Goal: Task Accomplishment & Management: Use online tool/utility

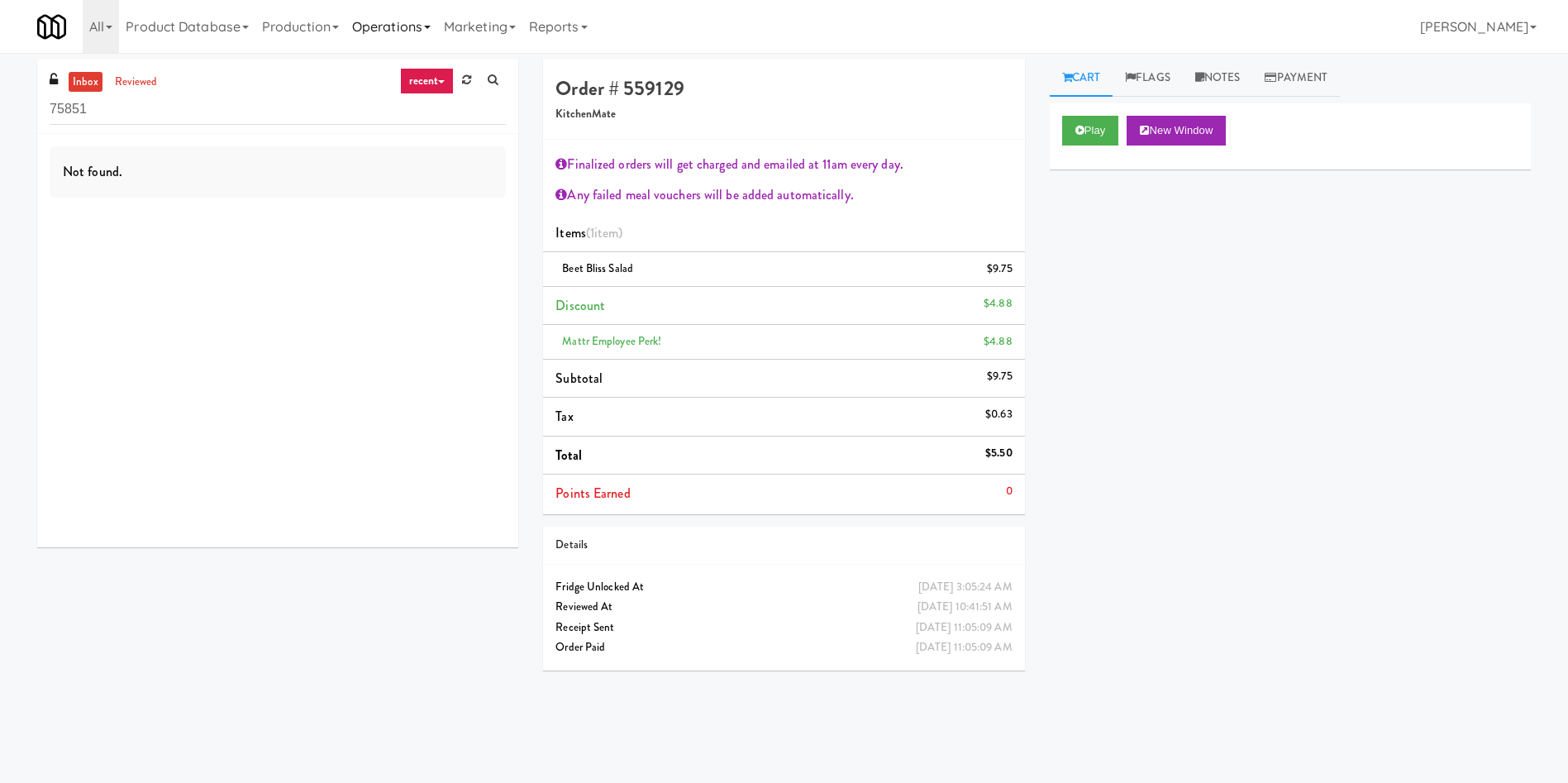
click at [374, 27] on link "Operations" at bounding box center [391, 26] width 92 height 53
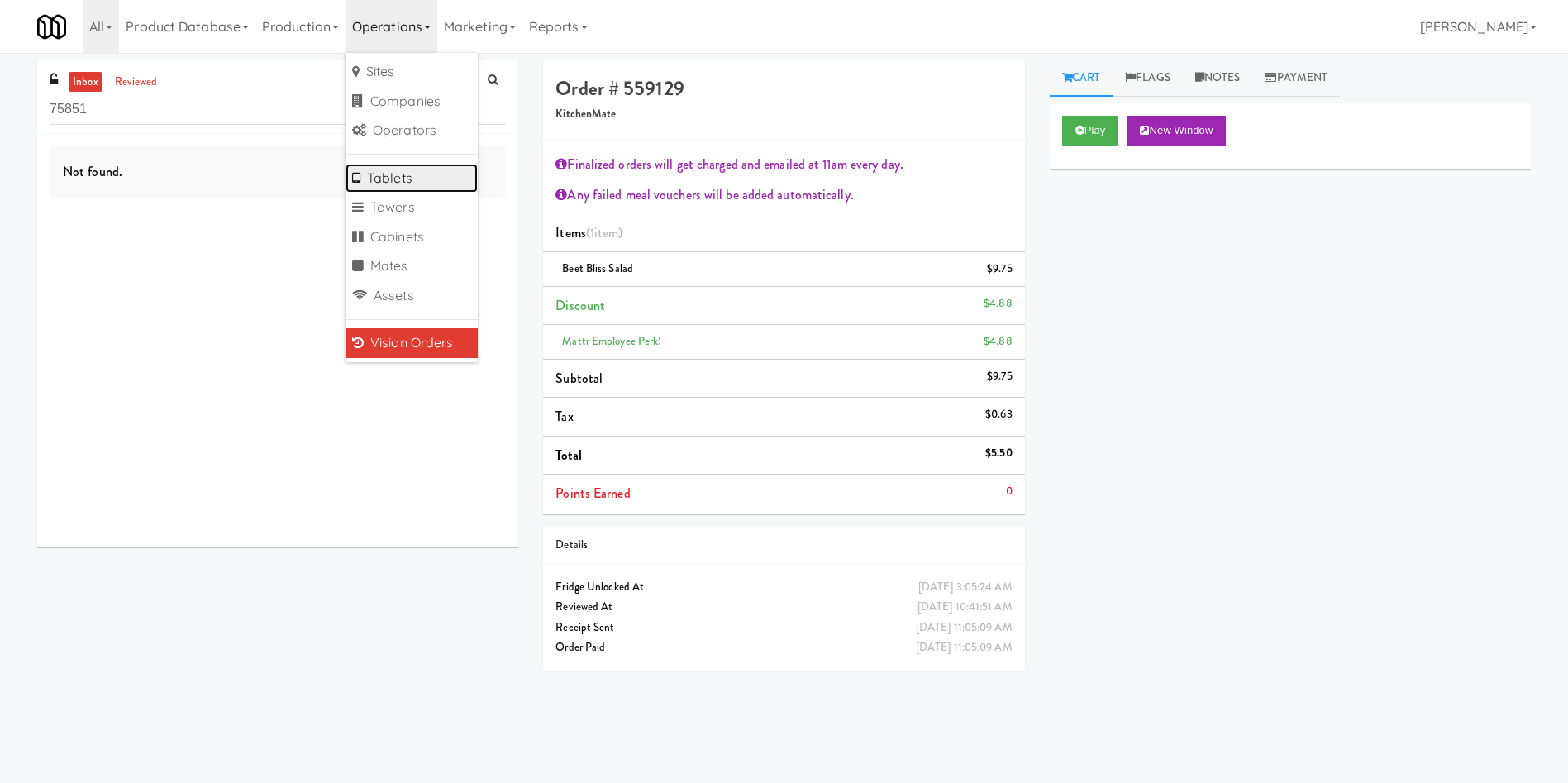
click at [407, 174] on link "Tablets" at bounding box center [412, 179] width 133 height 30
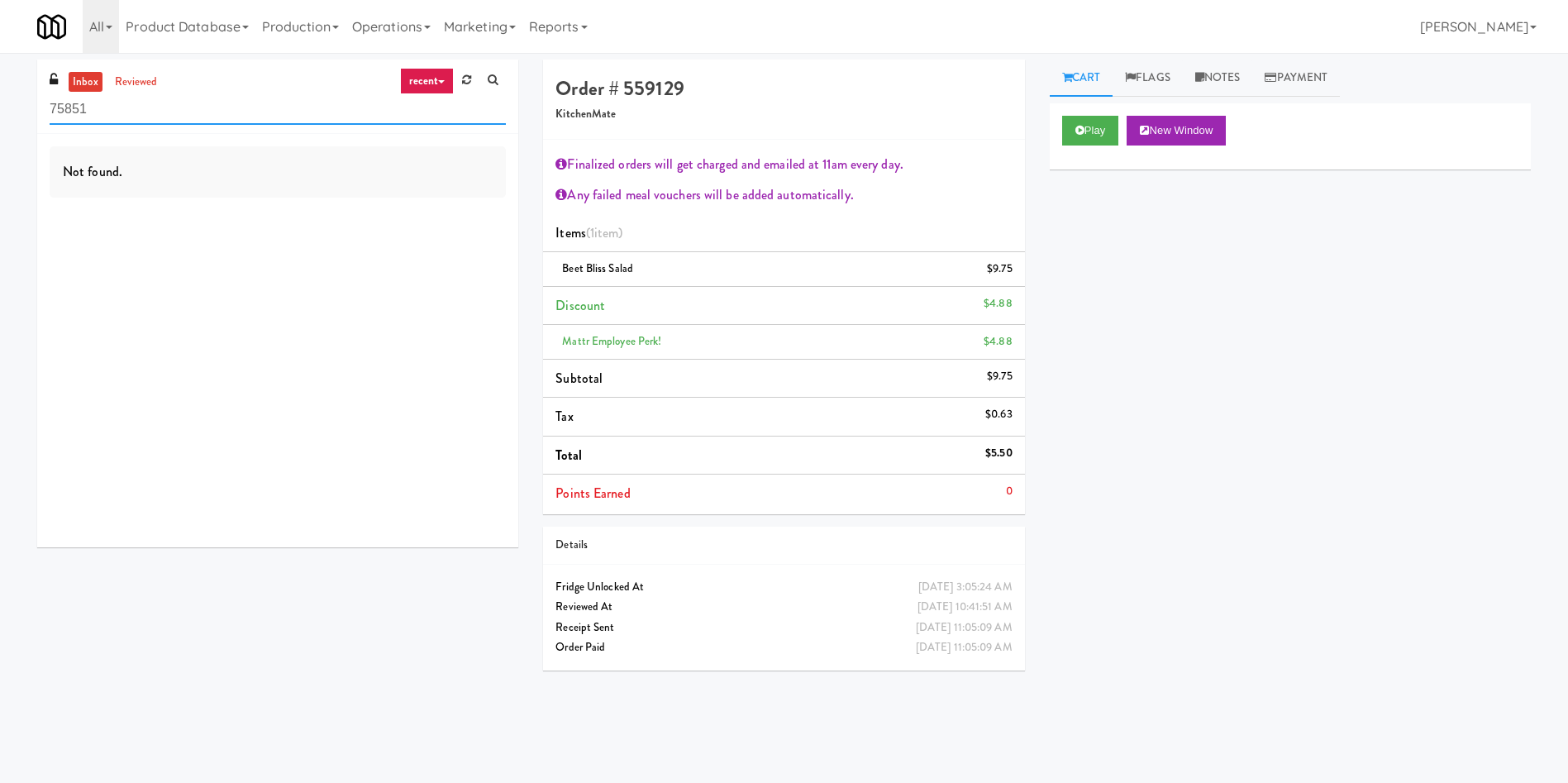
drag, startPoint x: 249, startPoint y: 113, endPoint x: 101, endPoint y: 111, distance: 148.0
click at [2, 111] on div "inbox reviewed recent all unclear take inventory issue suspicious failed recent…" at bounding box center [784, 391] width 1568 height 663
paste input "Stonebriar #3 Ambient"
click at [83, 114] on input "Stonebriar #3 Ambient" at bounding box center [277, 109] width 456 height 31
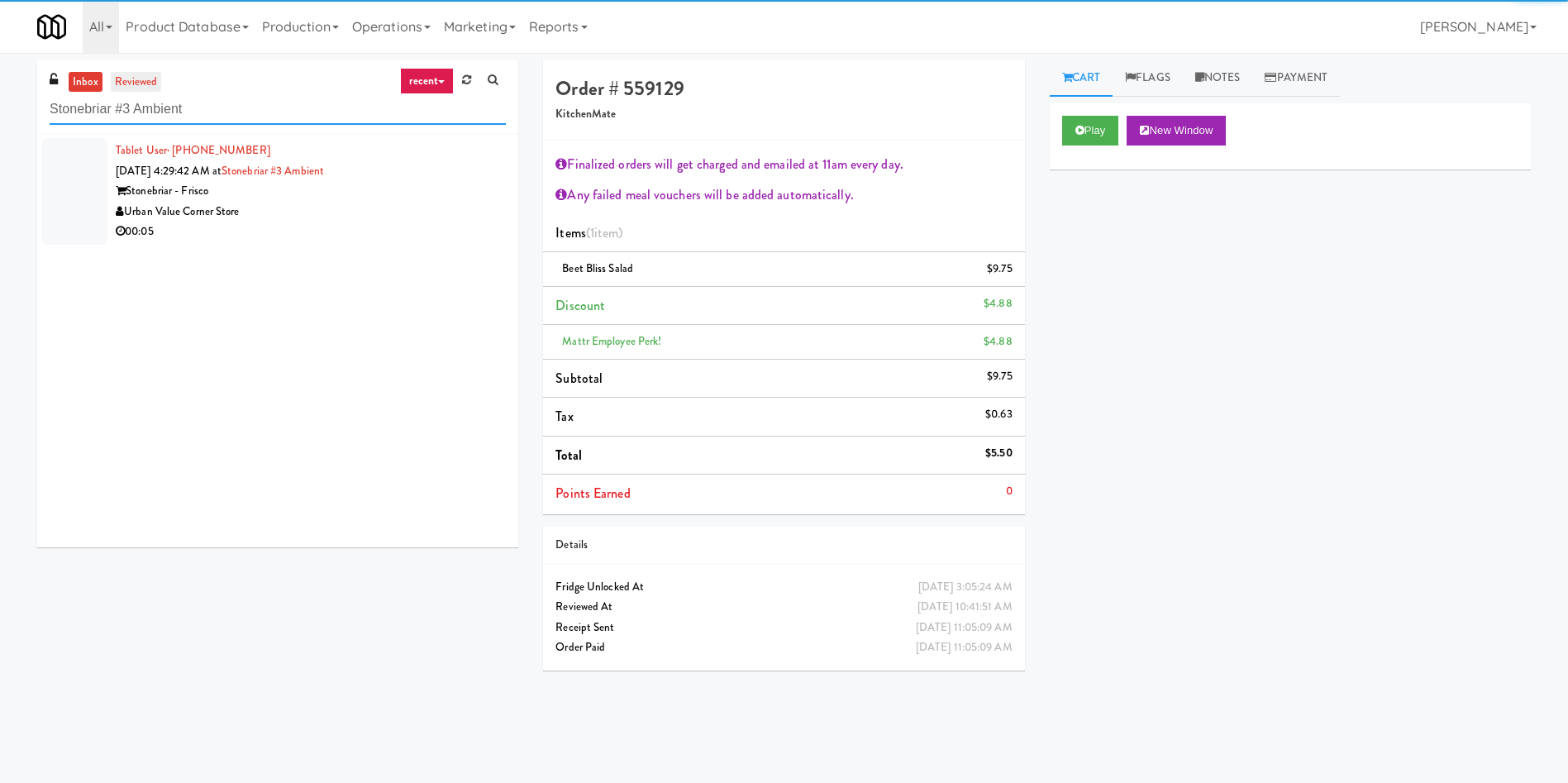
type input "Stonebriar #3 Ambient"
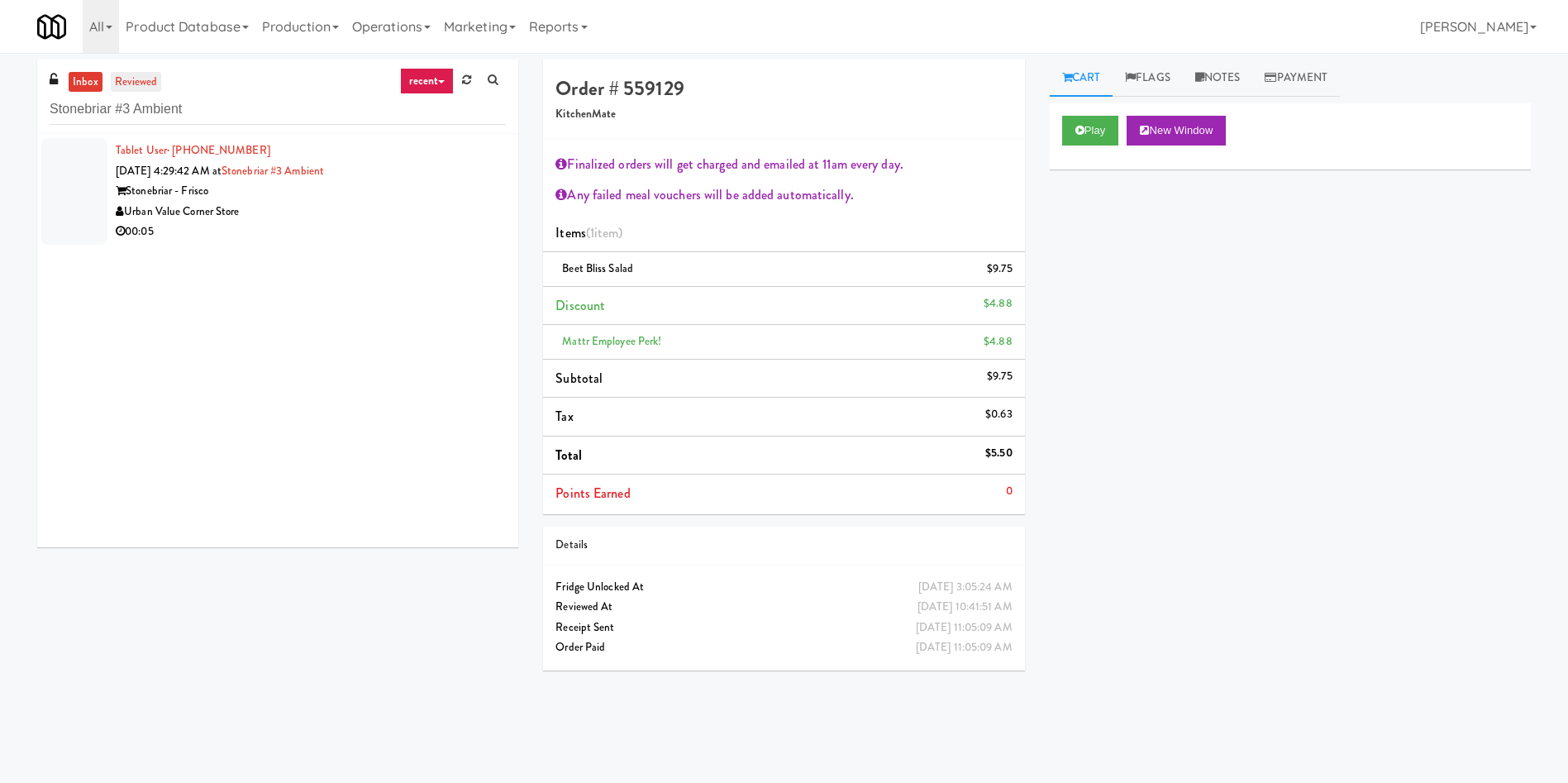
click at [132, 86] on link "reviewed" at bounding box center [136, 82] width 51 height 21
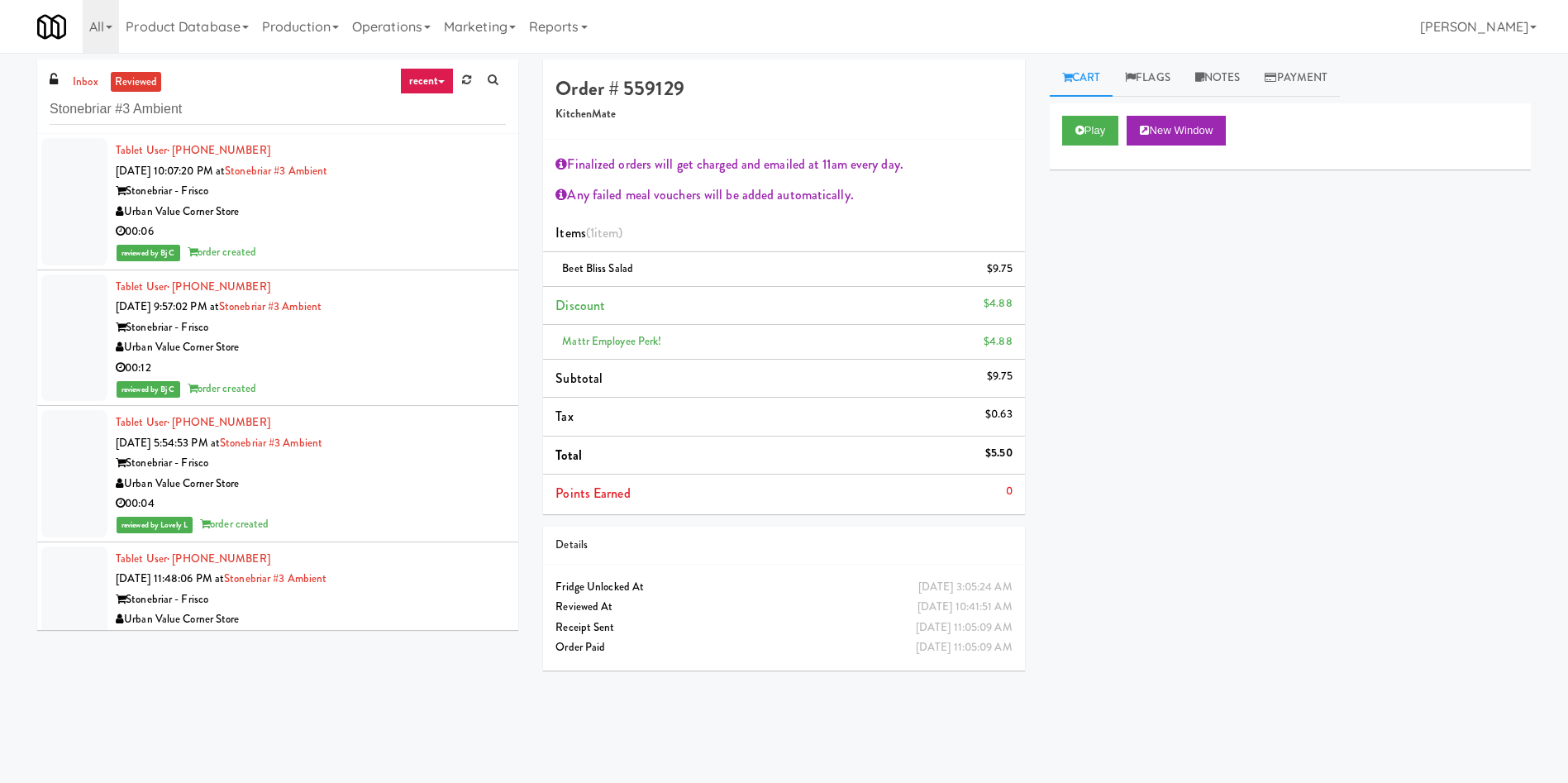
click at [89, 358] on div at bounding box center [74, 338] width 66 height 127
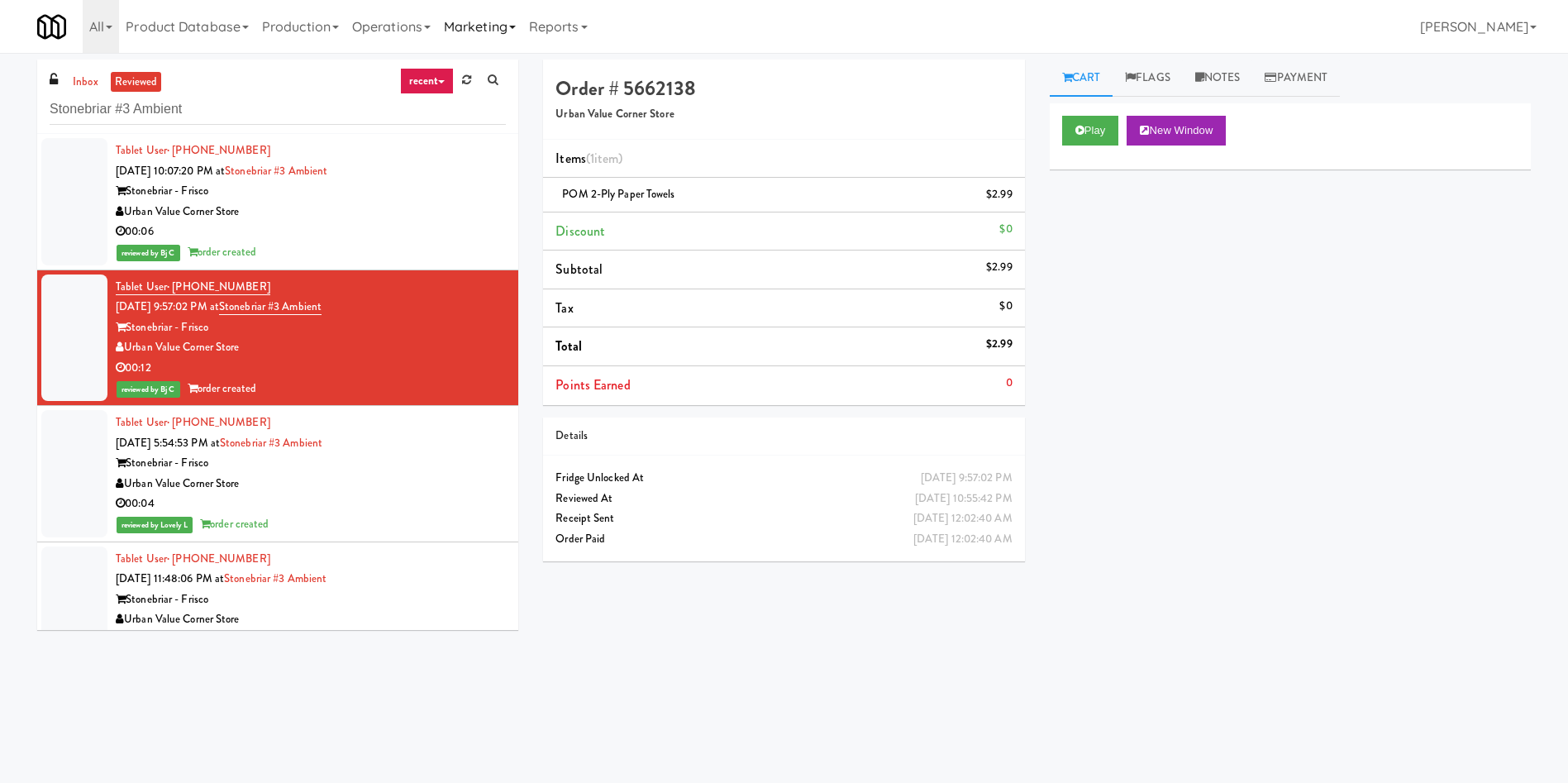
click at [493, 24] on link "Marketing" at bounding box center [480, 26] width 86 height 53
click at [505, 86] on ul "Users Vouchers Rewards" at bounding box center [503, 111] width 133 height 115
click at [507, 79] on div "inbox reviewed recent all unclear take inventory issue suspicious failed recent…" at bounding box center [277, 96] width 481 height 74
click at [504, 35] on link "Marketing" at bounding box center [480, 26] width 86 height 53
click at [502, 78] on link "Users" at bounding box center [503, 72] width 133 height 30
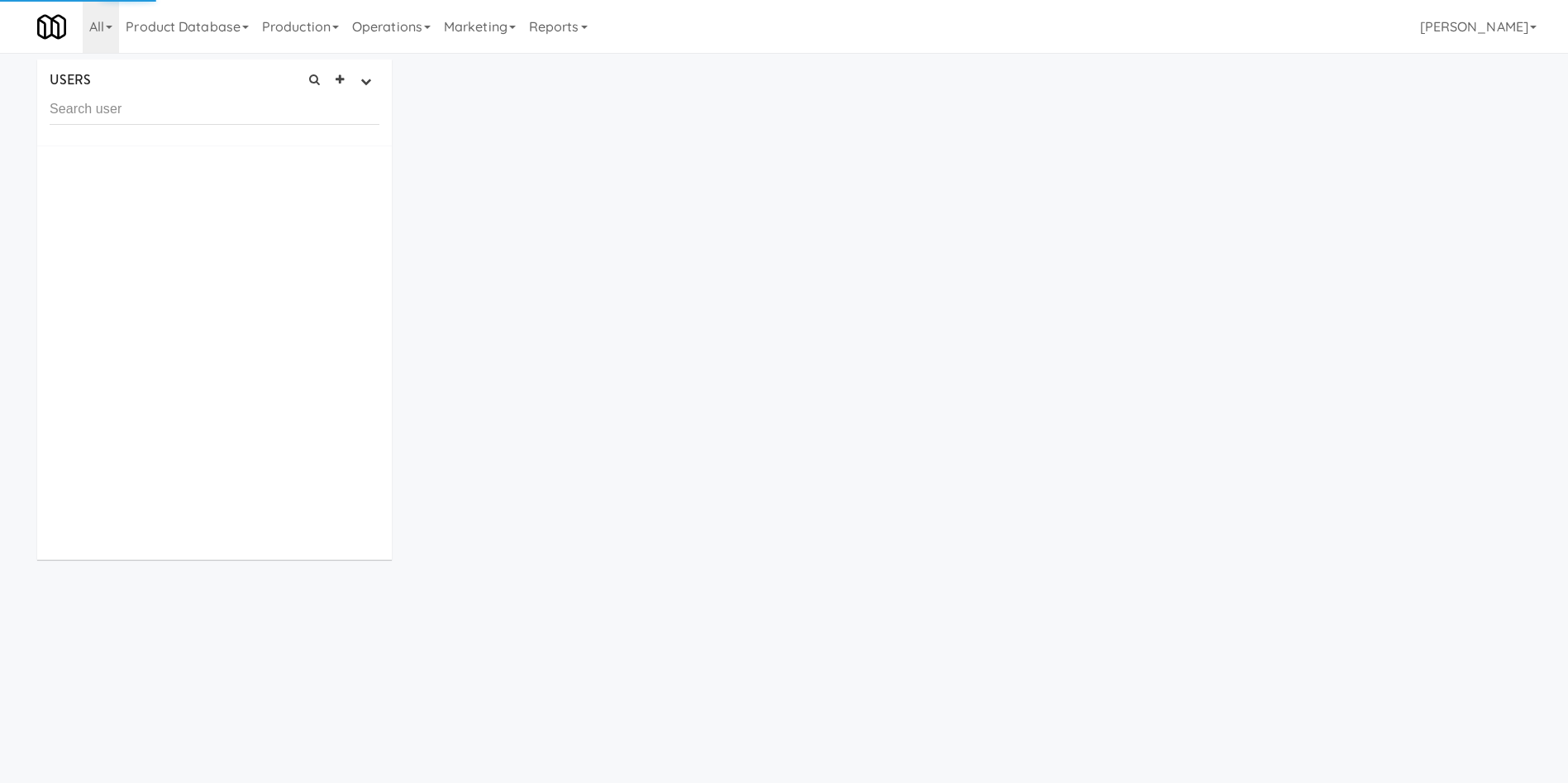
drag, startPoint x: 300, startPoint y: 113, endPoint x: 260, endPoint y: 127, distance: 42.4
click at [295, 117] on input "text" at bounding box center [215, 109] width 330 height 31
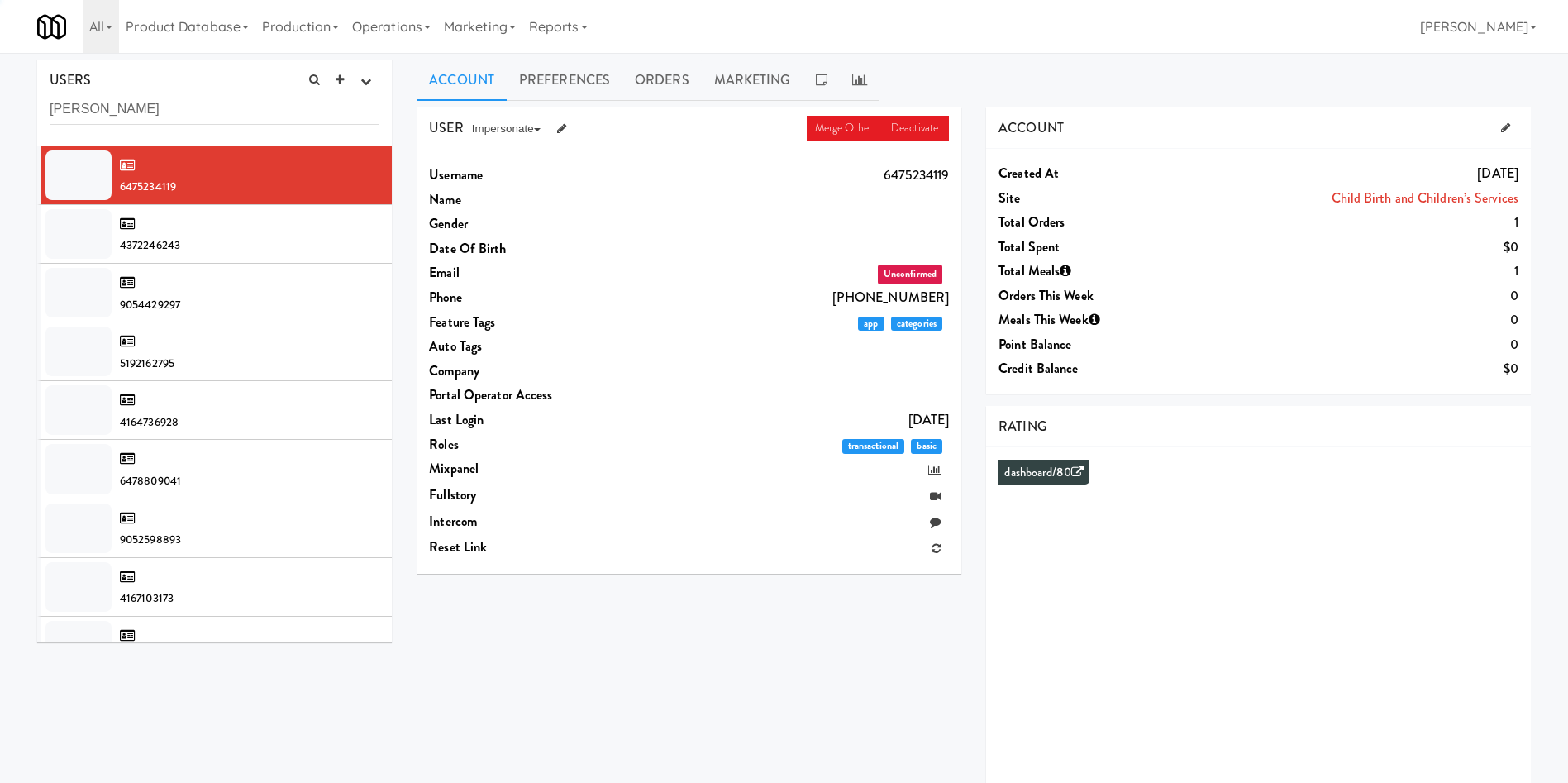
type input "Micheal Jana"
drag, startPoint x: 180, startPoint y: 101, endPoint x: 0, endPoint y: 107, distance: 180.1
click at [0, 107] on div "USERS active Ordered this week Didn't order this week 1 this week 2 this week 3…" at bounding box center [784, 441] width 1568 height 764
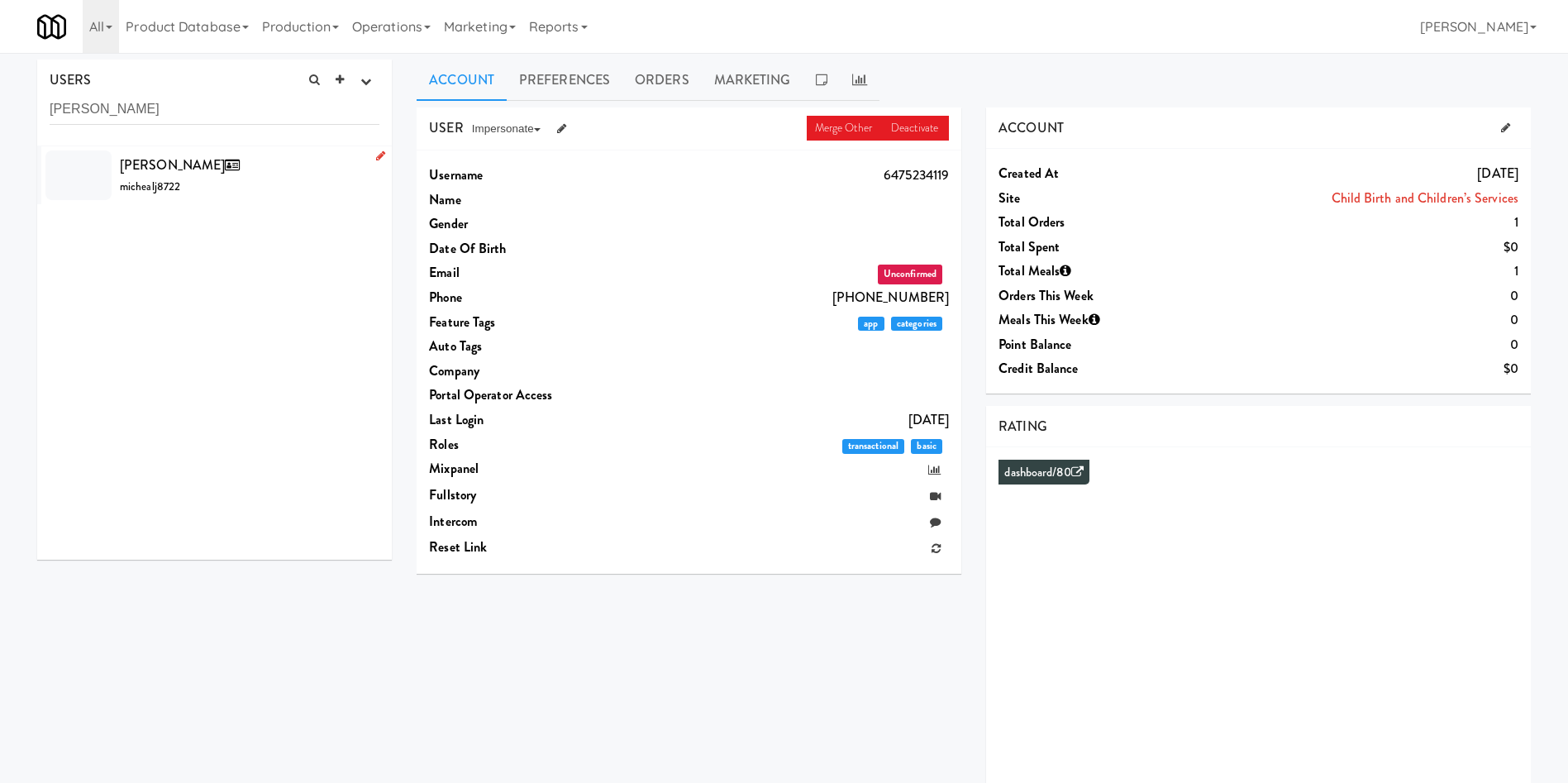
click at [92, 176] on div at bounding box center [79, 175] width 66 height 50
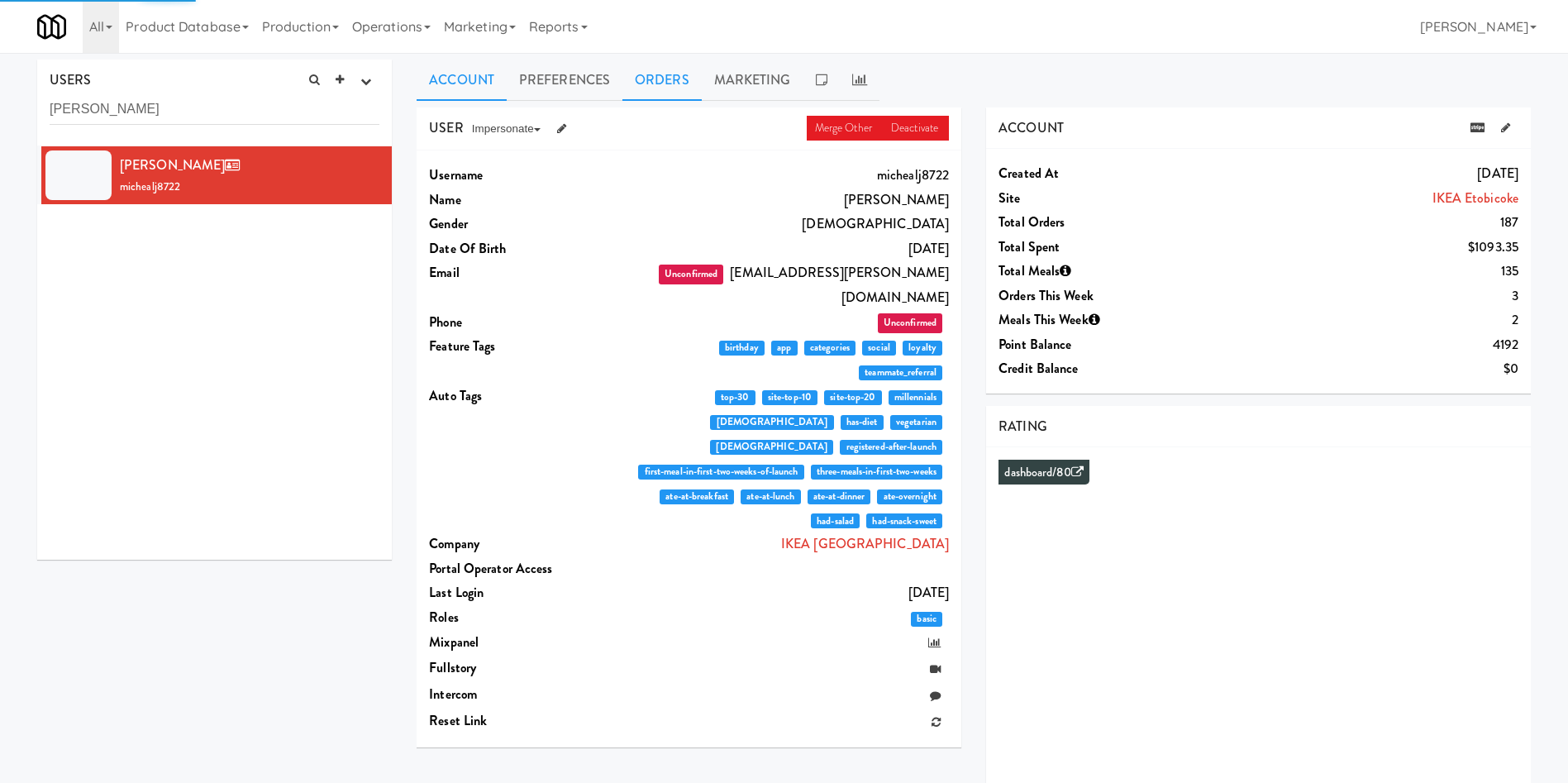
click at [647, 73] on link "Orders" at bounding box center [661, 79] width 79 height 41
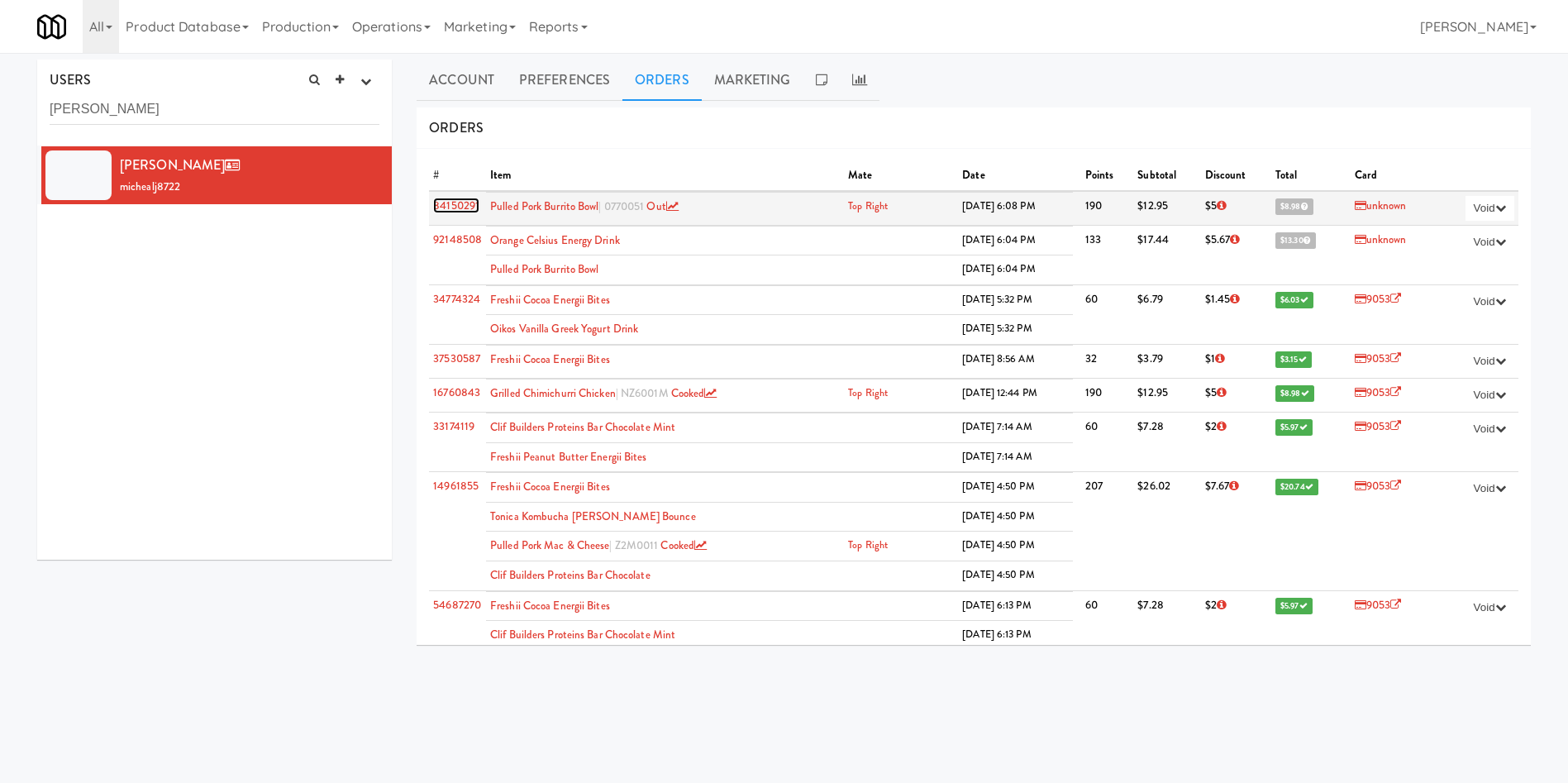
click at [463, 206] on link "84150291" at bounding box center [455, 205] width 46 height 16
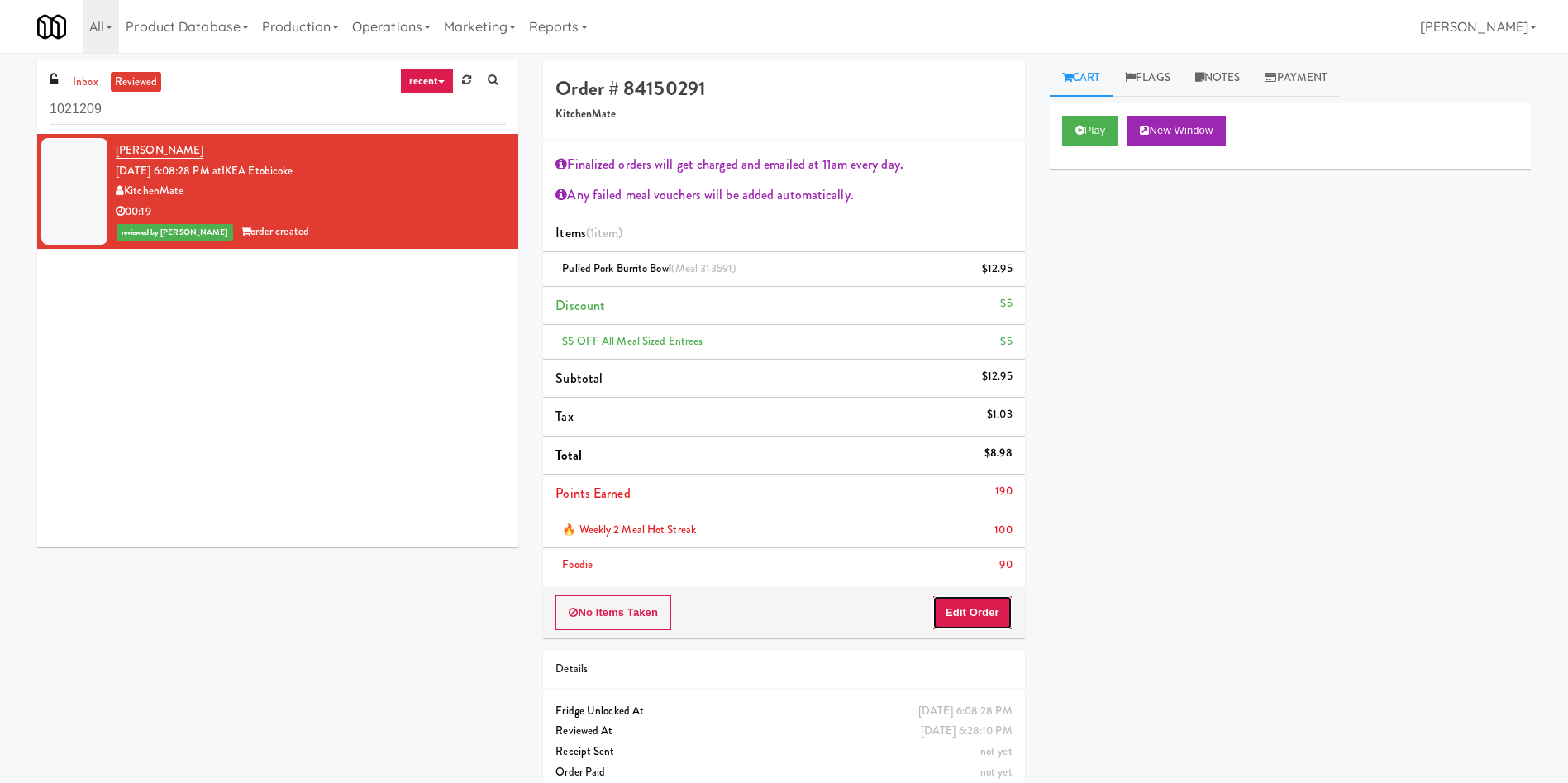
click at [983, 521] on button "Edit Order" at bounding box center [972, 613] width 80 height 35
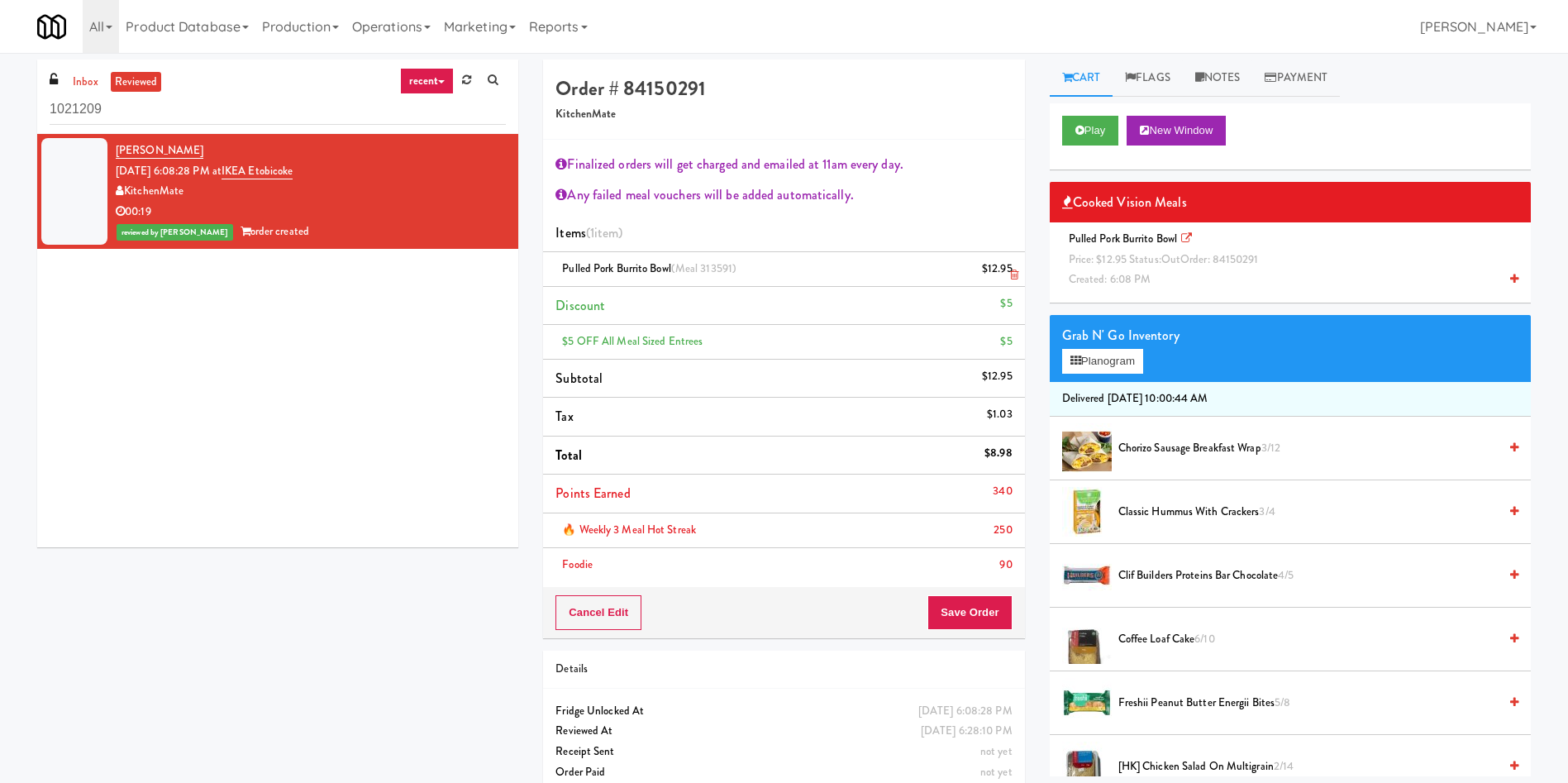
click at [1016, 272] on icon at bounding box center [1013, 275] width 8 height 10
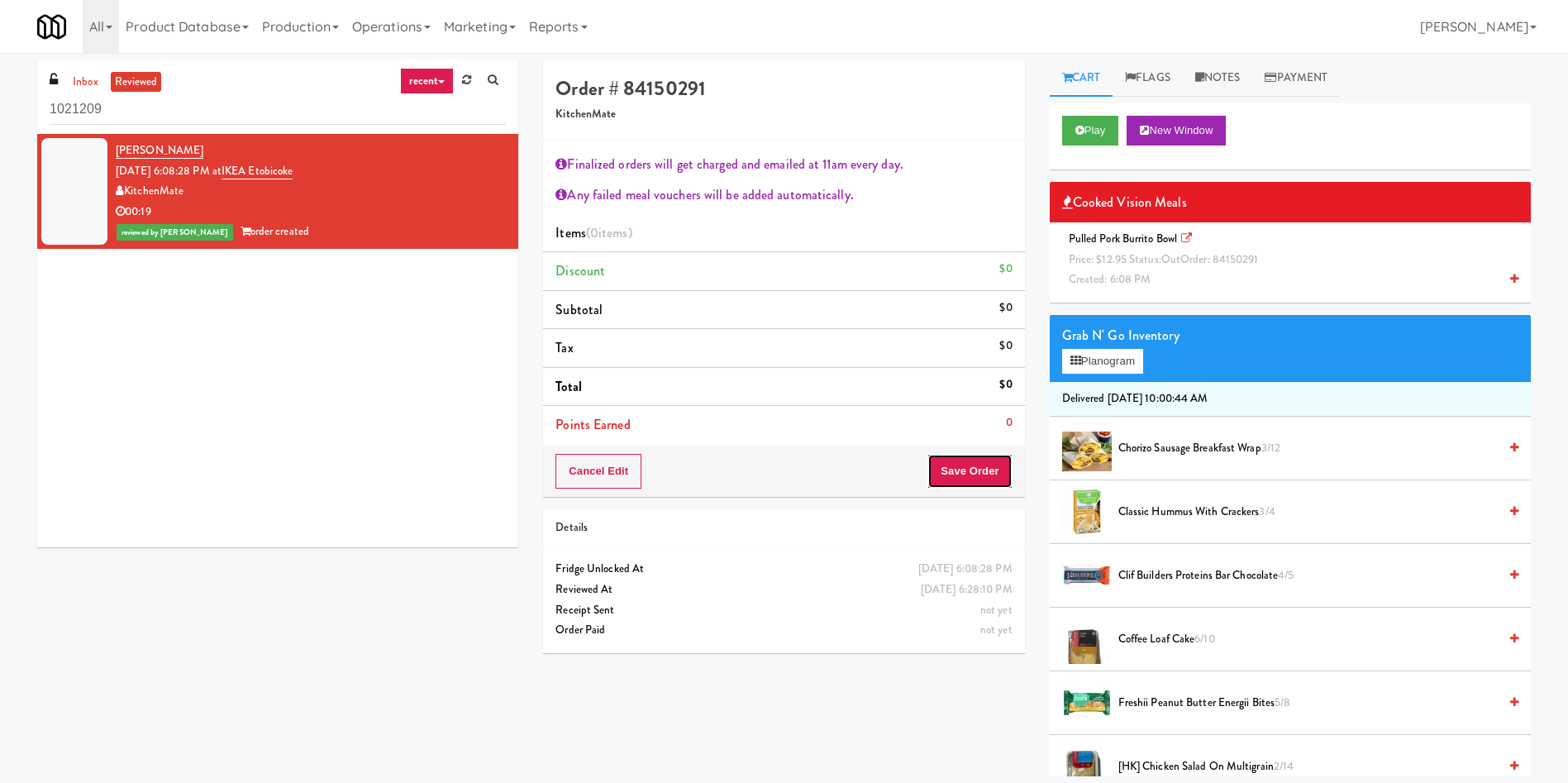
click at [986, 469] on button "Save Order" at bounding box center [969, 471] width 85 height 35
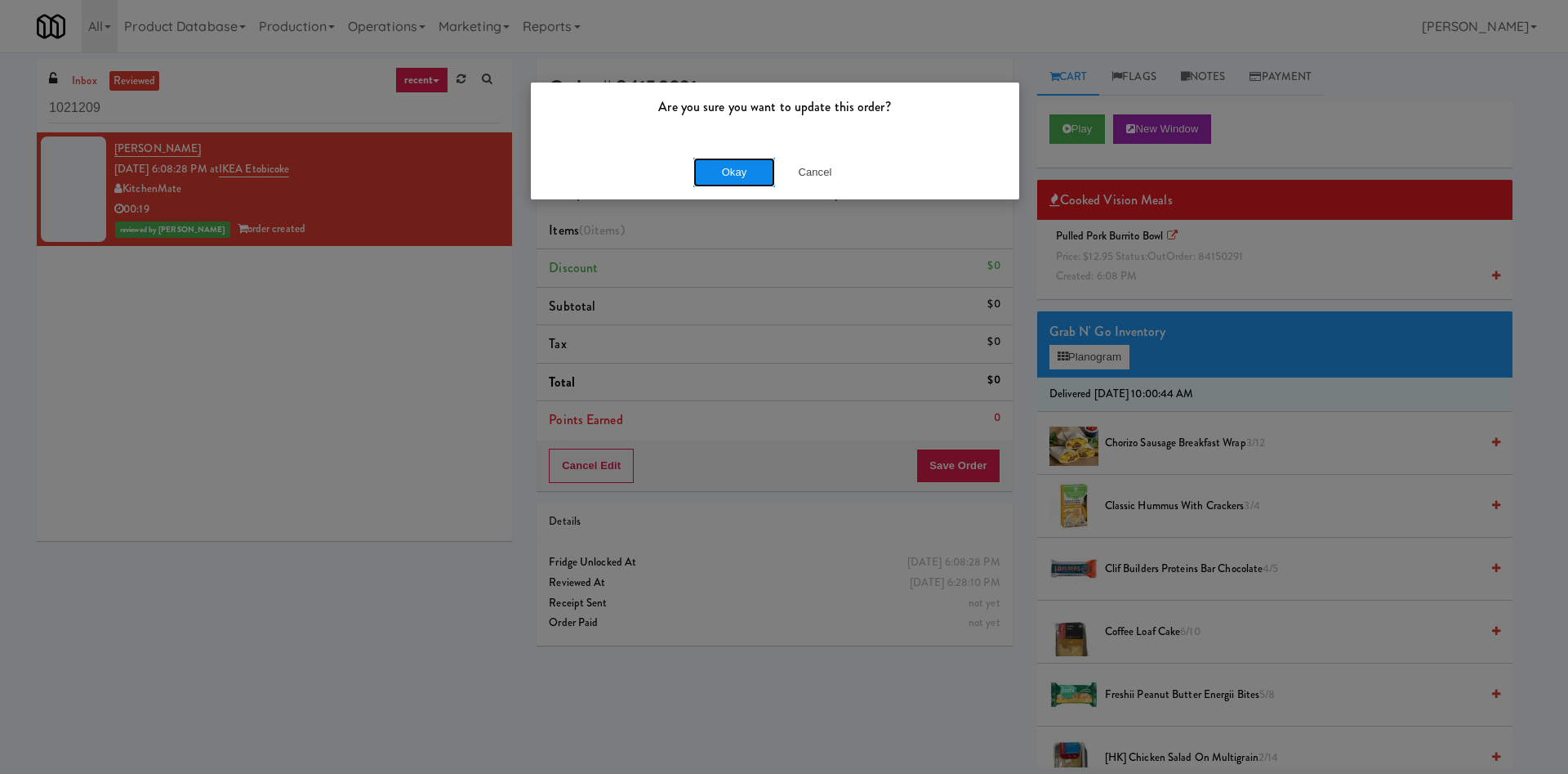
click at [755, 165] on button "Okay" at bounding box center [734, 173] width 82 height 29
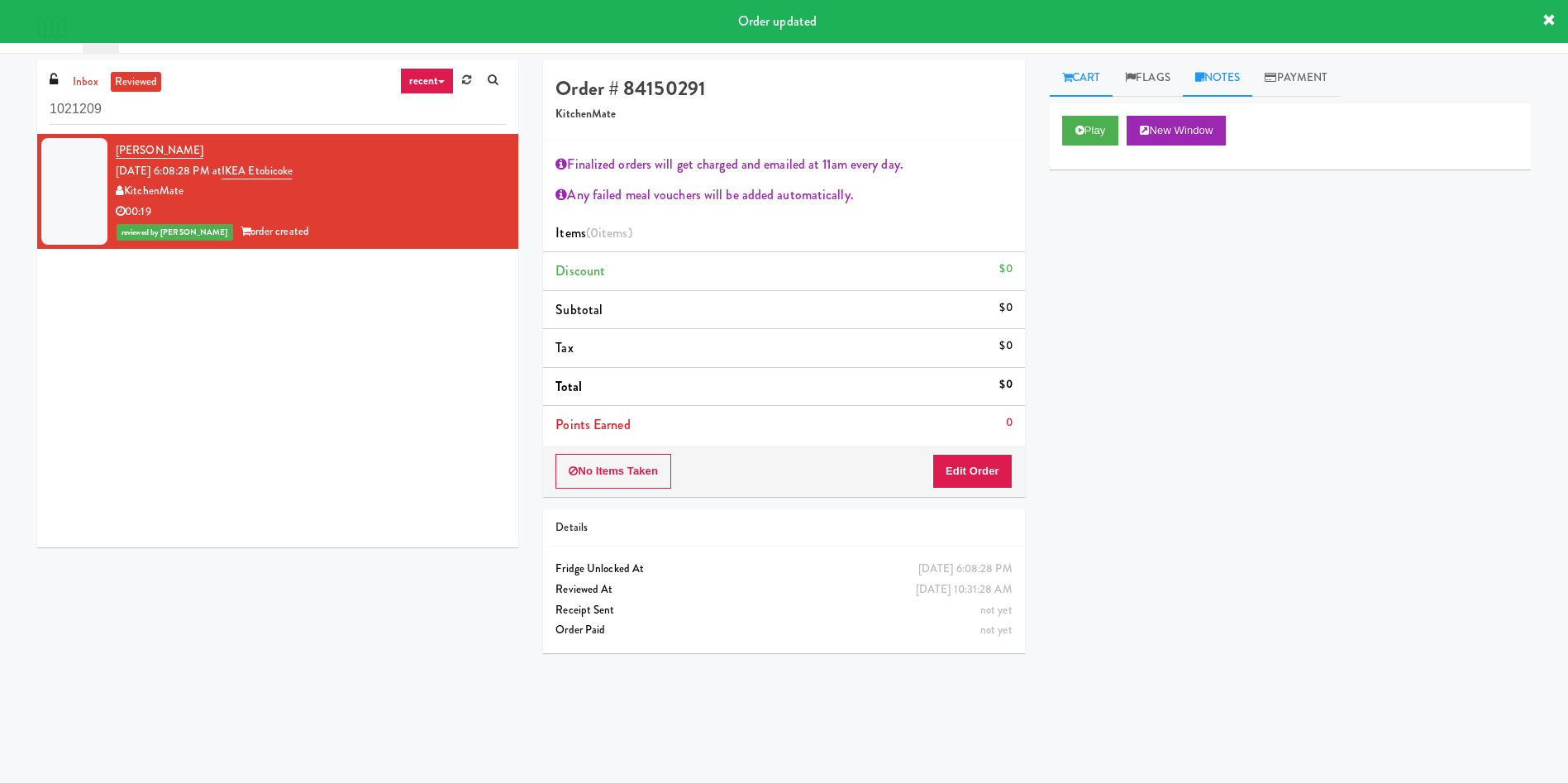
click at [1044, 70] on link "Notes" at bounding box center [1217, 78] width 70 height 38
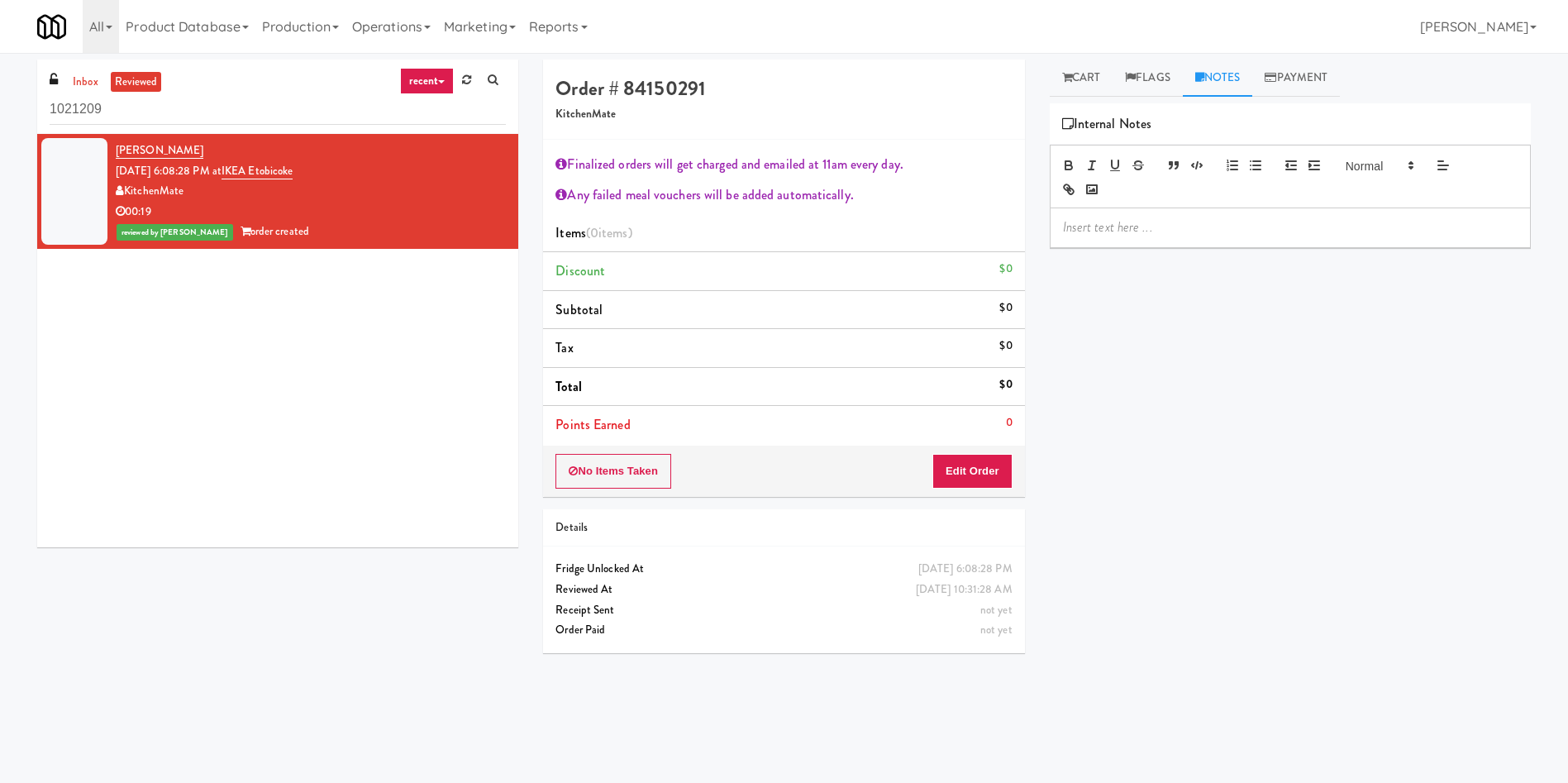
click at [1044, 221] on p at bounding box center [1290, 227] width 455 height 18
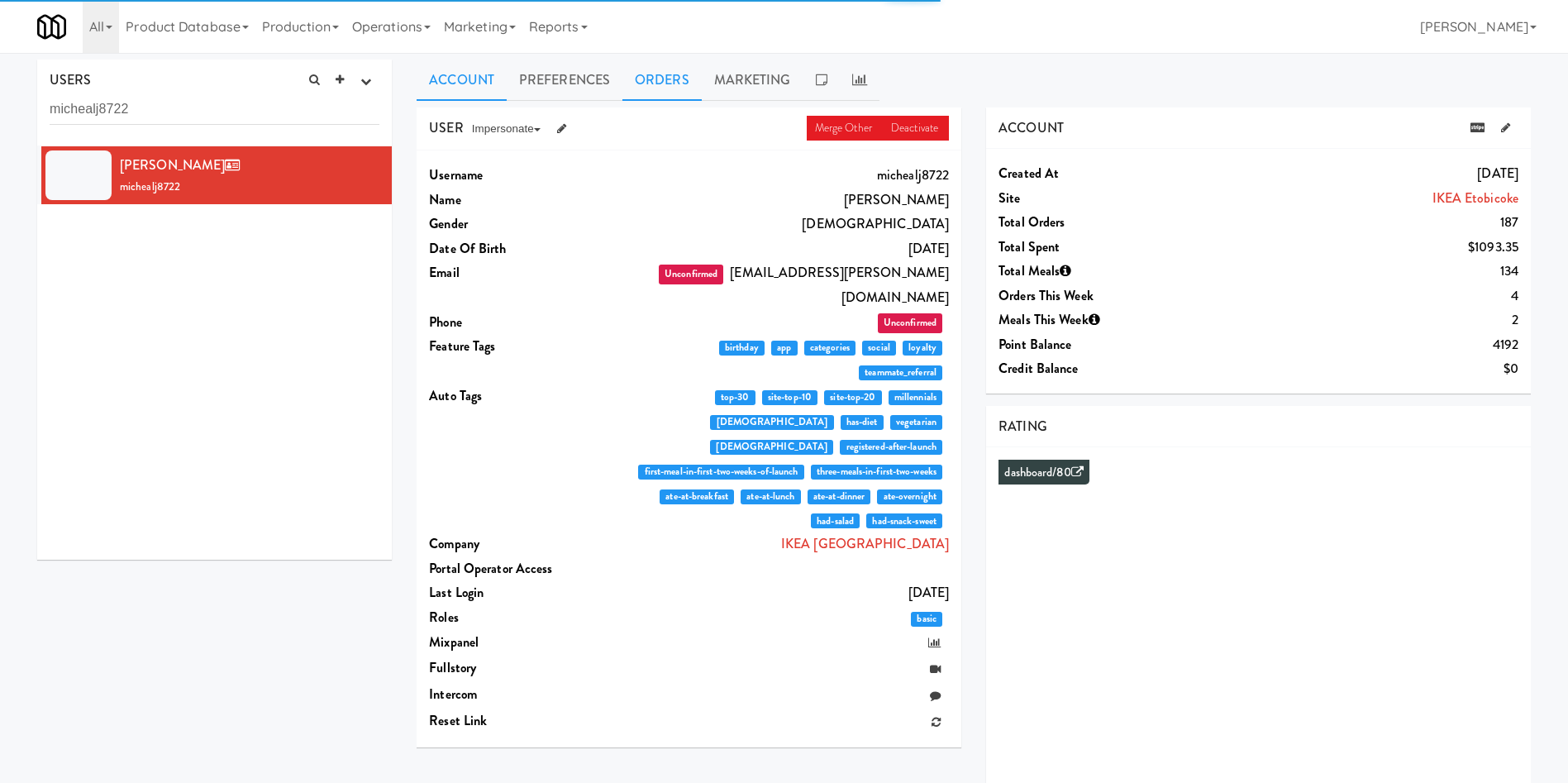
click at [633, 72] on link "Orders" at bounding box center [661, 79] width 79 height 41
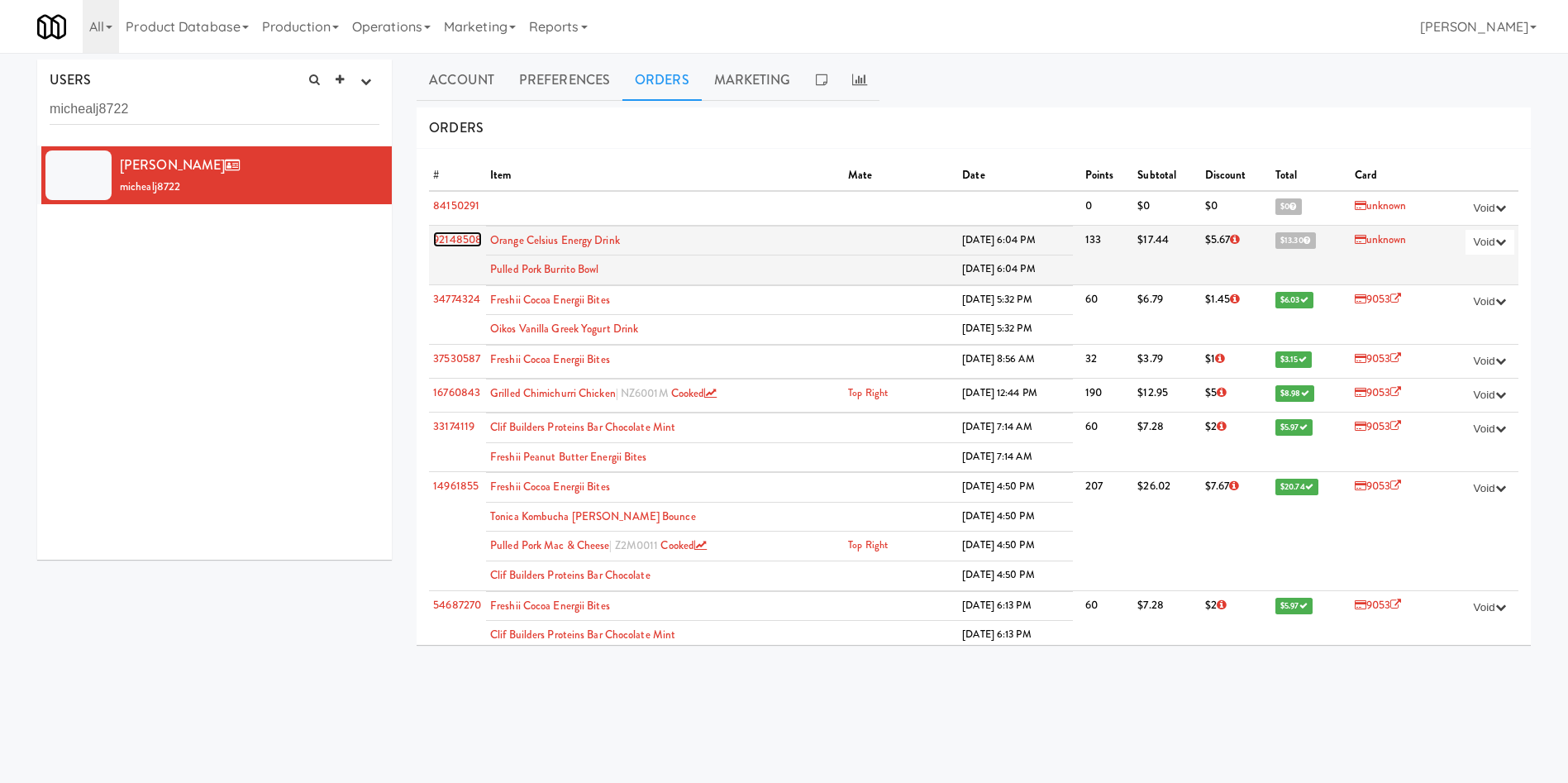
click at [476, 239] on link "92148508" at bounding box center [457, 239] width 49 height 16
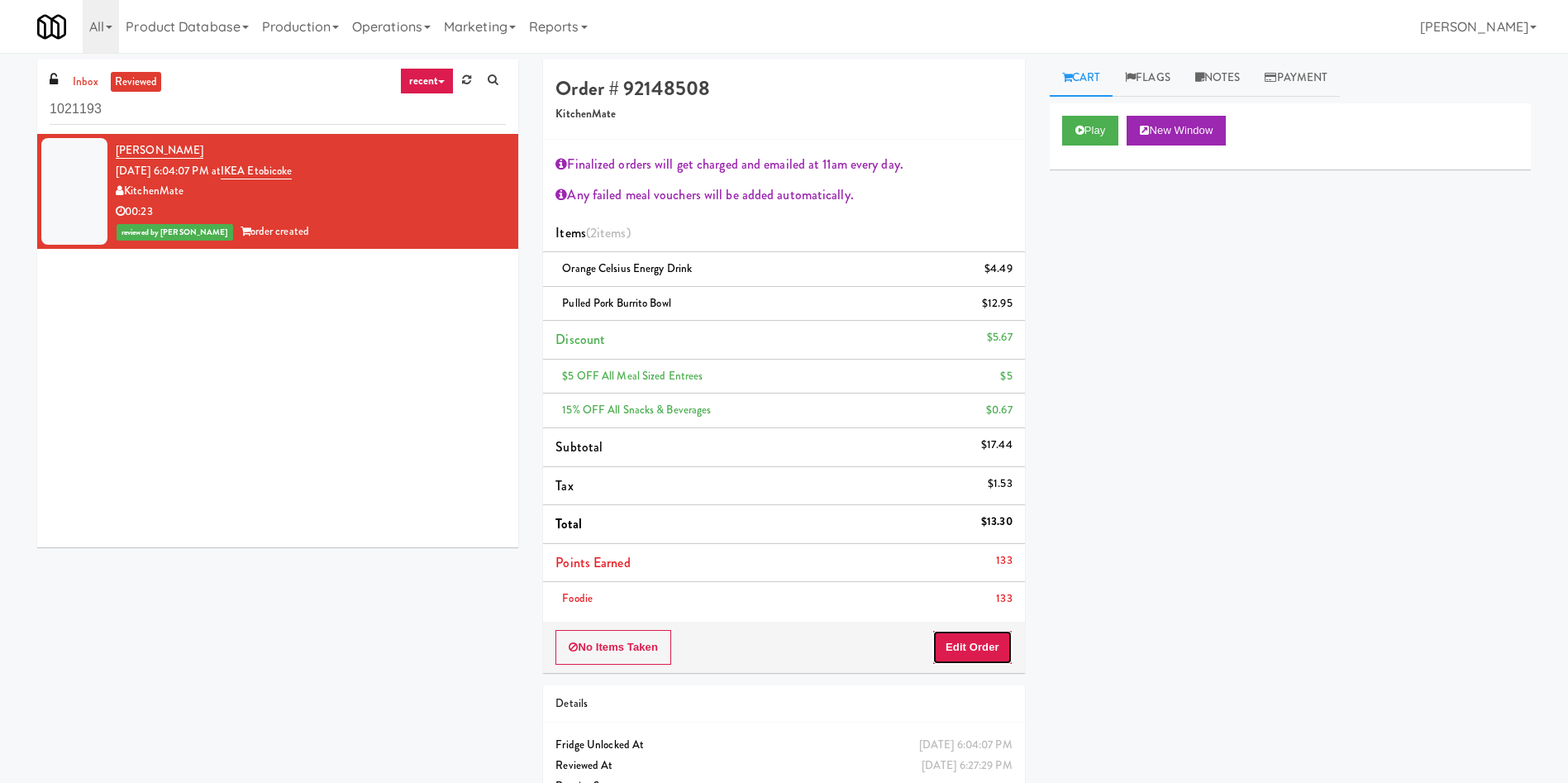
click at [975, 521] on button "Edit Order" at bounding box center [972, 648] width 80 height 35
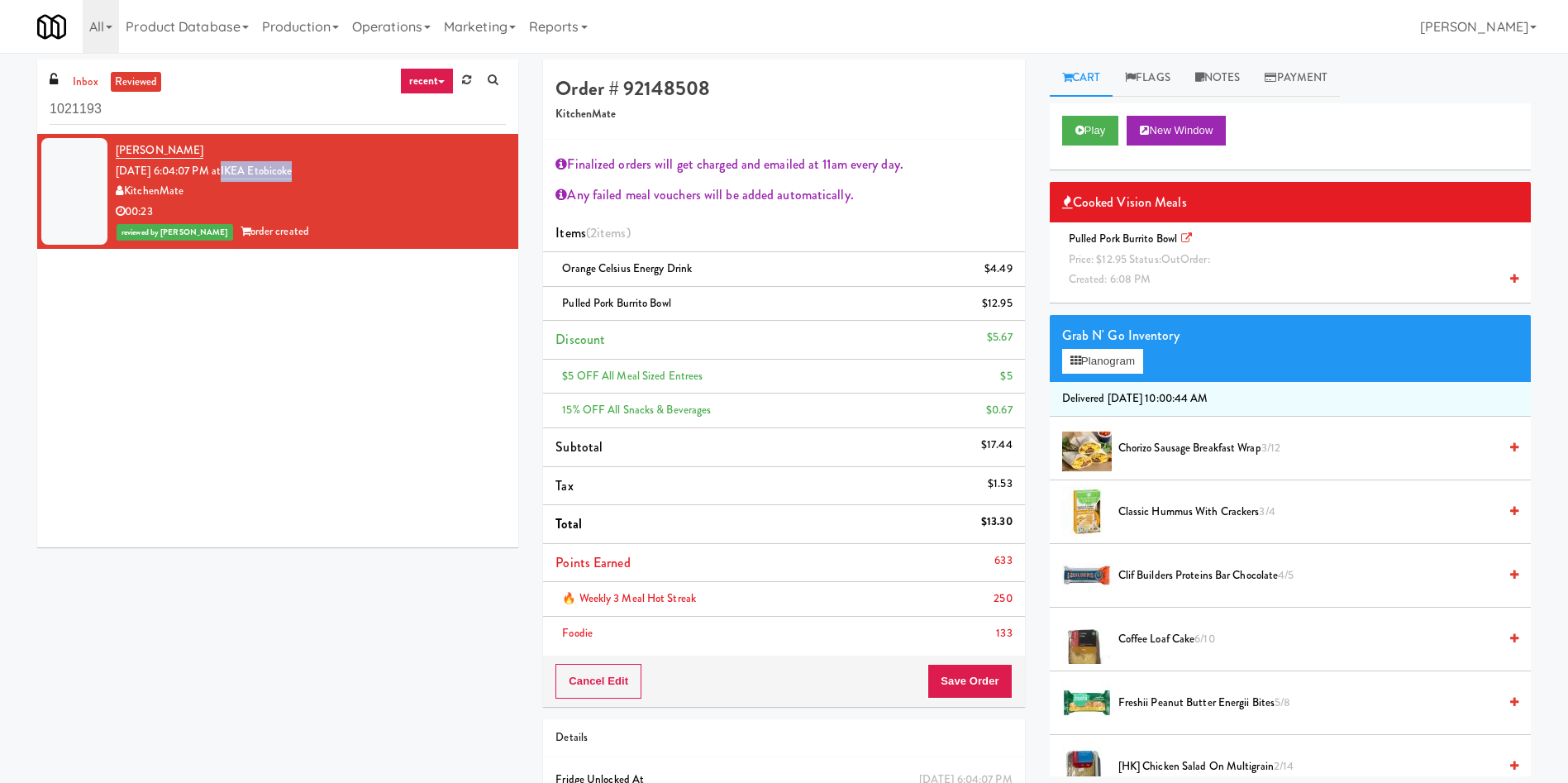
drag, startPoint x: 337, startPoint y: 171, endPoint x: 246, endPoint y: 173, distance: 91.0
click at [246, 173] on div "Micheal Jana Sep 13, 2025 6:04:07 PM at IKEA Etobicoke KitchenMate 00:23 review…" at bounding box center [311, 191] width 390 height 101
copy link "IKEA Etobicoke"
drag, startPoint x: 196, startPoint y: 108, endPoint x: 0, endPoint y: 118, distance: 196.3
click at [0, 118] on div "inbox reviewed recent all unclear take inventory issue suspicious failed recent…" at bounding box center [784, 467] width 1568 height 816
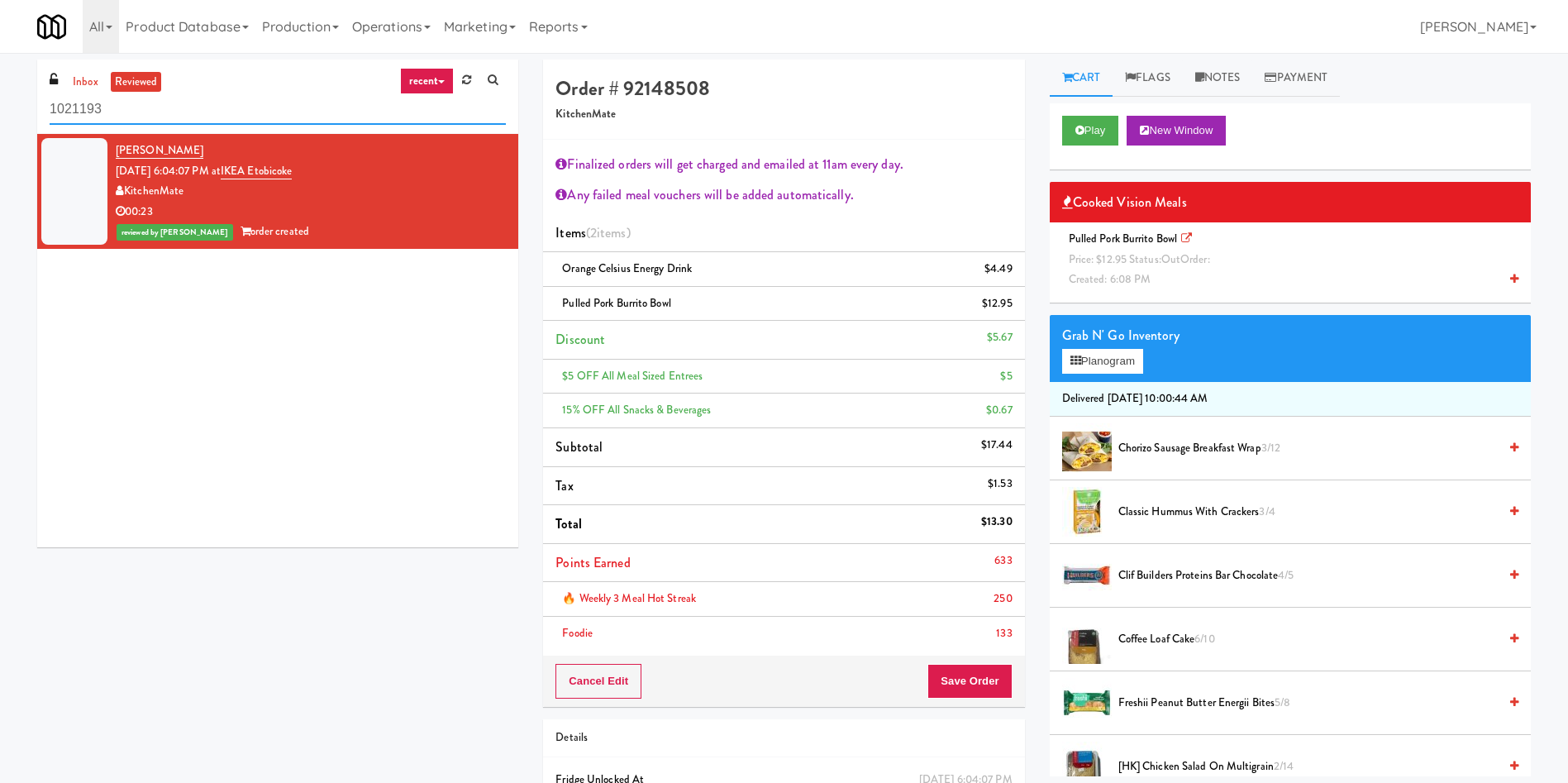
paste input "IKEA Etobicoke"
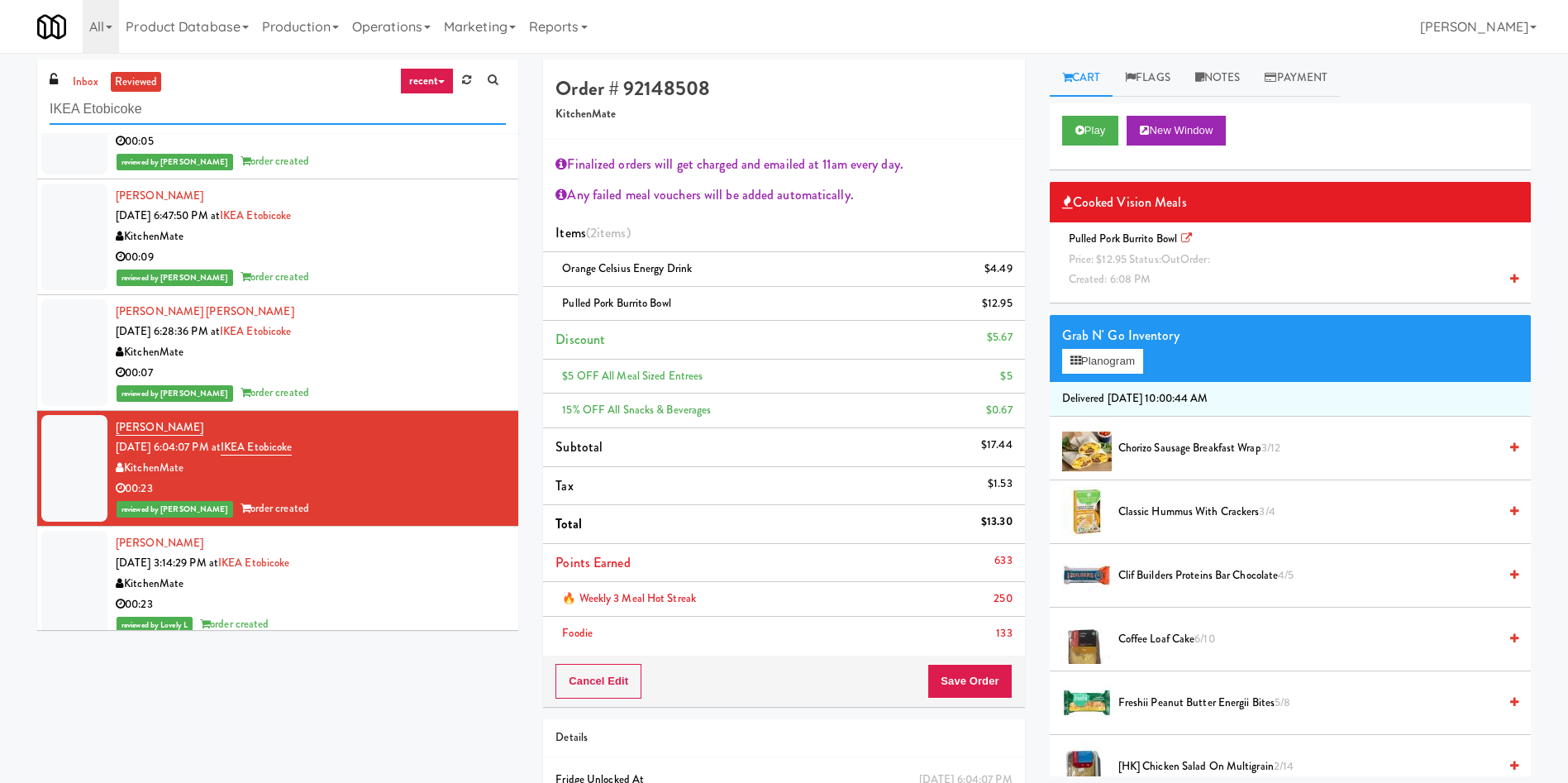
scroll to position [253, 0]
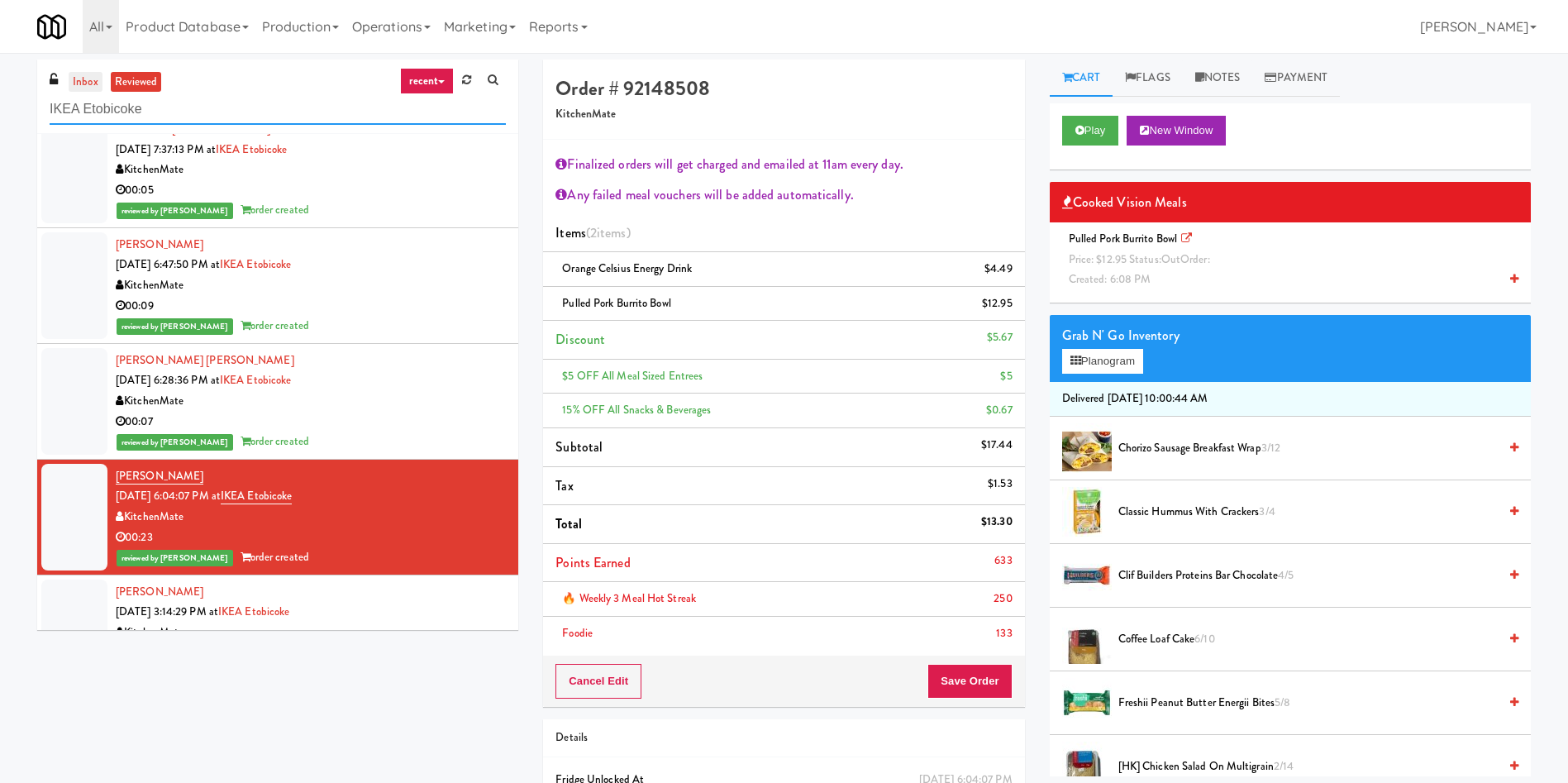
type input "IKEA Etobicoke"
click at [88, 83] on link "inbox" at bounding box center [86, 82] width 34 height 21
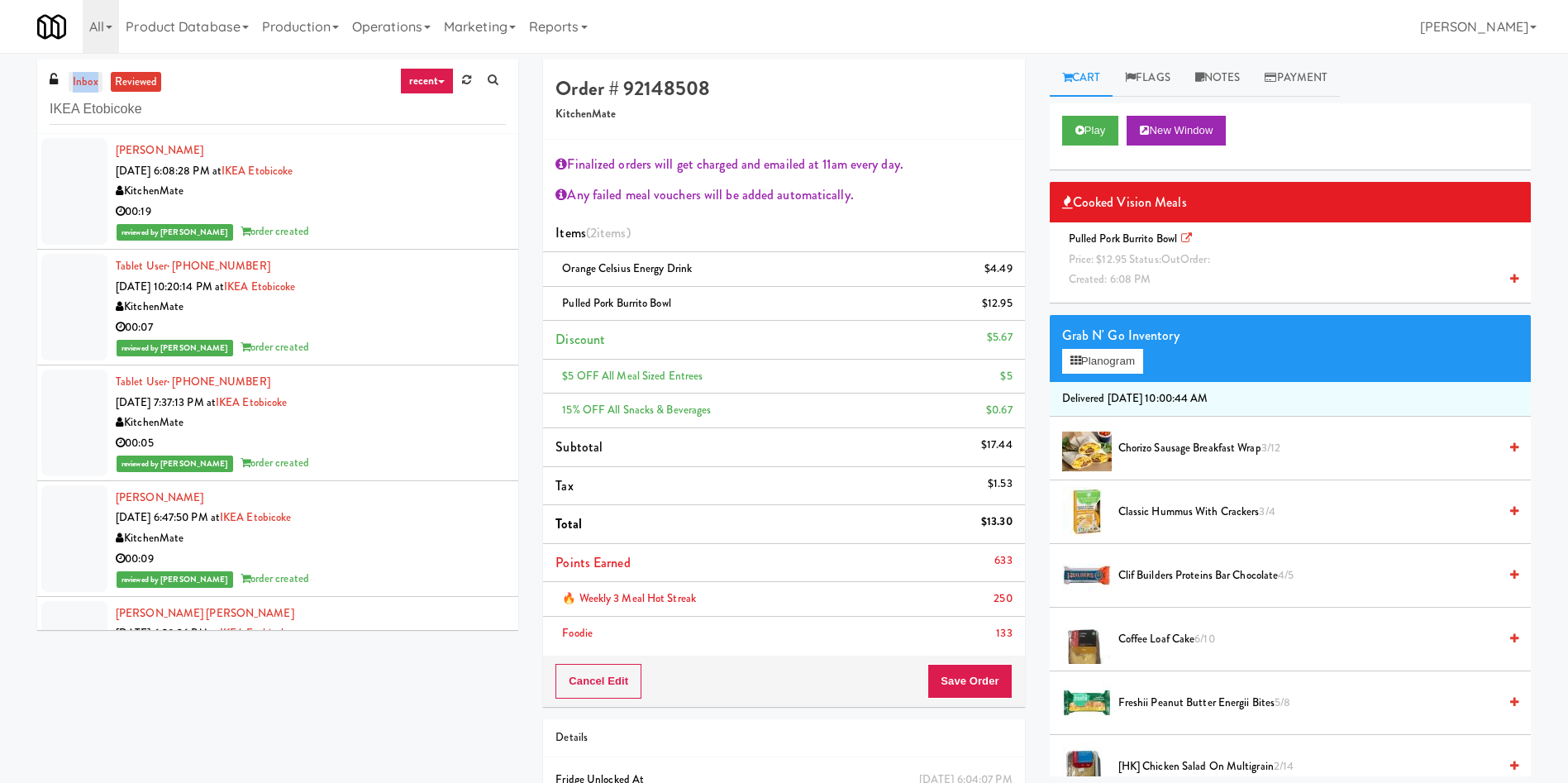
click at [88, 83] on link "inbox" at bounding box center [86, 82] width 34 height 21
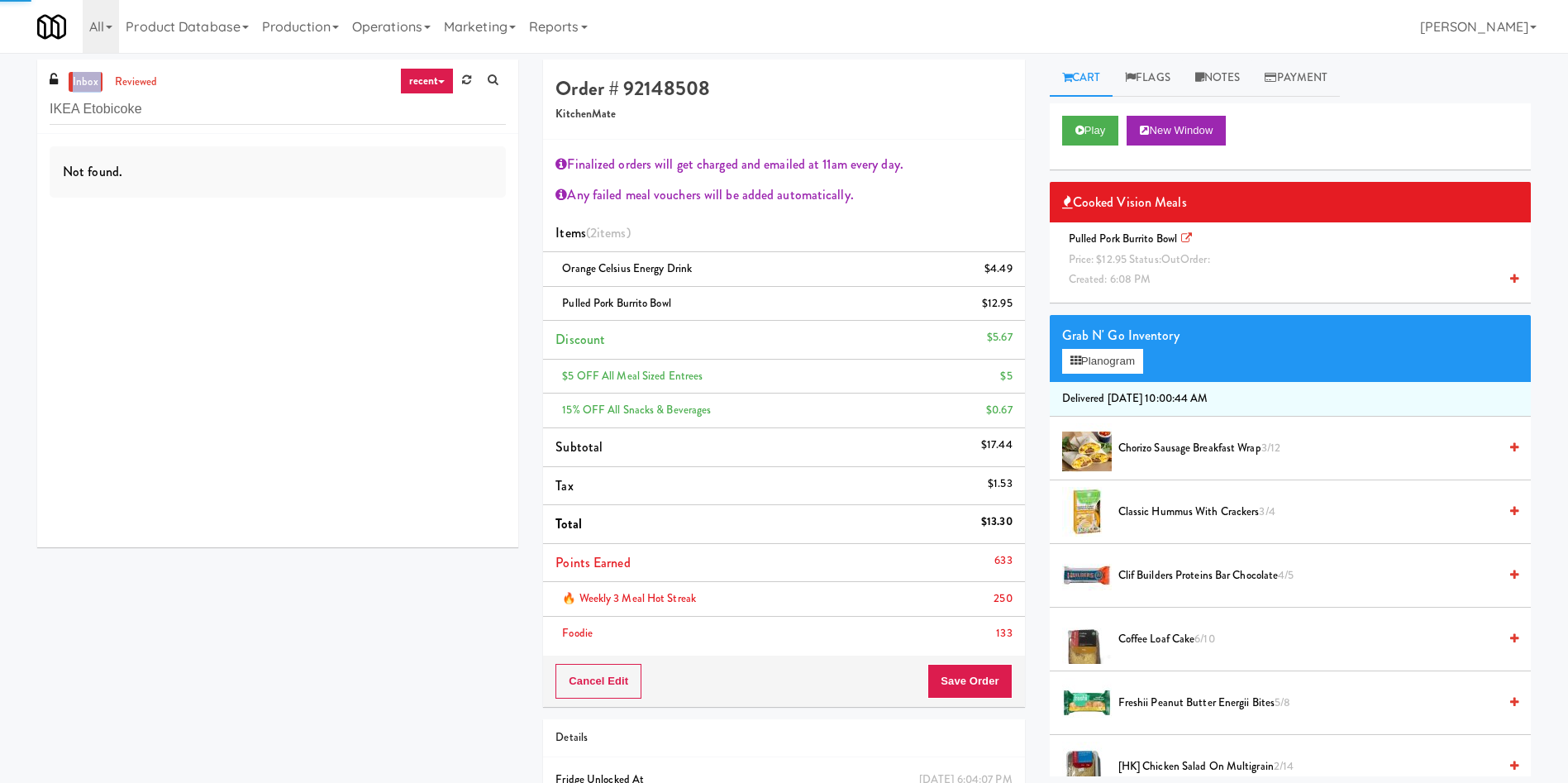
click at [88, 83] on link "inbox" at bounding box center [86, 82] width 34 height 21
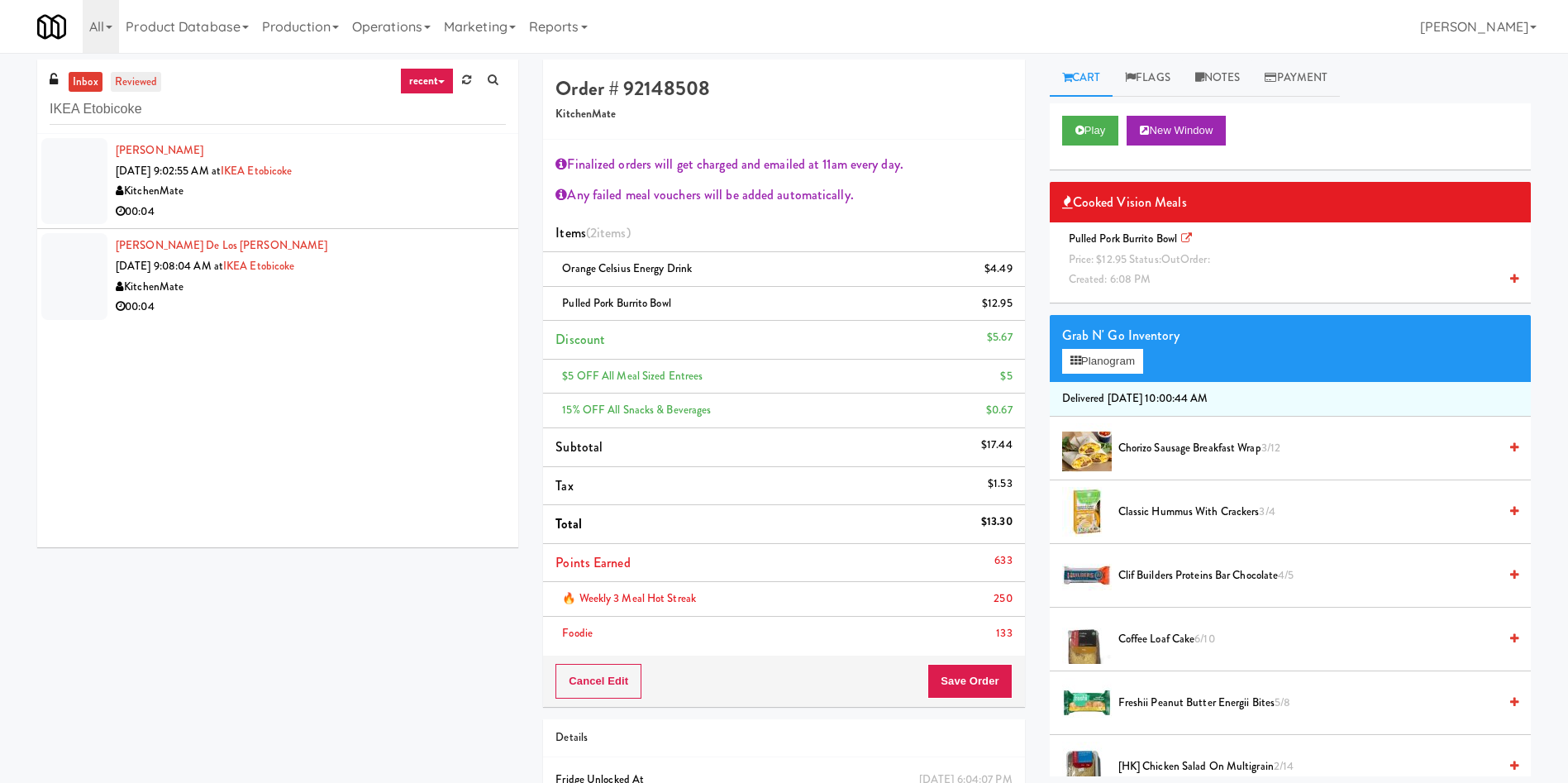
click at [147, 86] on link "reviewed" at bounding box center [136, 82] width 51 height 21
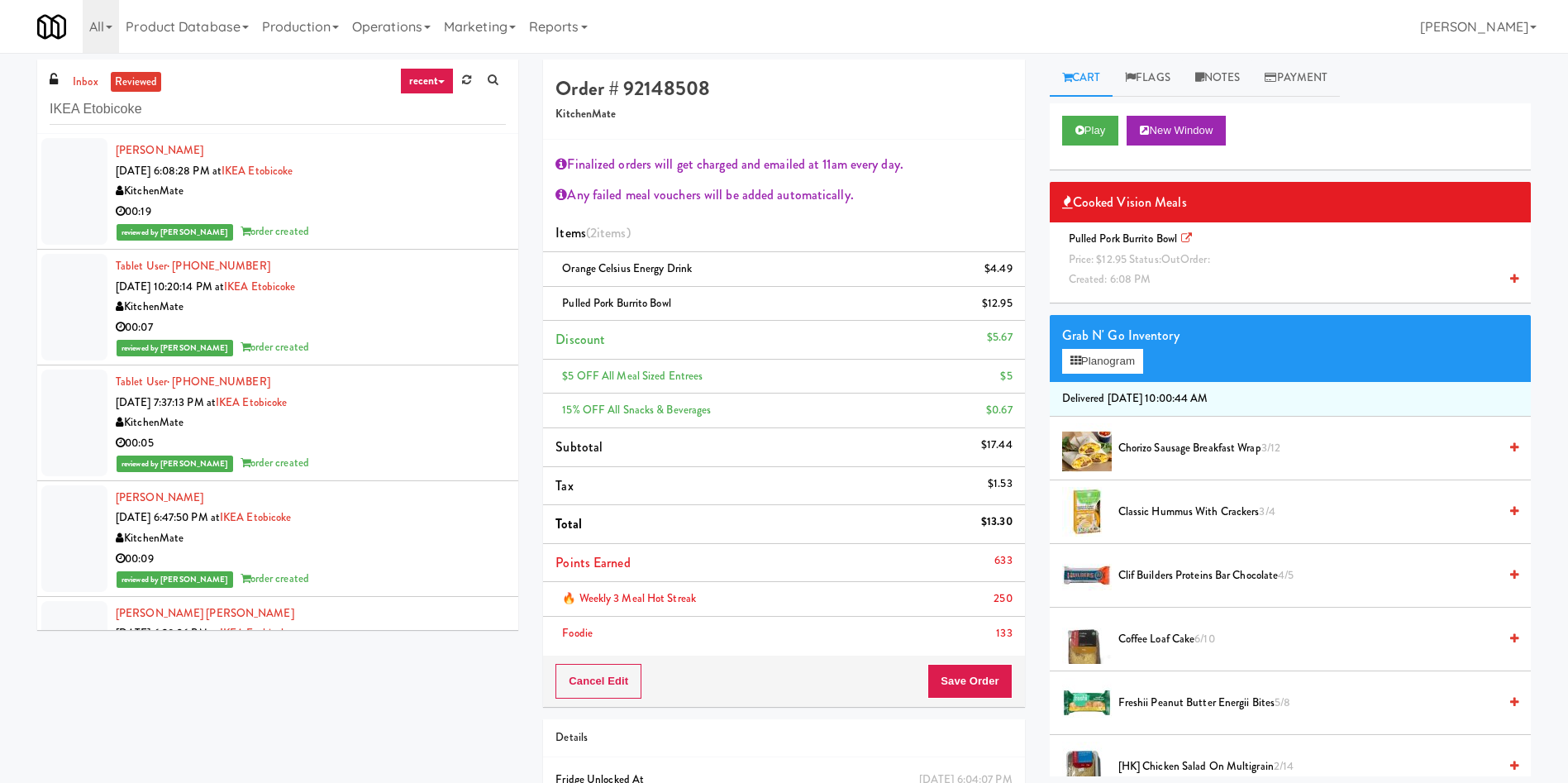
click at [90, 165] on div at bounding box center [74, 191] width 66 height 106
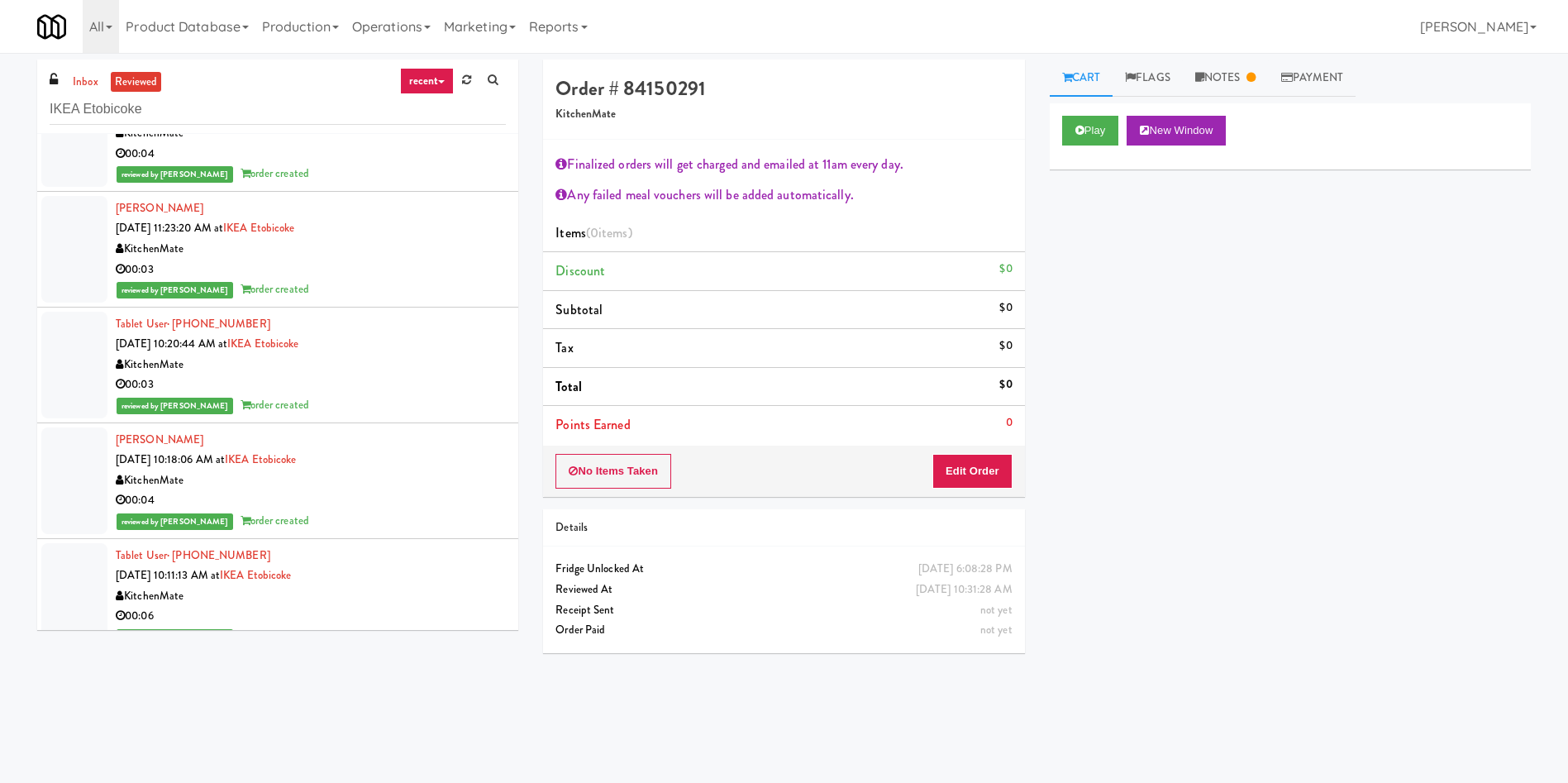
scroll to position [992, 0]
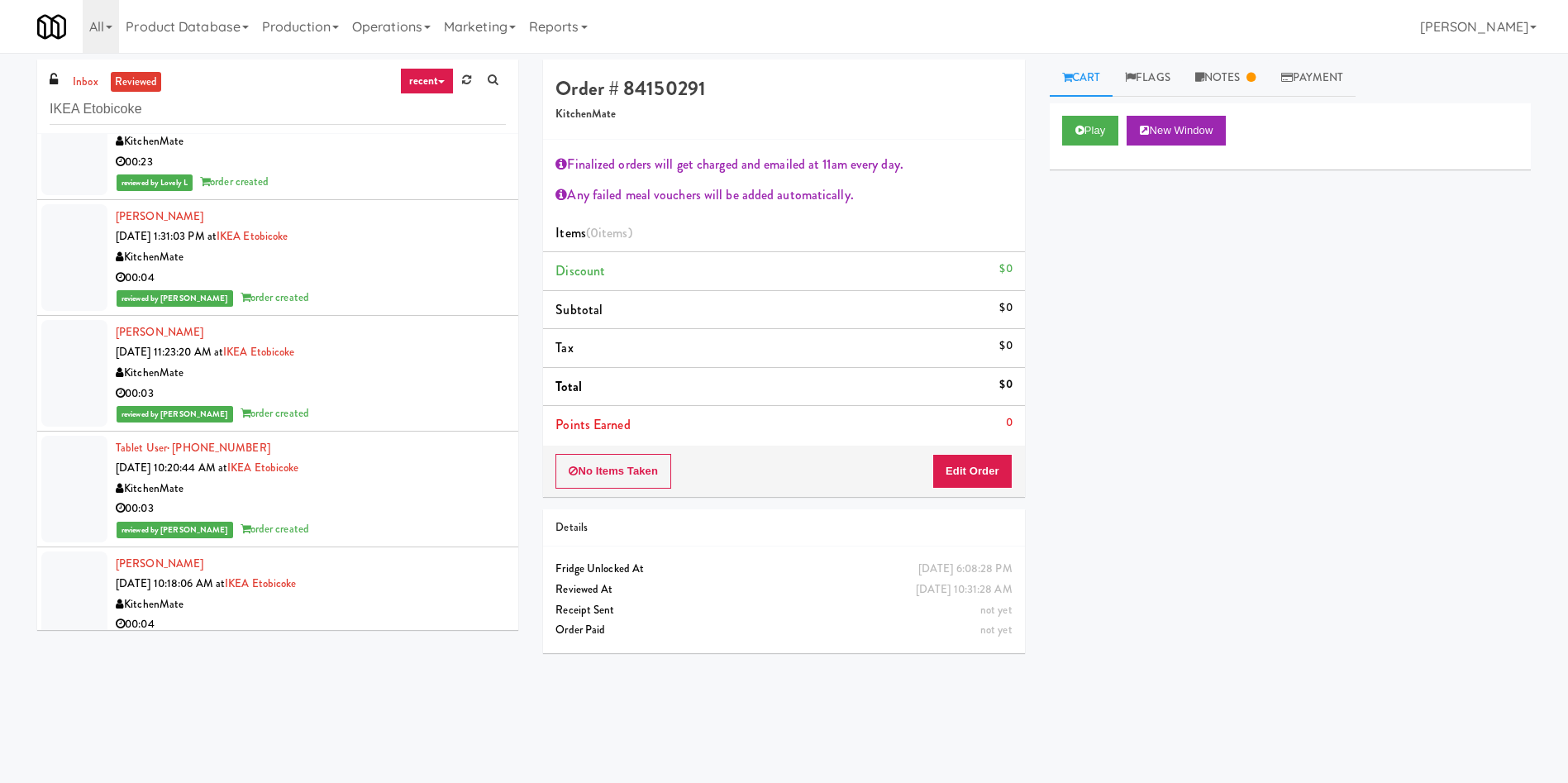
click at [74, 347] on div at bounding box center [74, 374] width 66 height 106
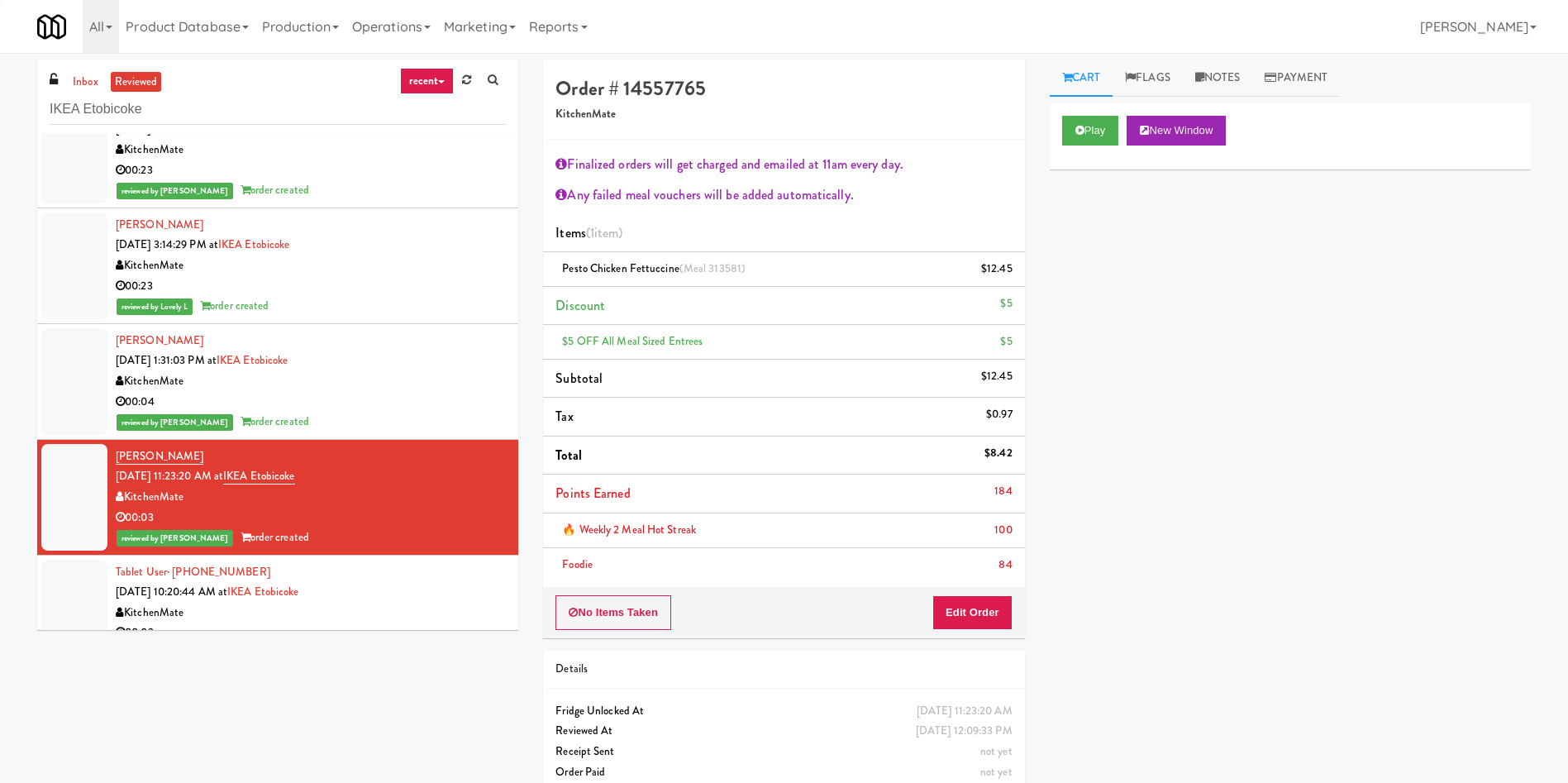
click at [72, 272] on div at bounding box center [74, 265] width 66 height 106
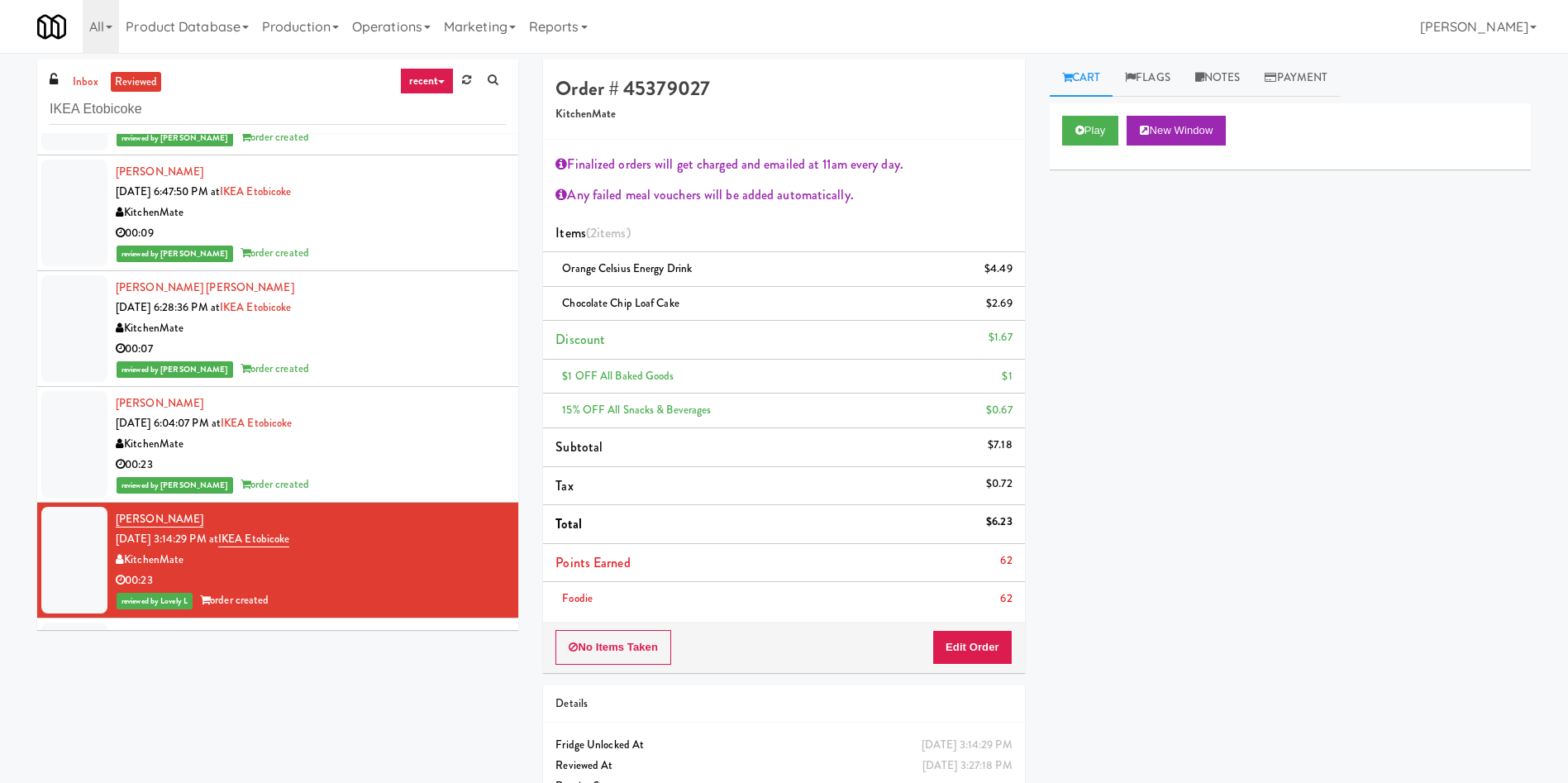
scroll to position [496, 0]
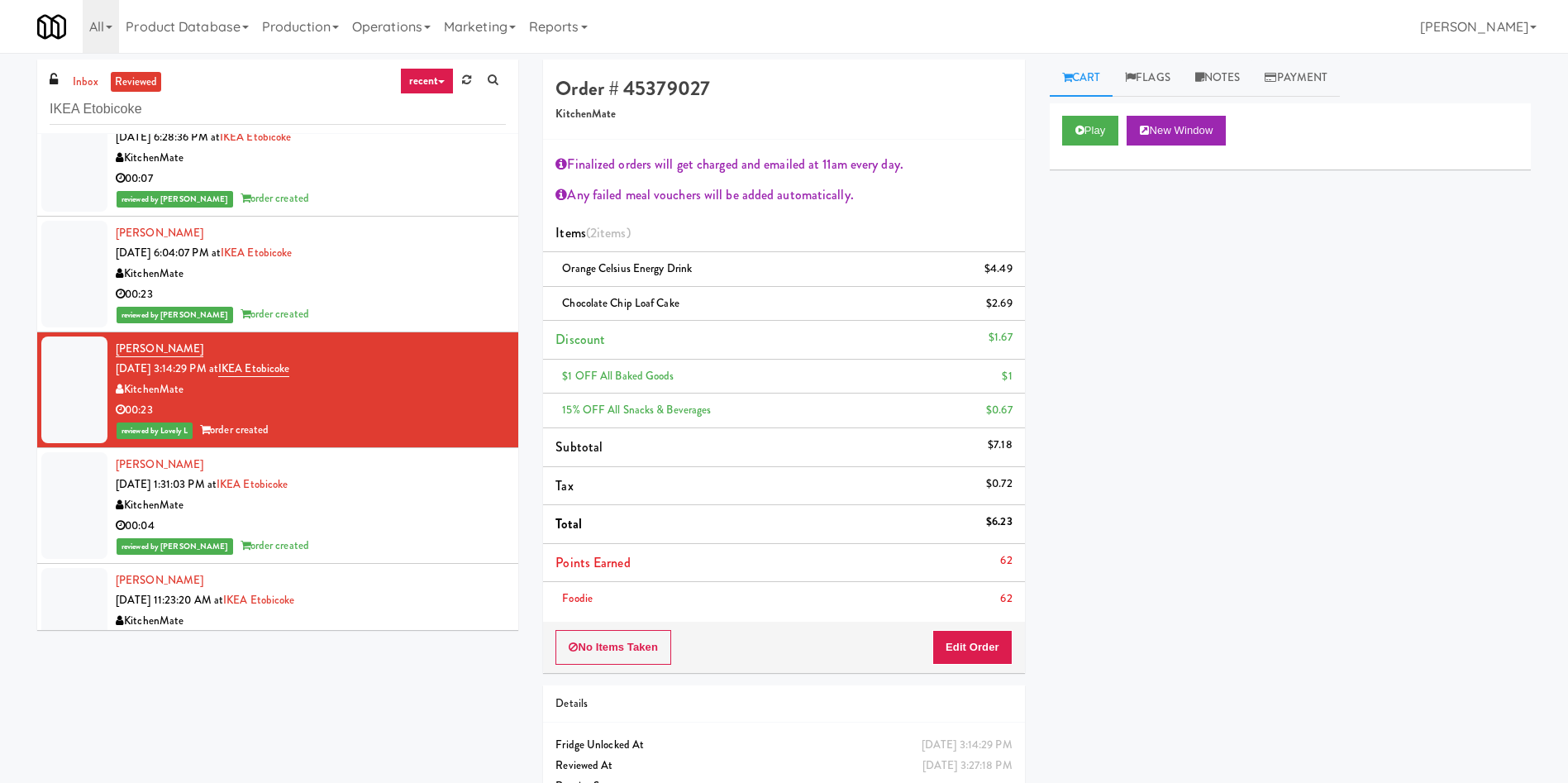
click at [72, 262] on div at bounding box center [74, 274] width 66 height 106
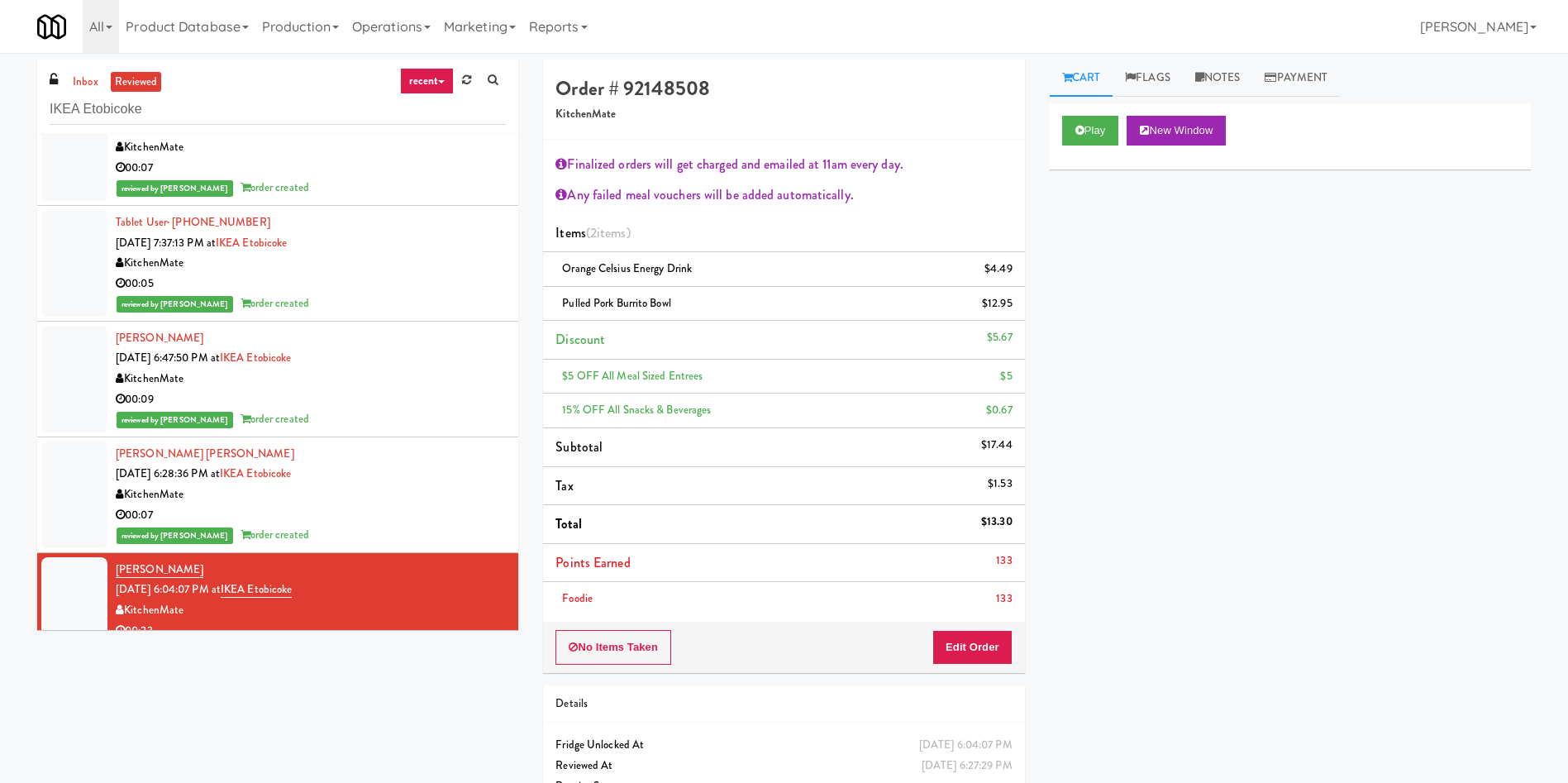
scroll to position [248, 0]
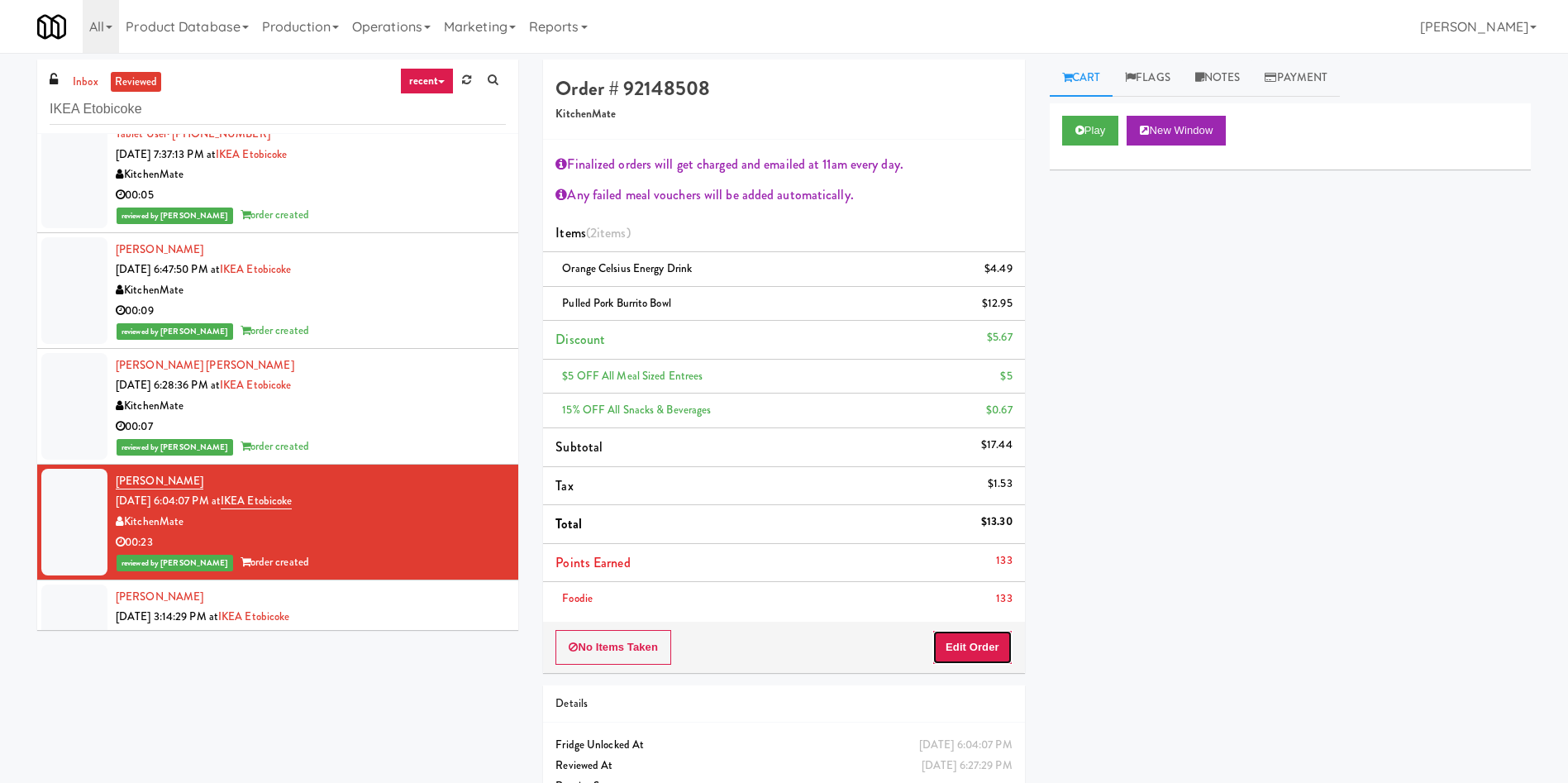
drag, startPoint x: 1003, startPoint y: 656, endPoint x: 977, endPoint y: 456, distance: 201.7
click at [1003, 521] on button "Edit Order" at bounding box center [972, 648] width 80 height 35
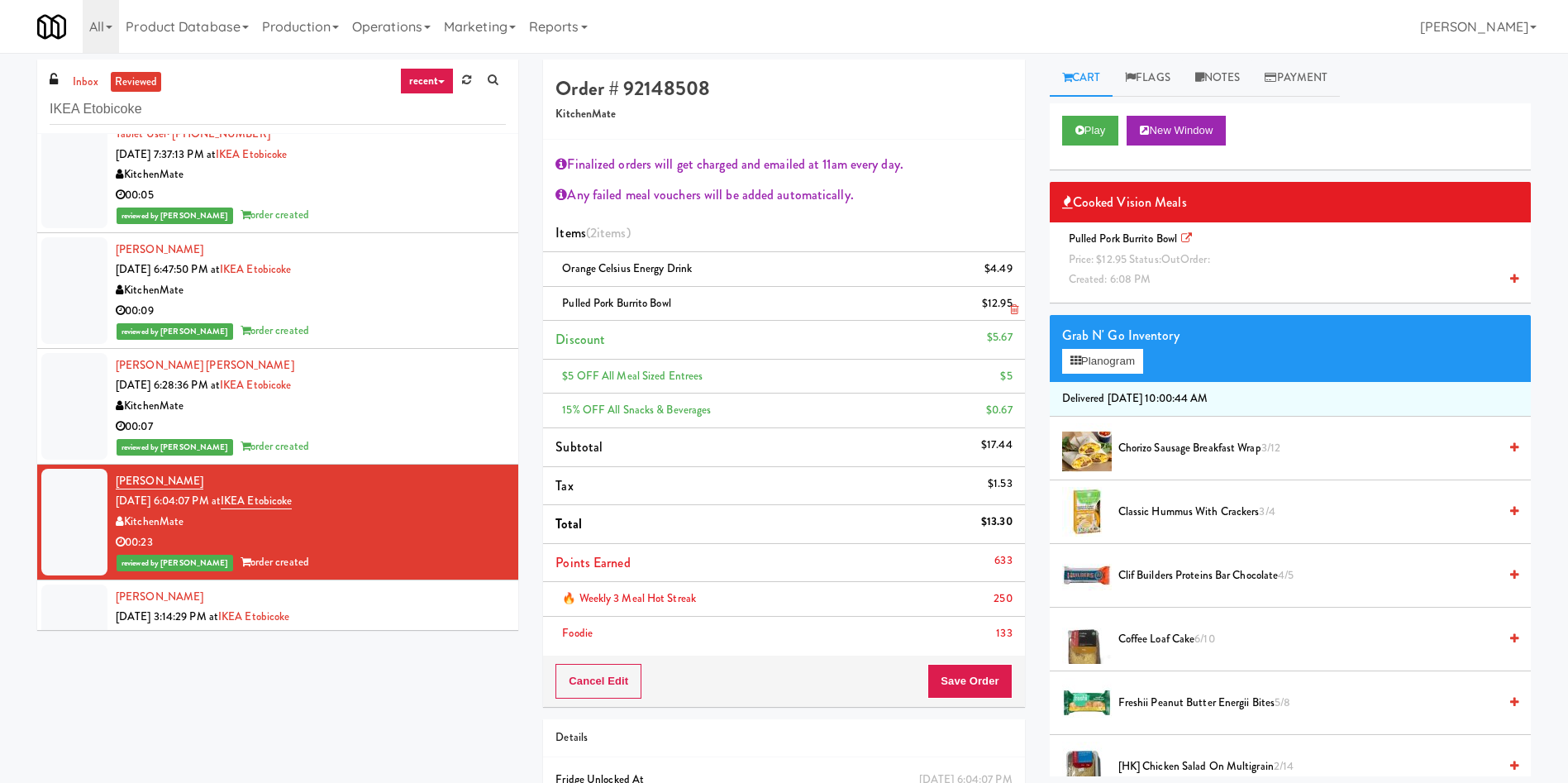
click at [1008, 306] on link at bounding box center [1010, 311] width 15 height 21
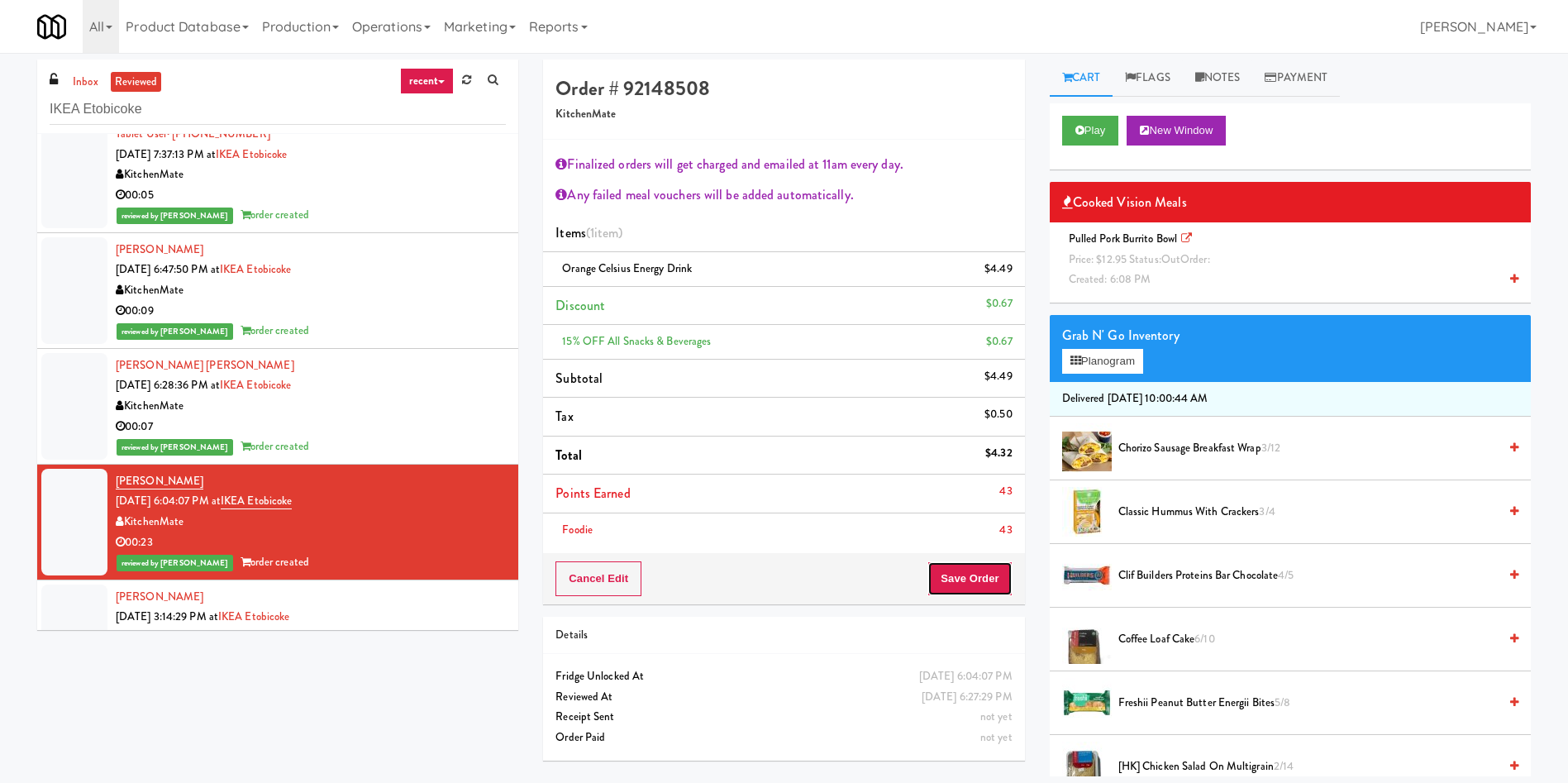
click at [982, 521] on button "Save Order" at bounding box center [969, 579] width 85 height 35
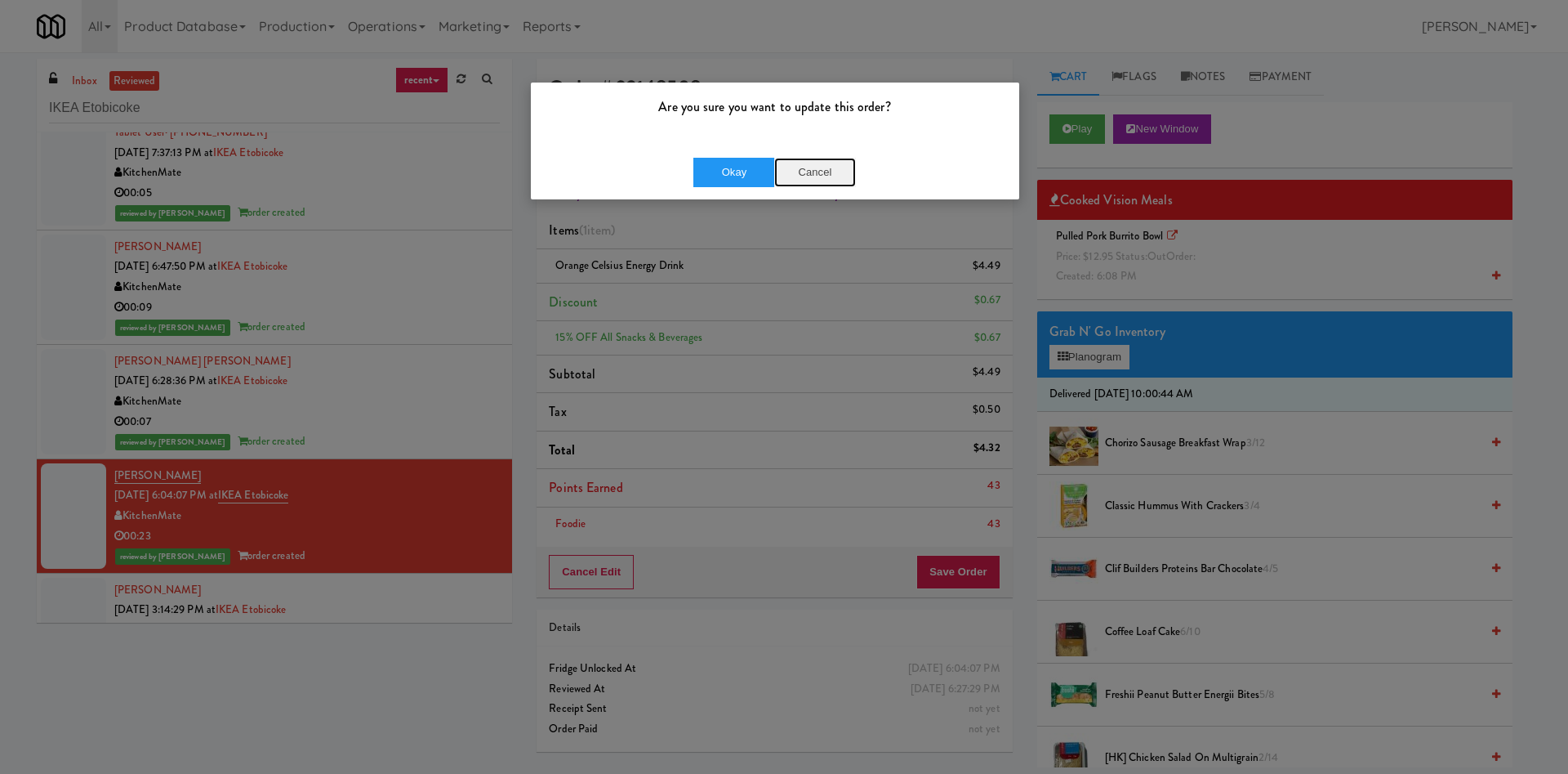
click at [806, 168] on button "Cancel" at bounding box center [815, 173] width 82 height 29
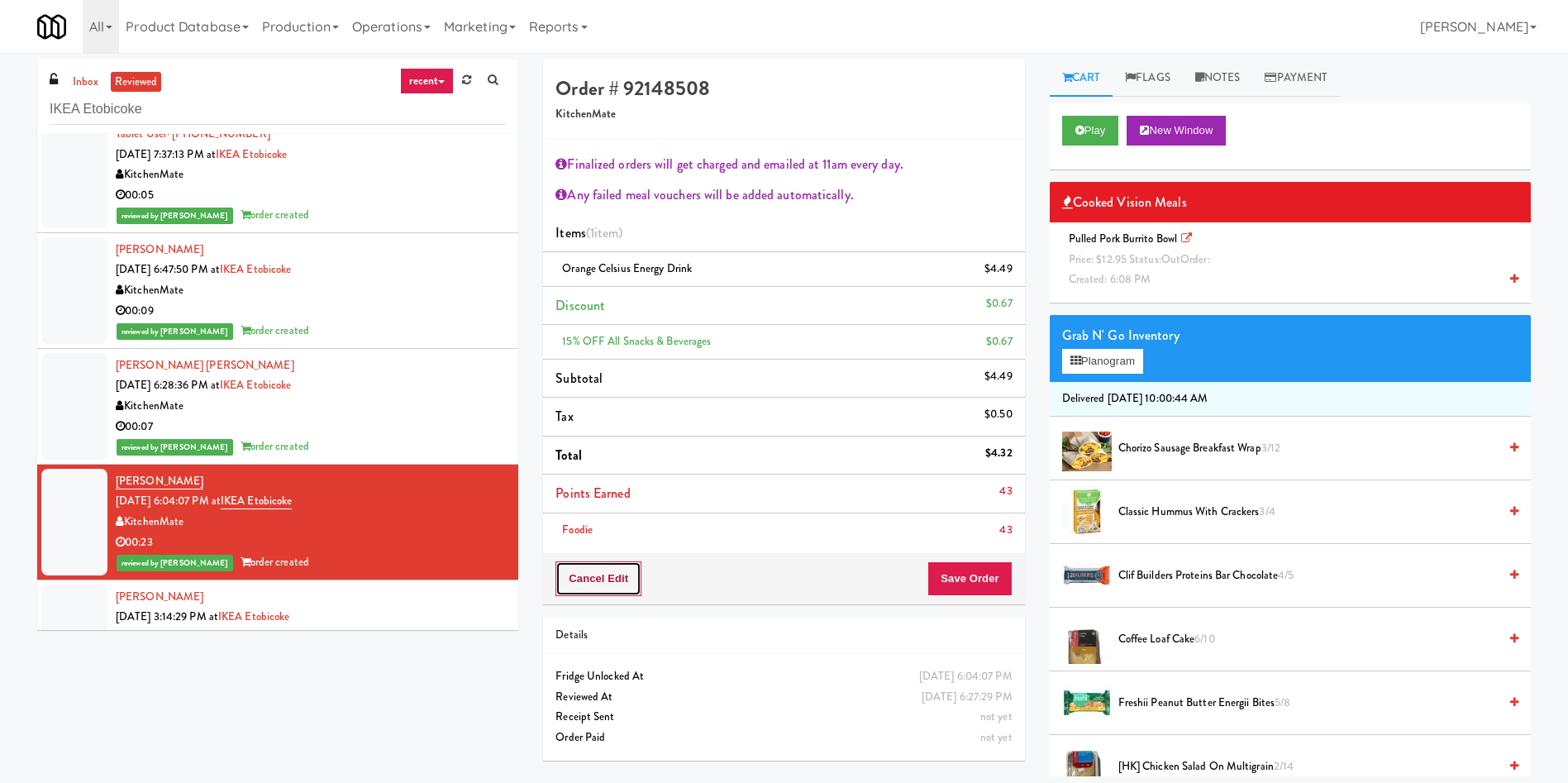
click at [641, 521] on button "Cancel Edit" at bounding box center [598, 579] width 86 height 35
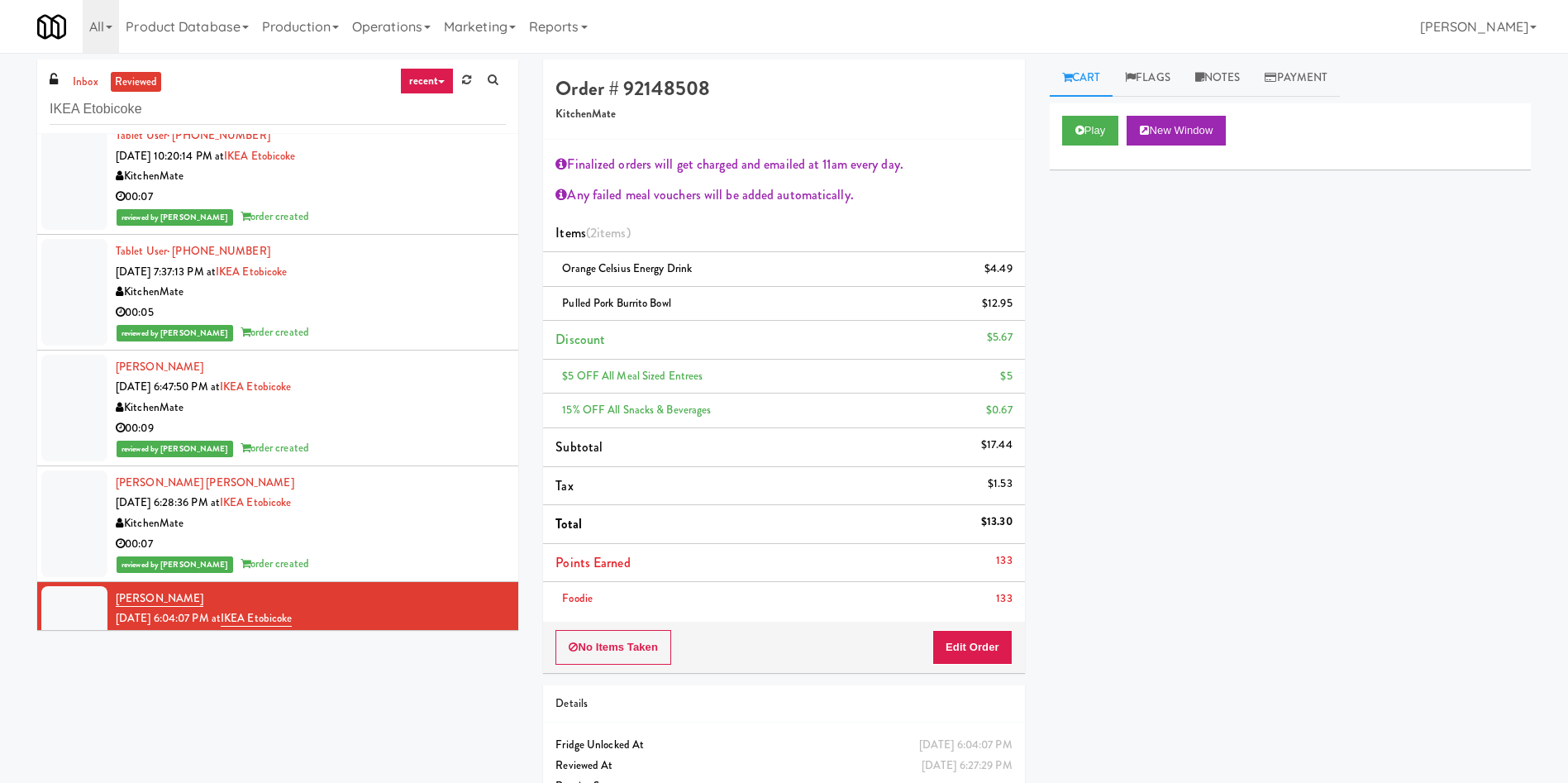
scroll to position [0, 0]
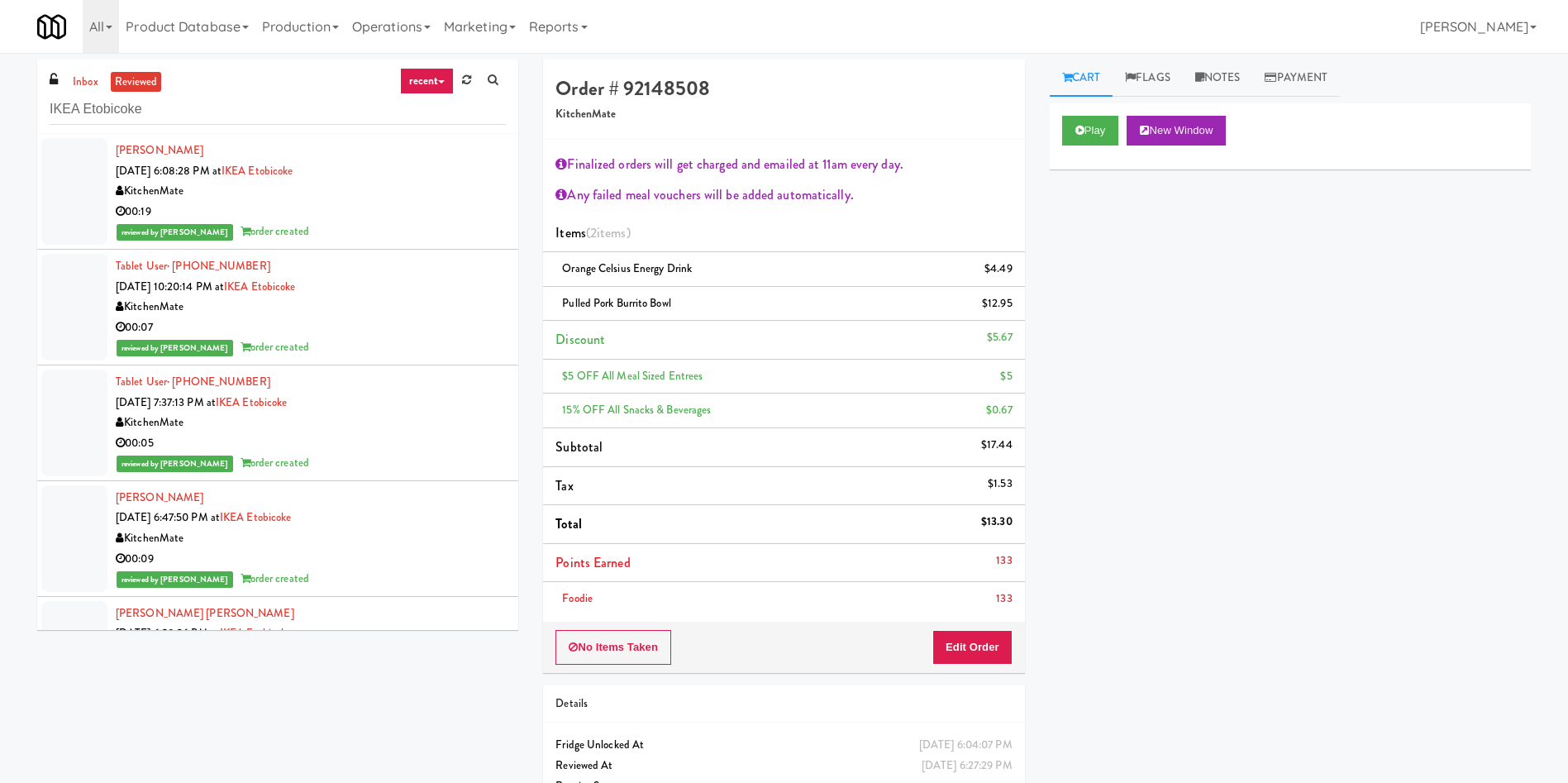
click at [72, 203] on div at bounding box center [74, 191] width 66 height 106
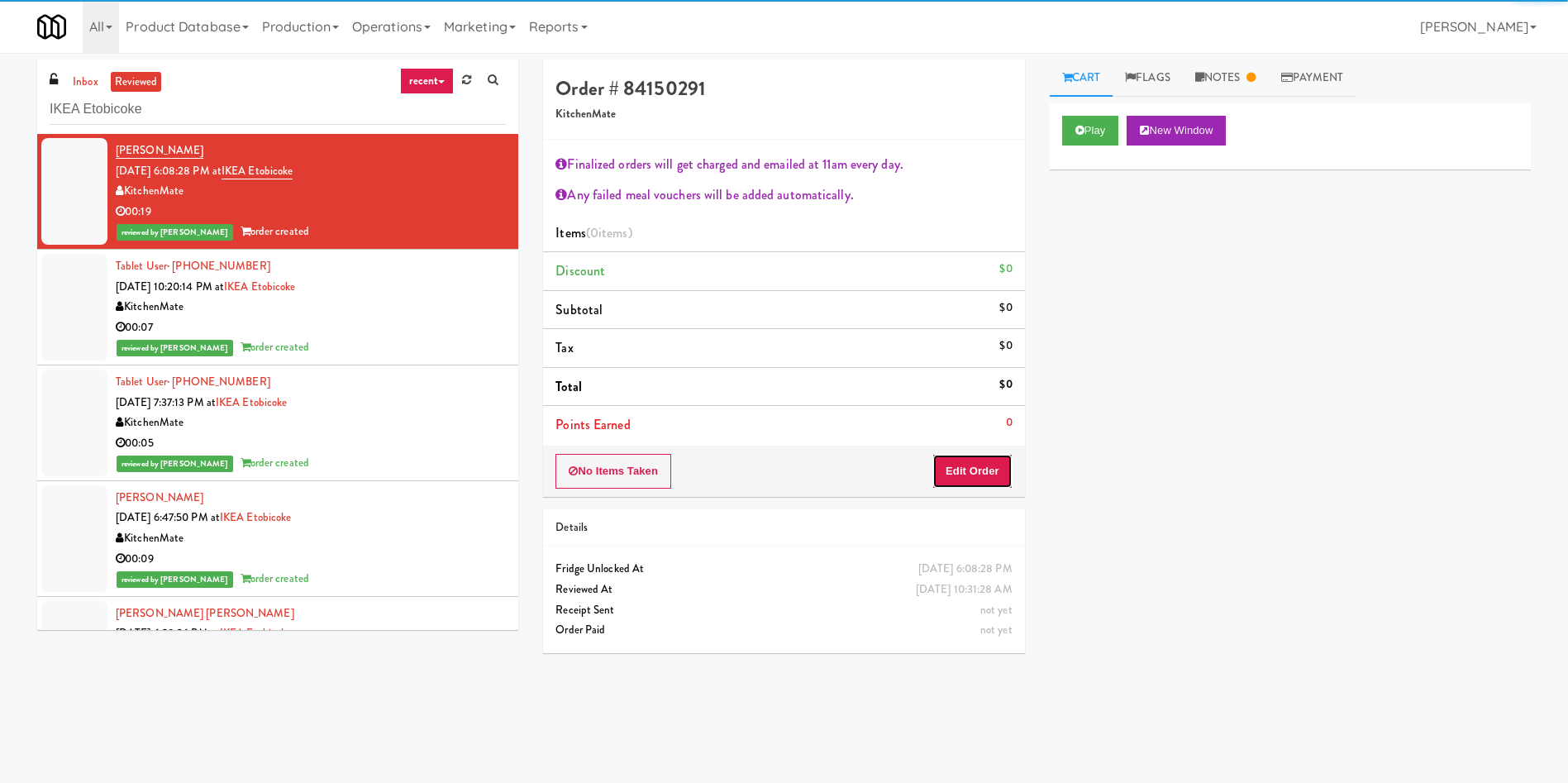
click at [986, 470] on button "Edit Order" at bounding box center [972, 471] width 80 height 35
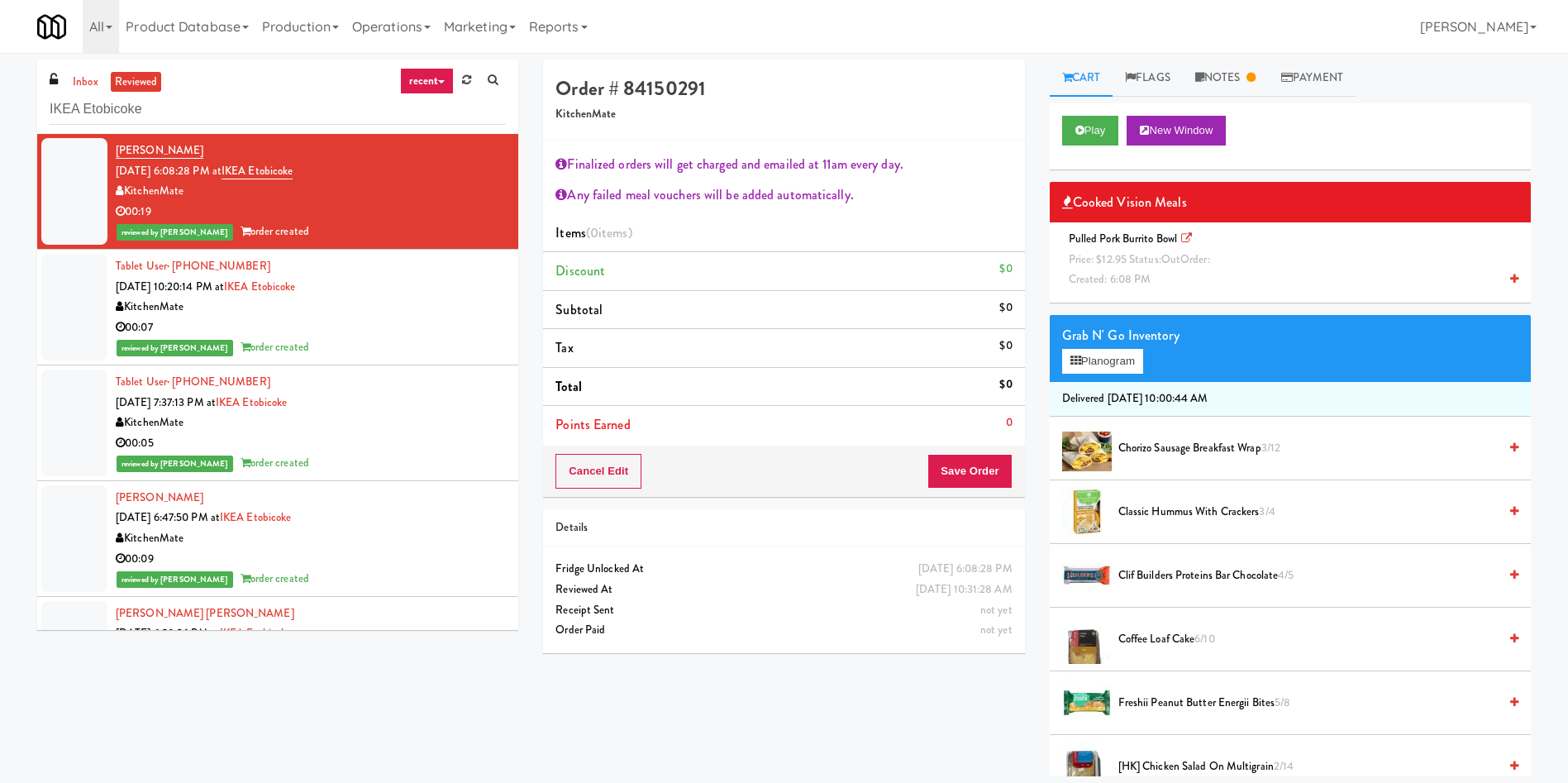
click at [1044, 252] on span "Price: $12.95 Status: out Order:" at bounding box center [1140, 259] width 141 height 16
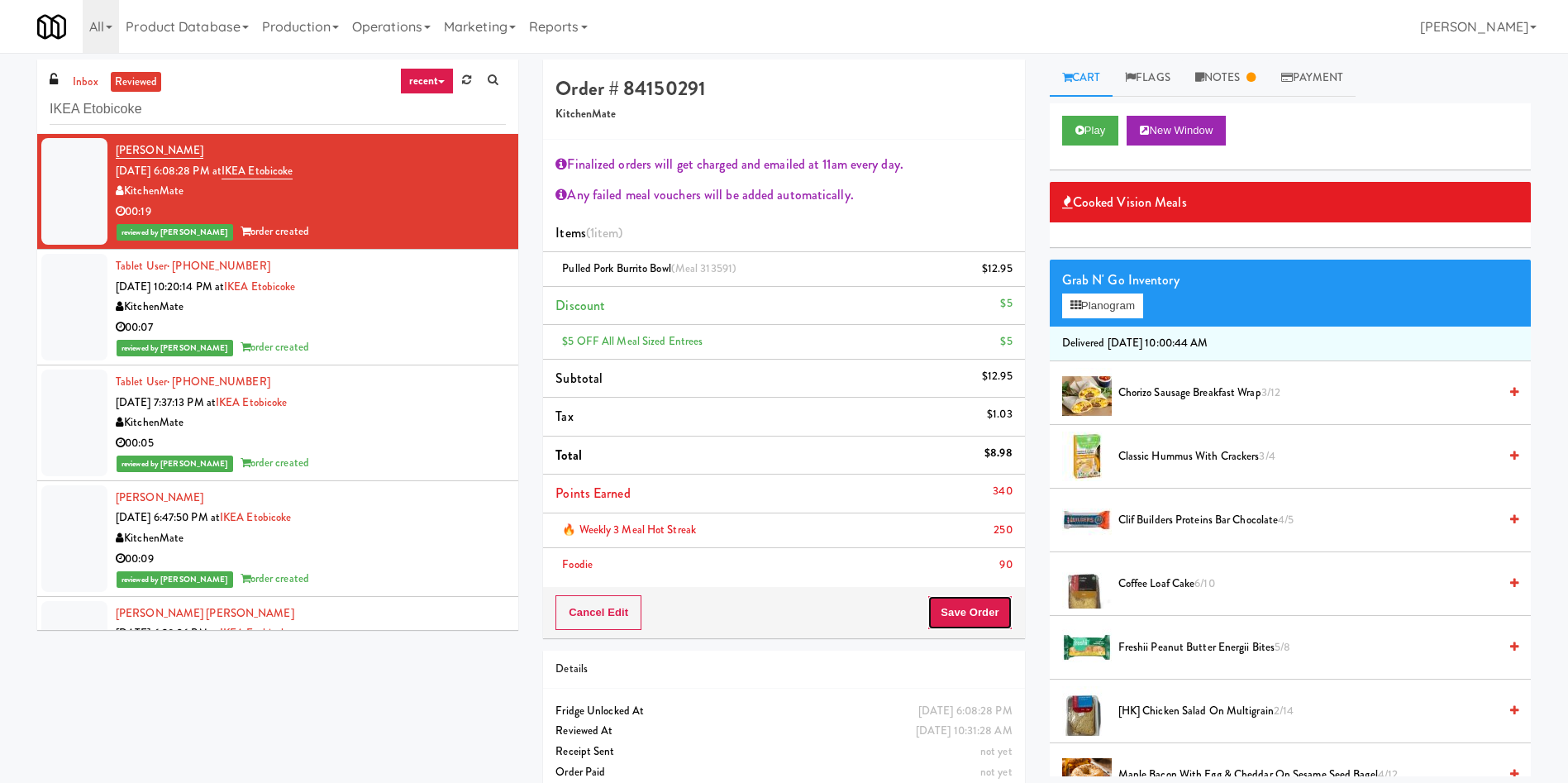
click at [976, 521] on button "Save Order" at bounding box center [969, 613] width 85 height 35
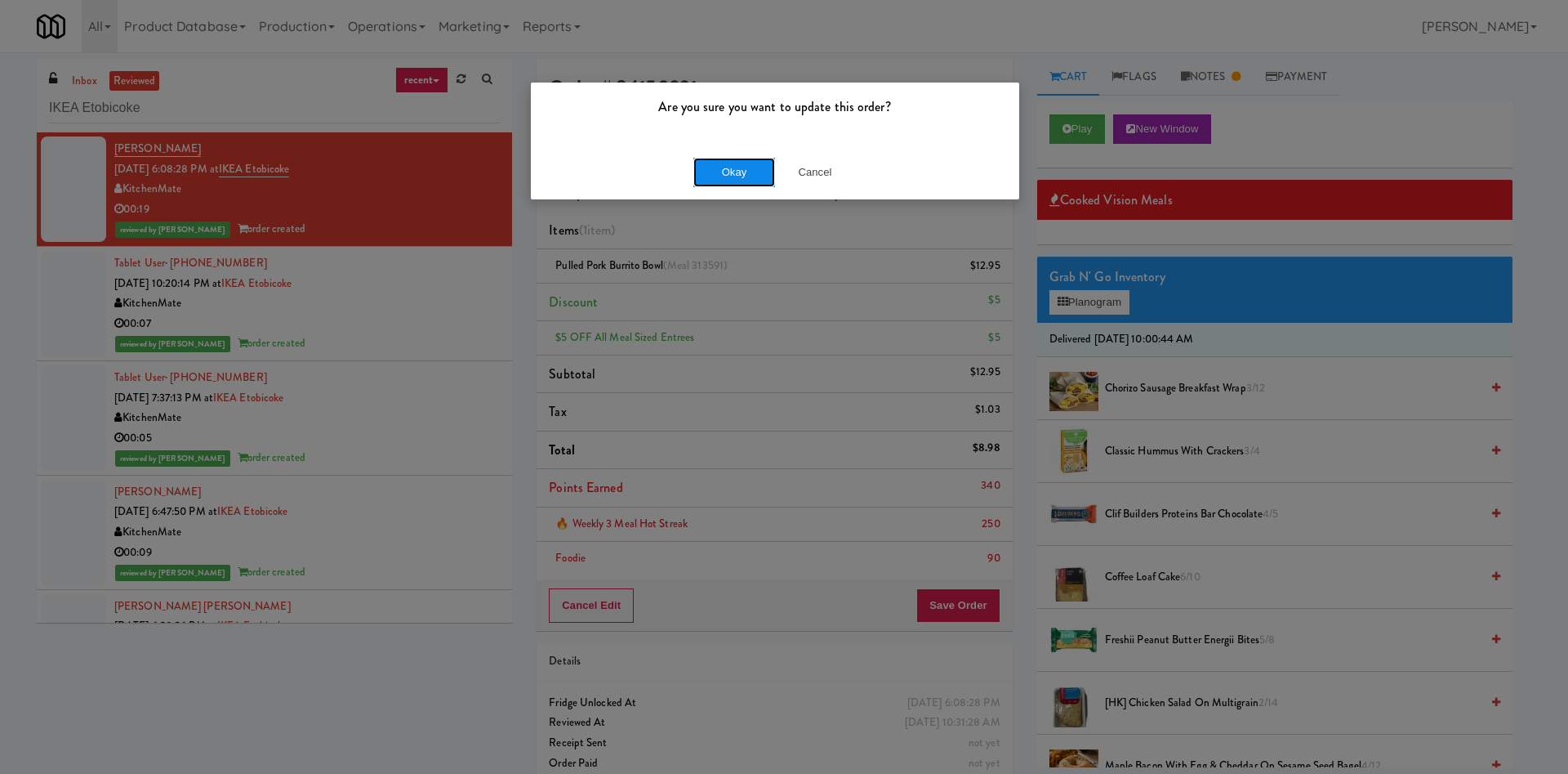
click at [730, 183] on button "Okay" at bounding box center [734, 173] width 82 height 29
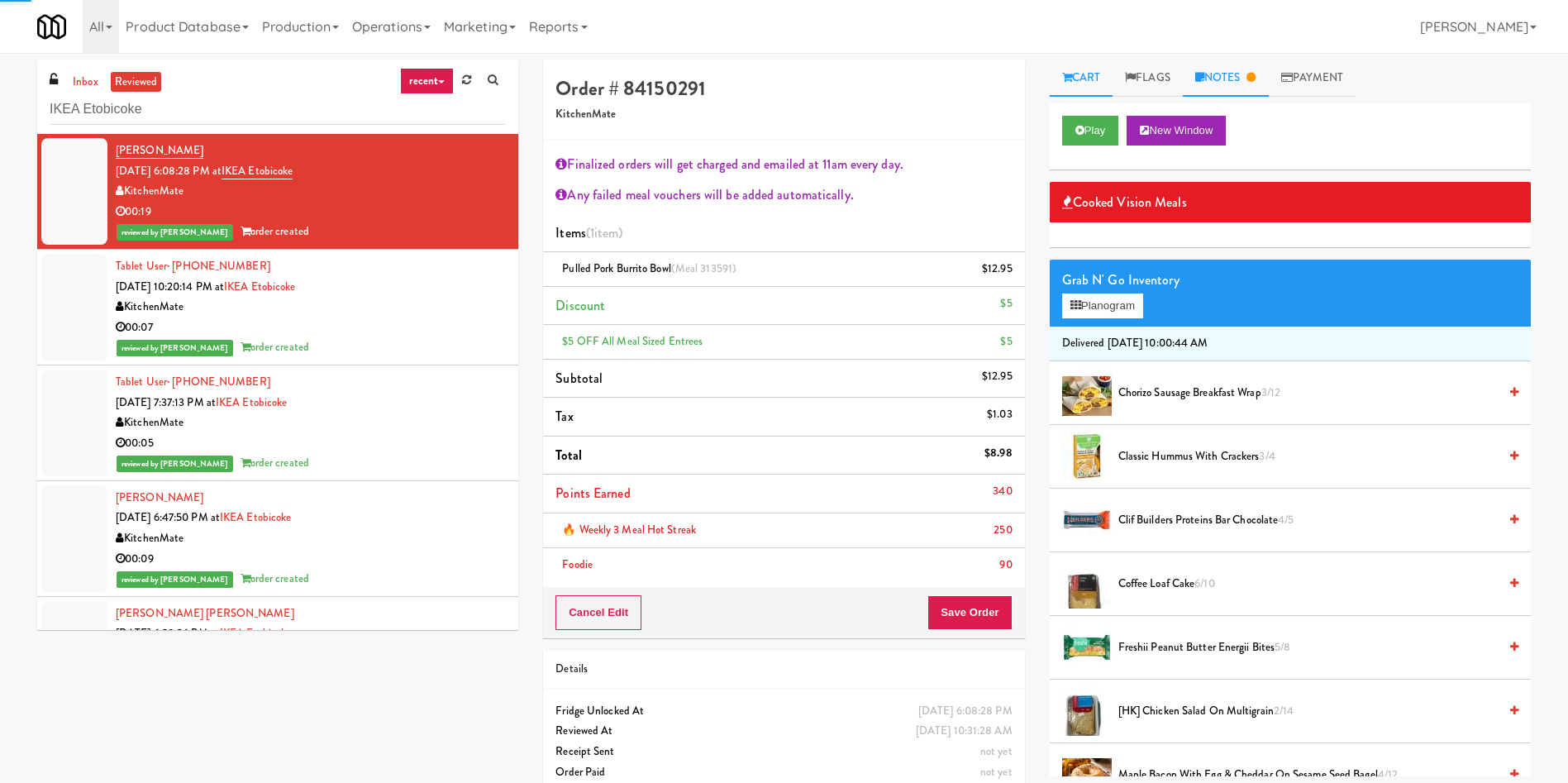
click at [1044, 75] on link "Notes" at bounding box center [1225, 78] width 86 height 38
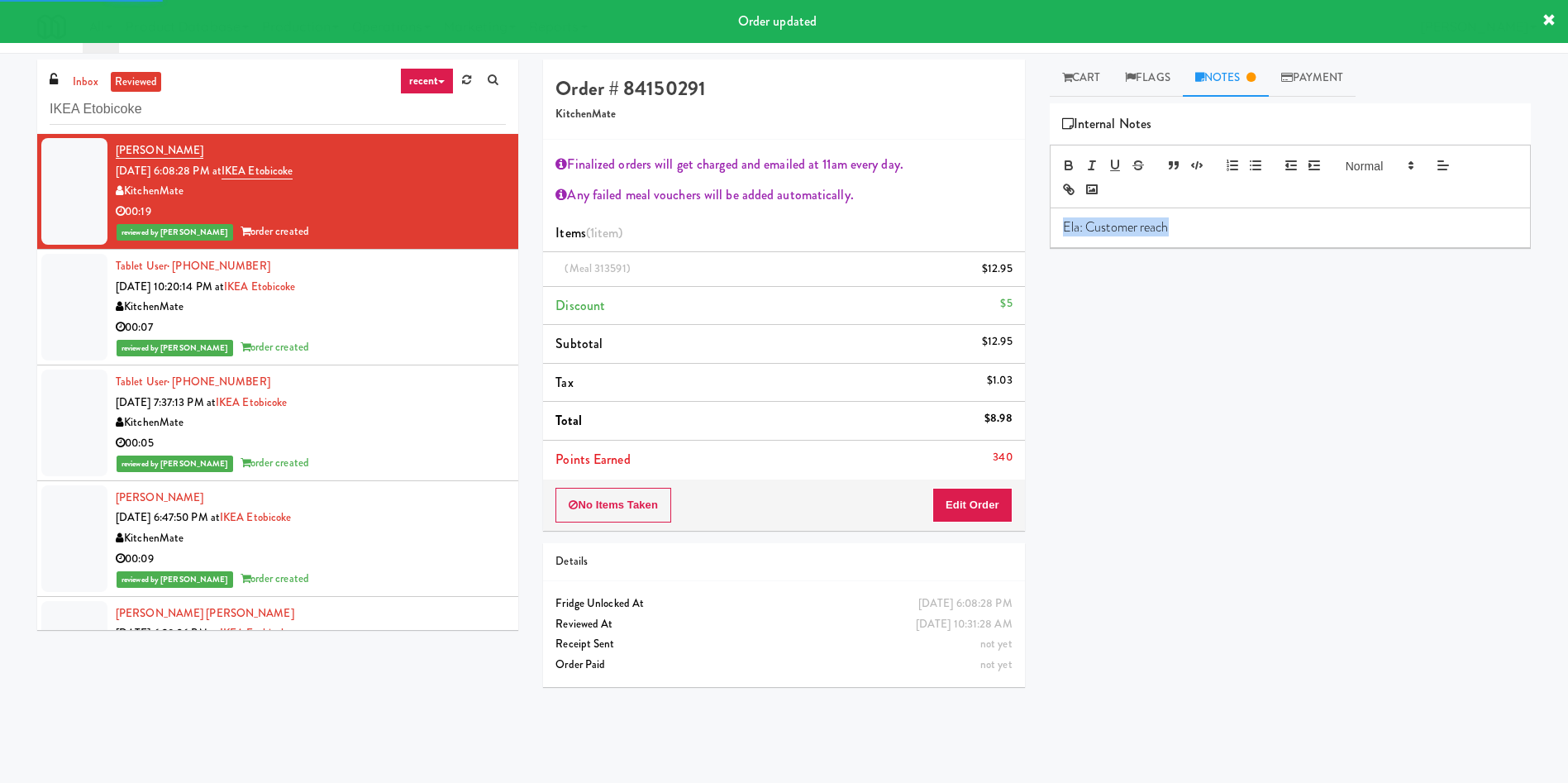
drag, startPoint x: 1226, startPoint y: 223, endPoint x: 930, endPoint y: 251, distance: 297.3
click at [930, 251] on div "Order # 84150291 KitchenMate Finalized orders will get charged and emailed at 1…" at bounding box center [1037, 391] width 1012 height 663
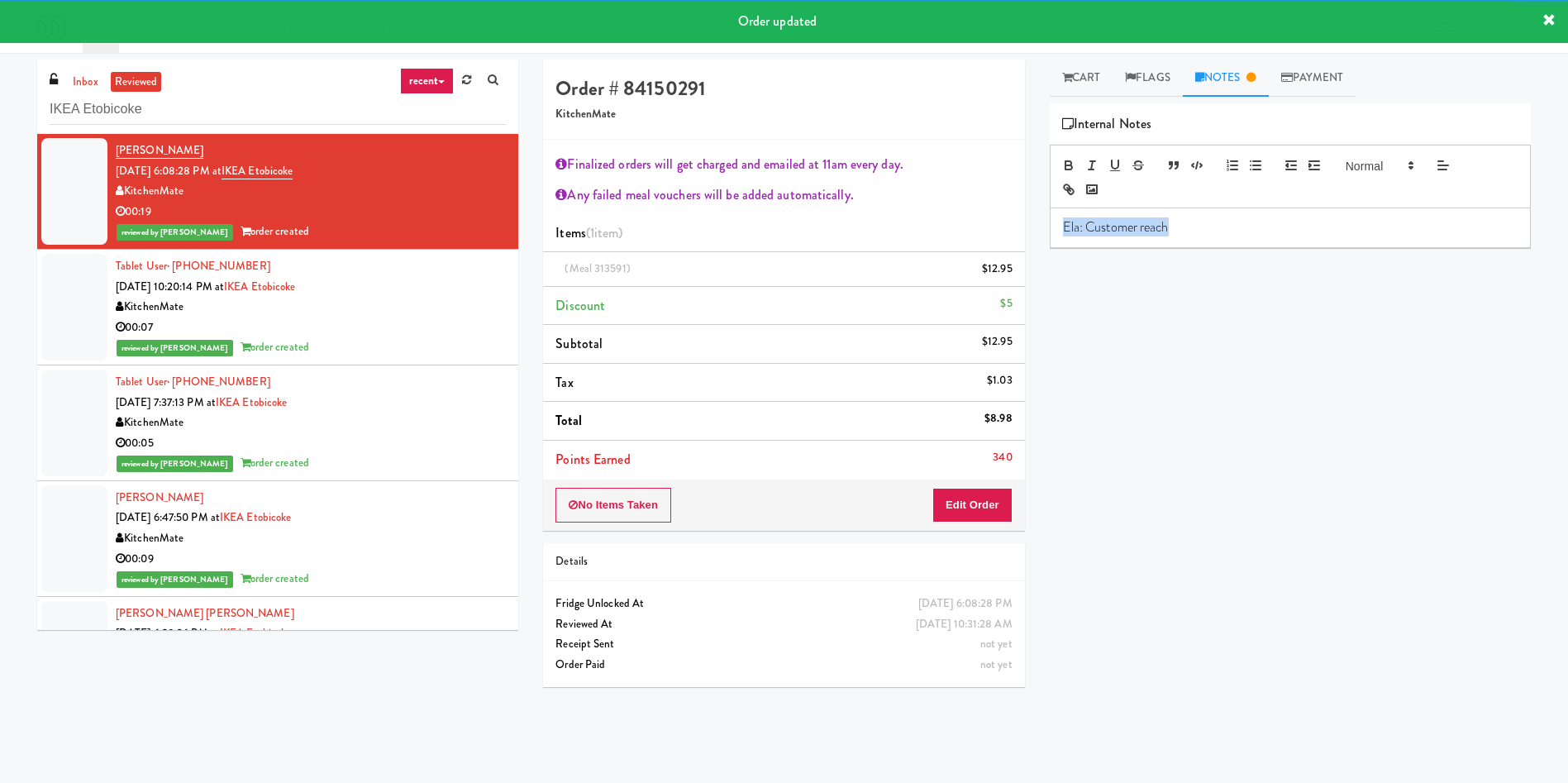
copy p "Ela: Customer reach"
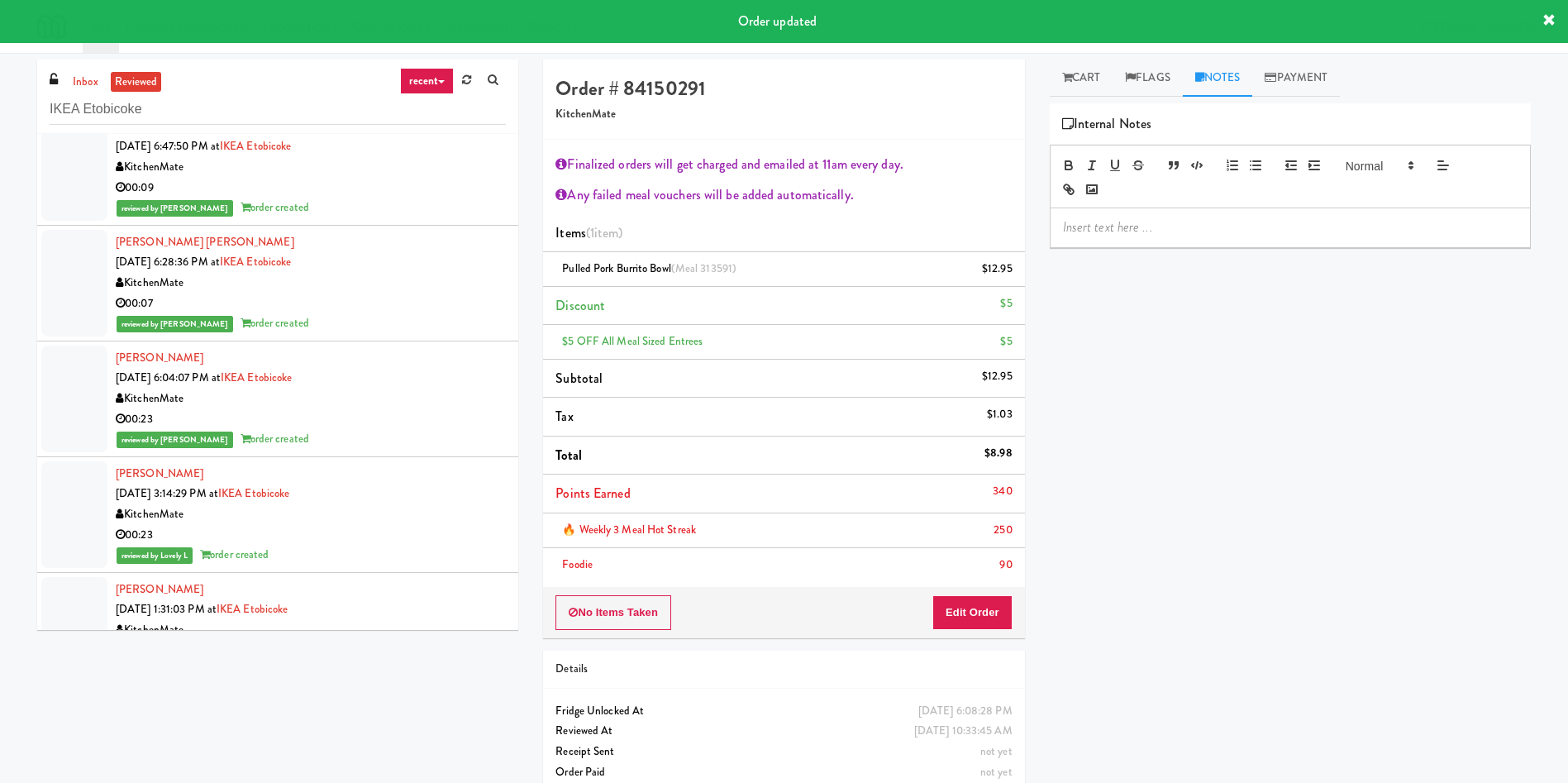
scroll to position [372, 0]
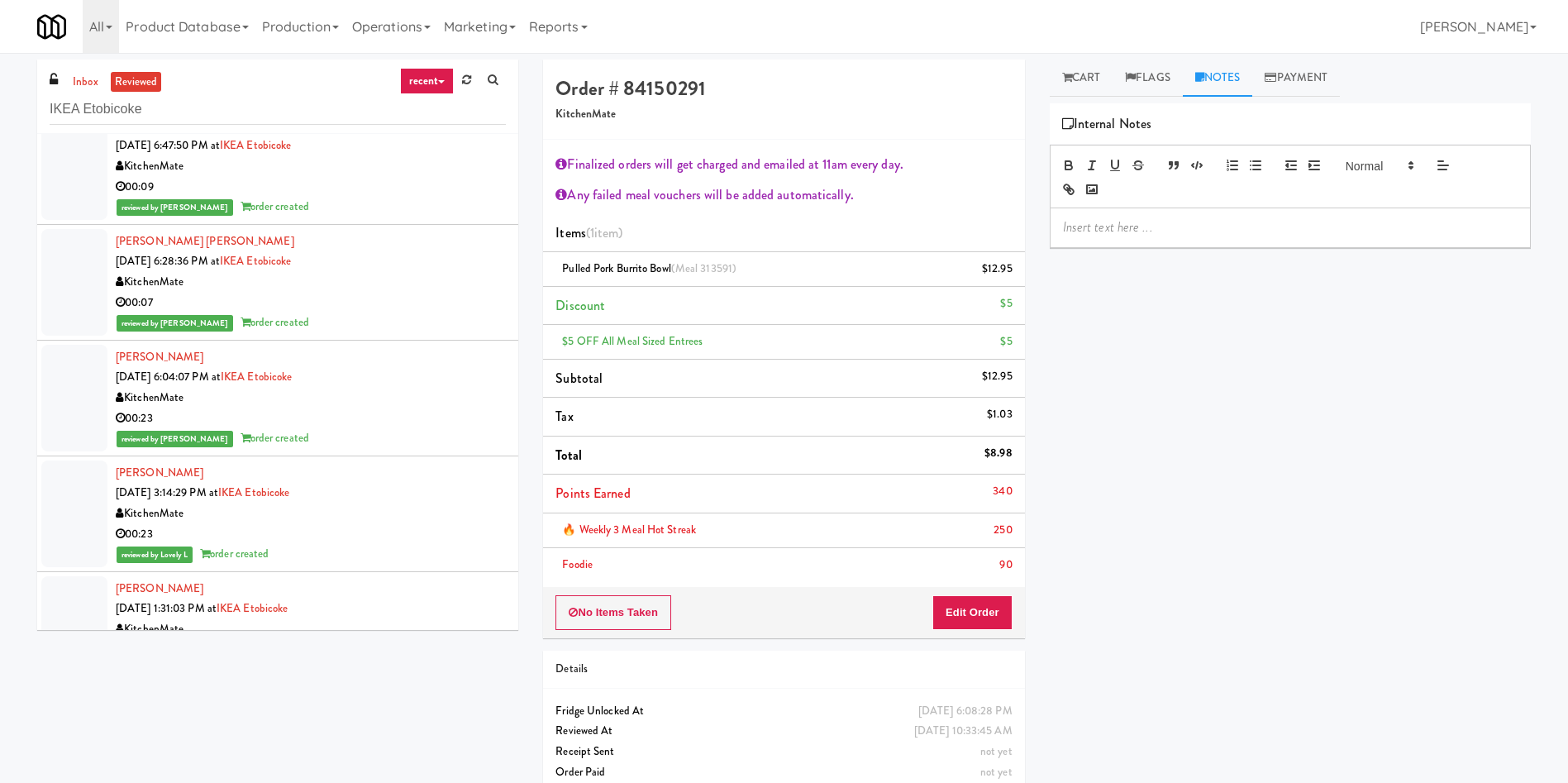
click at [80, 376] on div at bounding box center [74, 398] width 66 height 106
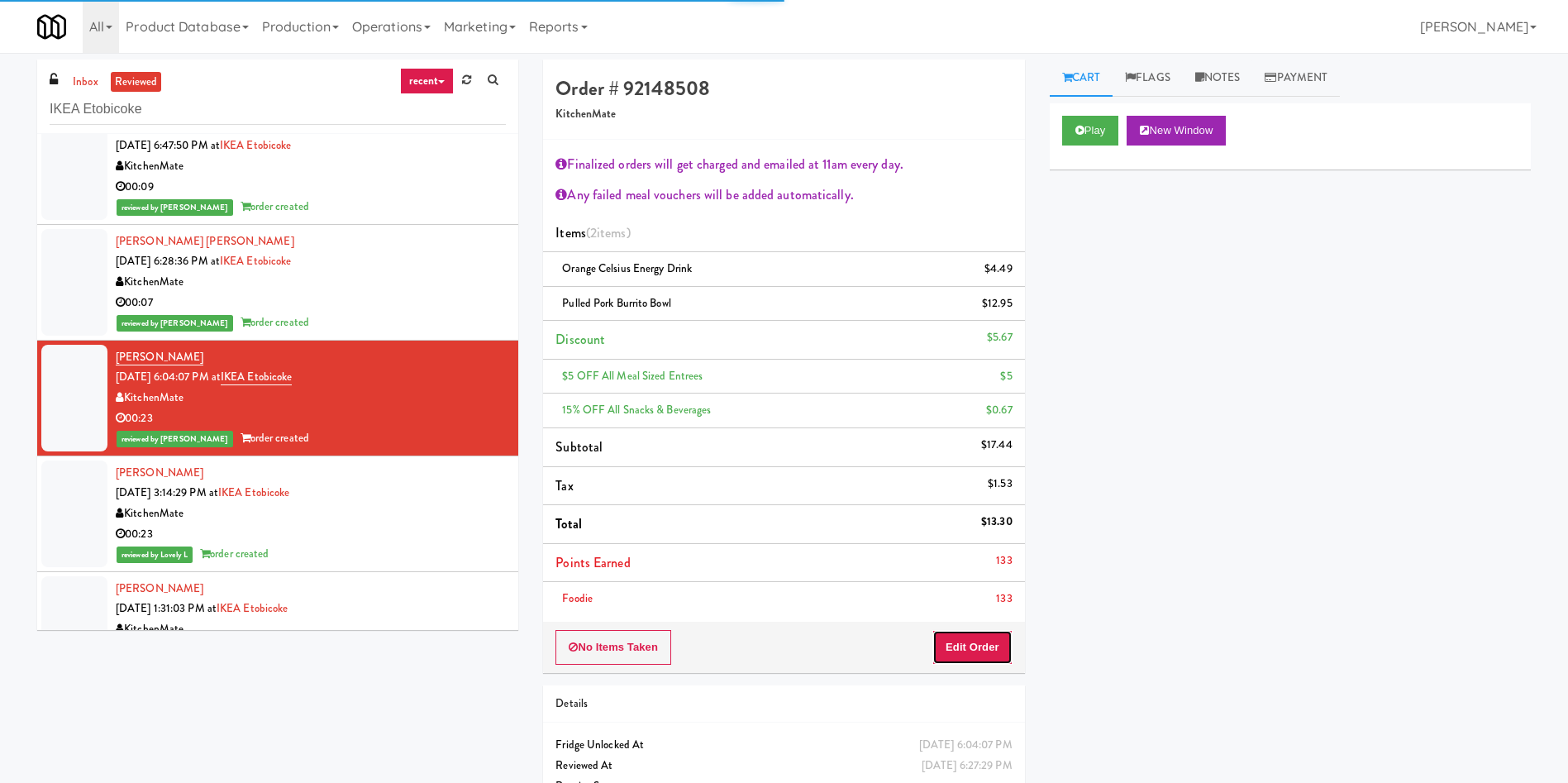
click at [984, 521] on button "Edit Order" at bounding box center [972, 648] width 80 height 35
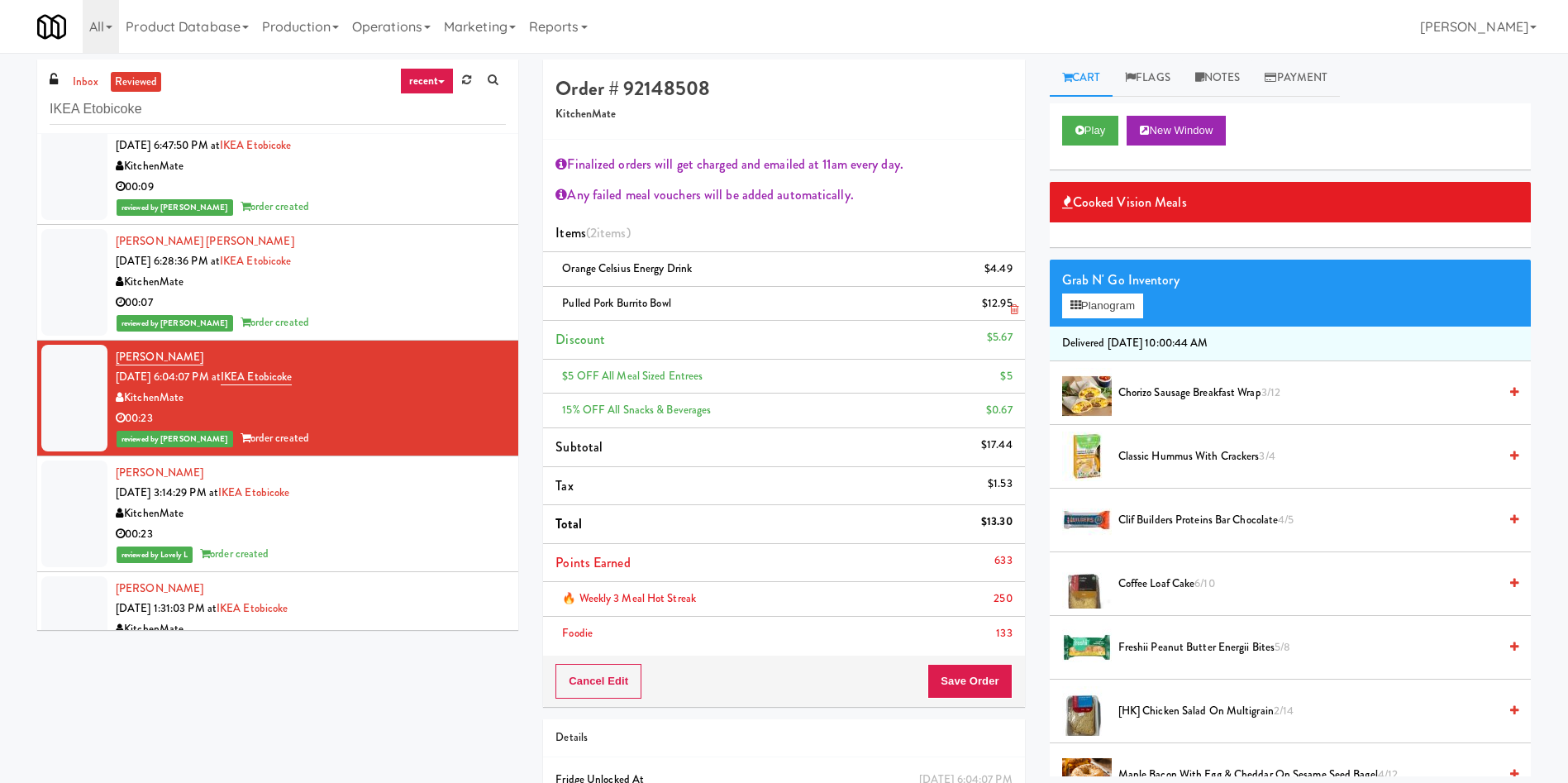
click at [1013, 311] on icon at bounding box center [1013, 310] width 8 height 10
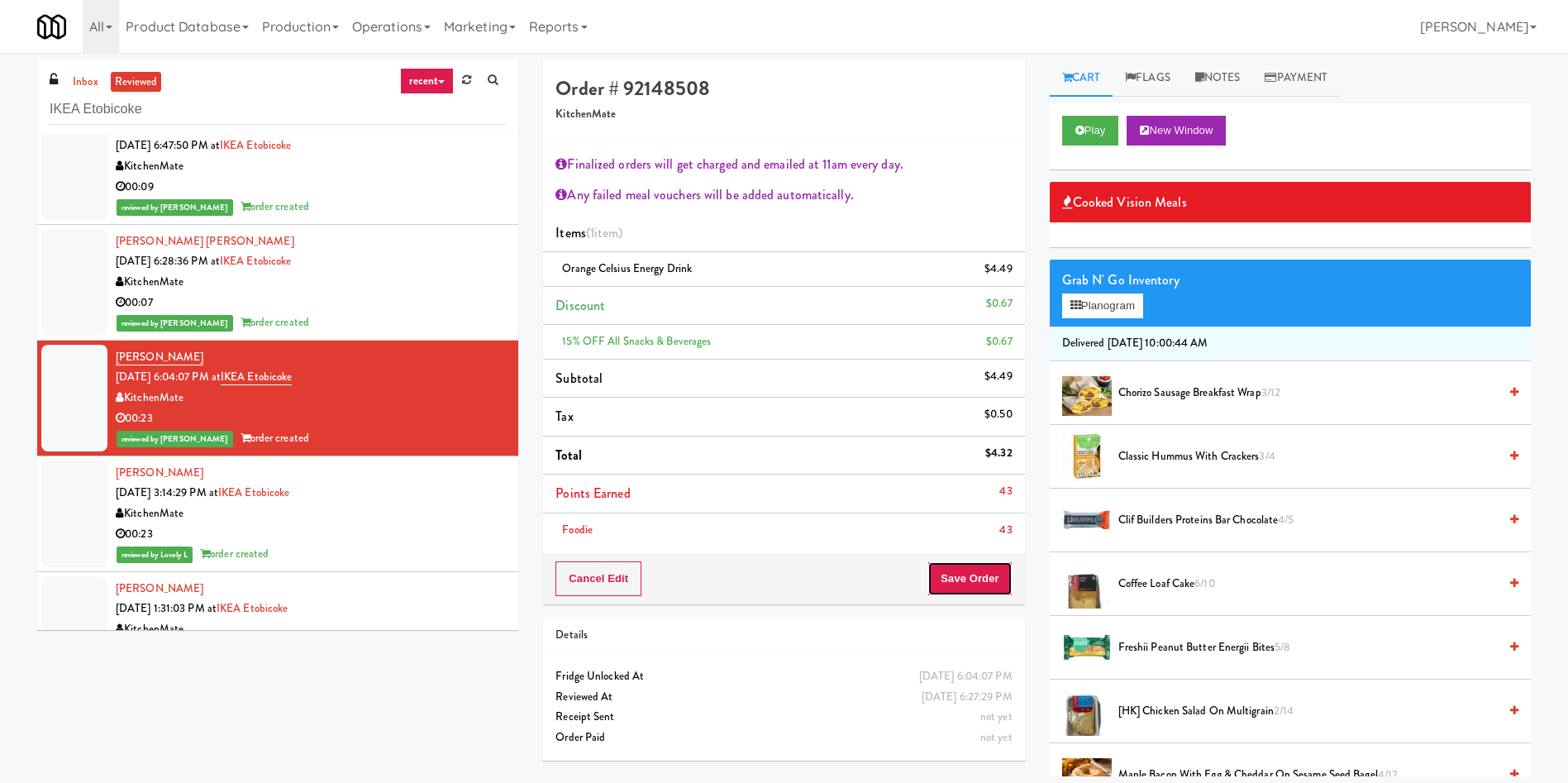
click at [981, 521] on button "Save Order" at bounding box center [969, 579] width 85 height 35
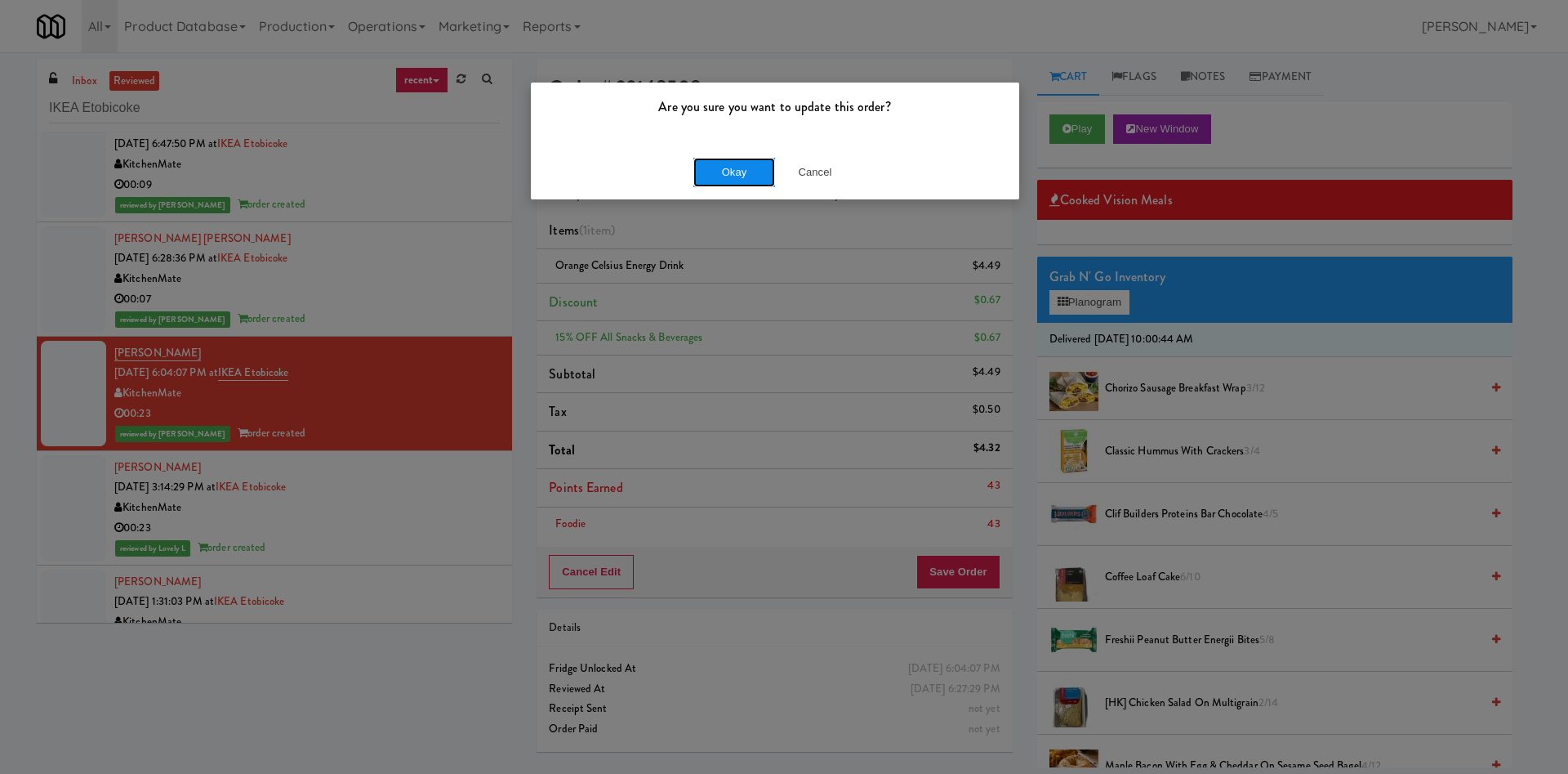
click at [752, 169] on button "Okay" at bounding box center [734, 173] width 82 height 29
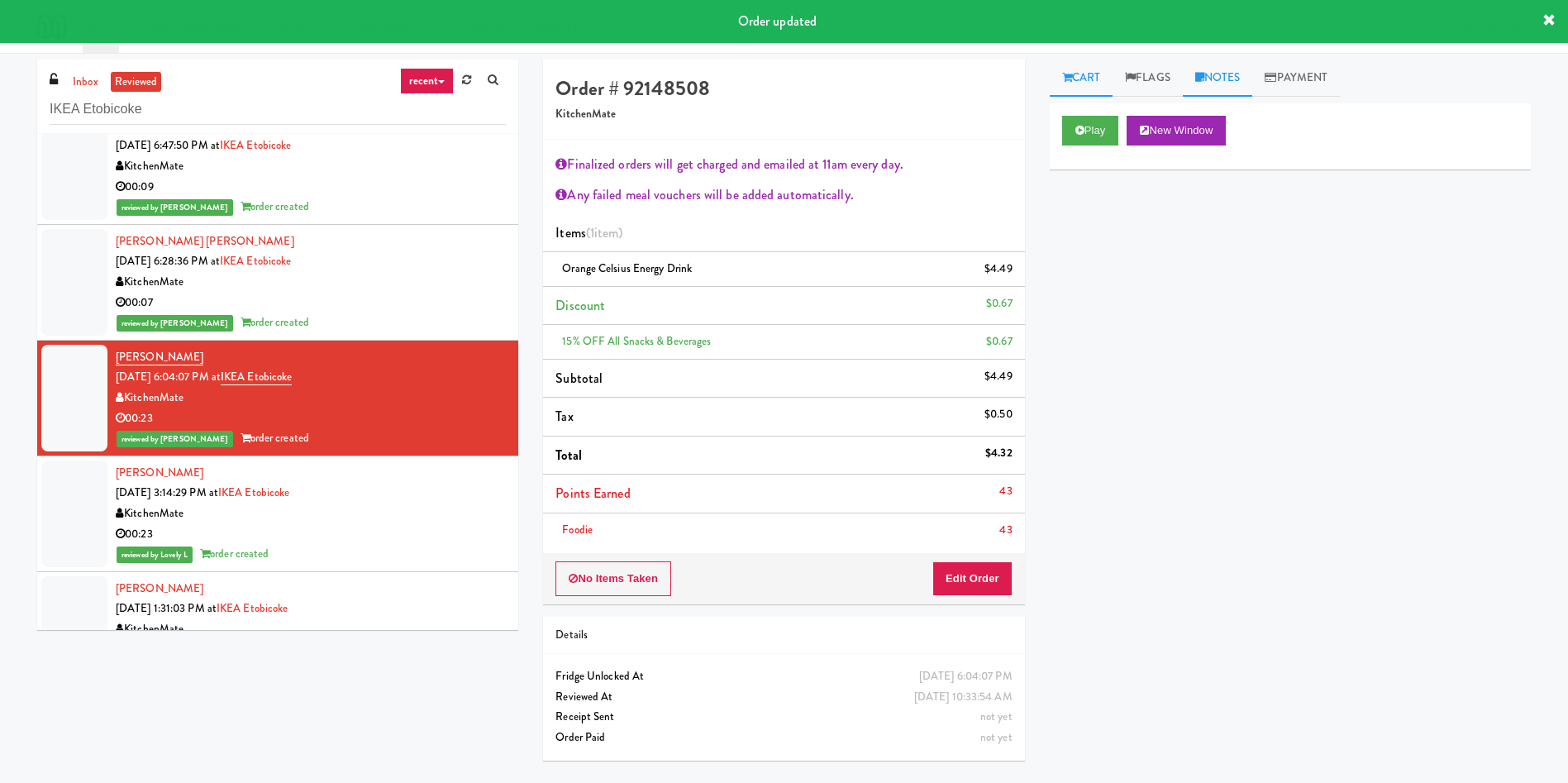
click at [1044, 79] on link "Notes" at bounding box center [1217, 78] width 70 height 38
click at [1044, 225] on p at bounding box center [1290, 227] width 455 height 18
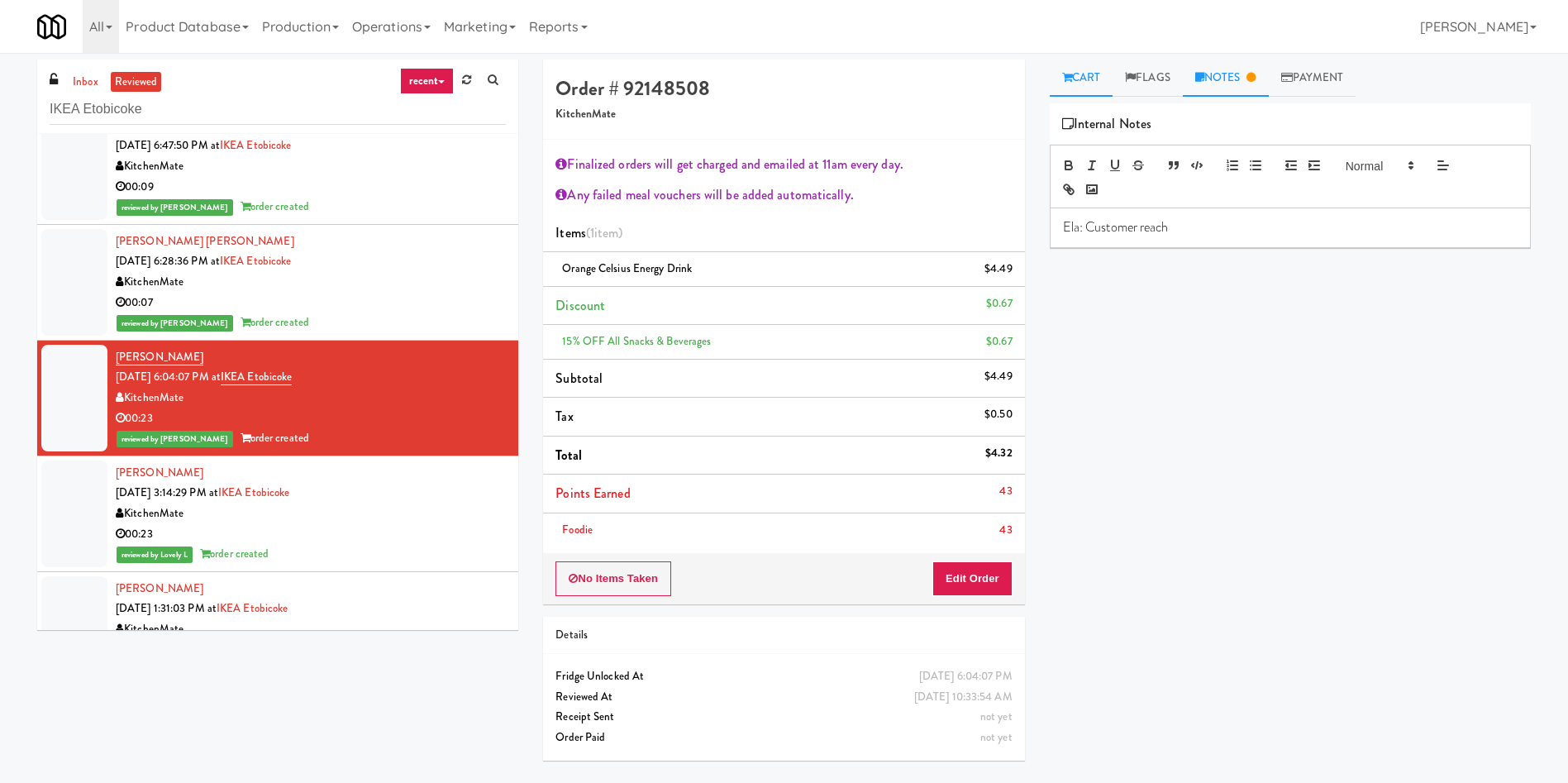
click at [1044, 62] on link "Cart" at bounding box center [1081, 78] width 64 height 38
click at [1044, 138] on button "Play" at bounding box center [1090, 131] width 57 height 30
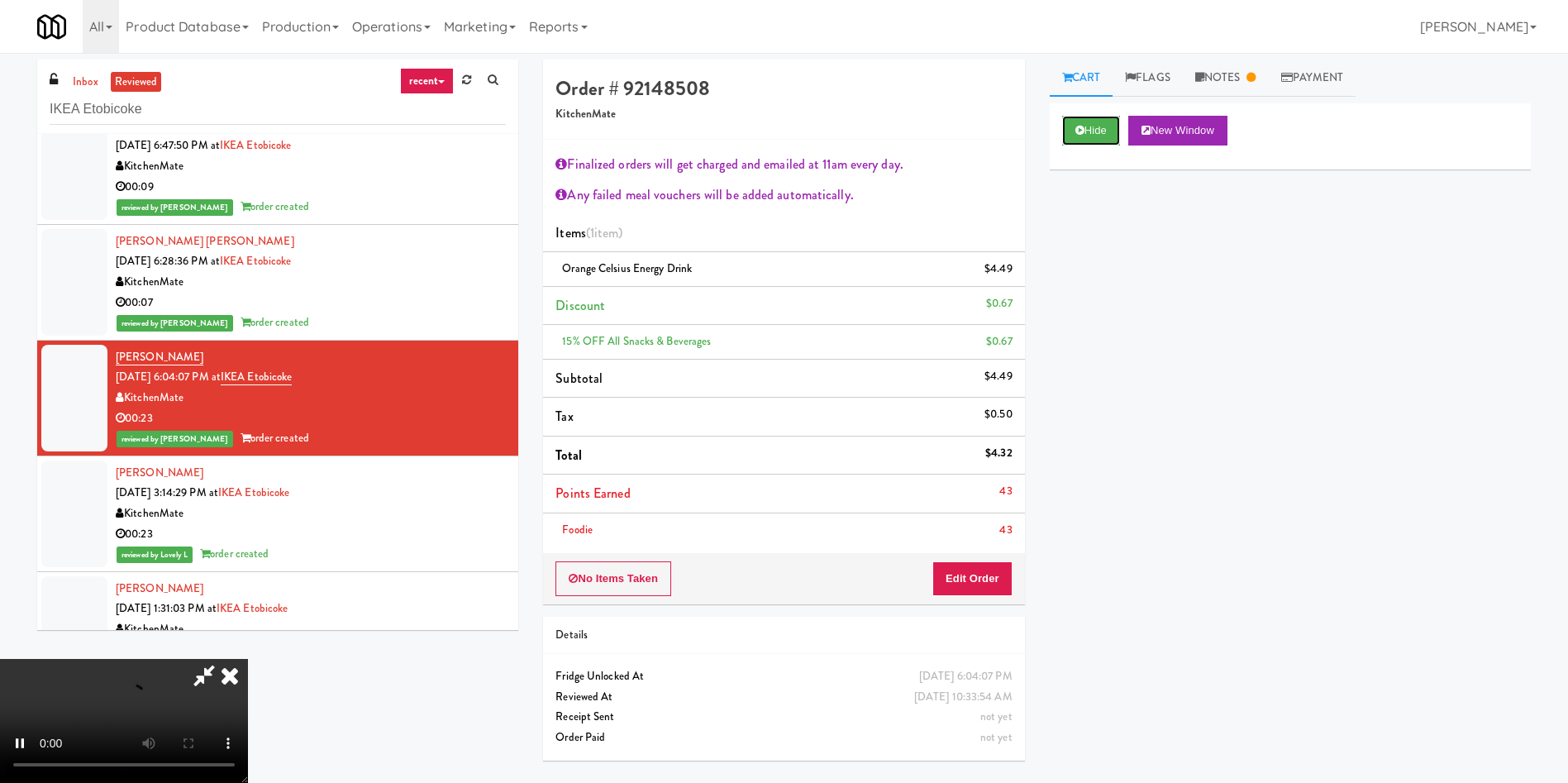
scroll to position [307, 0]
click at [988, 521] on button "Edit Order" at bounding box center [972, 579] width 80 height 35
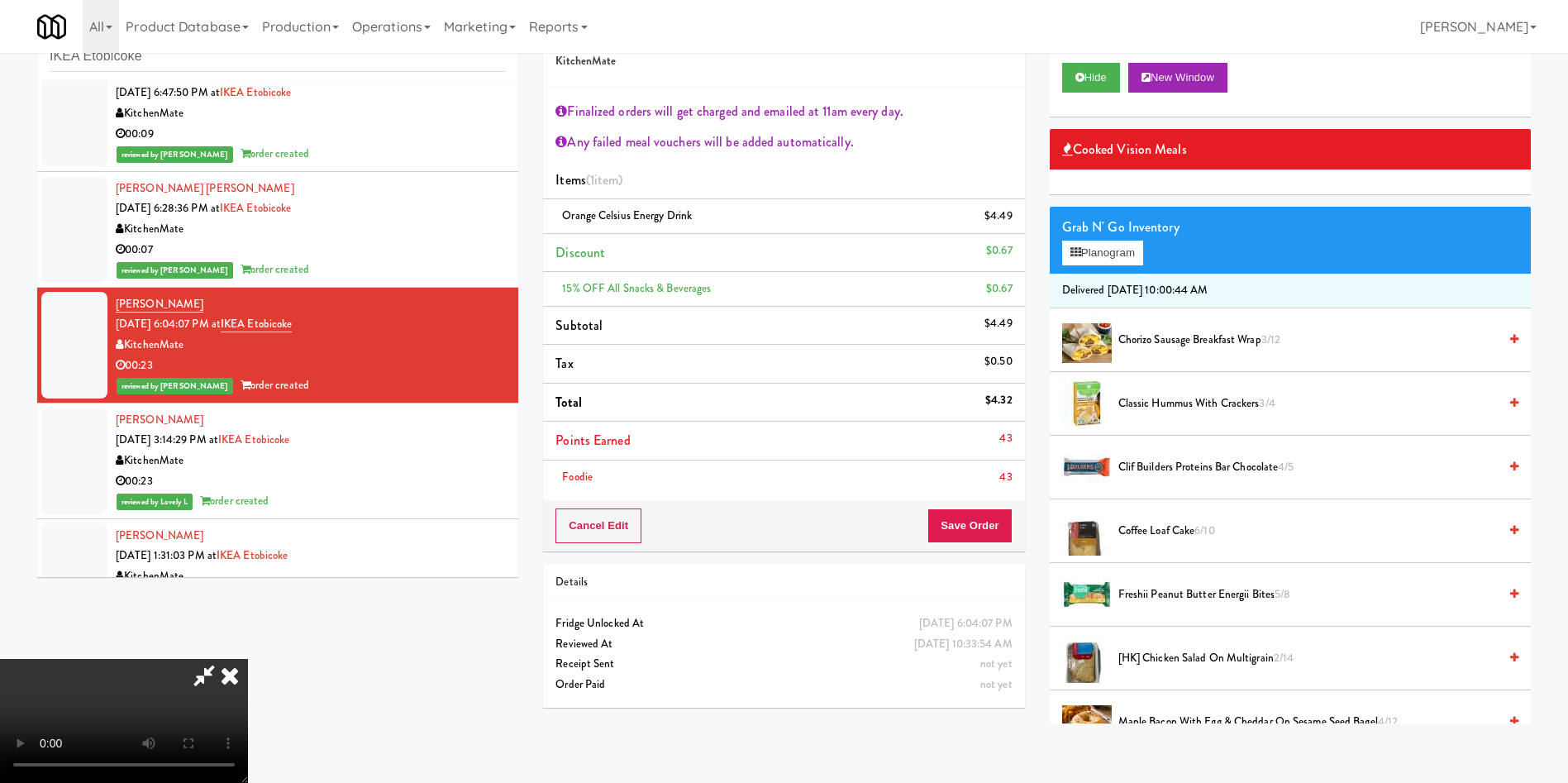
scroll to position [0, 0]
click at [248, 521] on icon at bounding box center [229, 676] width 37 height 33
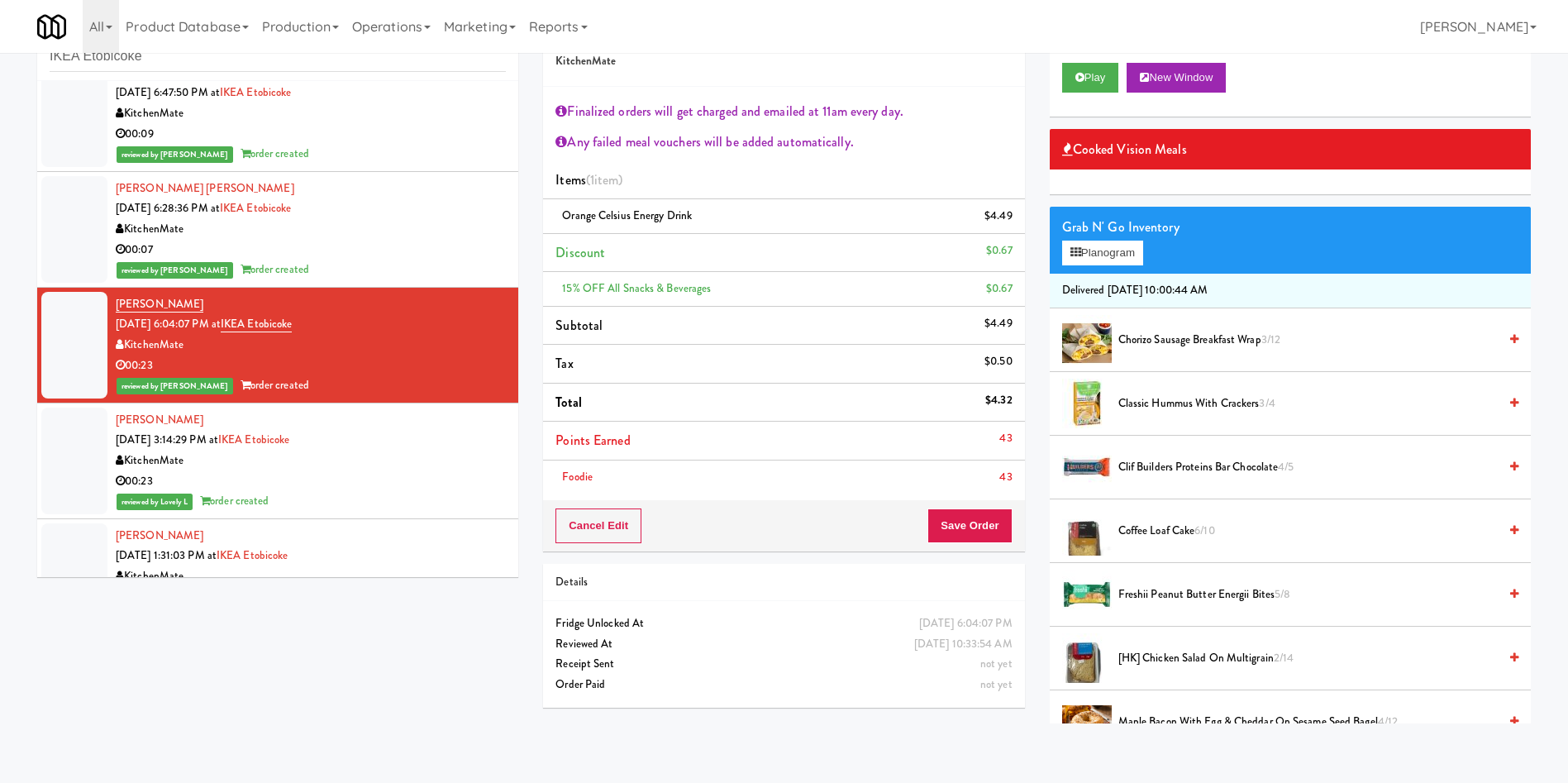
click at [65, 459] on div at bounding box center [74, 461] width 66 height 106
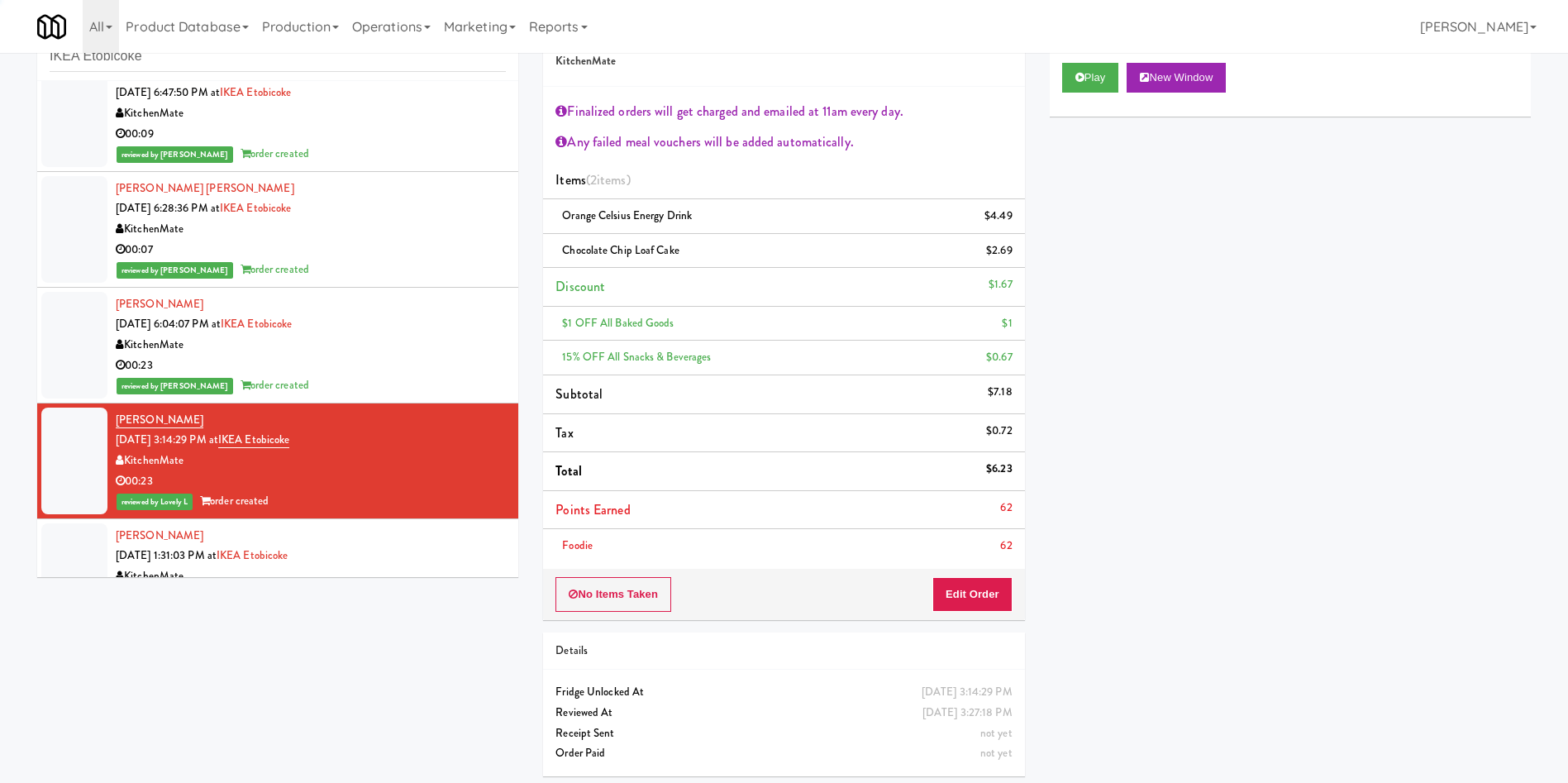
click at [74, 336] on div at bounding box center [74, 345] width 66 height 106
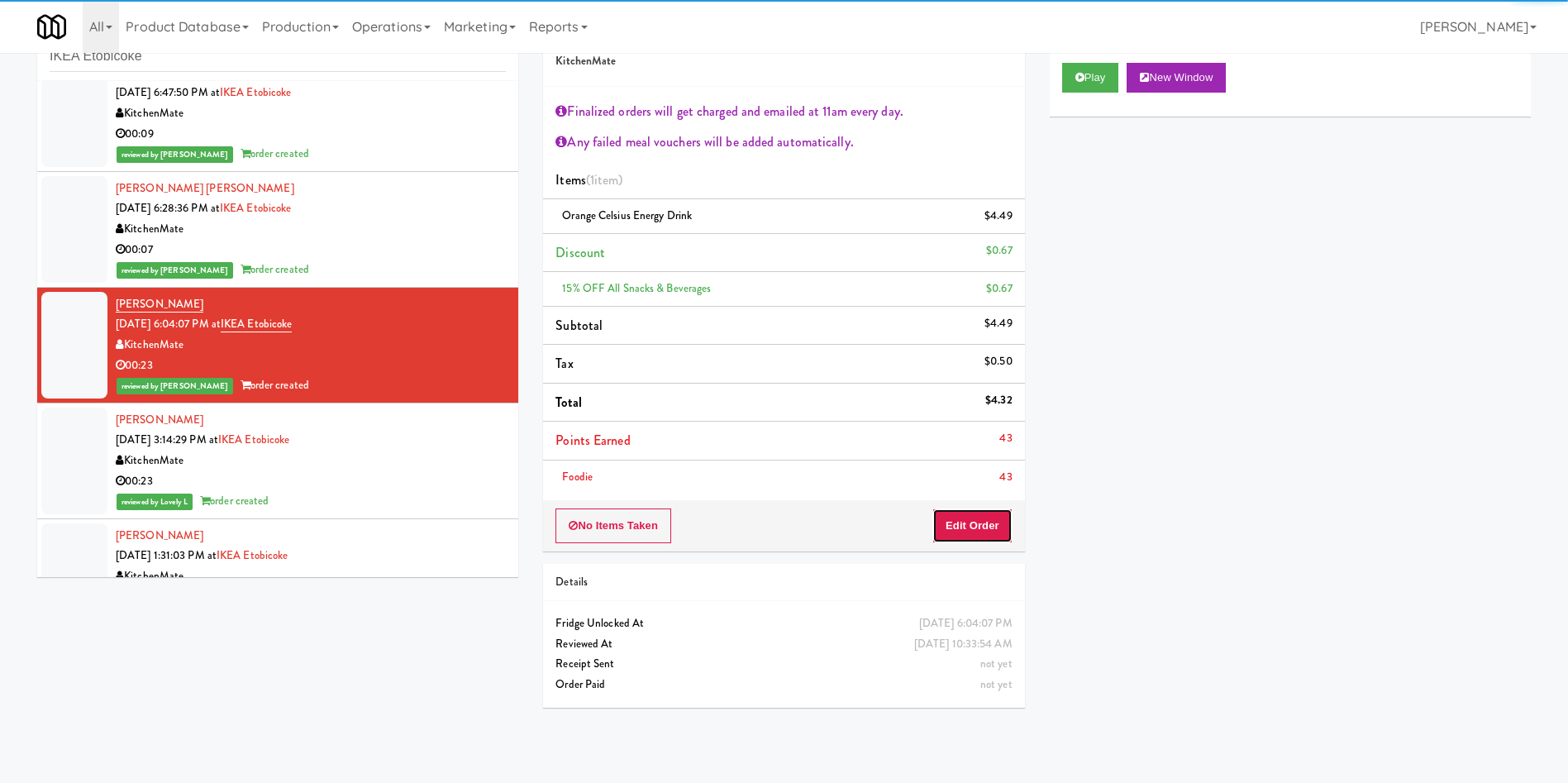
click at [976, 521] on button "Edit Order" at bounding box center [972, 525] width 80 height 35
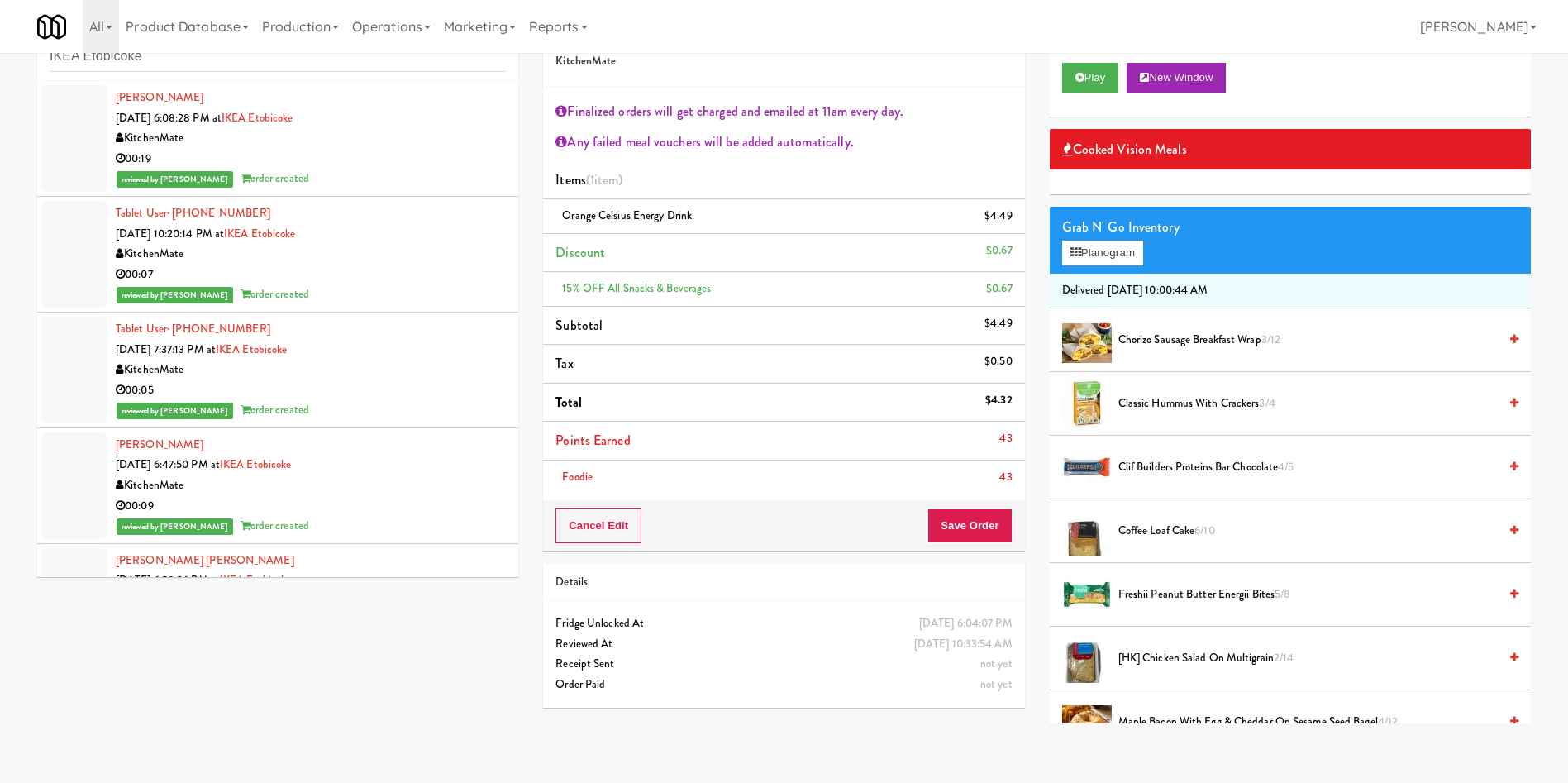
click at [82, 119] on div at bounding box center [74, 139] width 66 height 106
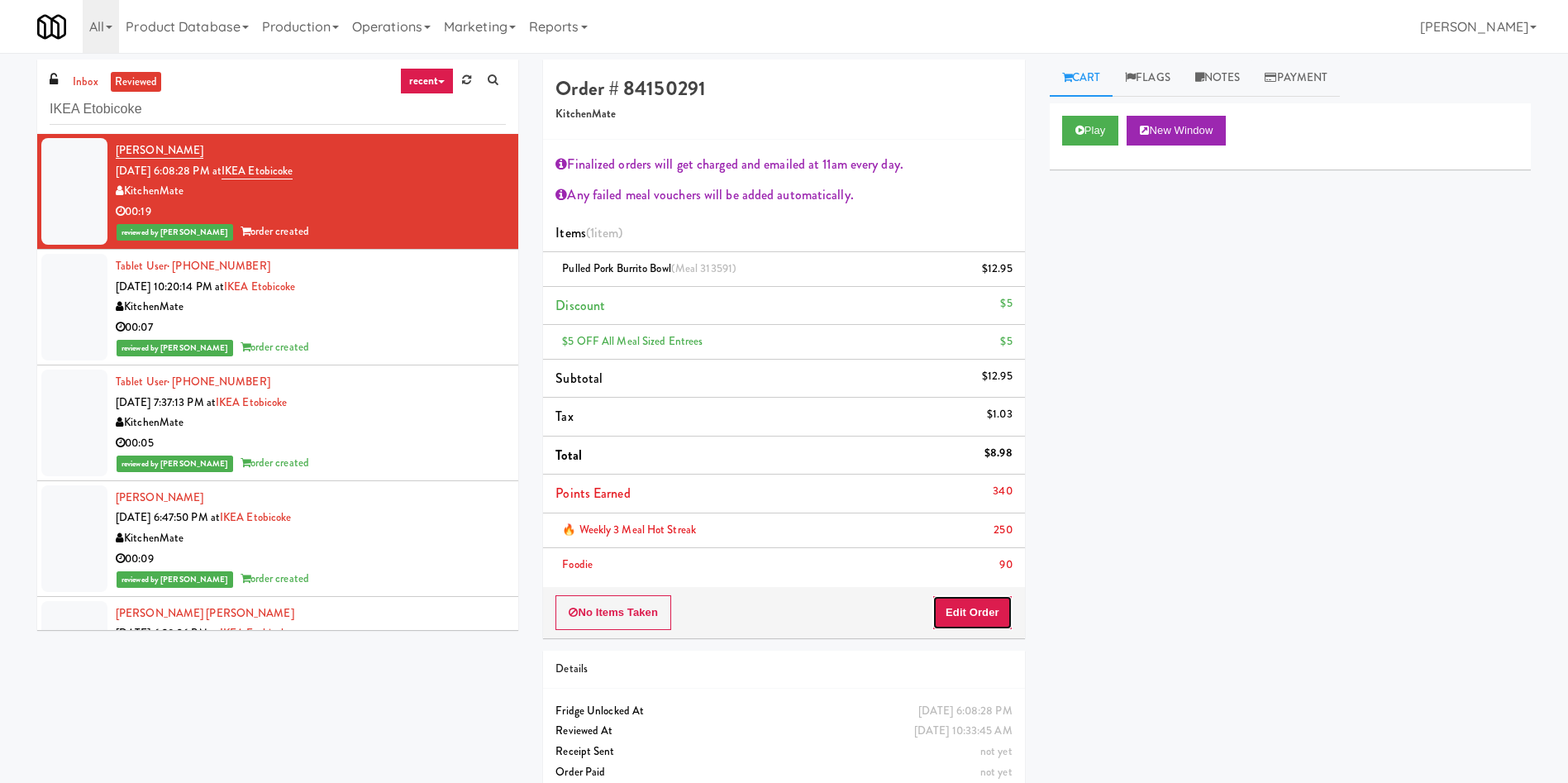
click at [975, 521] on button "Edit Order" at bounding box center [972, 613] width 80 height 35
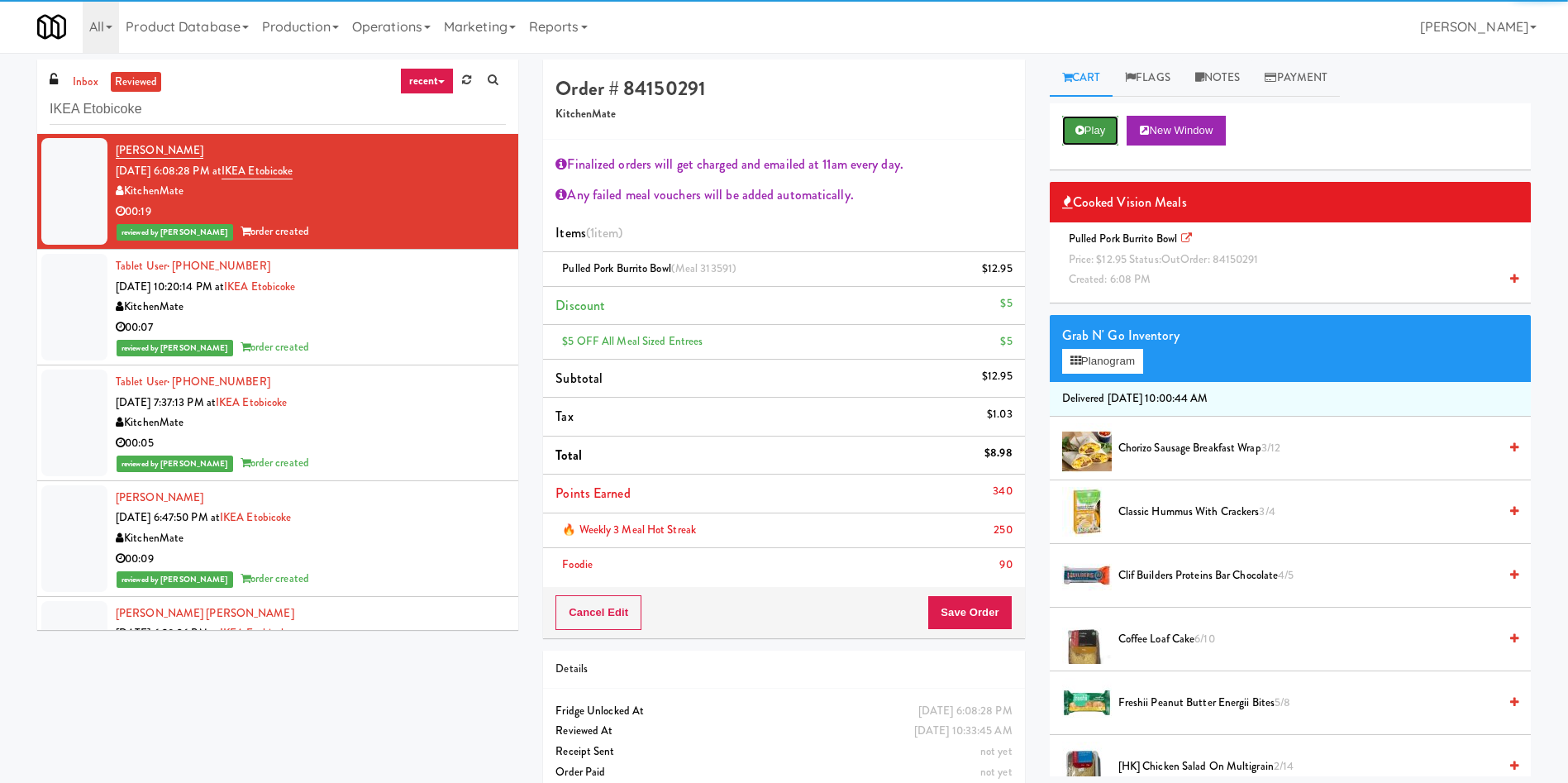
click at [1044, 127] on button "Play" at bounding box center [1090, 131] width 57 height 30
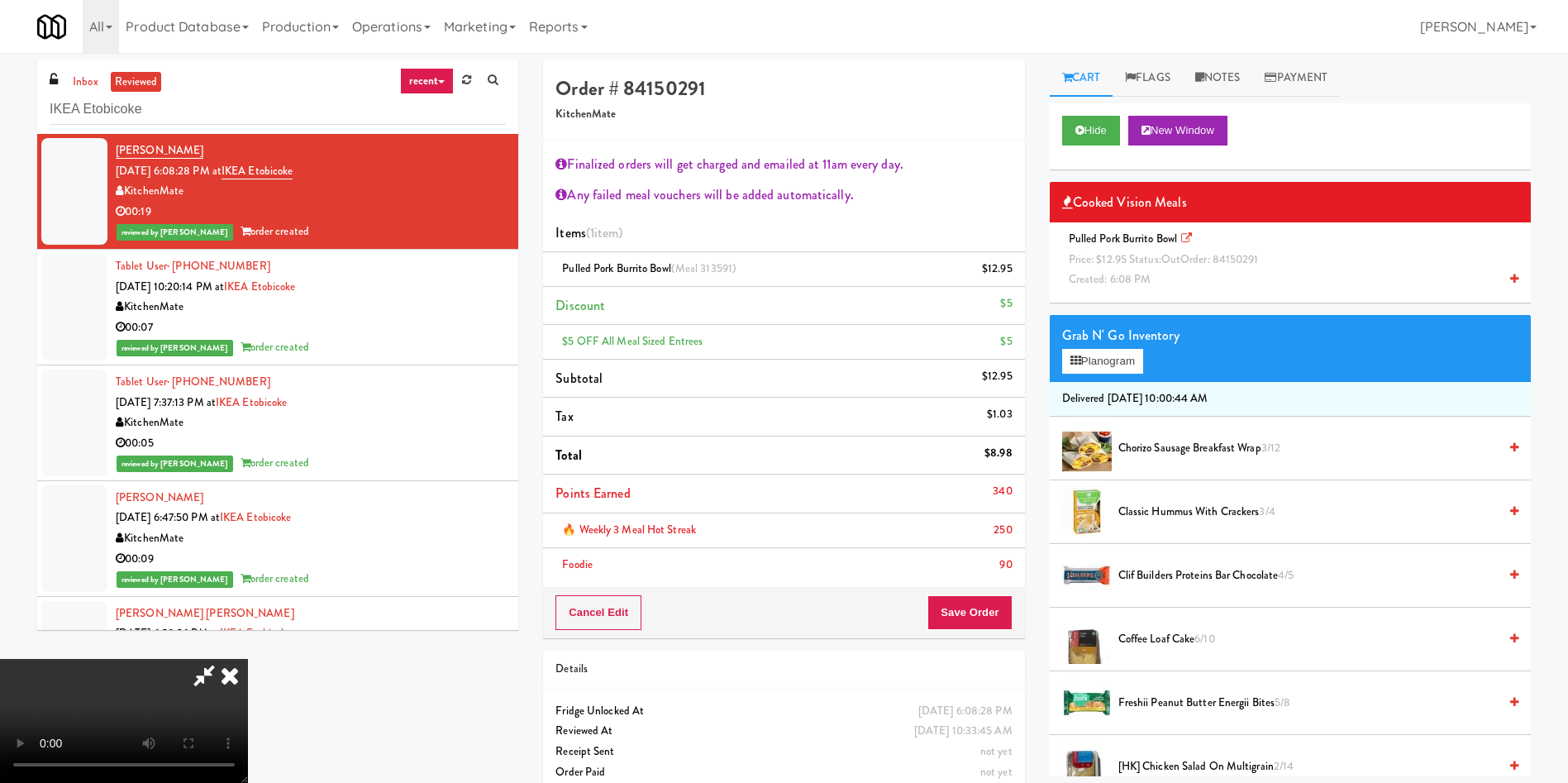
click at [248, 521] on icon at bounding box center [229, 676] width 37 height 33
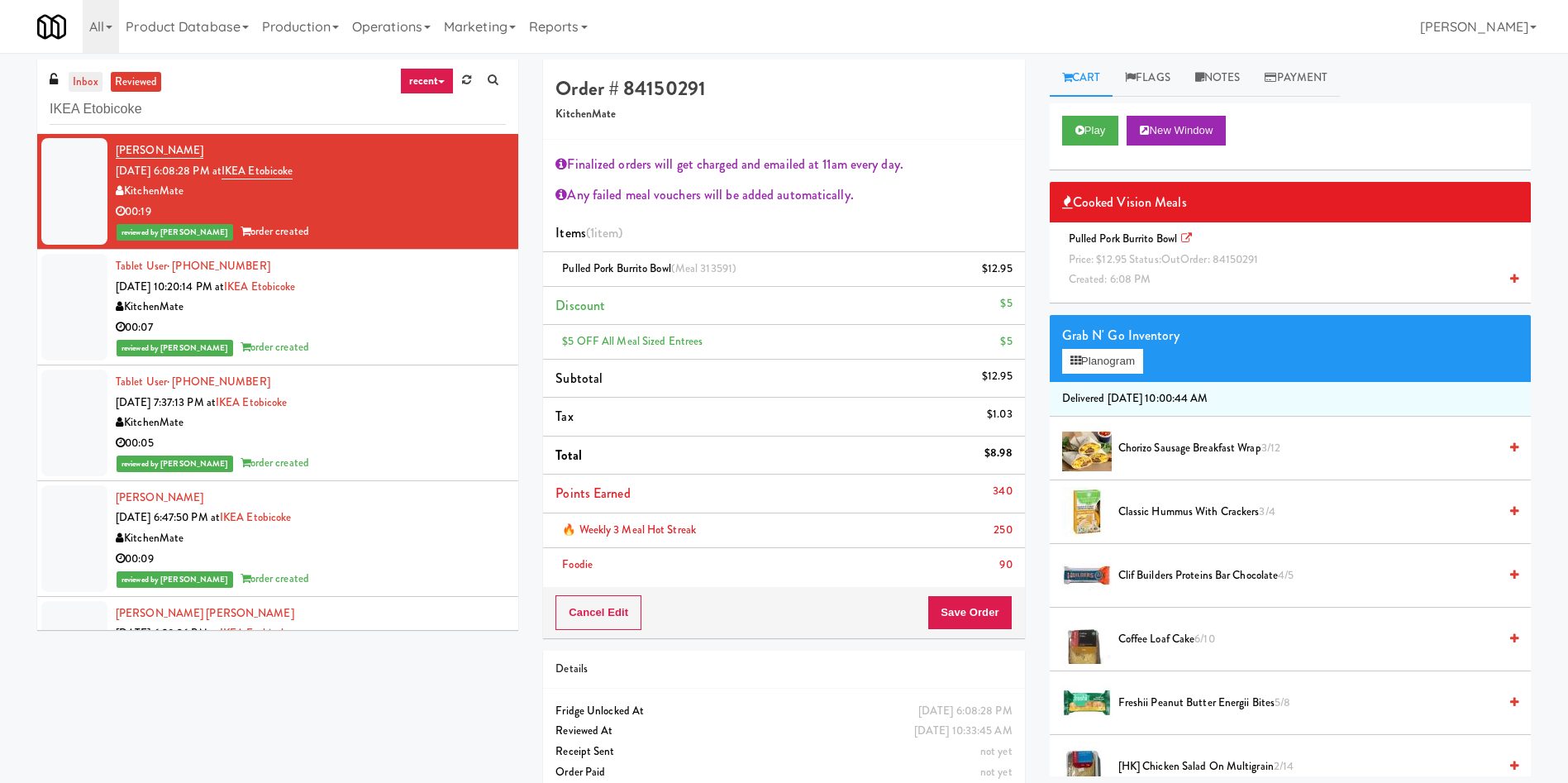
click at [80, 76] on link "inbox" at bounding box center [86, 82] width 34 height 21
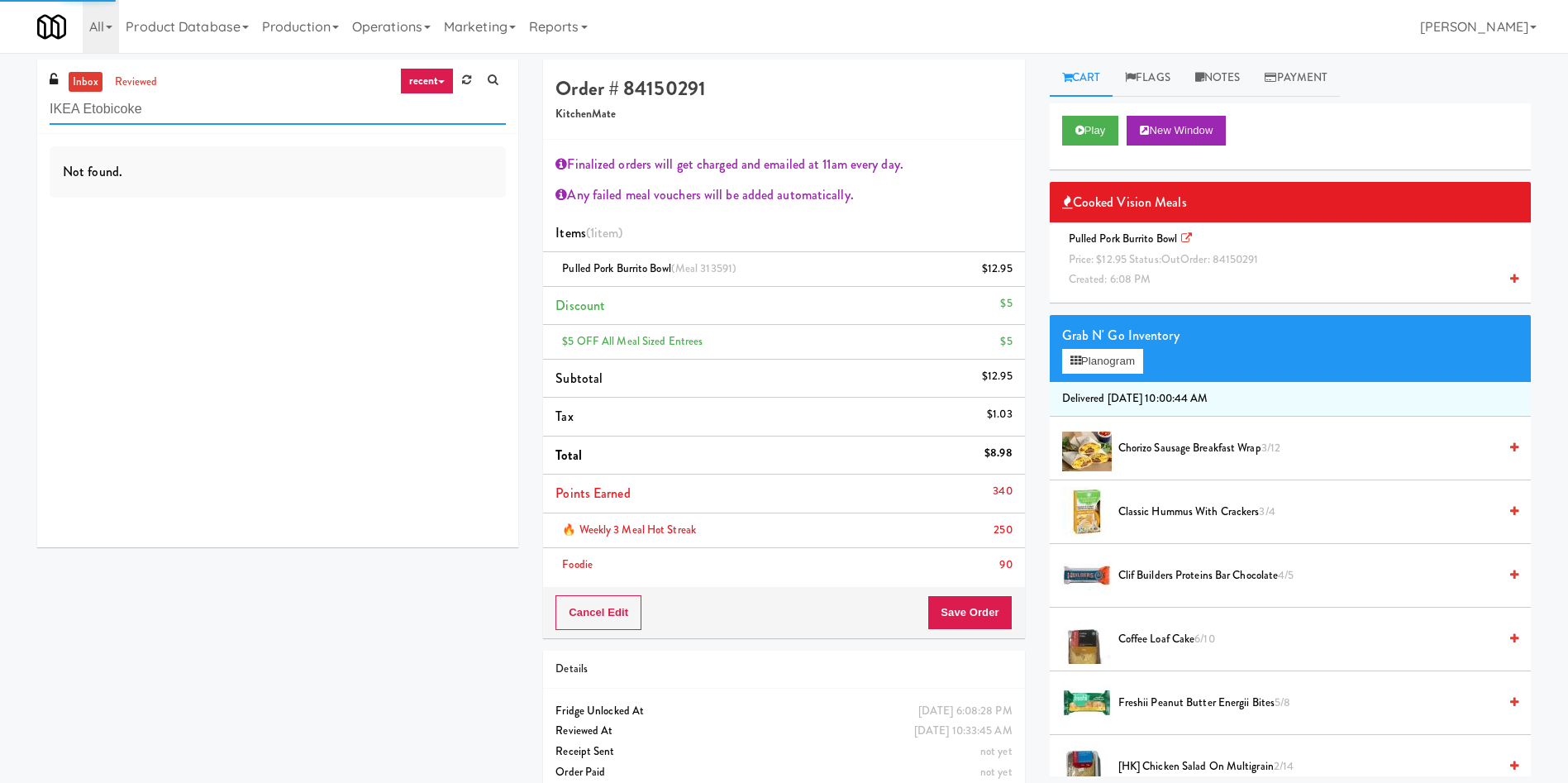
drag, startPoint x: 171, startPoint y: 112, endPoint x: 0, endPoint y: 112, distance: 171.0
click at [0, 112] on div "inbox reviewed recent all unclear take inventory issue suspicious failed recent…" at bounding box center [784, 433] width 1568 height 747
paste input "Balchem Breakroom"
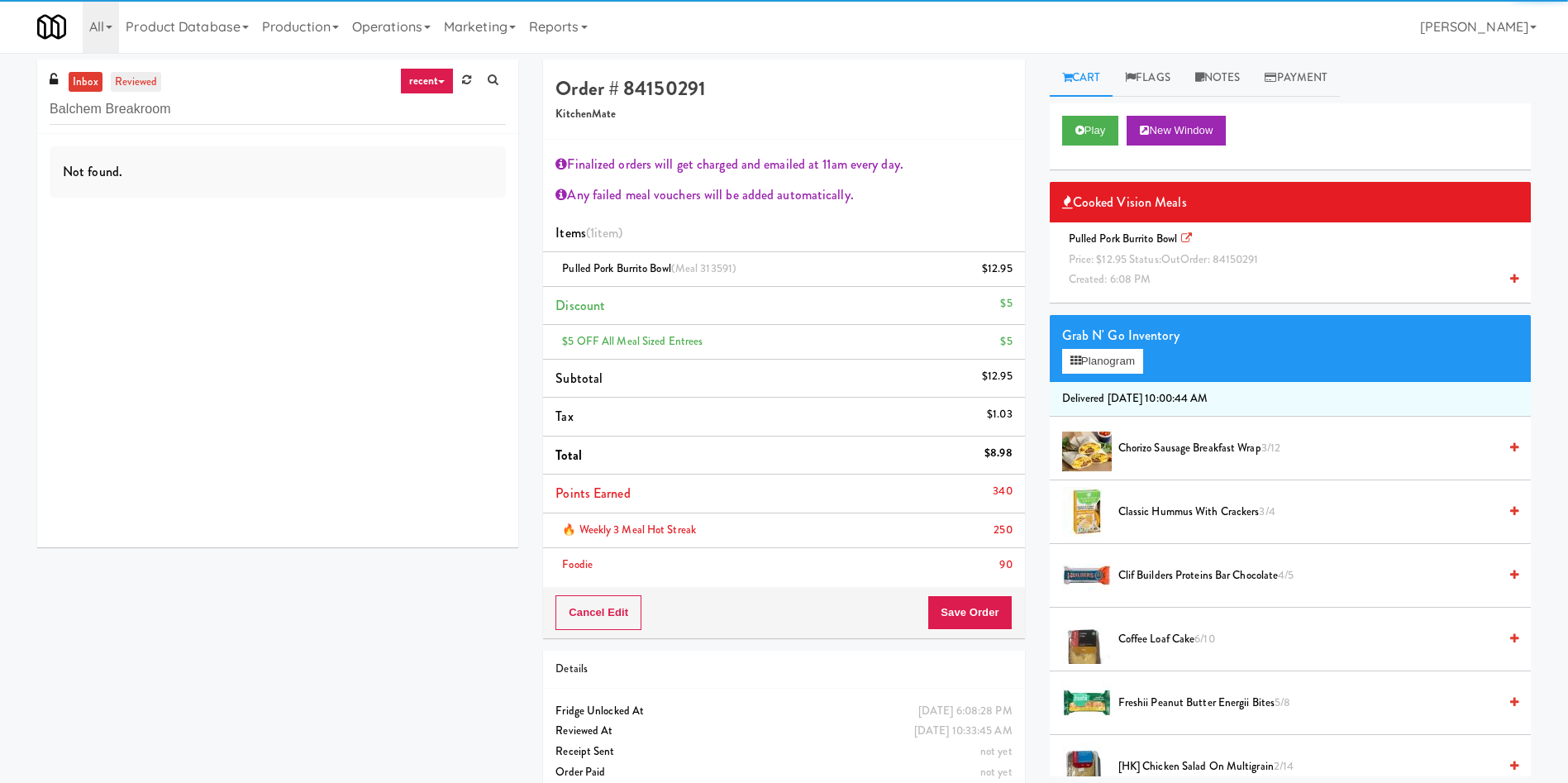
click at [141, 82] on link "reviewed" at bounding box center [136, 82] width 51 height 21
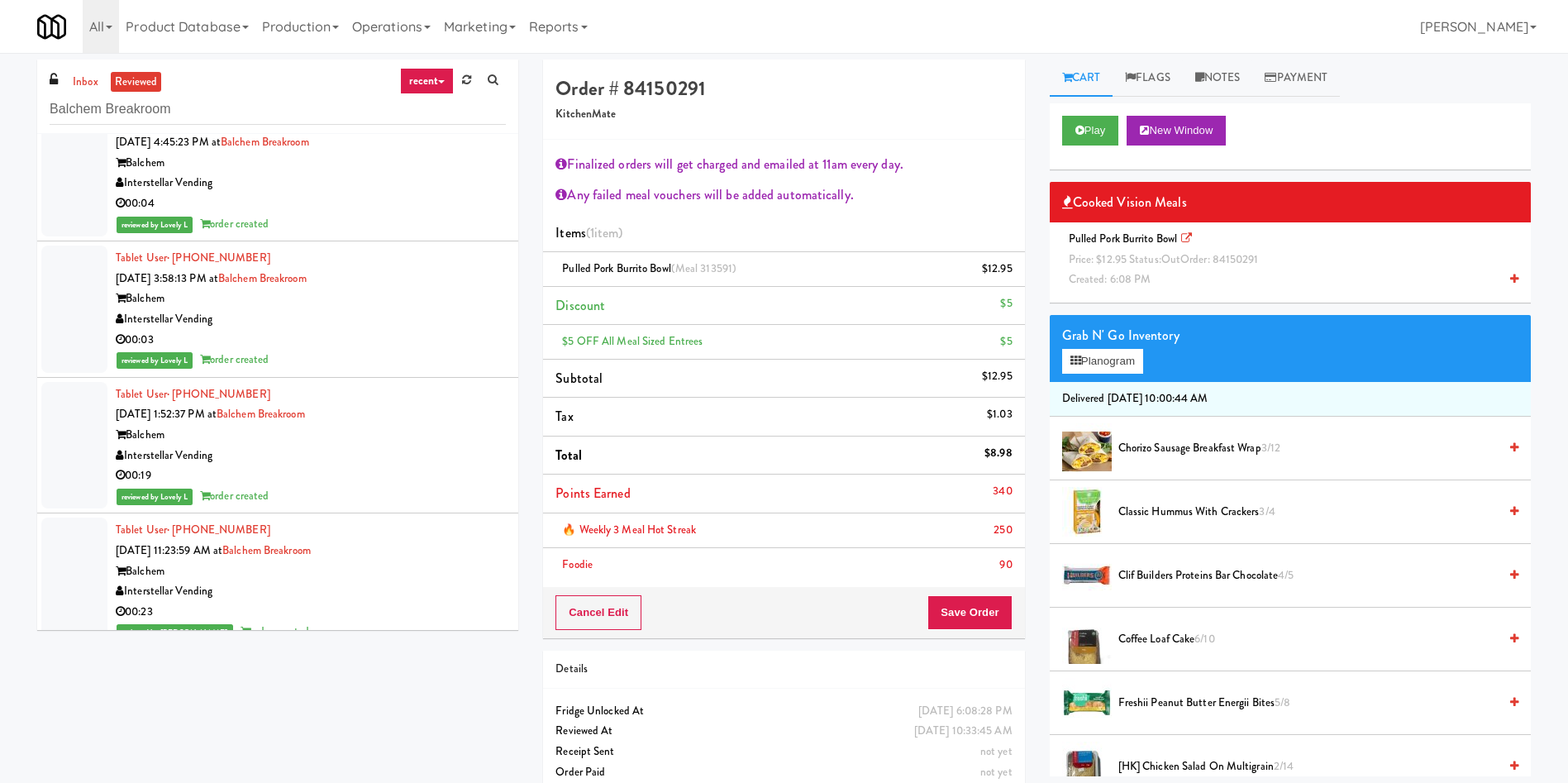
drag, startPoint x: 222, startPoint y: 91, endPoint x: 55, endPoint y: 153, distance: 178.1
click at [0, 97] on div "inbox reviewed recent all unclear take inventory issue suspicious failed recent…" at bounding box center [784, 433] width 1568 height 747
drag, startPoint x: 205, startPoint y: 113, endPoint x: 0, endPoint y: 78, distance: 208.0
click at [0, 78] on div "inbox reviewed recent all unclear take inventory issue suspicious failed recent…" at bounding box center [784, 433] width 1568 height 747
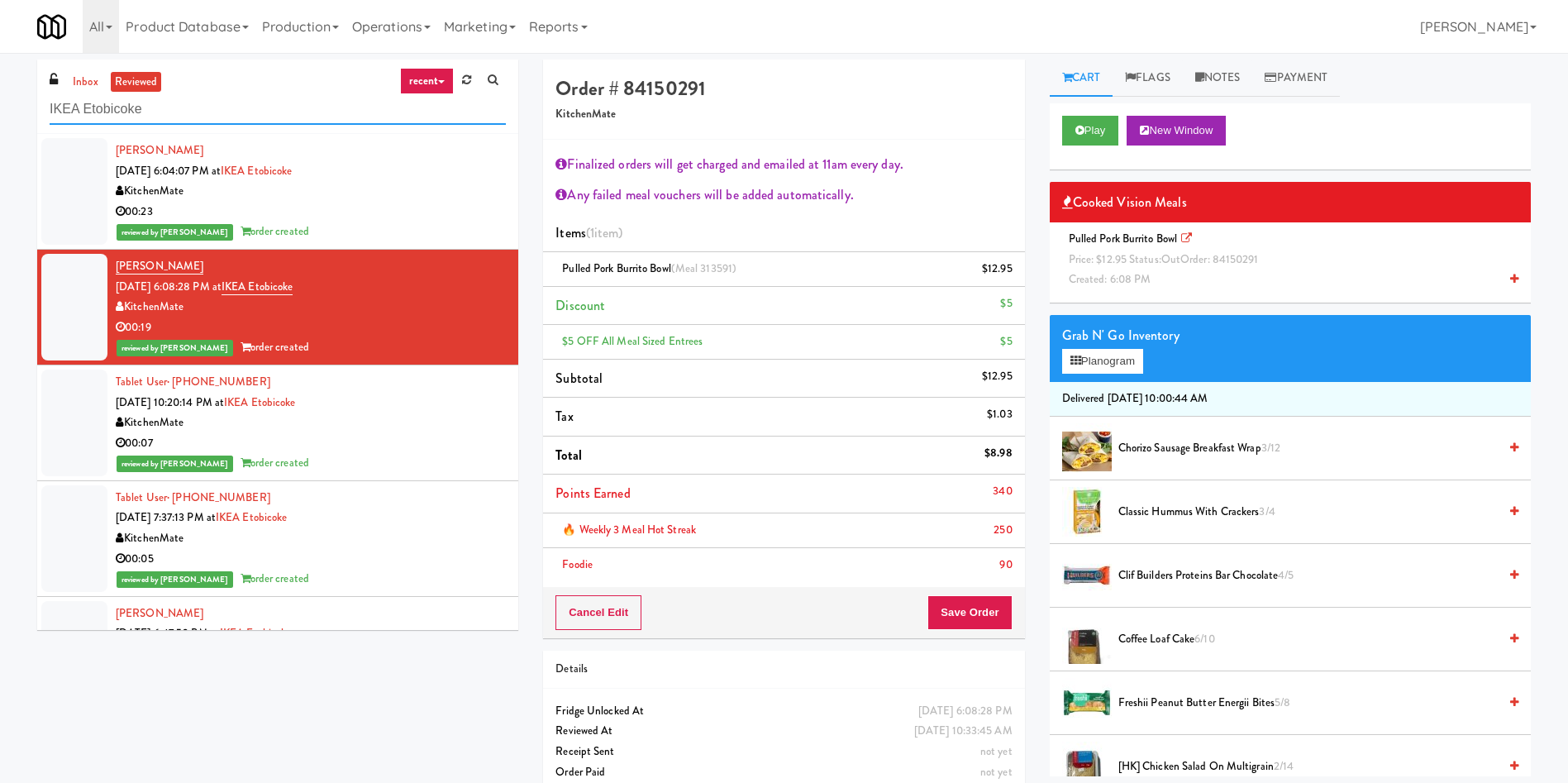
type input "IKEA Etobicoke"
click at [86, 175] on div at bounding box center [74, 191] width 66 height 106
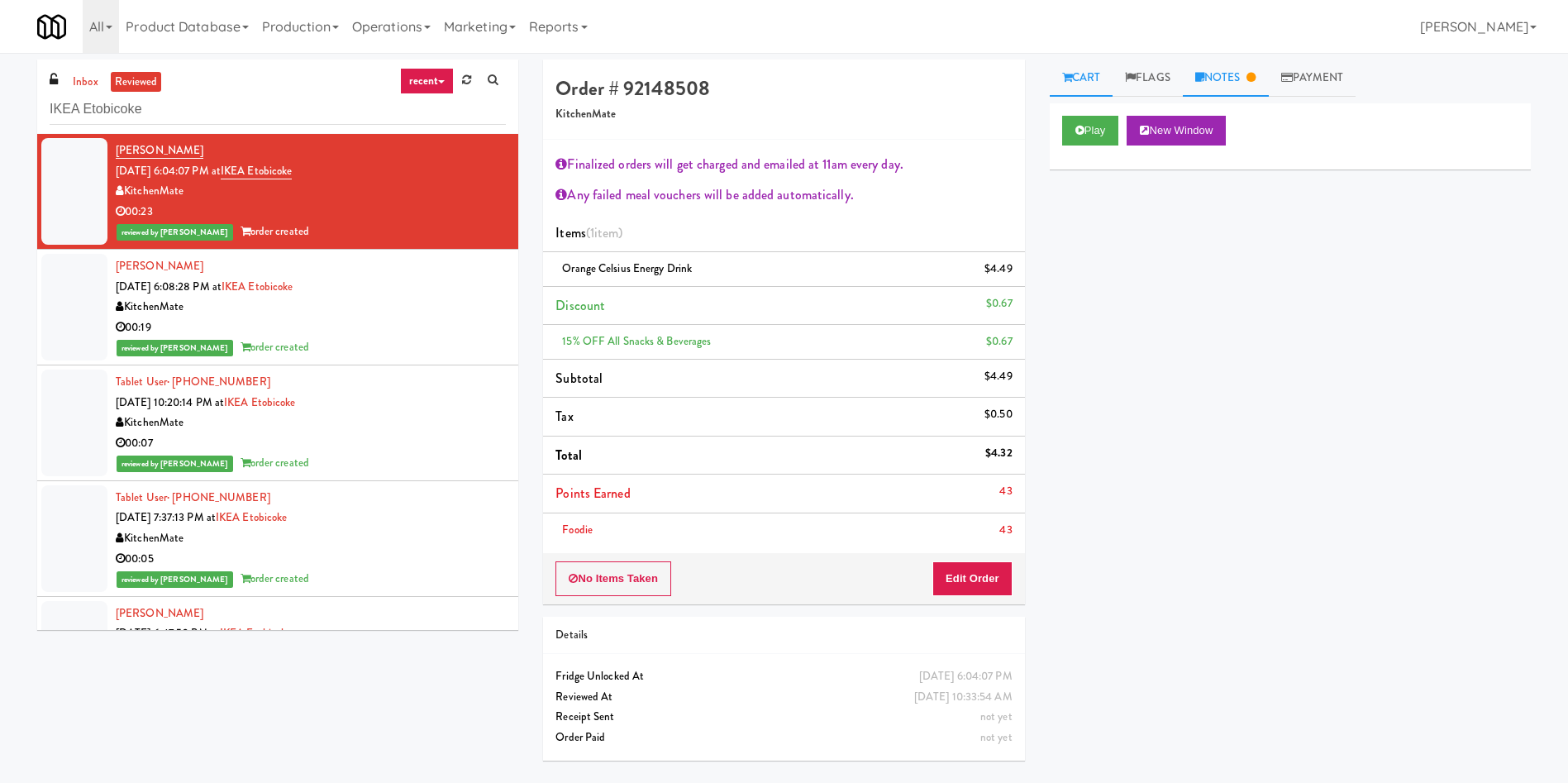
click at [1044, 89] on link "Notes" at bounding box center [1225, 78] width 86 height 38
click at [1044, 228] on p "Ela: Customer reach" at bounding box center [1290, 227] width 455 height 18
drag, startPoint x: 1159, startPoint y: 233, endPoint x: 1090, endPoint y: 275, distance: 80.8
click at [1044, 233] on p "Ela: Customer reach out" at bounding box center [1290, 227] width 455 height 18
click at [1044, 228] on p "Ela: Customer reach out" at bounding box center [1290, 227] width 455 height 18
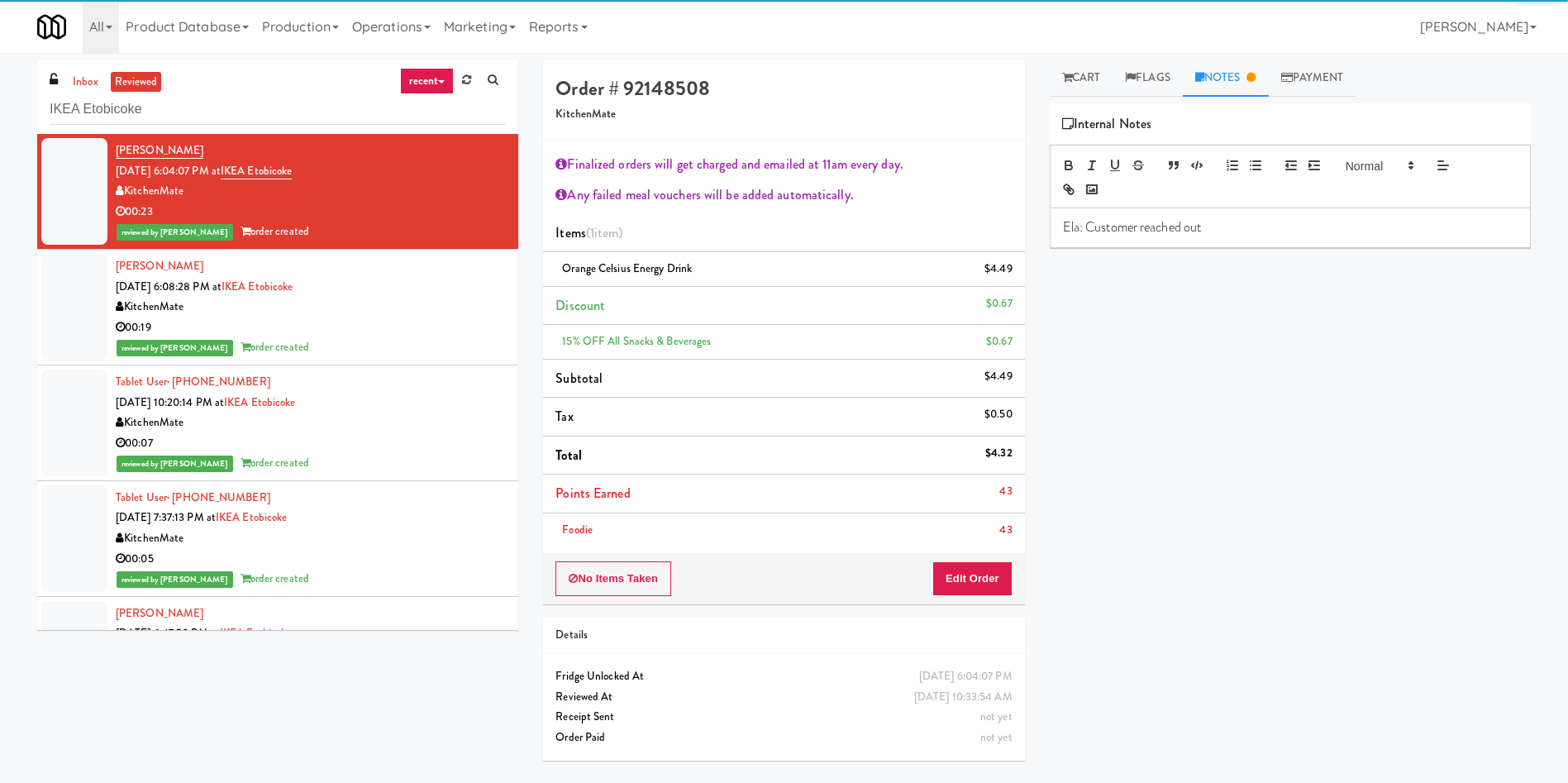
click at [1044, 230] on p "Ela: Customer reached out" at bounding box center [1290, 227] width 455 height 18
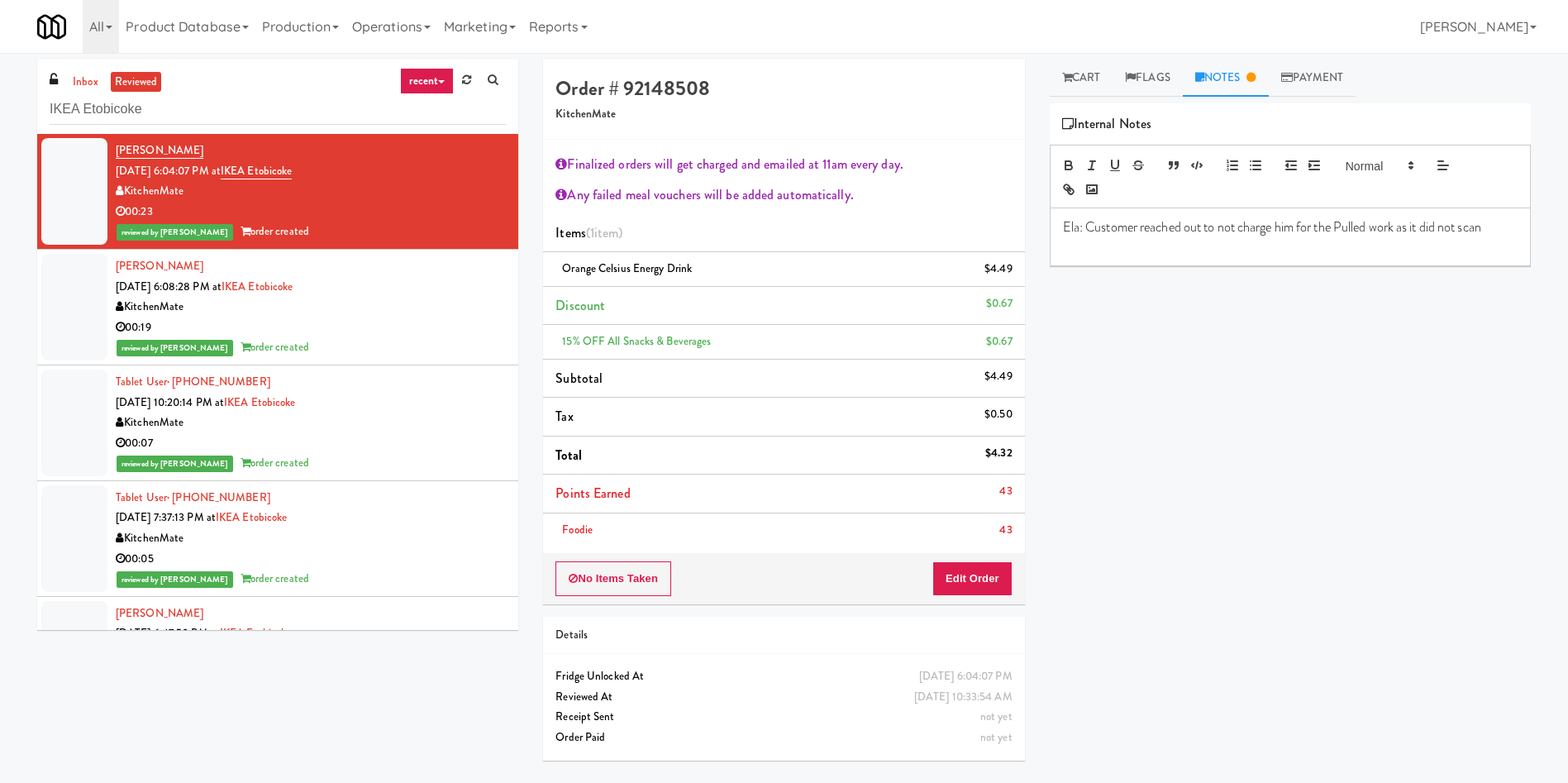
click at [1044, 230] on p "Ela: Customer reached out to not charge him for the Pulled work as it did not s…" at bounding box center [1290, 227] width 455 height 18
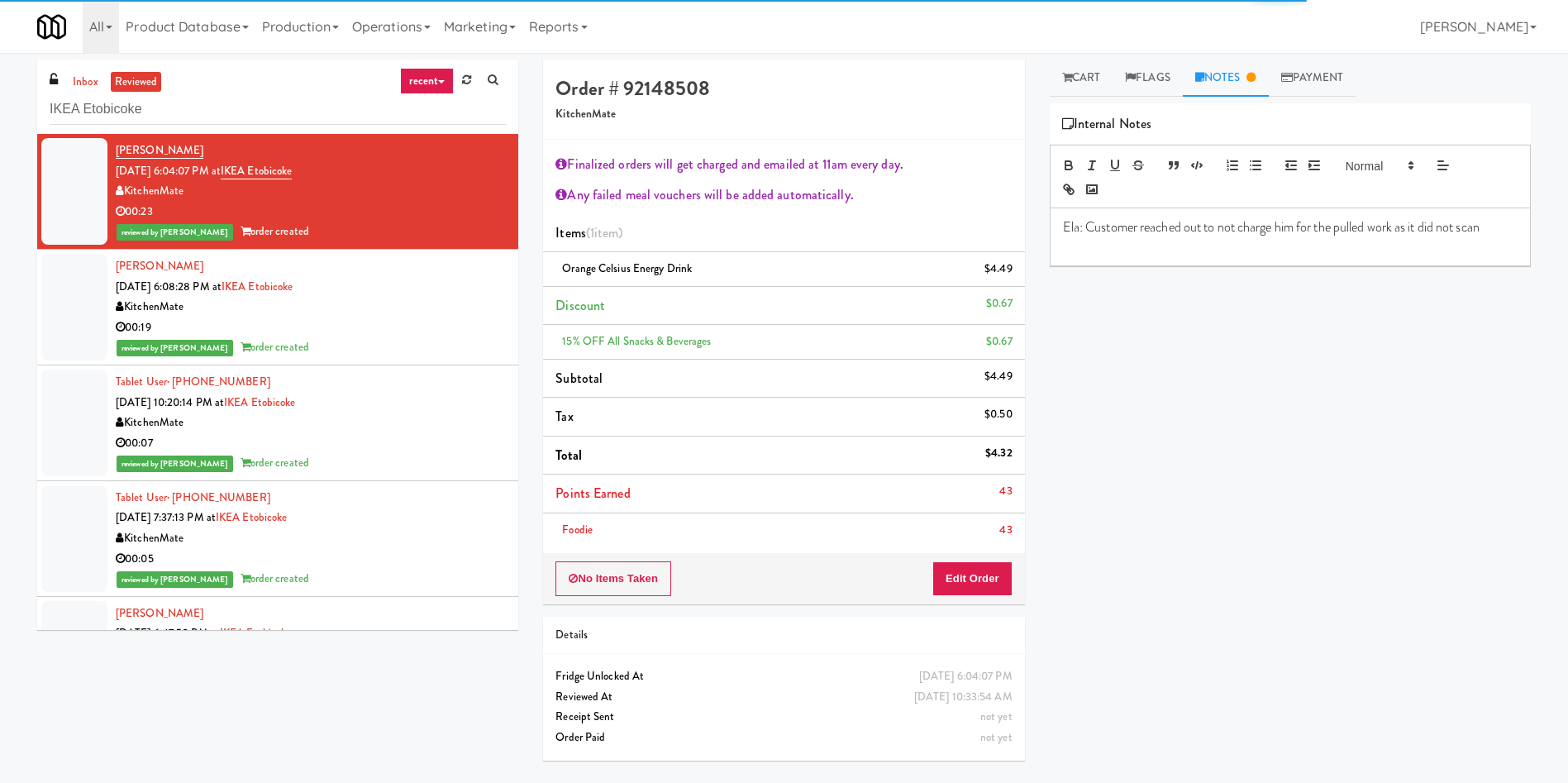
click at [1044, 226] on p "Ela: Customer reached out to not charge him for the pulled work as it did not s…" at bounding box center [1290, 227] width 455 height 18
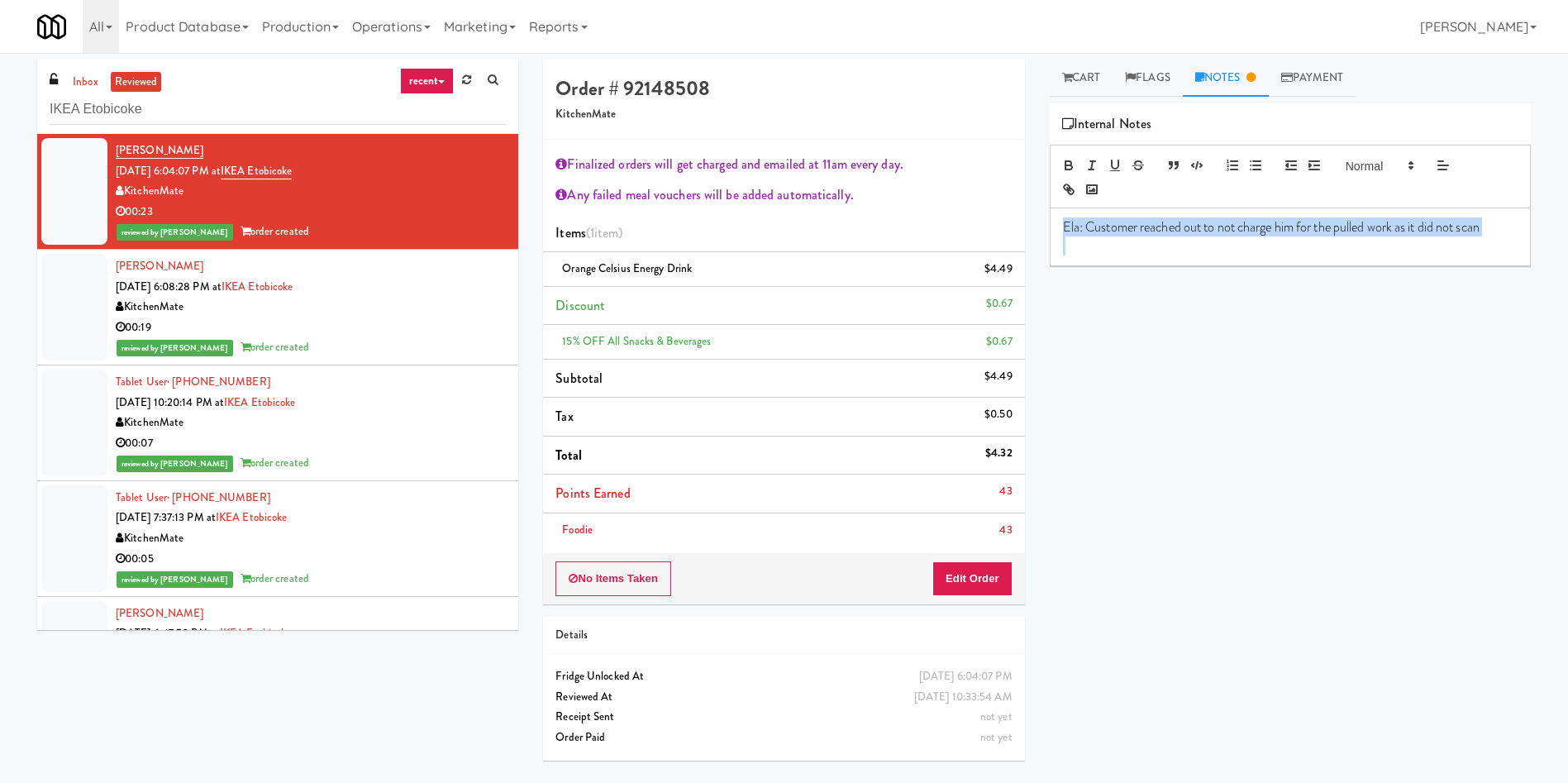
click at [1044, 226] on p "Ela: Customer reached out to not charge him for the pulled work as it did not s…" at bounding box center [1290, 227] width 455 height 18
drag, startPoint x: 1406, startPoint y: 234, endPoint x: 1396, endPoint y: 240, distance: 11.7
click at [1044, 234] on p "Ela: Customer reached out to not charge him for the pulled pork as it did not s…" at bounding box center [1290, 227] width 455 height 18
drag, startPoint x: 1403, startPoint y: 230, endPoint x: 1423, endPoint y: 230, distance: 20.0
click at [1044, 230] on p "Ela: Customer reached out to not charge him for the pulled pork as it did not s…" at bounding box center [1290, 227] width 455 height 18
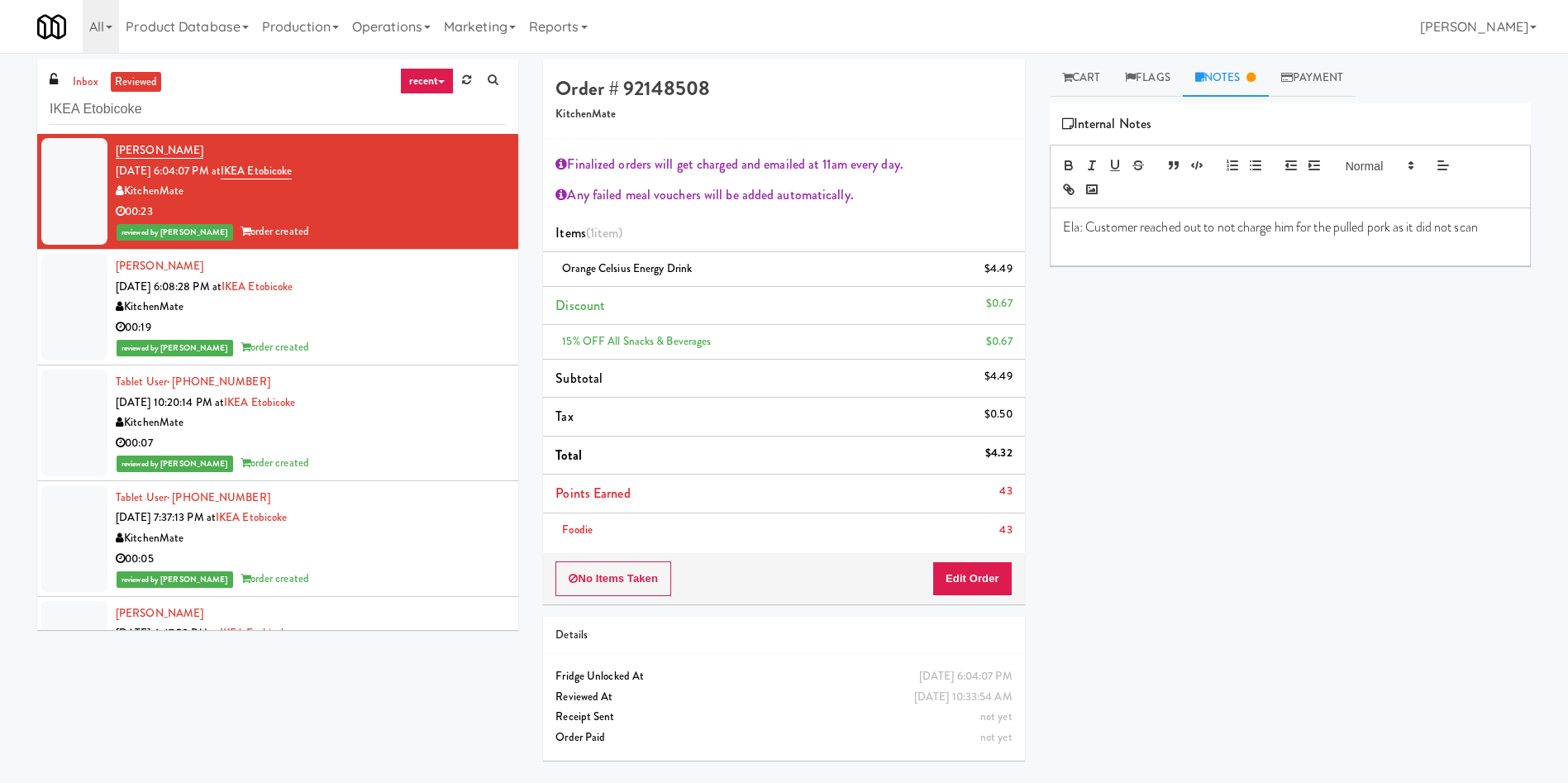
click at [1044, 229] on p "Ela: Customer reached out to not charge him for the pulled pork as it did not s…" at bounding box center [1290, 227] width 455 height 18
click at [1044, 227] on p "Ela: Customer reached out to not charge him for the pulled pork as it did not s…" at bounding box center [1290, 227] width 455 height 18
click at [1044, 228] on p "Ela: Customer reached out to not charge him for the Pulled pork as it did not s…" at bounding box center [1290, 227] width 455 height 18
drag, startPoint x: 1364, startPoint y: 228, endPoint x: 1051, endPoint y: 187, distance: 315.7
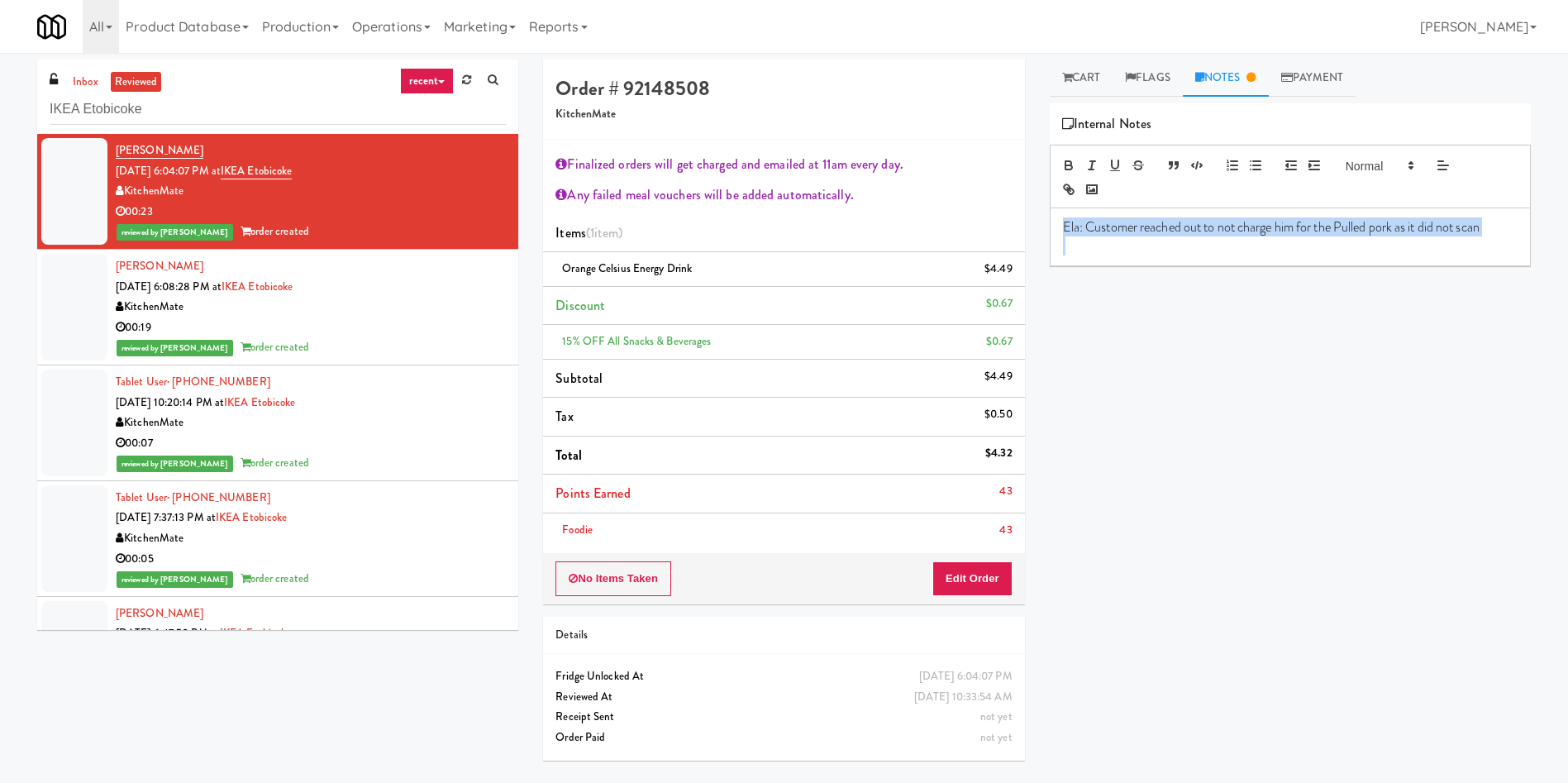
click at [1044, 227] on p "Ela: Customer reached out to not charge him for the Pulled pork as it did not s…" at bounding box center [1290, 227] width 455 height 18
click at [1044, 167] on icon "button" at bounding box center [1069, 167] width 7 height 4
click at [1044, 169] on span at bounding box center [1378, 165] width 81 height 20
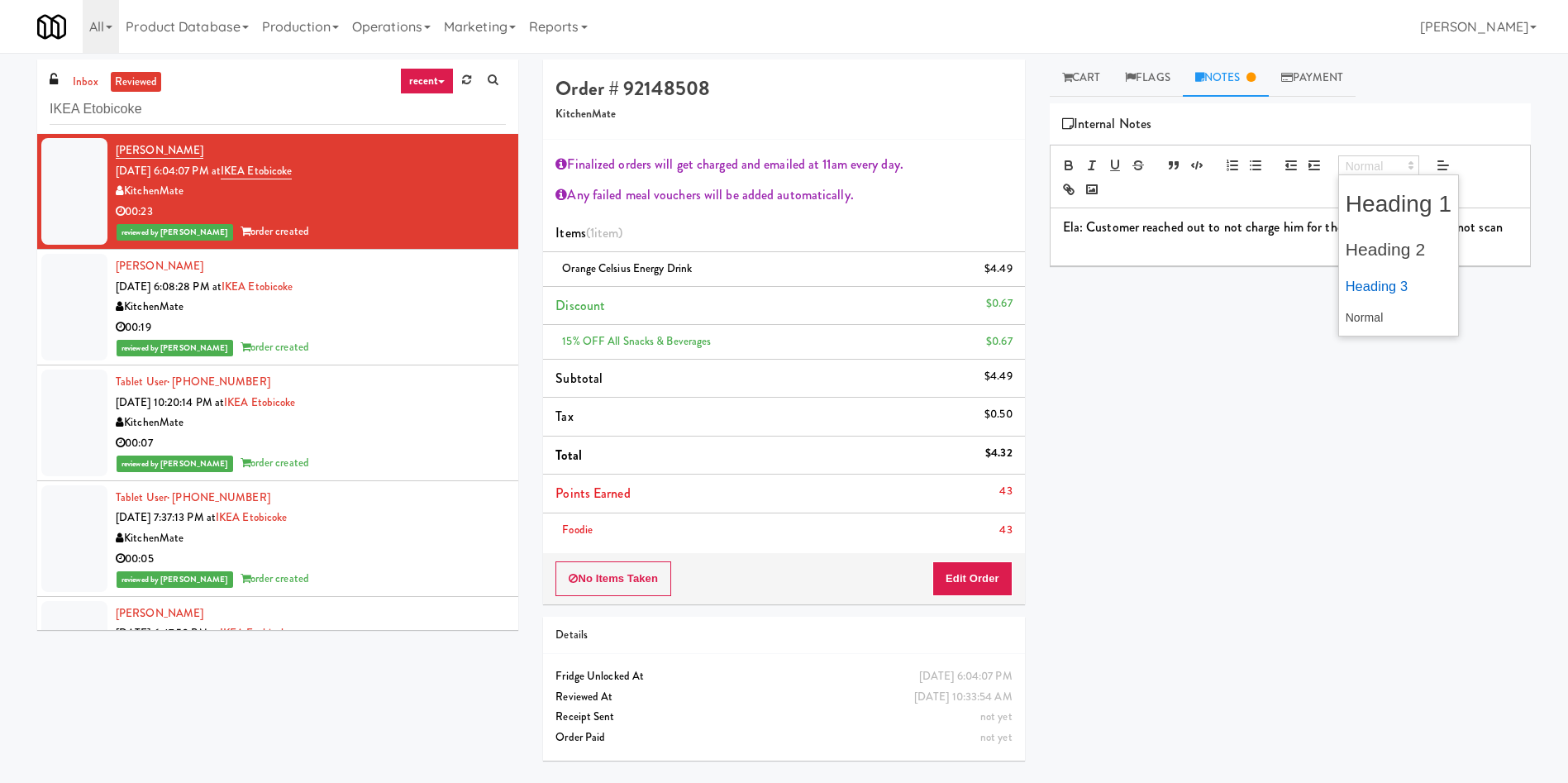
click at [1044, 285] on span at bounding box center [1399, 286] width 106 height 33
click at [1044, 261] on p at bounding box center [1290, 269] width 455 height 18
click at [1044, 234] on strong "Ela: Customer reached out to not charge him for the Pulled pork as it did not s…" at bounding box center [1290, 236] width 454 height 39
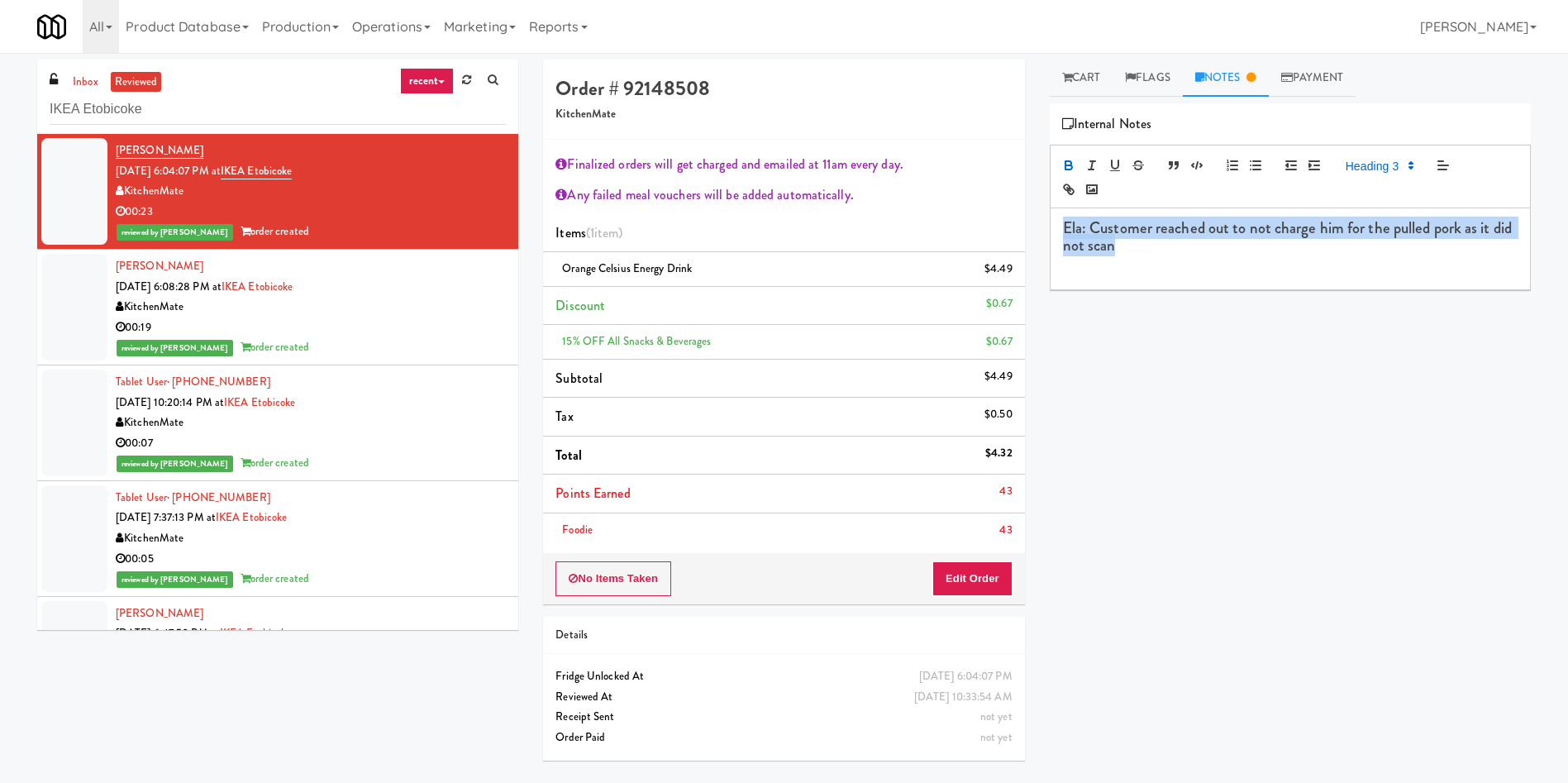
drag, startPoint x: 1186, startPoint y: 247, endPoint x: 1050, endPoint y: 227, distance: 137.5
click at [1044, 227] on div "Ela: Customer reached out to not charge him for the pulled pork as it did not s…" at bounding box center [1290, 249] width 479 height 81
copy strong "Ela: Customer reached out to not charge him for the pulled pork as it did not s…"
click at [1044, 253] on h3 "Ela: Customer reached out to not charge him for the pulled pork as it did not s…" at bounding box center [1290, 237] width 455 height 35
click at [1044, 238] on strong "Ela: Customer reached out to not charge him for the pulled pork as it did not s…" at bounding box center [1289, 236] width 452 height 39
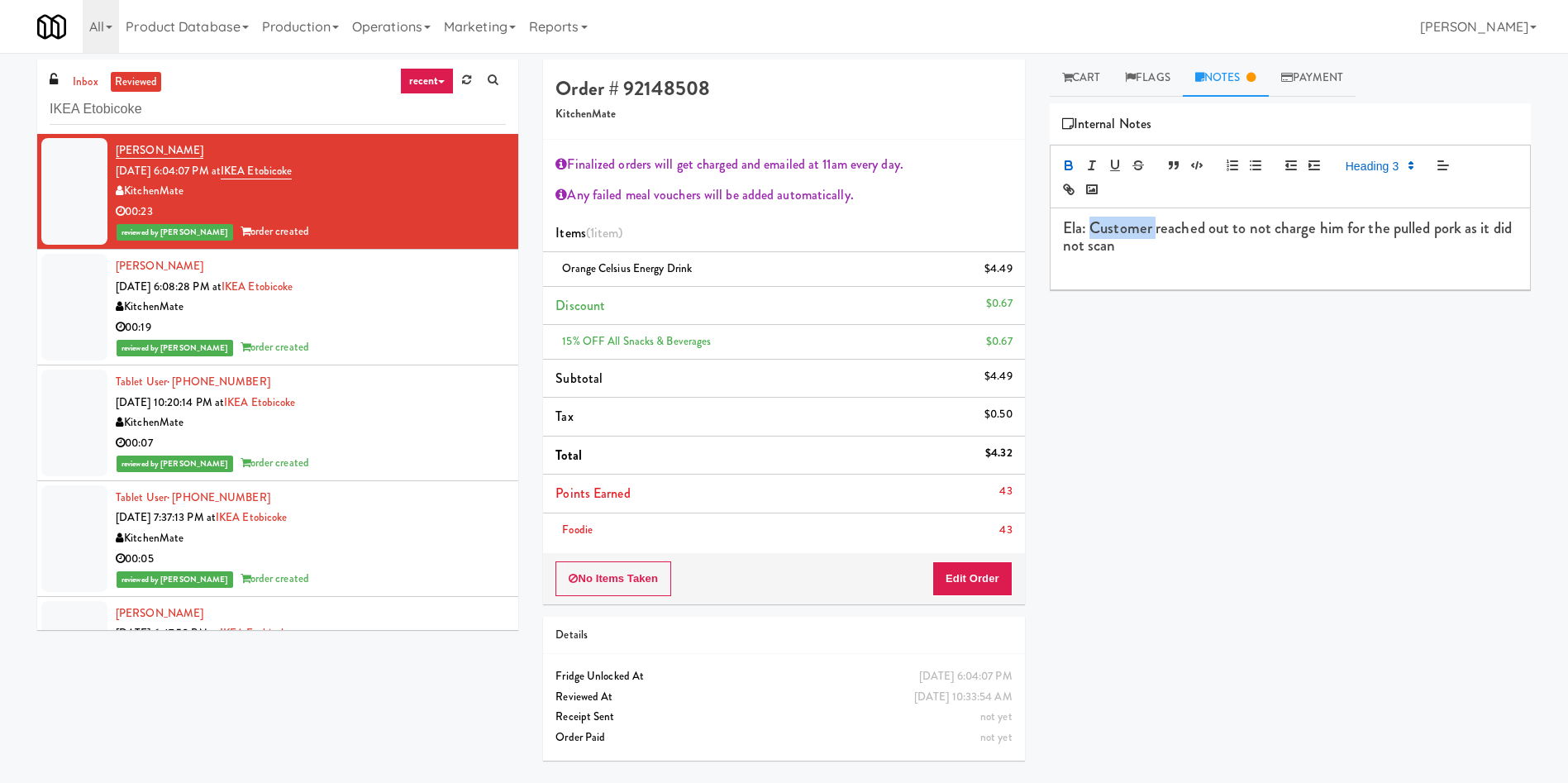
click at [1044, 238] on strong "Ela: Customer reached out to not charge him for the pulled pork as it did not s…" at bounding box center [1289, 236] width 452 height 39
copy strong "Ela: Customer reached out to not charge him for the pulled pork as it did not s…"
drag, startPoint x: 1119, startPoint y: 248, endPoint x: 1311, endPoint y: 202, distance: 197.4
click at [1044, 237] on p "Ela: Customer requested not to be charged for the pulled pork, as it did not sc…" at bounding box center [1290, 227] width 455 height 18
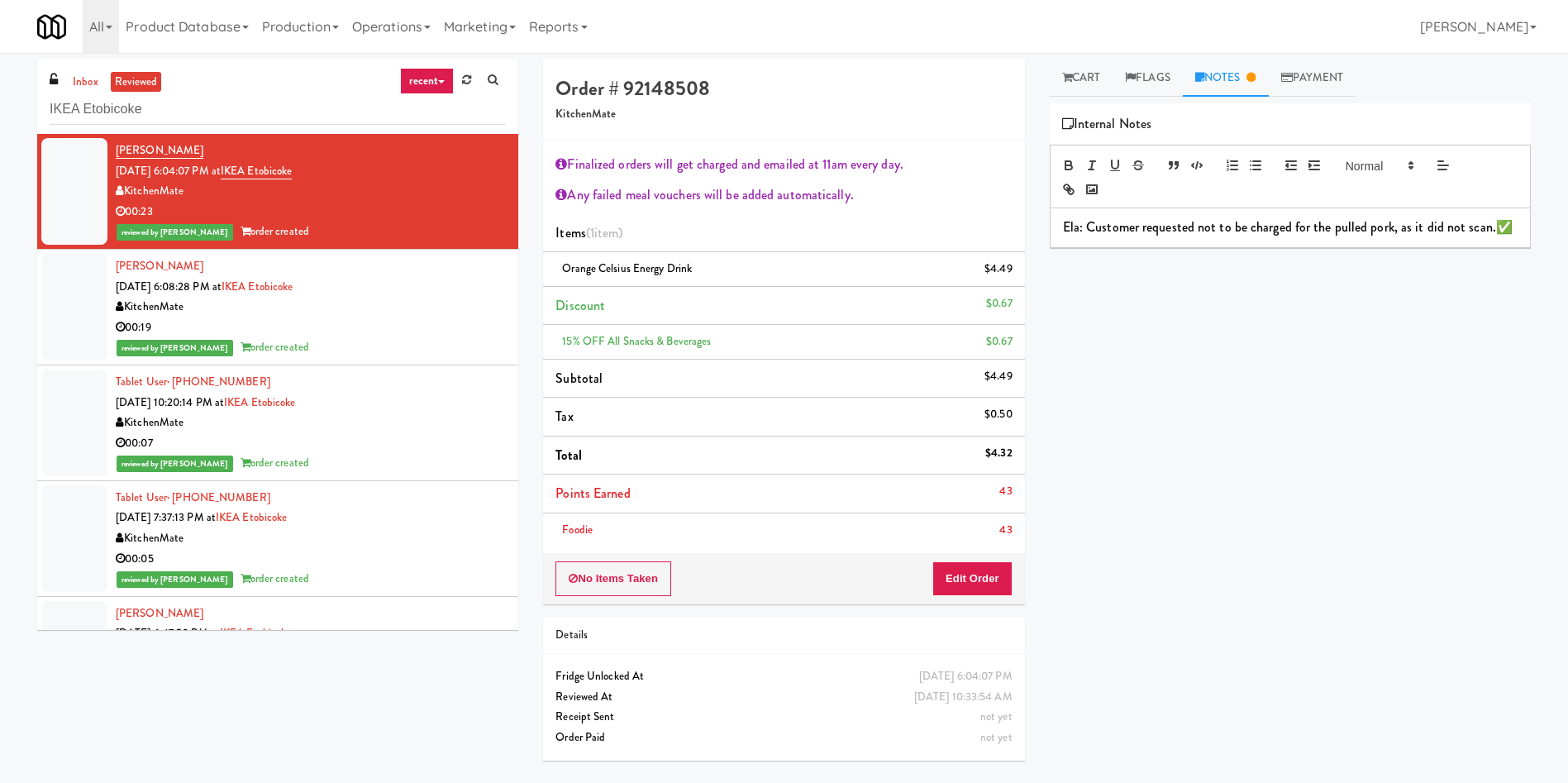
drag, startPoint x: 1095, startPoint y: 245, endPoint x: 1058, endPoint y: 229, distance: 40.3
click at [1044, 229] on div "Ela: Customer requested not to be charged for the pulled pork, as it did not sc…" at bounding box center [1290, 228] width 479 height 38
click at [1044, 156] on button "button" at bounding box center [1314, 165] width 24 height 20
click at [1044, 170] on button "button" at bounding box center [1314, 165] width 24 height 20
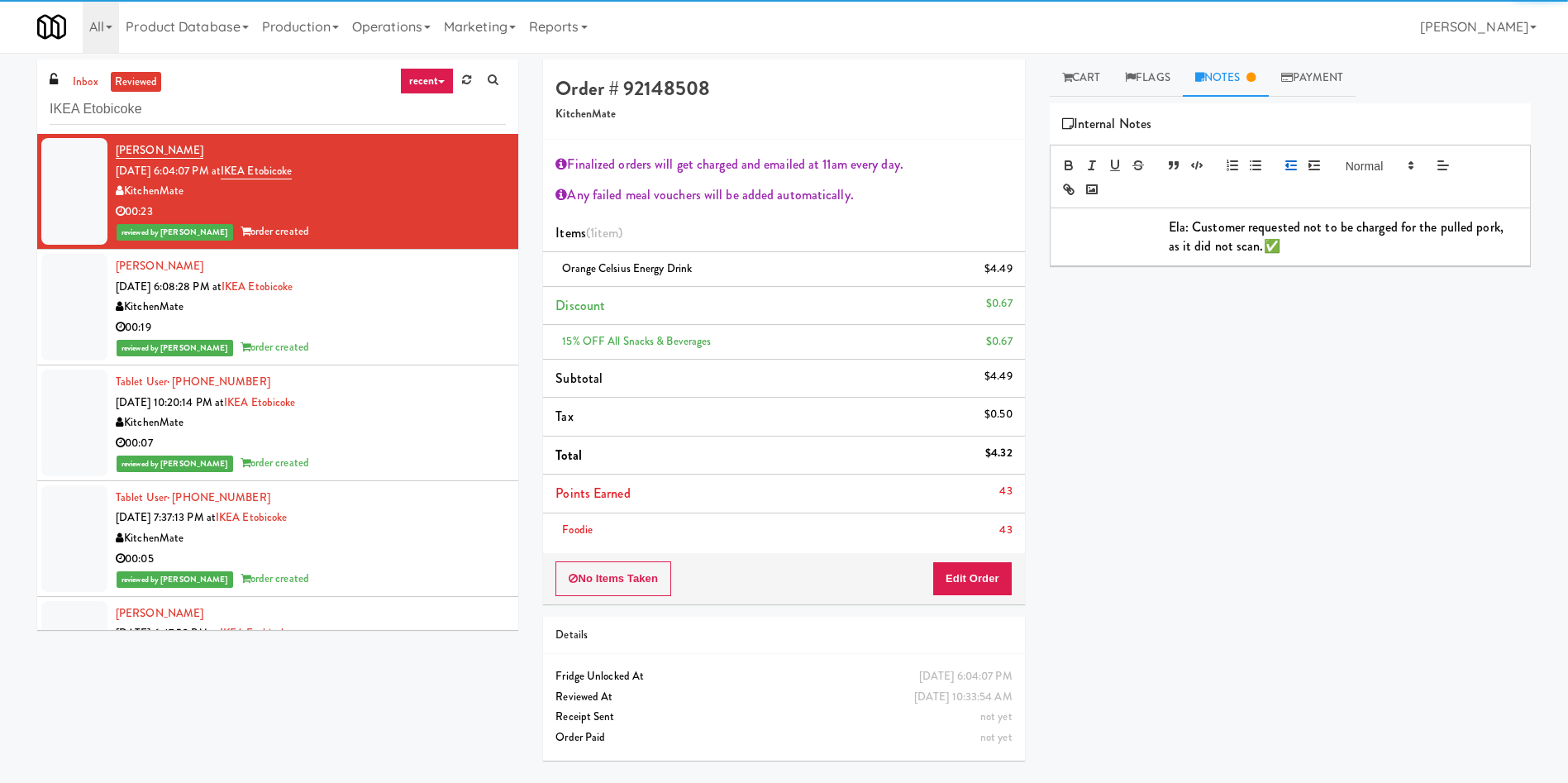
click at [1044, 161] on line "button" at bounding box center [1291, 161] width 10 height 0
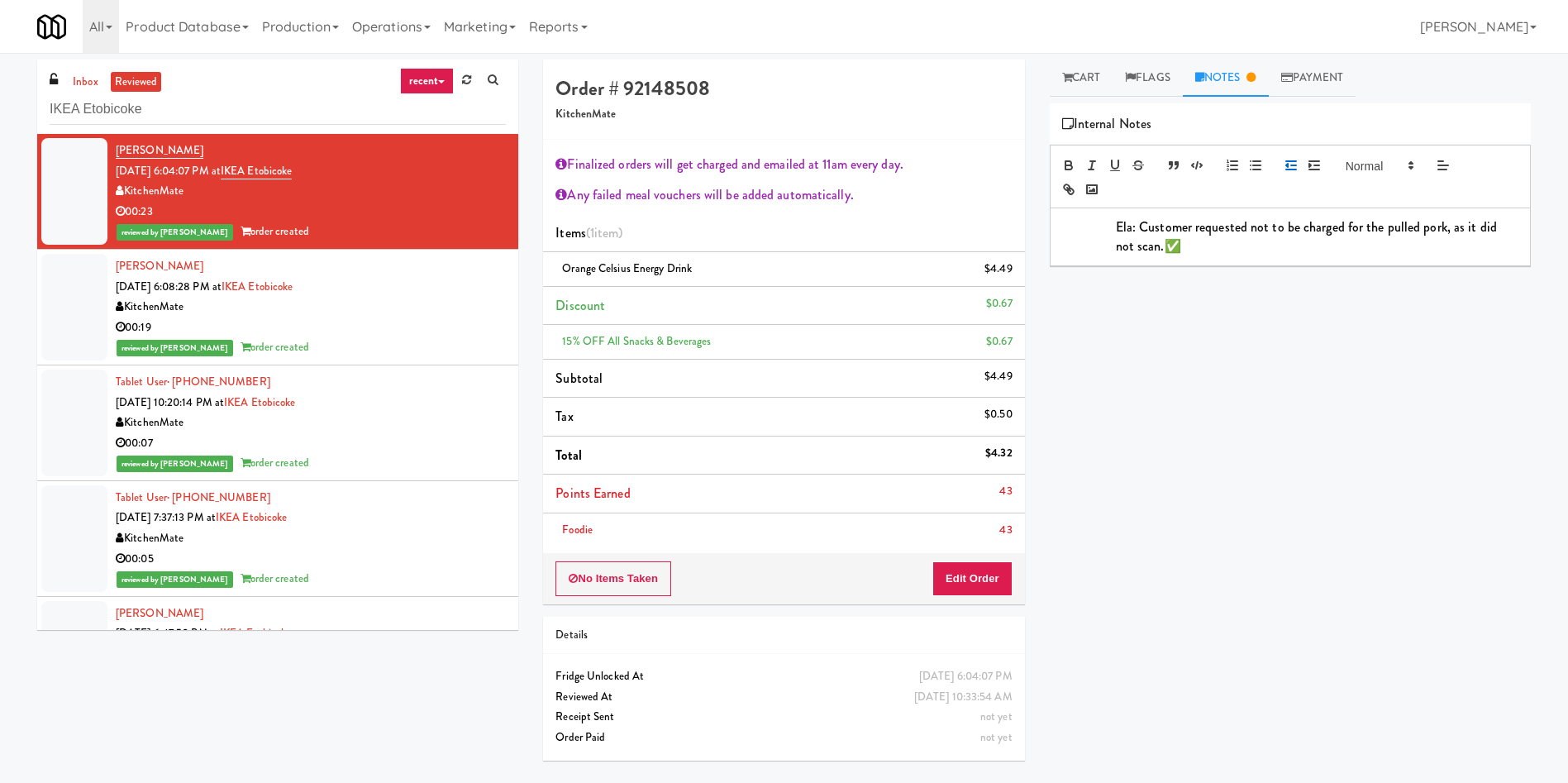
click at [1044, 161] on line "button" at bounding box center [1291, 161] width 10 height 0
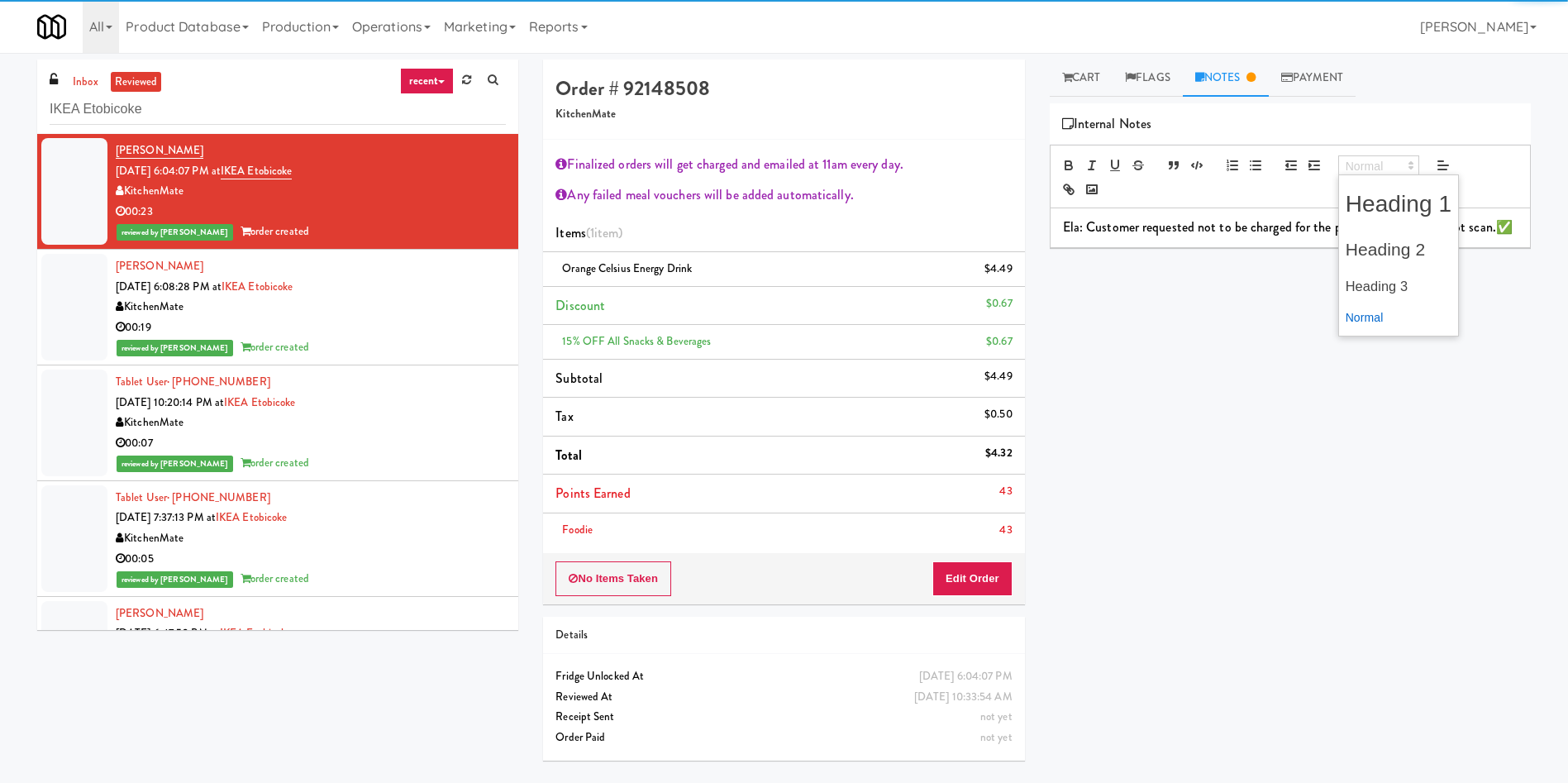
click at [1044, 164] on span at bounding box center [1378, 165] width 81 height 20
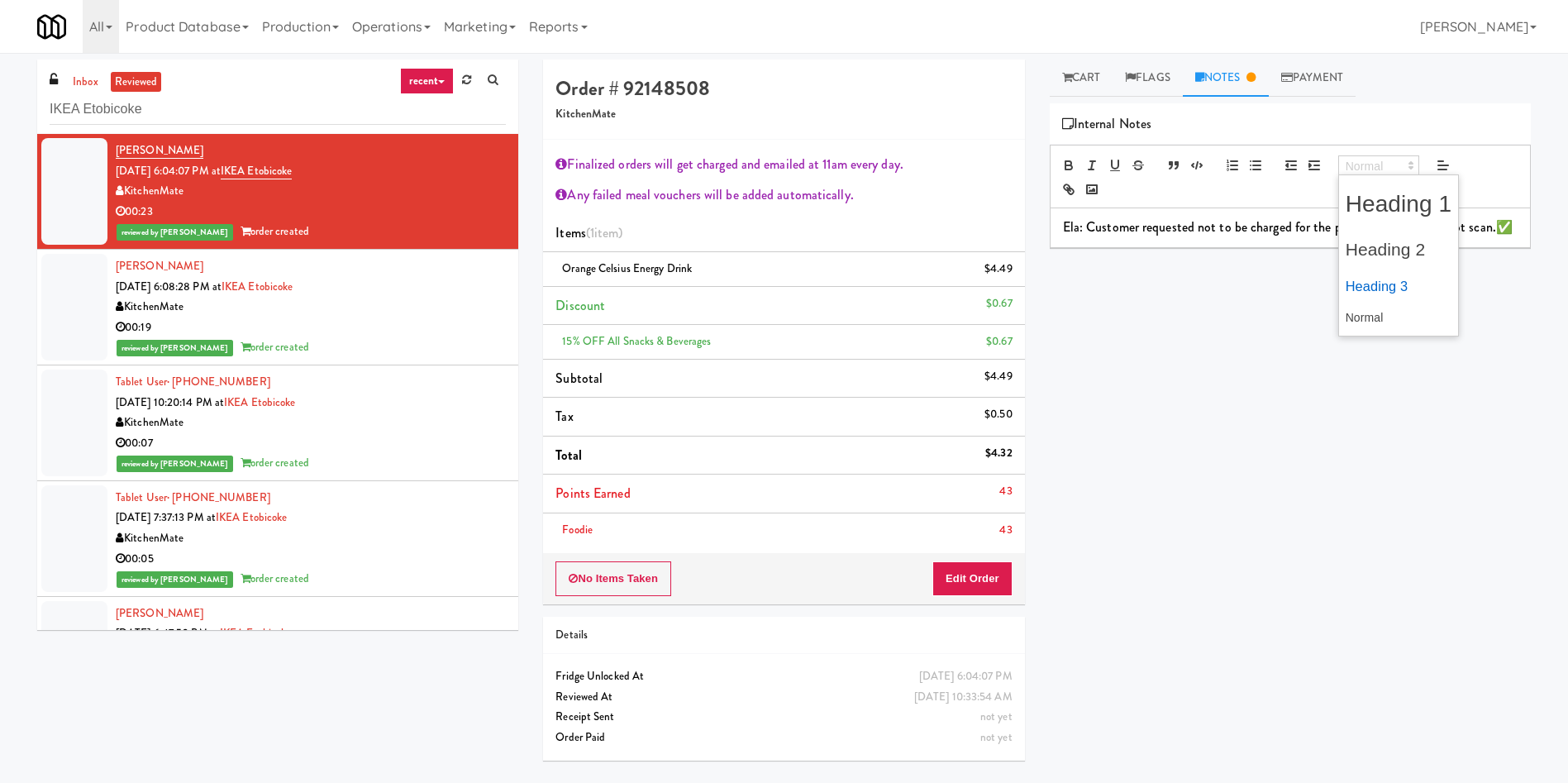
click at [1044, 273] on span at bounding box center [1399, 286] width 106 height 33
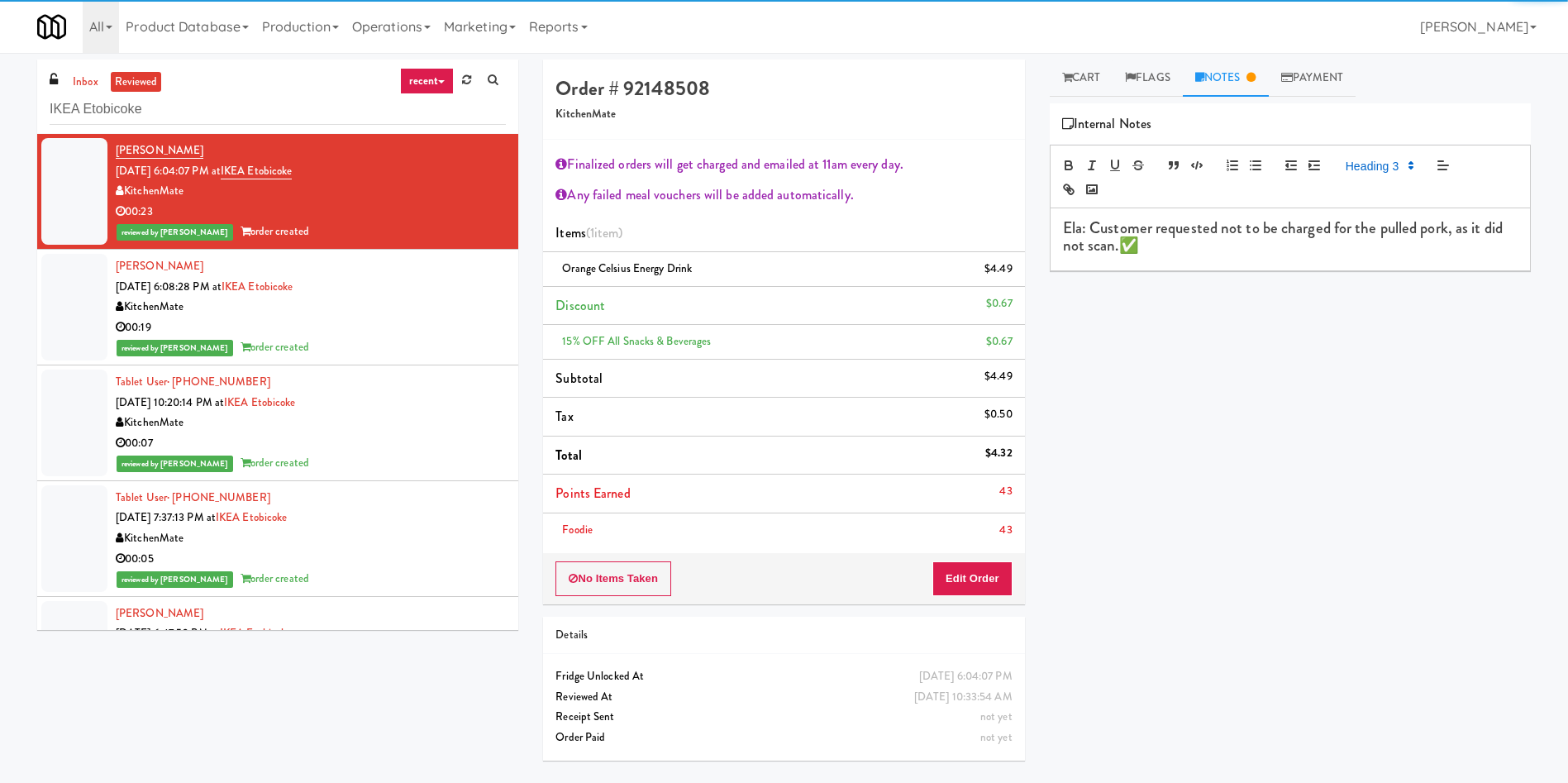
click at [1044, 253] on h3 "Ela: Customer requested not to be charged for the pulled pork, as it did not sc…" at bounding box center [1290, 237] width 455 height 35
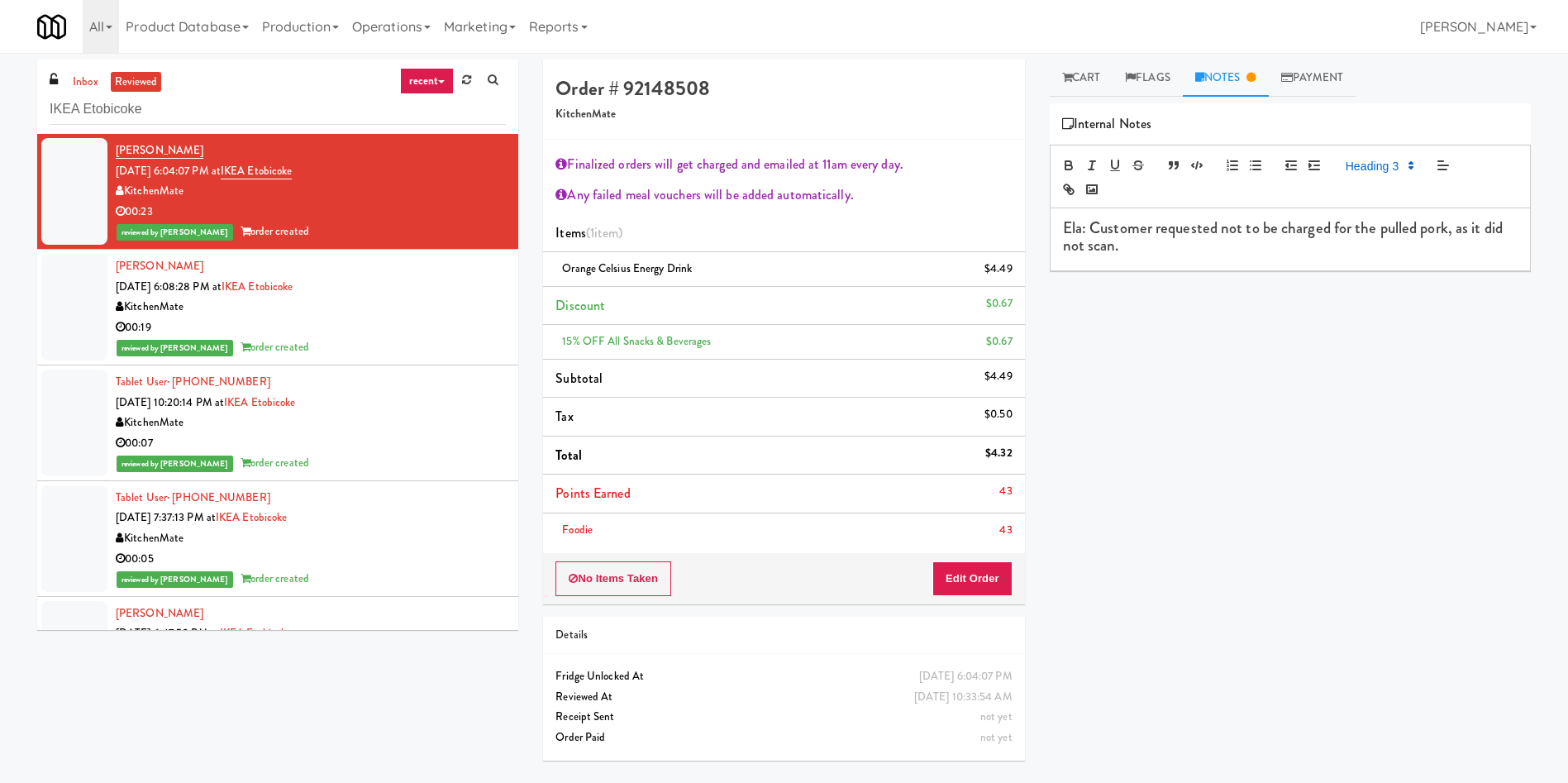
click at [1044, 484] on div "Play New Window Primary Flag Clear Flag if unable to determine what was taken o…" at bounding box center [1290, 413] width 481 height 620
click at [377, 24] on link "Operations" at bounding box center [391, 26] width 92 height 53
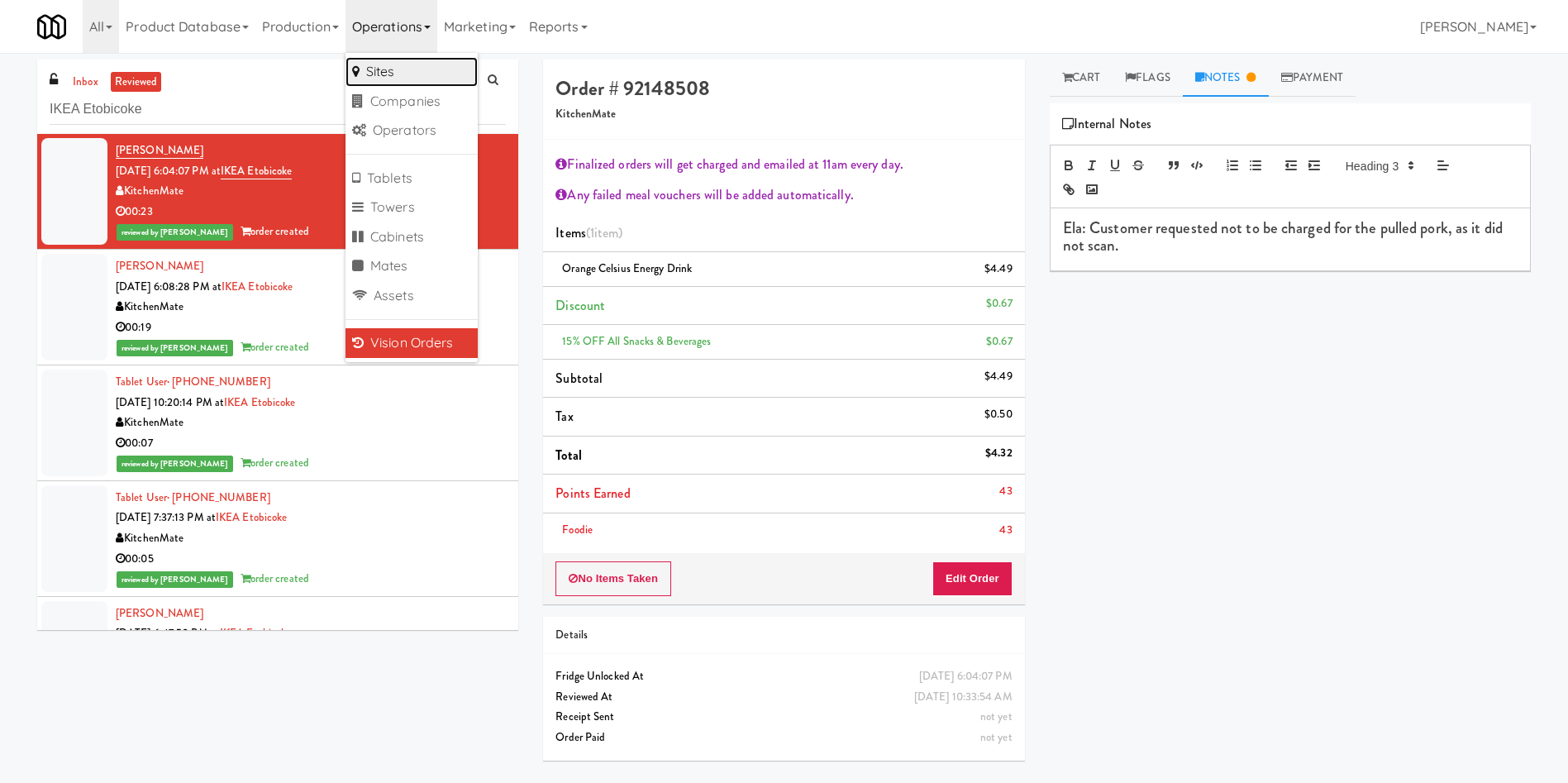
click at [411, 70] on link "Sites" at bounding box center [412, 72] width 133 height 30
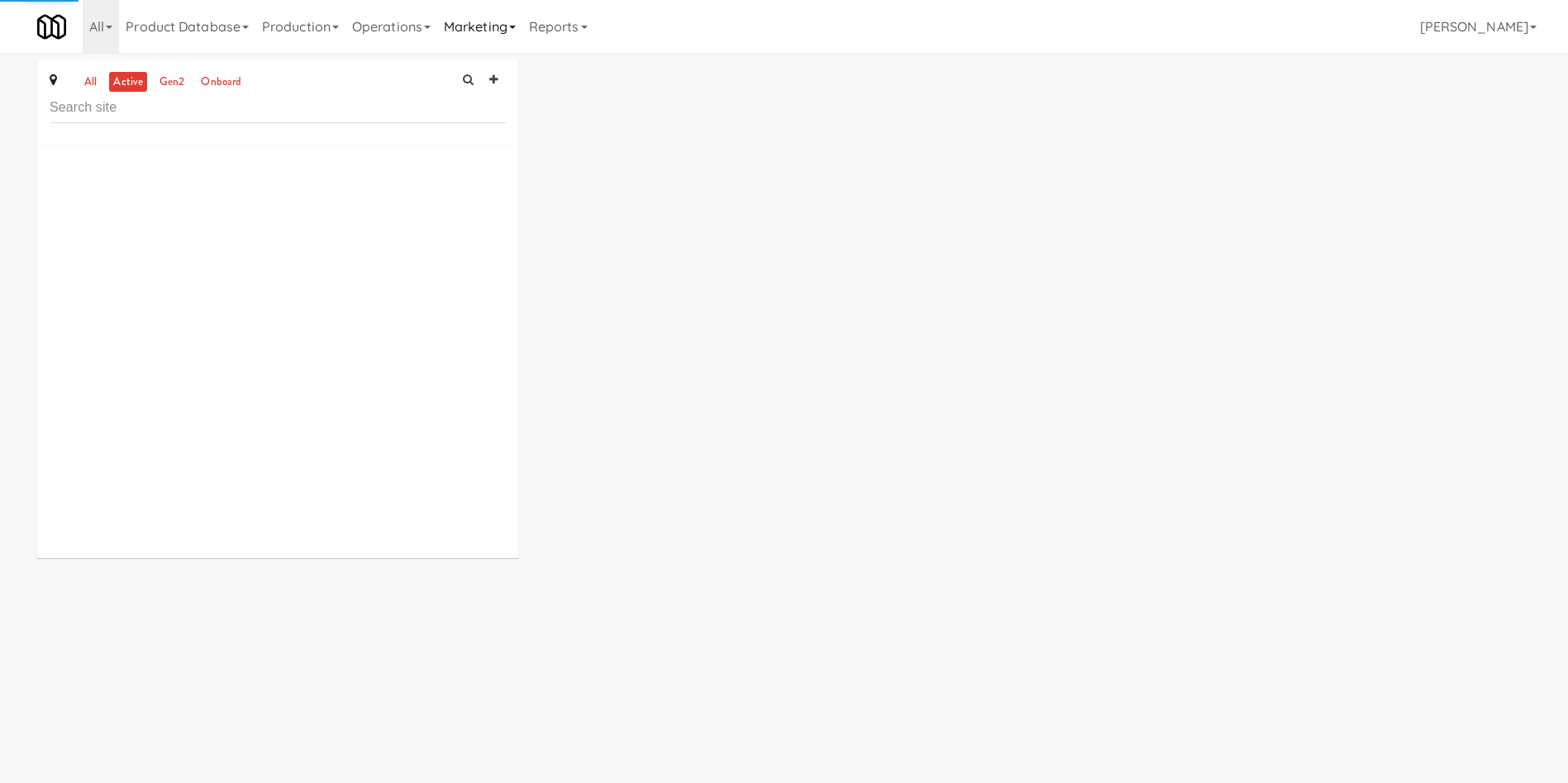
click at [462, 23] on link "Marketing" at bounding box center [480, 26] width 86 height 53
click at [491, 72] on link "Users" at bounding box center [503, 72] width 133 height 30
click at [280, 121] on input "text" at bounding box center [215, 109] width 330 height 31
type input "jlbyers888@gmail.com"
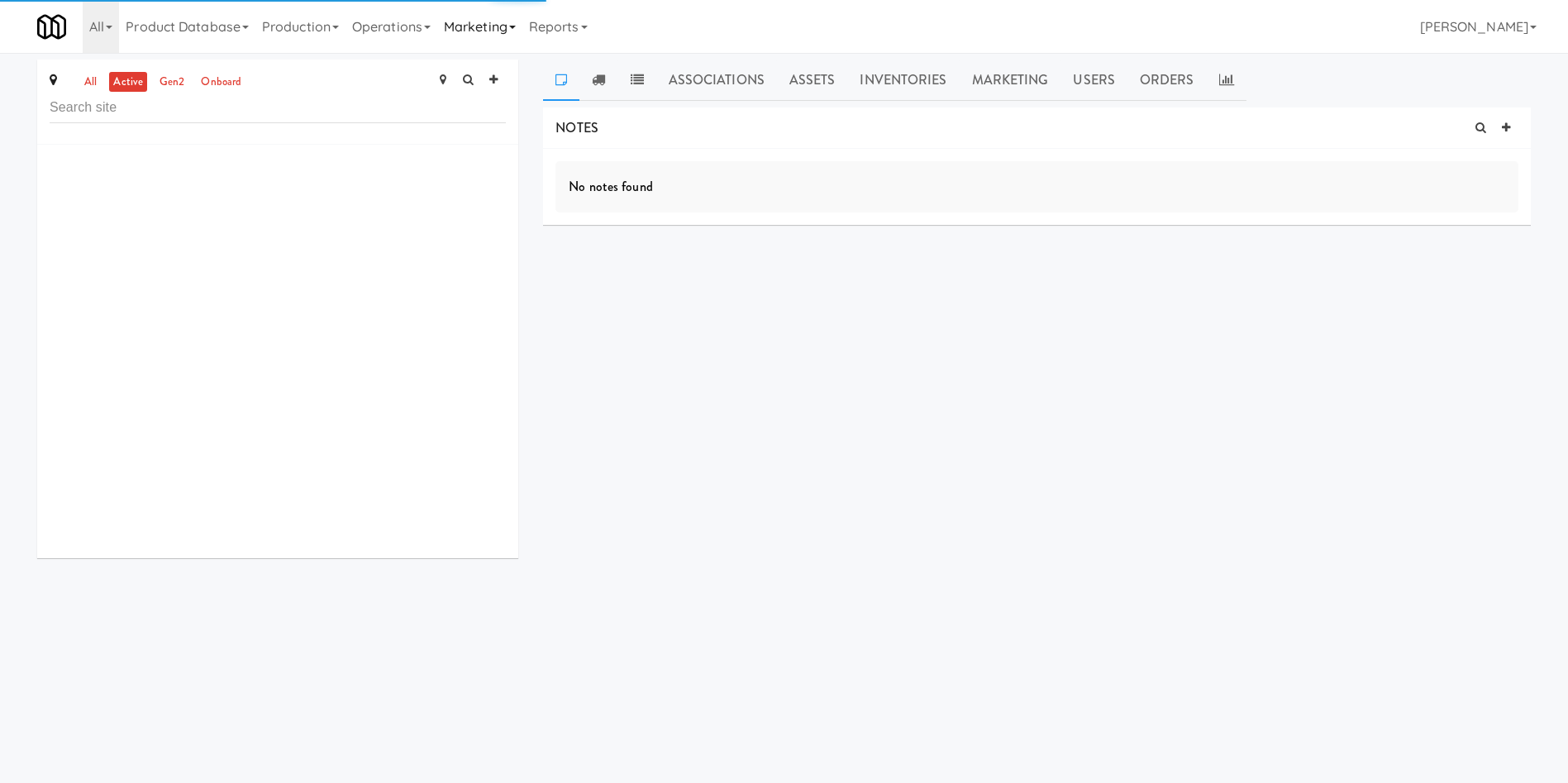
click at [505, 31] on link "Marketing" at bounding box center [480, 26] width 86 height 53
click at [509, 66] on link "Users" at bounding box center [503, 72] width 133 height 30
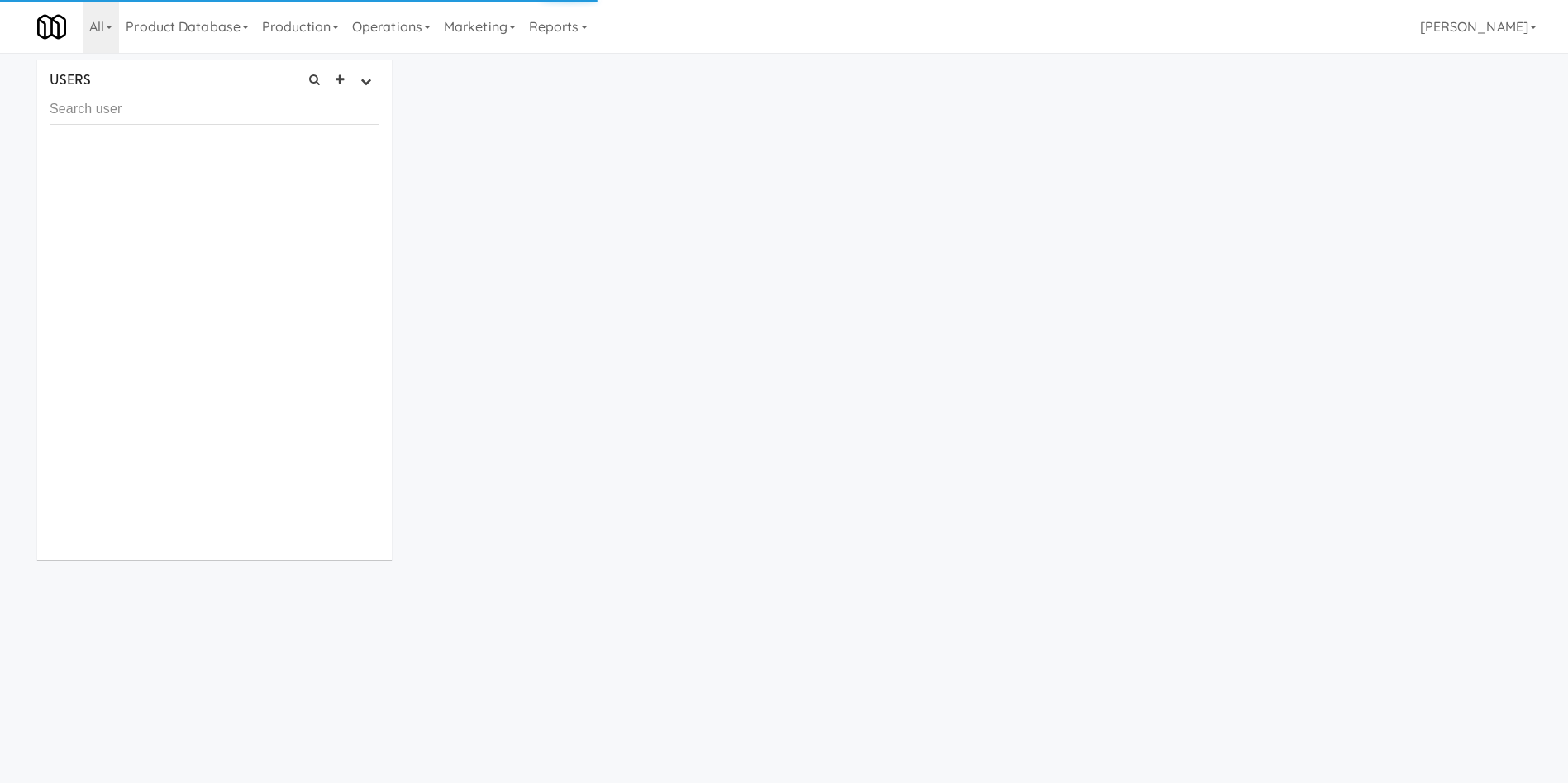
click at [242, 114] on input "text" at bounding box center [215, 109] width 330 height 31
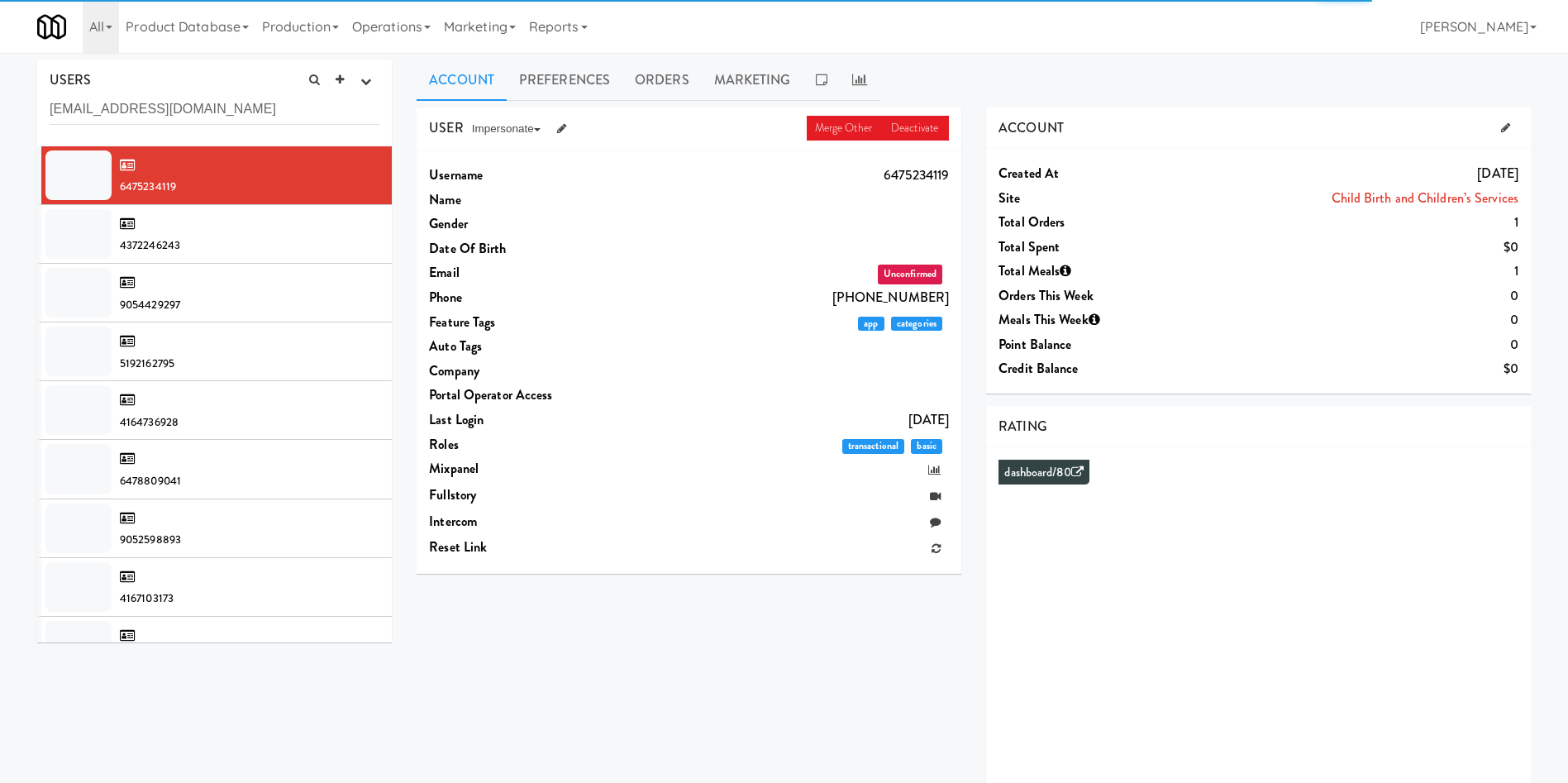
drag, startPoint x: 210, startPoint y: 106, endPoint x: 0, endPoint y: 118, distance: 210.3
click at [0, 118] on div "USERS active Ordered this week Didn't order this week 1 this week 2 this week 3…" at bounding box center [784, 441] width 1568 height 764
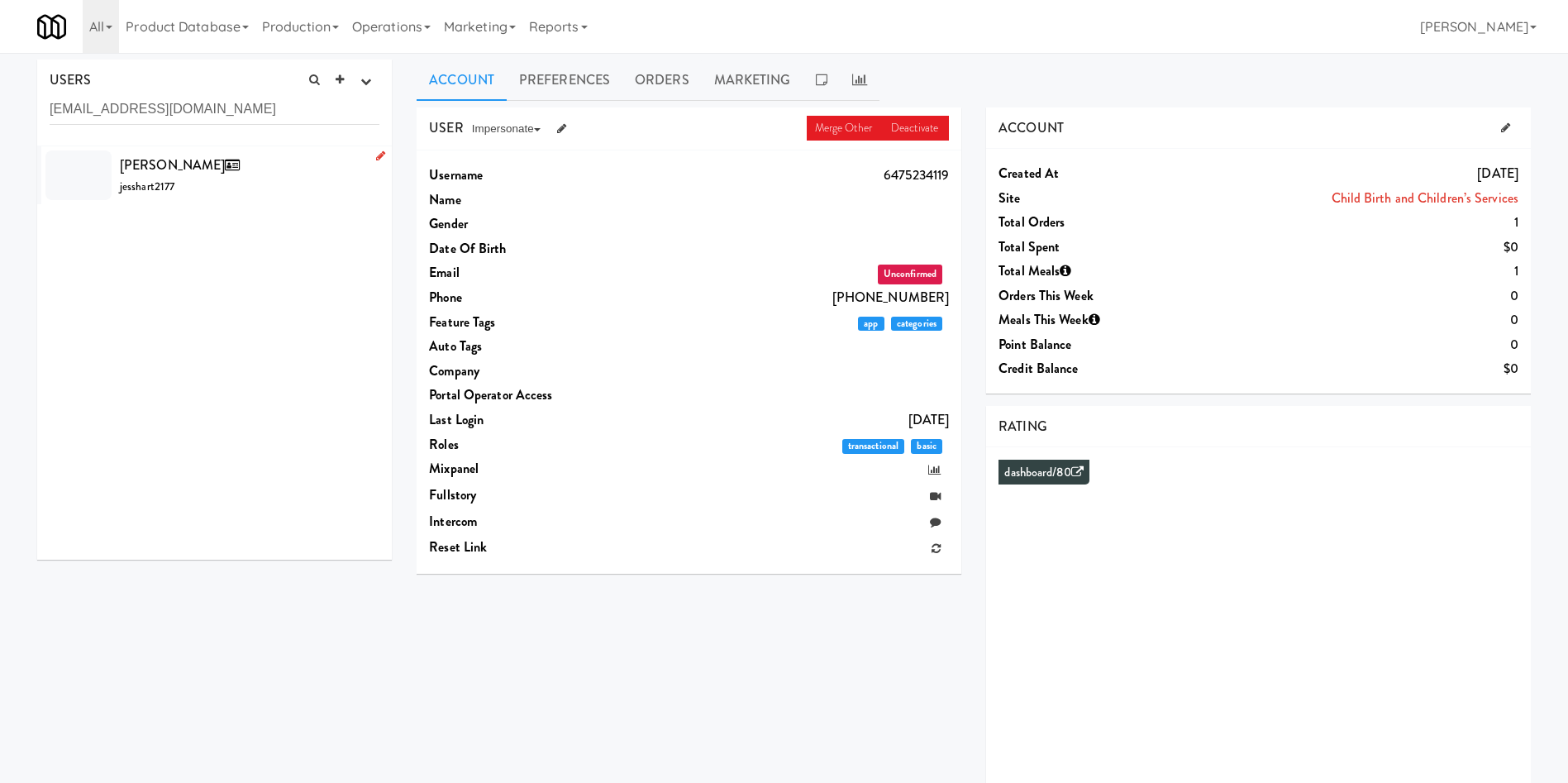
click at [238, 186] on div "Jess Hartman jesshart2177" at bounding box center [249, 175] width 259 height 45
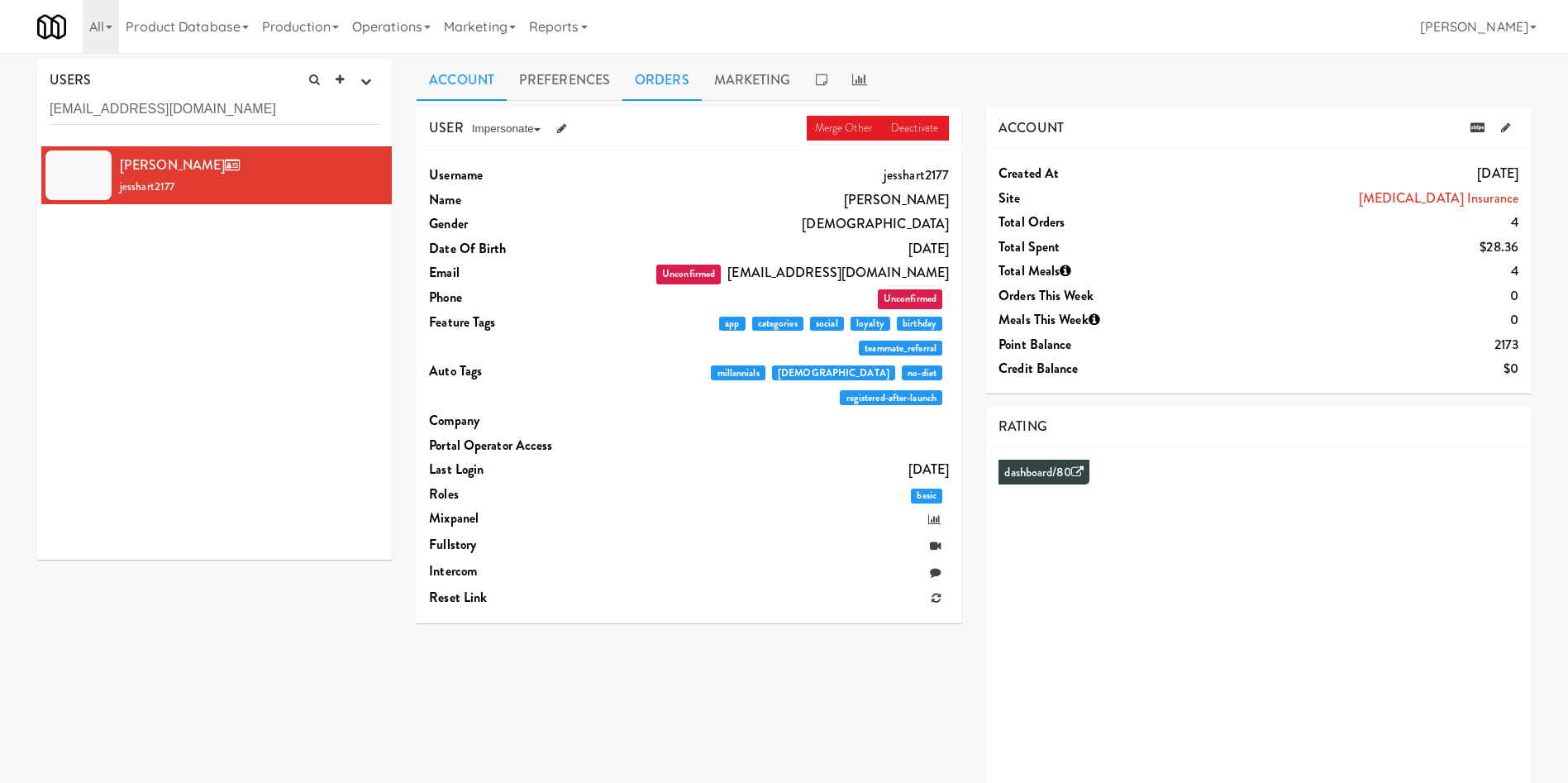
click at [681, 85] on link "Orders" at bounding box center [661, 79] width 79 height 41
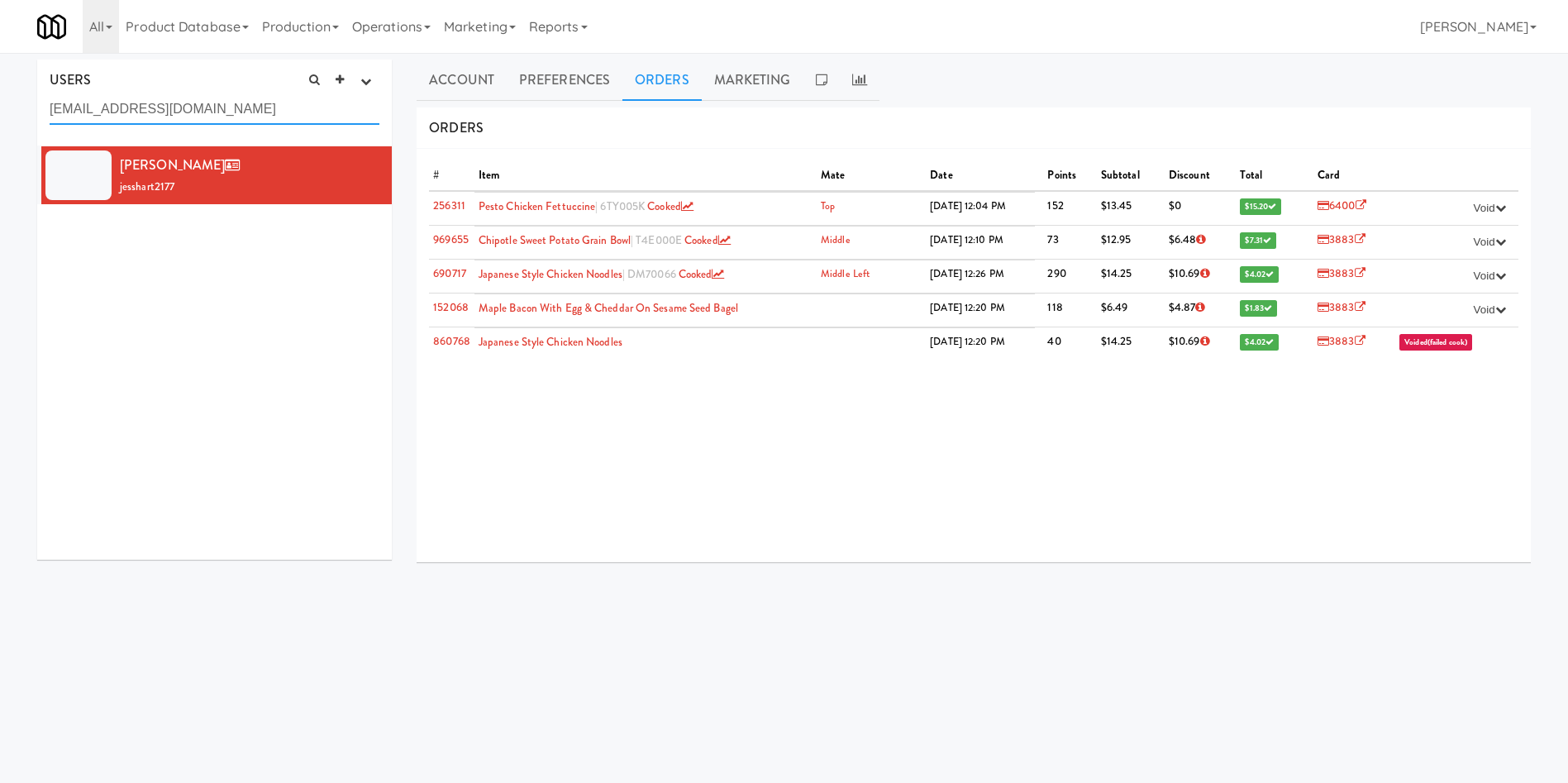
drag, startPoint x: 203, startPoint y: 109, endPoint x: 0, endPoint y: 91, distance: 203.8
click at [0, 91] on div "USERS active Ordered this week Didn't order this week 1 this week 2 this week 3…" at bounding box center [784, 393] width 1568 height 668
click at [670, 83] on link "Orders" at bounding box center [661, 79] width 79 height 41
click at [476, 88] on link "Account" at bounding box center [461, 79] width 90 height 41
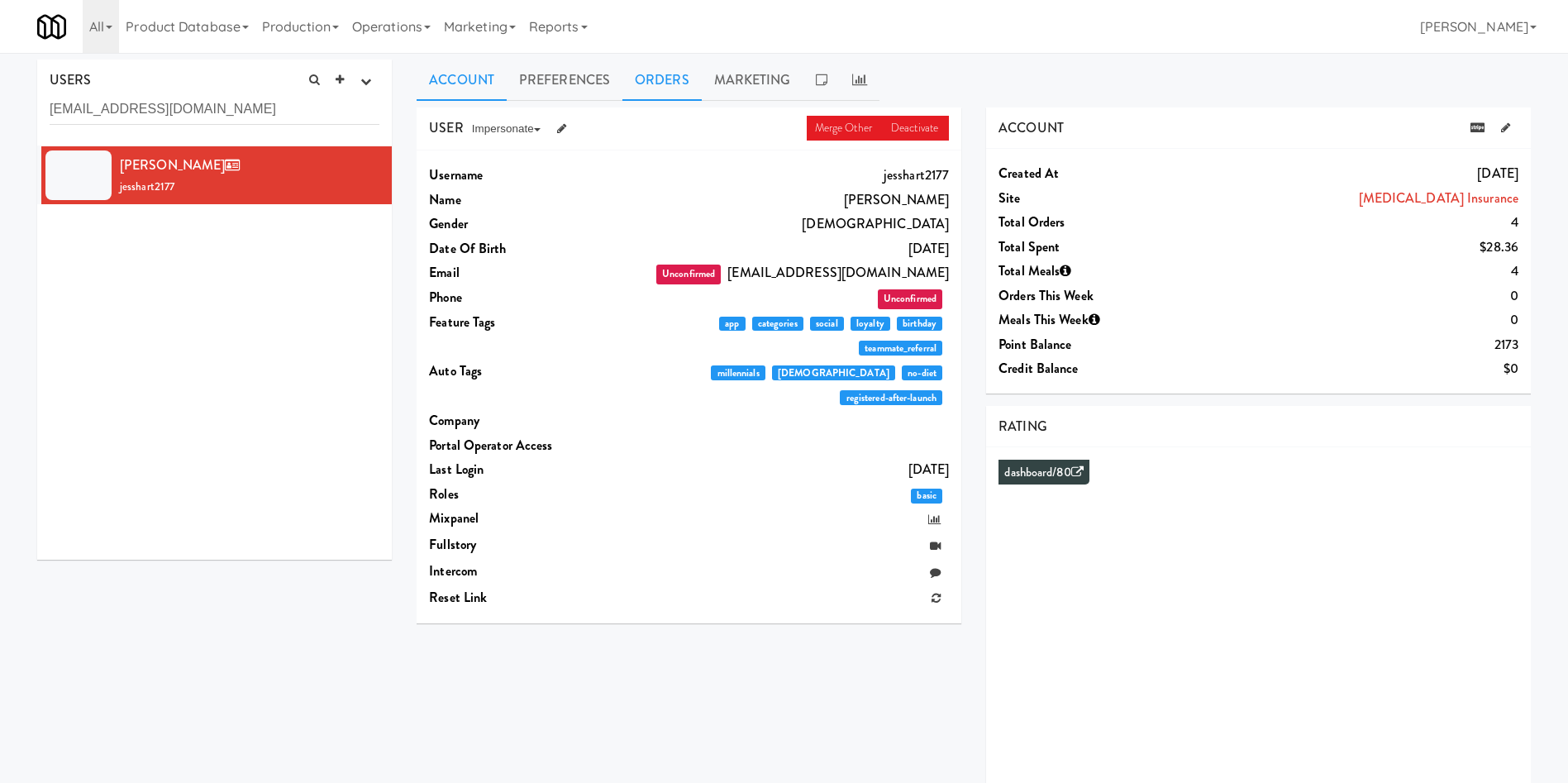
click at [650, 76] on link "Orders" at bounding box center [661, 79] width 79 height 41
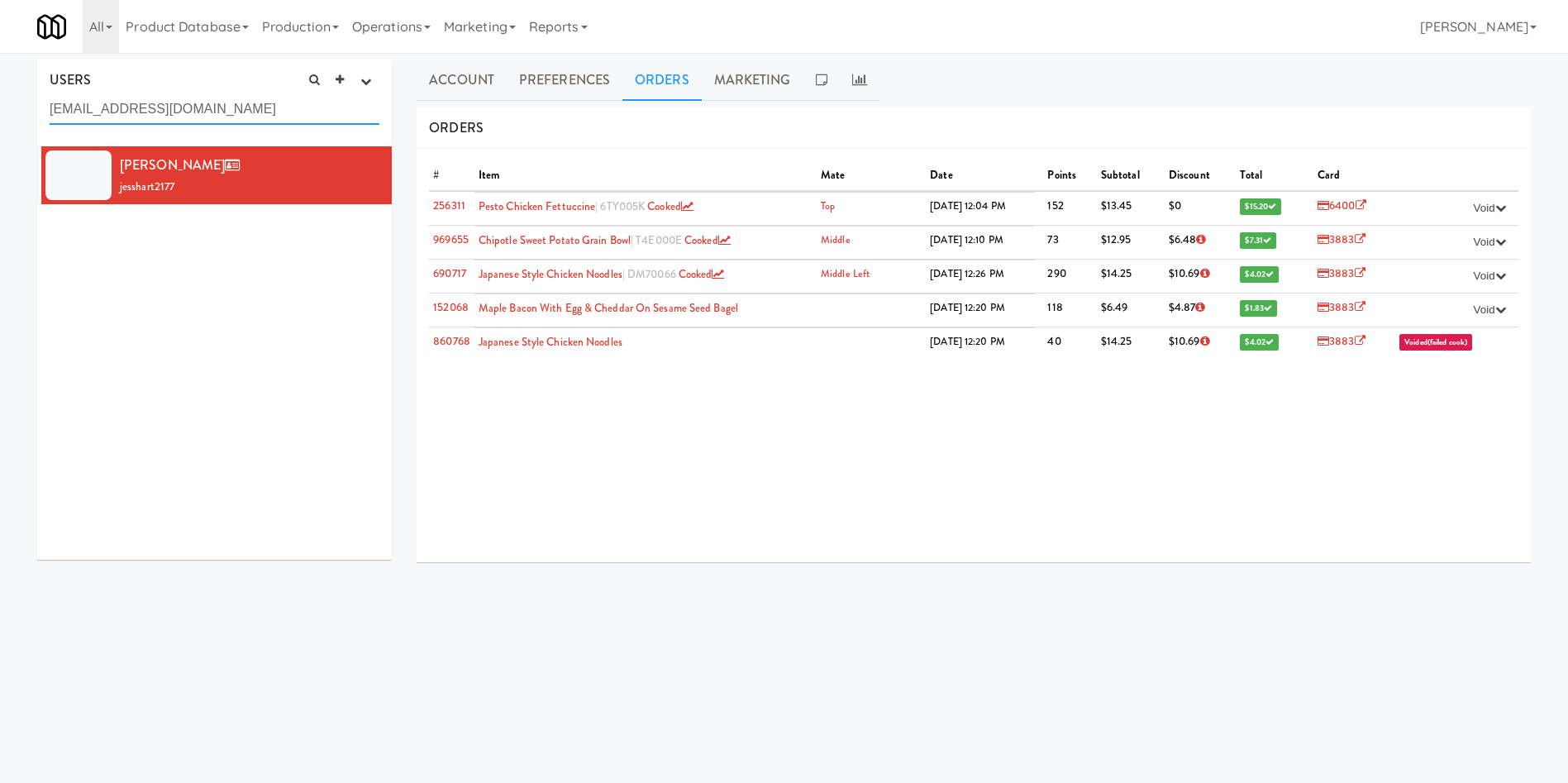
drag, startPoint x: 195, startPoint y: 113, endPoint x: 204, endPoint y: 113, distance: 9.0
click at [196, 113] on input "jlbyers888@gmail.com" at bounding box center [215, 109] width 330 height 31
type input "jlbyers888"
click at [320, 398] on div "Jess Hartman jesshart2177" at bounding box center [215, 354] width 354 height 414
click at [188, 119] on input "jlbyers888" at bounding box center [215, 109] width 330 height 31
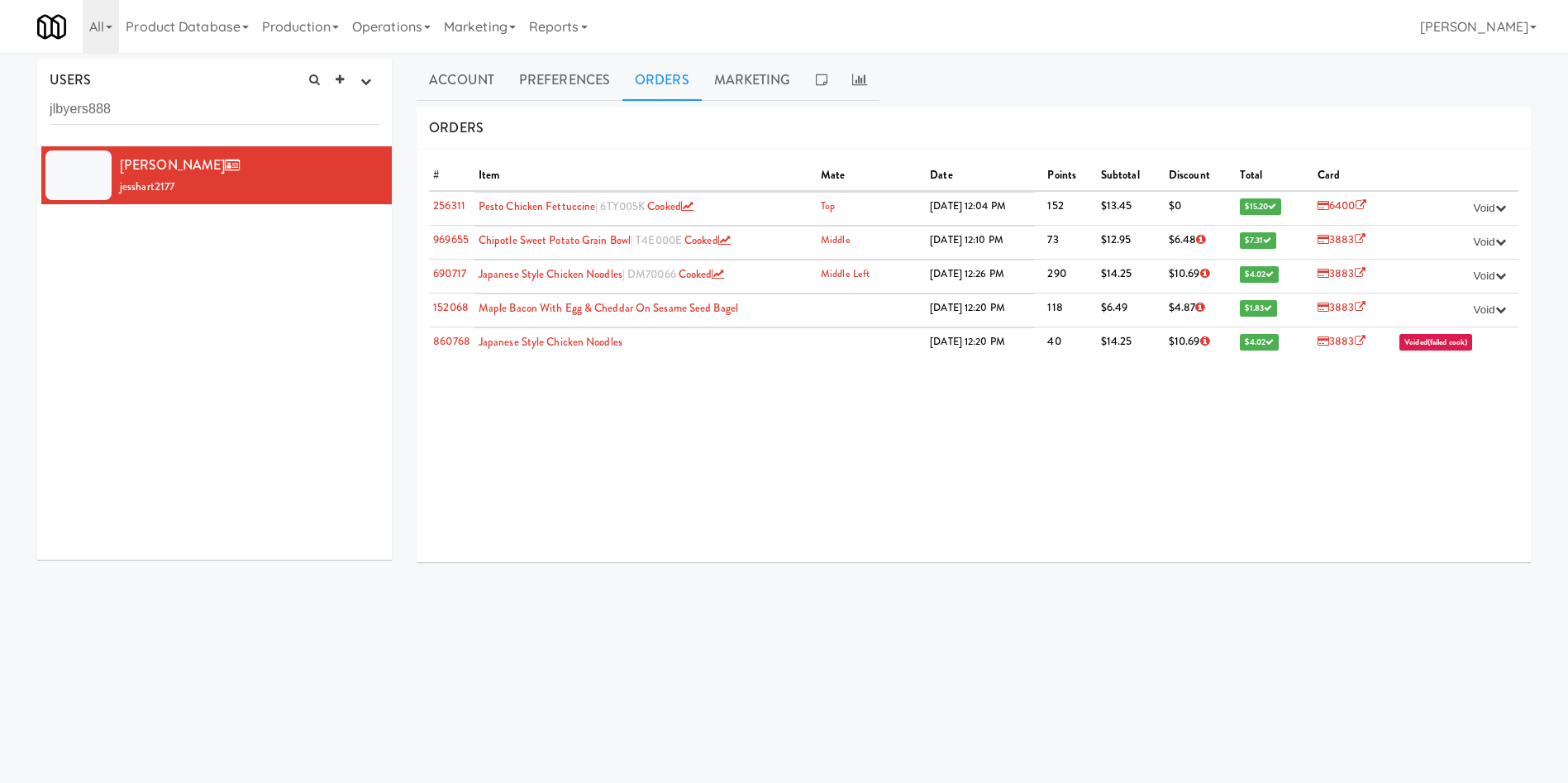
click at [0, 79] on div "USERS active Ordered this week Didn't order this week 1 this week 2 this week 3…" at bounding box center [784, 393] width 1568 height 668
drag, startPoint x: 187, startPoint y: 112, endPoint x: 0, endPoint y: 79, distance: 189.9
click at [0, 79] on div "USERS active Ordered this week Didn't order this week 1 this week 2 this week 3…" at bounding box center [784, 393] width 1568 height 668
click at [403, 426] on div "USERS active Ordered this week Didn't order this week 1 this week 2 this week 3…" at bounding box center [214, 315] width 380 height 512
drag, startPoint x: 525, startPoint y: 425, endPoint x: 404, endPoint y: 391, distance: 125.7
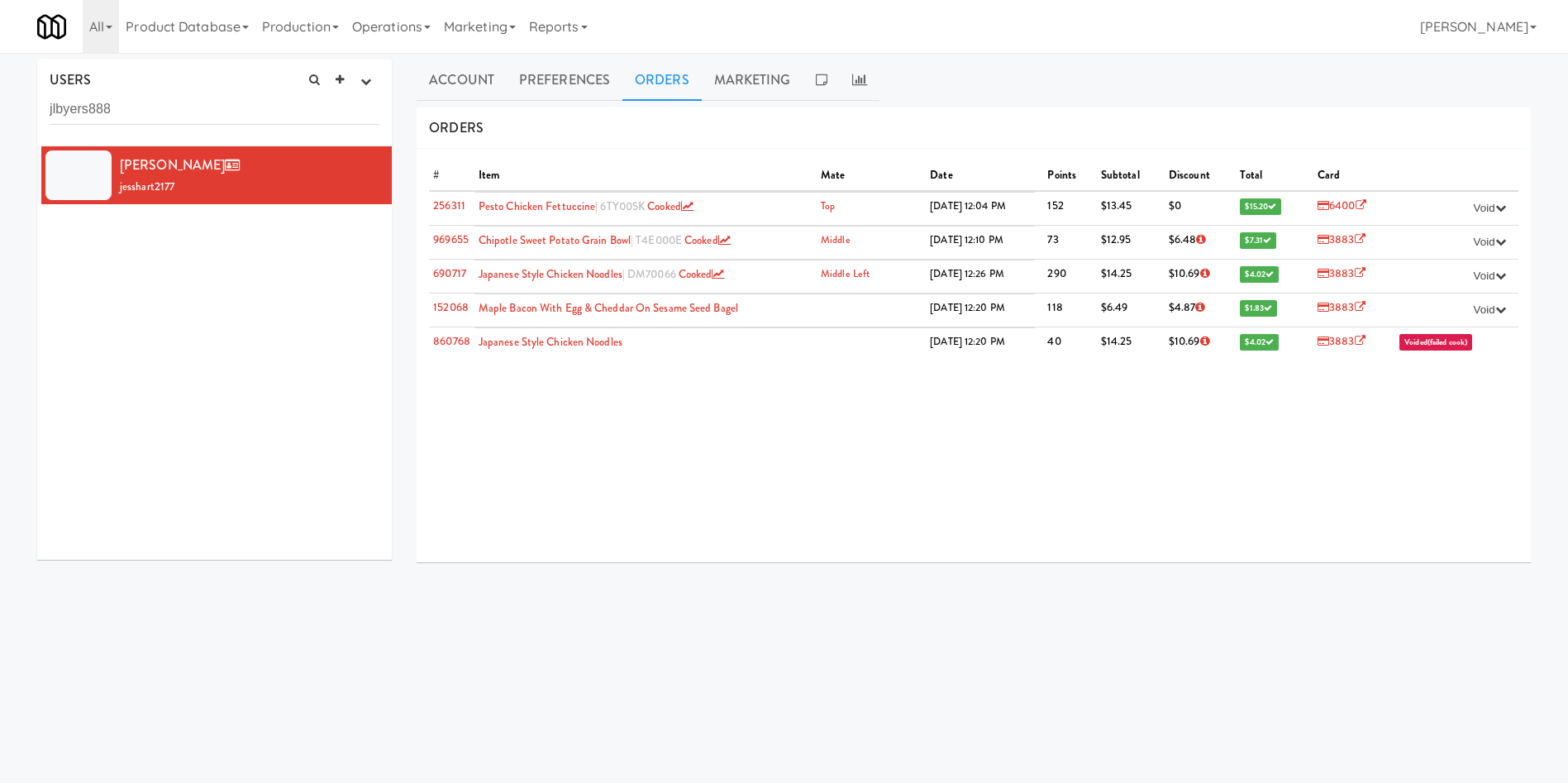
click at [524, 425] on div "# Item Mate Date Points Subtotal Discount Total Card 256311 Pesto Chicken Fettu…" at bounding box center [973, 355] width 1114 height 414
drag, startPoint x: 192, startPoint y: 165, endPoint x: 120, endPoint y: 168, distance: 72.1
click at [120, 168] on span "Jess Hartman" at bounding box center [182, 165] width 127 height 19
copy span "Jess Hartman"
drag, startPoint x: 151, startPoint y: 116, endPoint x: 3, endPoint y: 113, distance: 148.0
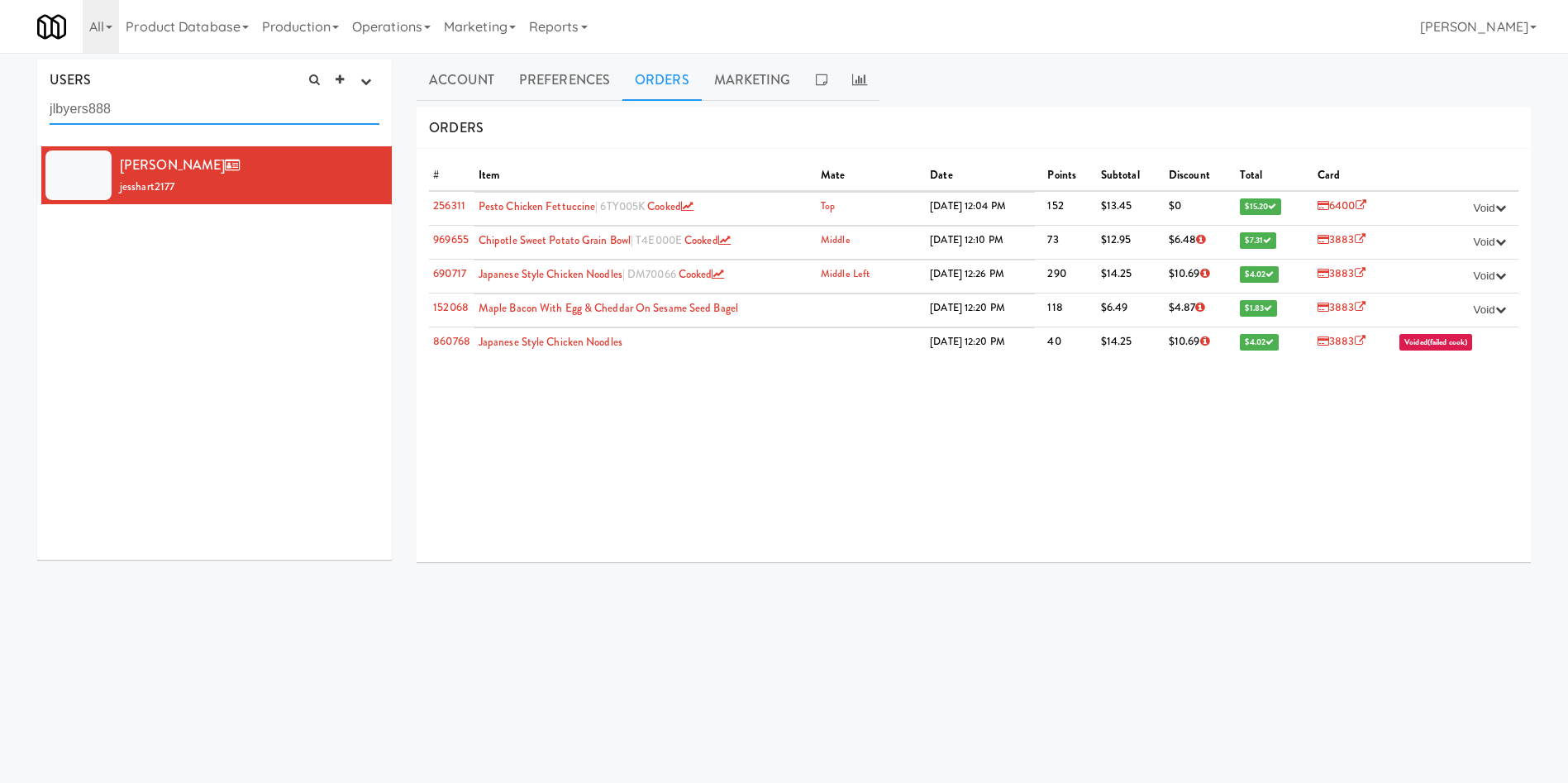
click at [3, 113] on div "USERS active Ordered this week Didn't order this week 1 this week 2 this week 3…" at bounding box center [784, 393] width 1568 height 668
paste input "Jess Hartman"
type input "Jess Hartman"
click at [84, 170] on div at bounding box center [79, 175] width 66 height 50
click at [654, 69] on link "Orders" at bounding box center [661, 79] width 79 height 41
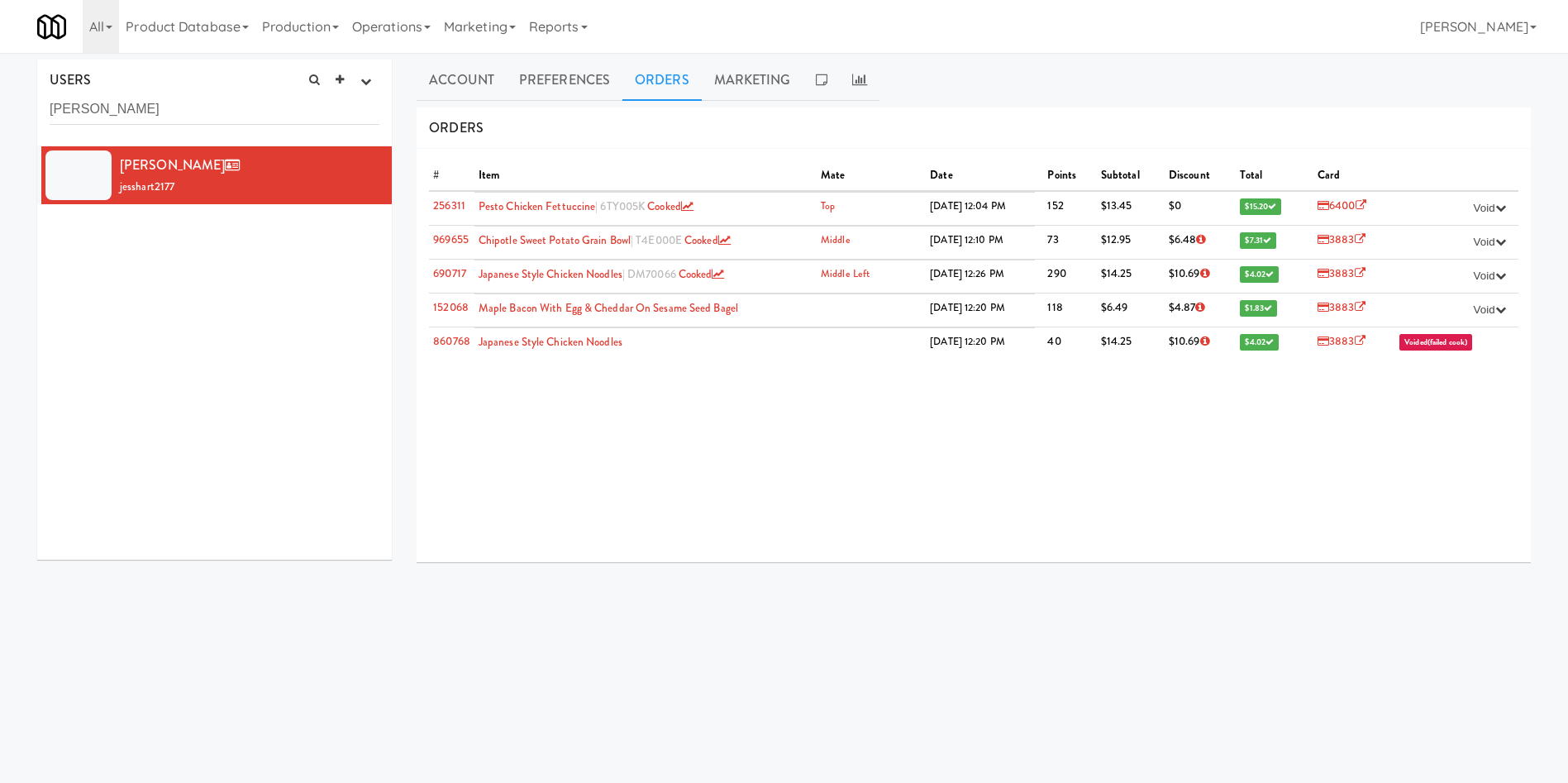
click at [773, 382] on div "# Item Mate Date Points Subtotal Discount Total Card 256311 Pesto Chicken Fettu…" at bounding box center [973, 355] width 1114 height 414
drag, startPoint x: 181, startPoint y: 117, endPoint x: 421, endPoint y: 71, distance: 244.4
click at [183, 115] on input "Jess Hartman" at bounding box center [215, 109] width 330 height 31
click at [490, 35] on link "Marketing" at bounding box center [480, 26] width 86 height 53
click at [585, 24] on link "Reports" at bounding box center [558, 26] width 72 height 53
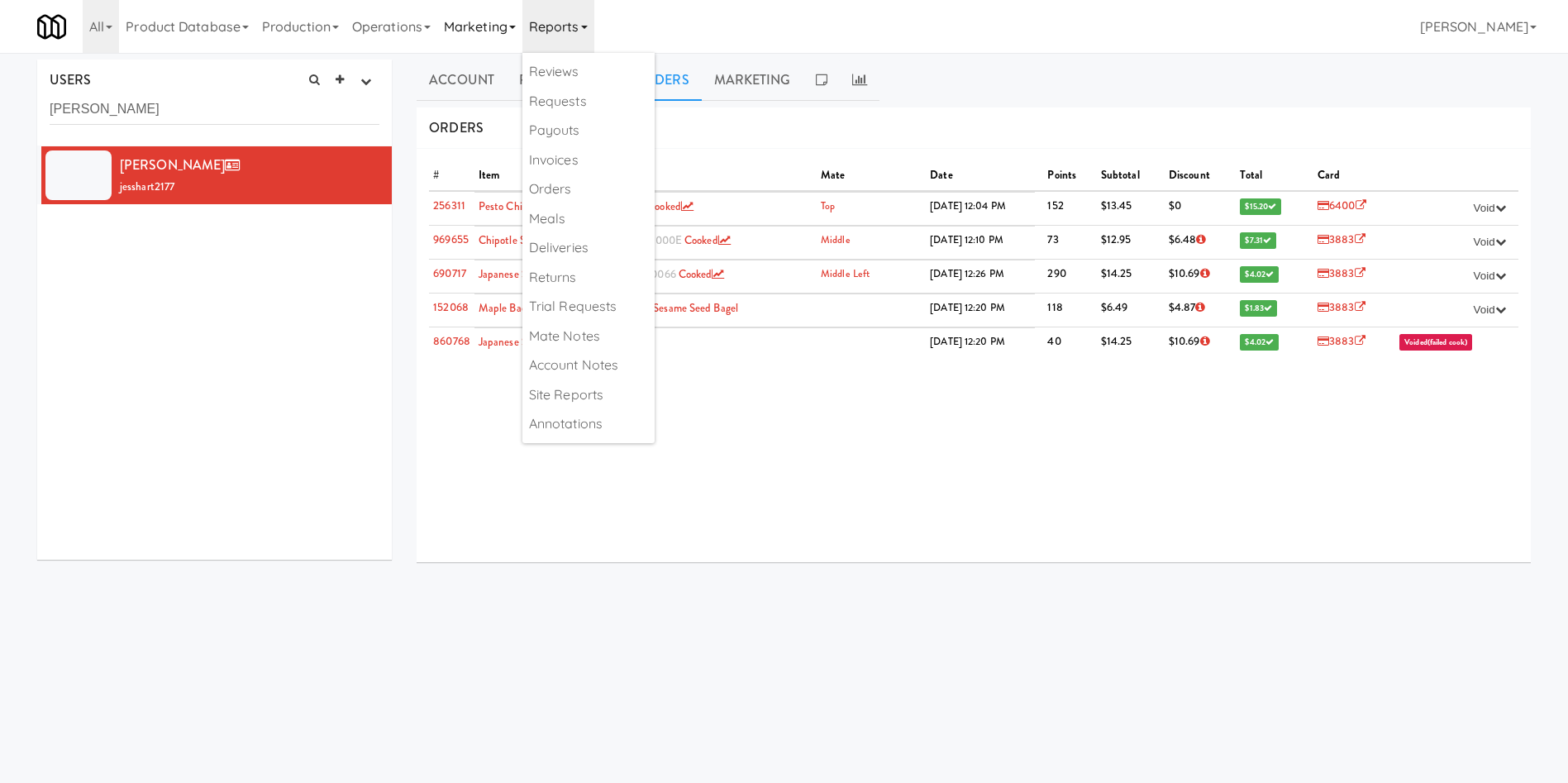
click at [494, 35] on link "Marketing" at bounding box center [480, 26] width 86 height 53
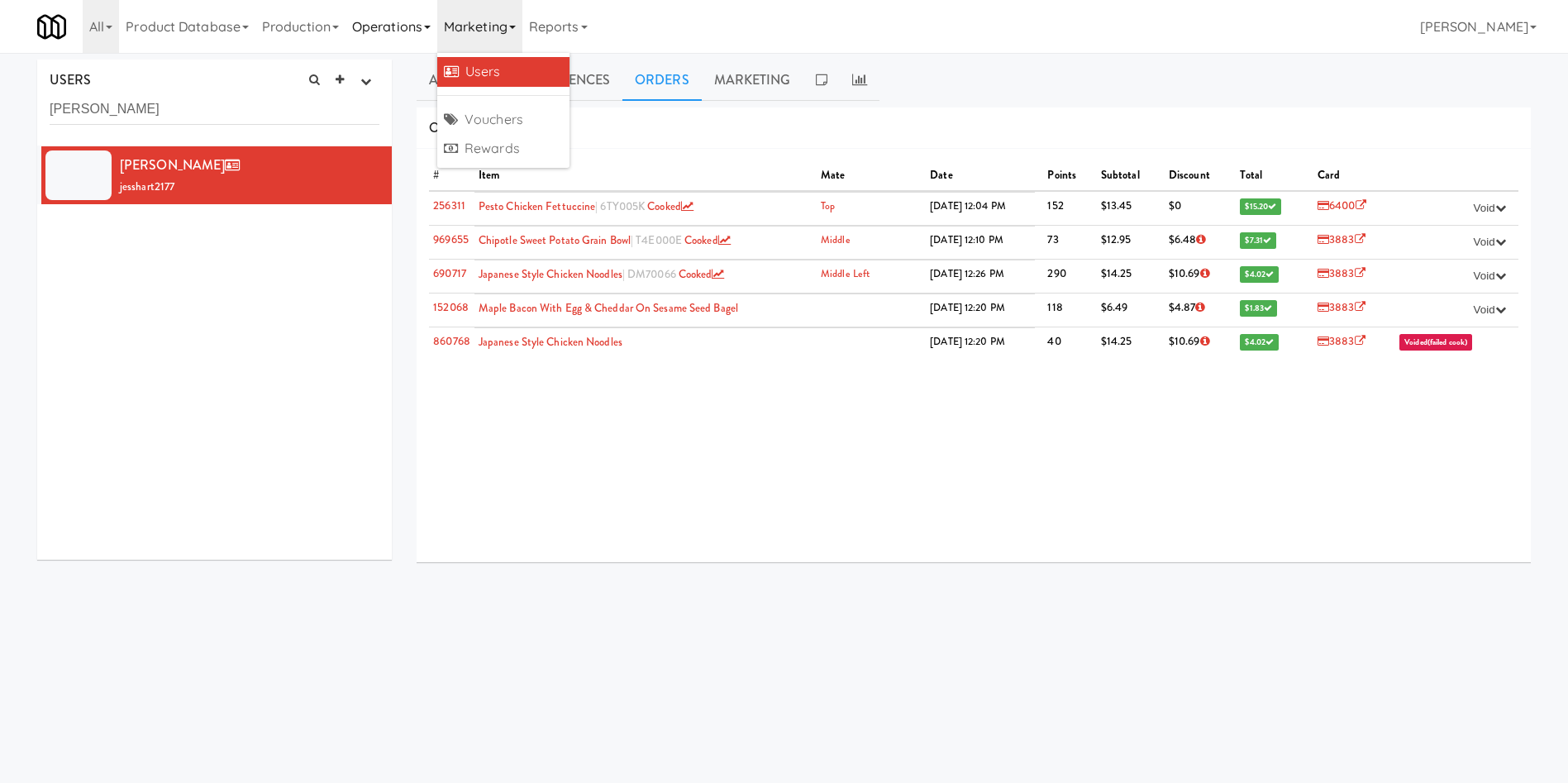
click at [393, 34] on link "Operations" at bounding box center [391, 26] width 92 height 53
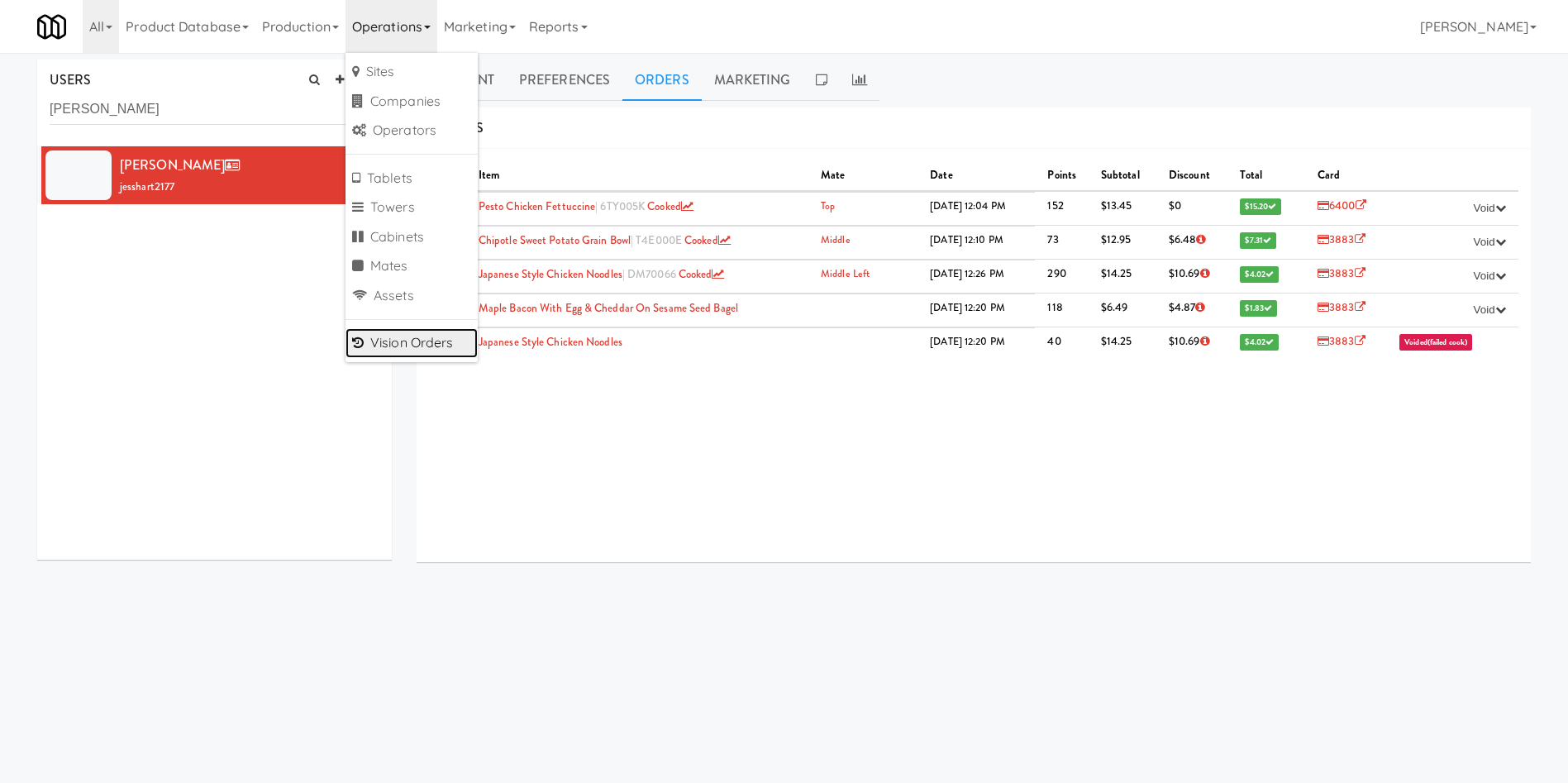
click at [405, 337] on link "Vision Orders" at bounding box center [412, 343] width 133 height 30
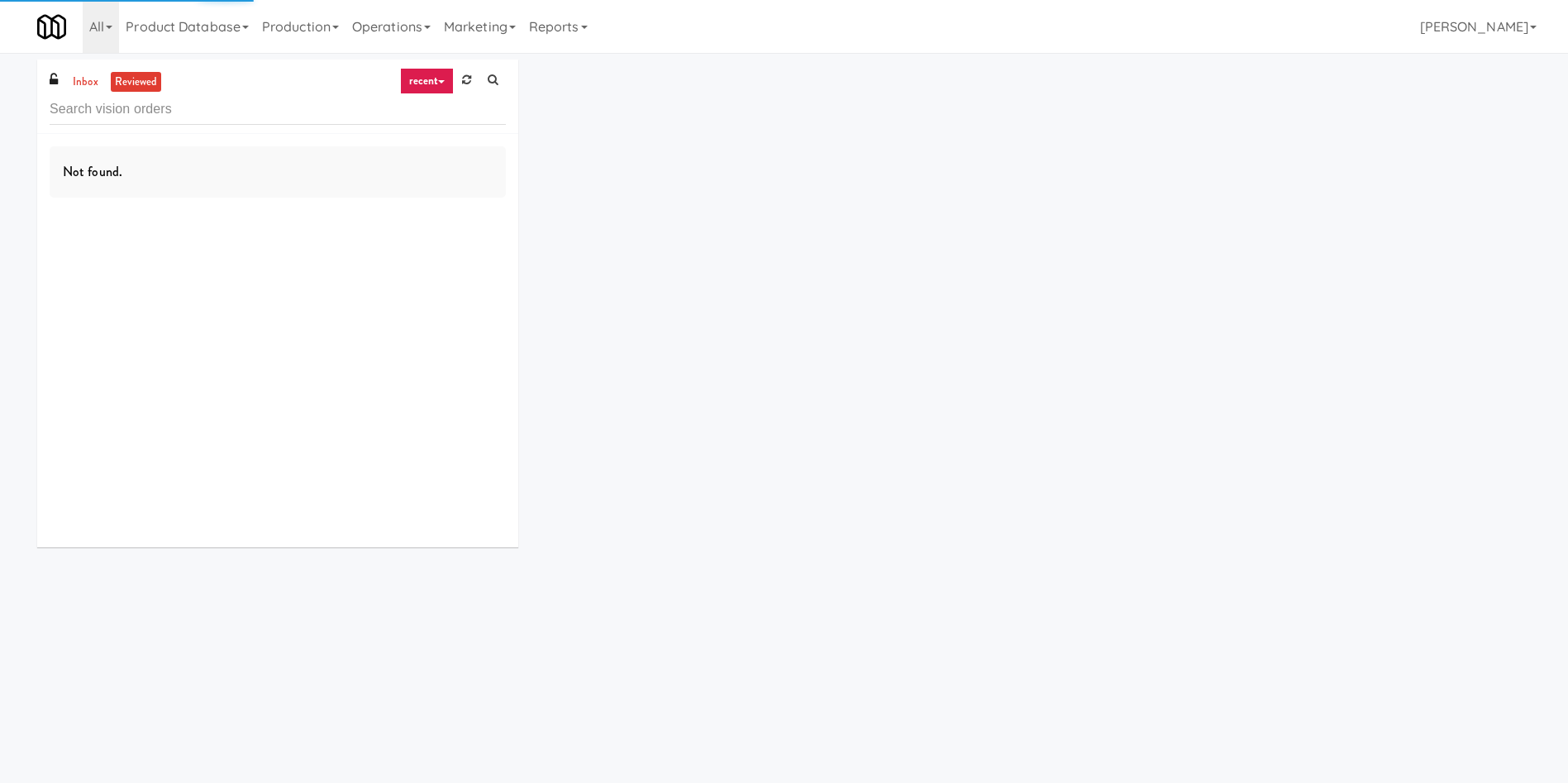
click at [99, 105] on input "text" at bounding box center [277, 109] width 456 height 31
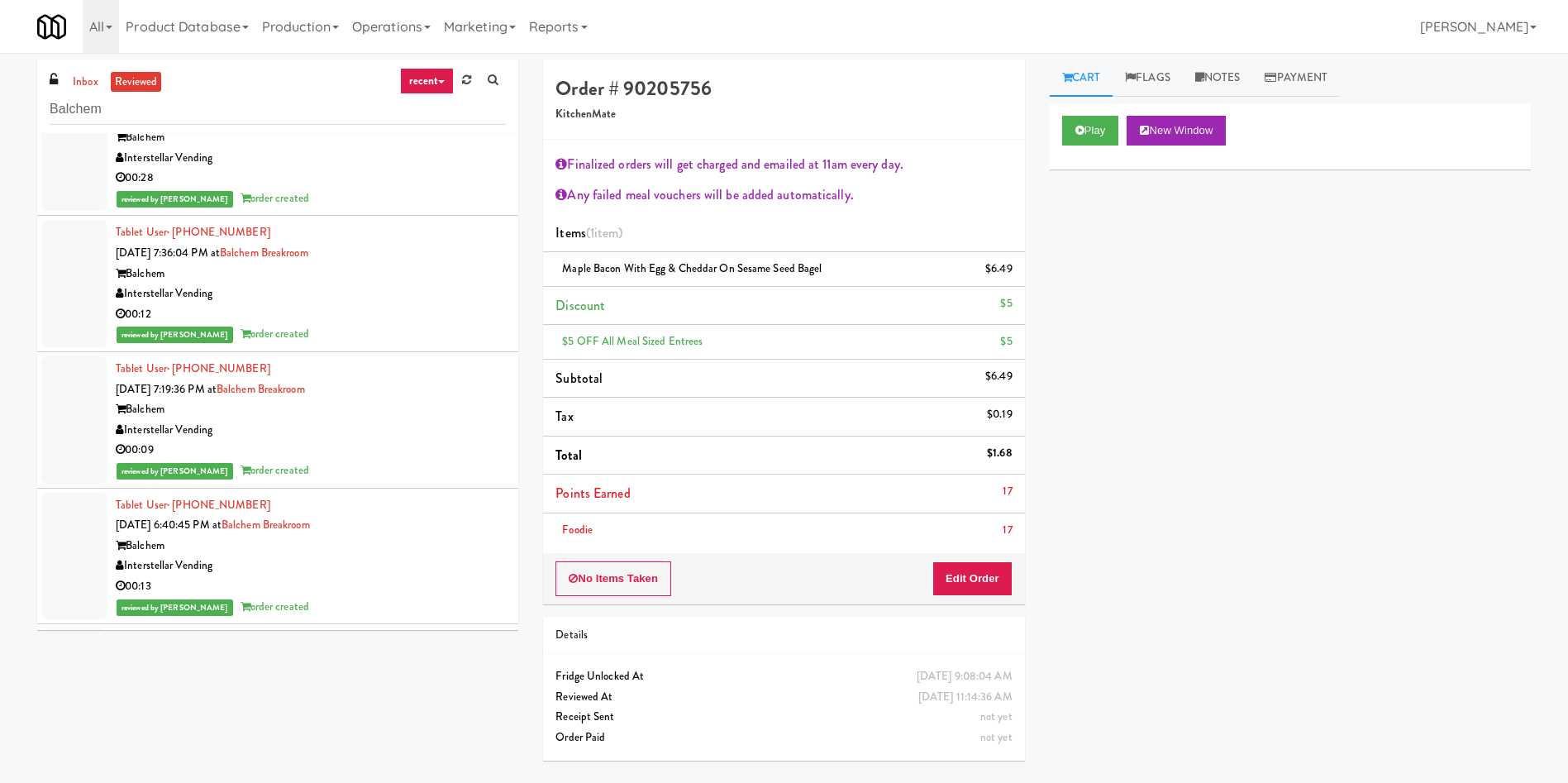
scroll to position [1240, 0]
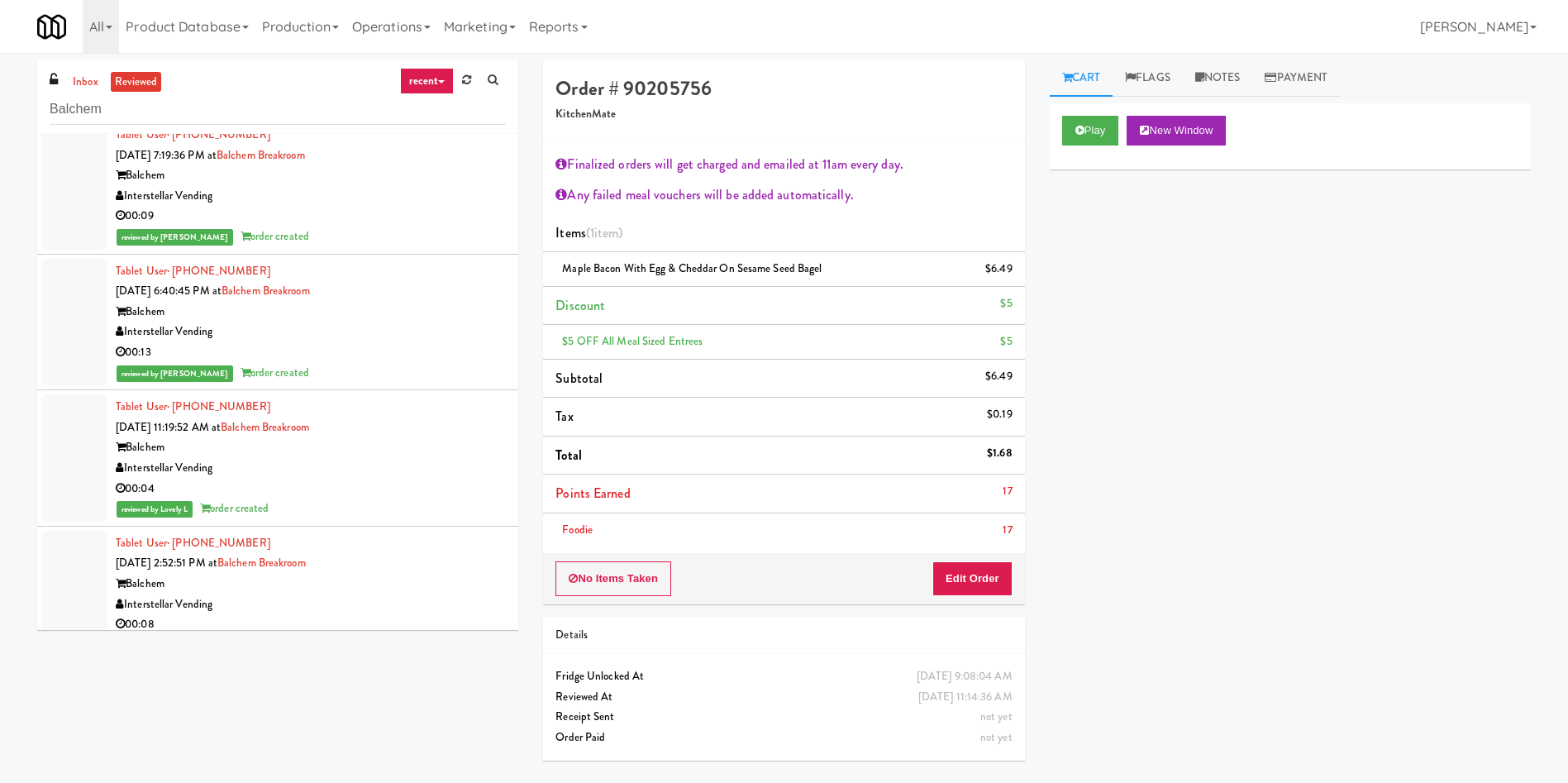
type input "Balchem"
click at [71, 331] on div at bounding box center [74, 322] width 66 height 127
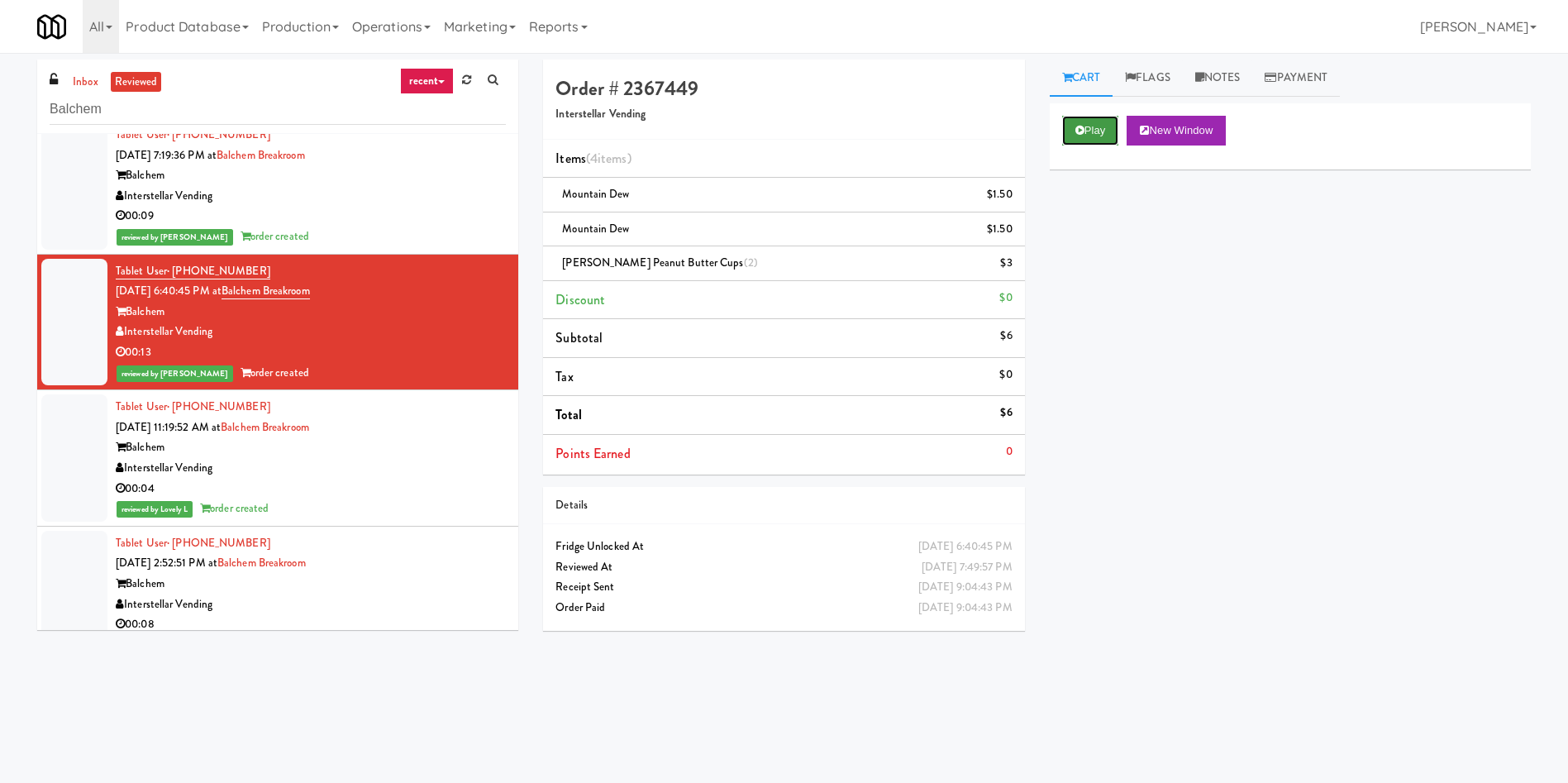
click at [1044, 133] on button "Play" at bounding box center [1090, 131] width 57 height 30
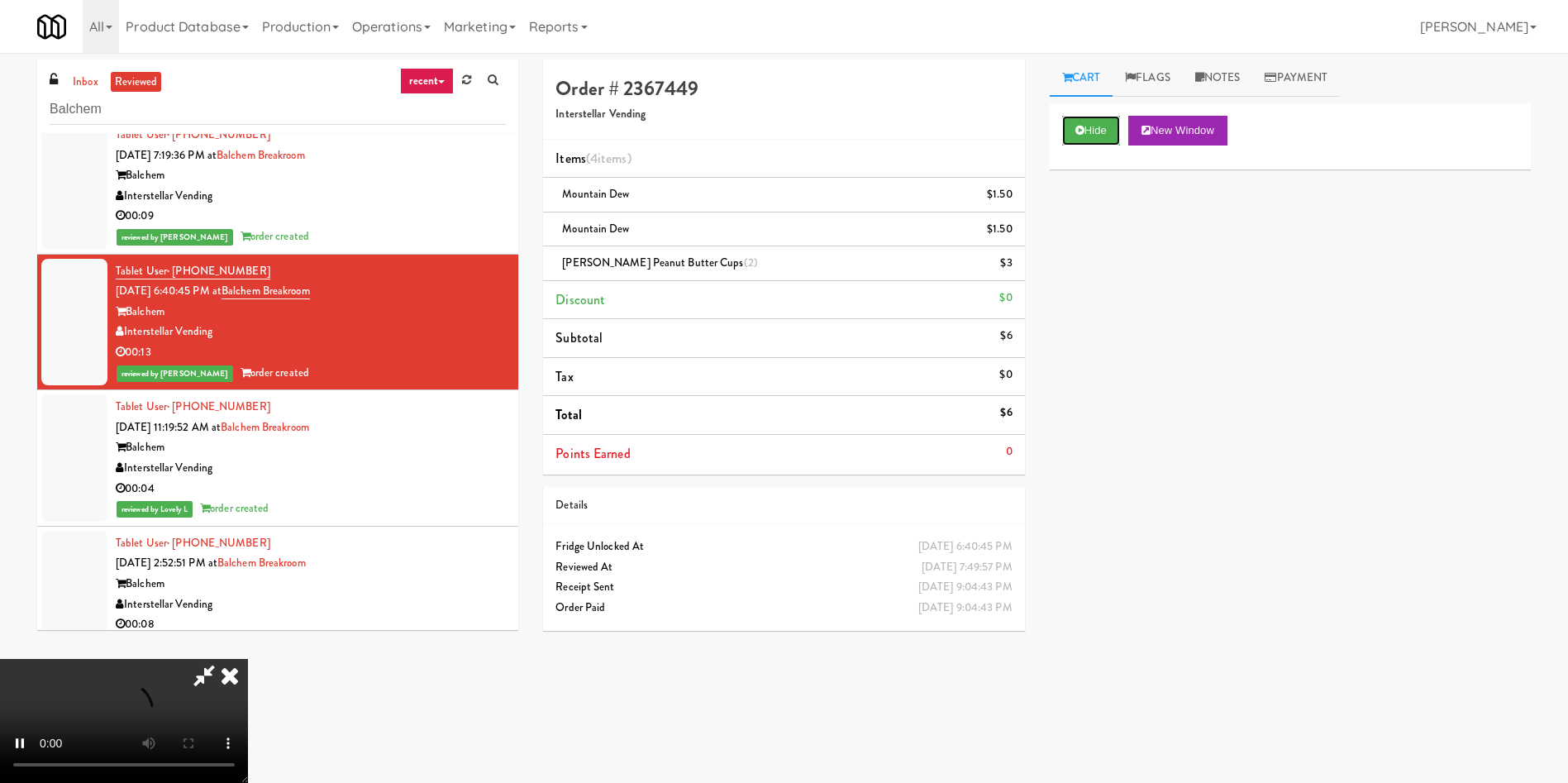
scroll to position [243, 0]
click at [248, 521] on video at bounding box center [124, 721] width 248 height 124
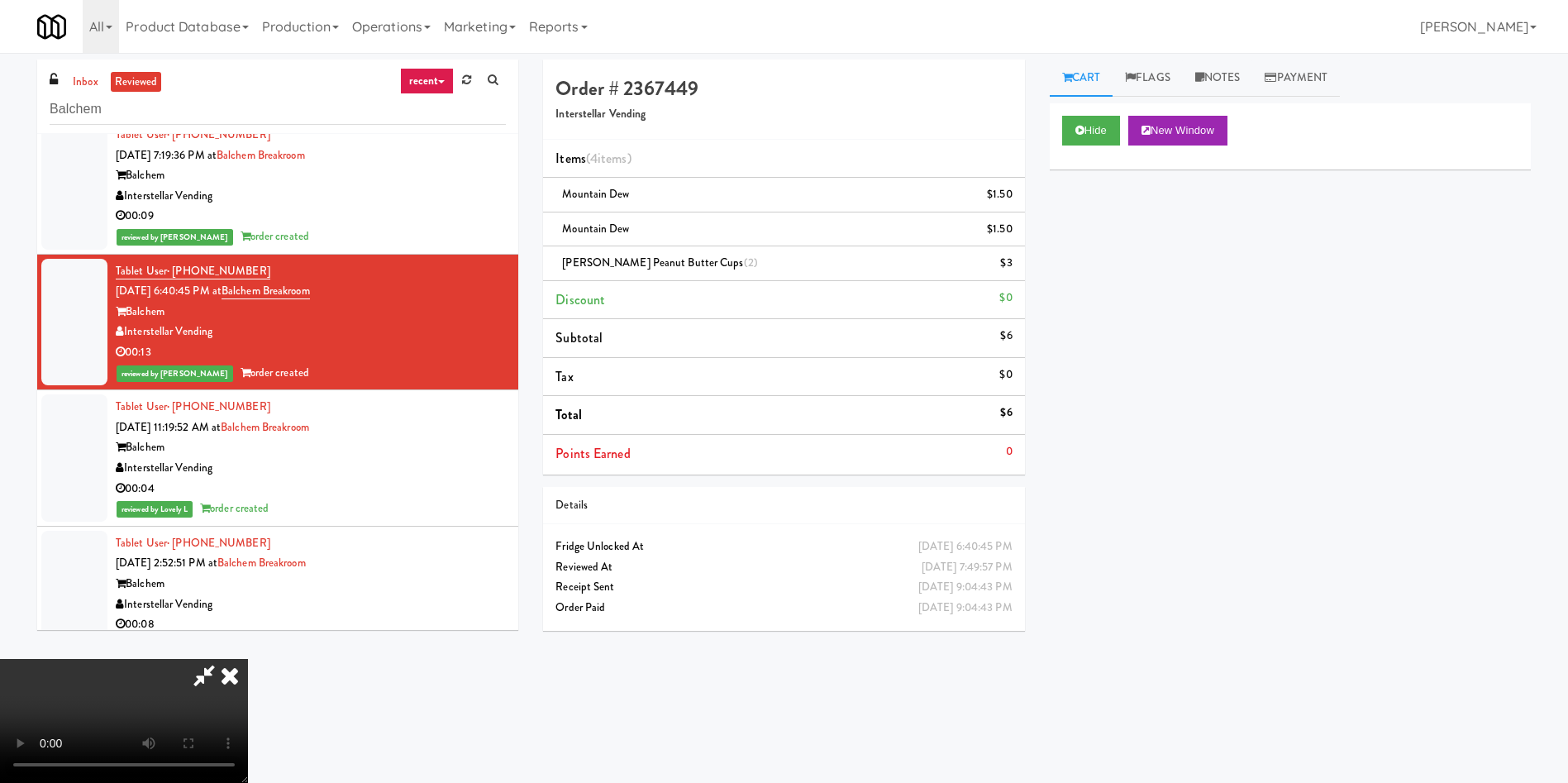
scroll to position [0, 0]
click at [248, 521] on video at bounding box center [124, 721] width 248 height 124
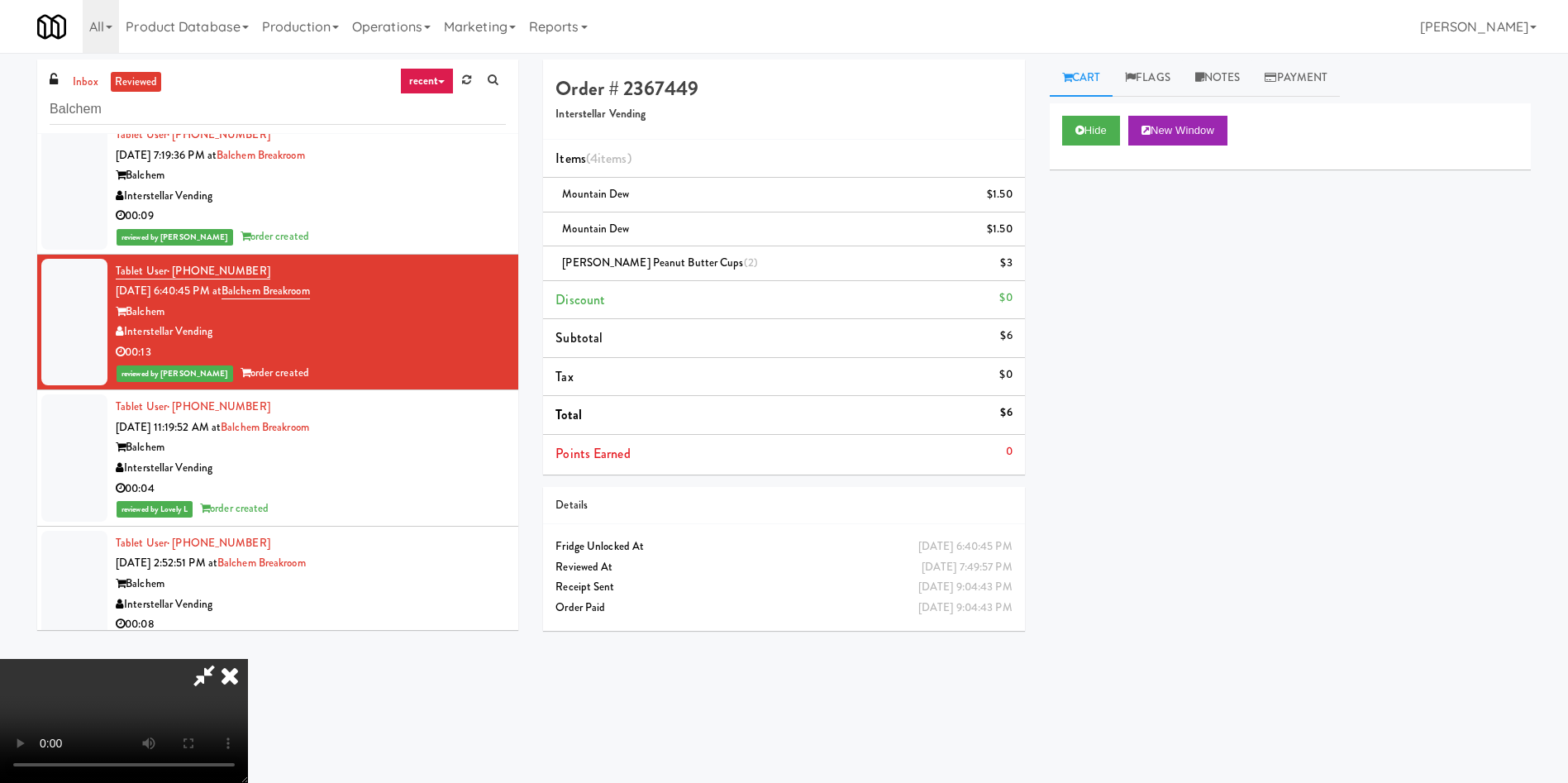
click at [248, 521] on video at bounding box center [124, 721] width 248 height 124
click at [248, 521] on icon at bounding box center [229, 676] width 37 height 33
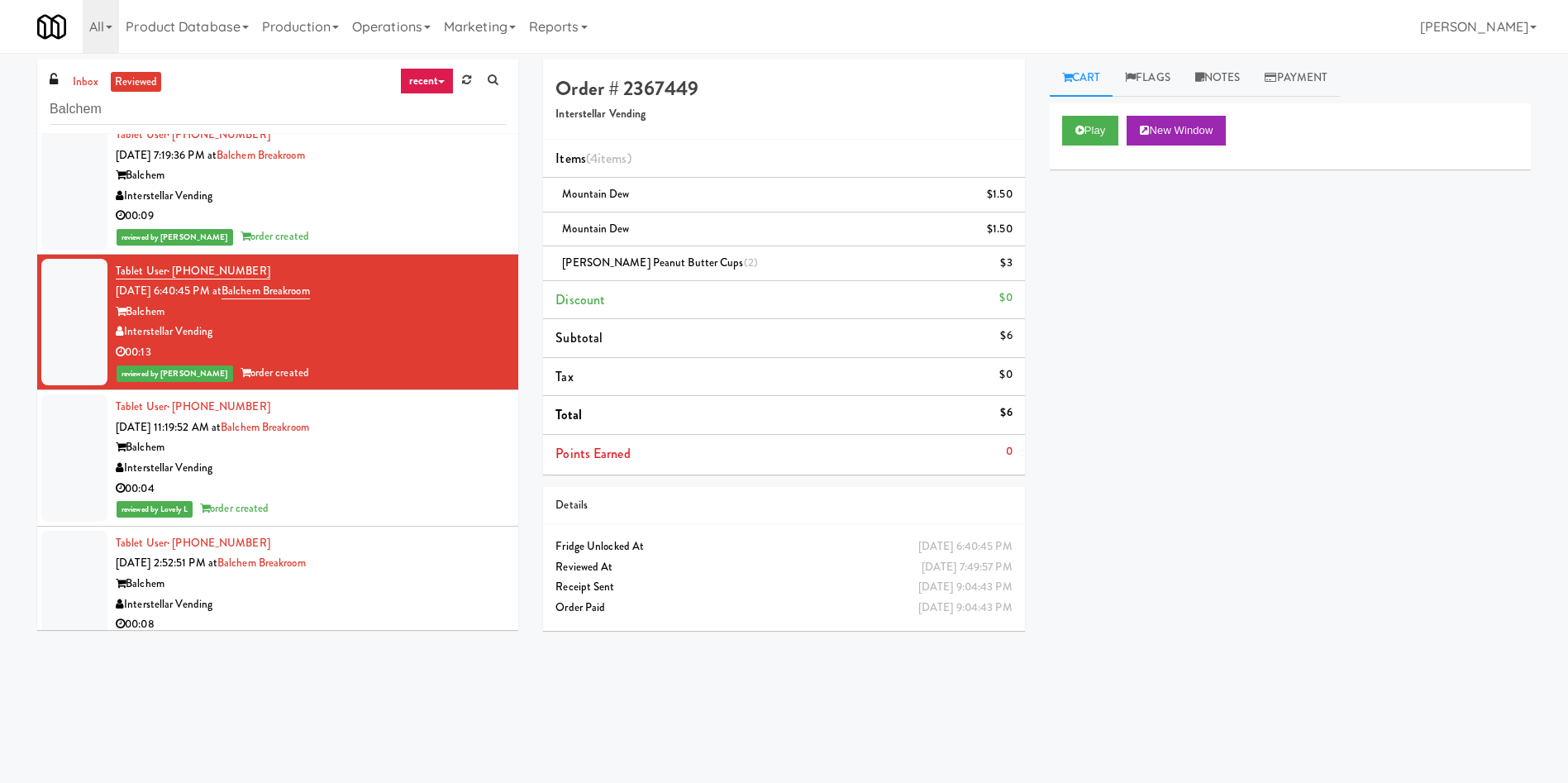
drag, startPoint x: 87, startPoint y: 81, endPoint x: 202, endPoint y: 72, distance: 115.4
click at [87, 81] on link "inbox" at bounding box center [86, 82] width 34 height 21
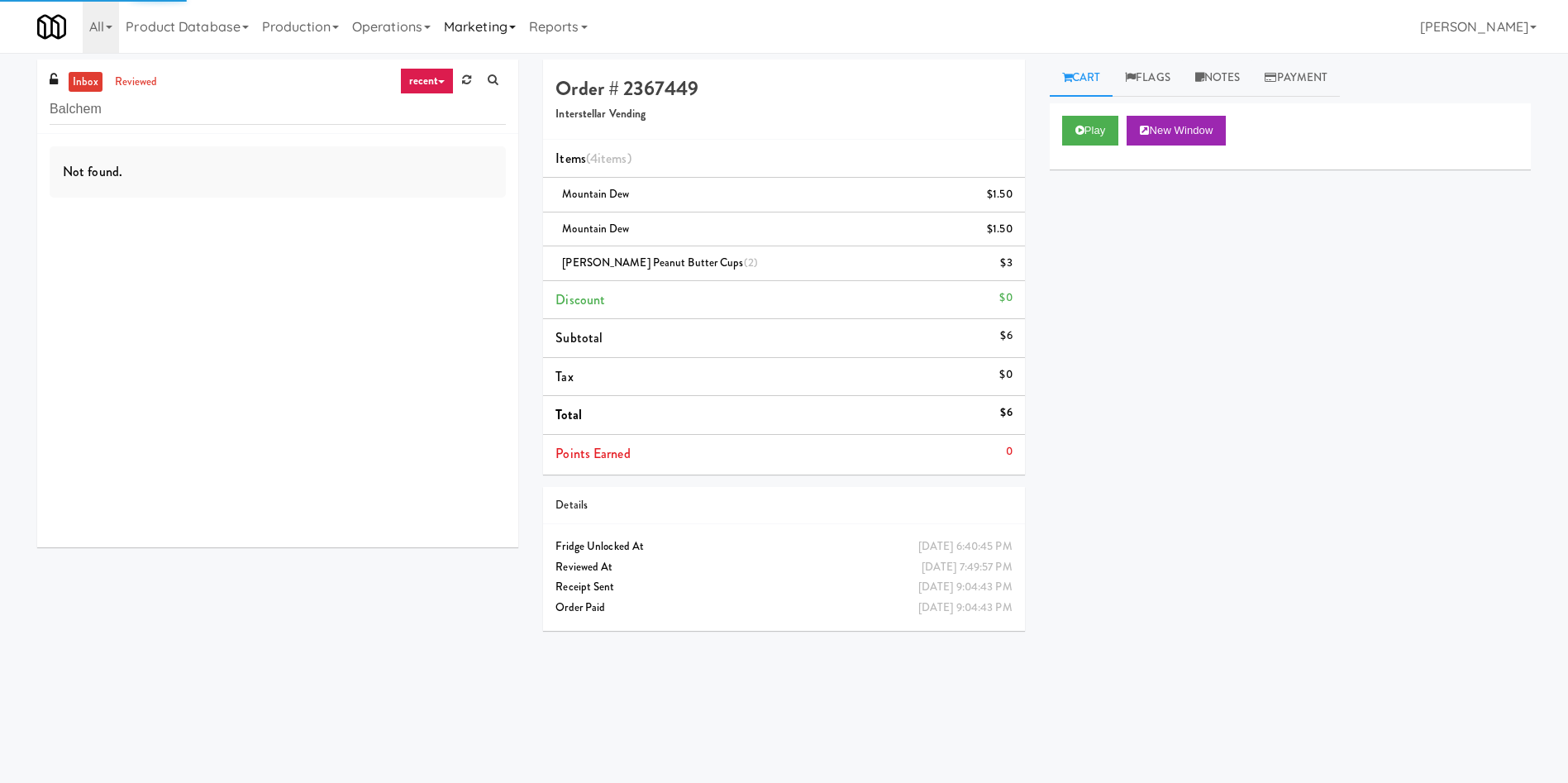
click at [474, 16] on link "Marketing" at bounding box center [480, 26] width 86 height 53
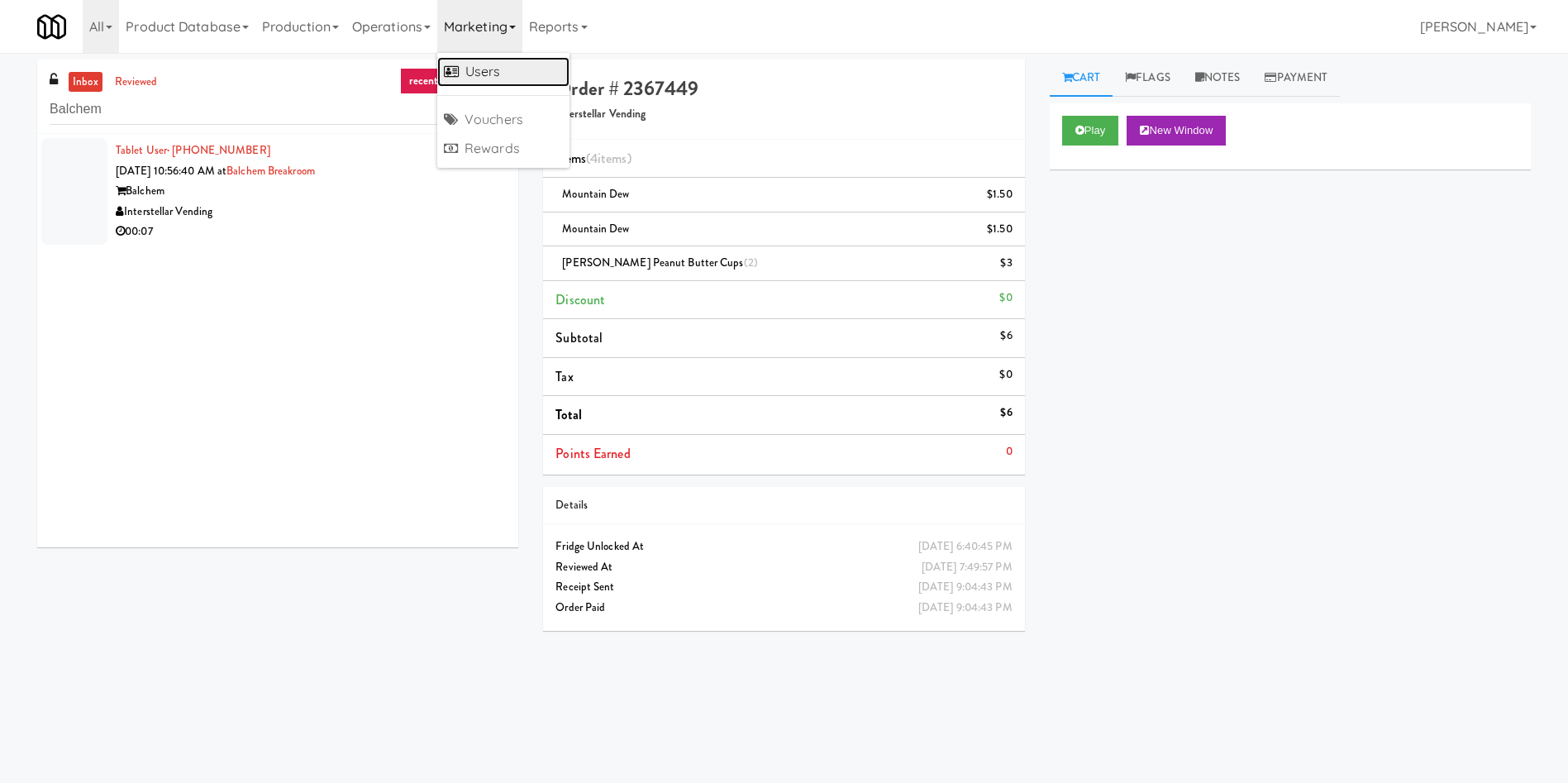
click at [490, 74] on link "Users" at bounding box center [503, 72] width 133 height 30
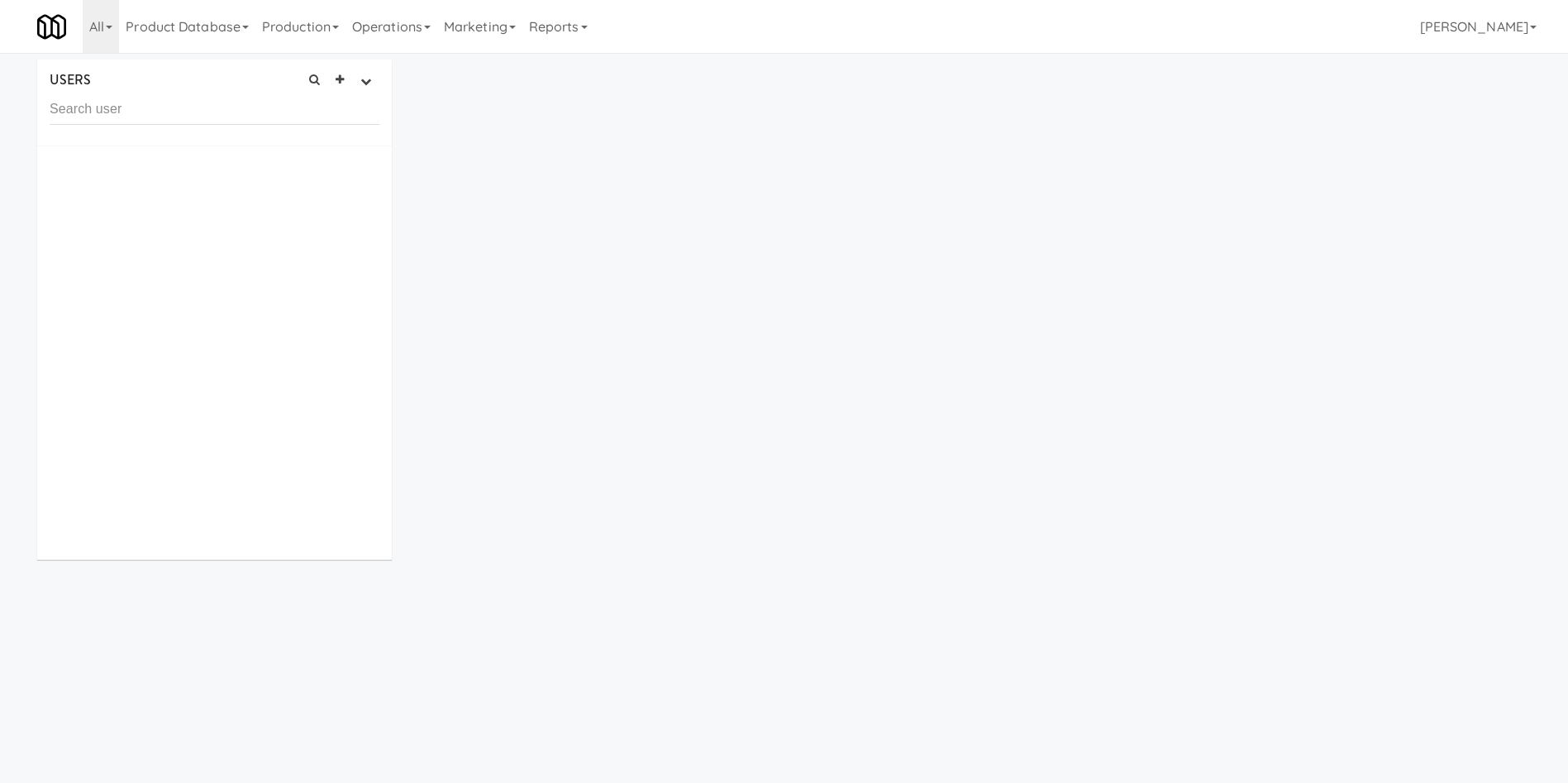
click at [228, 120] on input "text" at bounding box center [215, 109] width 330 height 31
type input "5195041164"
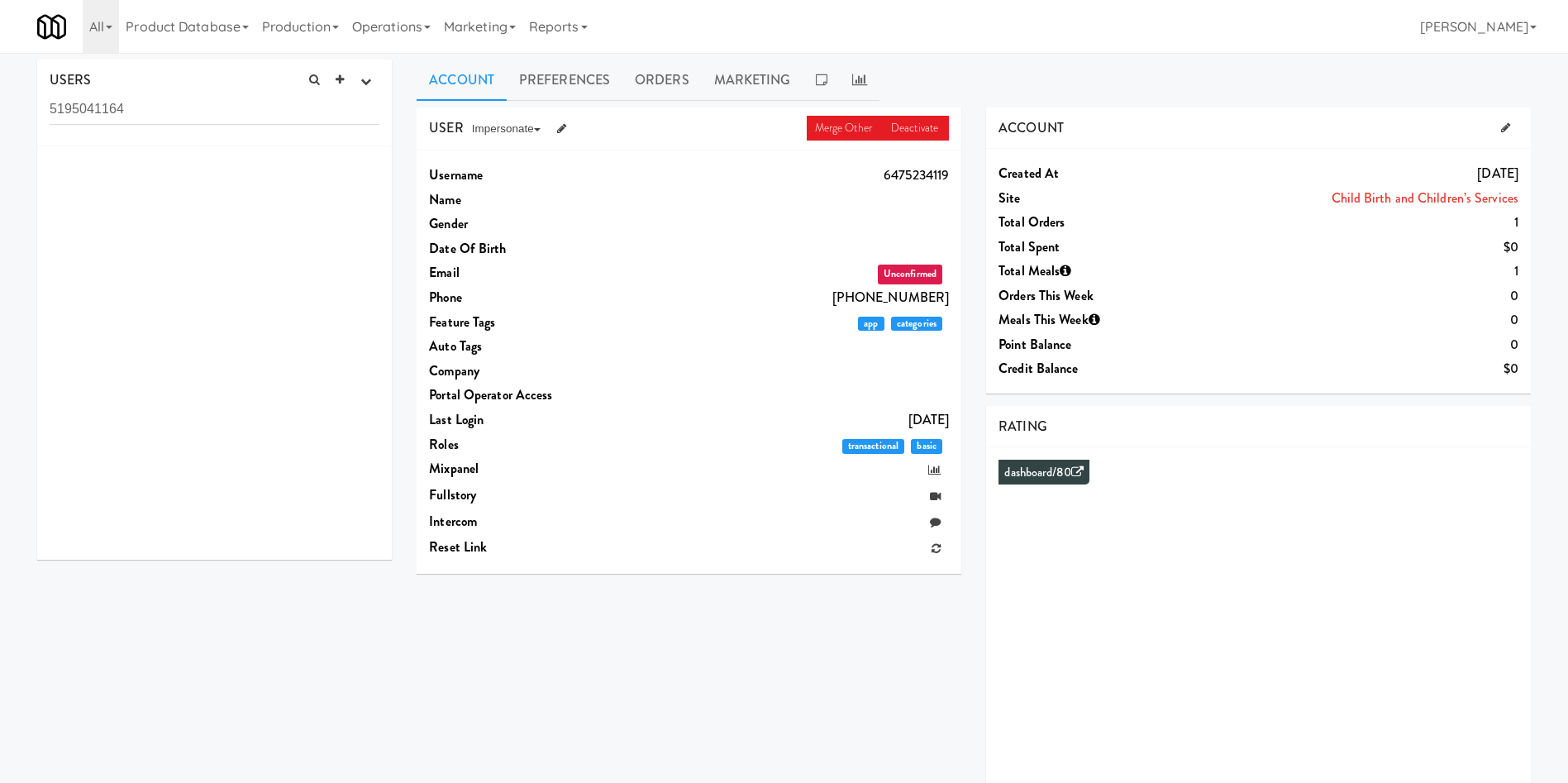
drag, startPoint x: 171, startPoint y: 109, endPoint x: 0, endPoint y: 108, distance: 171.0
click at [0, 108] on div "USERS active Ordered this week Didn't order this week 1 this week 2 this week 3…" at bounding box center [784, 441] width 1568 height 764
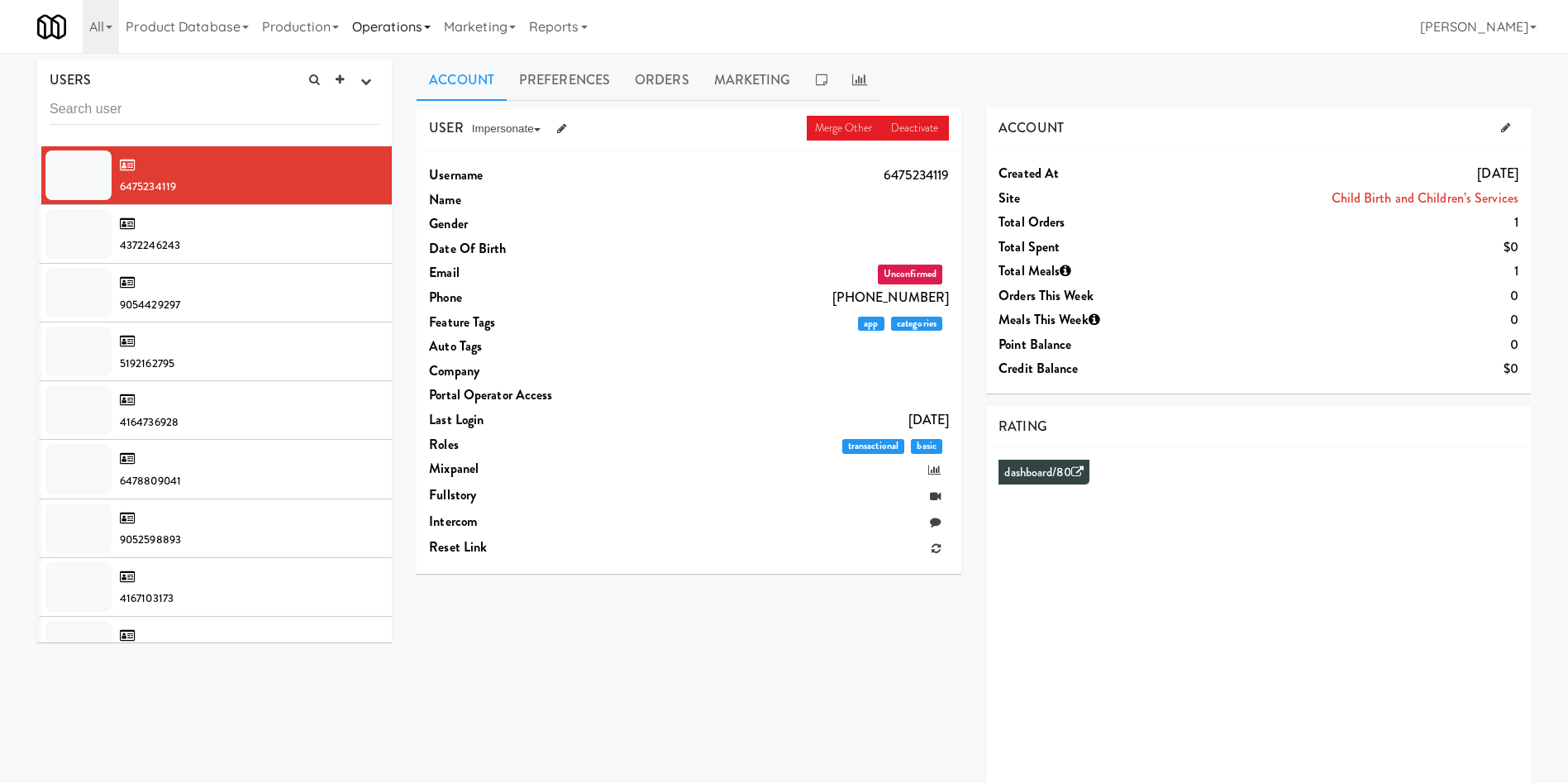
click at [409, 30] on link "Operations" at bounding box center [391, 26] width 92 height 53
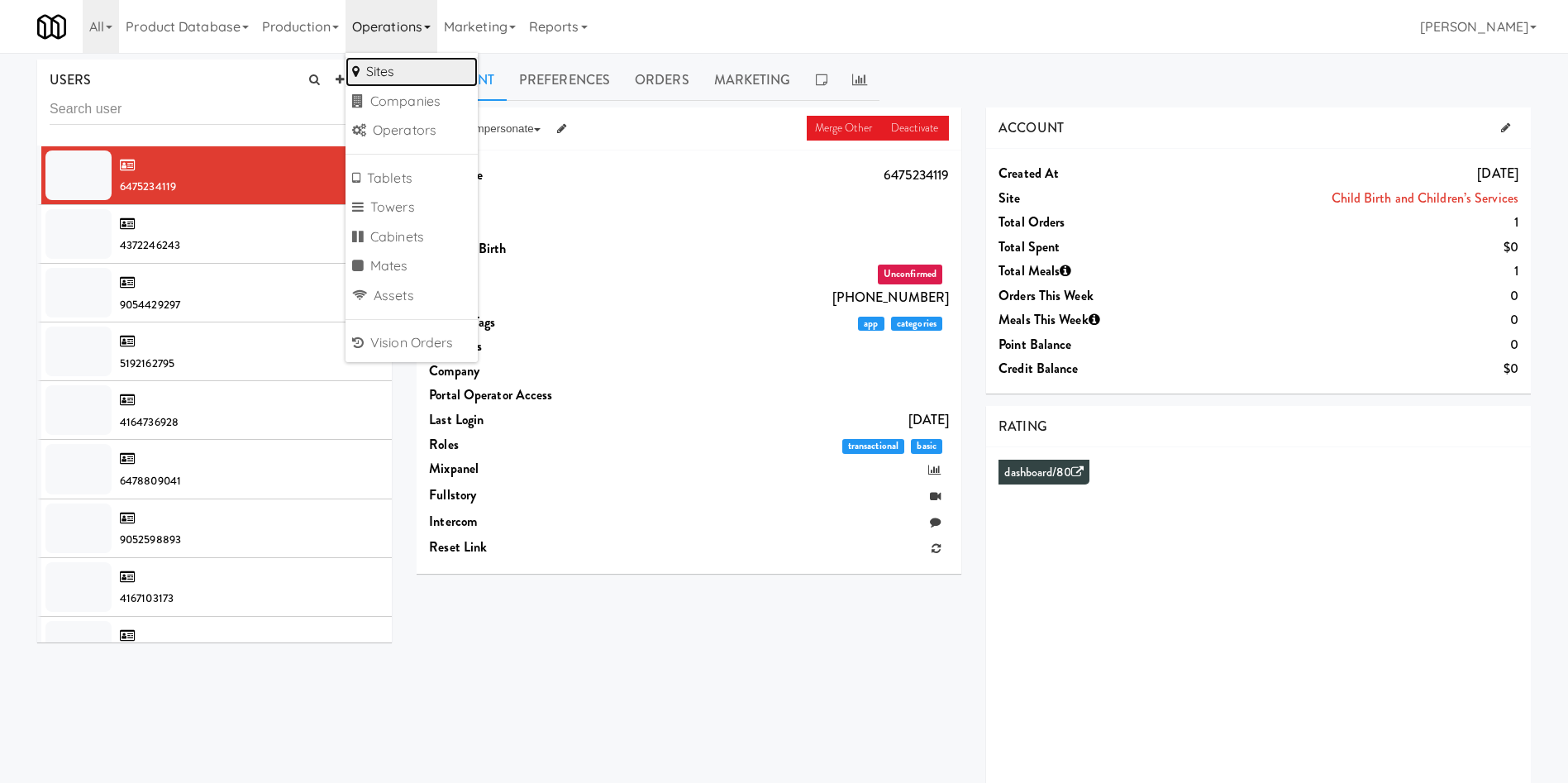
click at [425, 73] on link "Sites" at bounding box center [412, 72] width 133 height 30
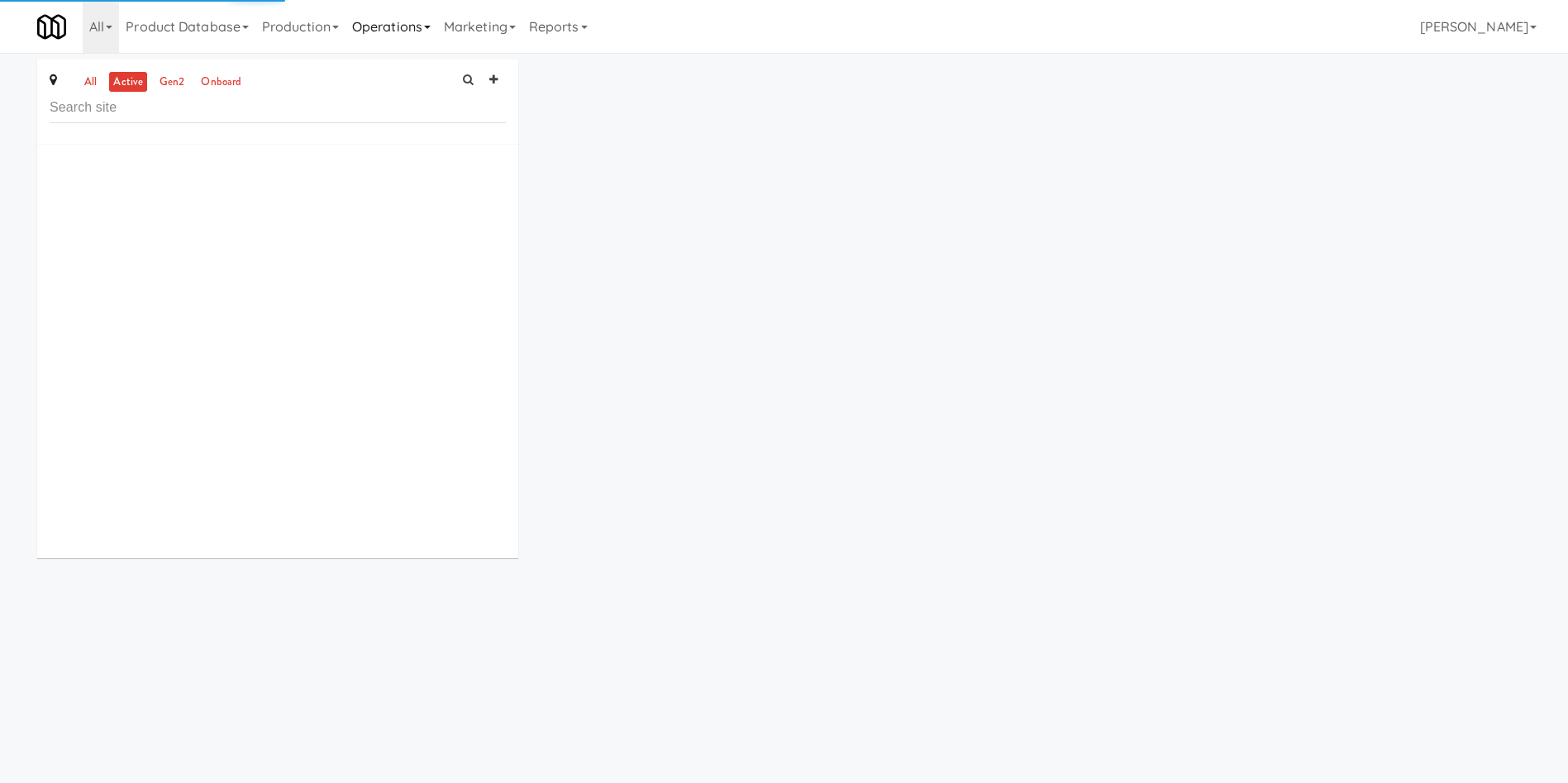
click at [412, 38] on link "Operations" at bounding box center [391, 26] width 92 height 53
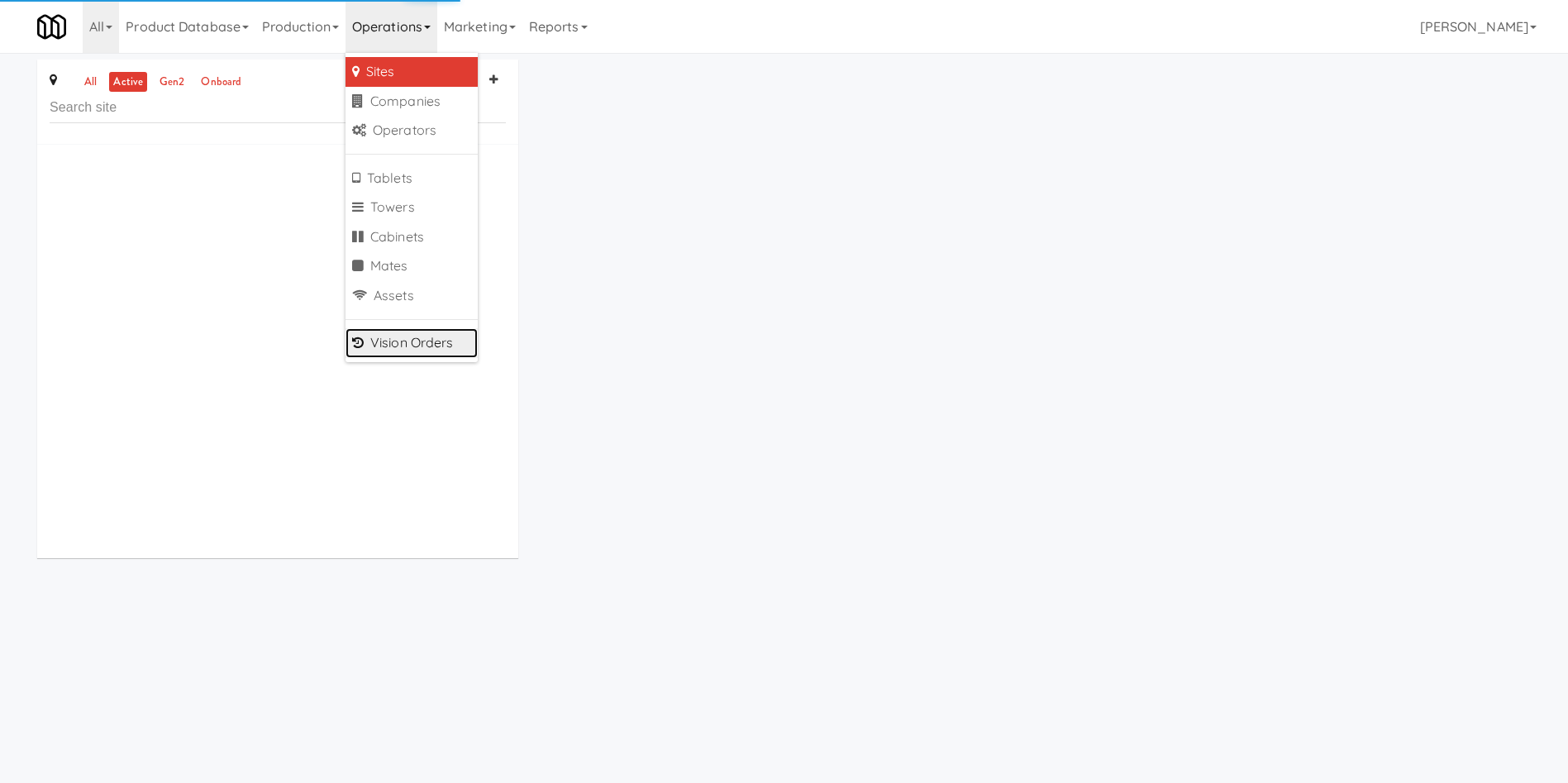
click at [430, 336] on link "Vision Orders" at bounding box center [412, 343] width 133 height 30
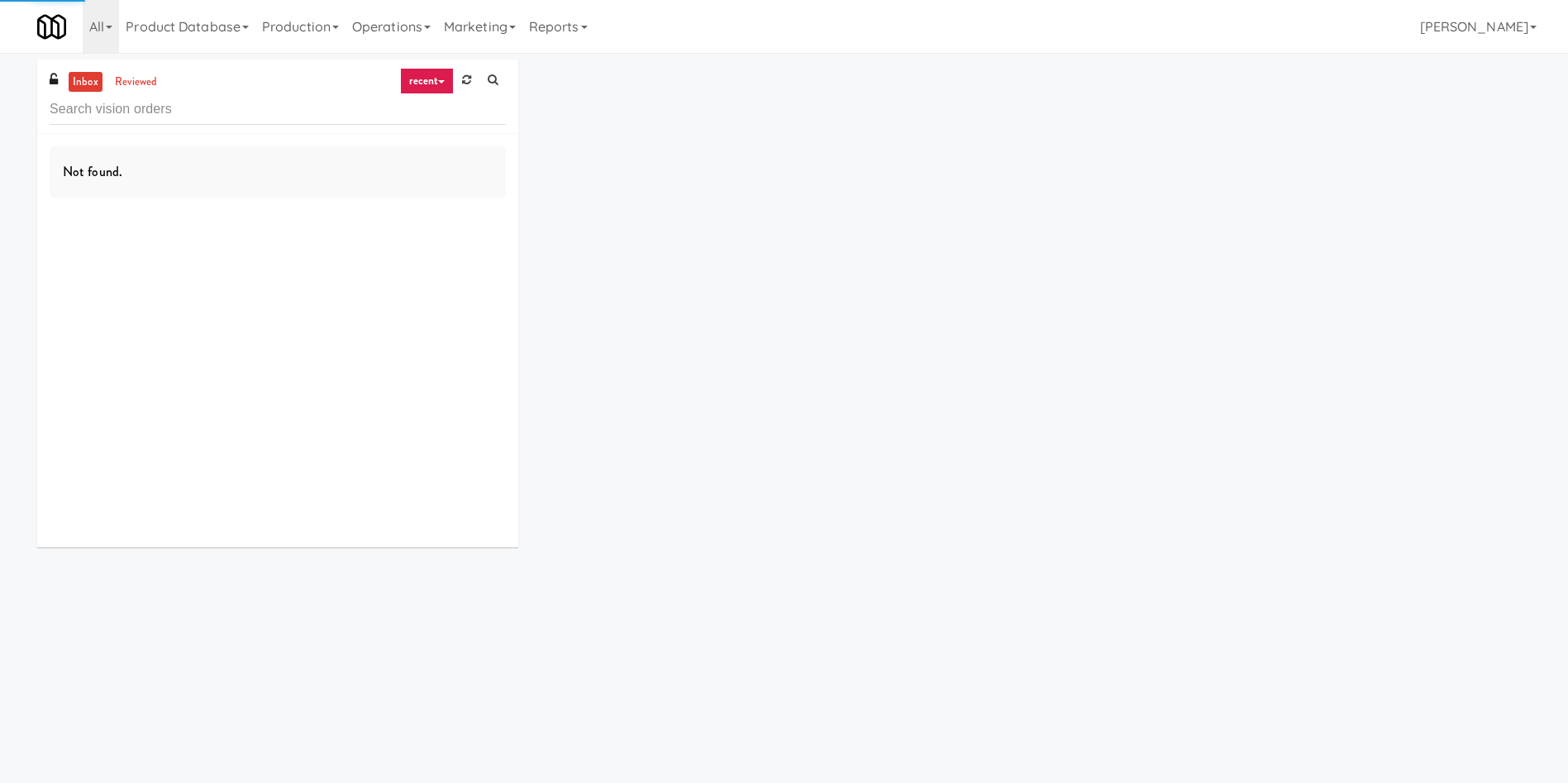
click at [227, 132] on div "inbox reviewed recent all unclear take inventory issue suspicious failed recent" at bounding box center [277, 96] width 481 height 74
click at [226, 116] on input "text" at bounding box center [277, 109] width 456 height 31
paste input "Definity Insurance"
type input "Definity Insurance"
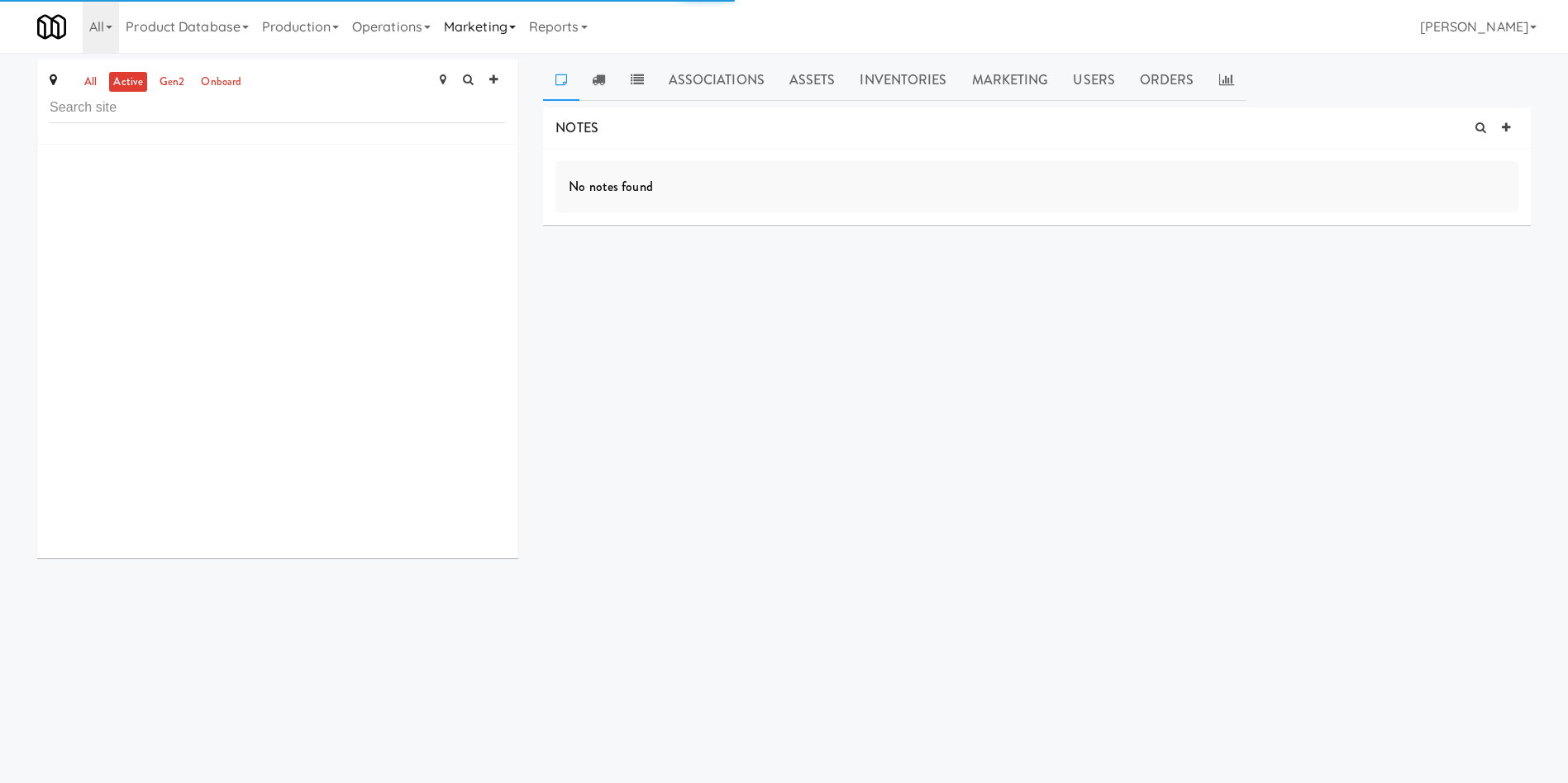
click at [489, 25] on link "Marketing" at bounding box center [480, 26] width 86 height 53
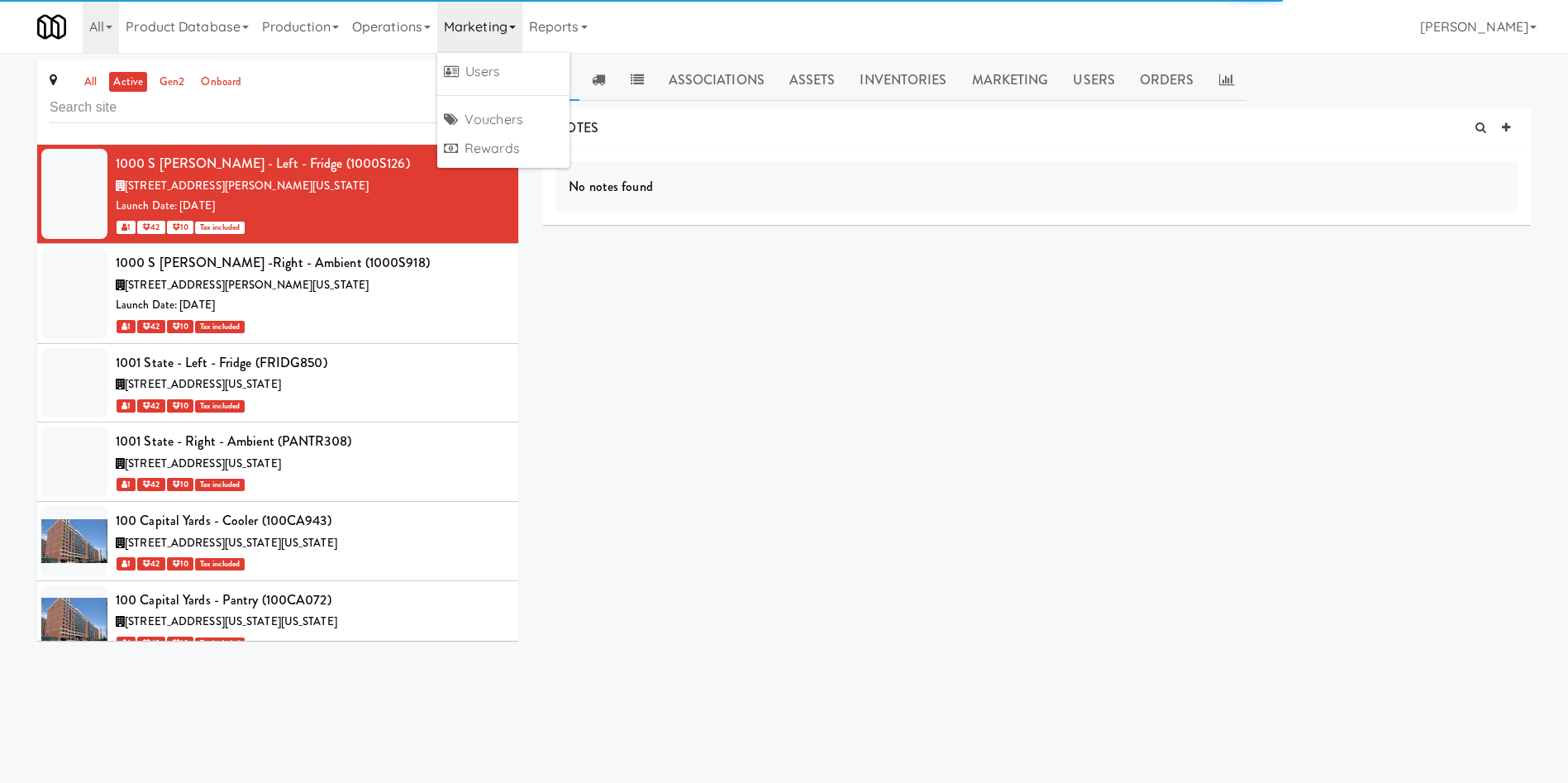
click at [395, 24] on link "Operations" at bounding box center [391, 26] width 92 height 53
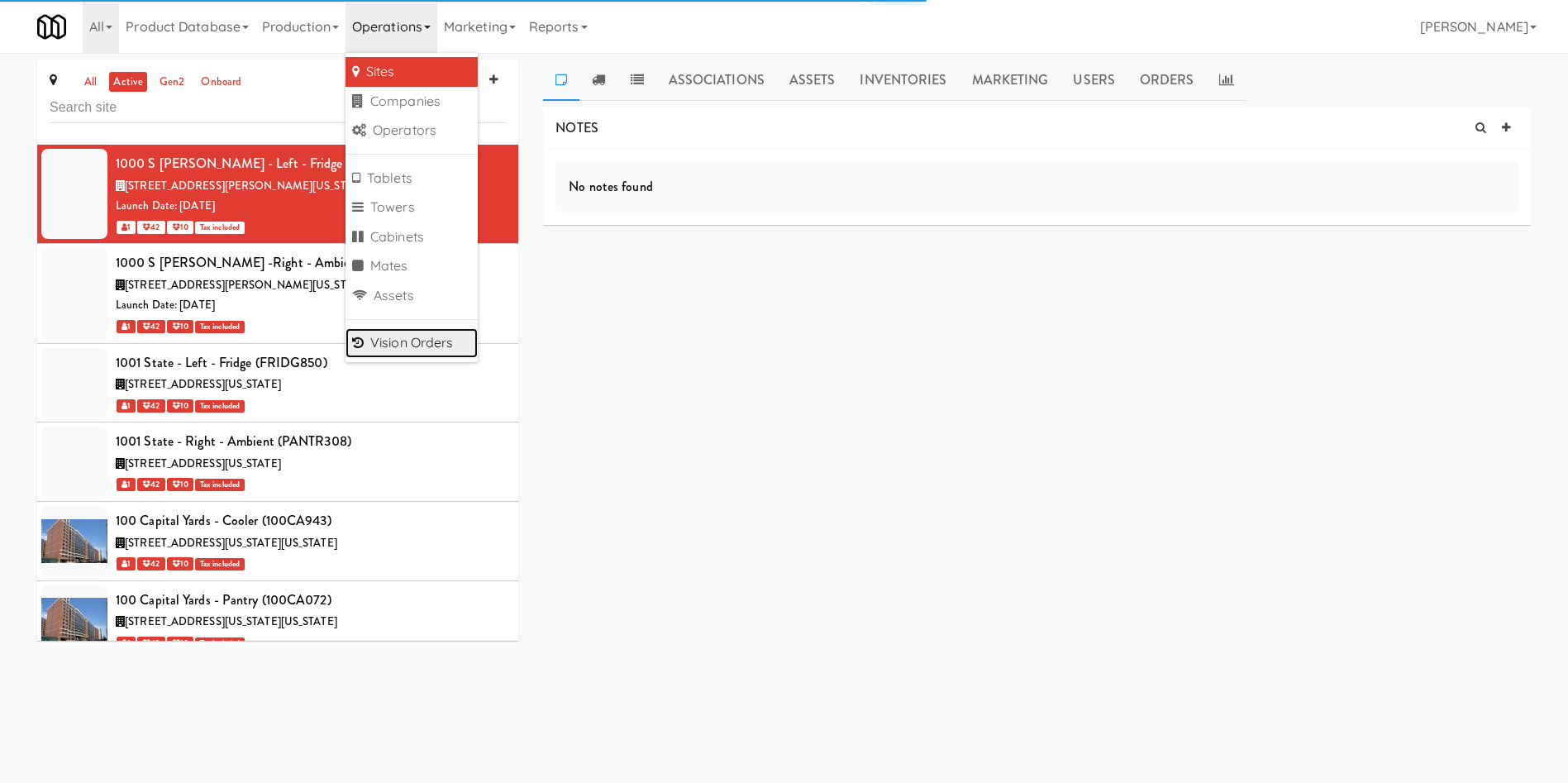
click at [414, 339] on link "Vision Orders" at bounding box center [412, 343] width 133 height 30
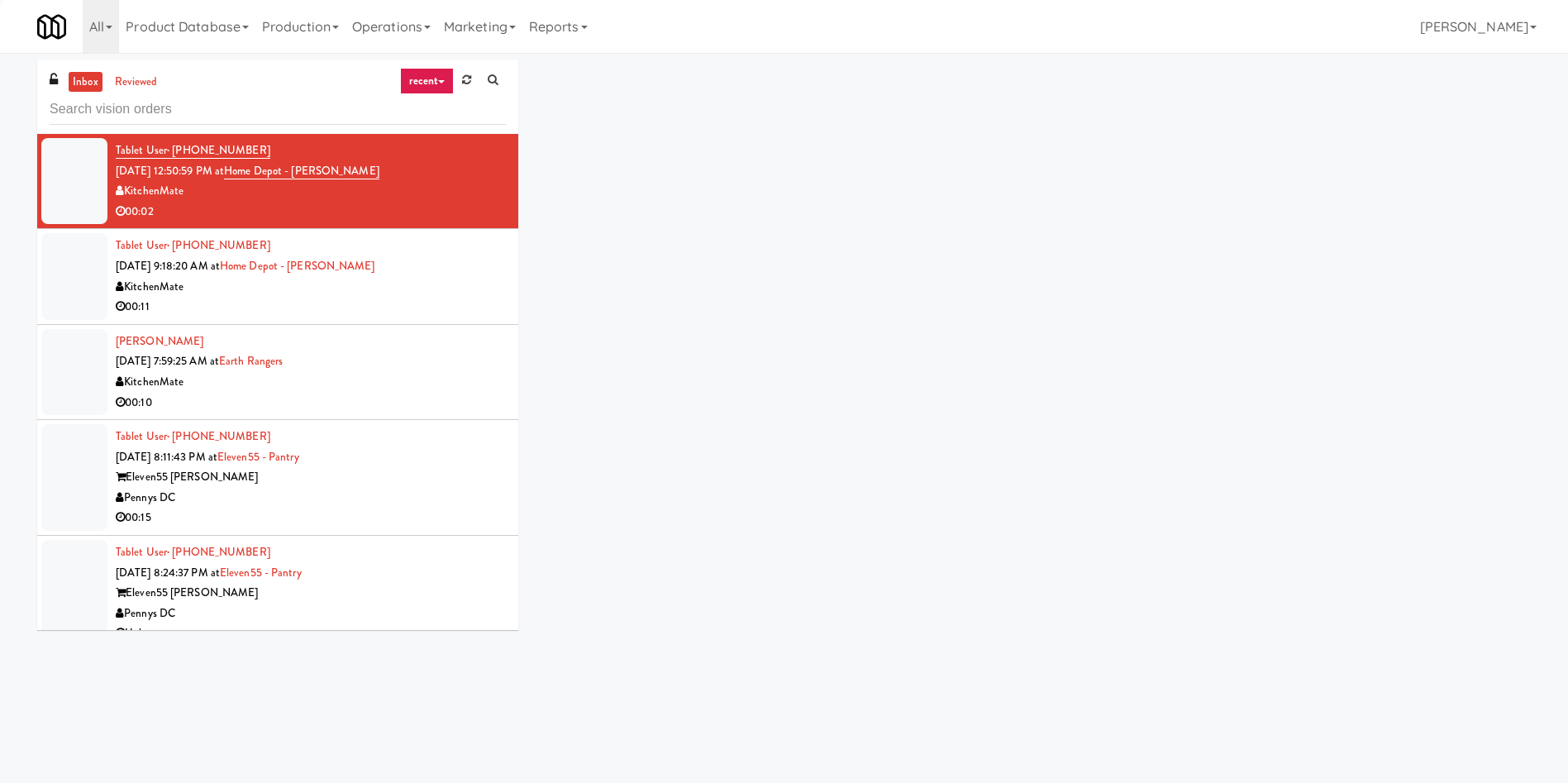
click at [140, 105] on input "text" at bounding box center [277, 109] width 456 height 31
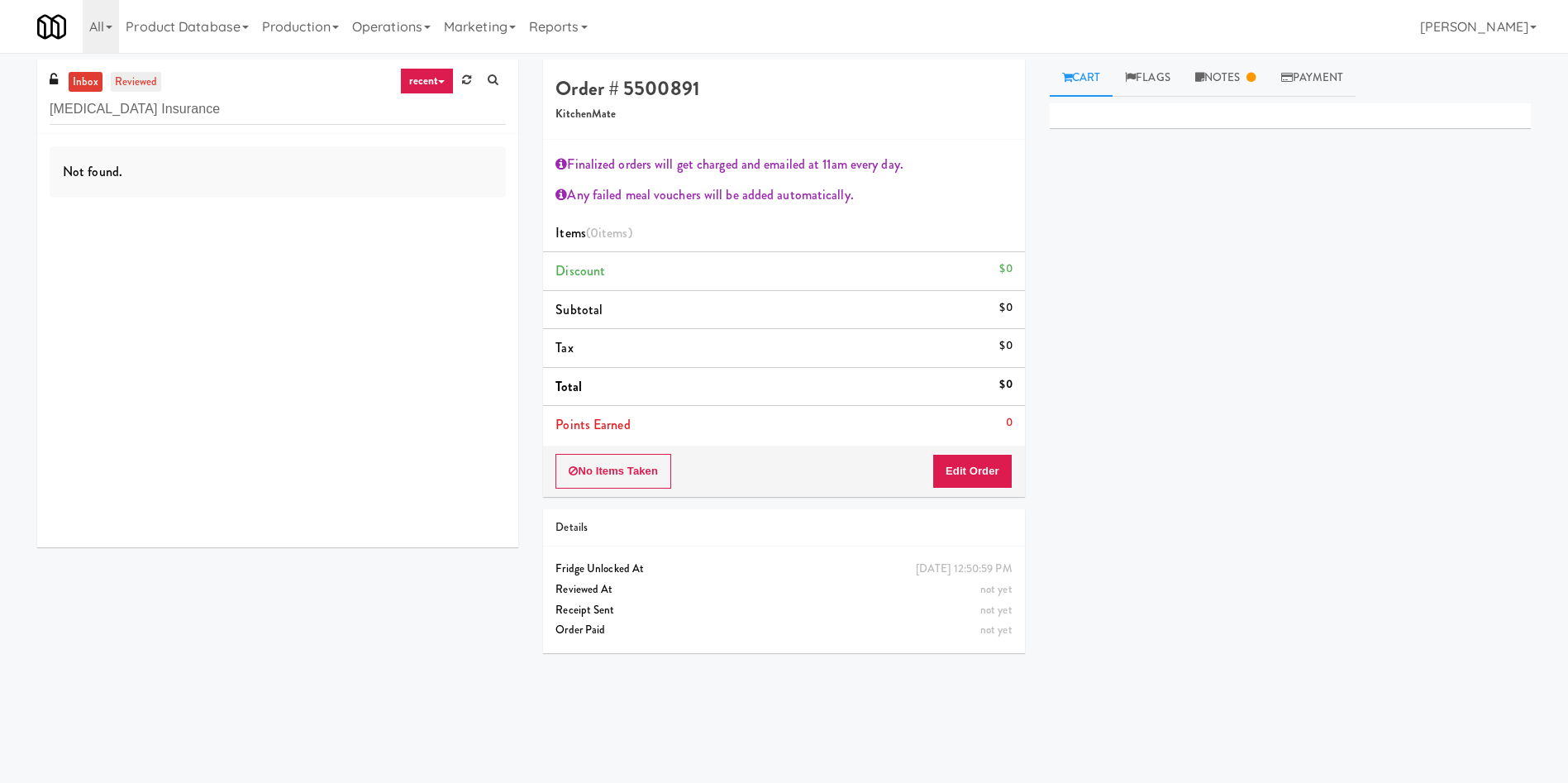
type input "Definity Insurance"
click at [145, 83] on link "reviewed" at bounding box center [136, 82] width 51 height 21
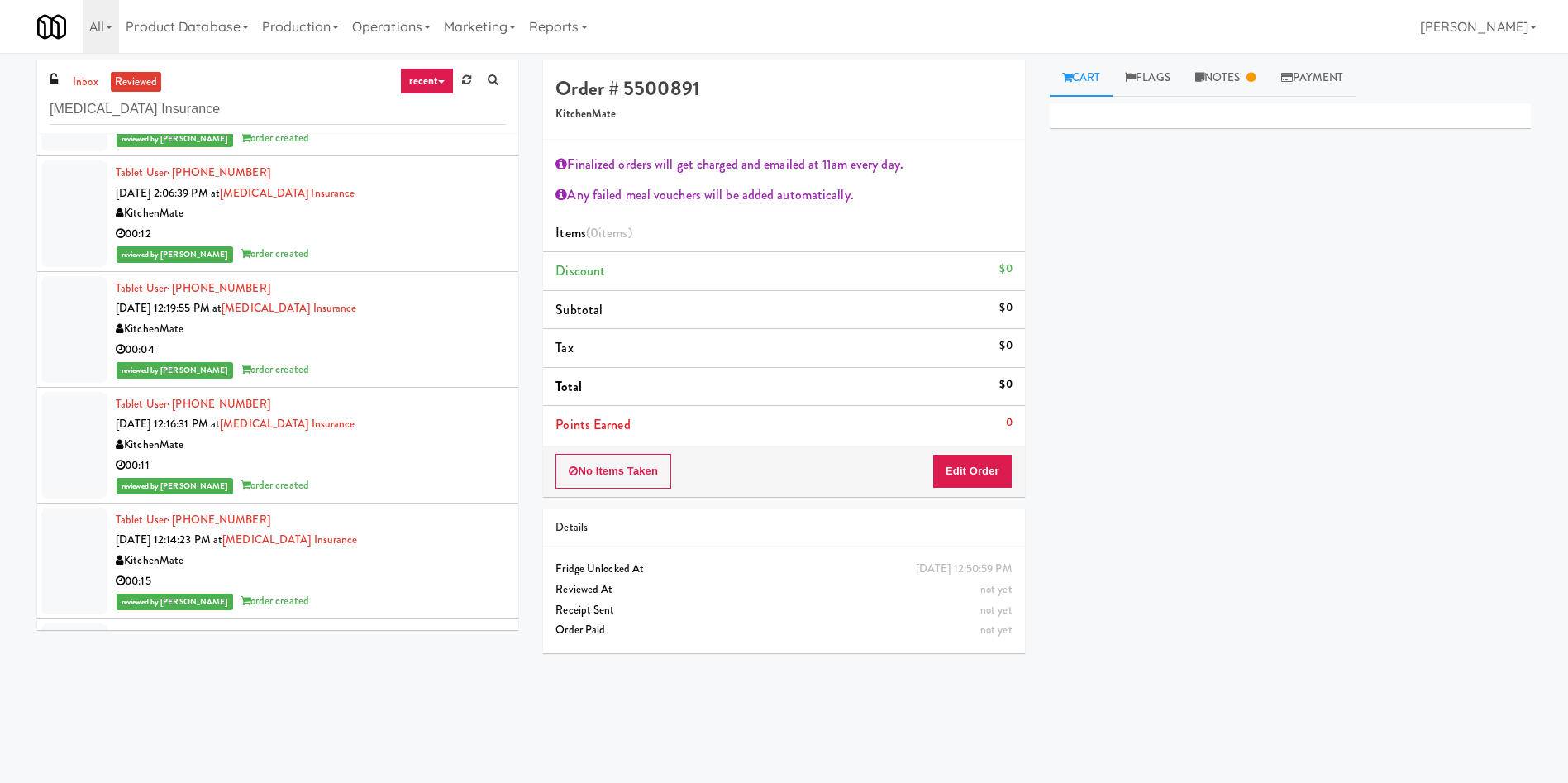
scroll to position [248, 0]
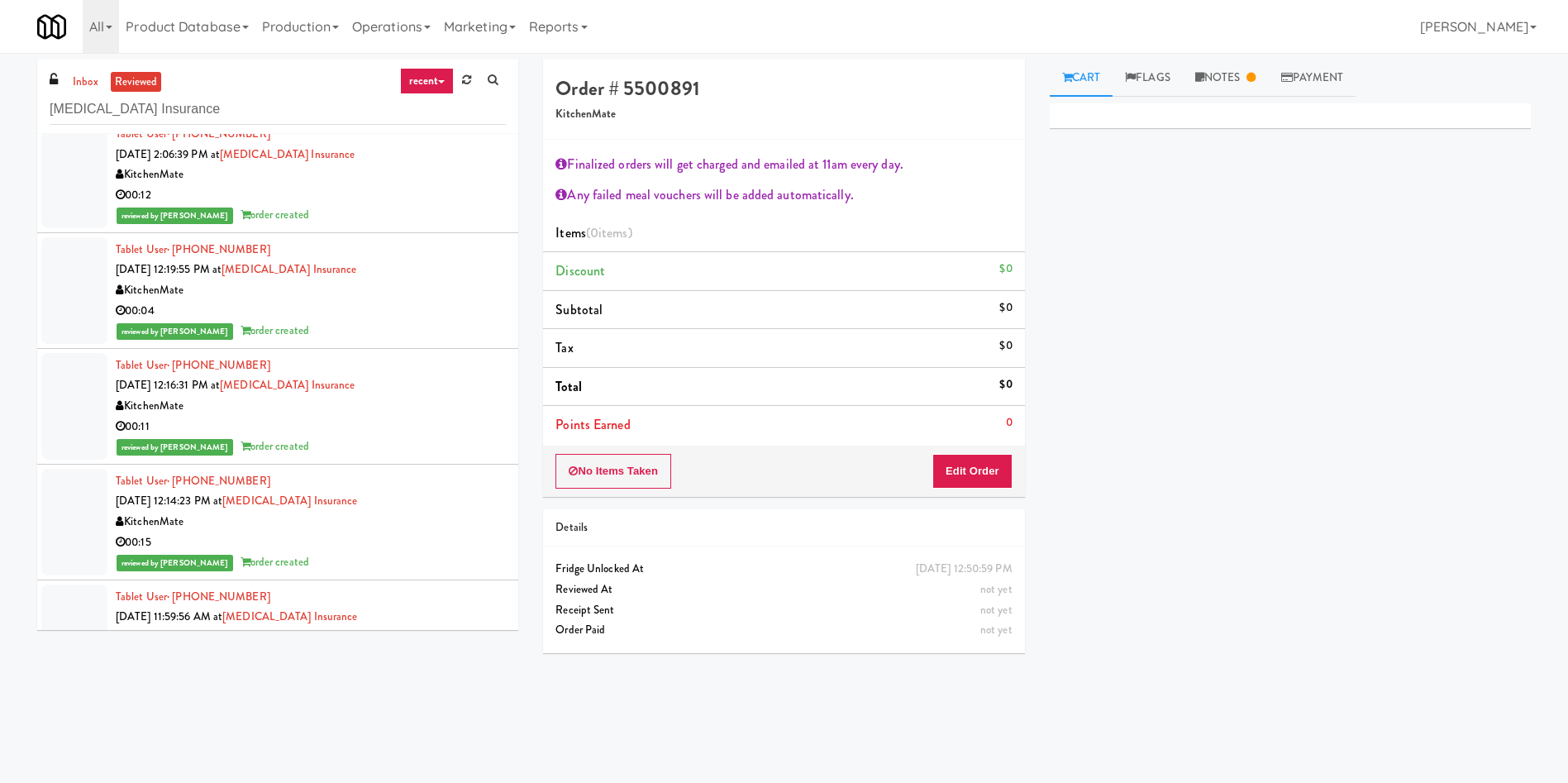
click at [84, 392] on div at bounding box center [74, 406] width 66 height 106
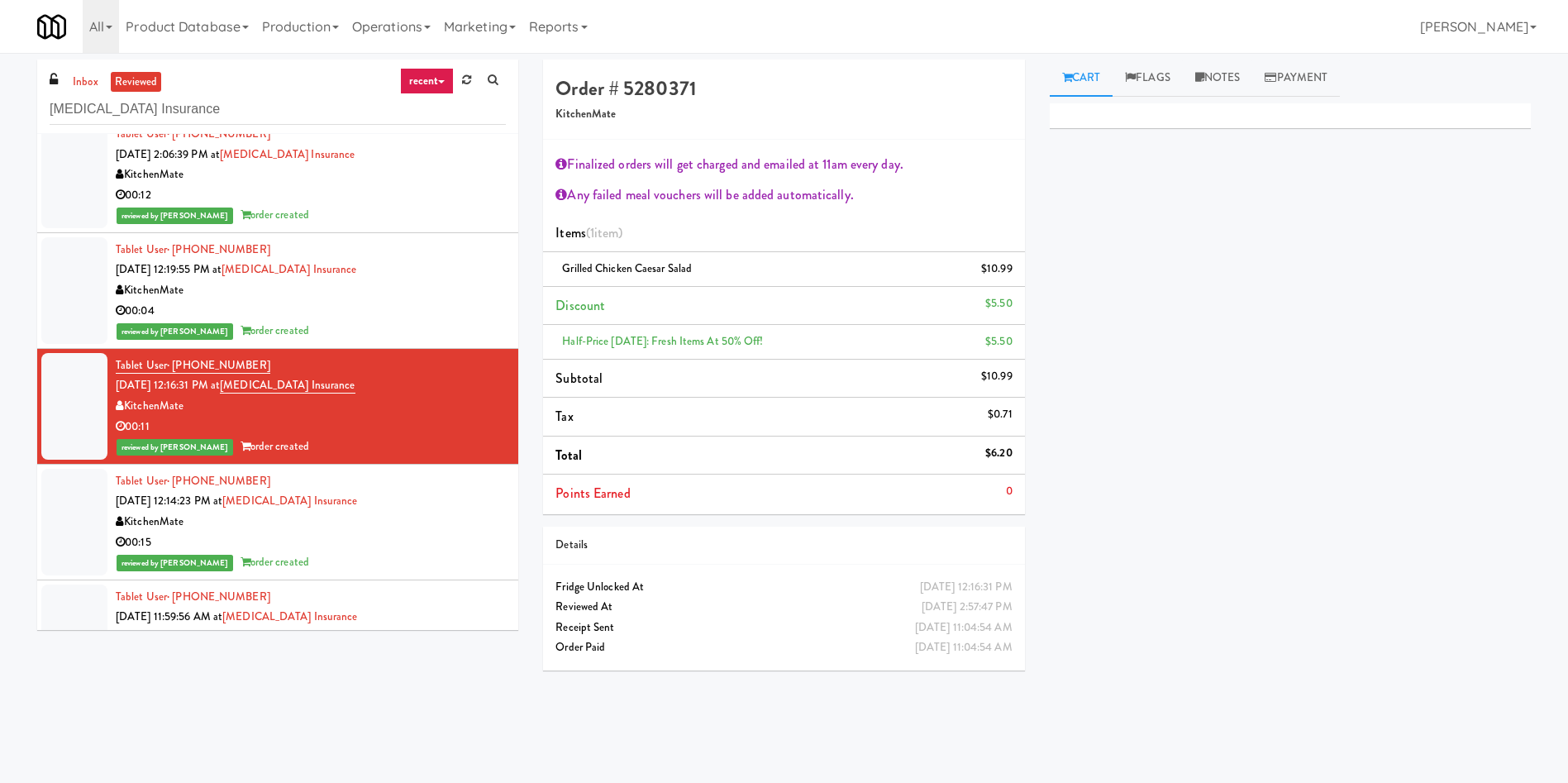
scroll to position [372, 0]
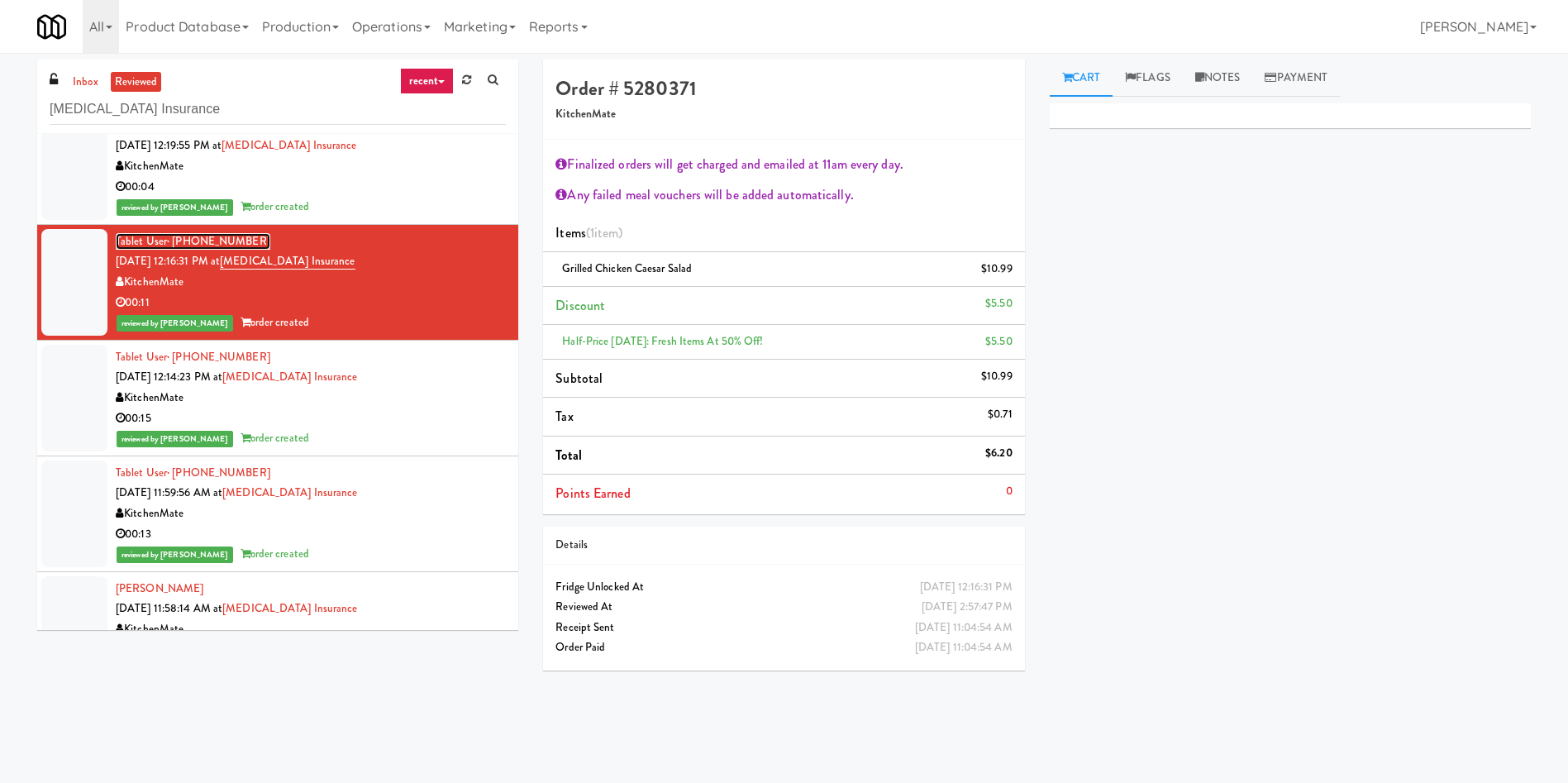
click at [175, 242] on span "· (519) 504-1164" at bounding box center [218, 241] width 103 height 16
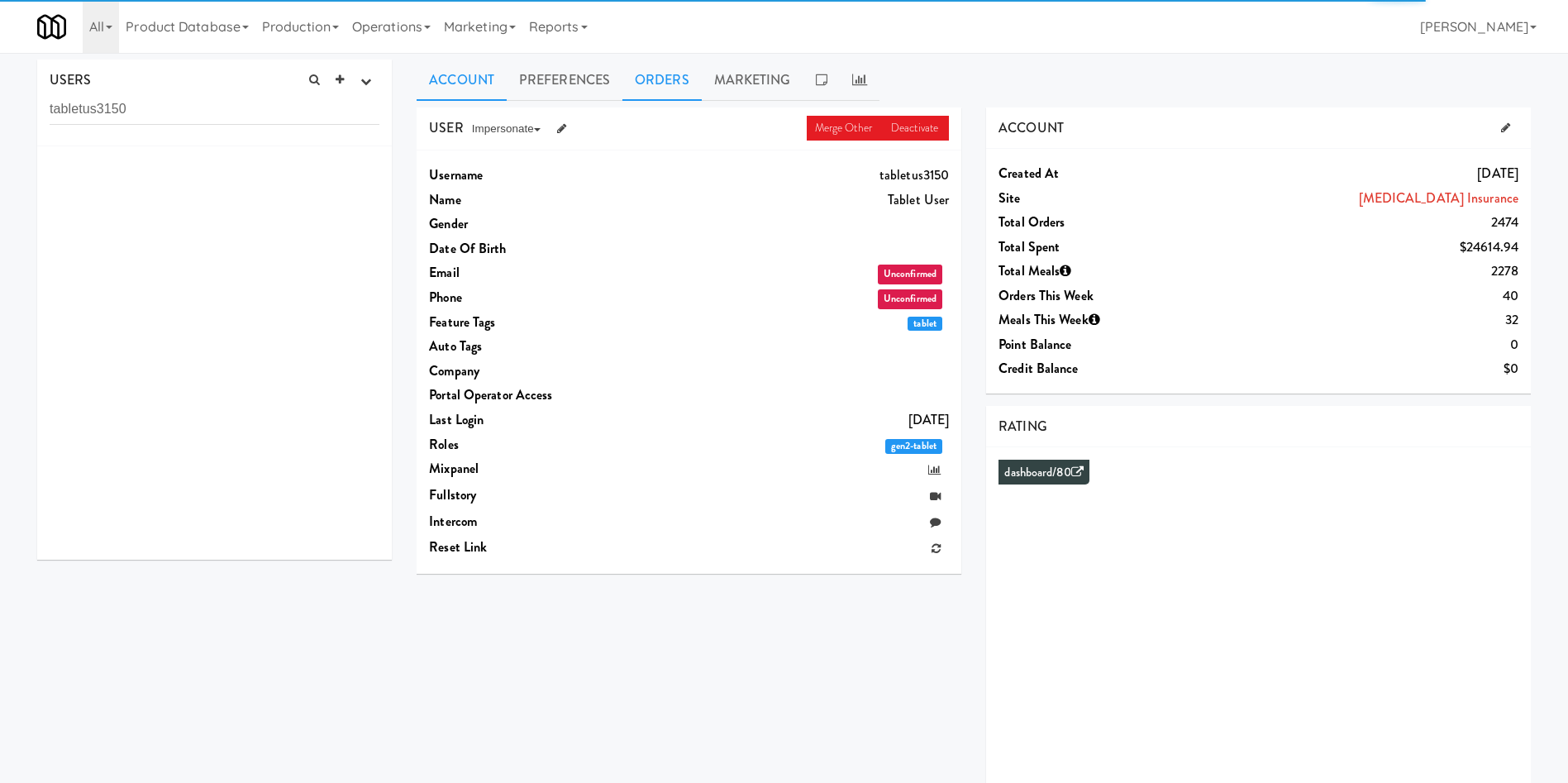
click at [675, 70] on link "Orders" at bounding box center [661, 79] width 79 height 41
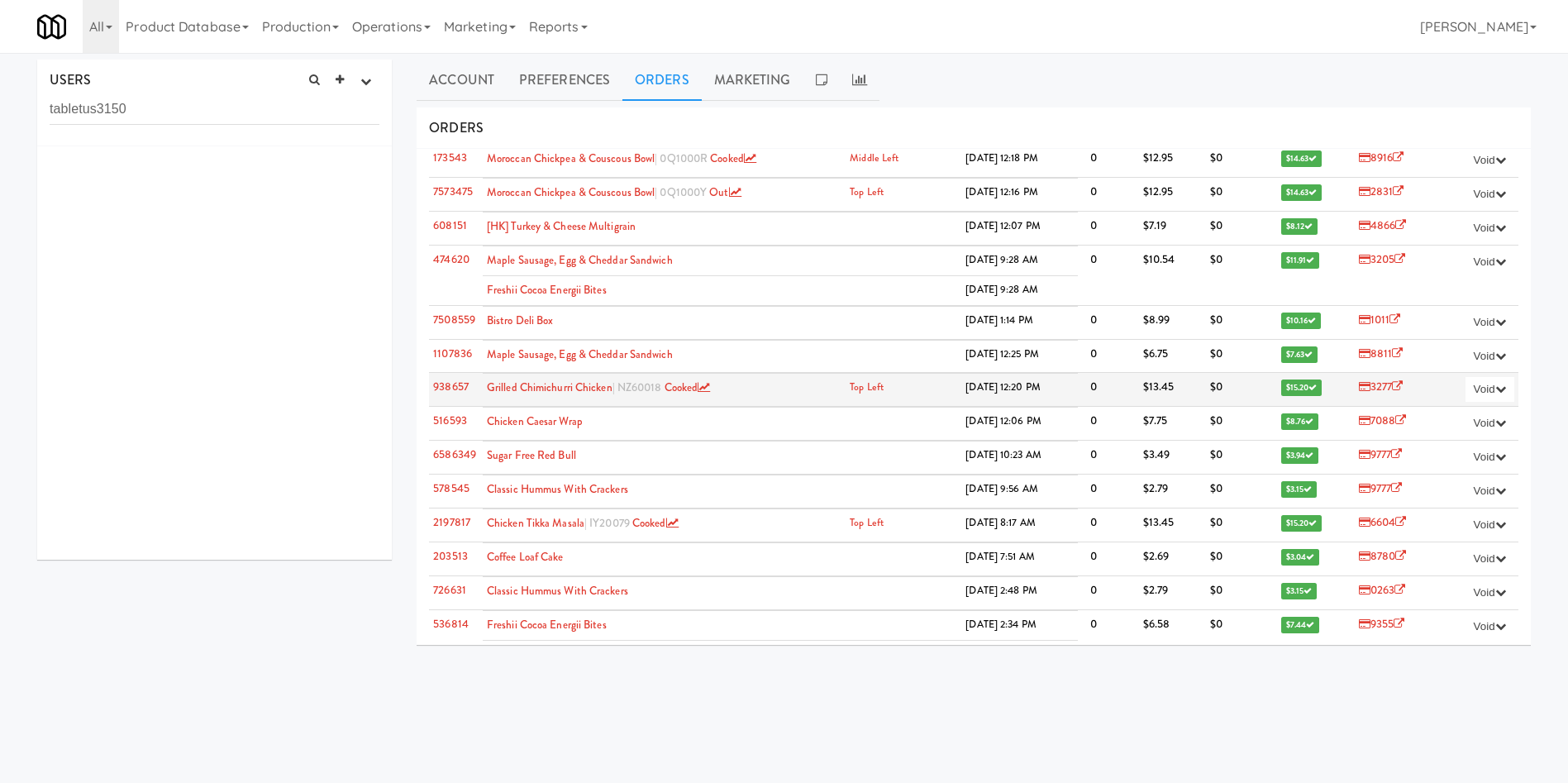
scroll to position [3348, 0]
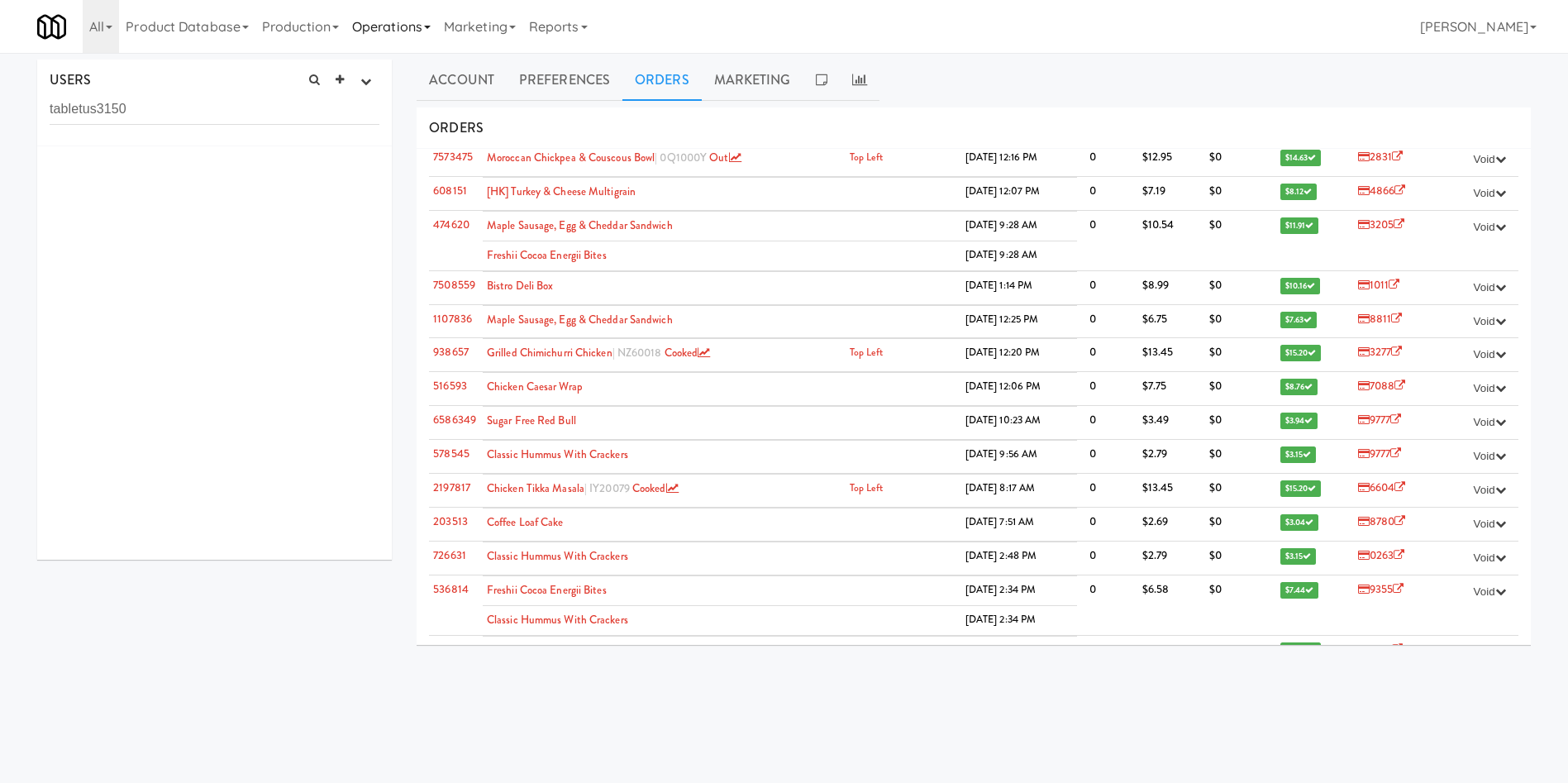
click at [374, 31] on link "Operations" at bounding box center [391, 26] width 92 height 53
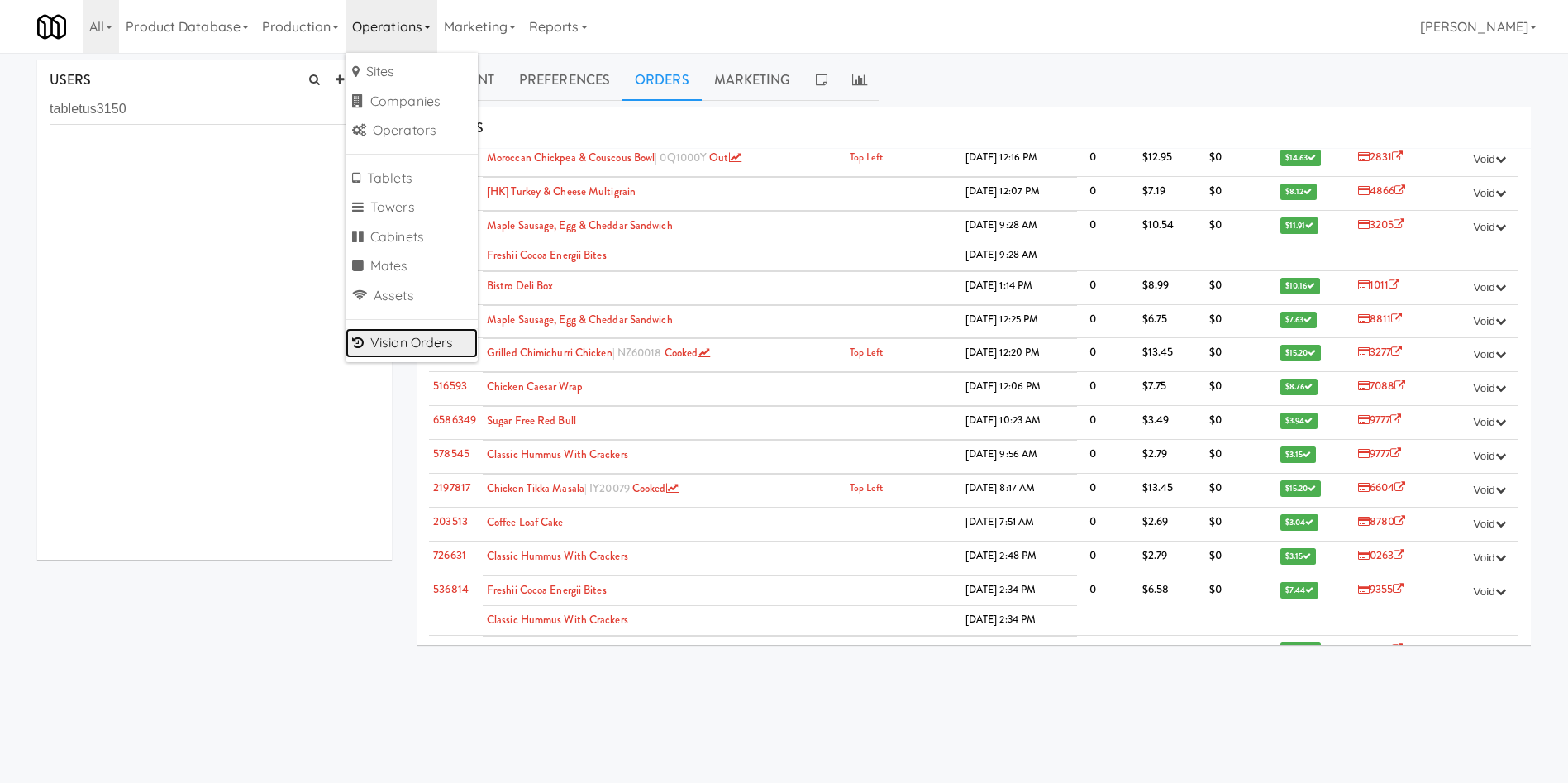
click at [399, 338] on link "Vision Orders" at bounding box center [412, 343] width 133 height 30
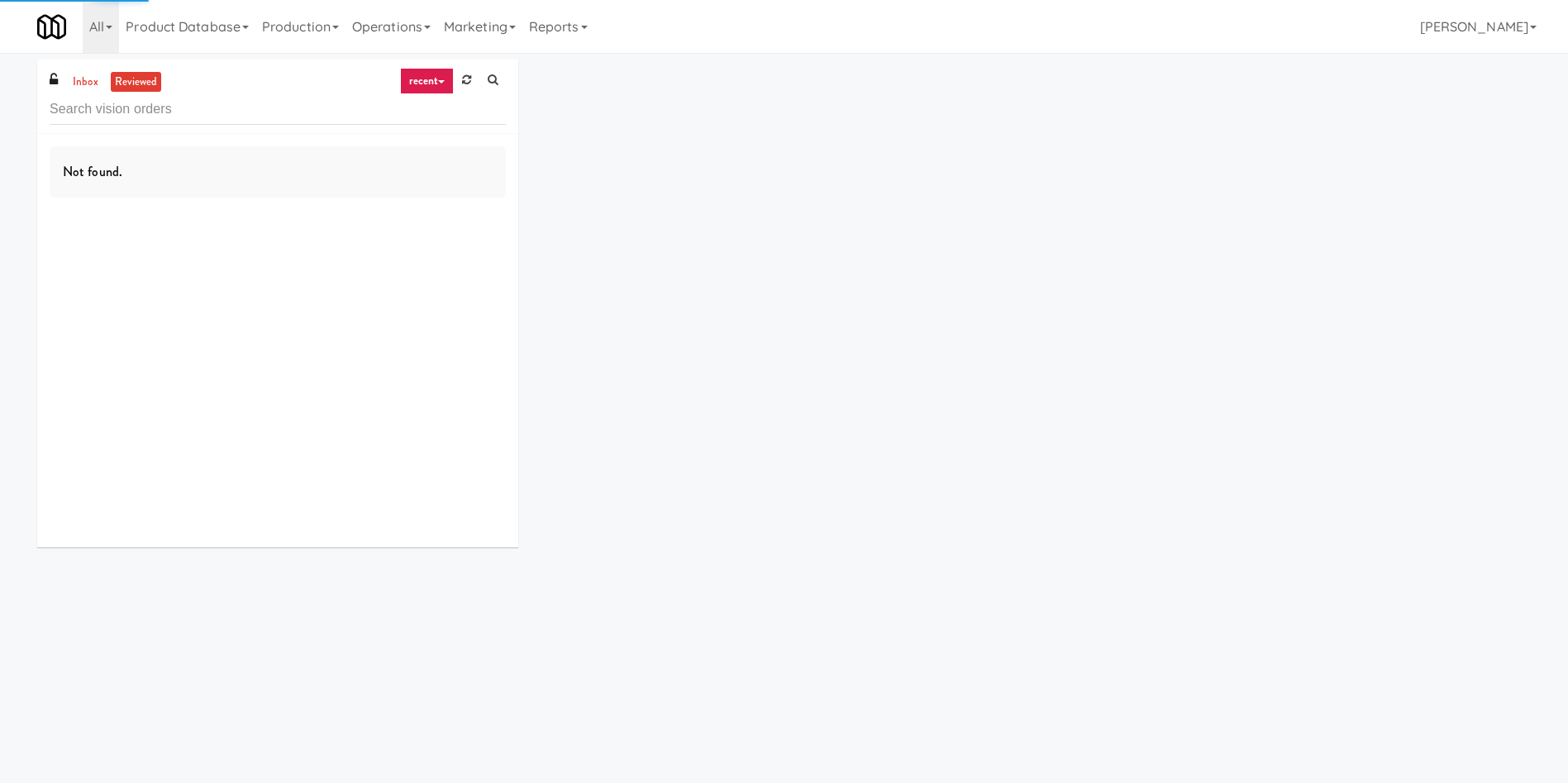
click at [226, 106] on input "text" at bounding box center [277, 109] width 456 height 31
click at [89, 89] on link "inbox" at bounding box center [86, 82] width 34 height 21
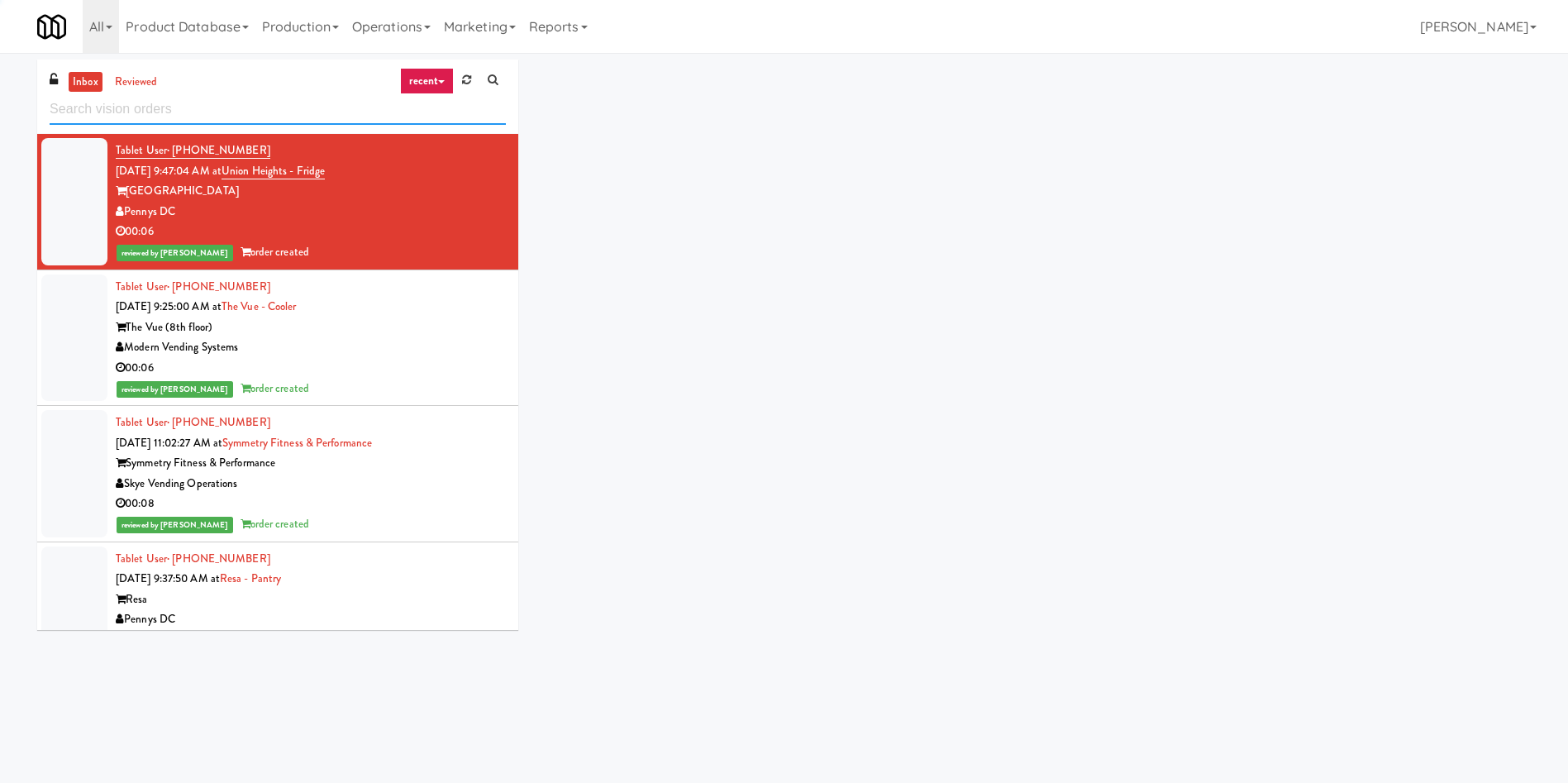
click at [100, 108] on input "text" at bounding box center [277, 109] width 456 height 31
paste input "Woodlands - Combo"
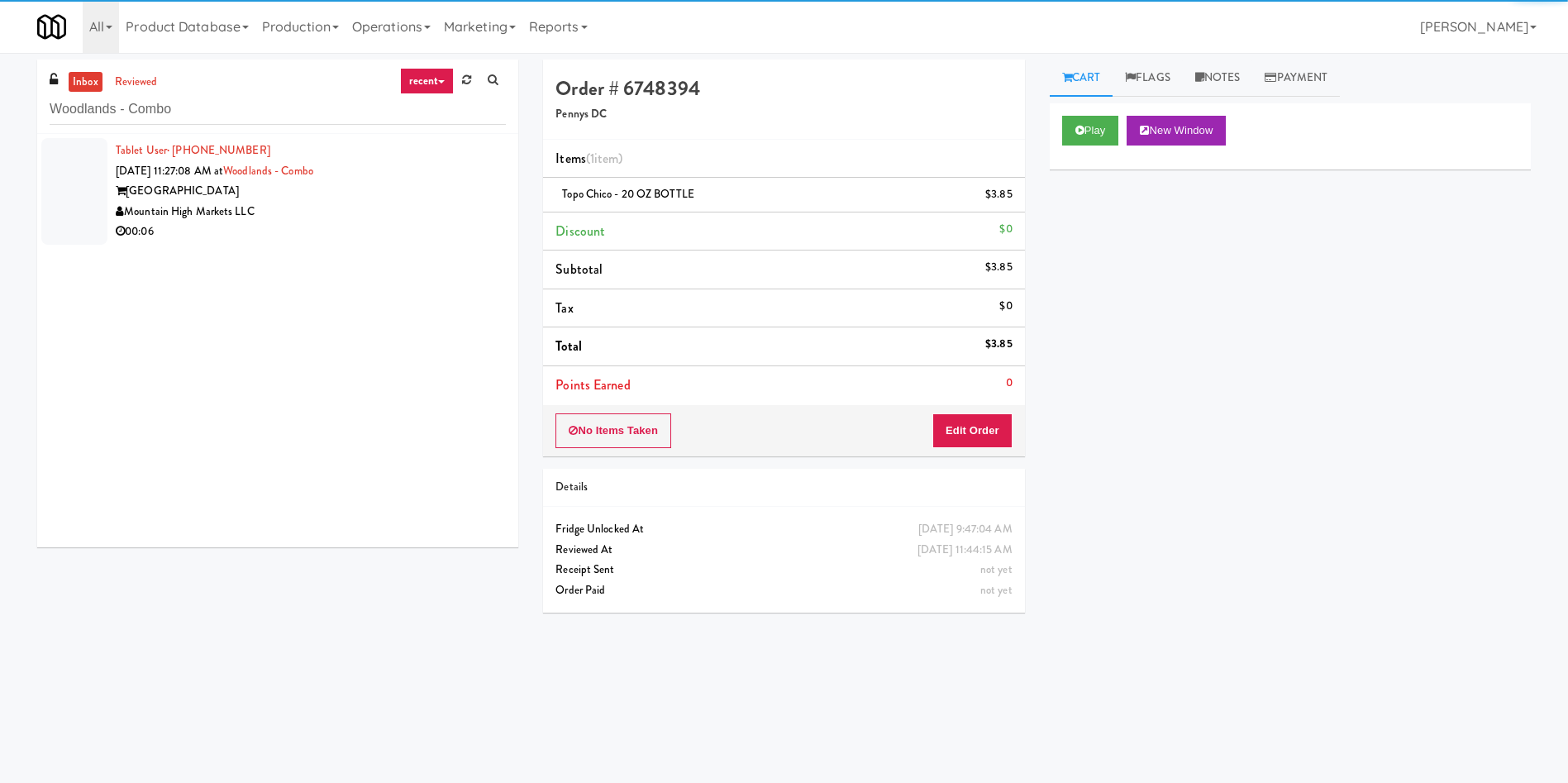
click at [100, 175] on div at bounding box center [74, 191] width 66 height 106
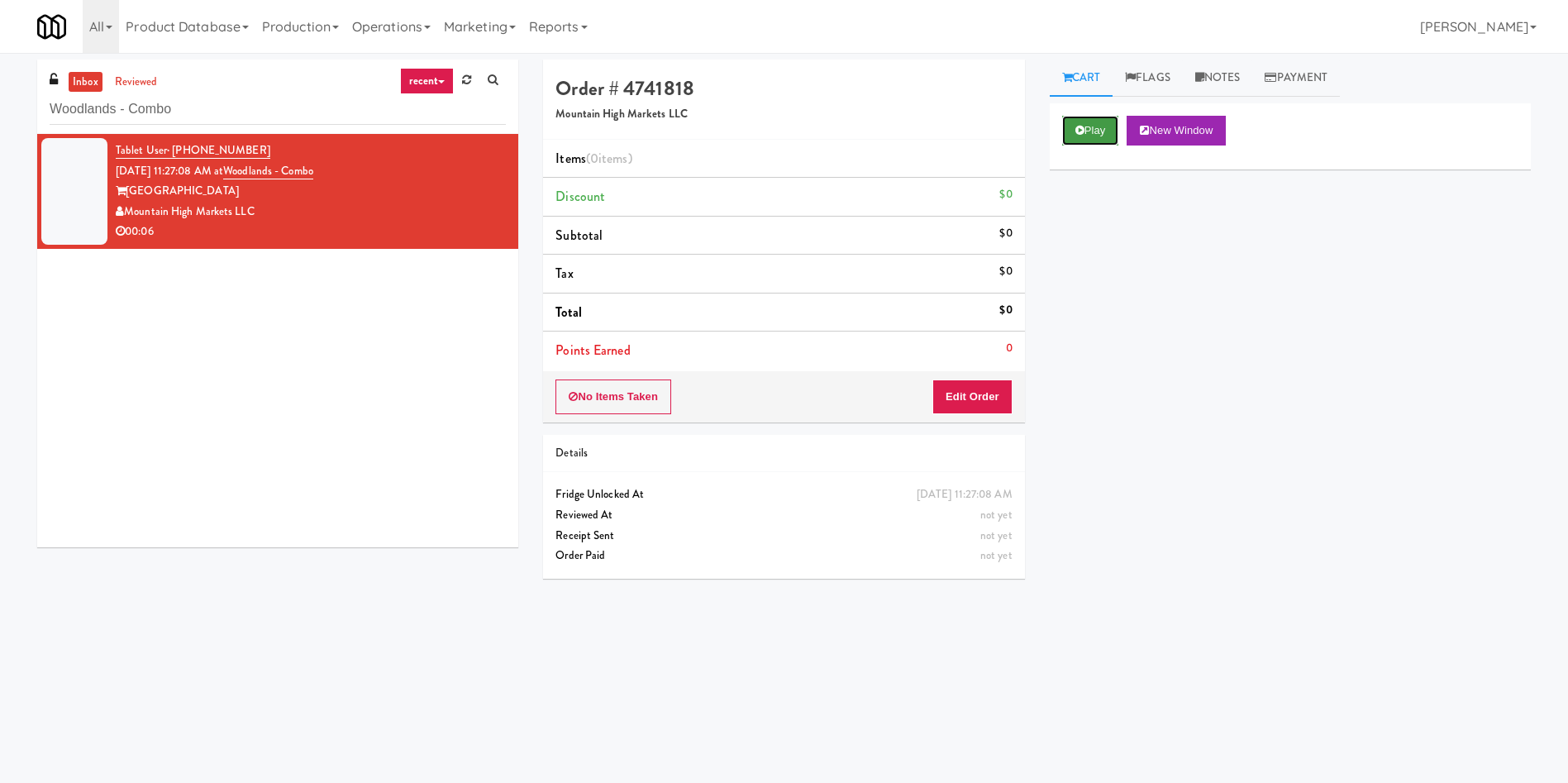
click at [1044, 124] on button "Play" at bounding box center [1090, 131] width 57 height 30
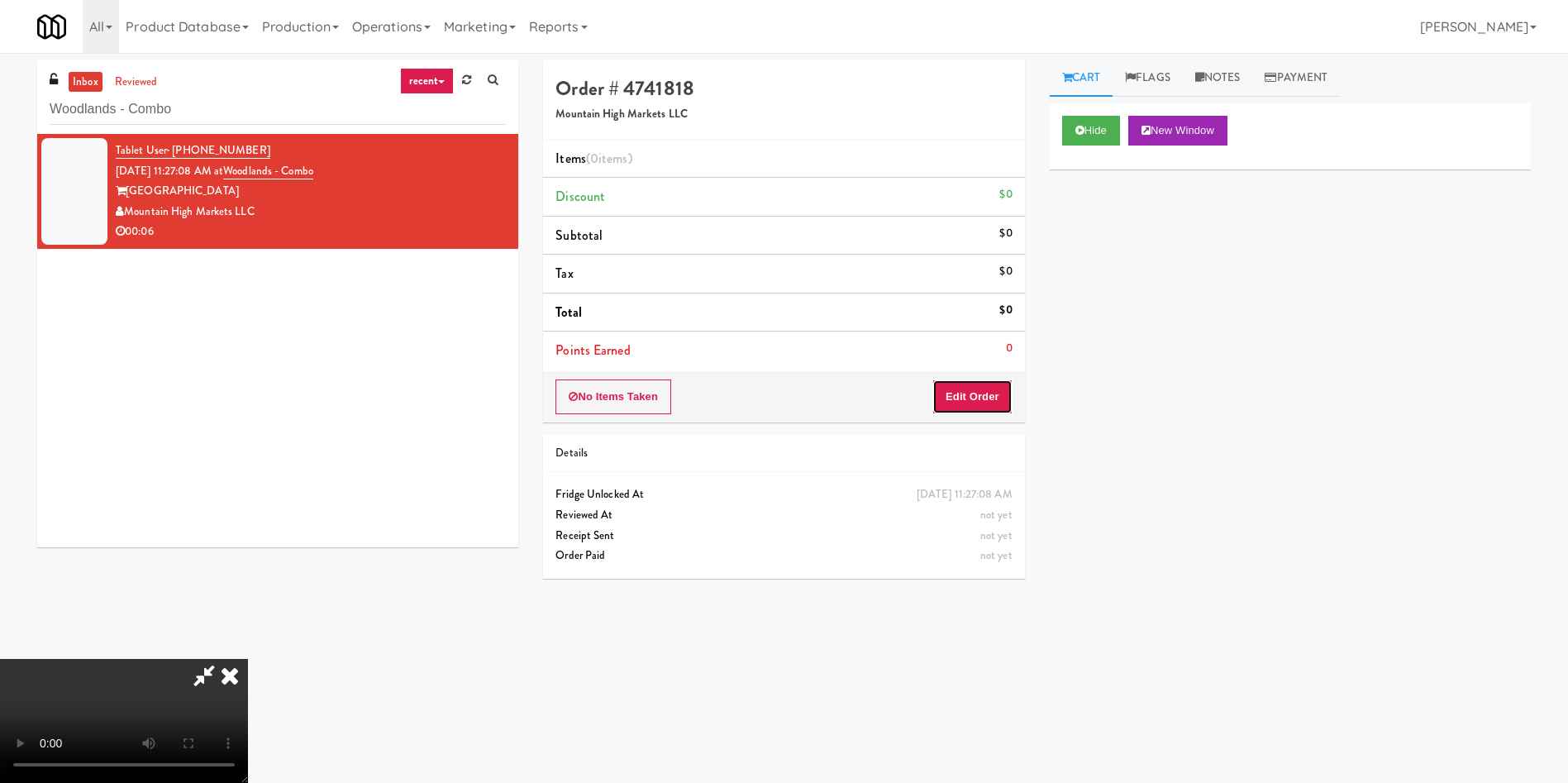
click at [982, 396] on button "Edit Order" at bounding box center [972, 397] width 80 height 35
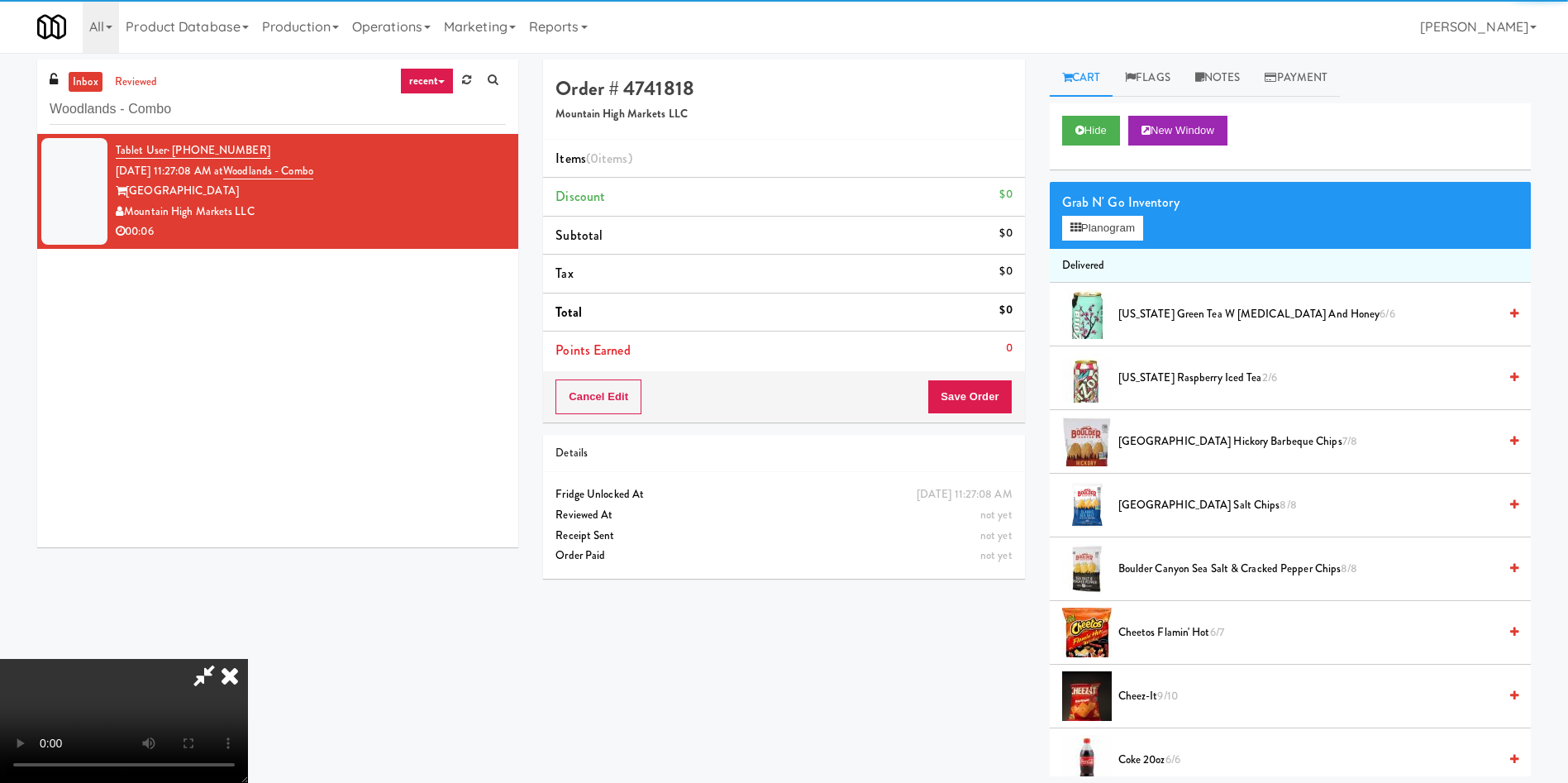
scroll to position [124, 0]
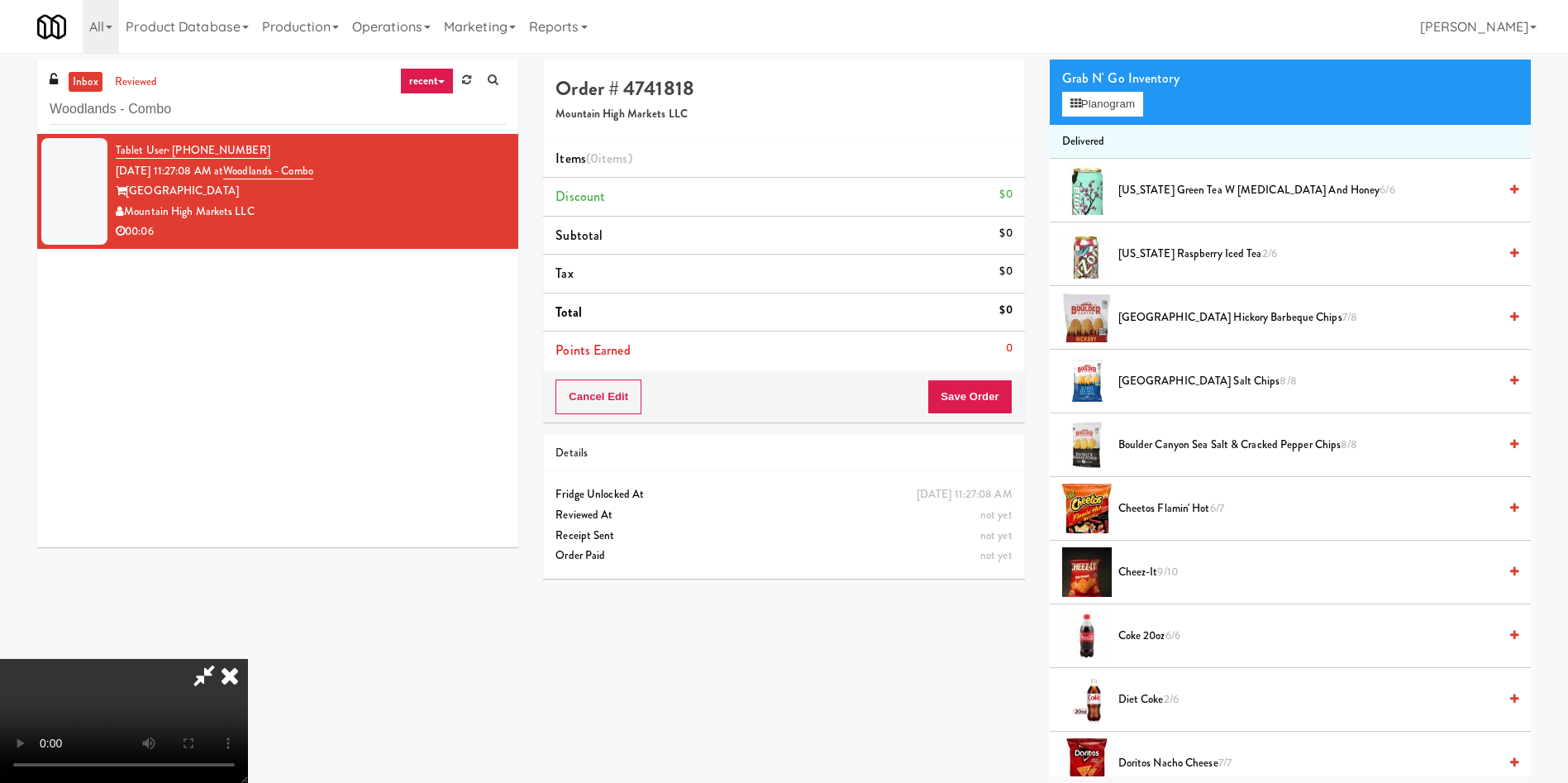
click at [248, 521] on video at bounding box center [124, 721] width 248 height 124
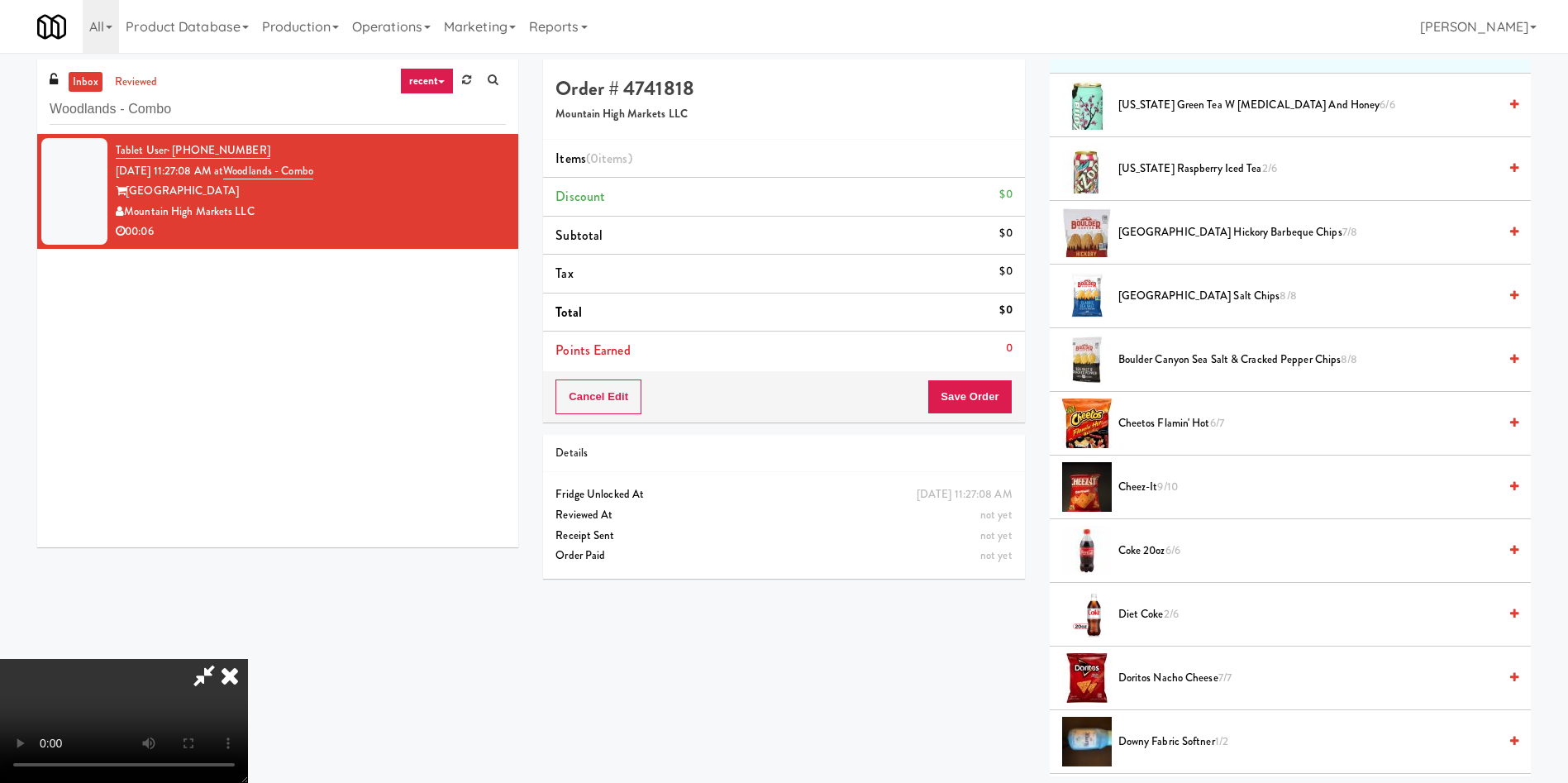
scroll to position [248, 0]
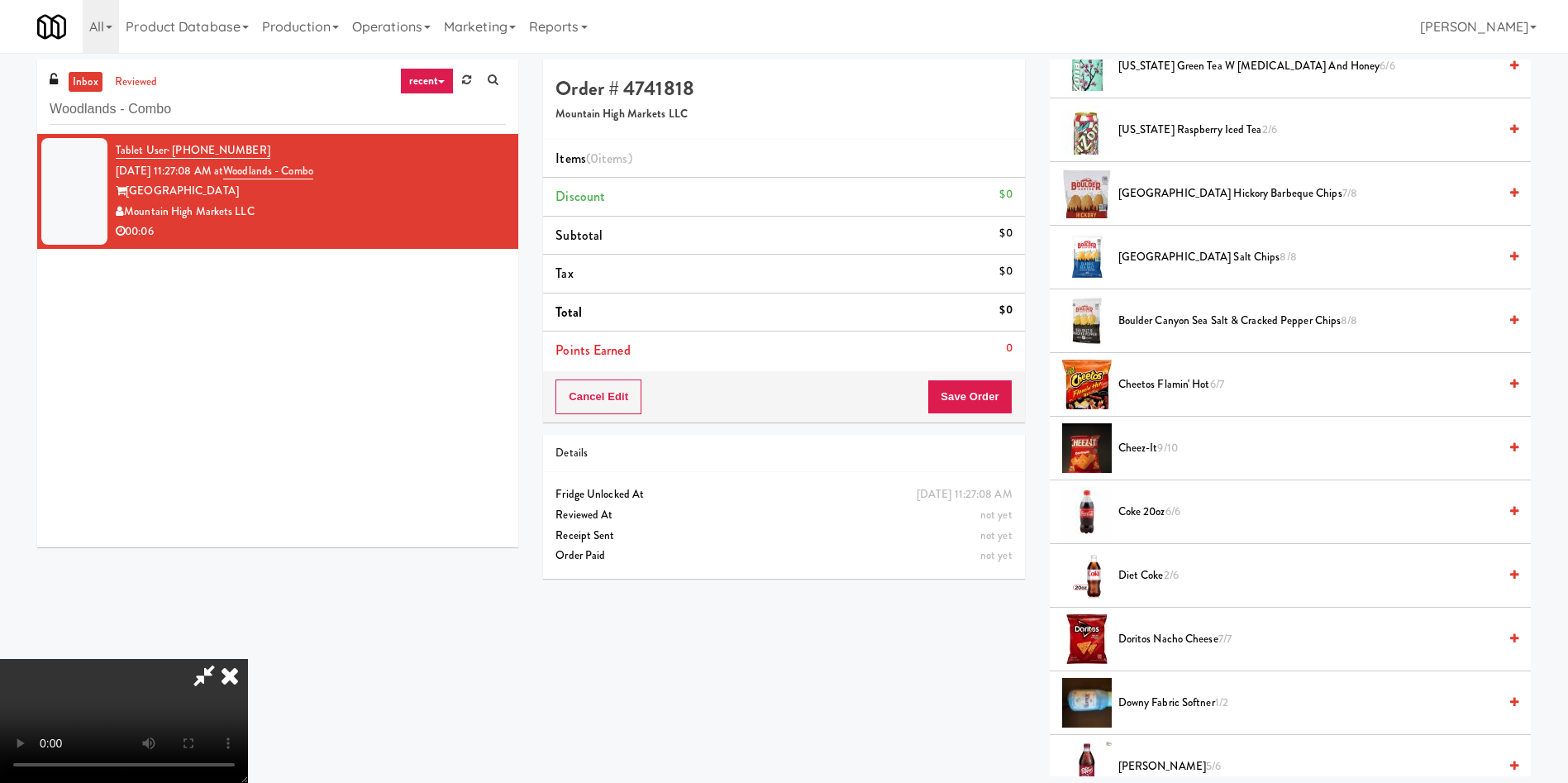
click at [248, 521] on video at bounding box center [124, 721] width 248 height 124
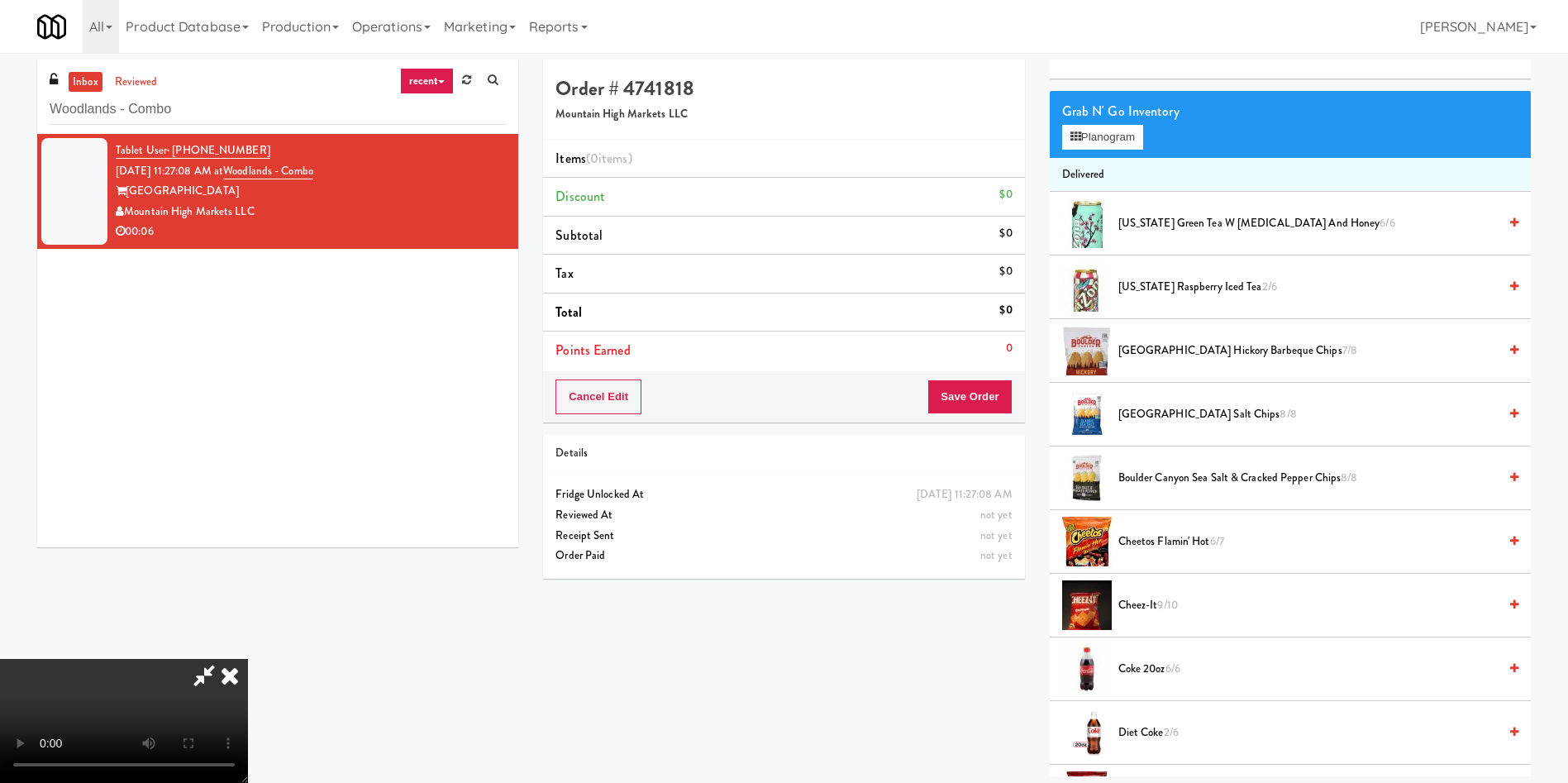
scroll to position [0, 0]
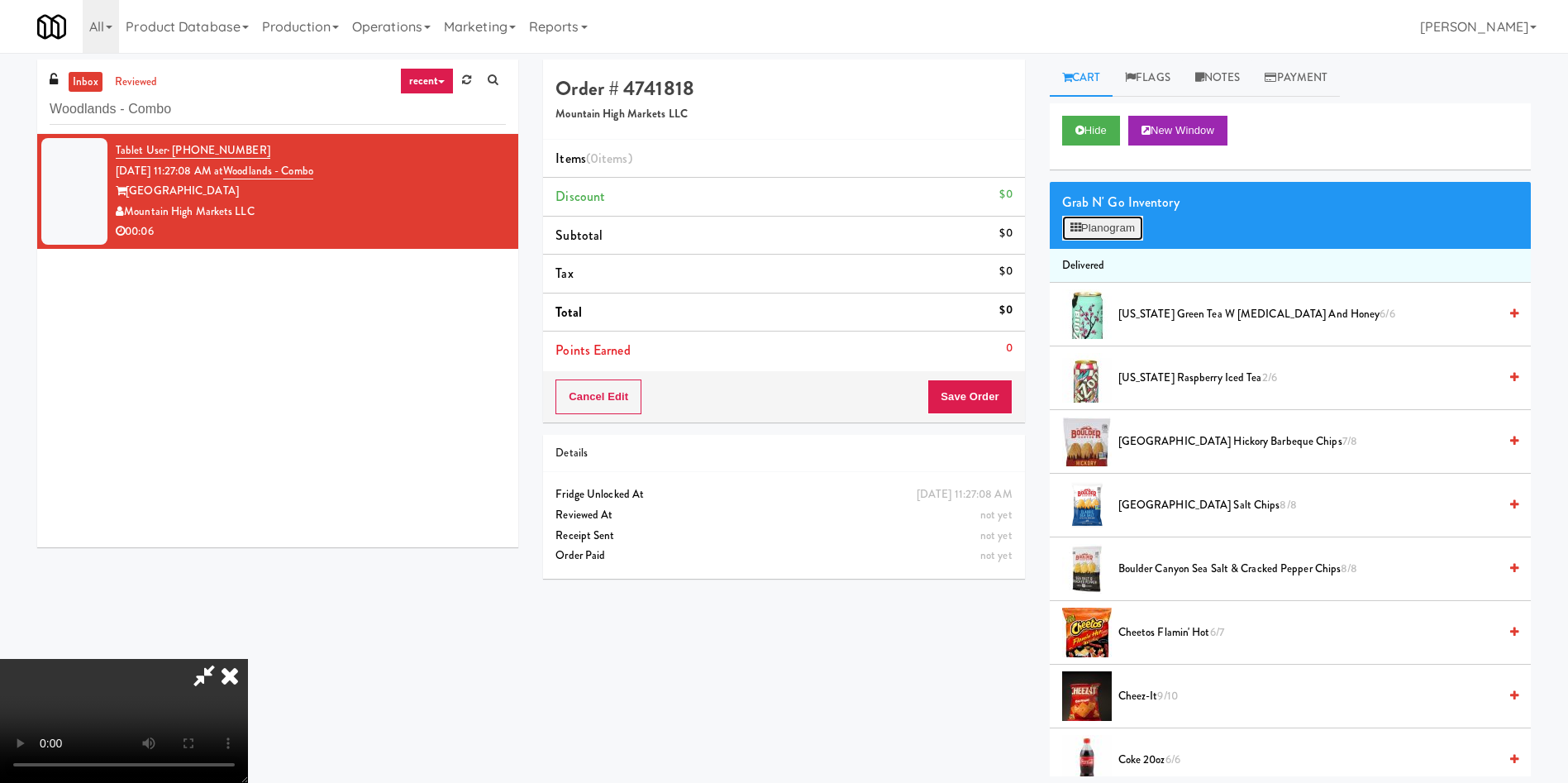
click at [1044, 226] on button "Planogram" at bounding box center [1102, 228] width 81 height 24
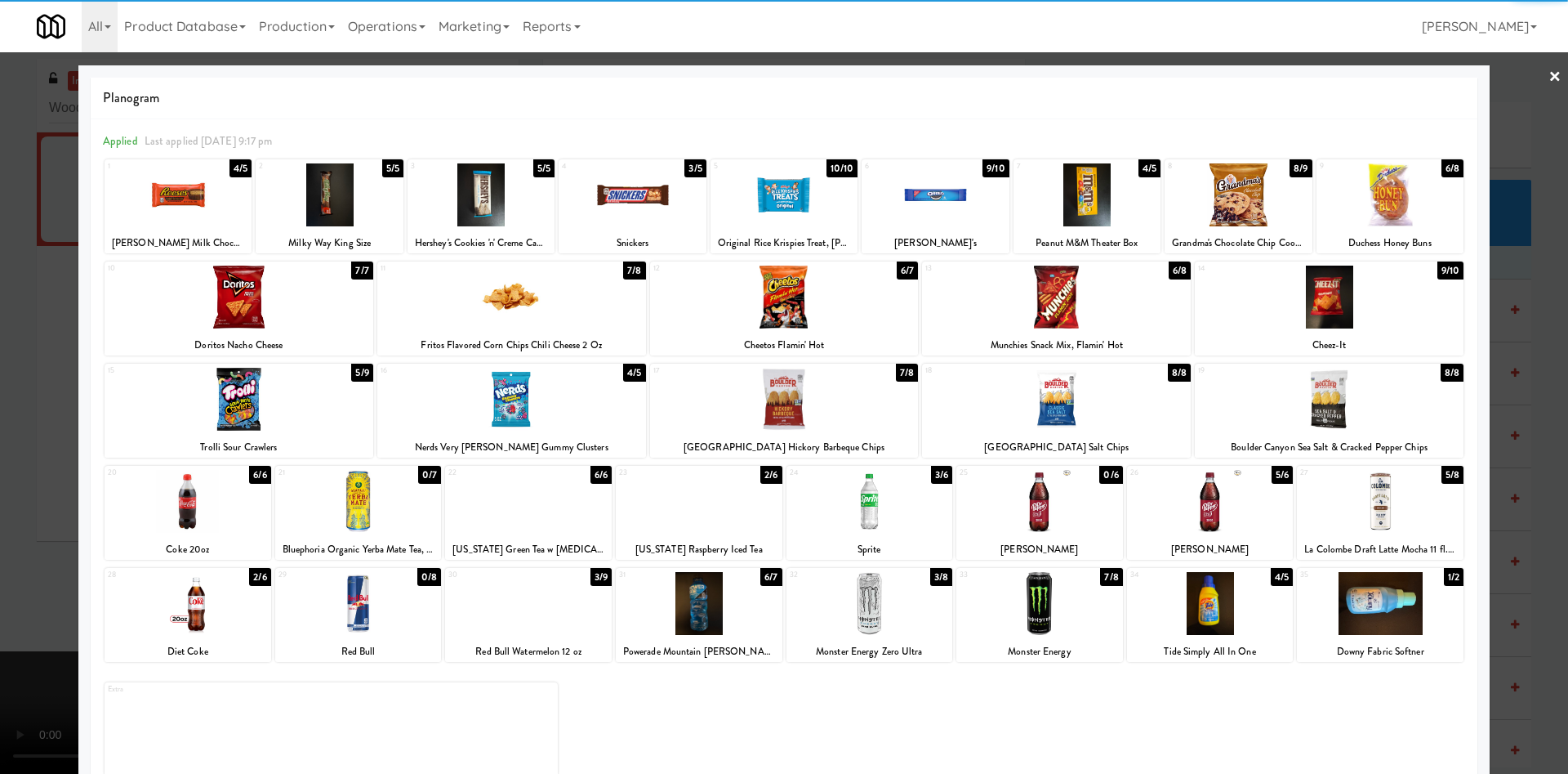
click at [1032, 515] on div at bounding box center [1210, 603] width 166 height 63
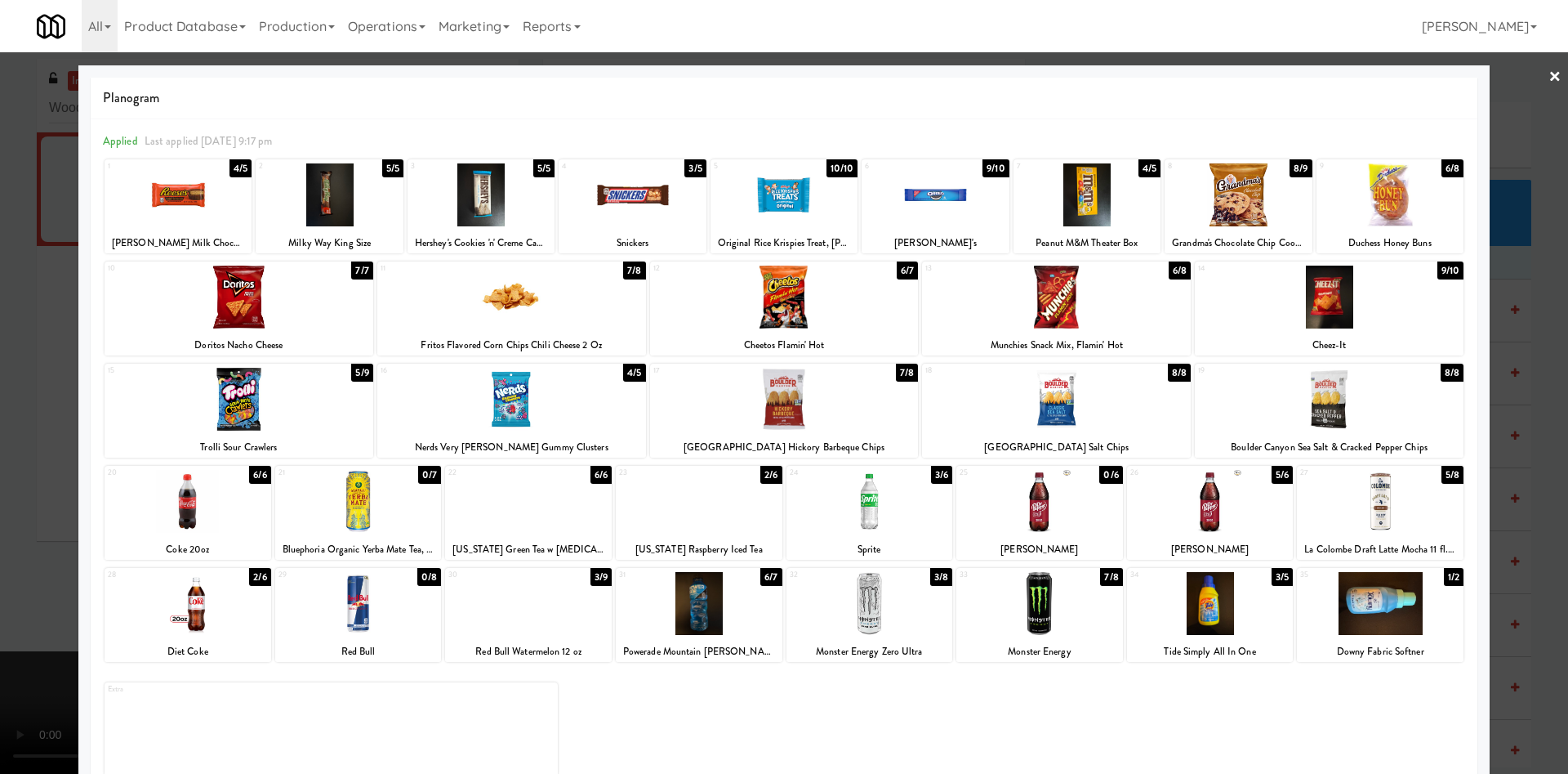
click at [16, 426] on div at bounding box center [784, 387] width 1568 height 774
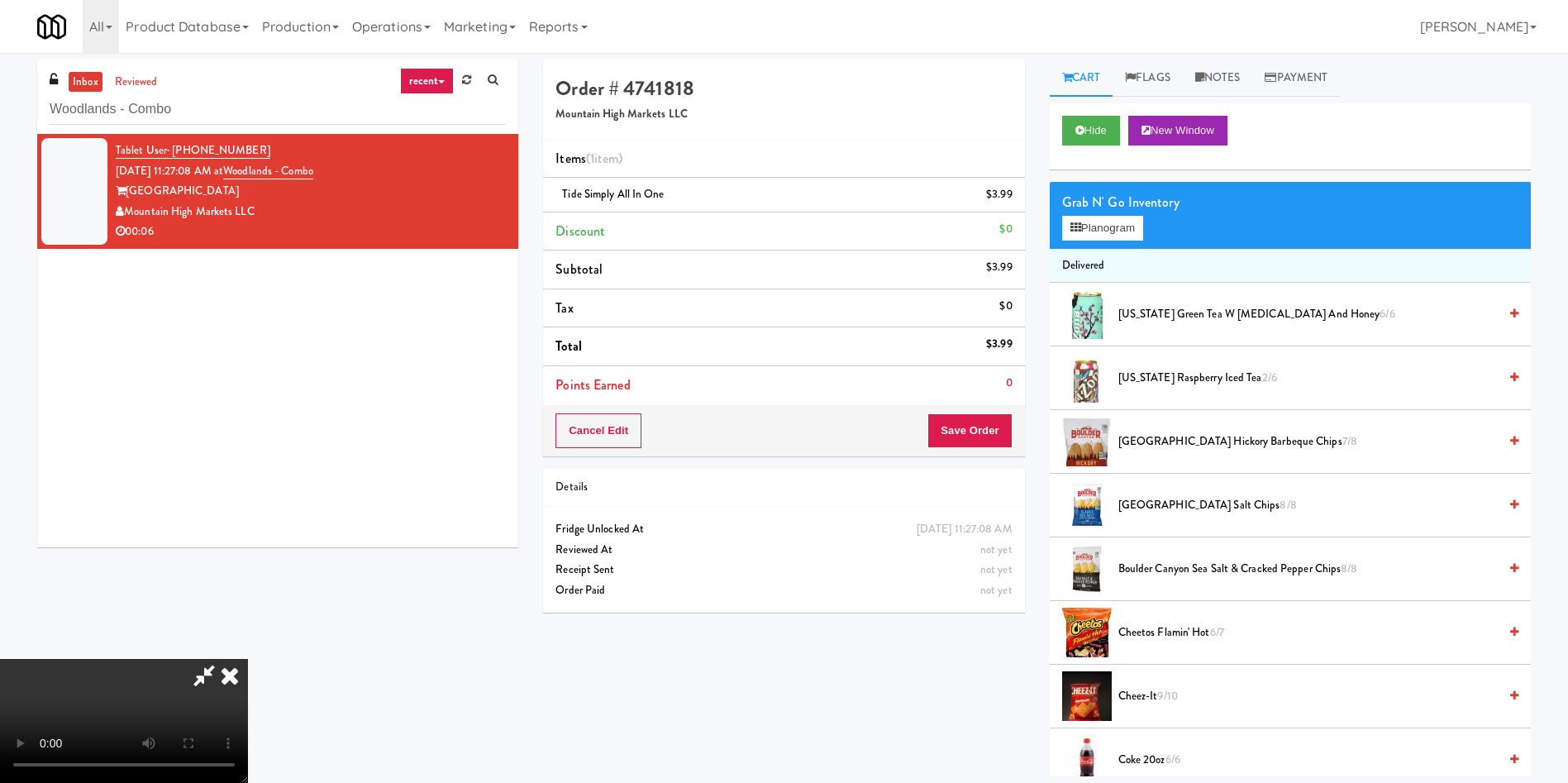
click at [248, 521] on video at bounding box center [124, 721] width 248 height 124
click at [1001, 431] on button "Save Order" at bounding box center [969, 431] width 85 height 35
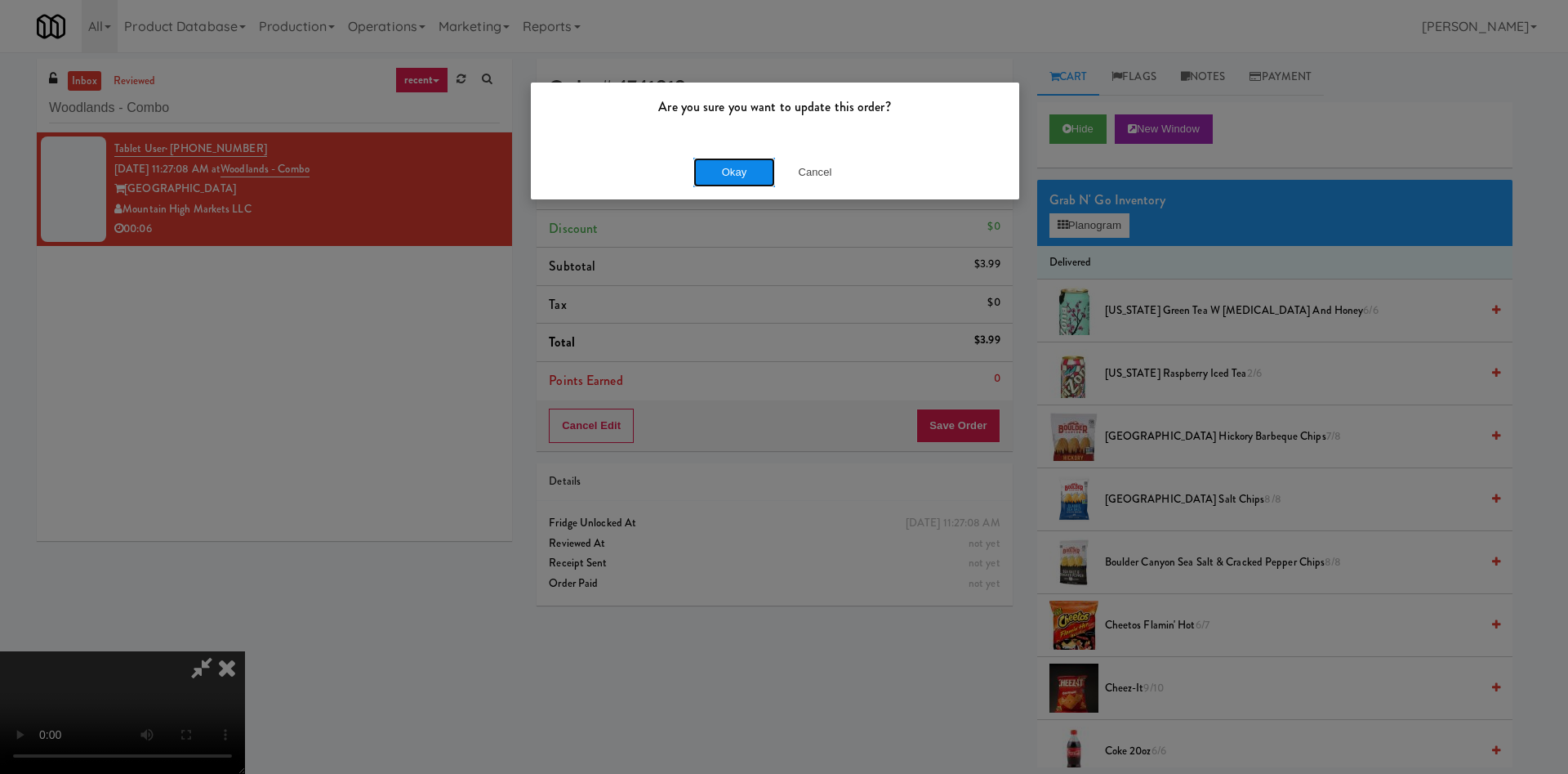
click at [738, 179] on button "Okay" at bounding box center [734, 173] width 82 height 29
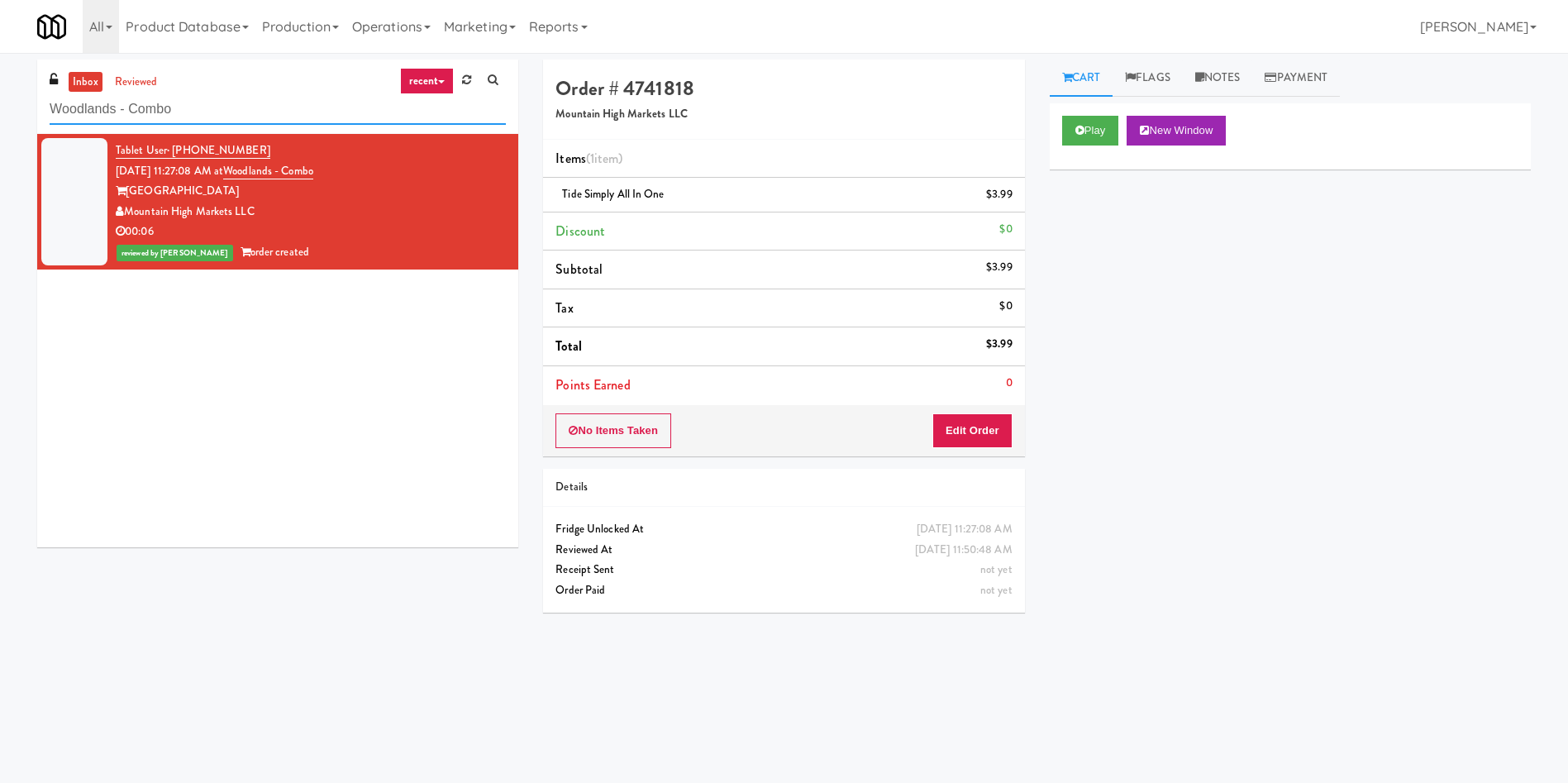
paste input "Charles River - Ambient - Left"
drag, startPoint x: 201, startPoint y: 105, endPoint x: 0, endPoint y: 94, distance: 201.3
click at [0, 94] on div "inbox reviewed recent all unclear take inventory issue suspicious failed recent…" at bounding box center [784, 391] width 1568 height 663
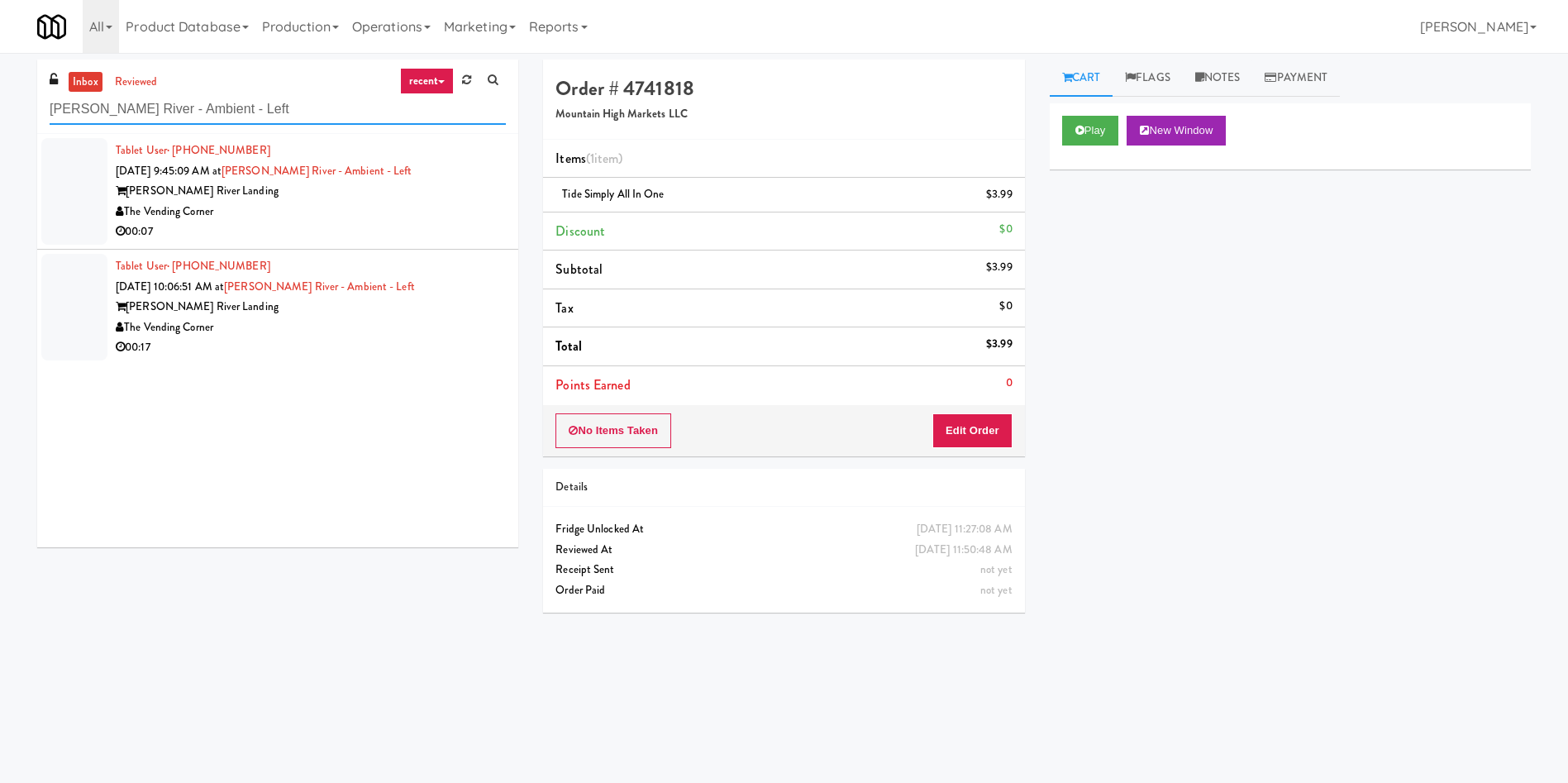
type input "Charles River - Ambient - Left"
click at [98, 187] on div at bounding box center [74, 191] width 66 height 106
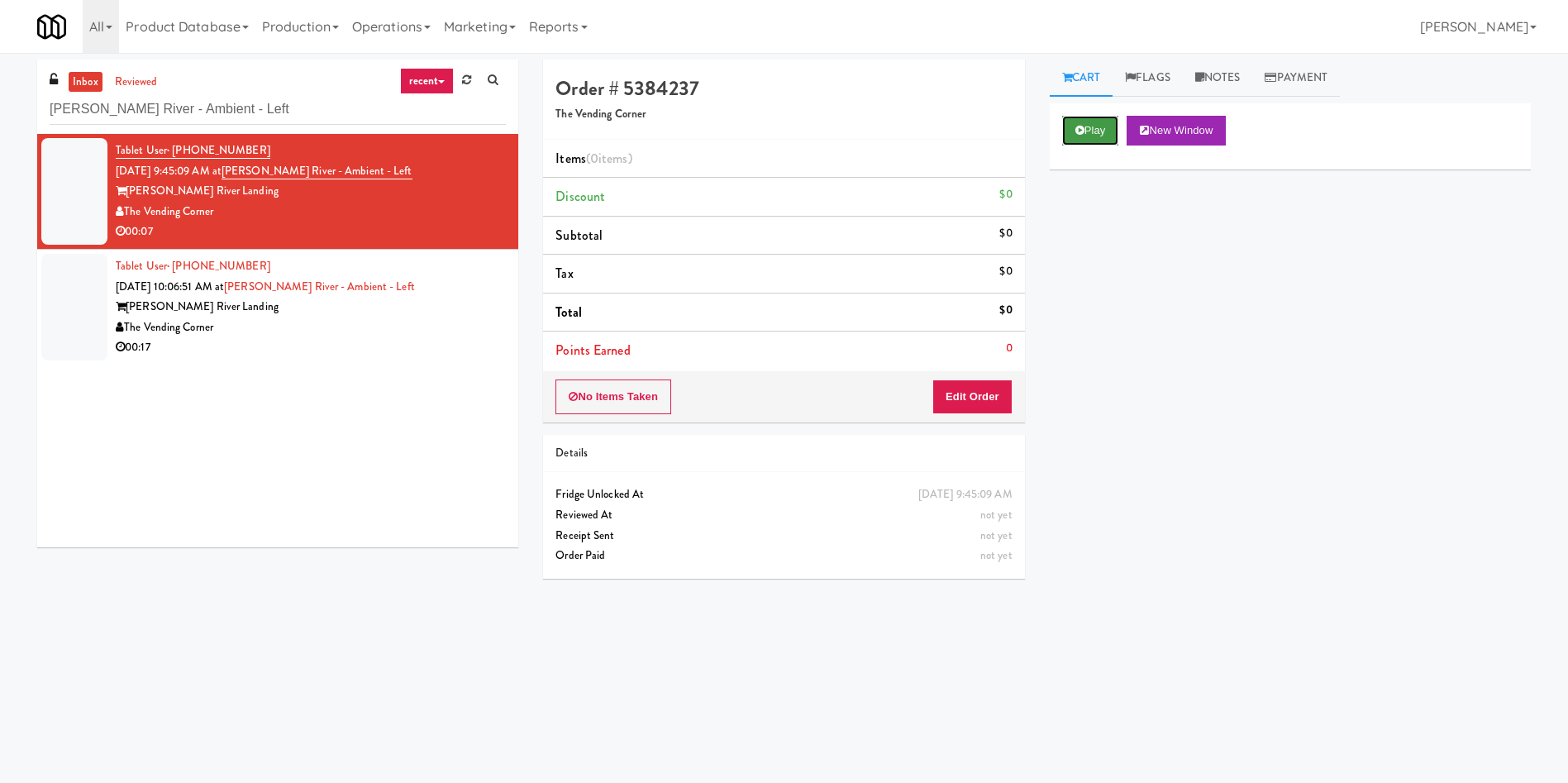
click at [1044, 125] on button "Play" at bounding box center [1090, 131] width 57 height 30
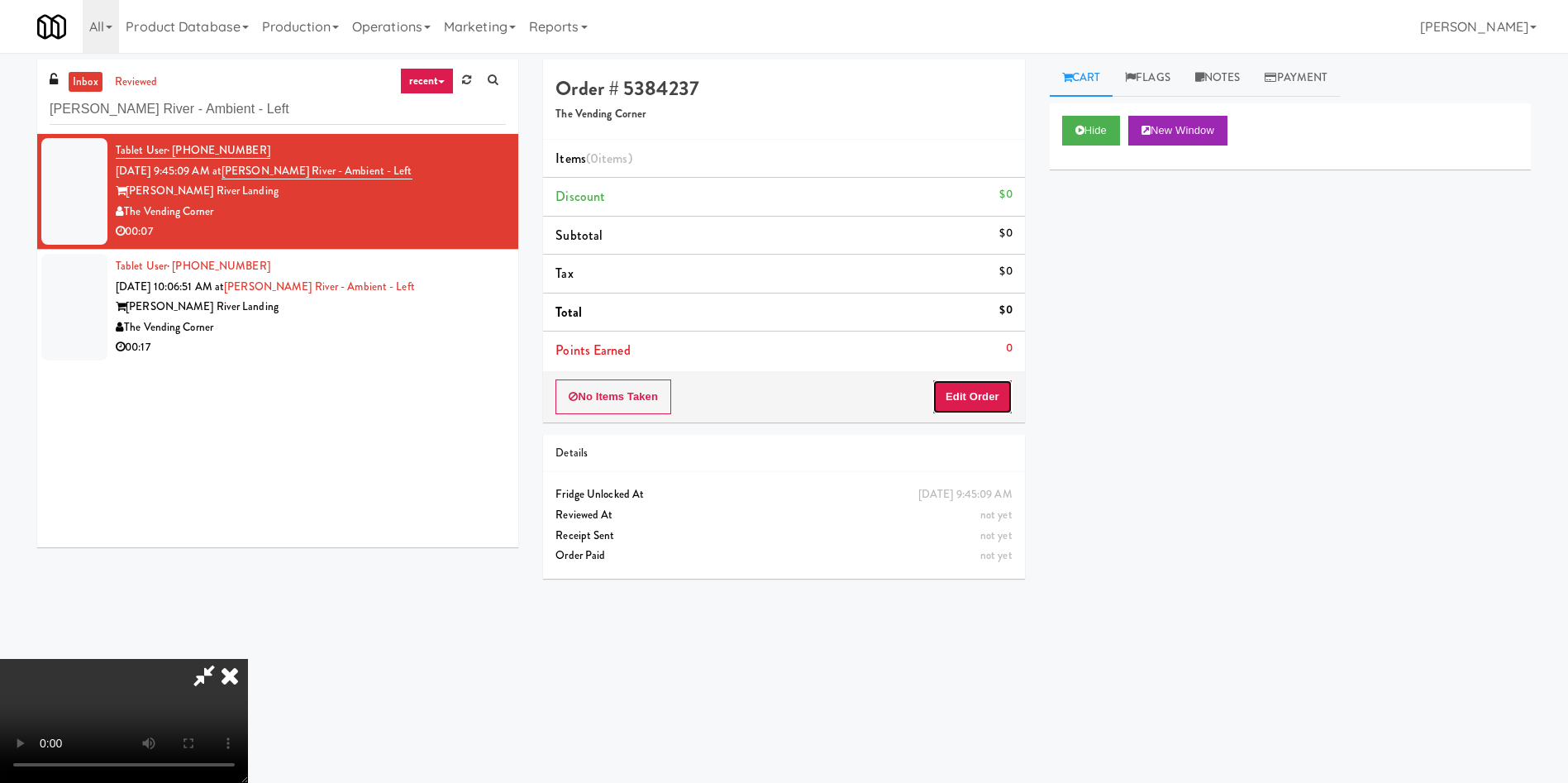
click at [968, 392] on button "Edit Order" at bounding box center [972, 397] width 80 height 35
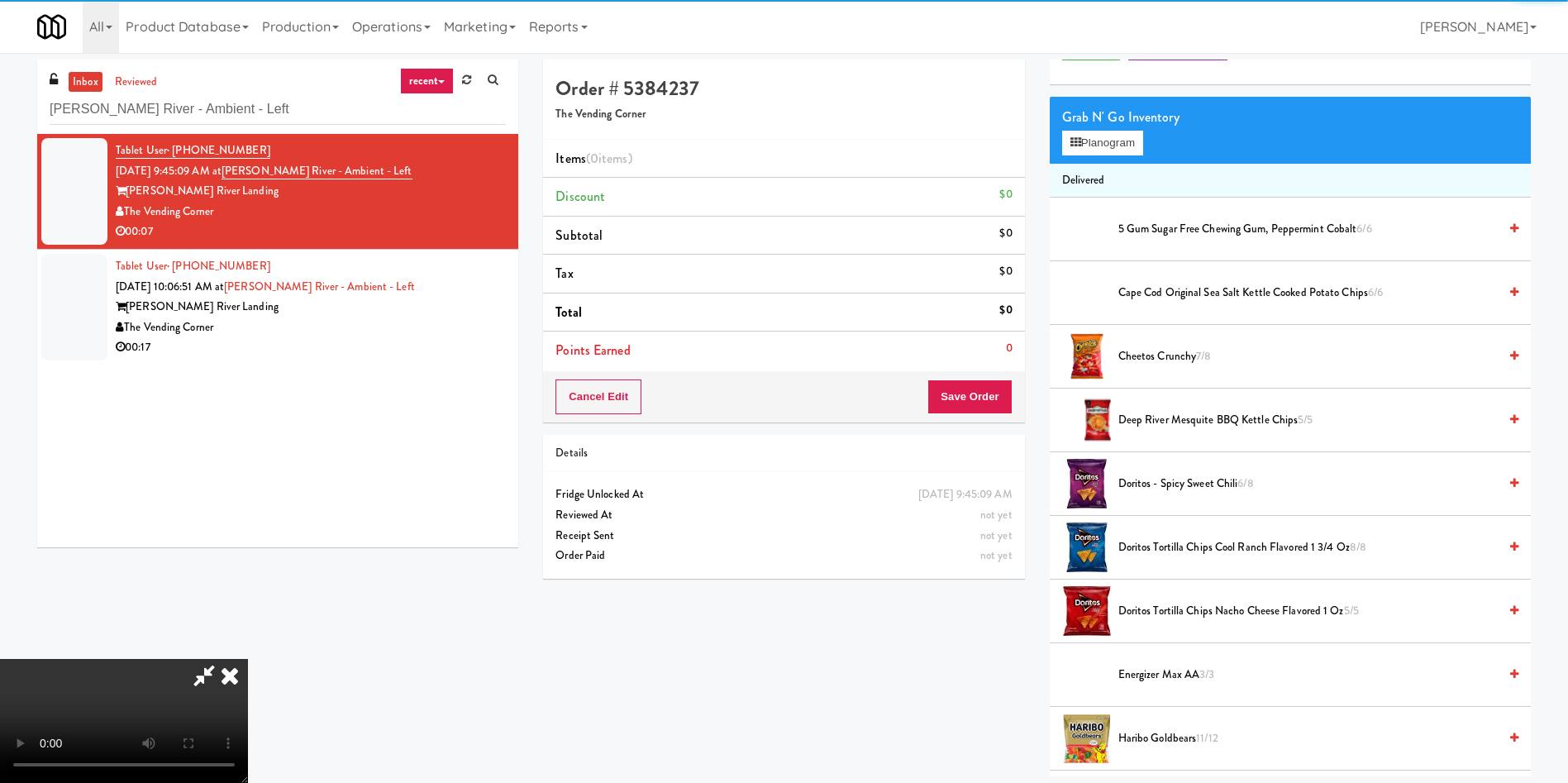
scroll to position [124, 0]
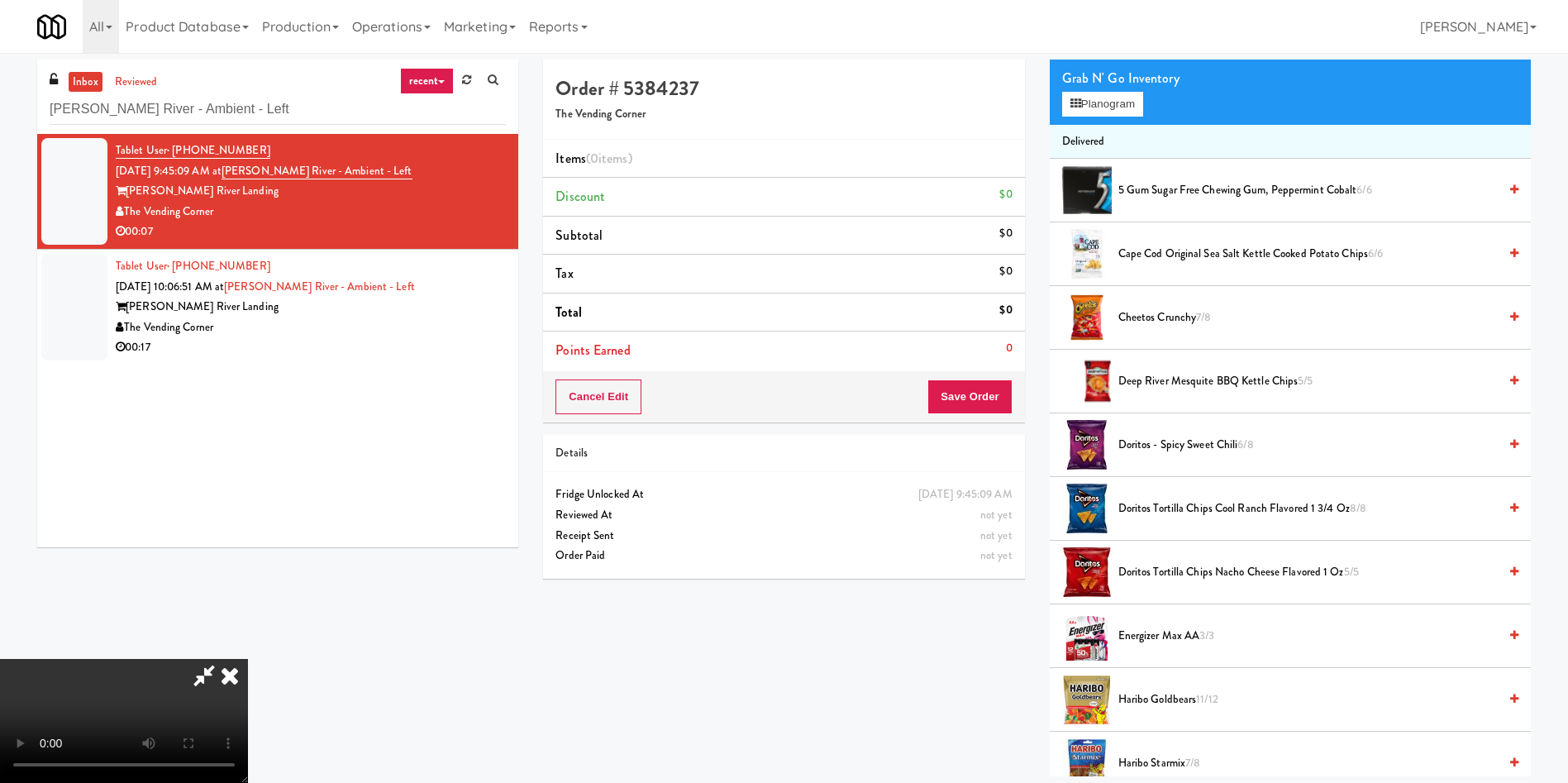
click at [248, 521] on video at bounding box center [124, 721] width 248 height 124
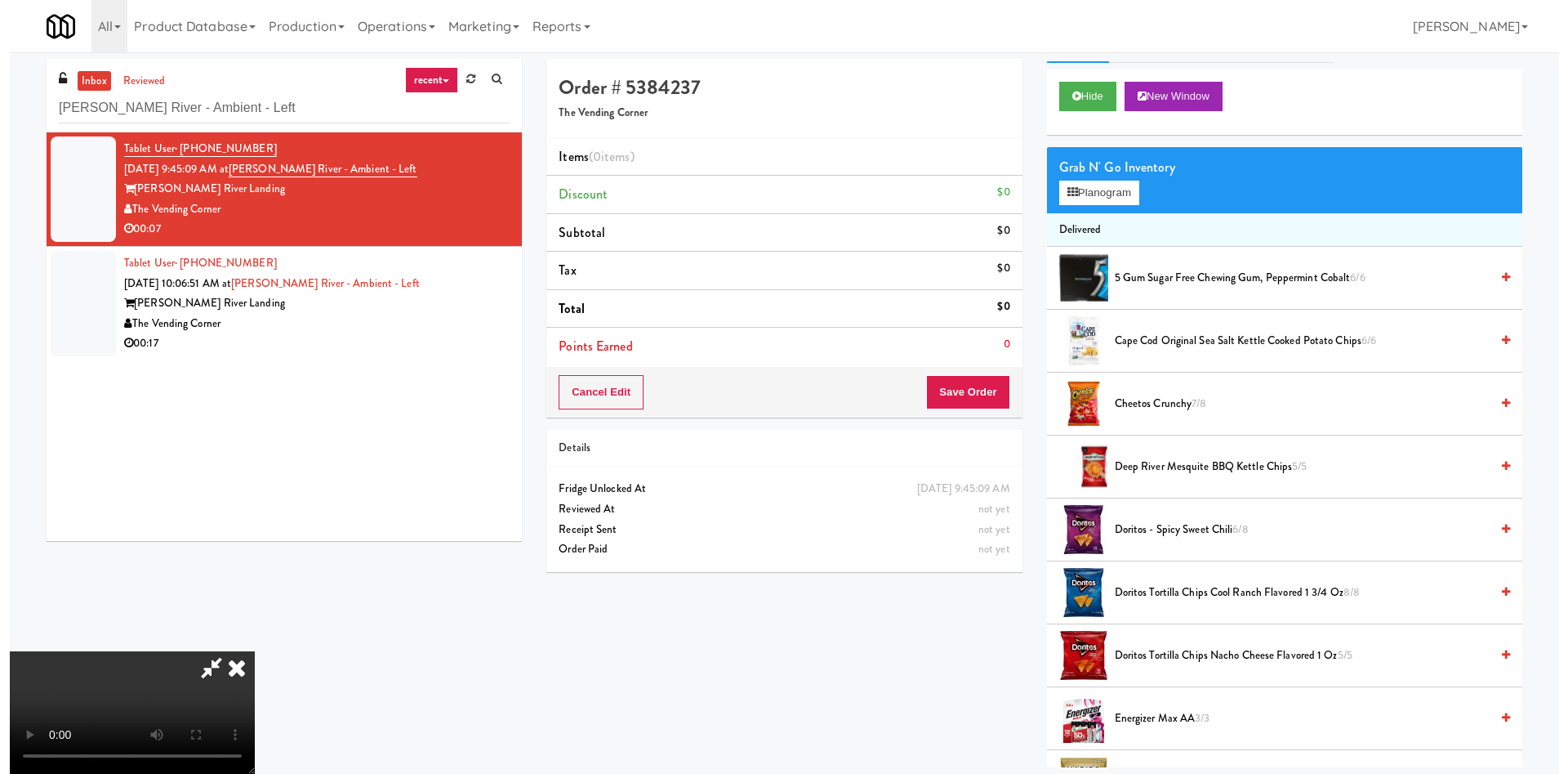
scroll to position [0, 0]
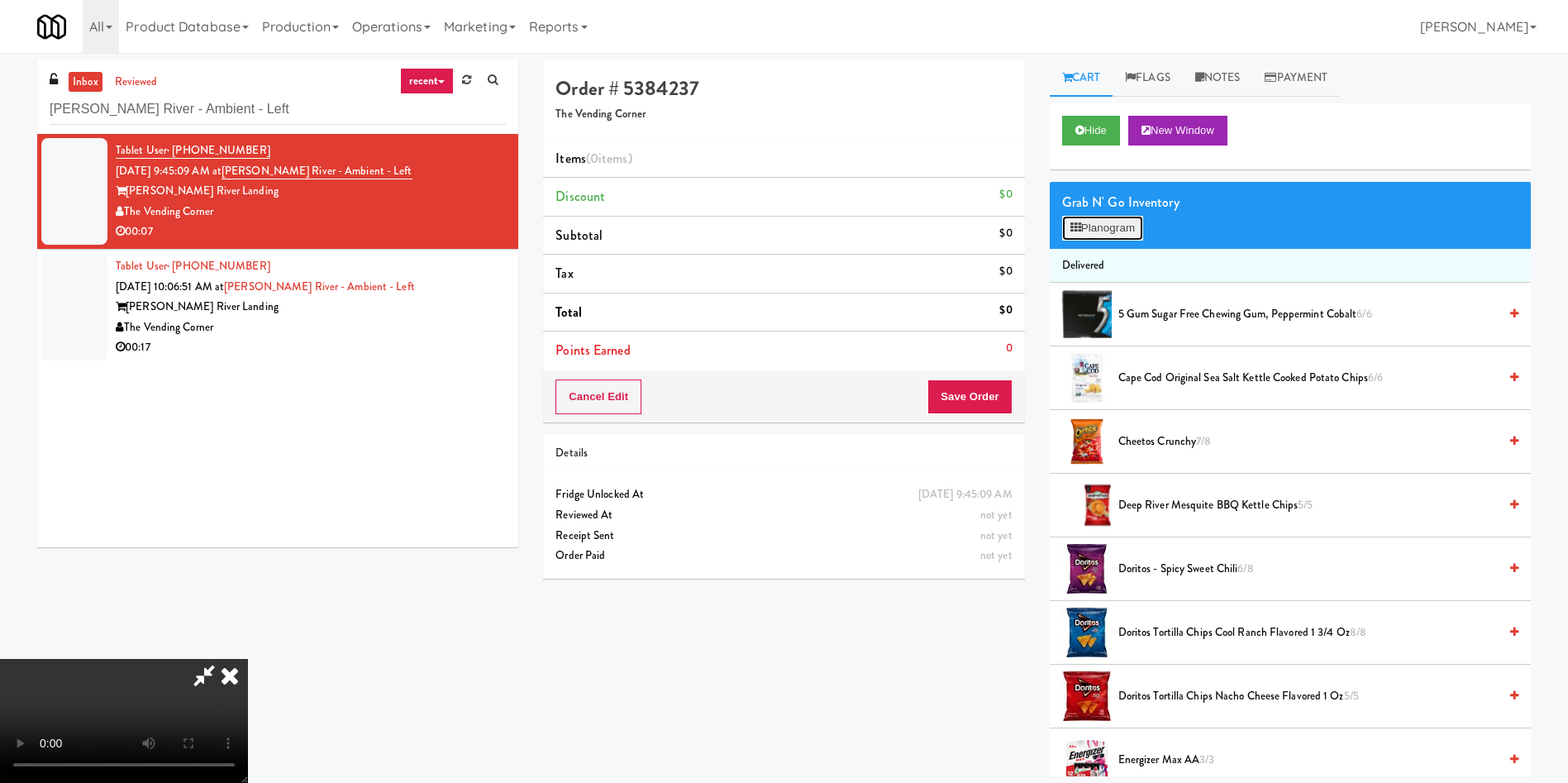
click at [1044, 225] on button "Planogram" at bounding box center [1102, 228] width 81 height 24
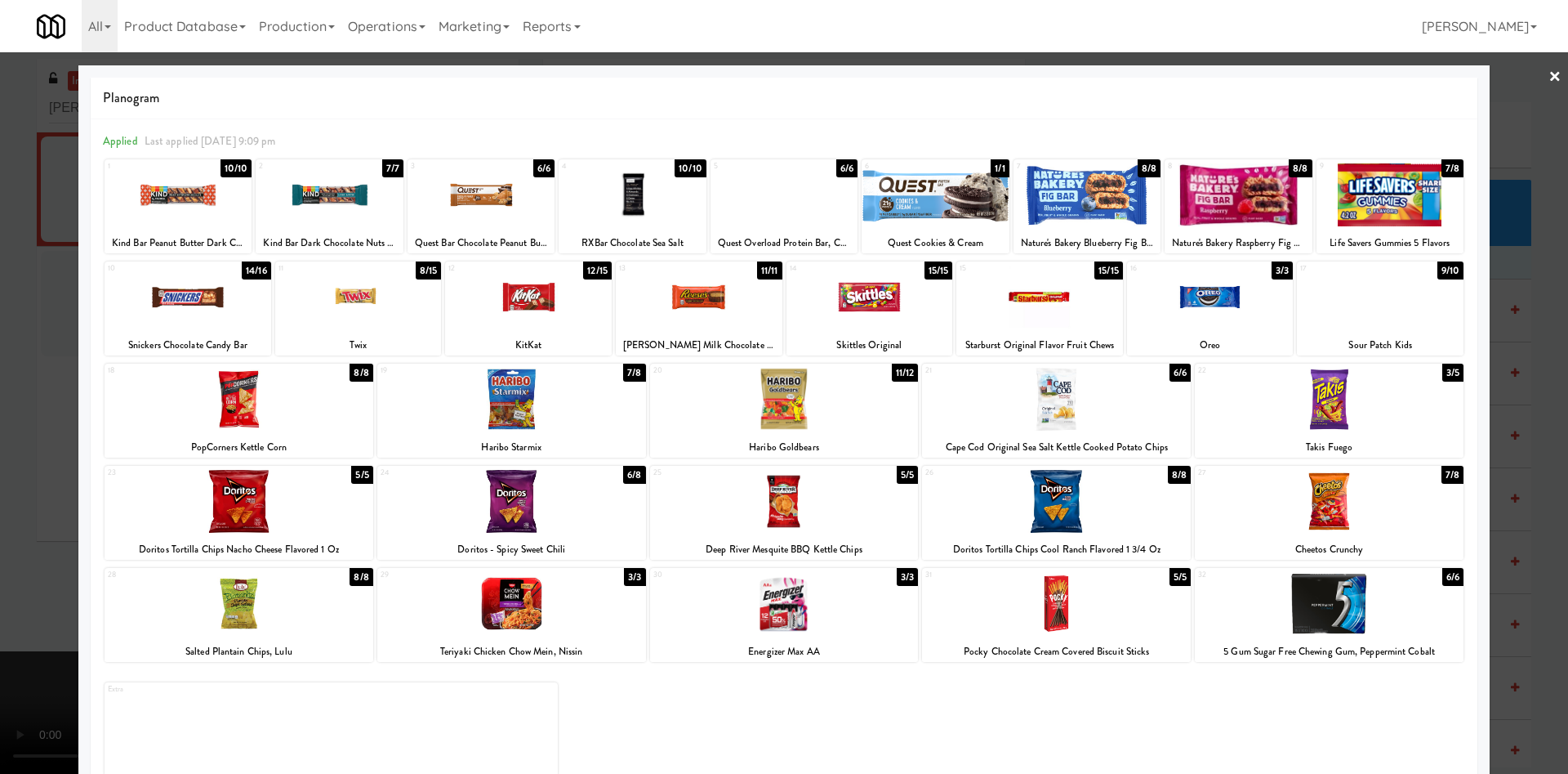
click at [1032, 301] on div at bounding box center [1380, 297] width 166 height 63
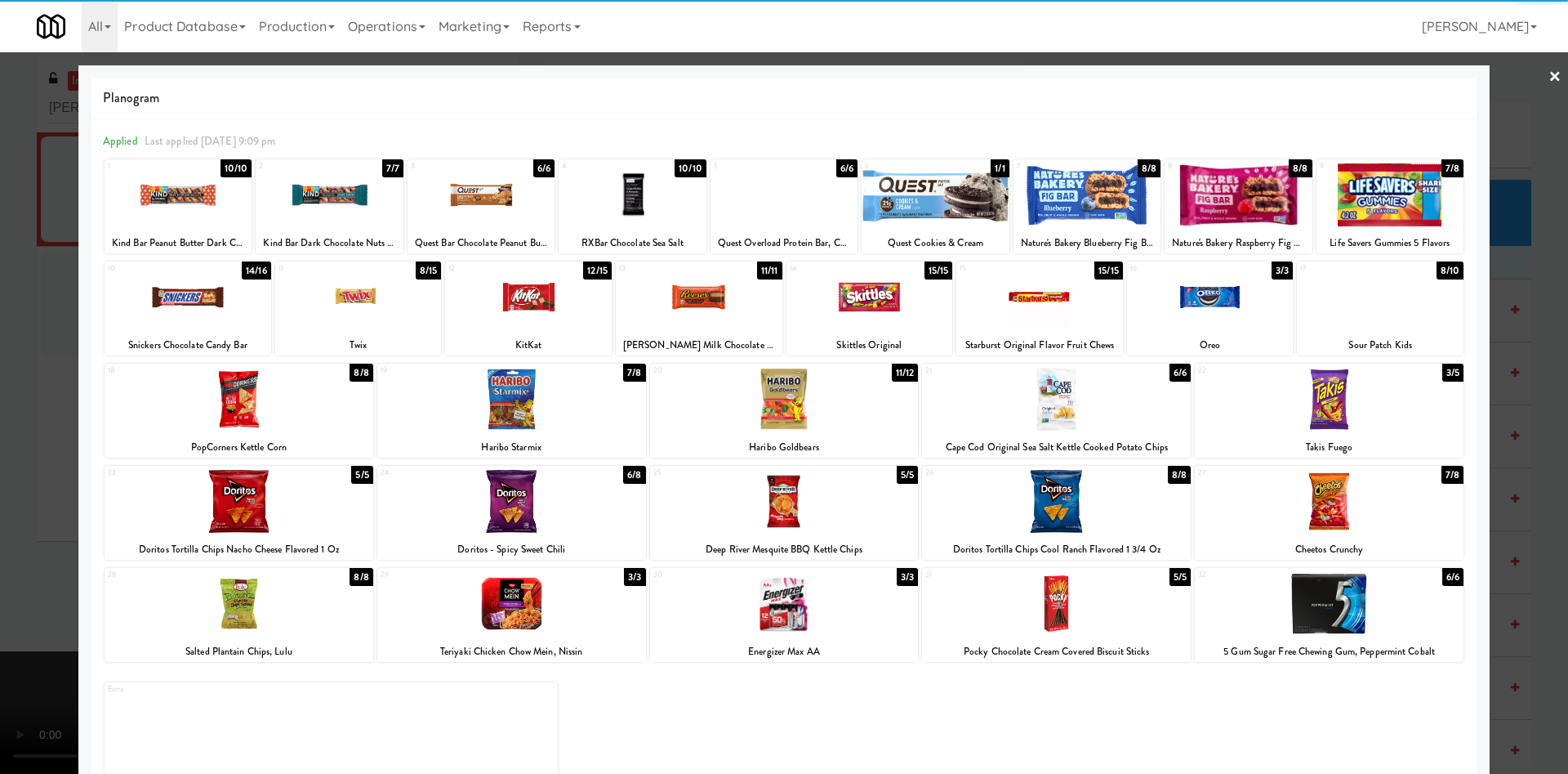
click at [31, 445] on div at bounding box center [784, 387] width 1568 height 774
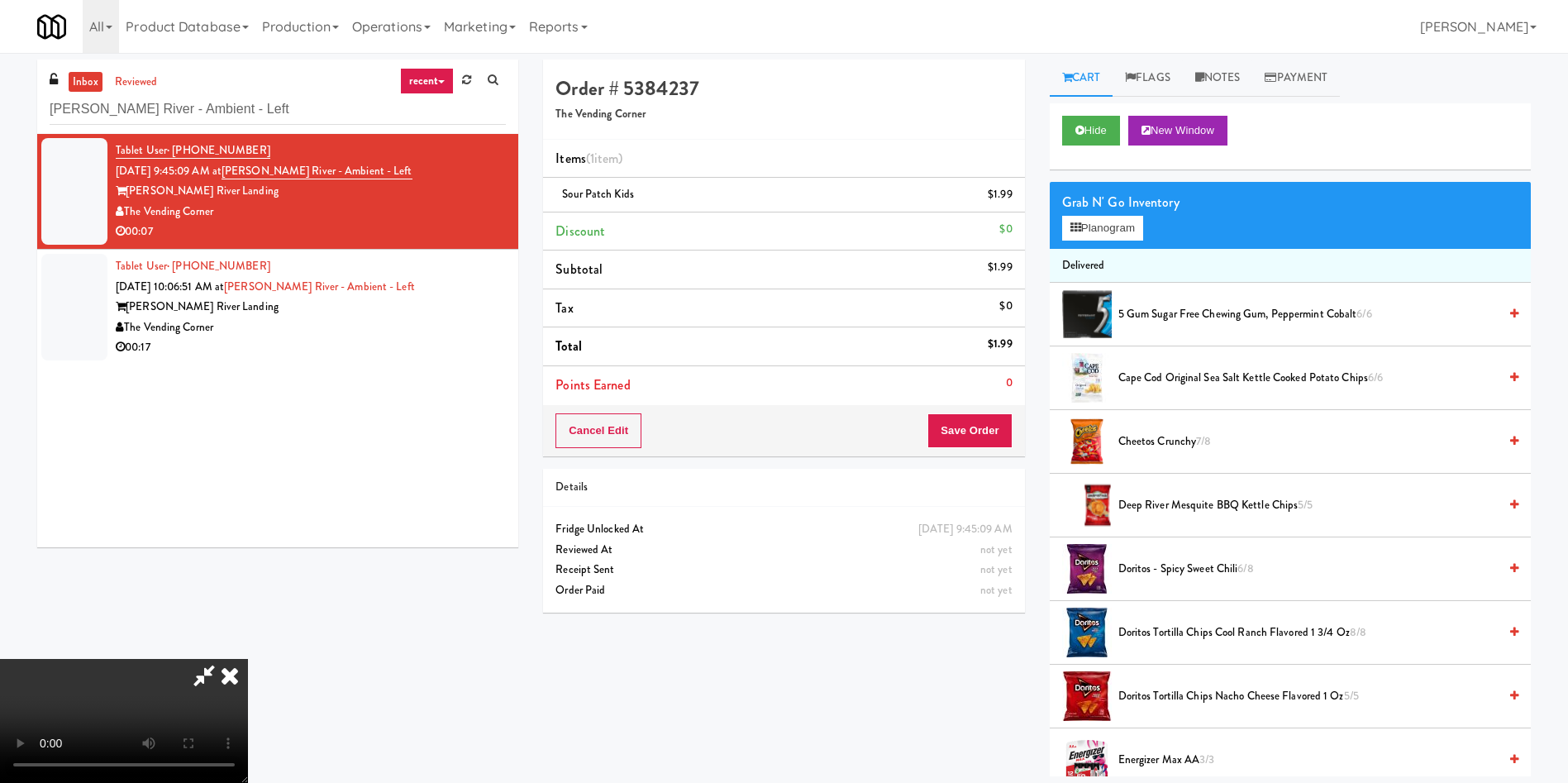
click at [248, 521] on video at bounding box center [124, 721] width 248 height 124
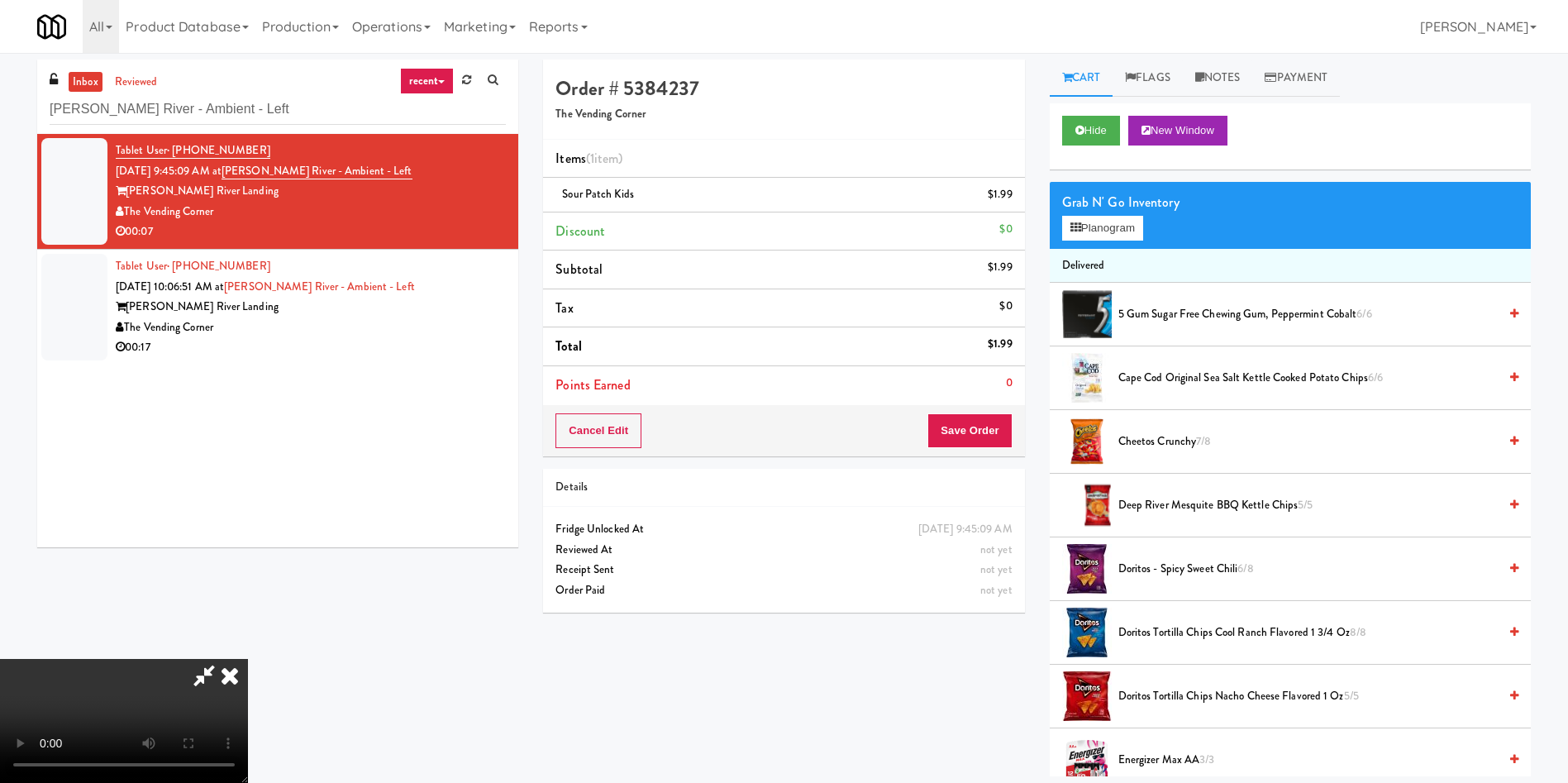
click at [248, 521] on video at bounding box center [124, 721] width 248 height 124
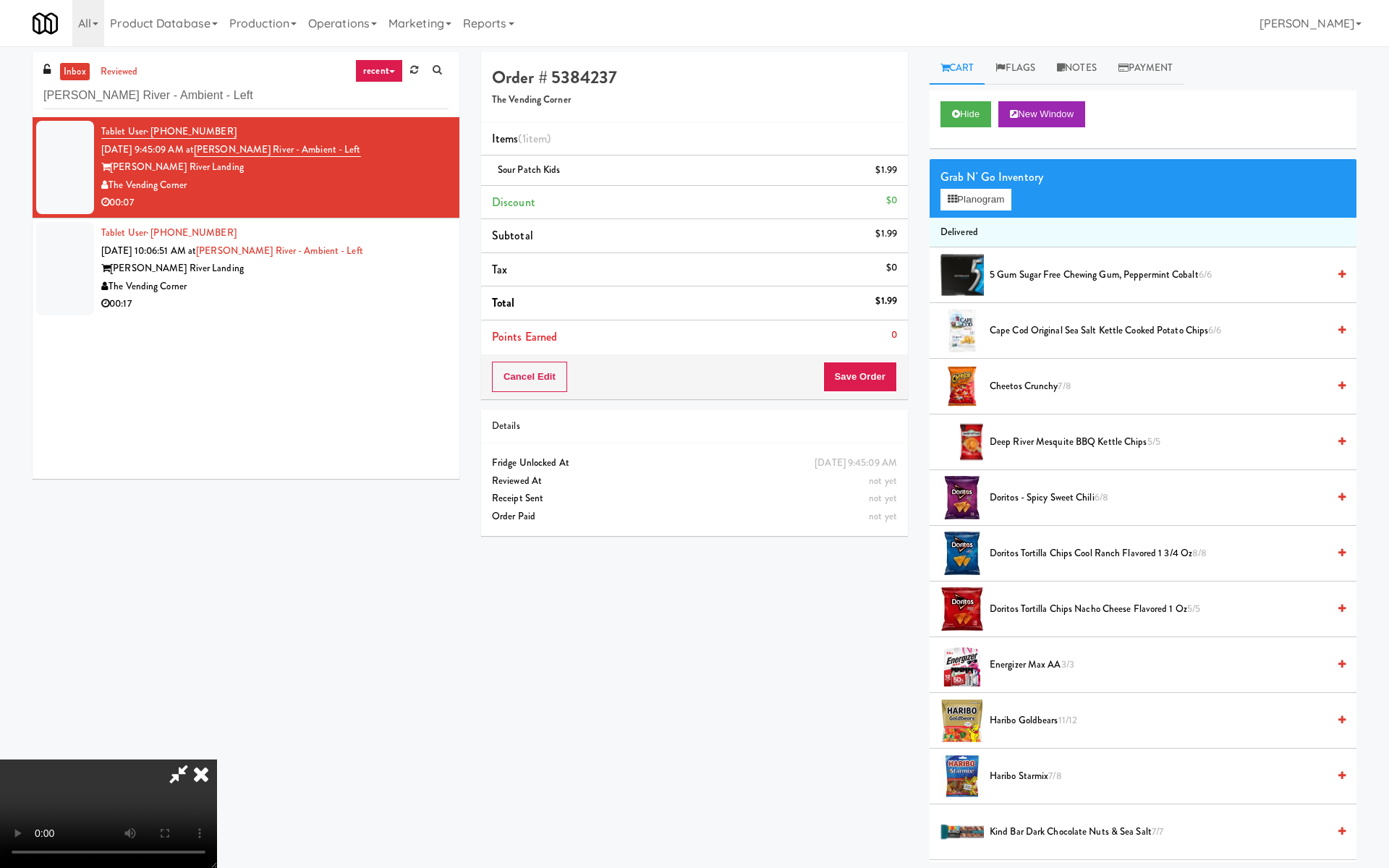
click at [217, 456] on video at bounding box center [108, 814] width 217 height 108
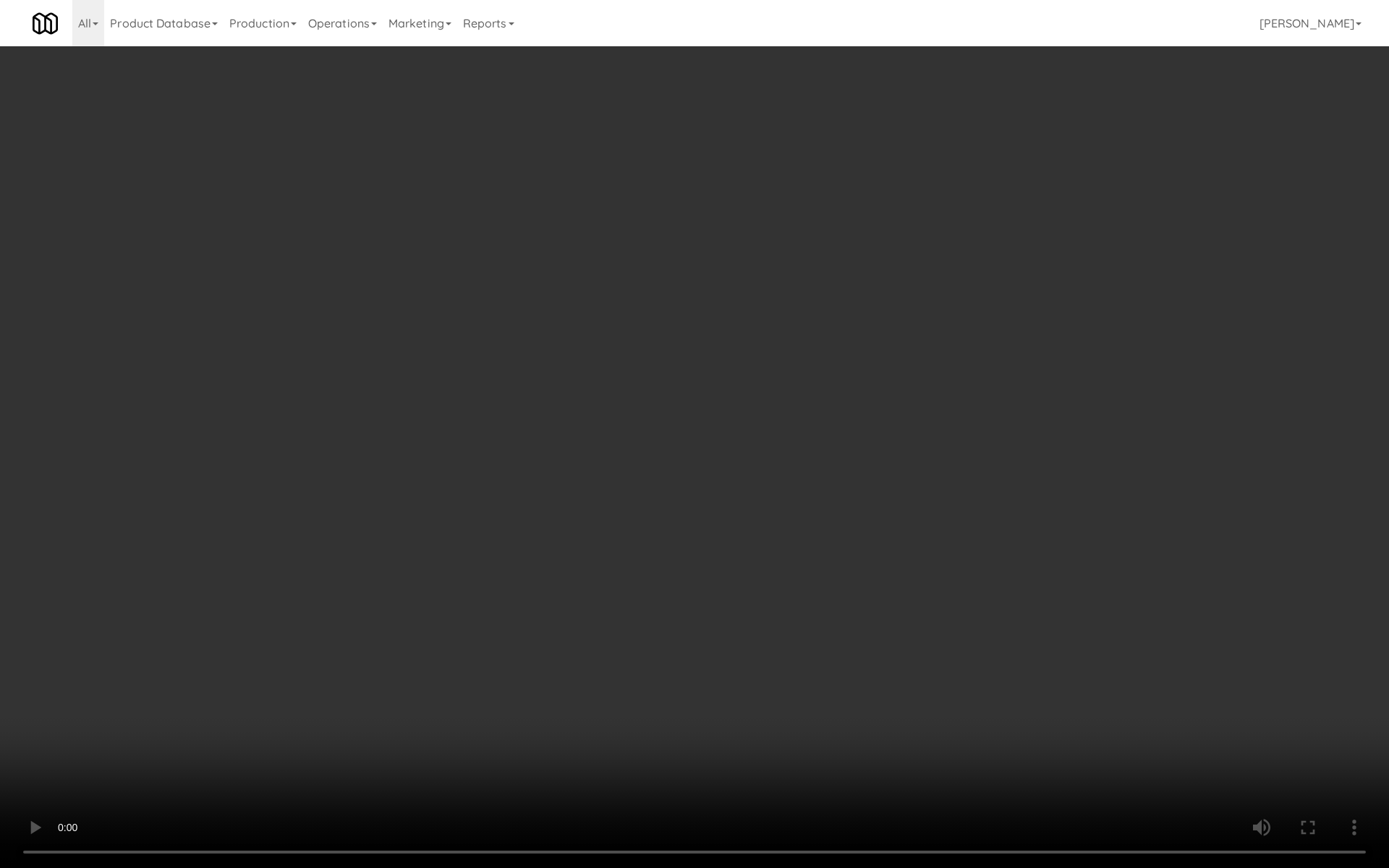
click at [824, 412] on video at bounding box center [694, 434] width 1389 height 868
click at [766, 456] on video at bounding box center [694, 434] width 1389 height 868
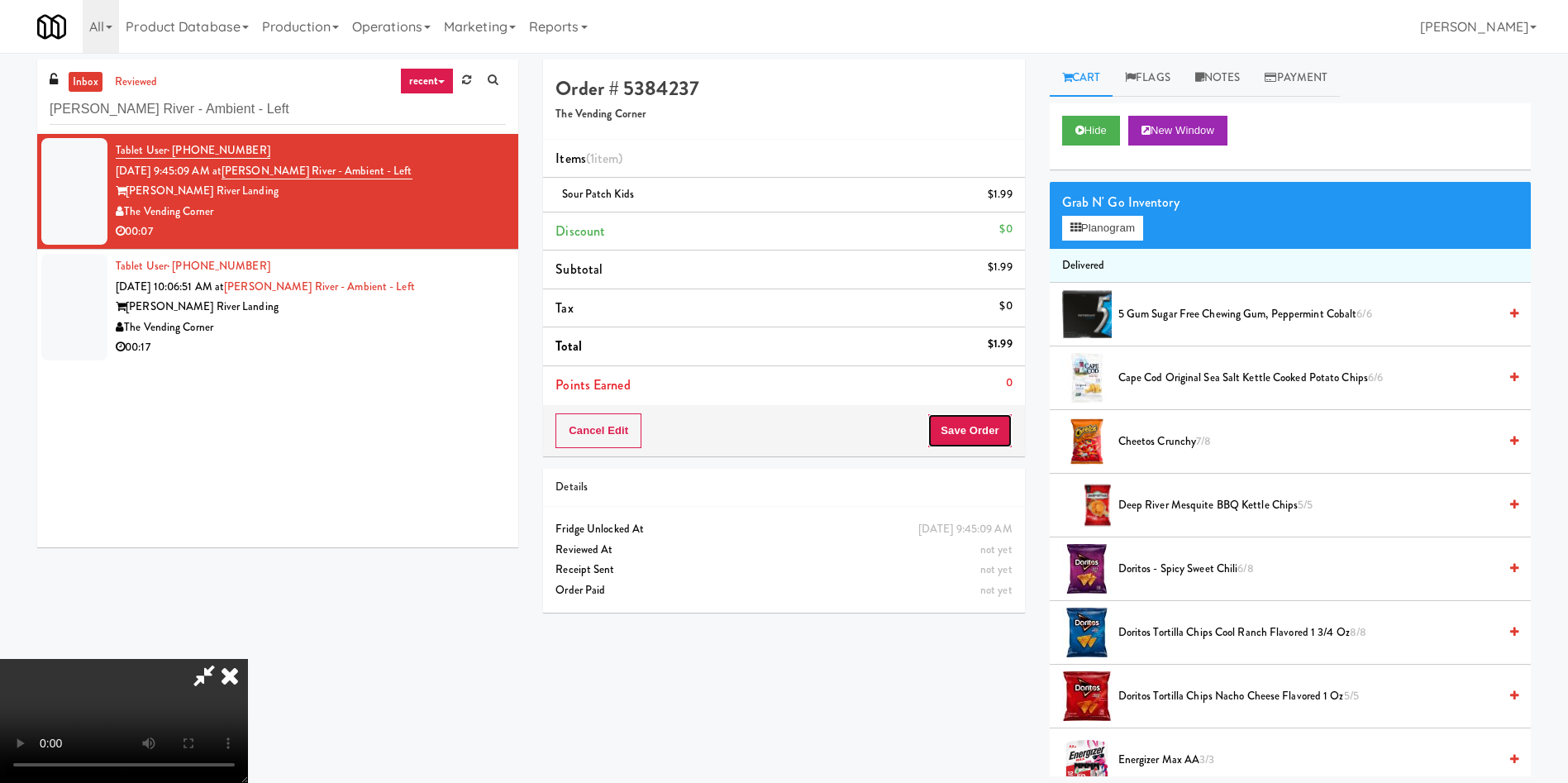
click at [989, 433] on button "Save Order" at bounding box center [969, 431] width 85 height 35
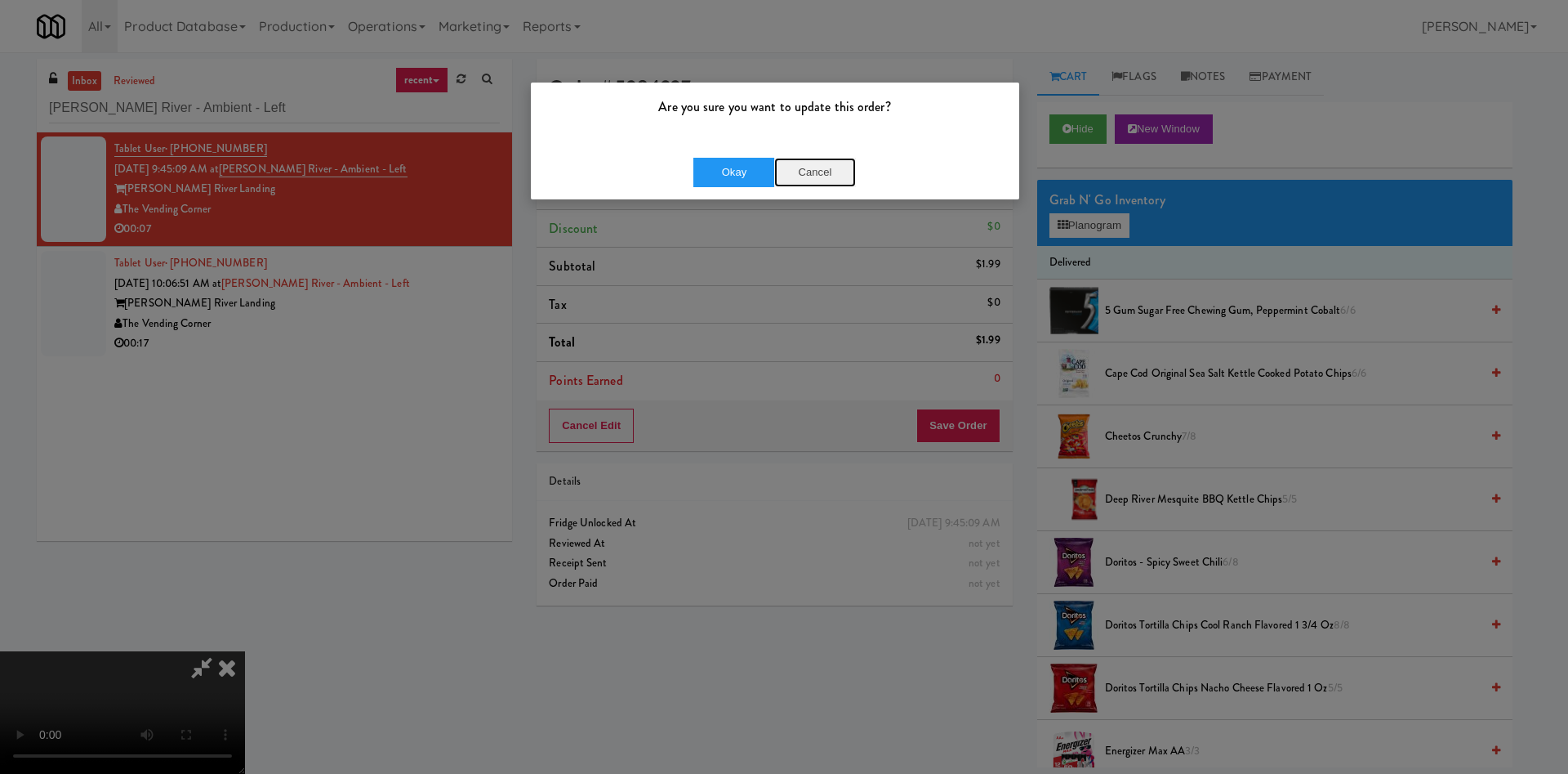
click at [808, 177] on button "Cancel" at bounding box center [815, 173] width 82 height 29
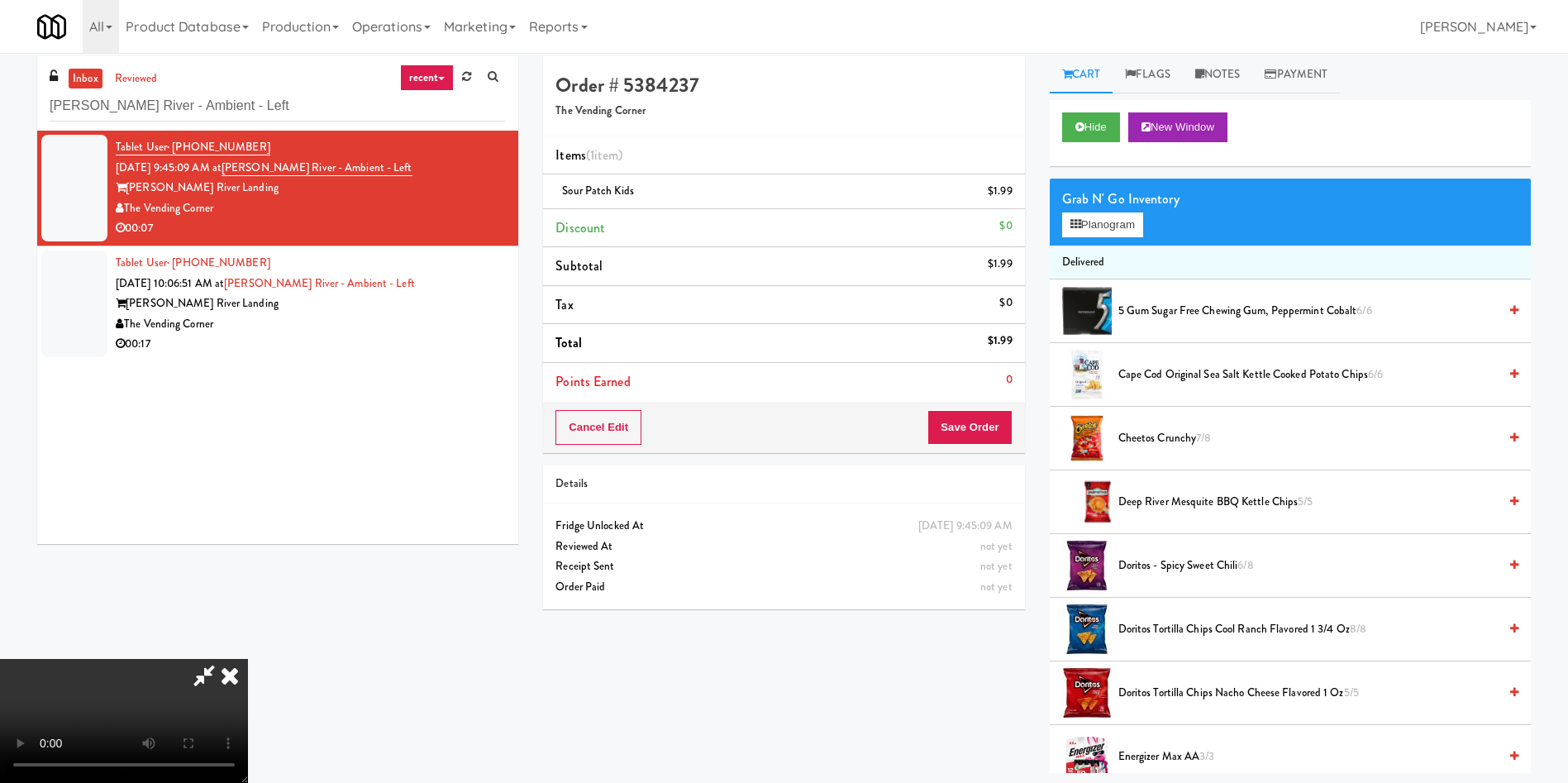
scroll to position [53, 0]
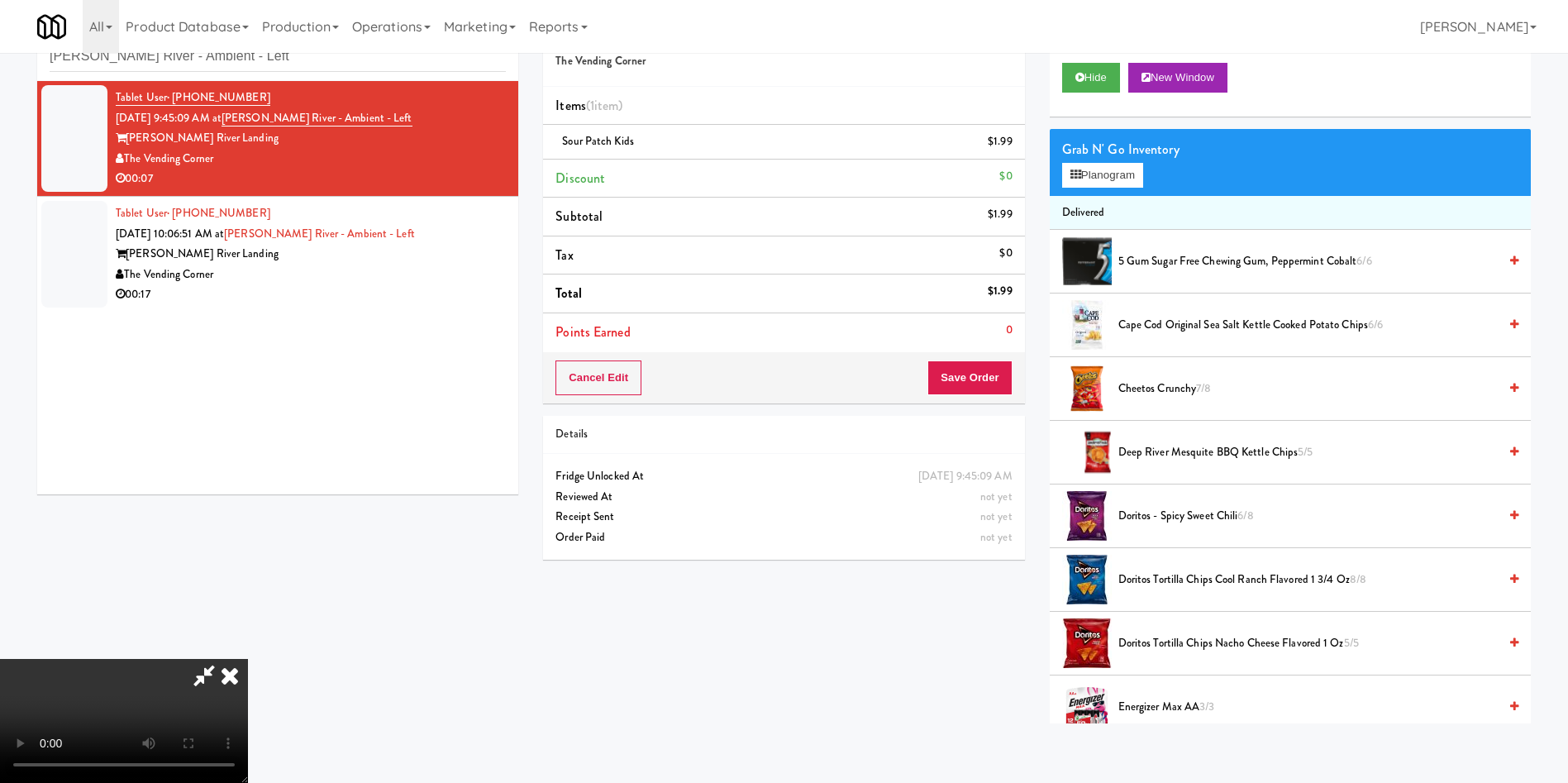
click at [248, 521] on video at bounding box center [124, 721] width 248 height 124
click at [223, 521] on icon at bounding box center [204, 676] width 38 height 33
click at [248, 521] on icon at bounding box center [229, 676] width 37 height 33
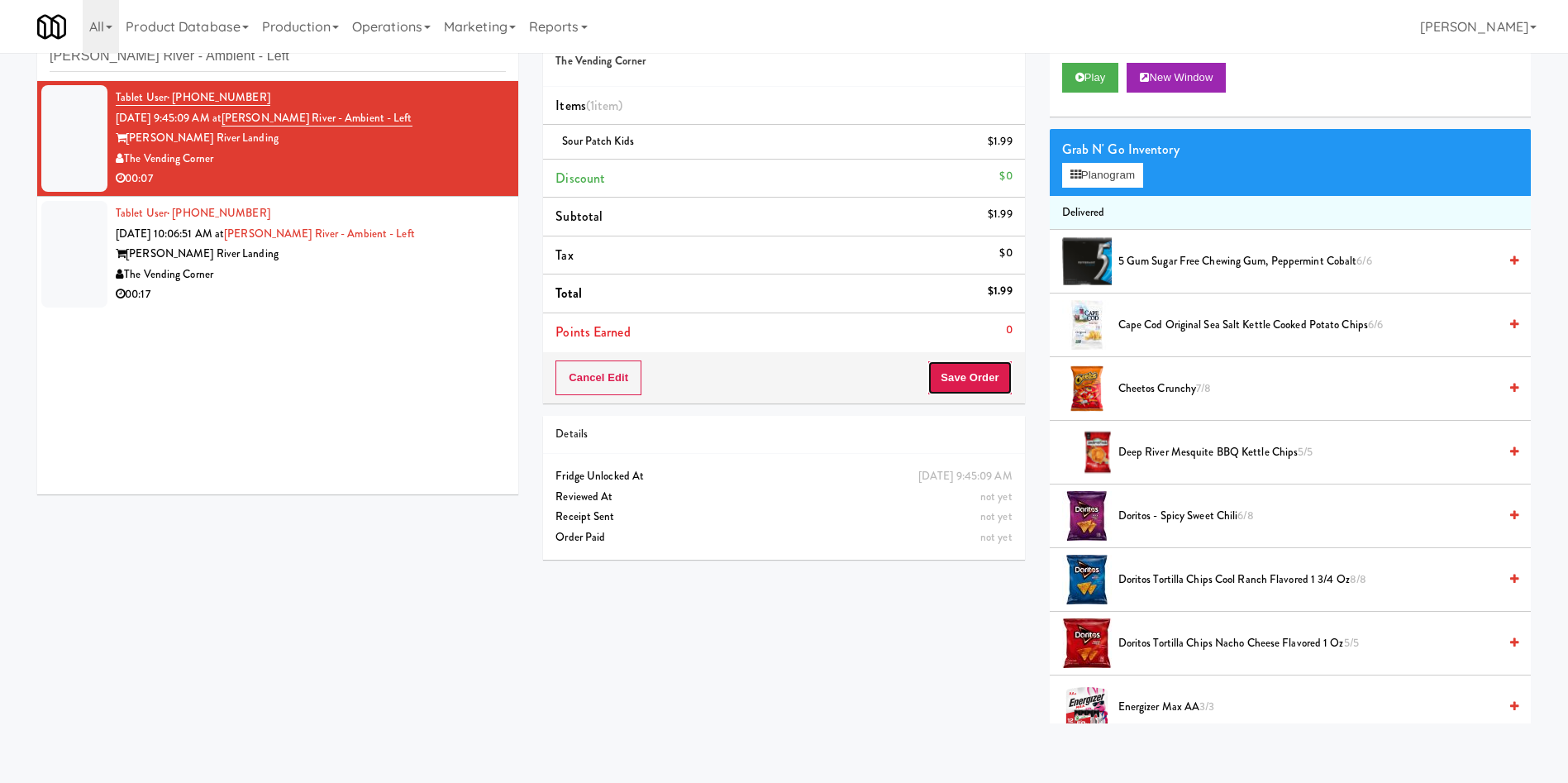
click at [945, 388] on button "Save Order" at bounding box center [969, 378] width 85 height 35
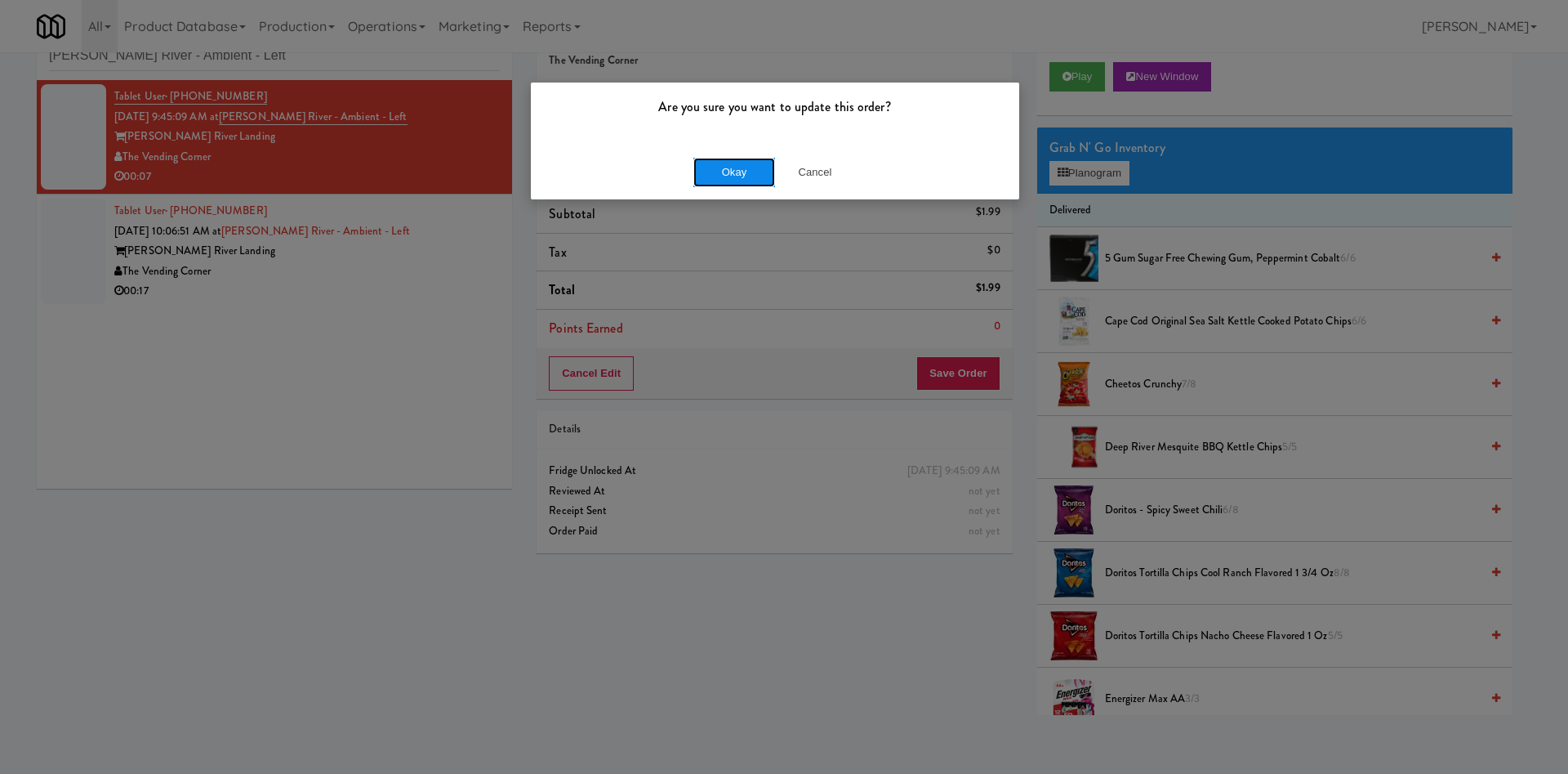
click at [755, 164] on button "Okay" at bounding box center [734, 173] width 82 height 29
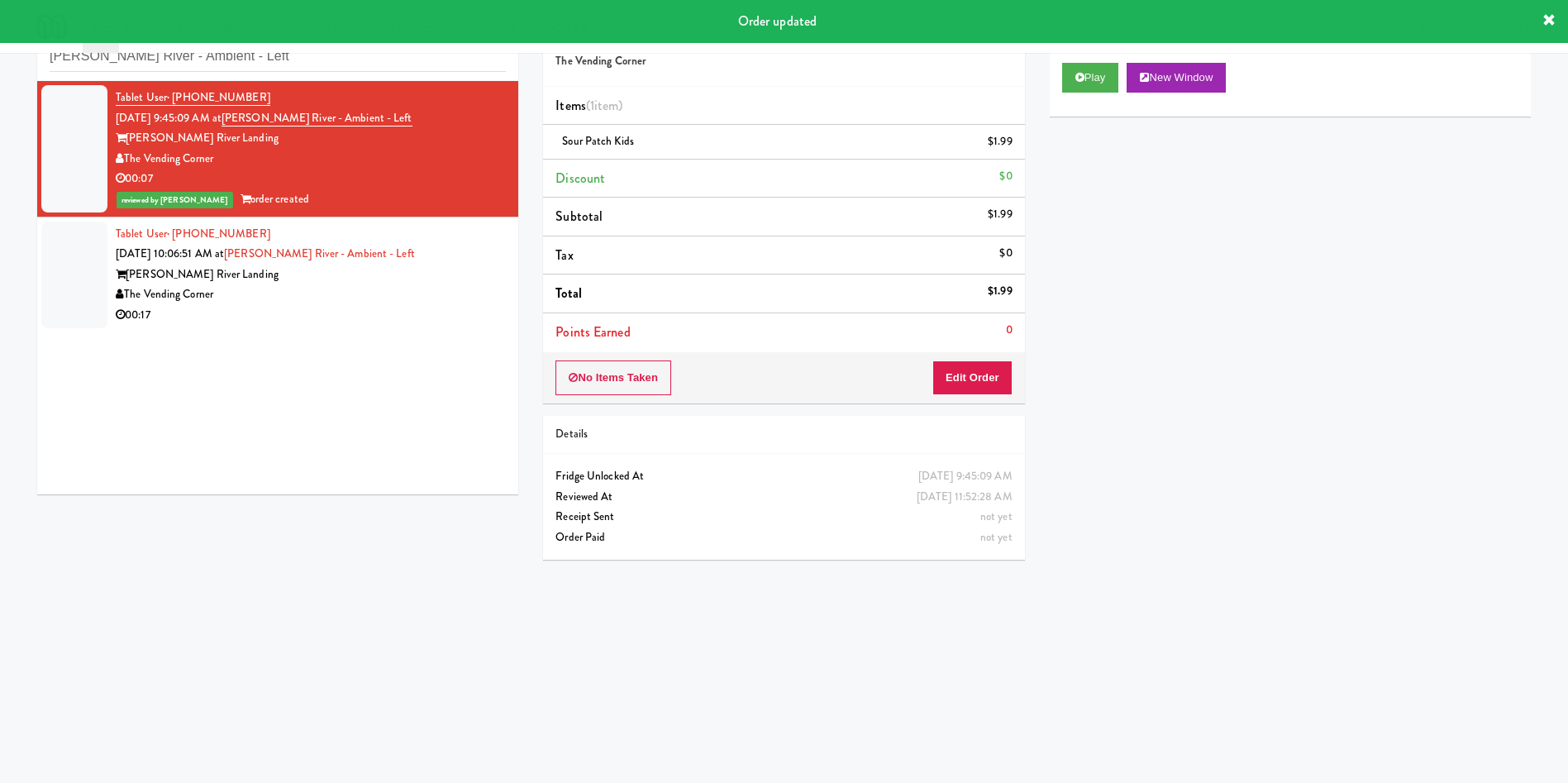
drag, startPoint x: 78, startPoint y: 275, endPoint x: 366, endPoint y: 294, distance: 288.6
click at [117, 287] on div "Tablet User · (314) 971-5900 Sep 14, 2025 10:06:51 AM at Charles River - Ambien…" at bounding box center [311, 275] width 390 height 101
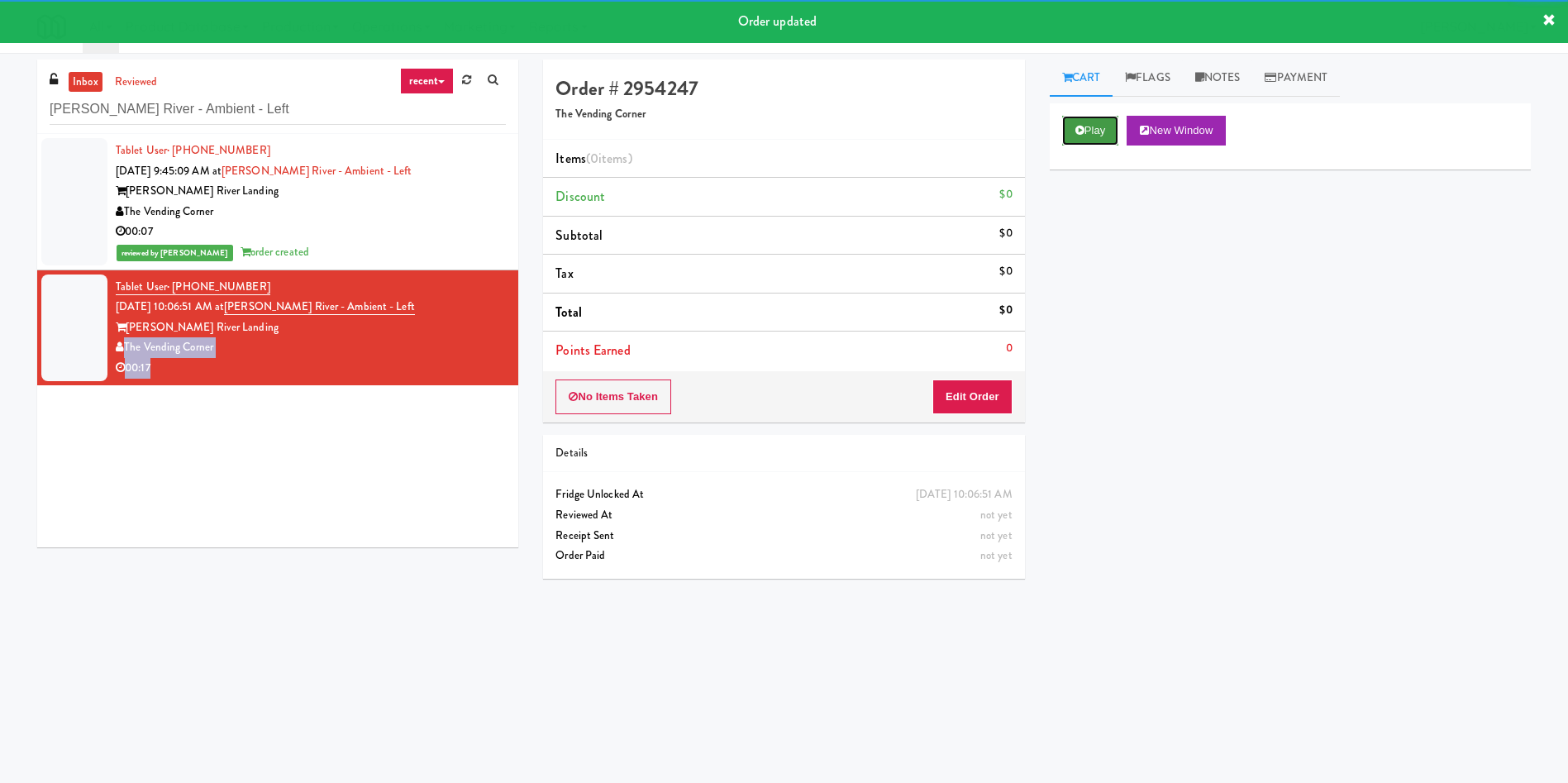
click at [1044, 133] on button "Play" at bounding box center [1090, 131] width 57 height 30
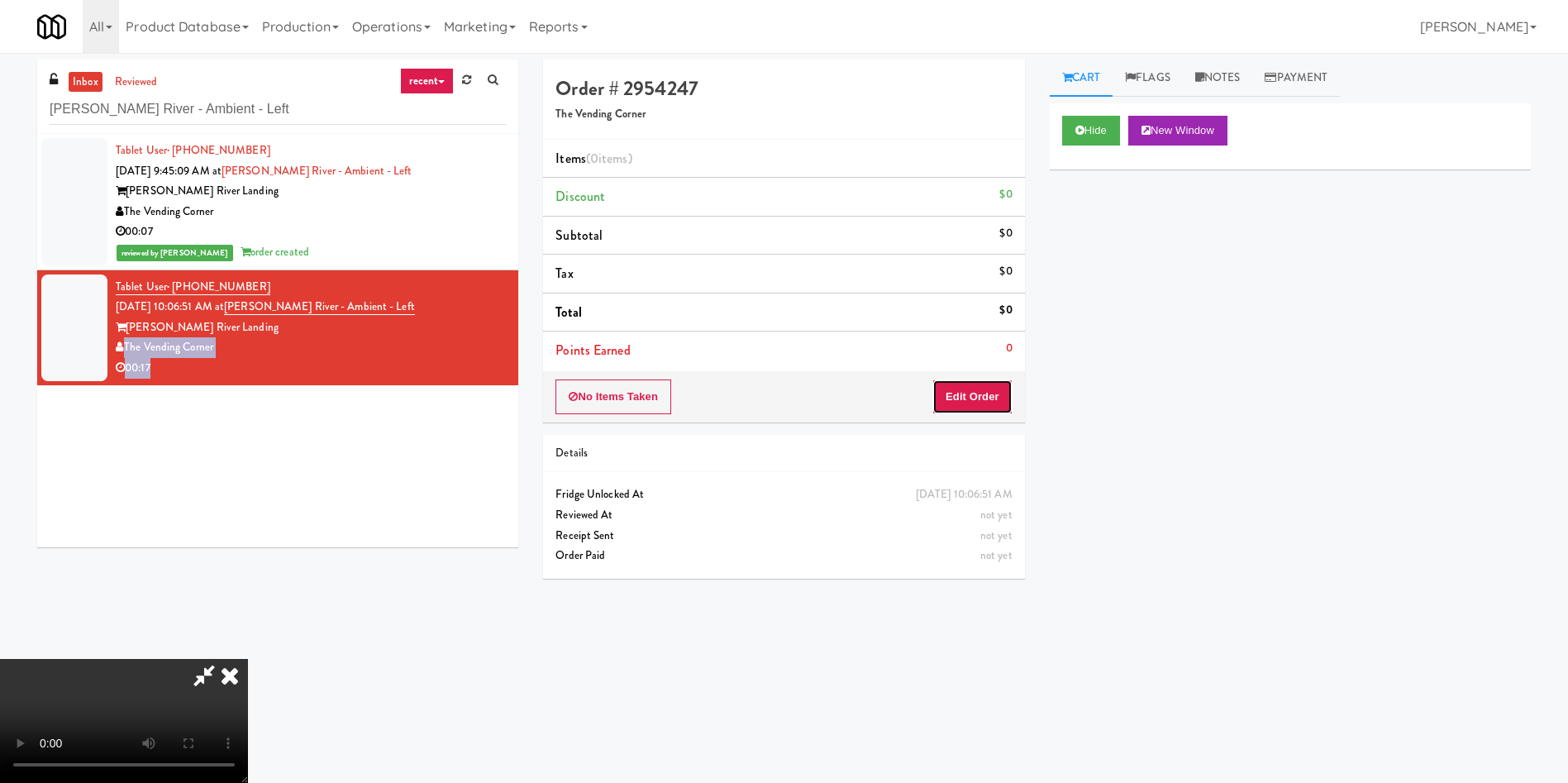
click at [947, 397] on button "Edit Order" at bounding box center [972, 397] width 80 height 35
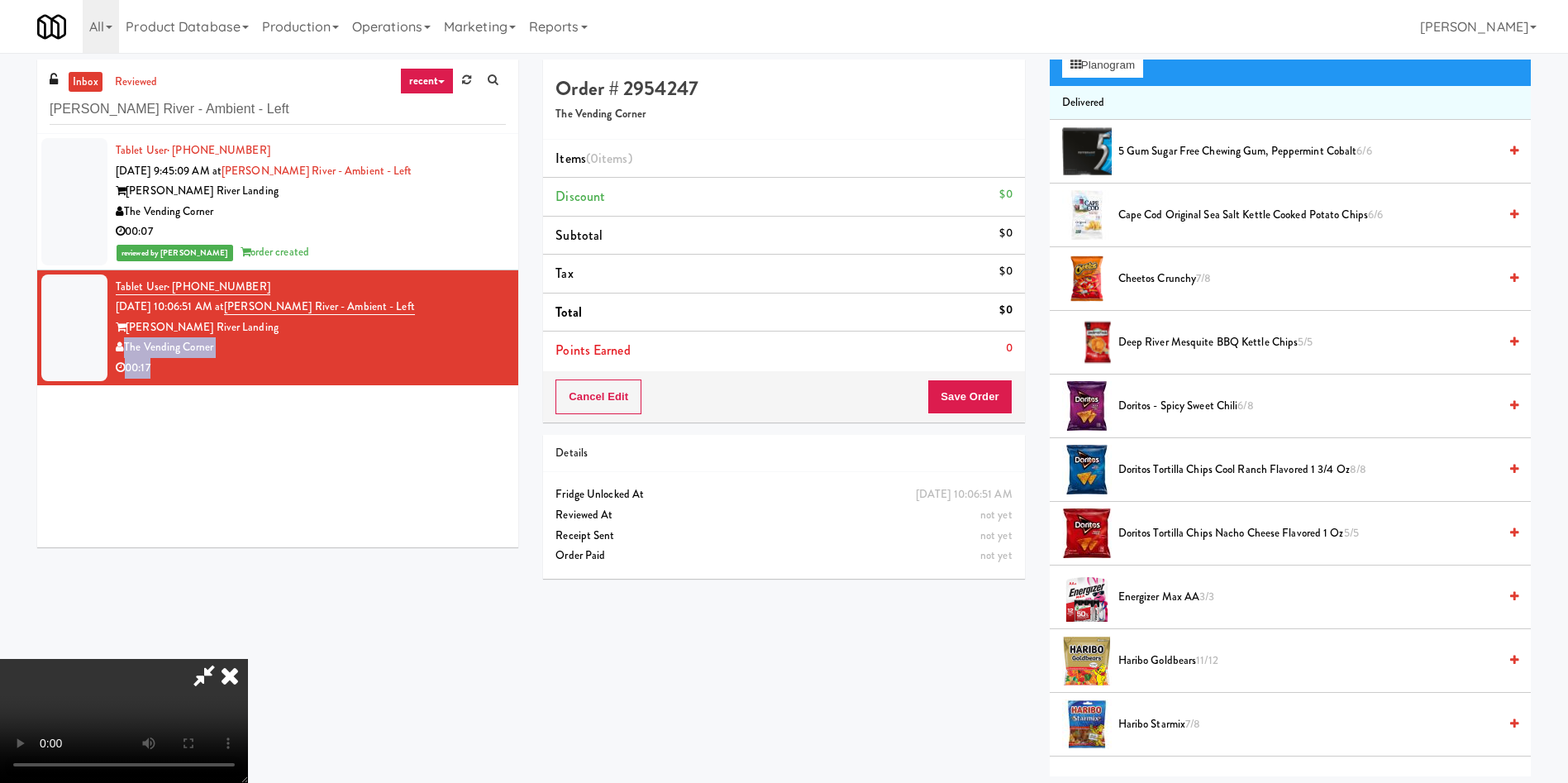
scroll to position [124, 0]
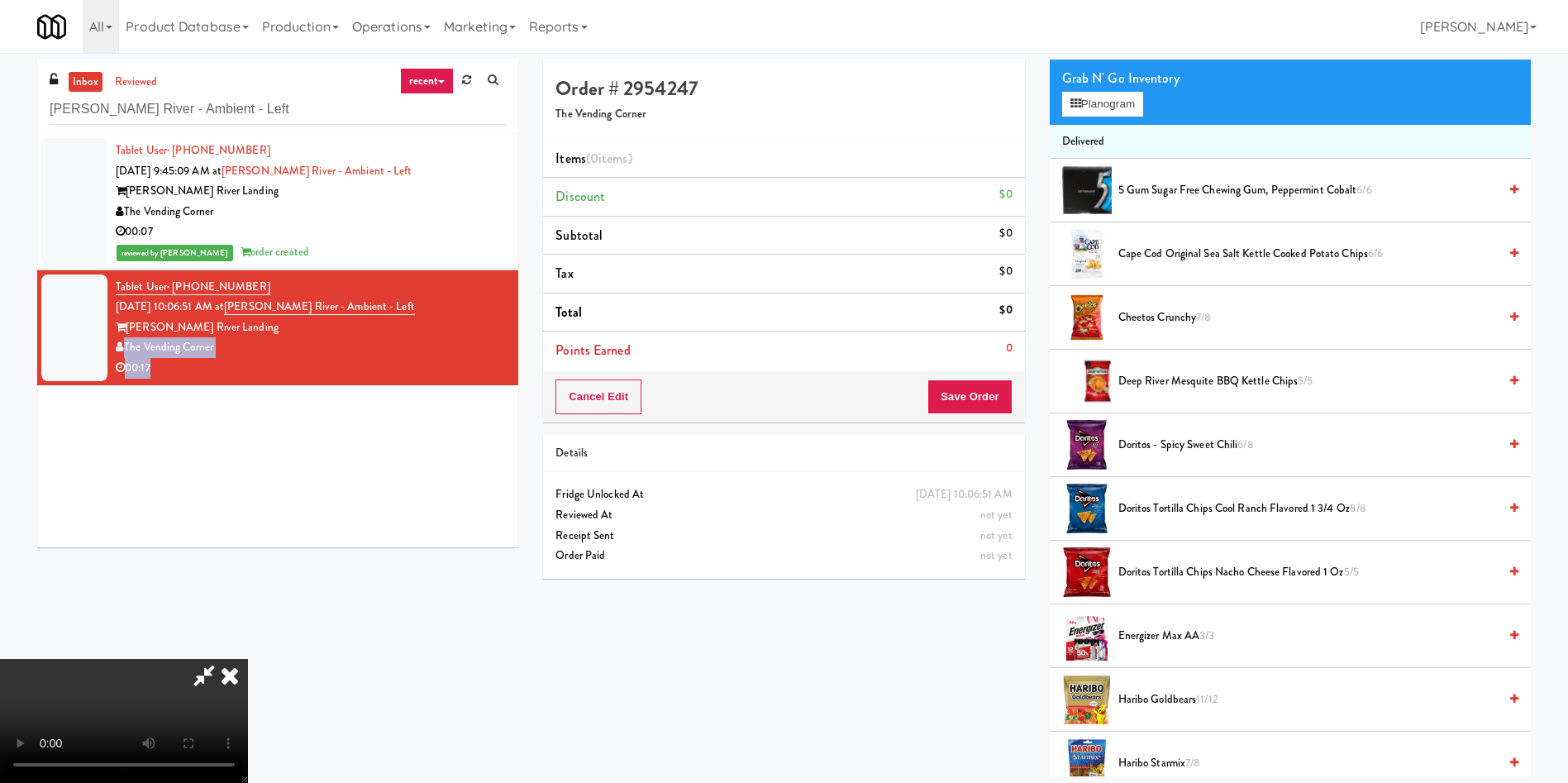
click at [248, 521] on video at bounding box center [124, 721] width 248 height 124
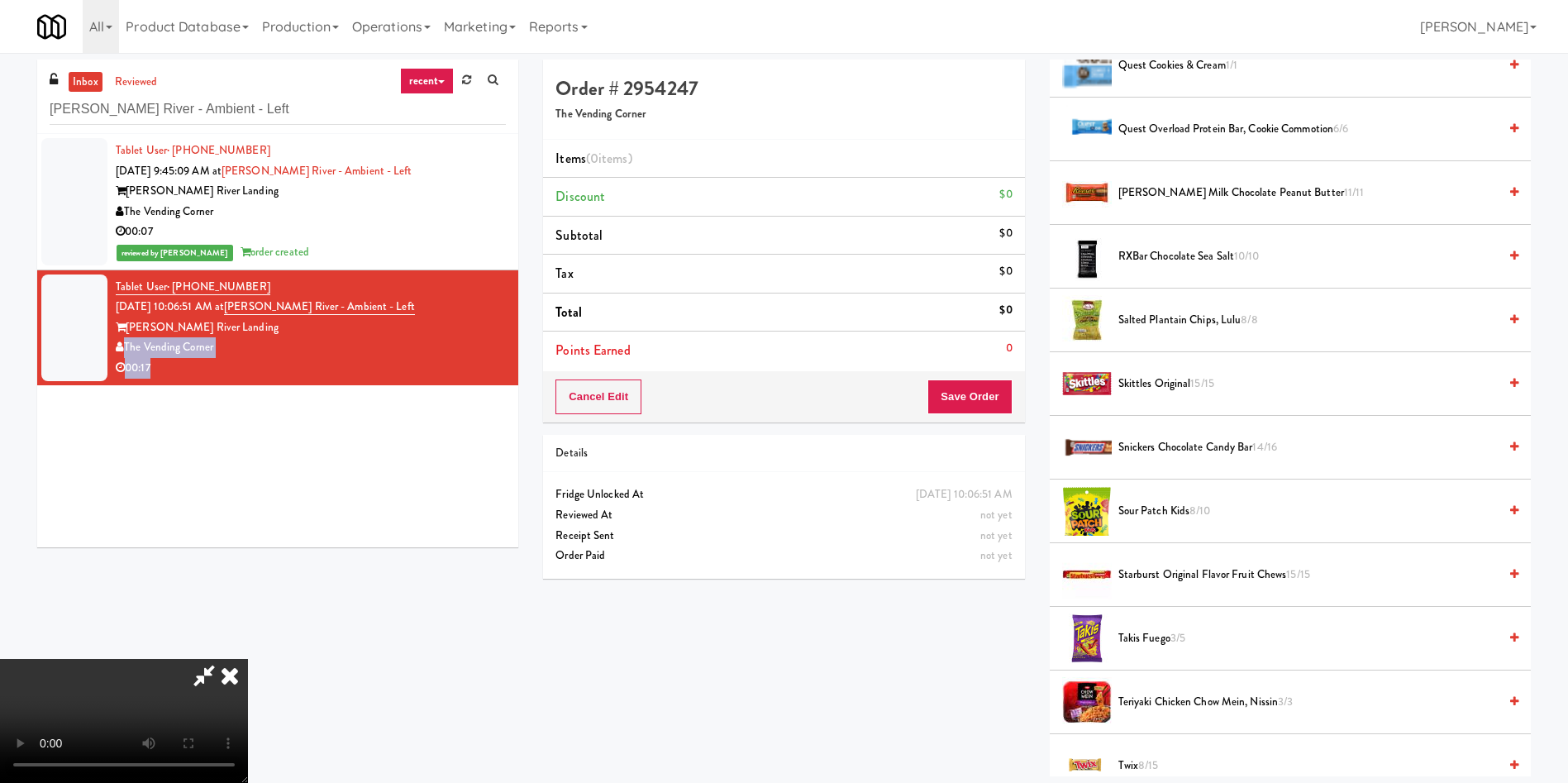
scroll to position [1612, 0]
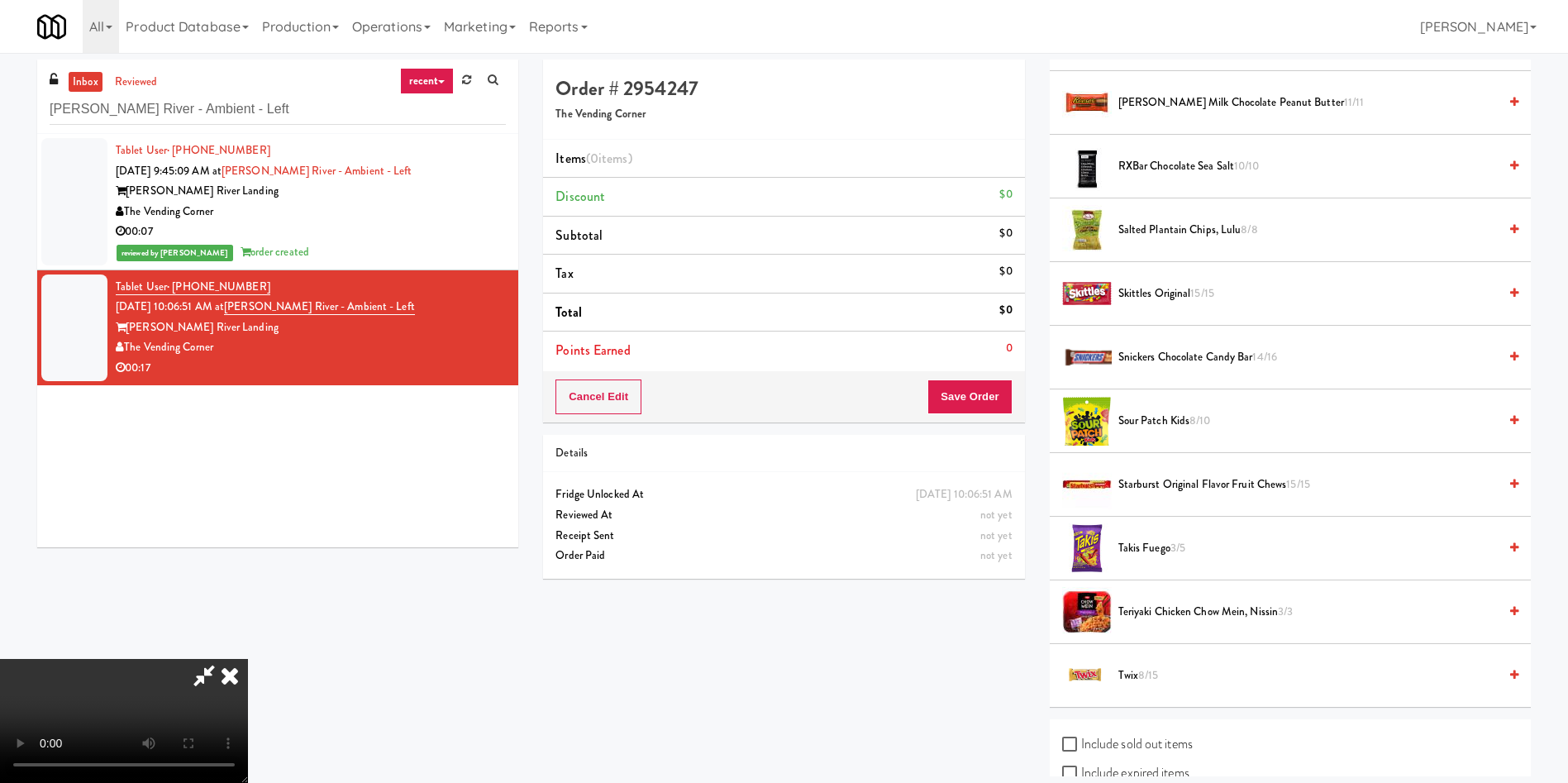
click at [1044, 360] on span "Snickers Chocolate Candy Bar 14/16" at bounding box center [1307, 358] width 380 height 21
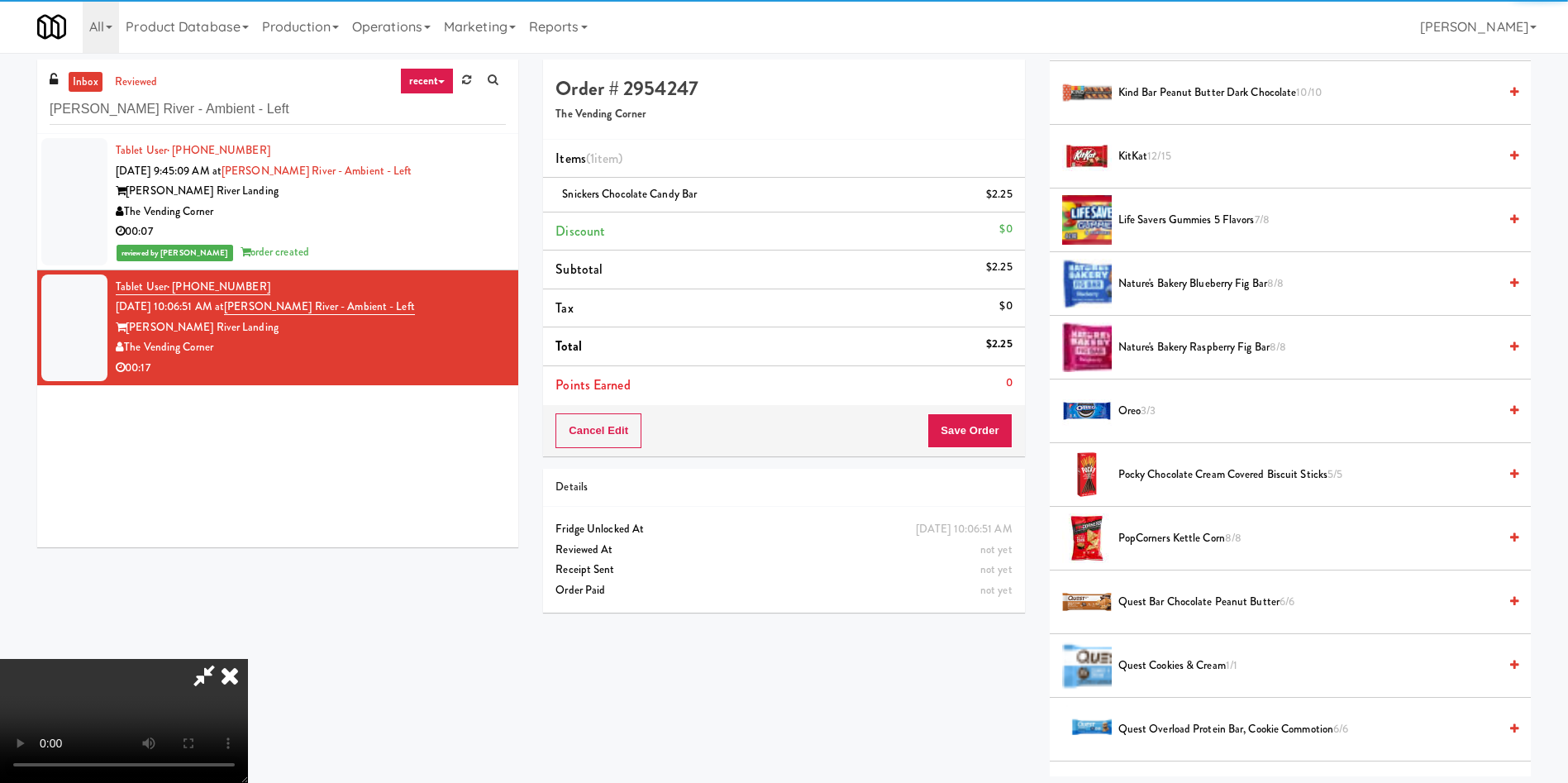
scroll to position [744, 0]
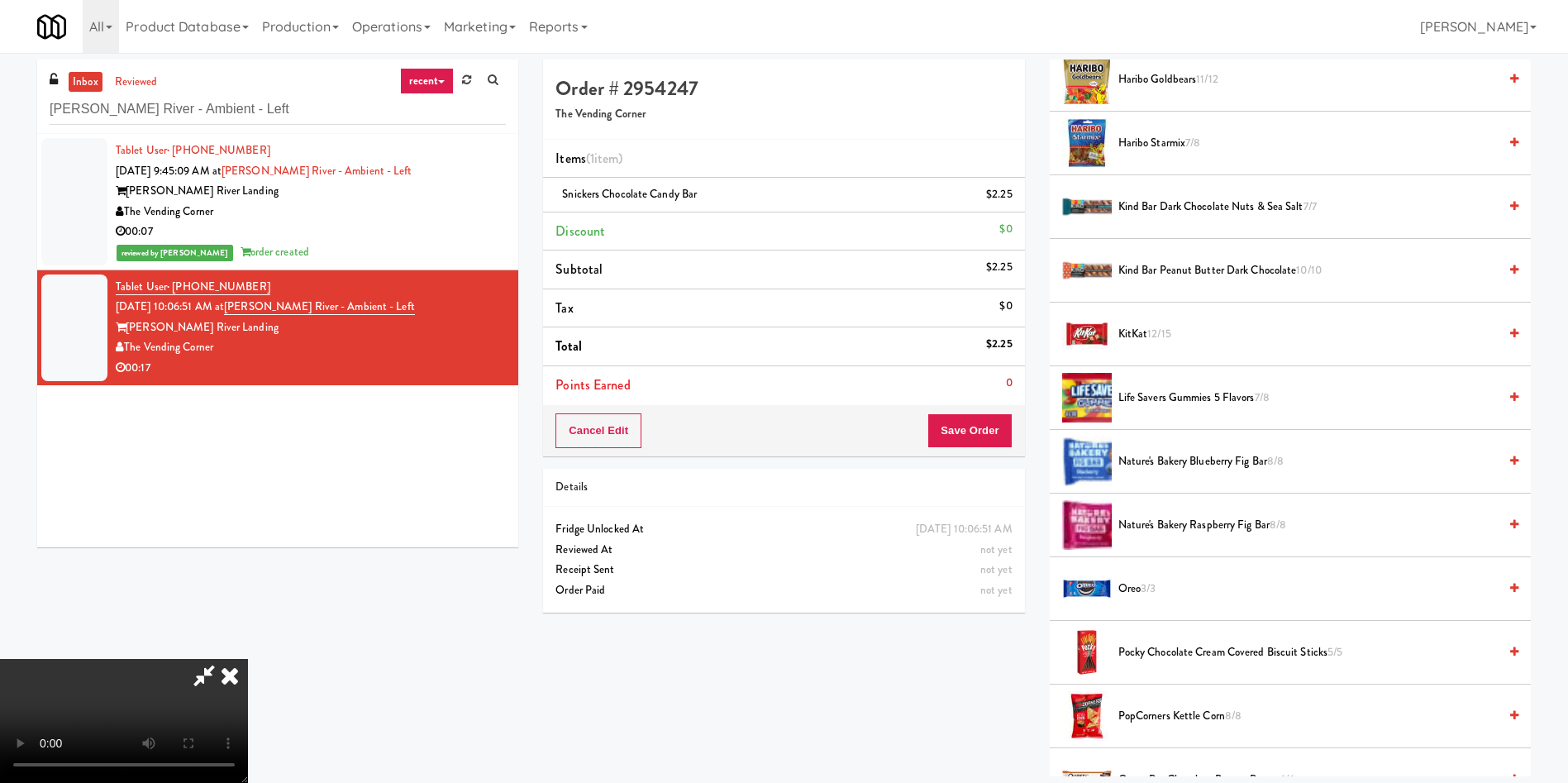
click at [248, 521] on video at bounding box center [124, 721] width 248 height 124
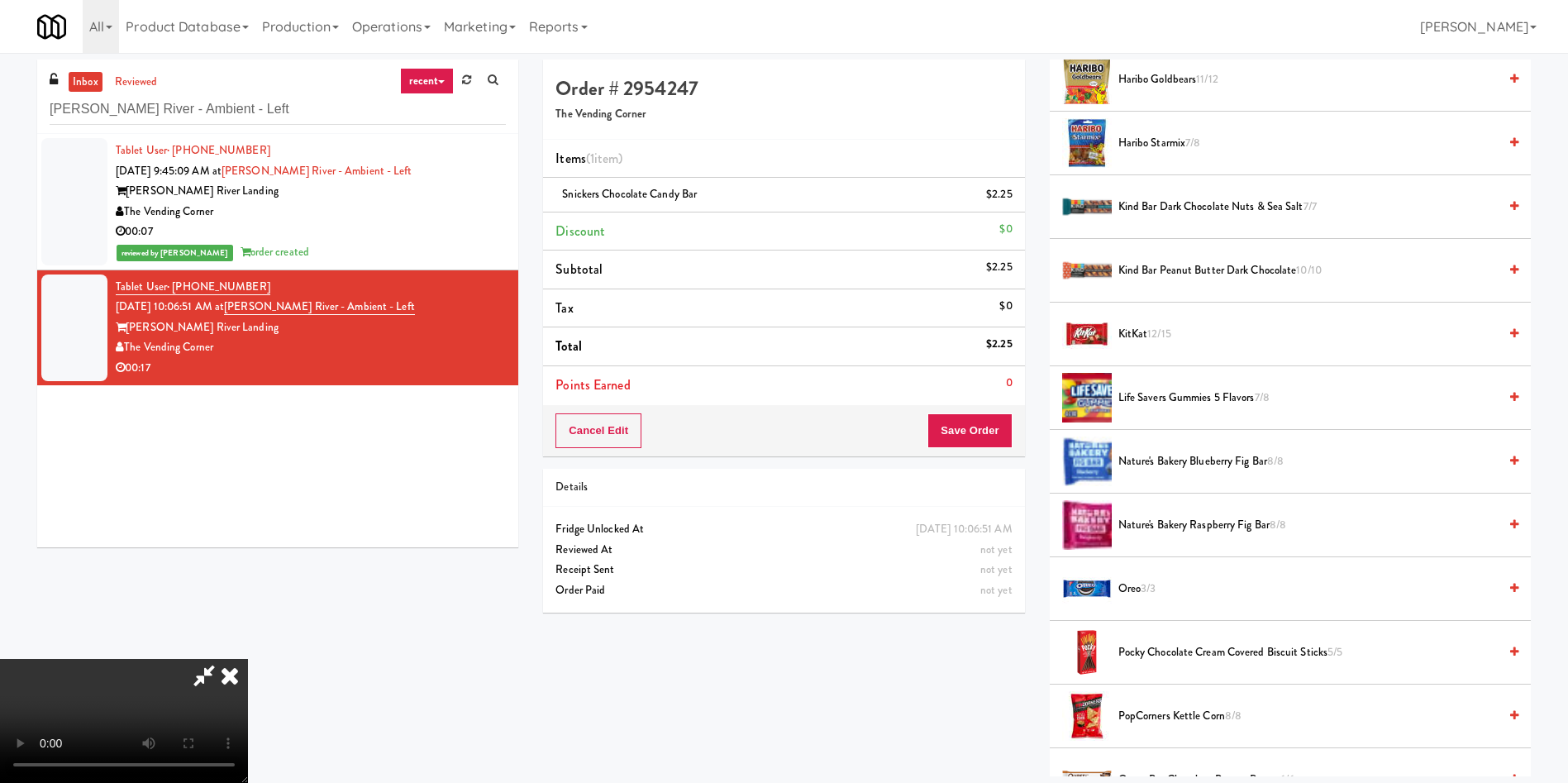
click at [248, 521] on video at bounding box center [124, 721] width 248 height 124
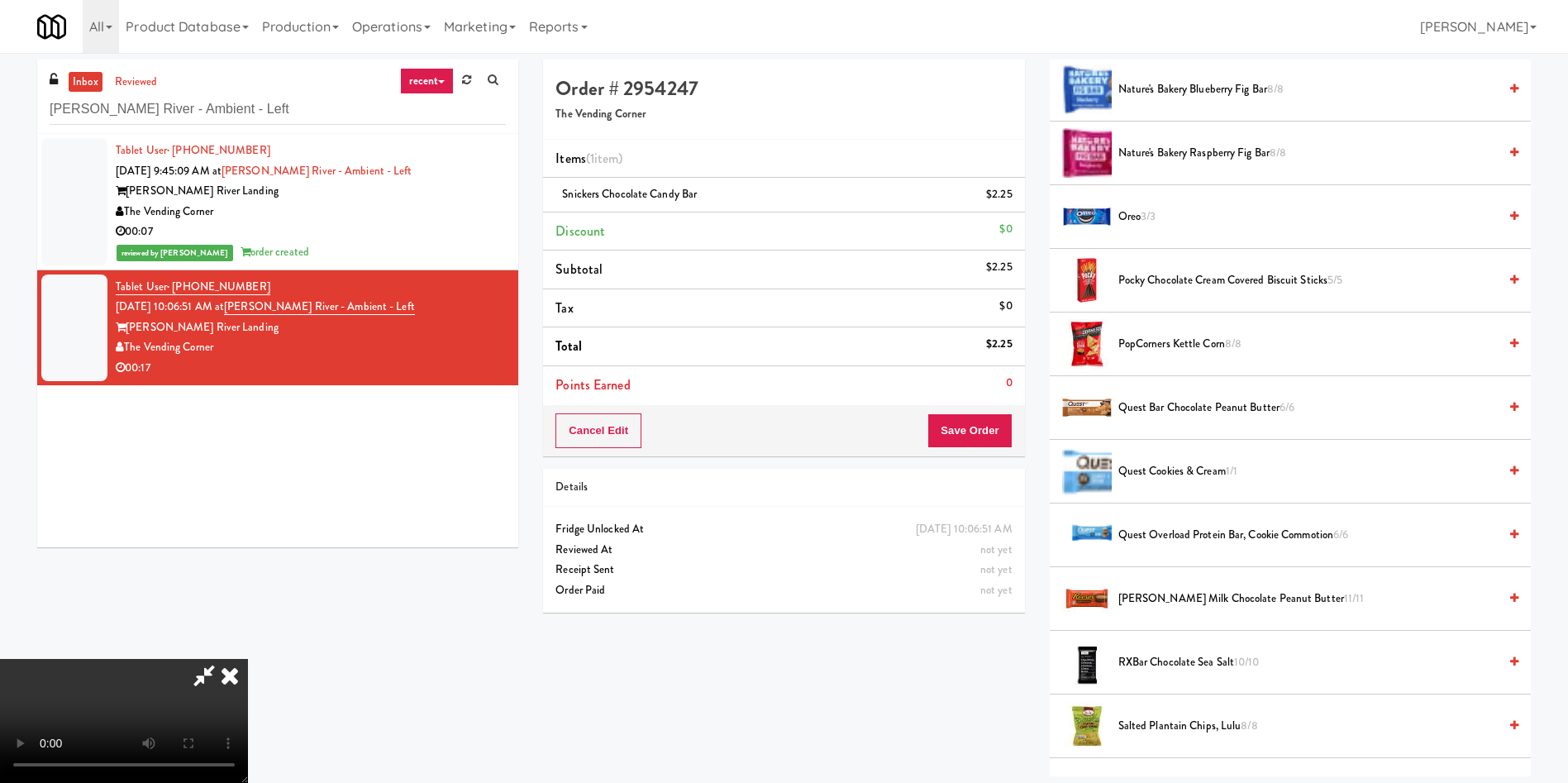
scroll to position [1364, 0]
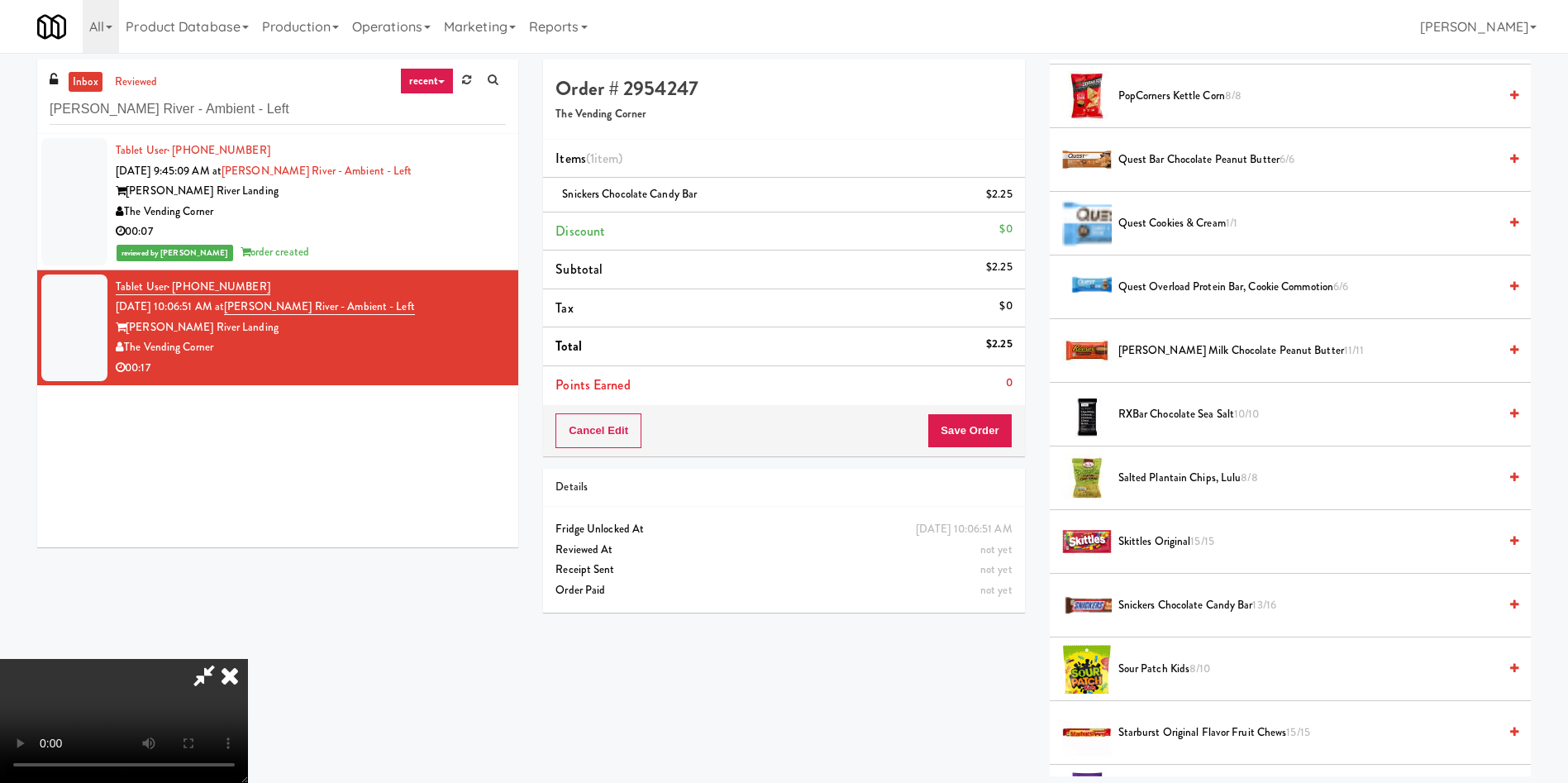
click at [1044, 347] on span "Reese's Milk Chocolate Peanut Butter 11/11" at bounding box center [1307, 351] width 380 height 21
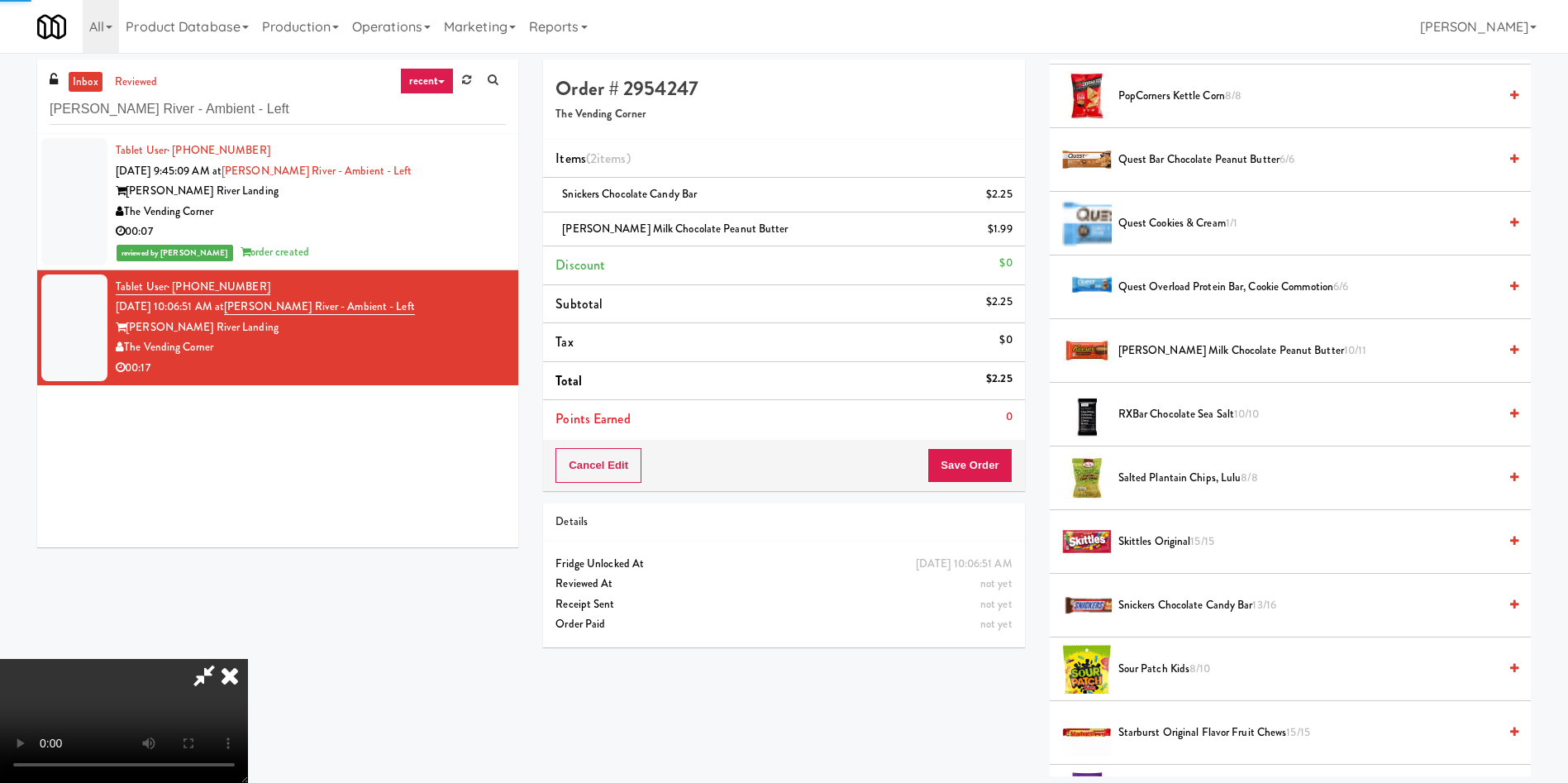
scroll to position [1735, 0]
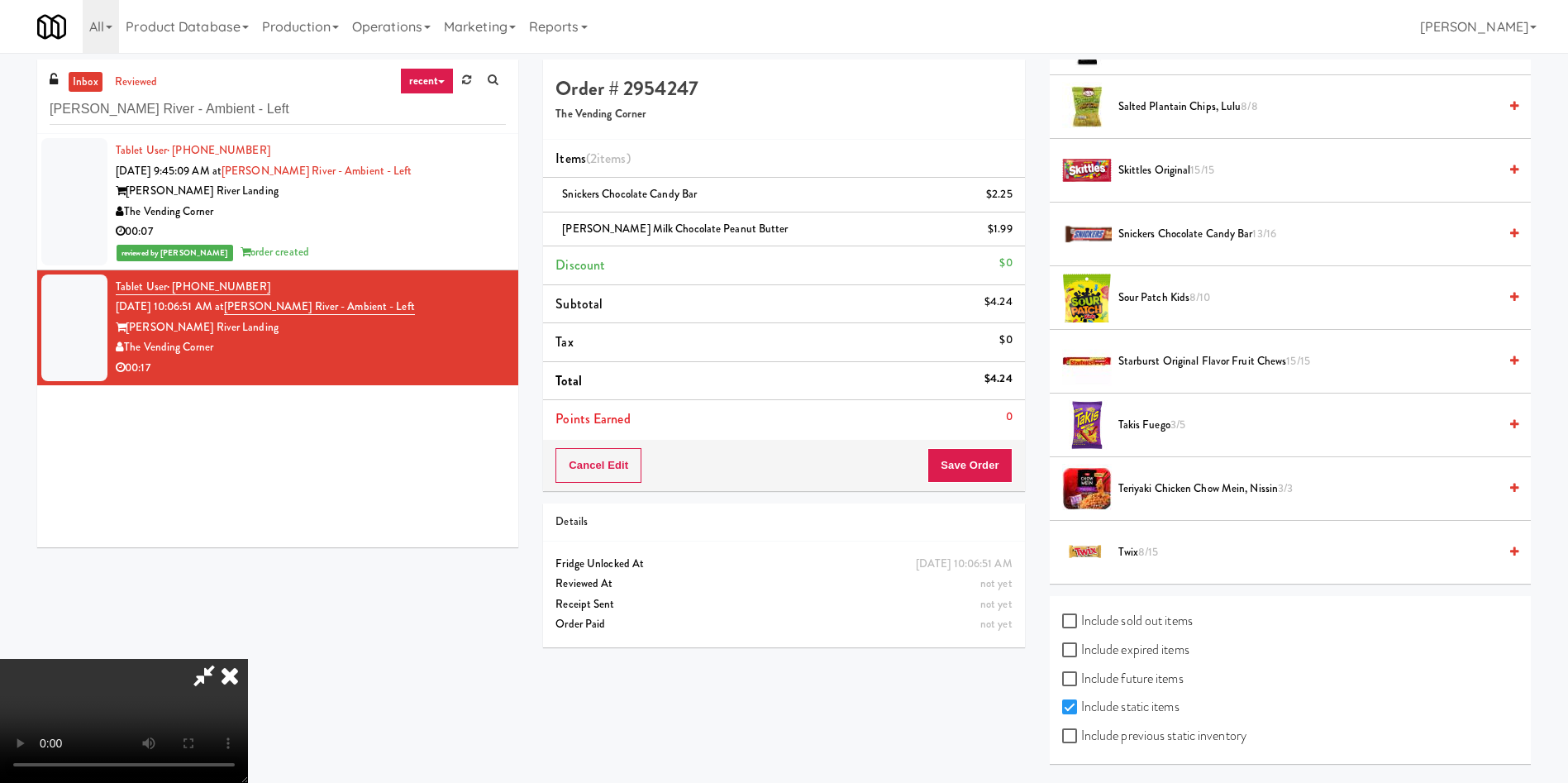
click at [248, 521] on video at bounding box center [124, 721] width 248 height 124
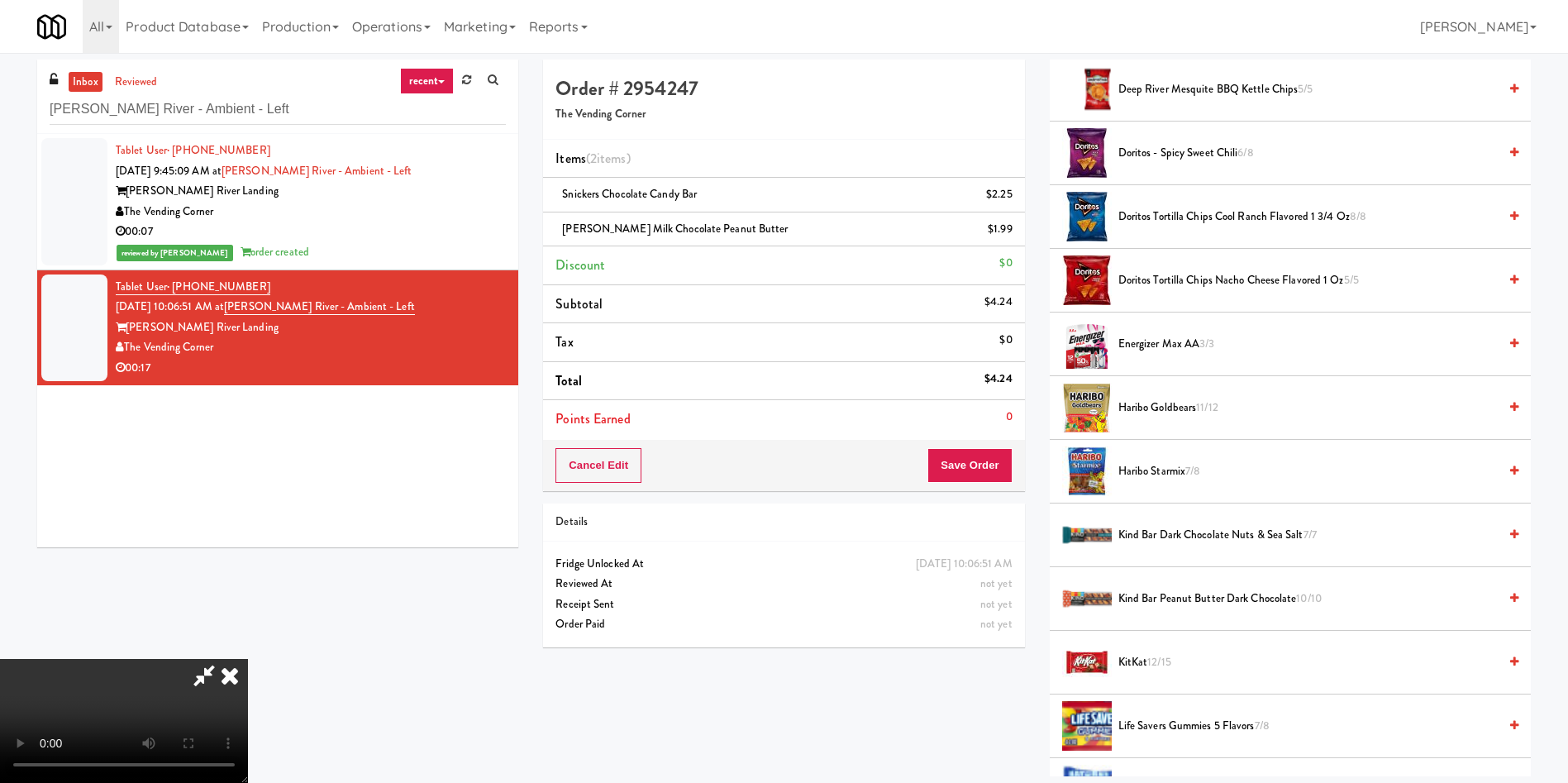
scroll to position [123, 0]
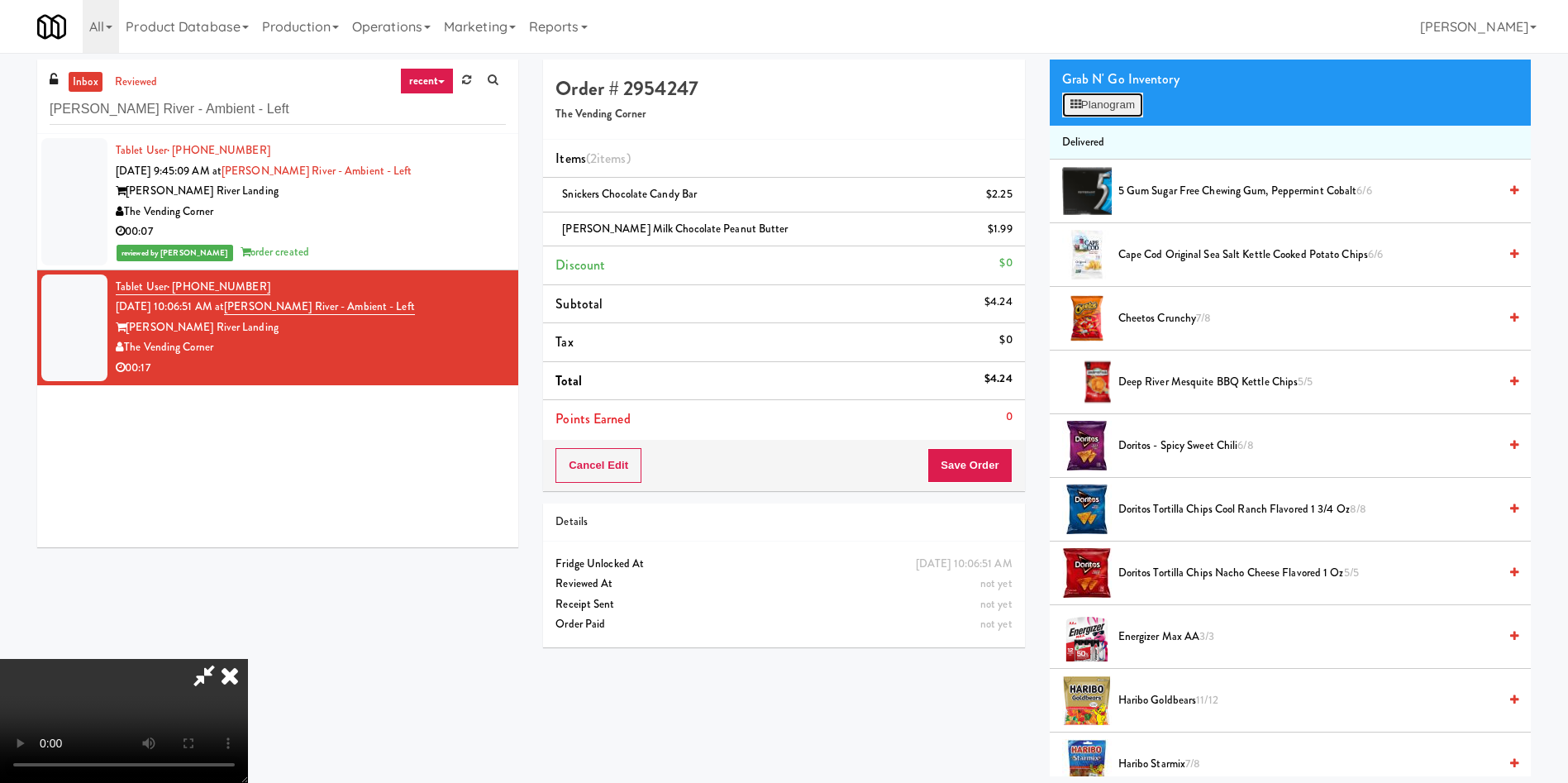
click at [1044, 109] on button "Planogram" at bounding box center [1102, 105] width 81 height 24
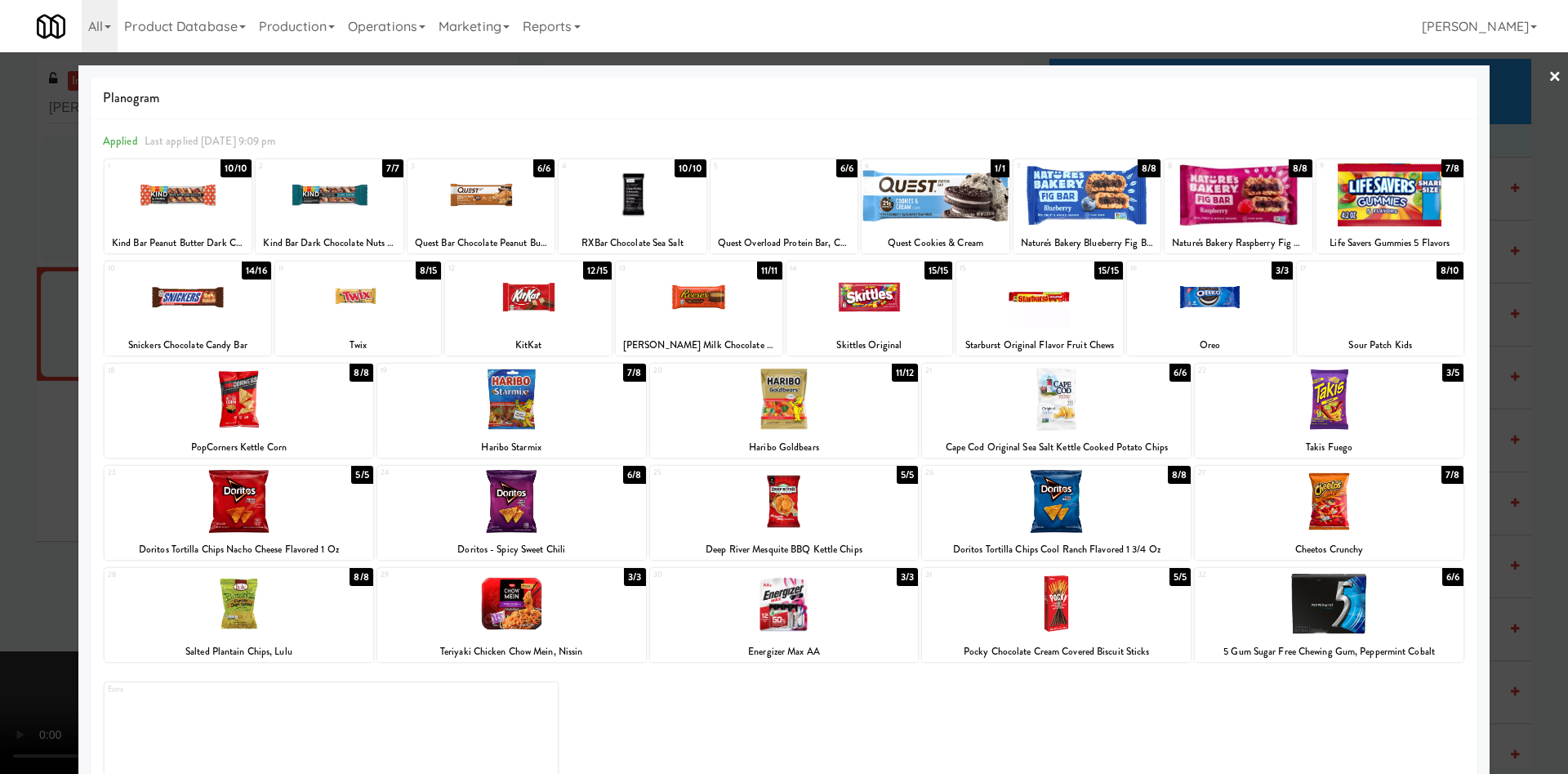
click at [546, 418] on div at bounding box center [512, 399] width 269 height 63
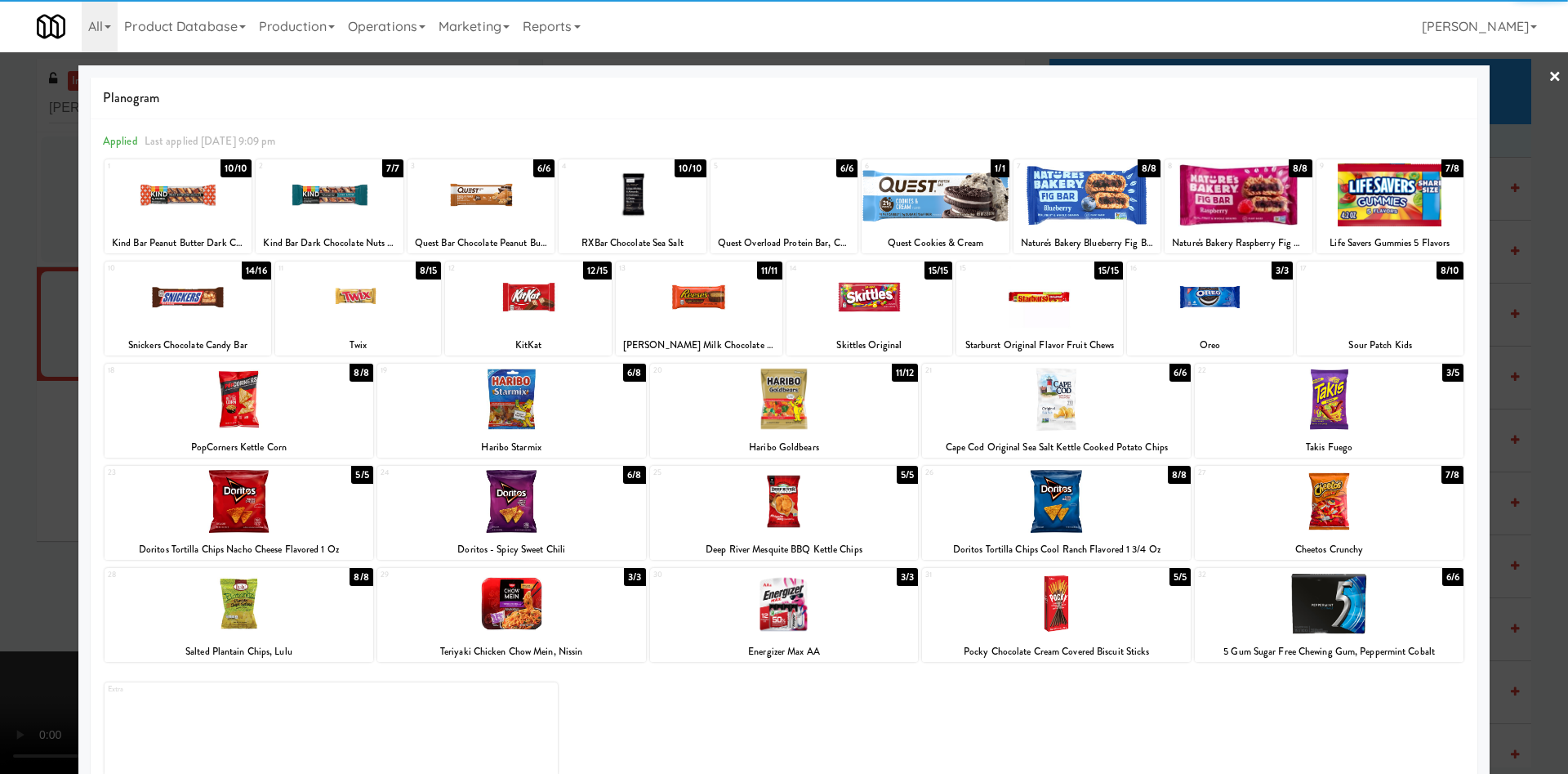
click at [28, 423] on div at bounding box center [784, 387] width 1568 height 774
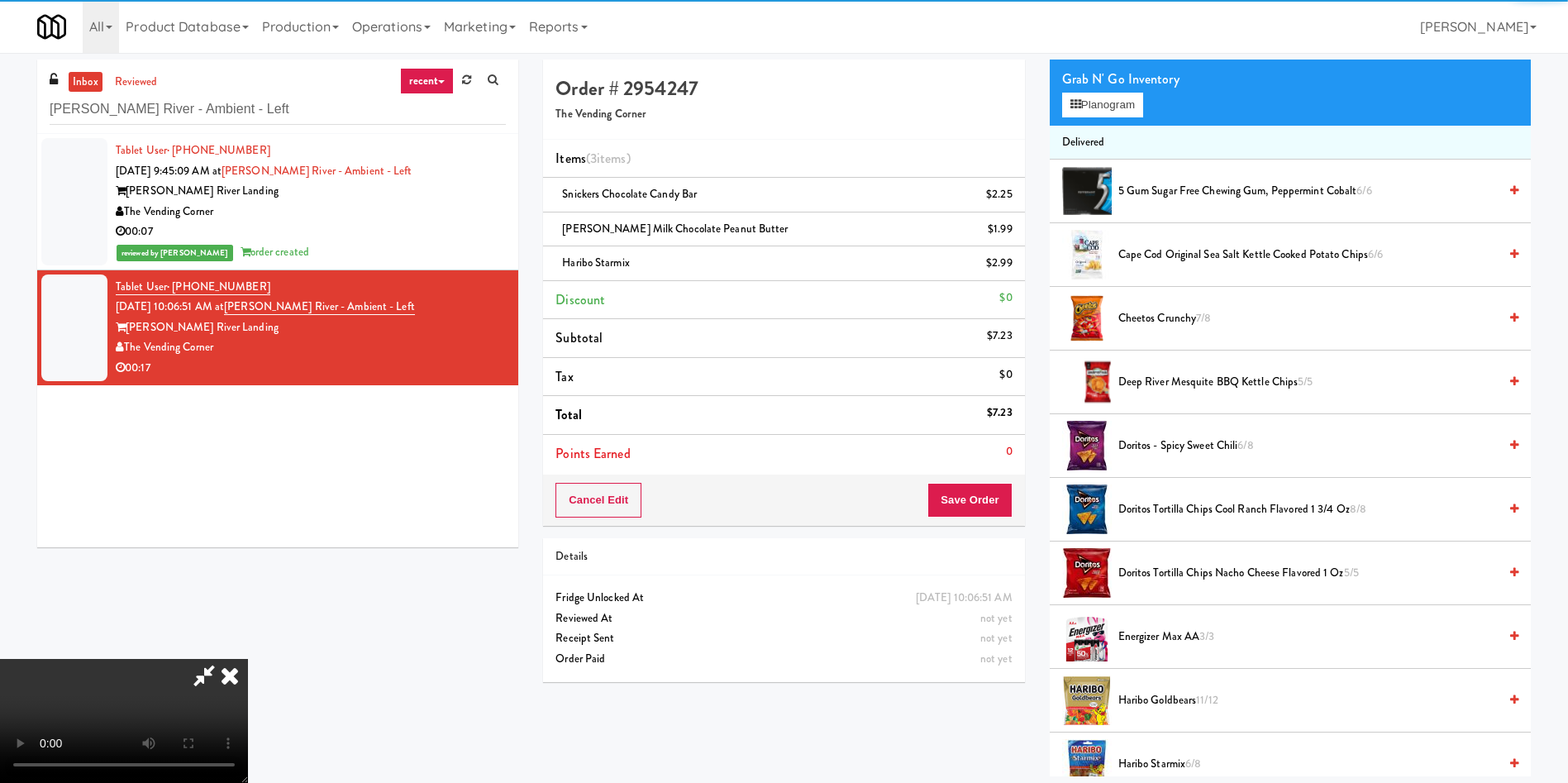
click at [248, 521] on video at bounding box center [124, 721] width 248 height 124
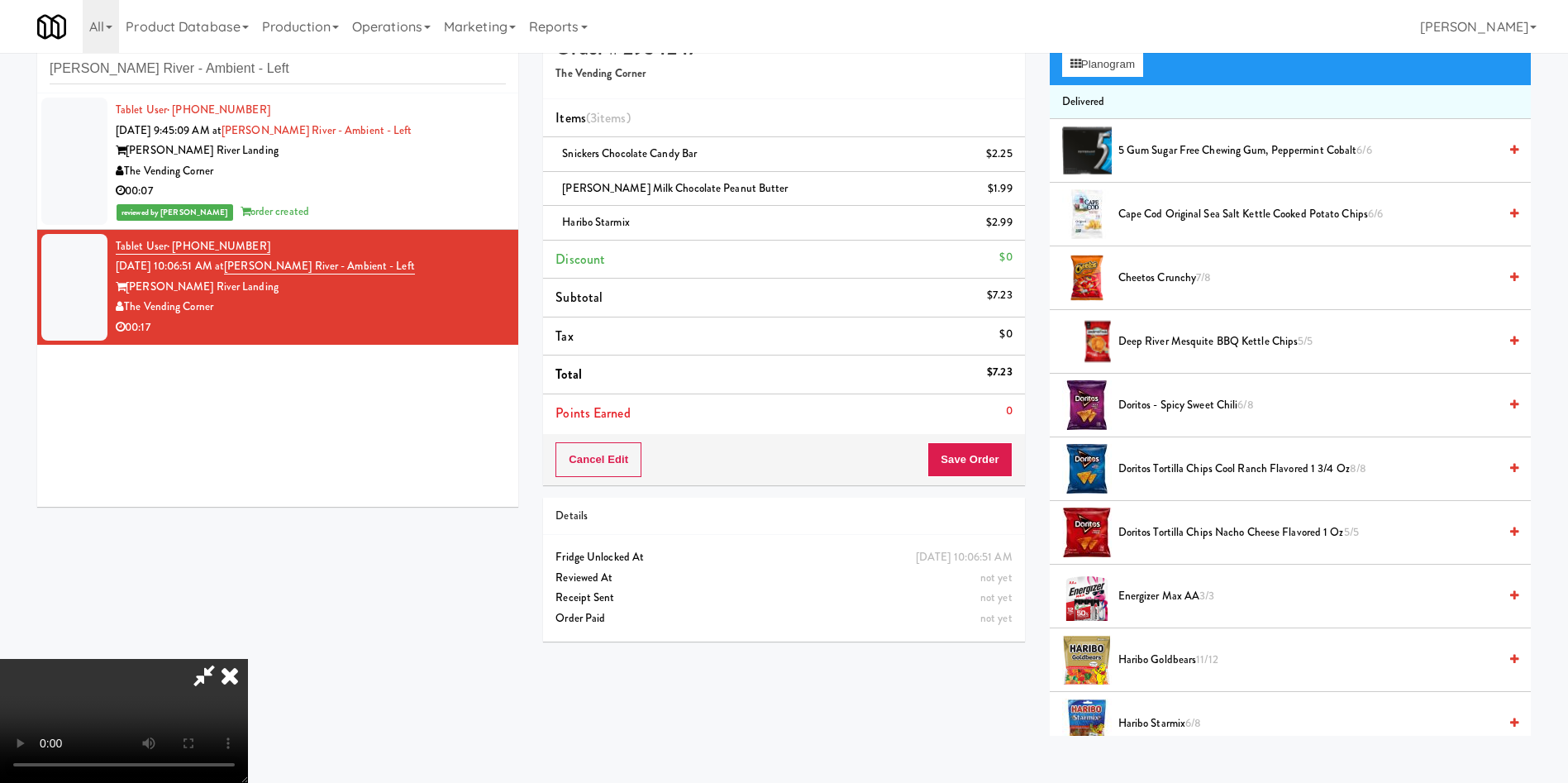
scroll to position [53, 0]
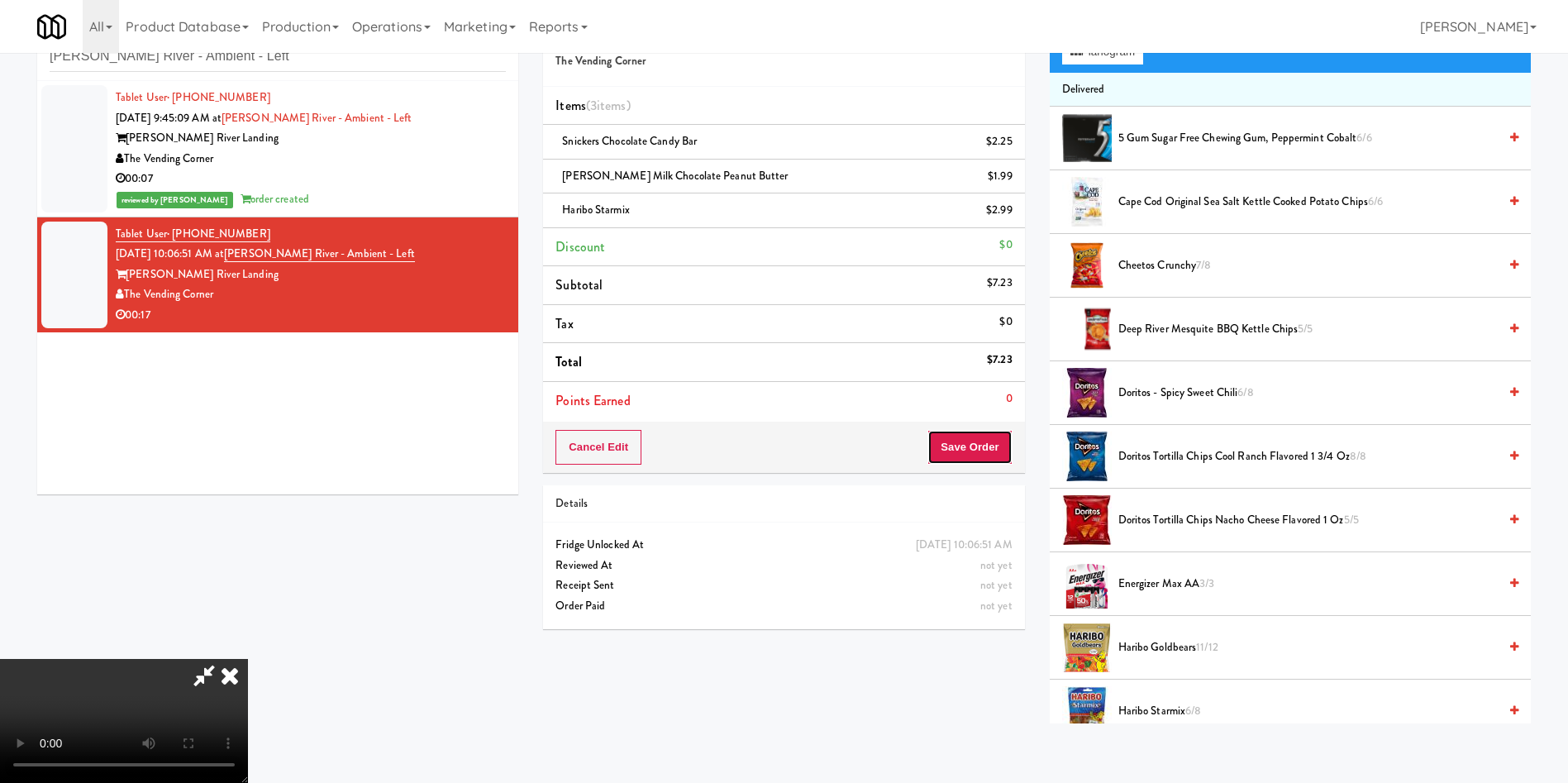
click at [991, 437] on button "Save Order" at bounding box center [969, 447] width 85 height 35
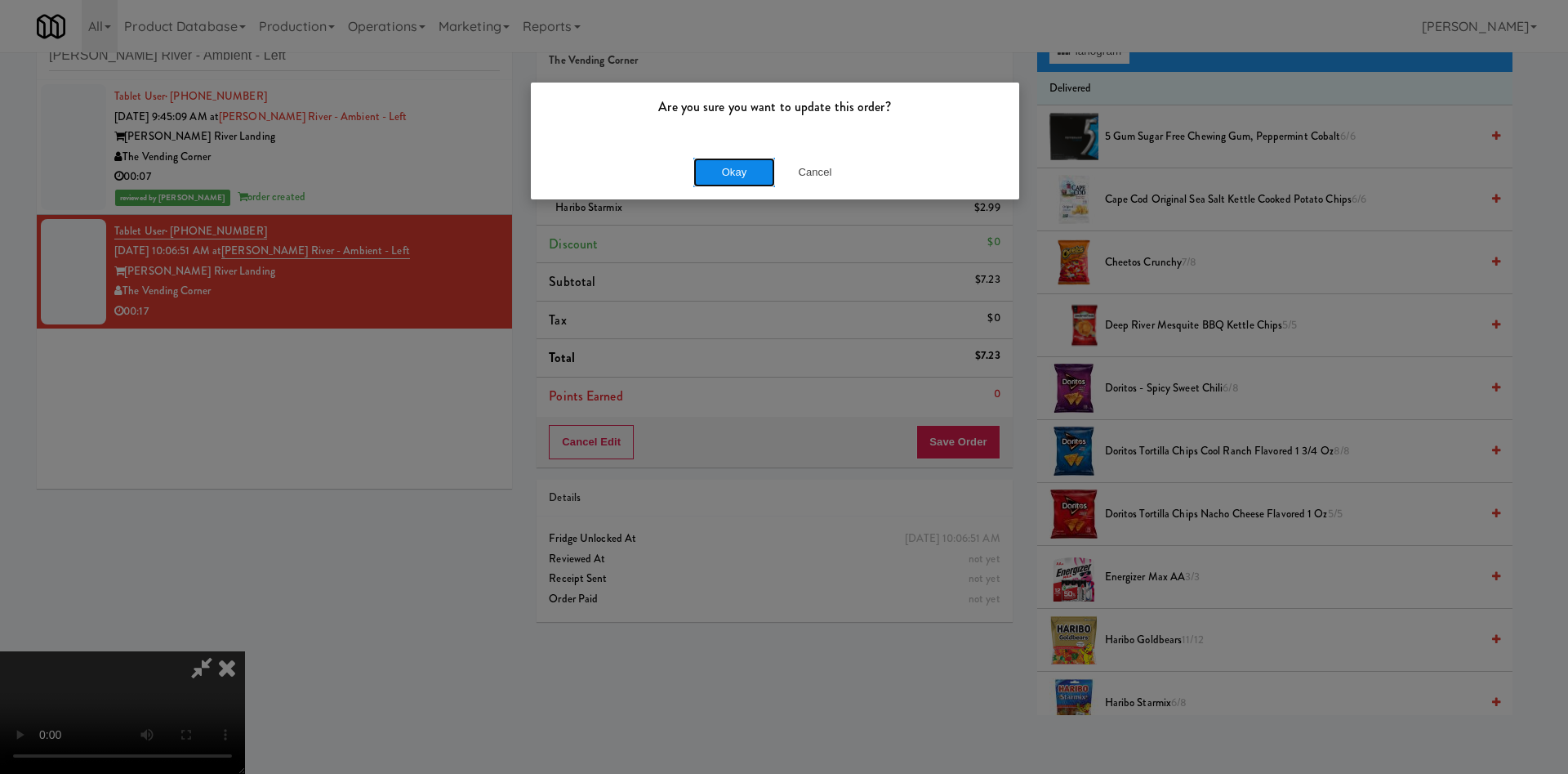
click at [738, 169] on button "Okay" at bounding box center [734, 173] width 82 height 29
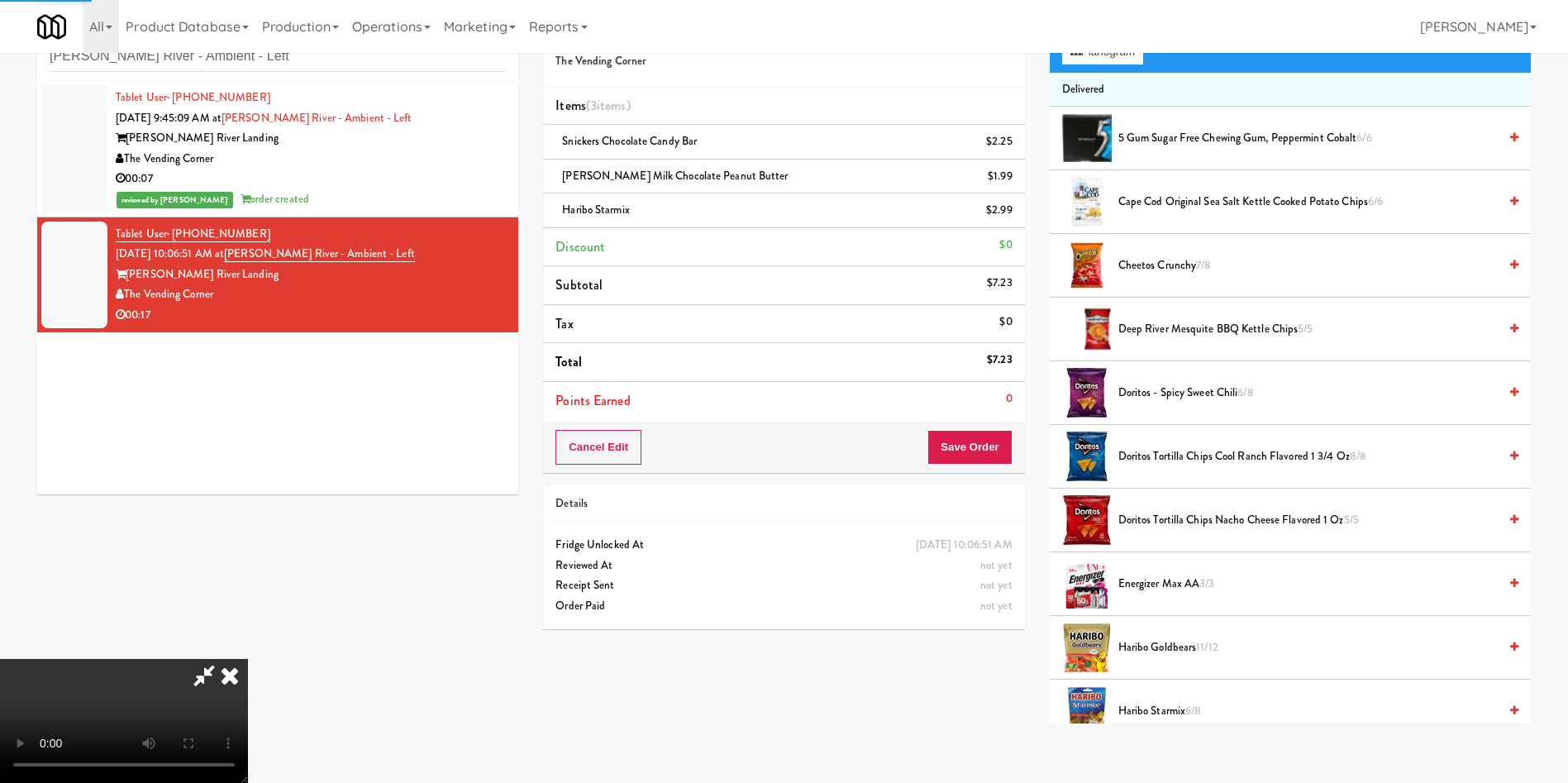
scroll to position [0, 0]
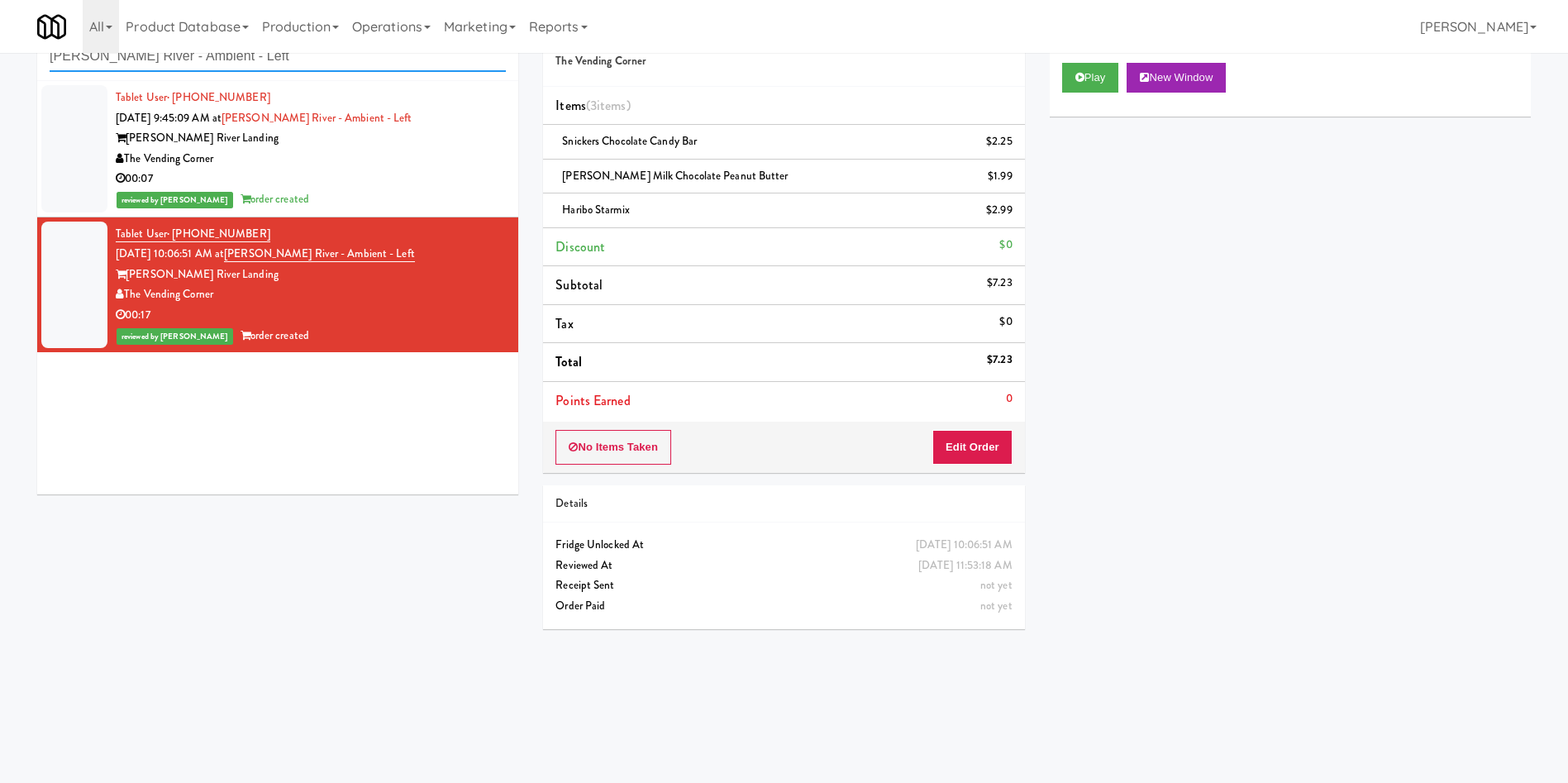
paste input "333 N Water-Cooler"
drag, startPoint x: 318, startPoint y: 55, endPoint x: 0, endPoint y: 55, distance: 318.0
click at [0, 55] on div "inbox reviewed recent all unclear take inventory issue suspicious failed recent…" at bounding box center [784, 339] width 1568 height 663
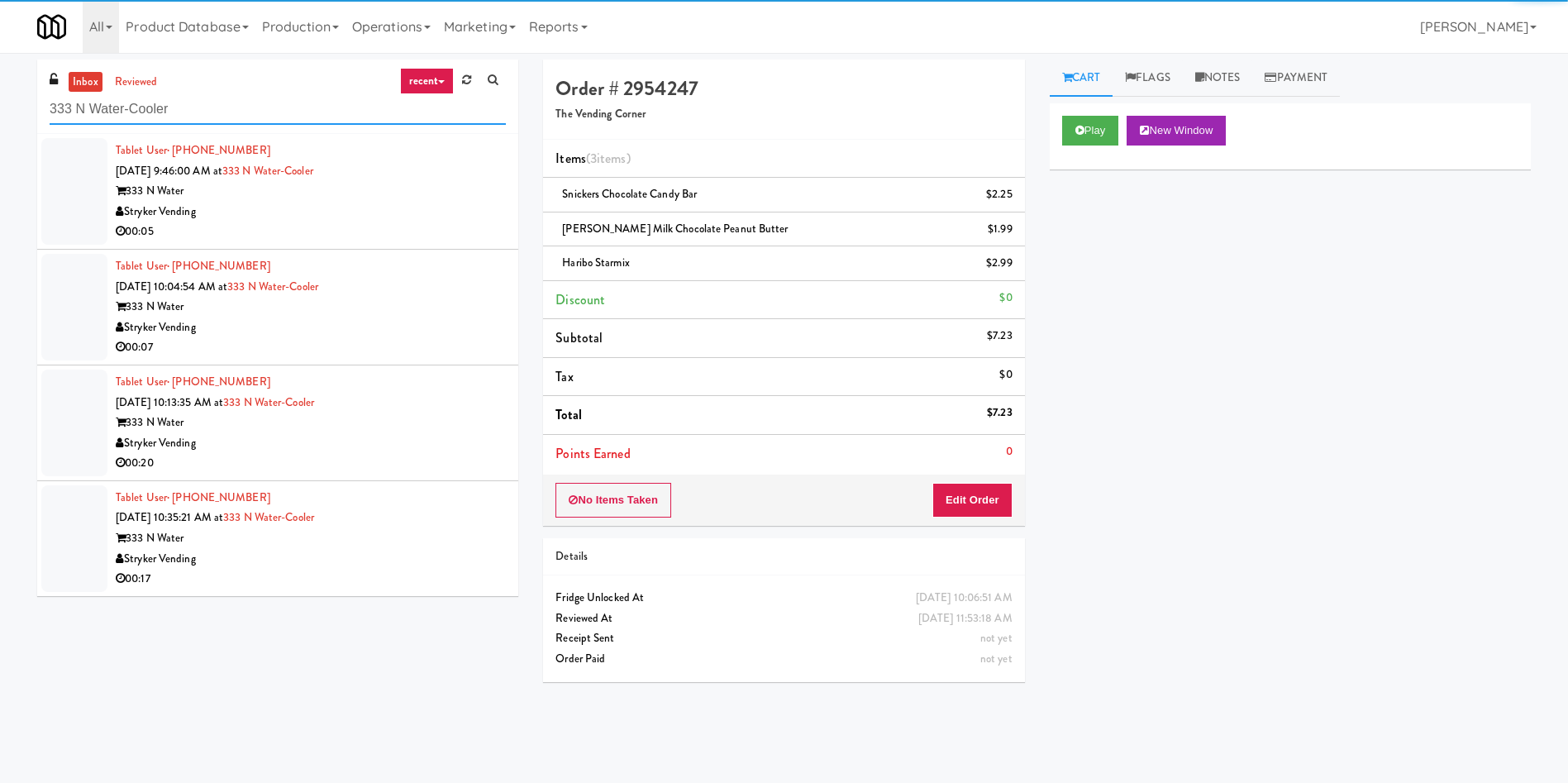
type input "333 N Water-Cooler"
click at [56, 178] on div at bounding box center [74, 191] width 66 height 106
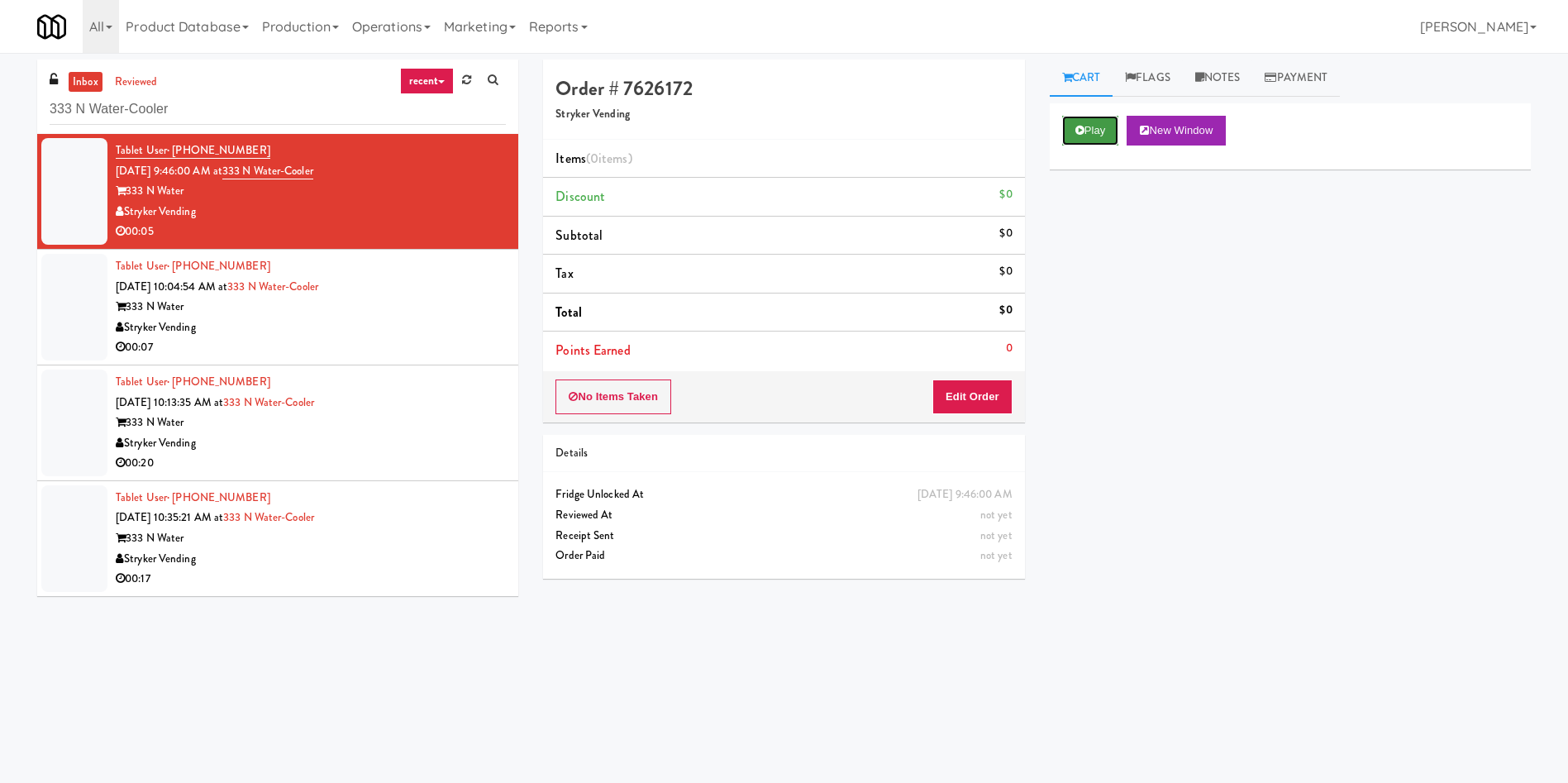
click at [1044, 118] on button "Play" at bounding box center [1090, 131] width 57 height 30
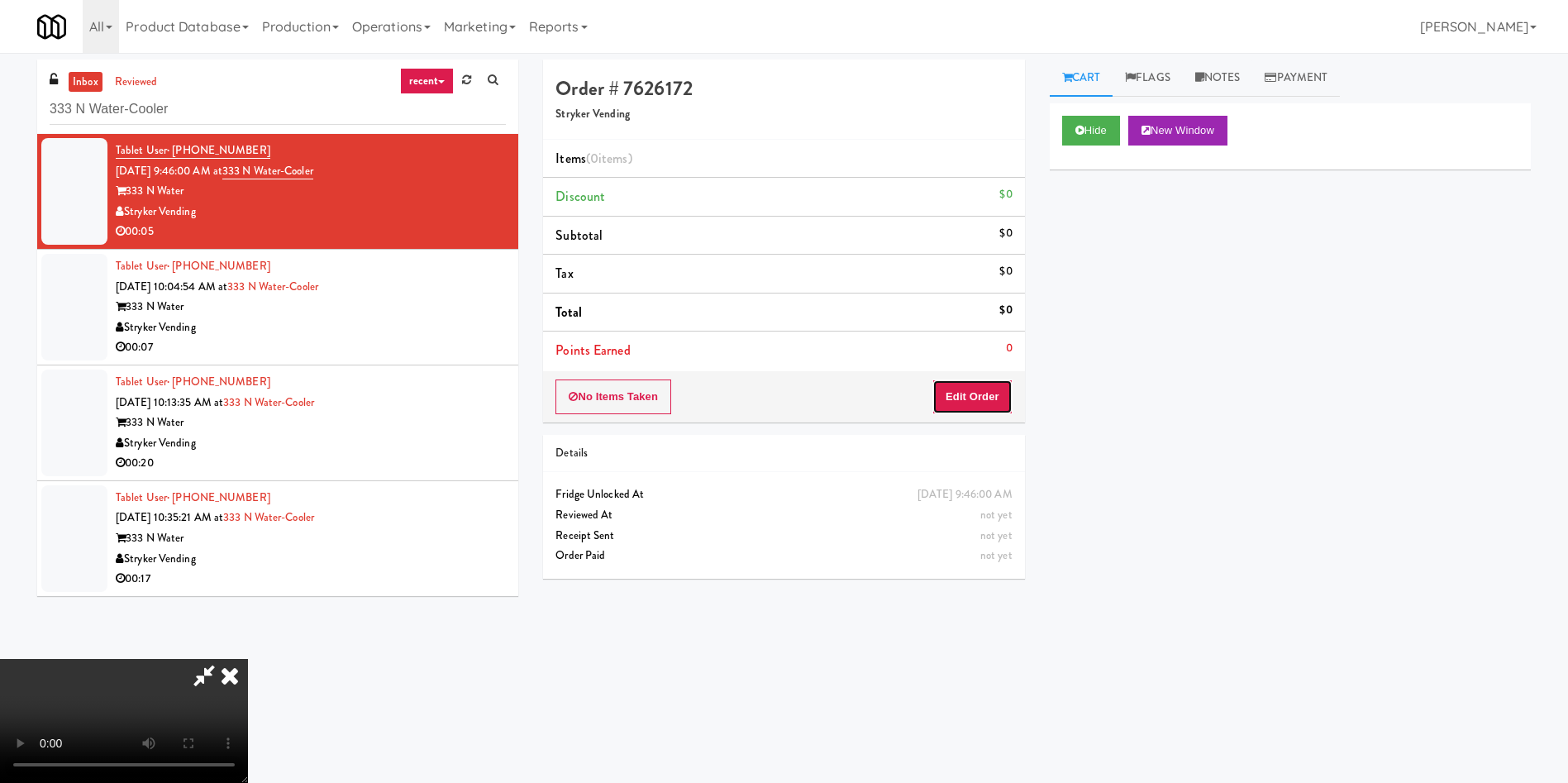
click at [987, 402] on button "Edit Order" at bounding box center [972, 397] width 80 height 35
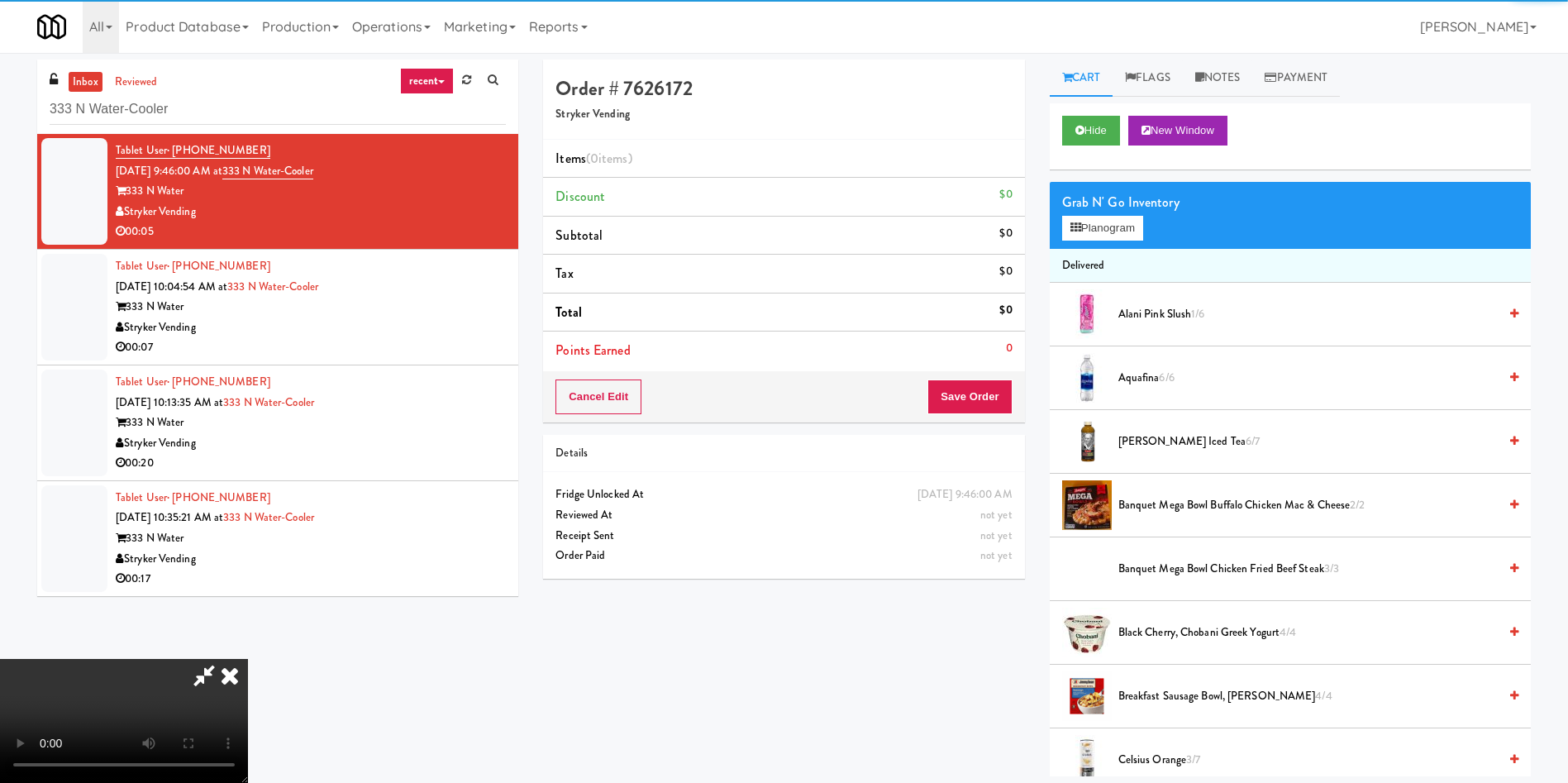
scroll to position [124, 0]
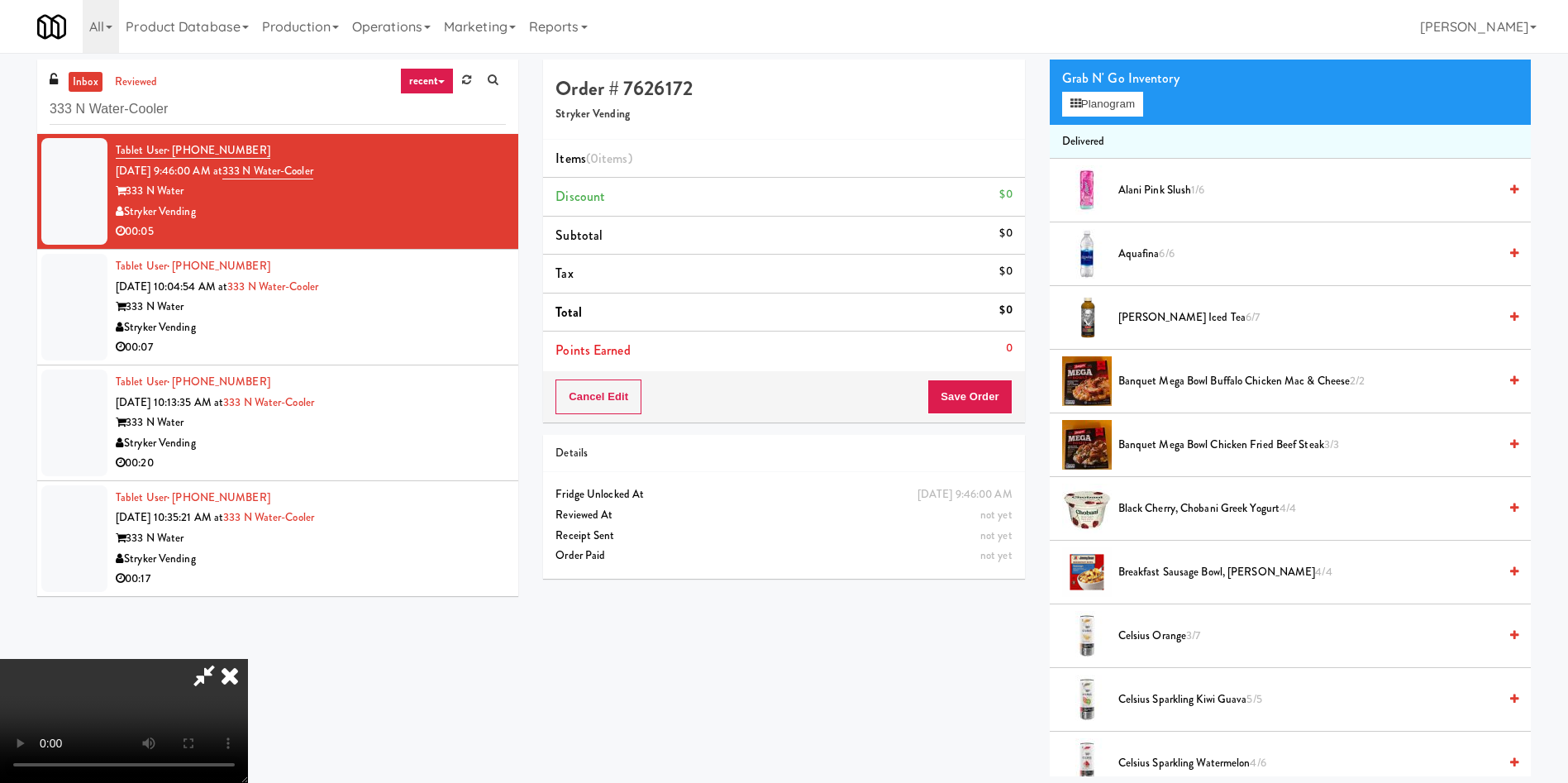
click at [248, 521] on video at bounding box center [124, 721] width 248 height 124
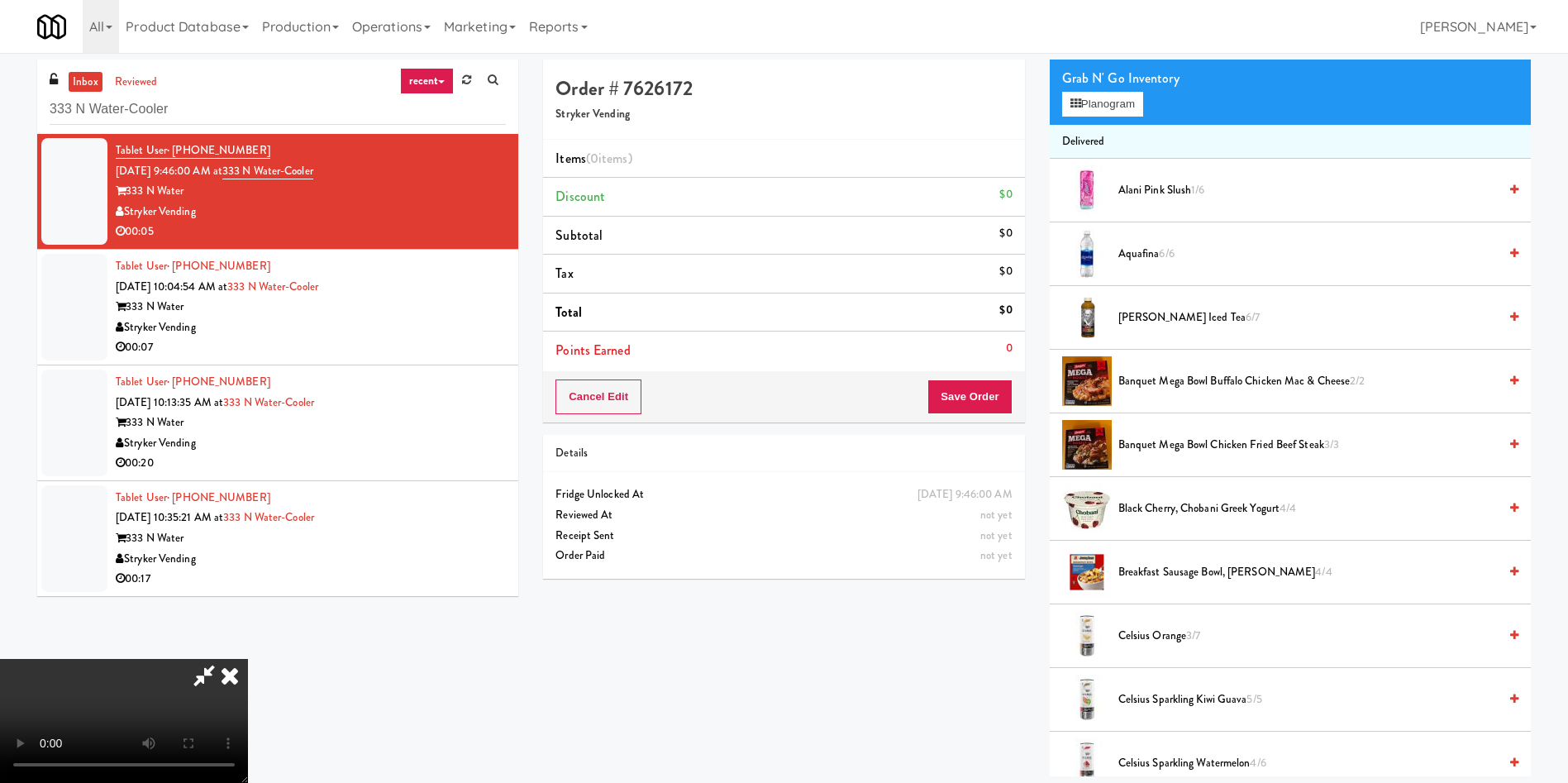
click at [248, 521] on video at bounding box center [124, 721] width 248 height 124
click at [1044, 88] on div "Grab N' Go Inventory" at bounding box center [1290, 79] width 456 height 24
click at [1044, 108] on button "Planogram" at bounding box center [1102, 104] width 81 height 24
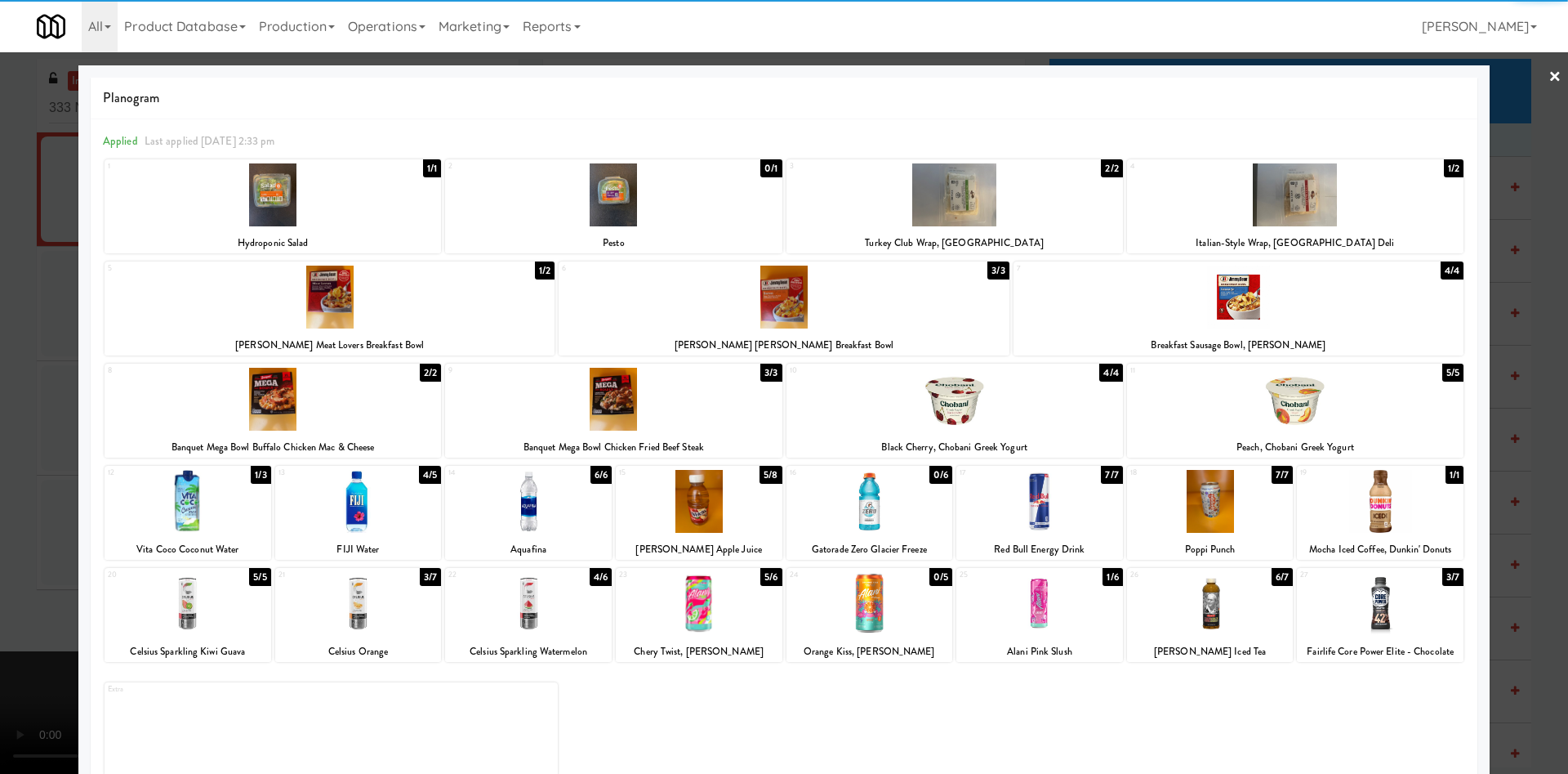
click at [344, 515] on div at bounding box center [358, 603] width 166 height 63
click at [26, 307] on div at bounding box center [784, 387] width 1568 height 774
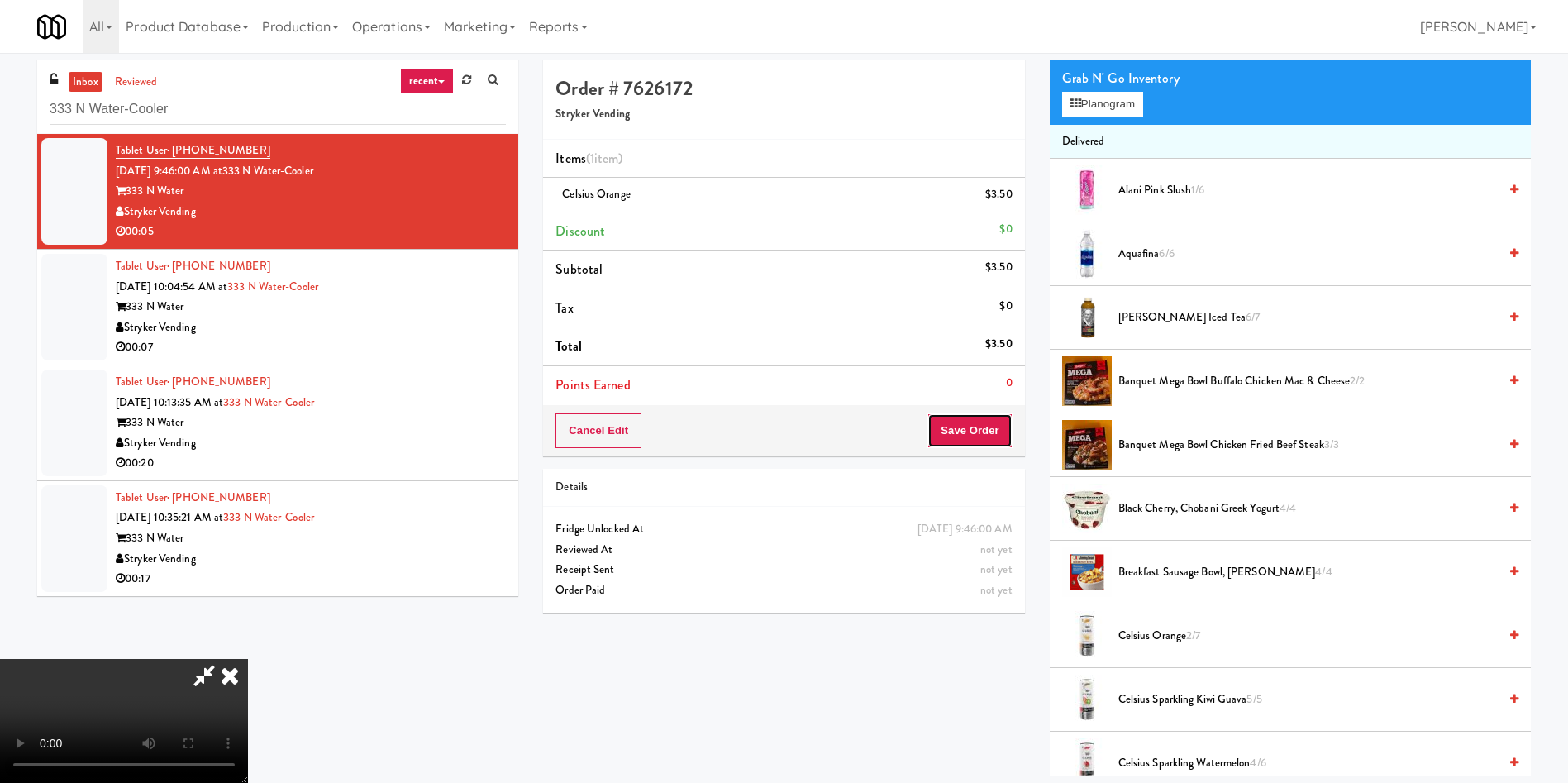
click at [955, 430] on button "Save Order" at bounding box center [969, 431] width 85 height 35
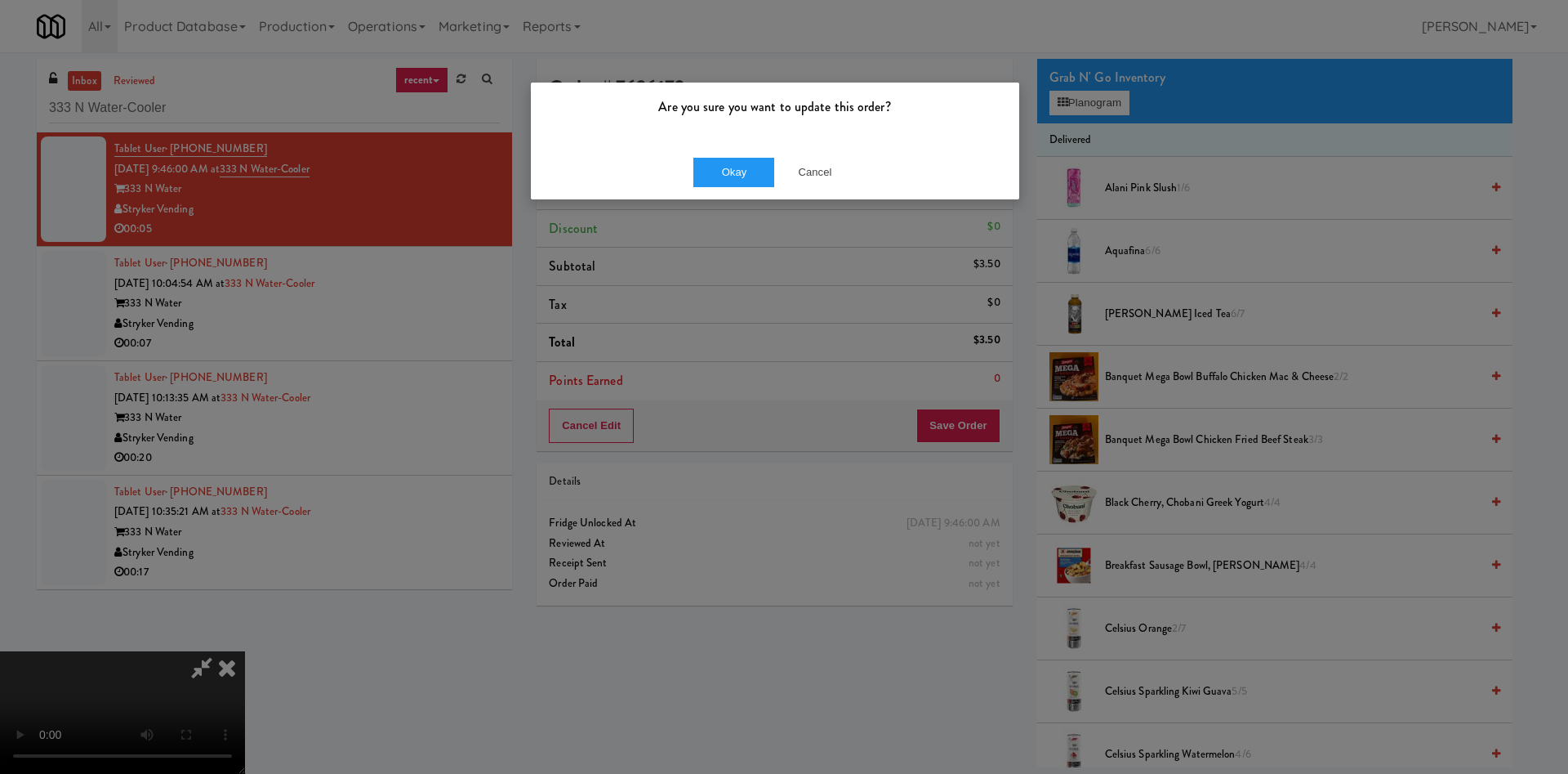
click at [728, 149] on div "Okay Cancel" at bounding box center [775, 172] width 488 height 54
click at [732, 183] on button "Okay" at bounding box center [734, 173] width 82 height 29
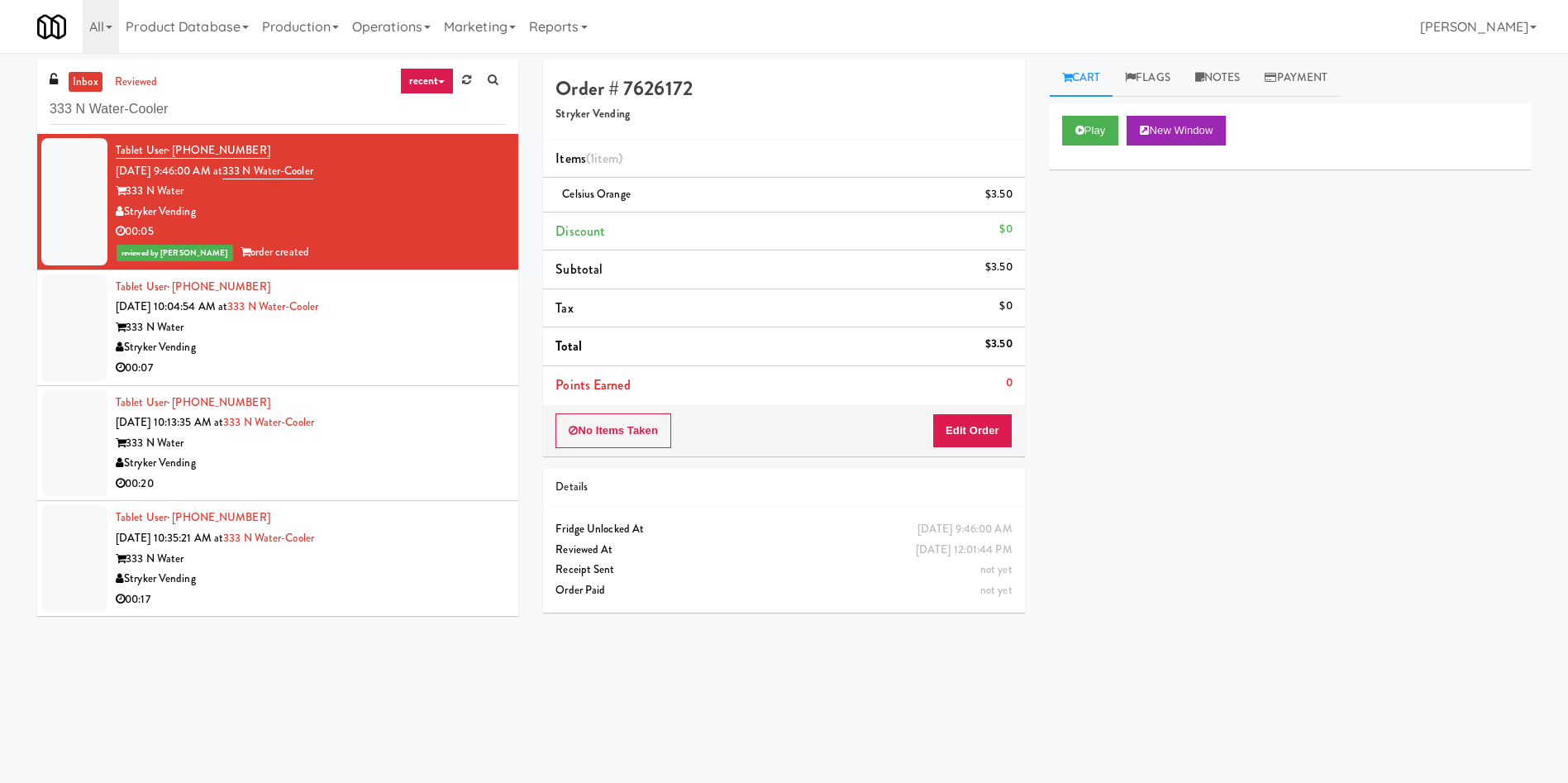
drag, startPoint x: 91, startPoint y: 327, endPoint x: 254, endPoint y: 320, distance: 163.2
click at [91, 327] on div at bounding box center [74, 327] width 66 height 106
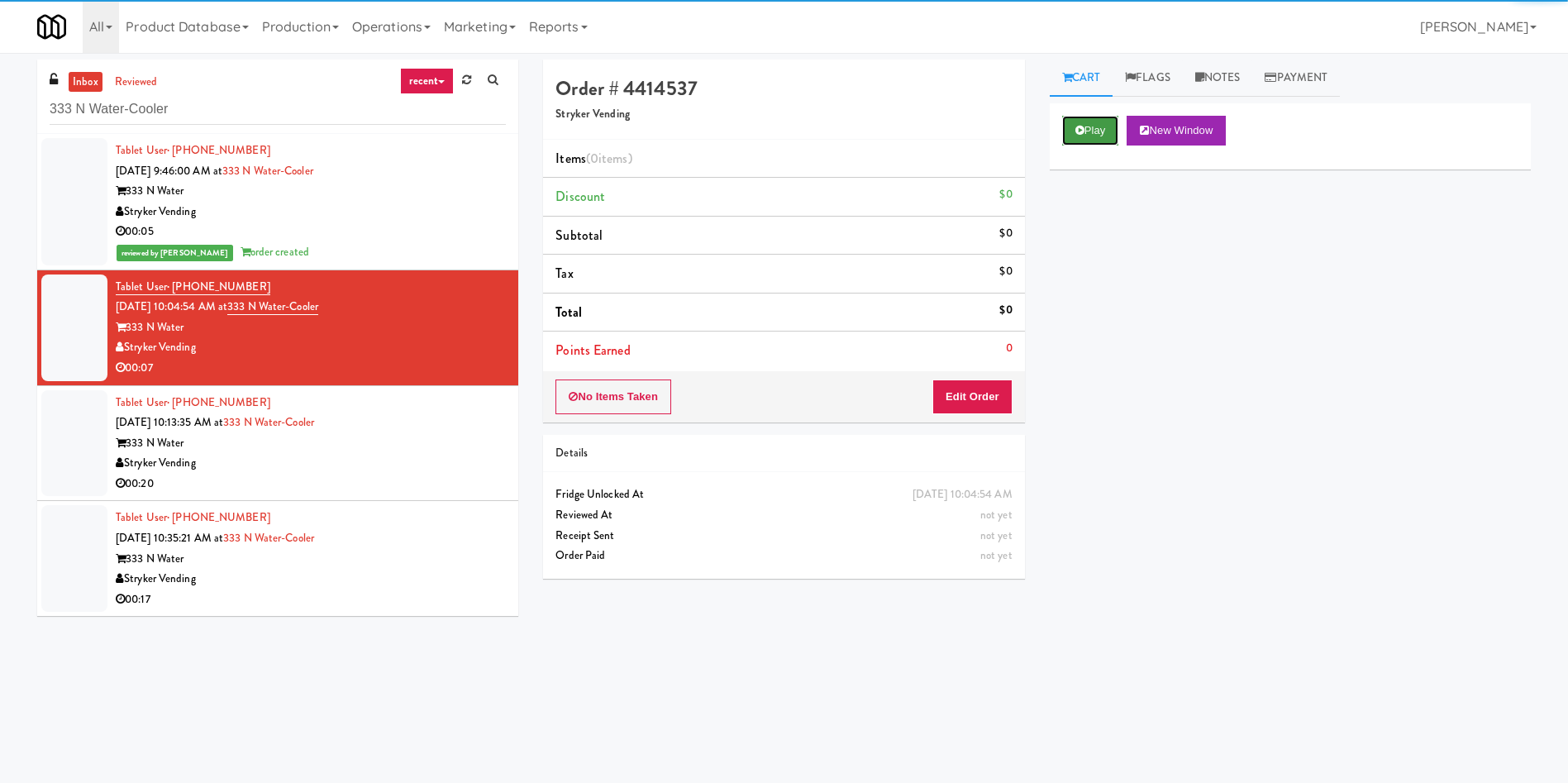
click at [1044, 131] on button "Play" at bounding box center [1090, 131] width 57 height 30
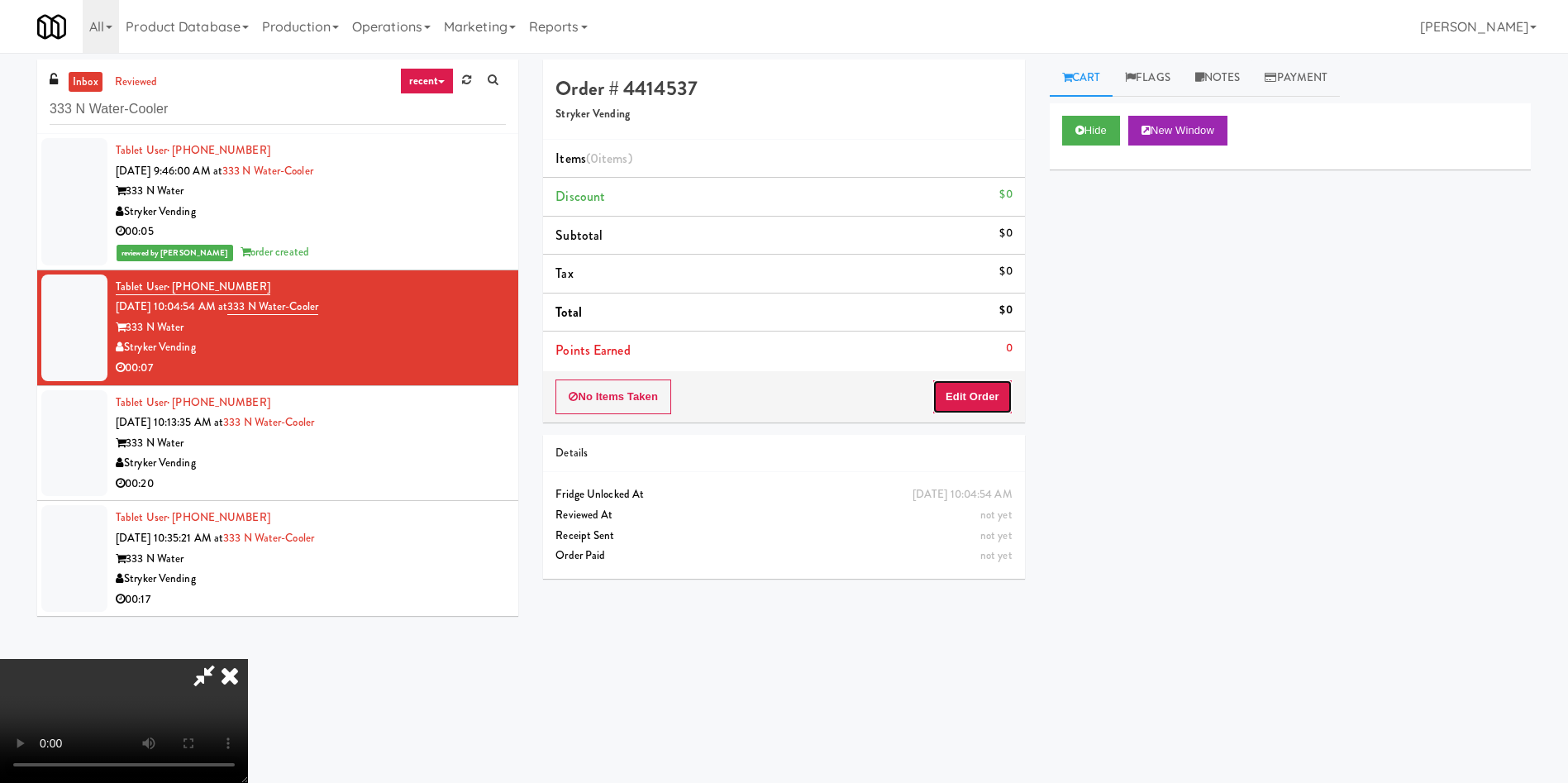
click at [984, 408] on button "Edit Order" at bounding box center [972, 397] width 80 height 35
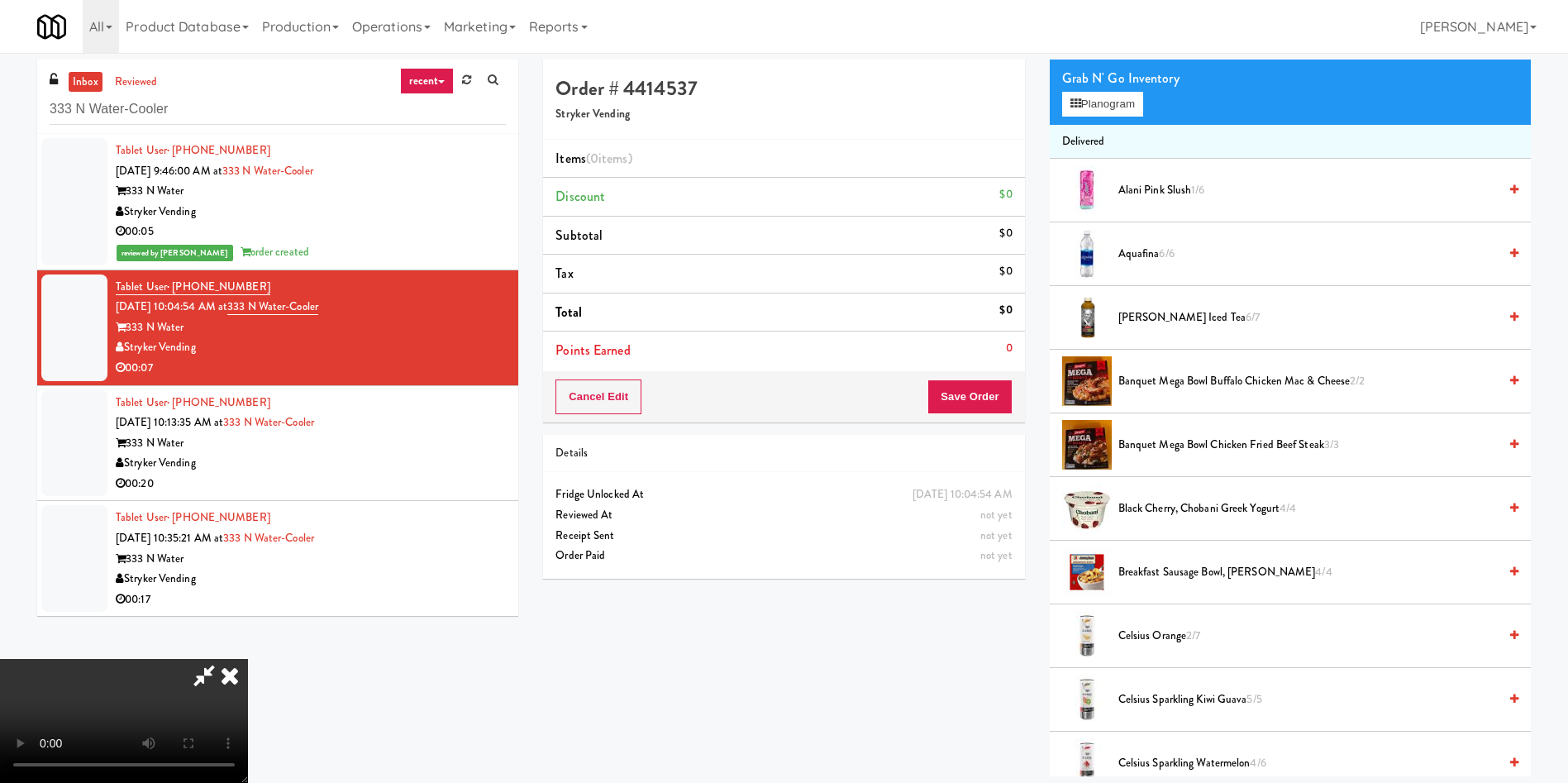
scroll to position [119, 0]
click at [248, 521] on video at bounding box center [124, 721] width 248 height 124
click at [1044, 106] on button "Planogram" at bounding box center [1102, 104] width 81 height 24
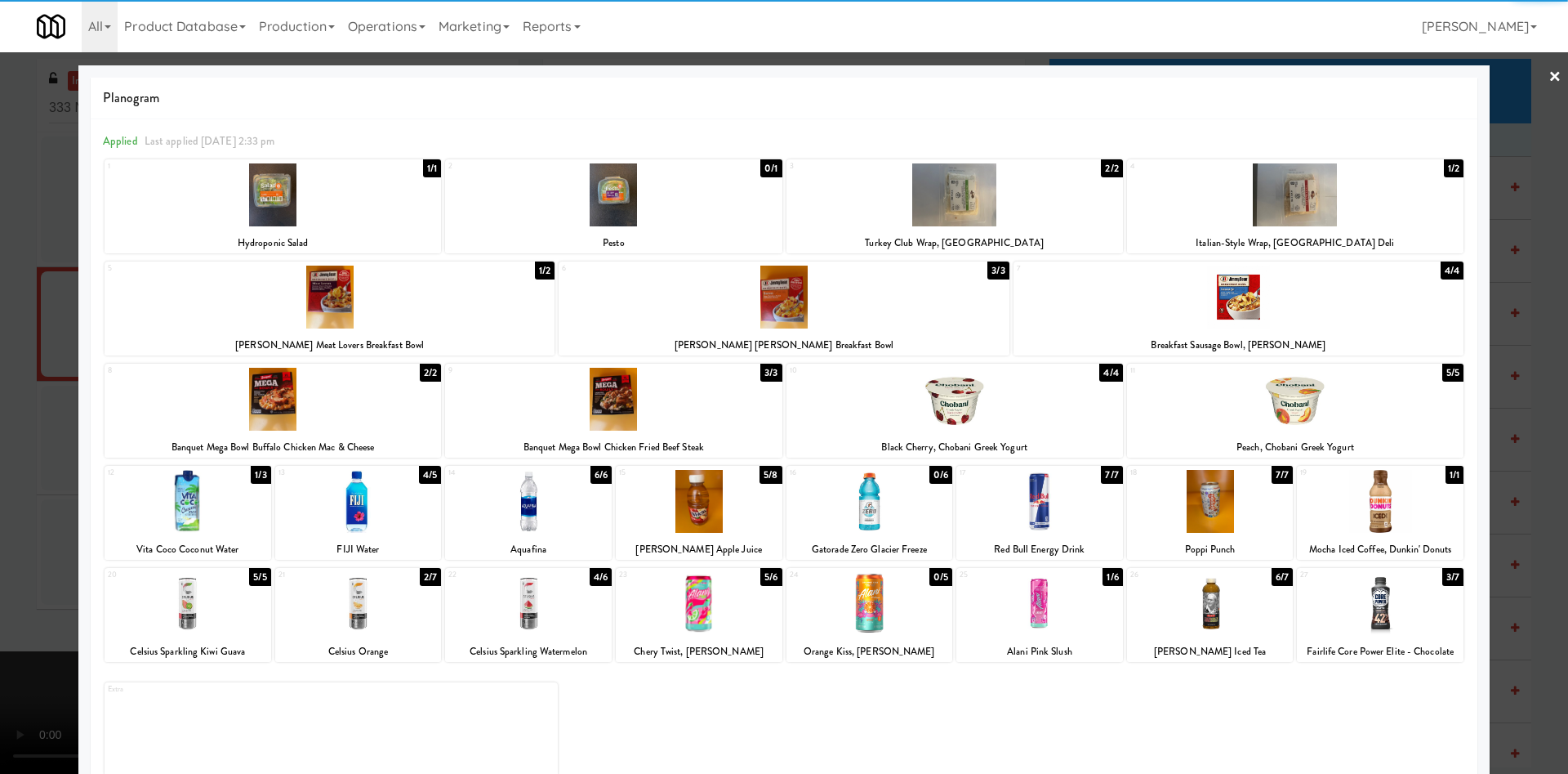
click at [1032, 515] on div at bounding box center [1039, 603] width 166 height 63
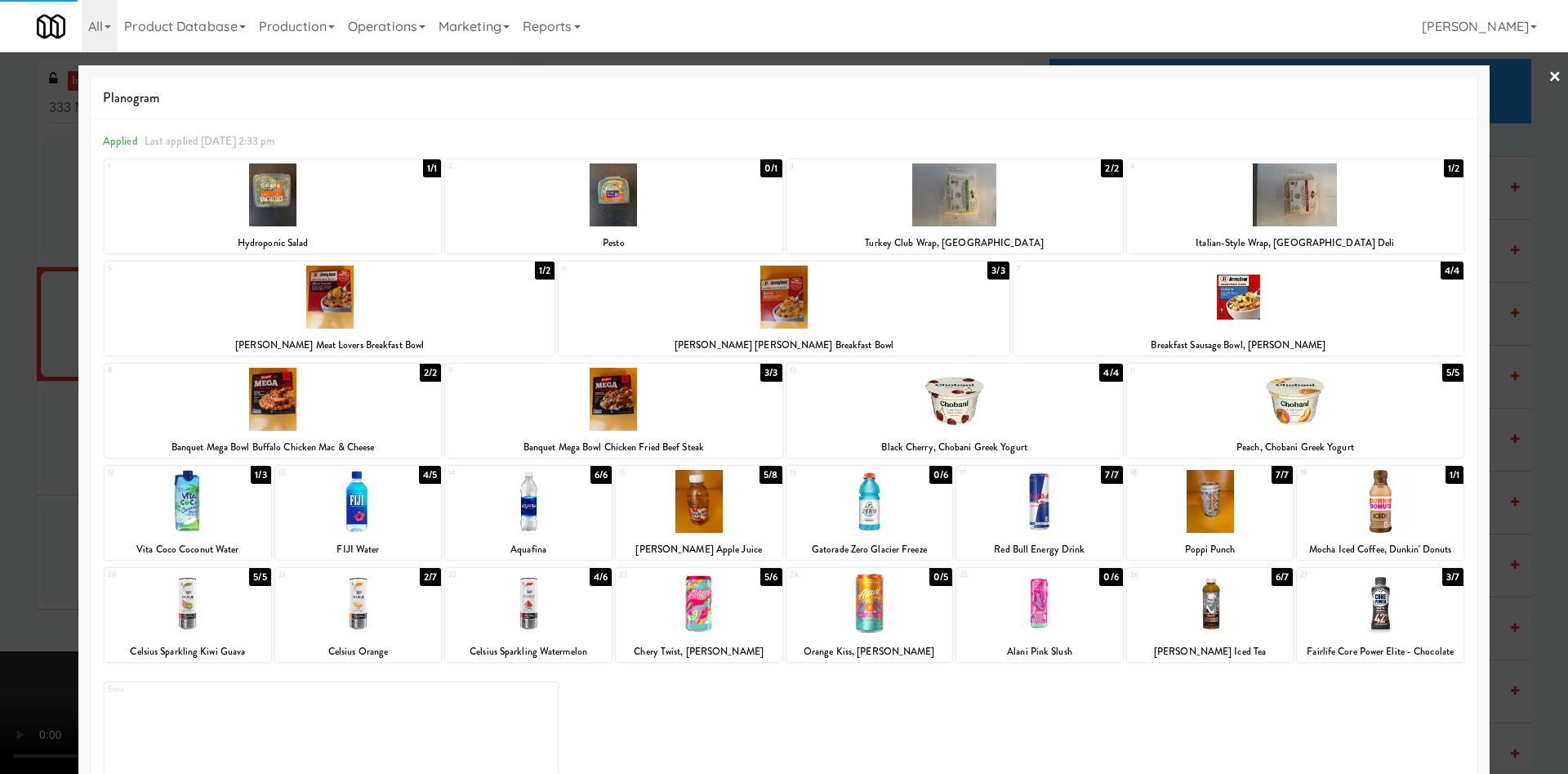
click at [1032, 515] on div at bounding box center [1210, 603] width 166 height 63
click at [1032, 131] on div at bounding box center [784, 387] width 1568 height 774
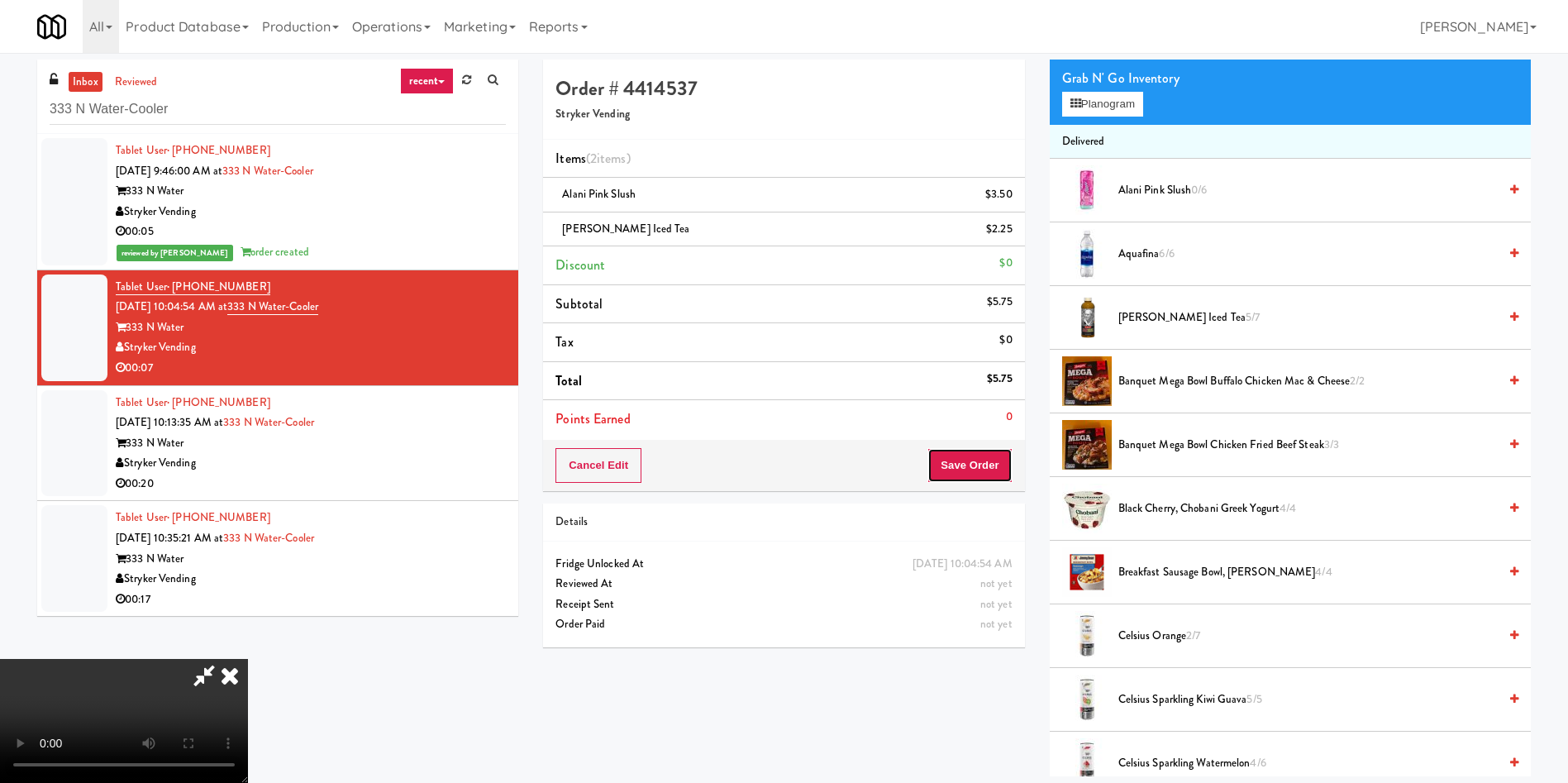
click at [1000, 474] on button "Save Order" at bounding box center [969, 465] width 85 height 35
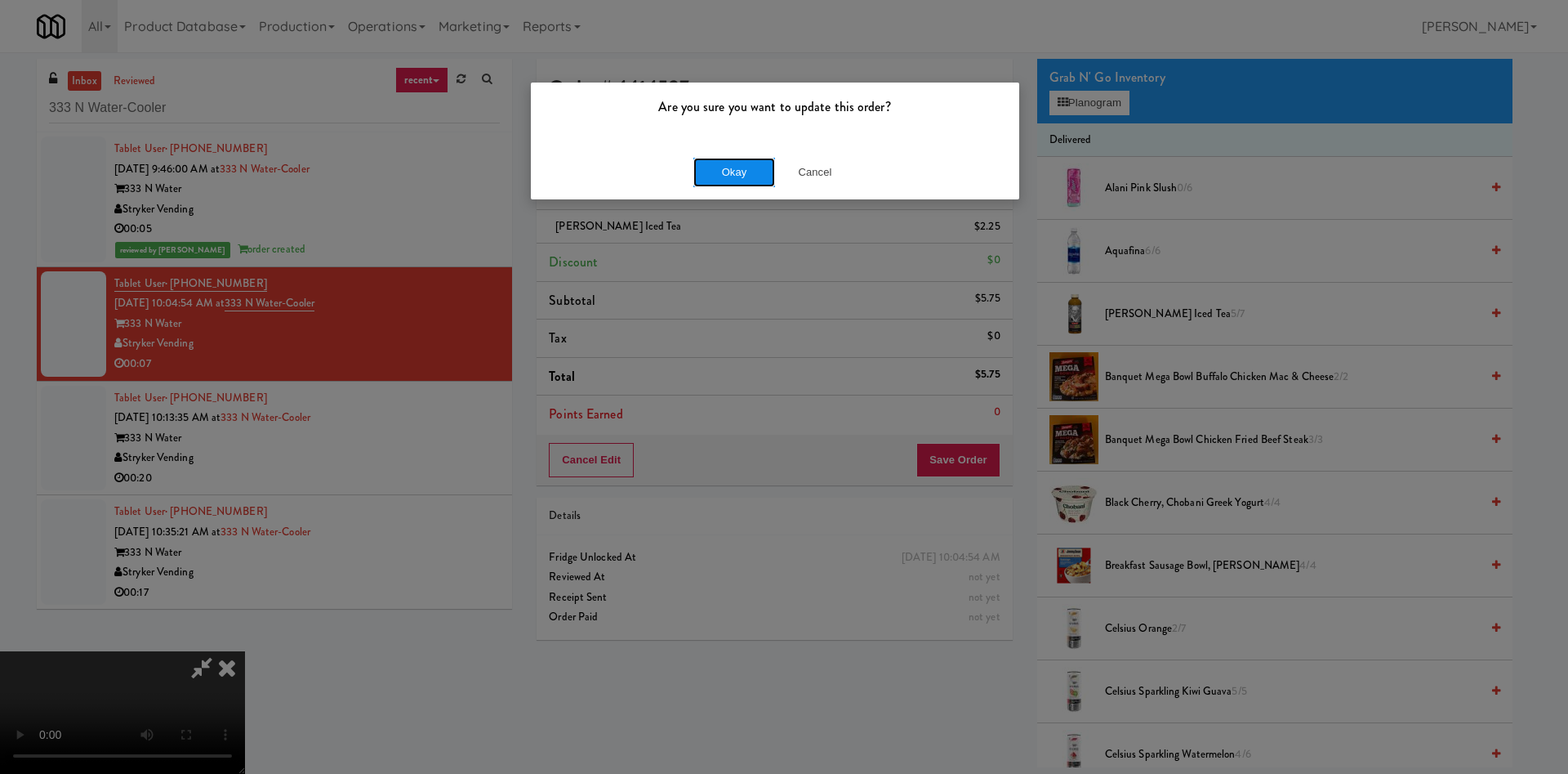
click at [747, 162] on button "Okay" at bounding box center [734, 173] width 82 height 29
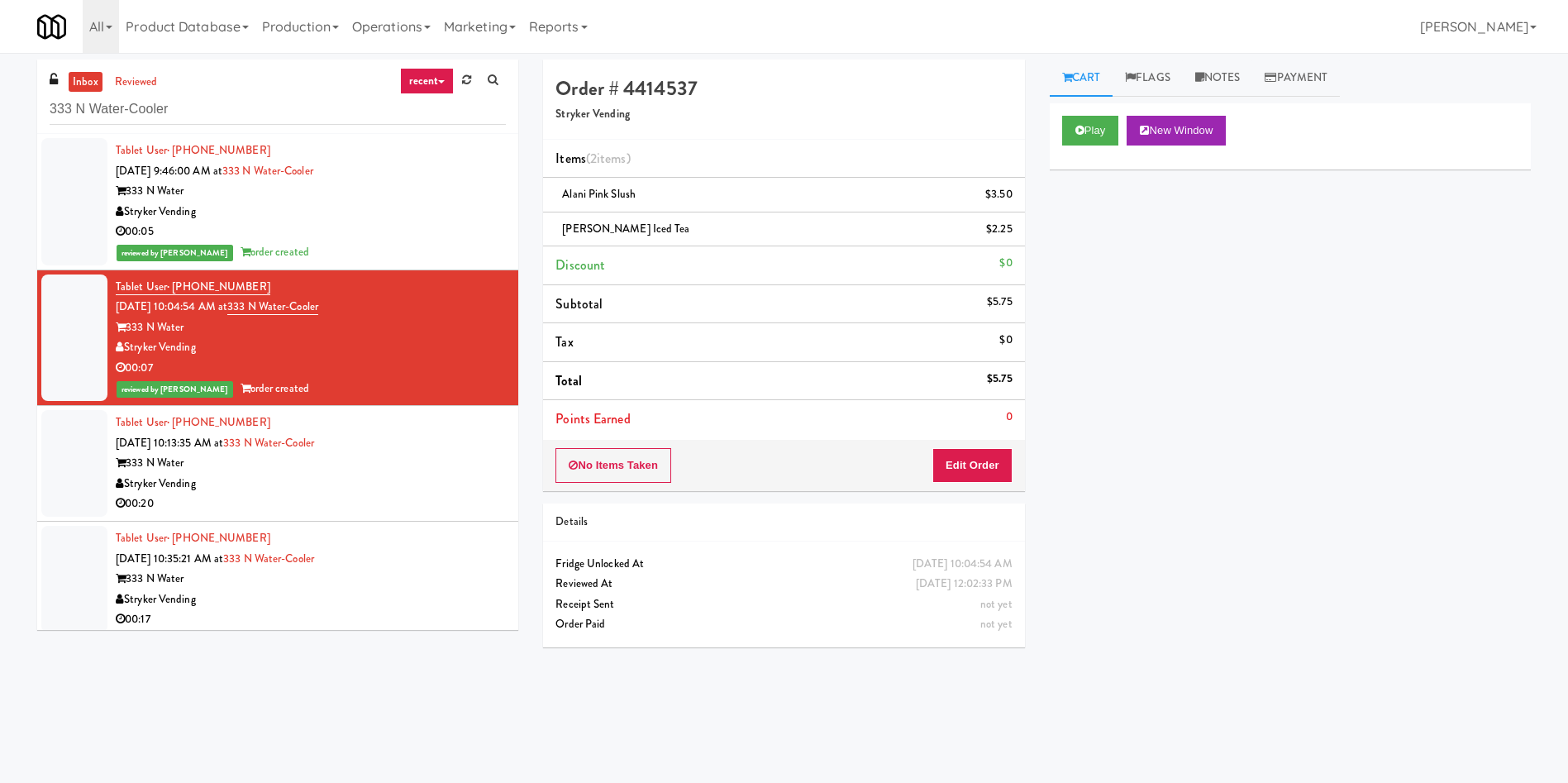
click at [99, 474] on div at bounding box center [74, 464] width 66 height 106
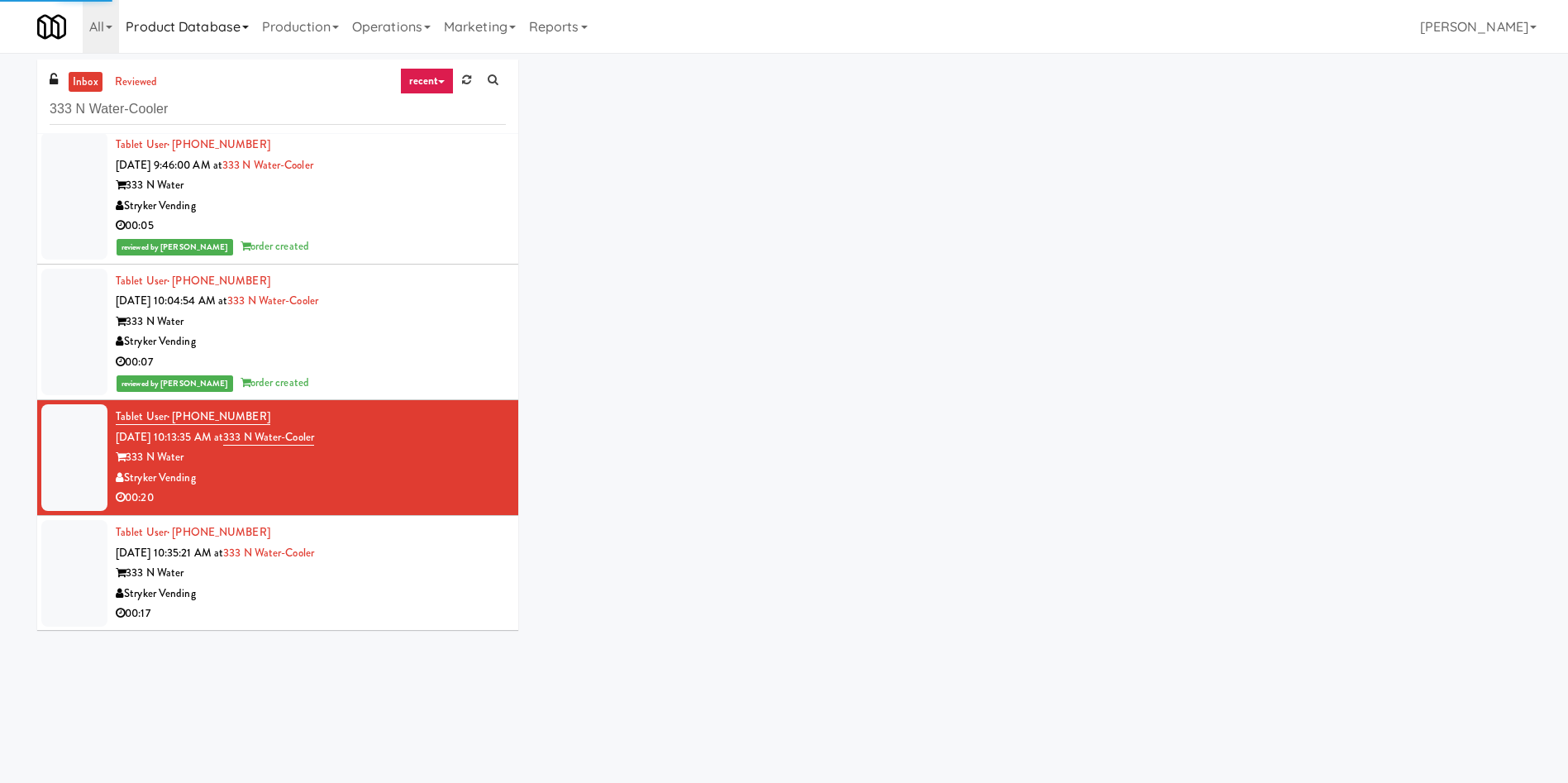
scroll to position [7, 0]
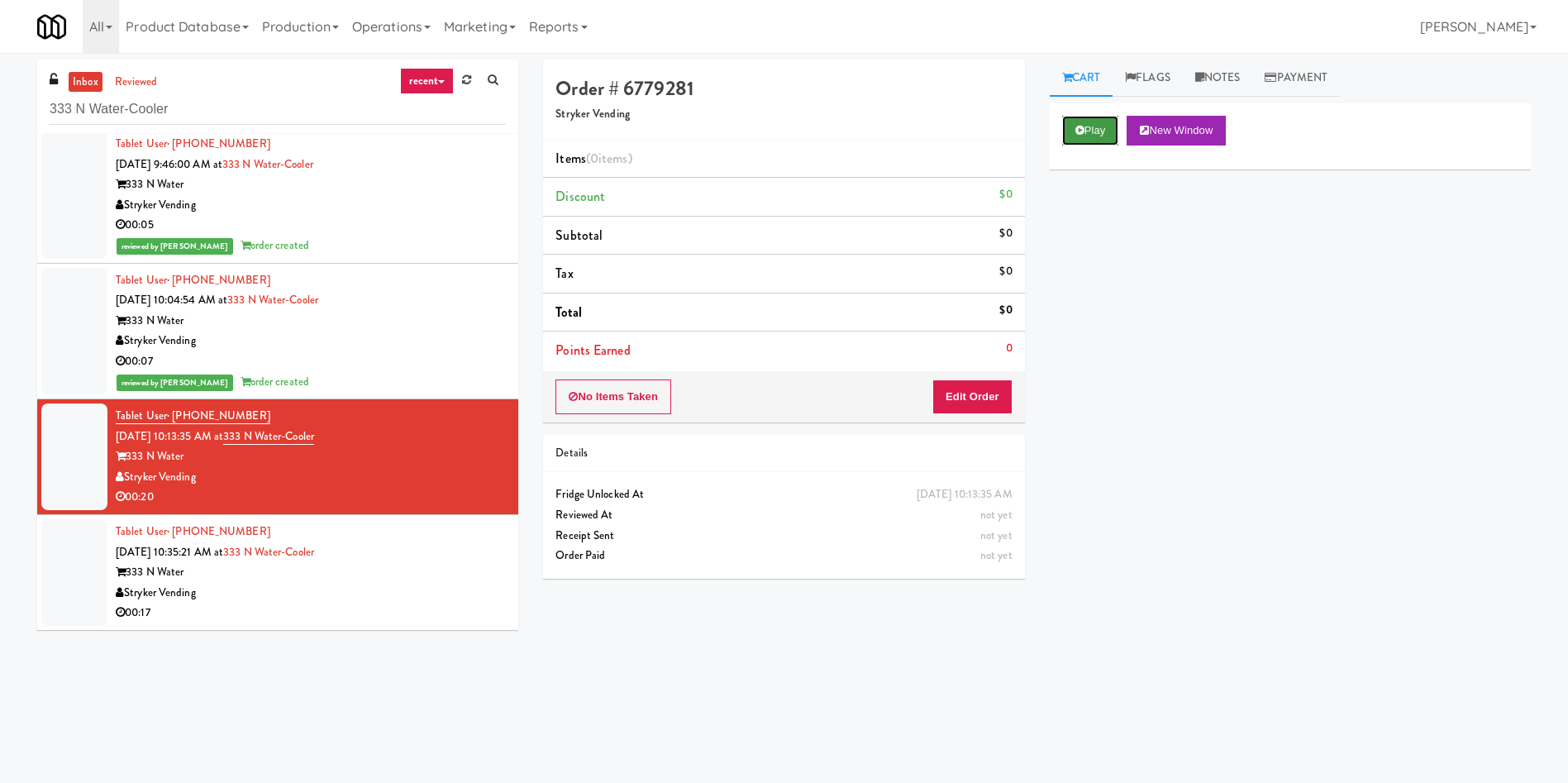
click at [1044, 133] on button "Play" at bounding box center [1090, 131] width 57 height 30
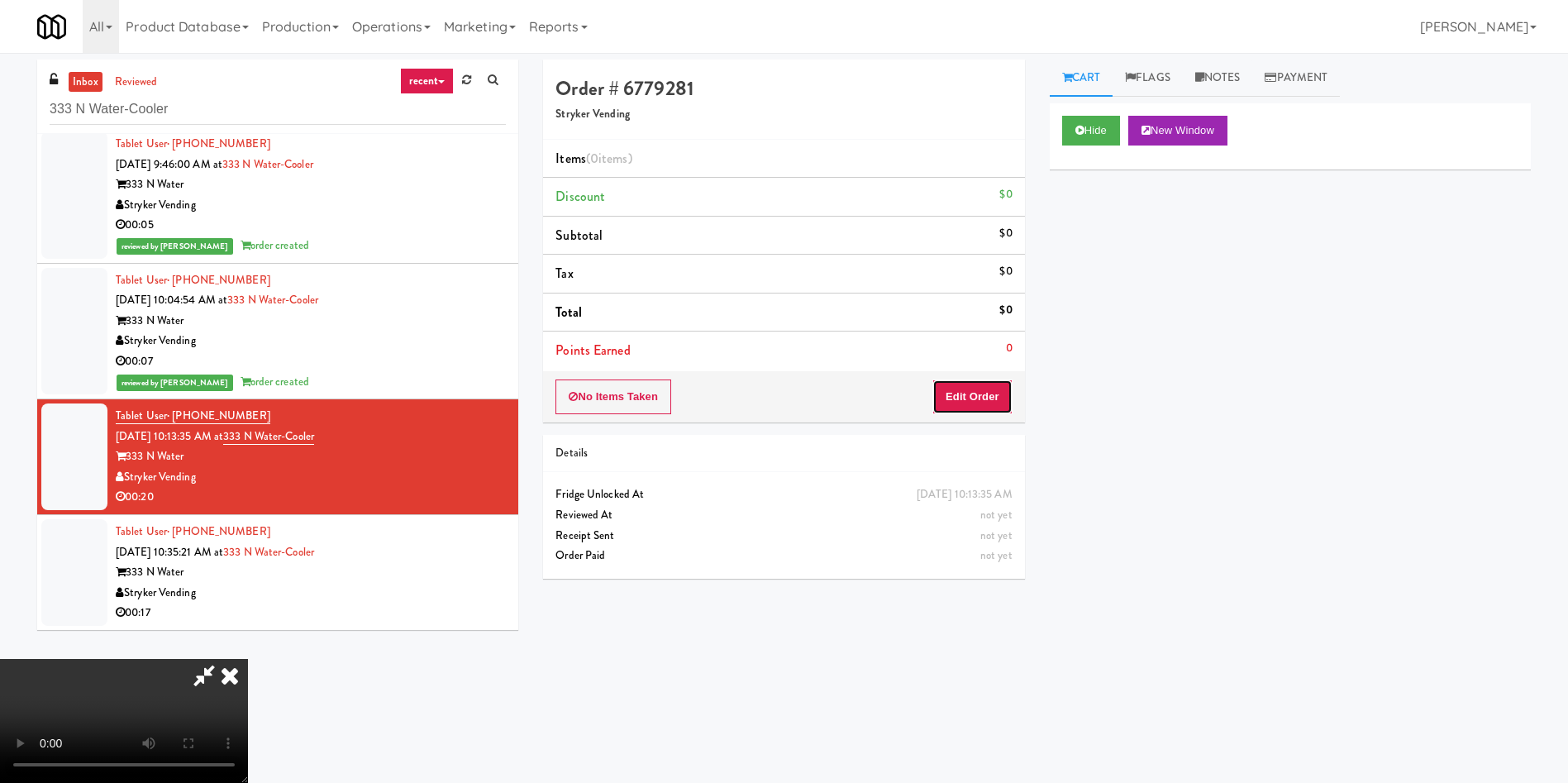
click at [991, 401] on button "Edit Order" at bounding box center [972, 397] width 80 height 35
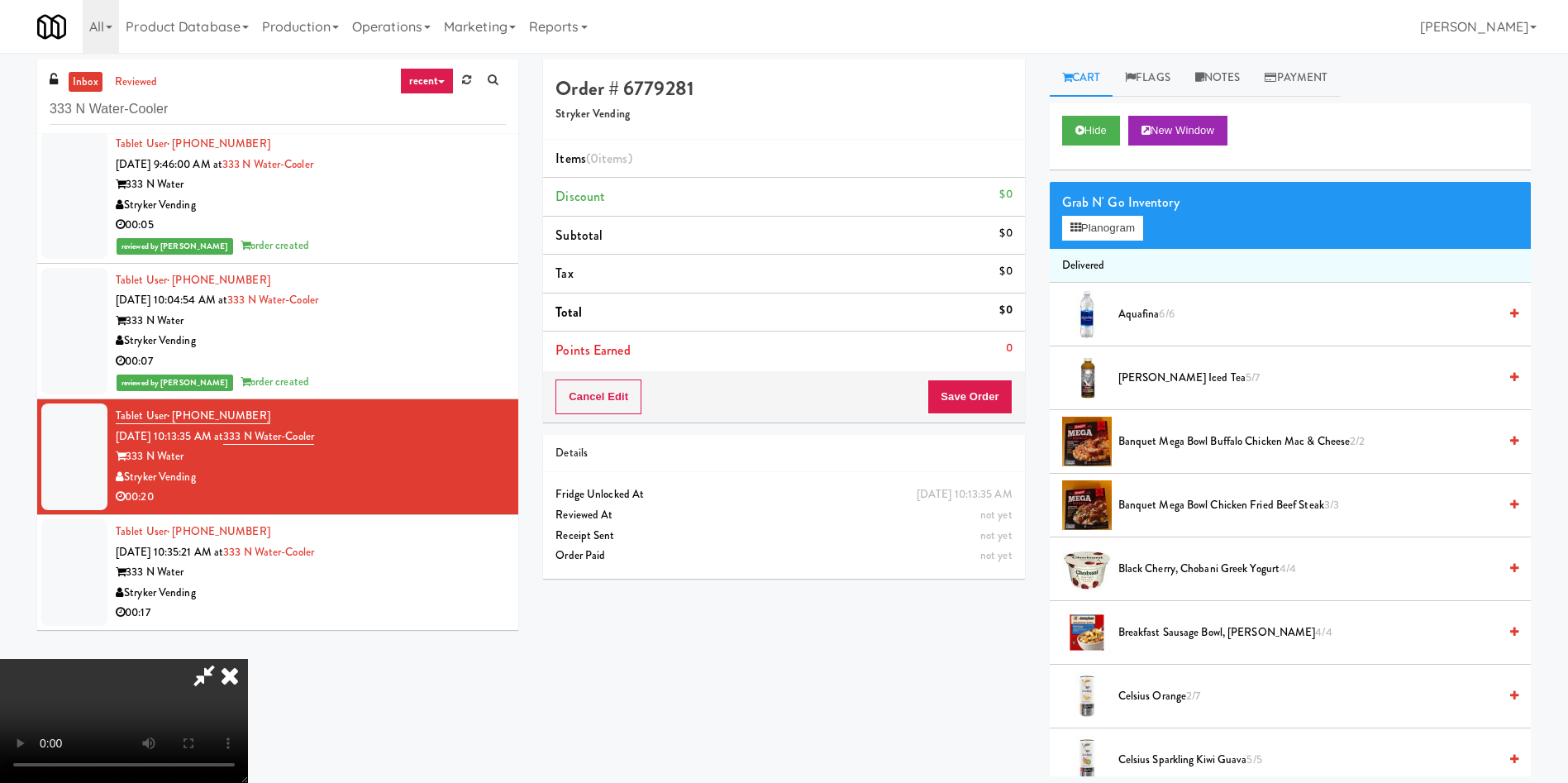
click at [248, 521] on video at bounding box center [124, 721] width 248 height 124
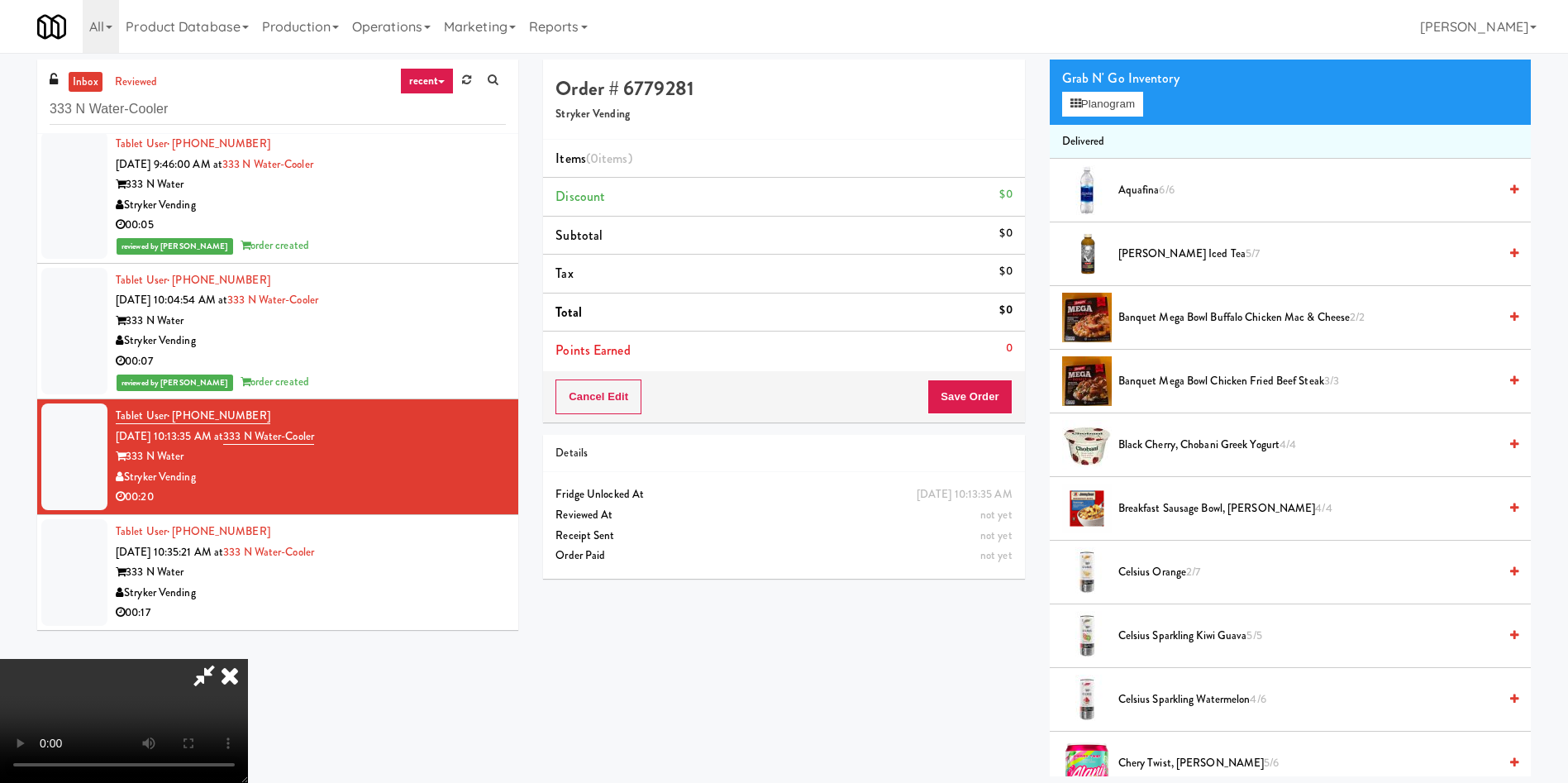
scroll to position [243, 0]
click at [248, 521] on video at bounding box center [124, 721] width 248 height 124
click at [1044, 111] on button "Planogram" at bounding box center [1102, 104] width 81 height 24
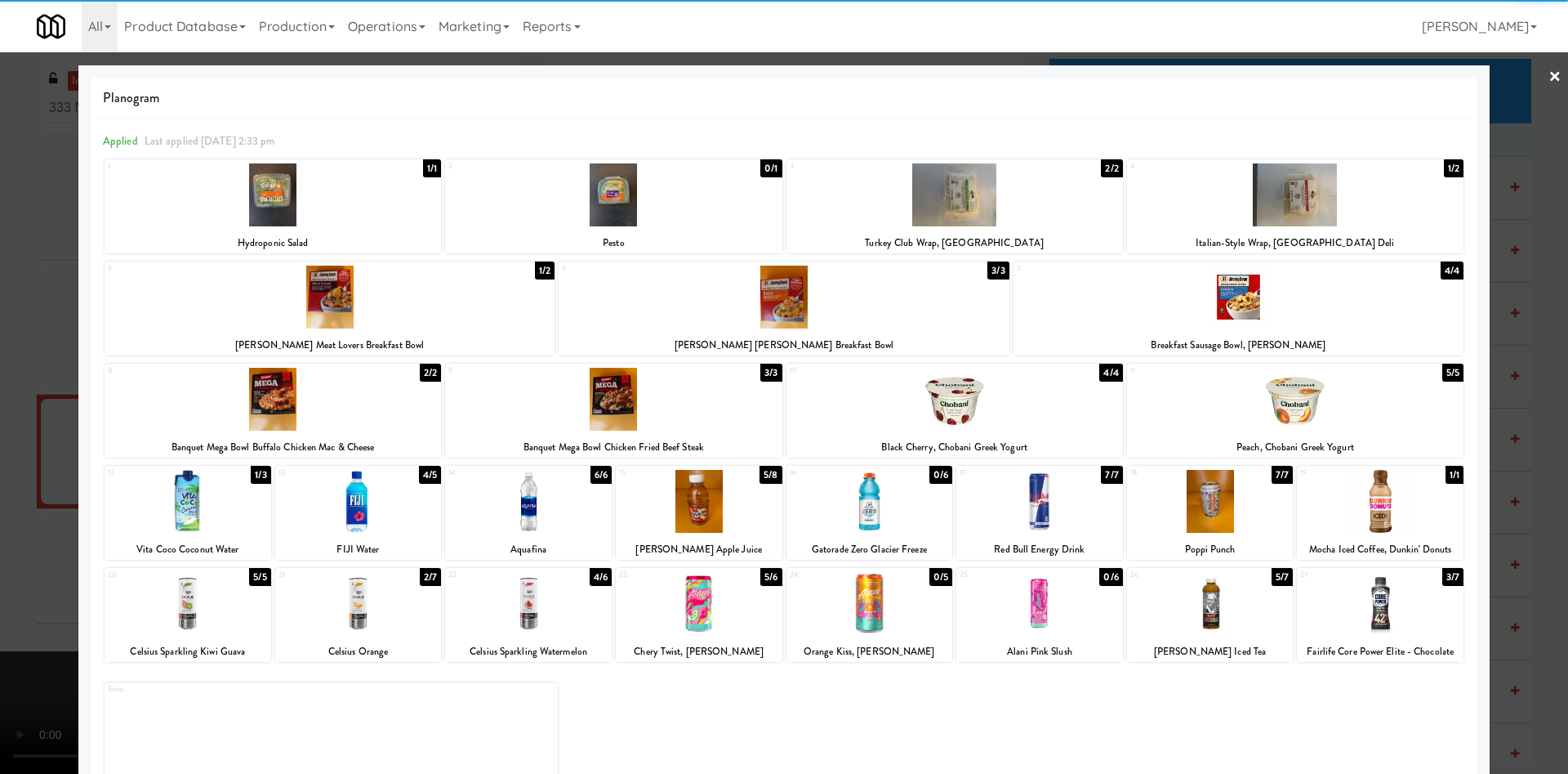
click at [1032, 515] on div at bounding box center [1380, 603] width 166 height 63
click at [47, 406] on div at bounding box center [784, 387] width 1568 height 774
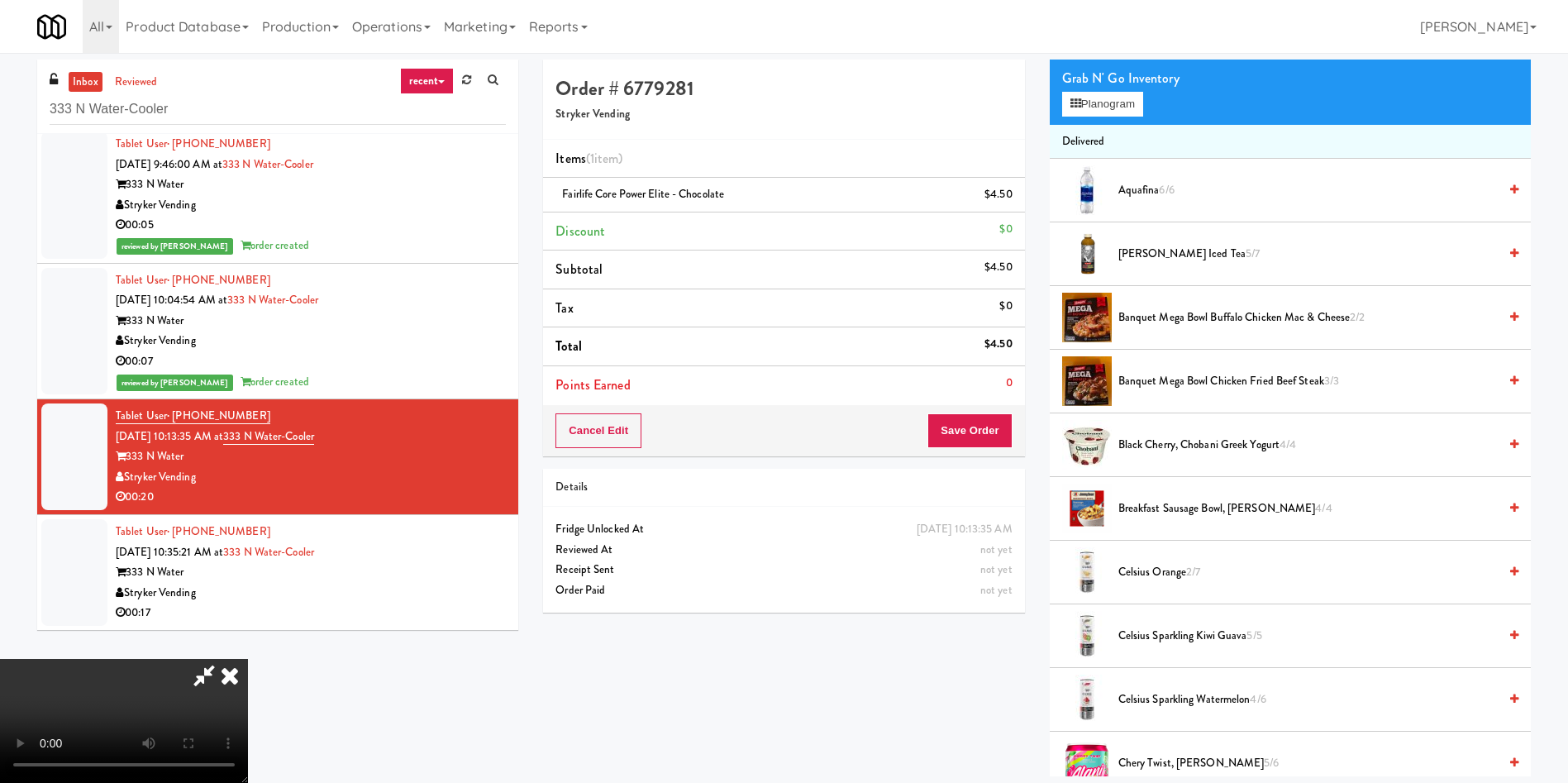
click at [248, 521] on video at bounding box center [124, 721] width 248 height 124
click at [1044, 108] on icon at bounding box center [1075, 104] width 10 height 10
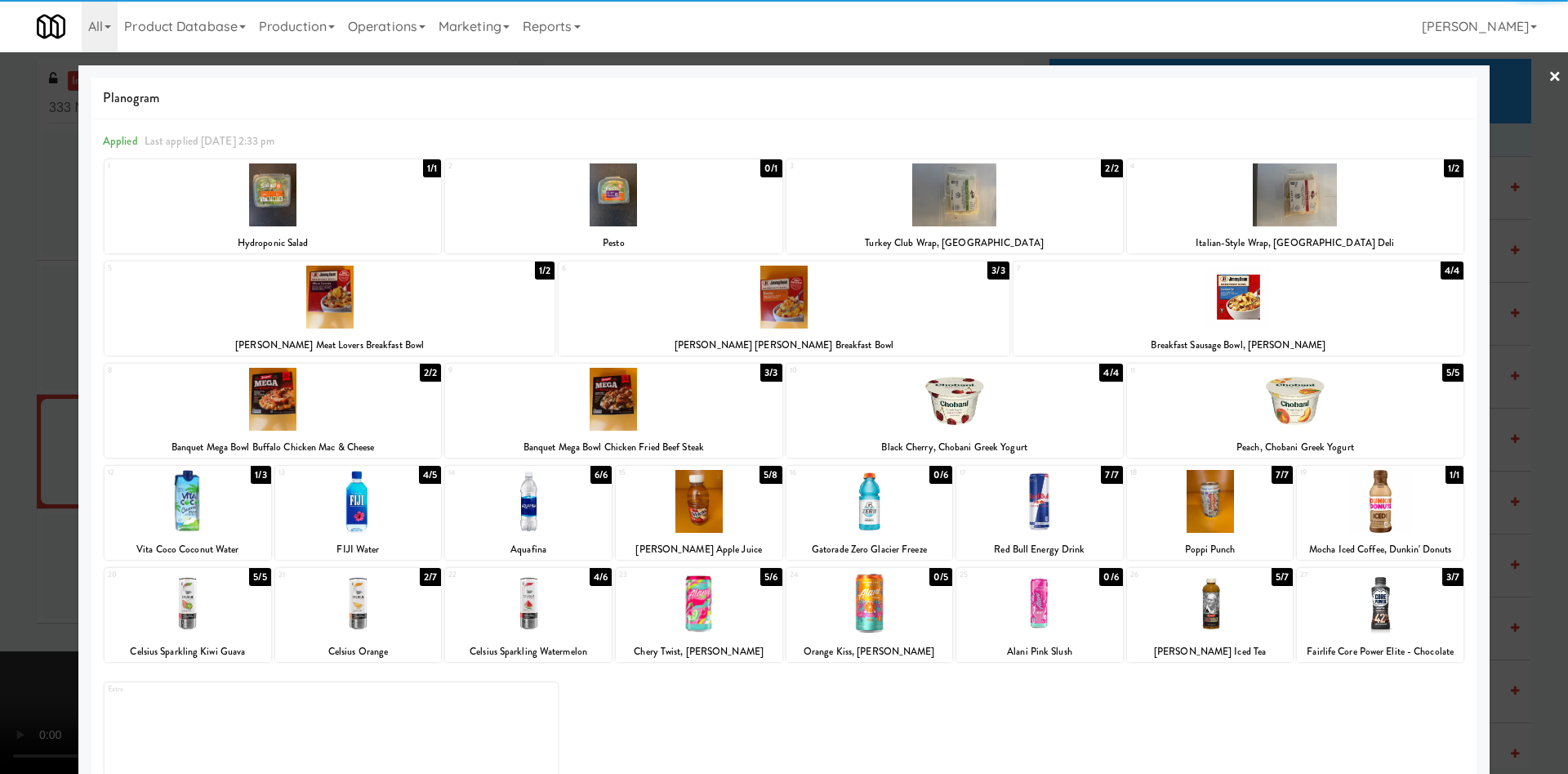
click at [1032, 515] on div at bounding box center [1210, 603] width 166 height 63
click at [5, 361] on div at bounding box center [784, 387] width 1568 height 774
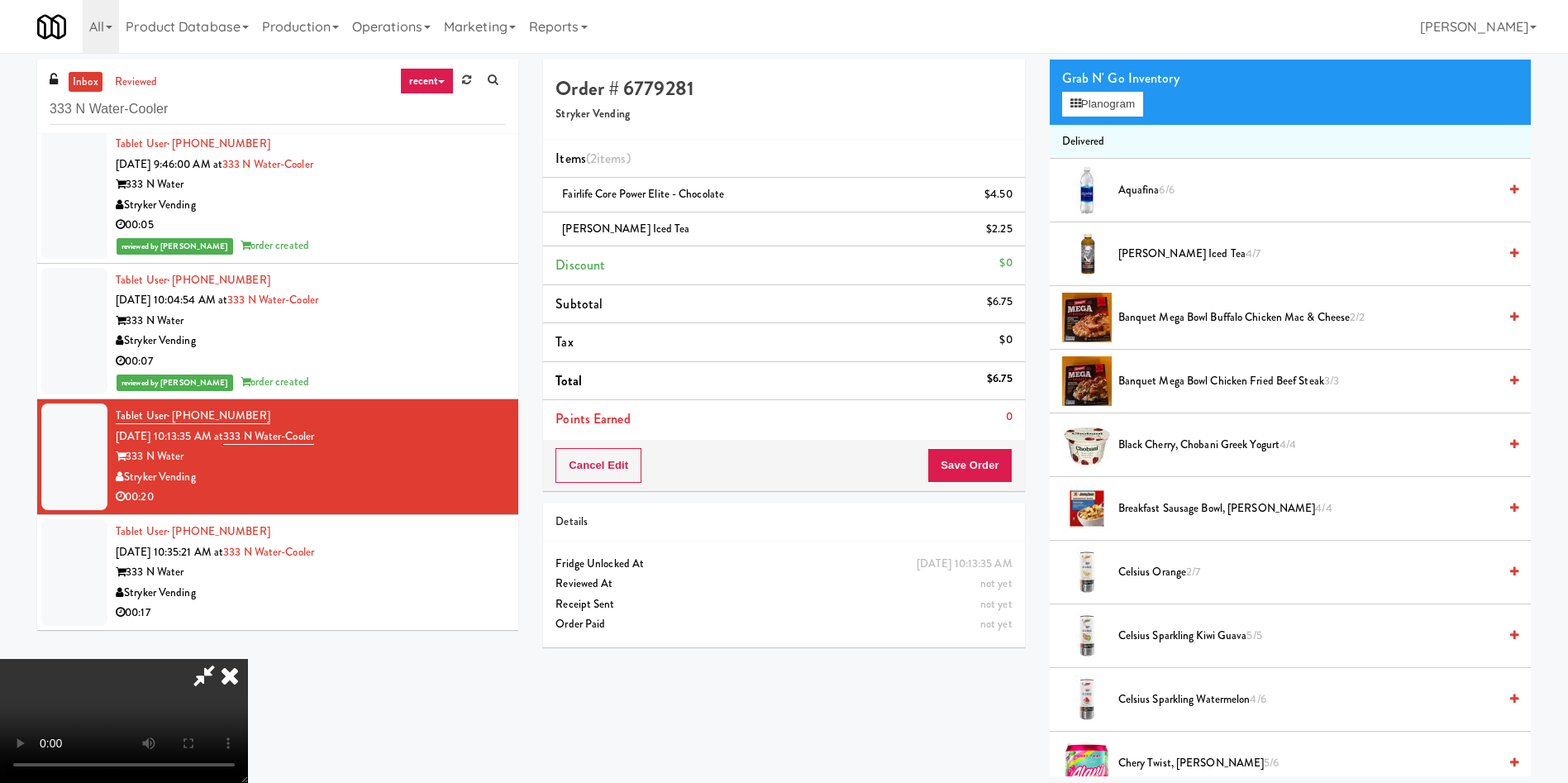
click at [248, 521] on video at bounding box center [124, 721] width 248 height 124
click at [999, 465] on button "Save Order" at bounding box center [969, 465] width 85 height 35
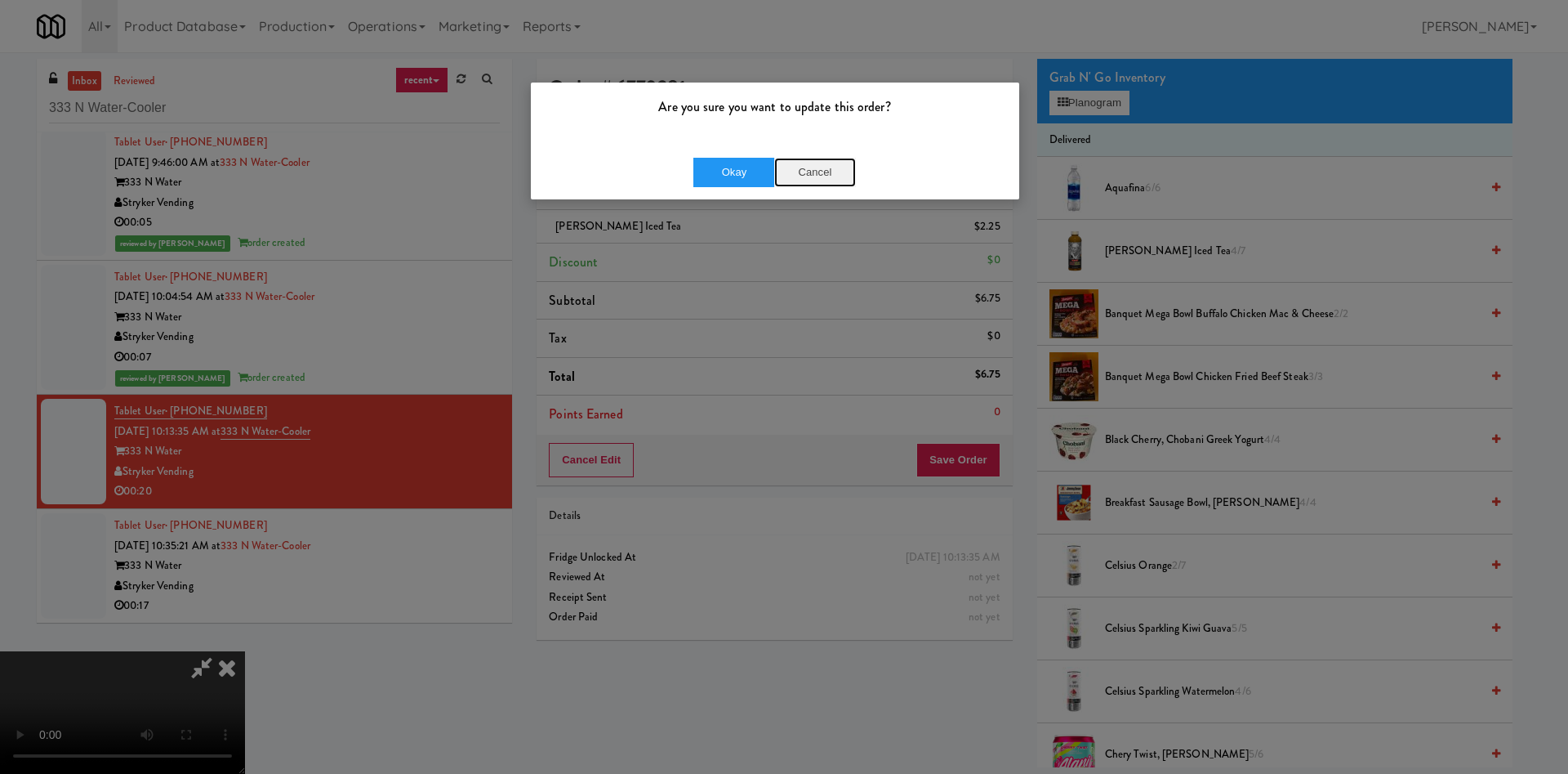
click at [815, 158] on button "Cancel" at bounding box center [815, 173] width 82 height 29
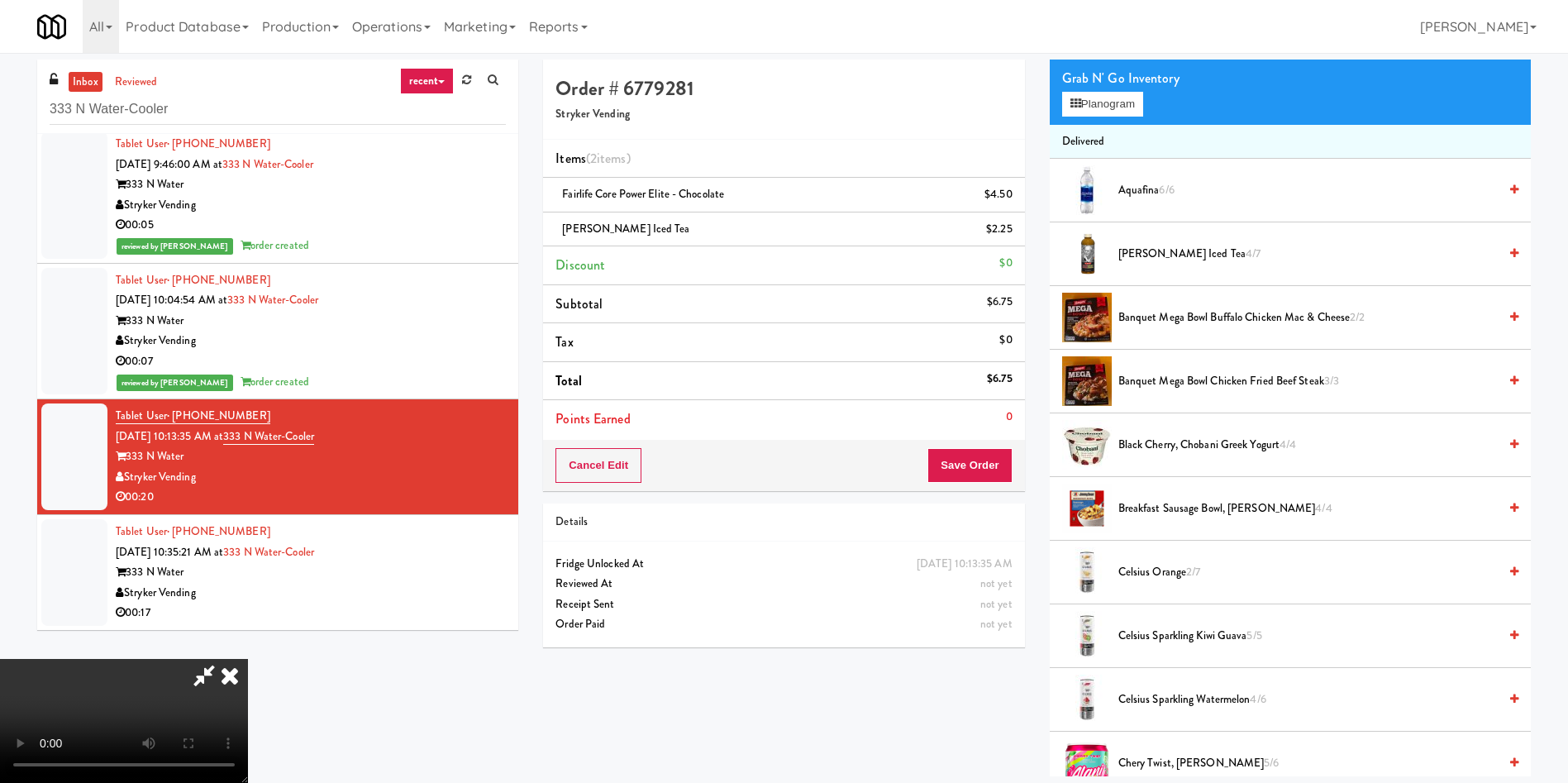
scroll to position [243, 0]
click at [248, 521] on video at bounding box center [124, 721] width 248 height 124
click at [1044, 119] on div "Grab N' Go Inventory Planogram" at bounding box center [1290, 91] width 481 height 67
click at [1044, 111] on button "Planogram" at bounding box center [1102, 104] width 81 height 24
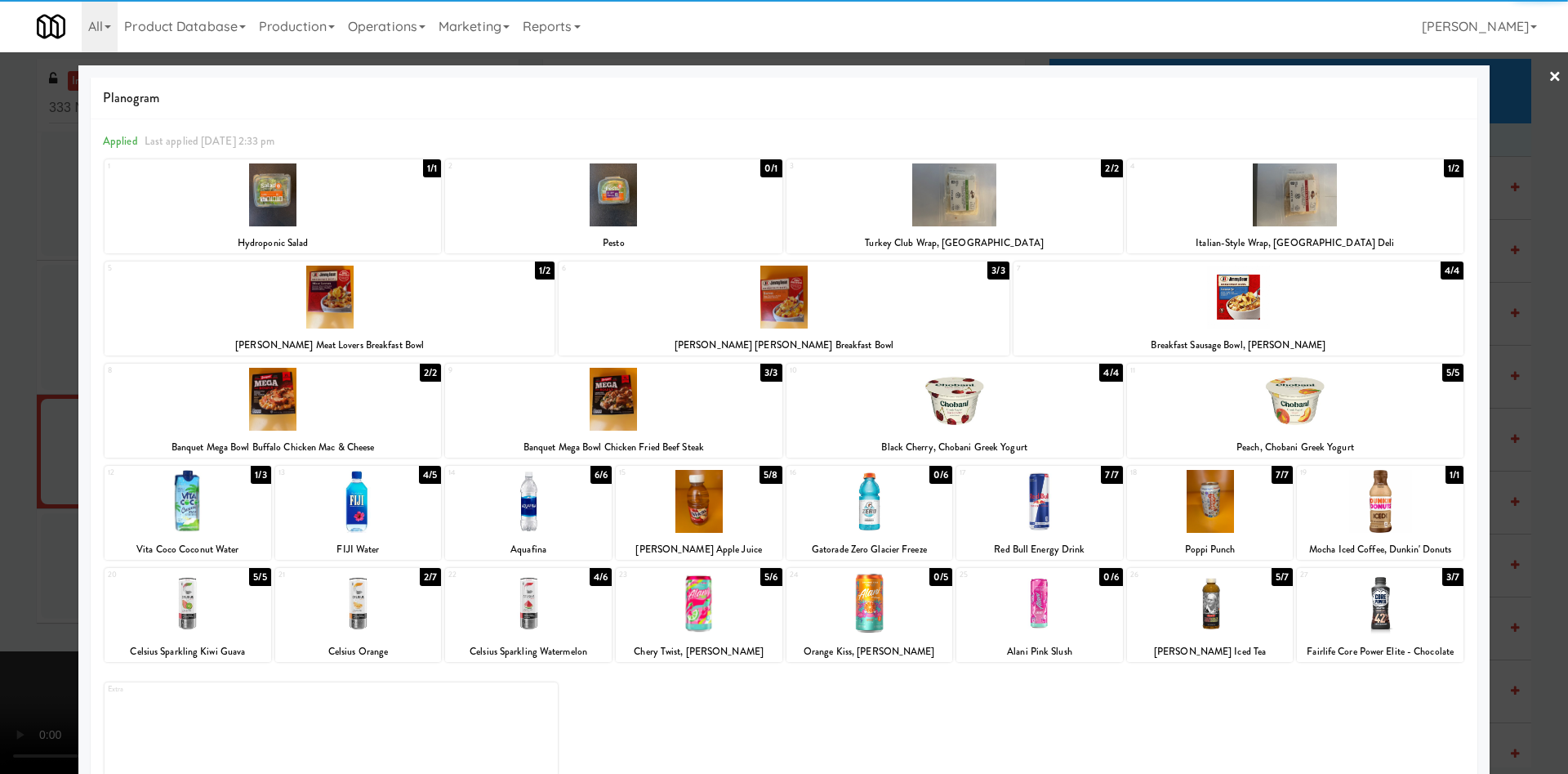
click at [1032, 515] on div at bounding box center [1380, 603] width 166 height 63
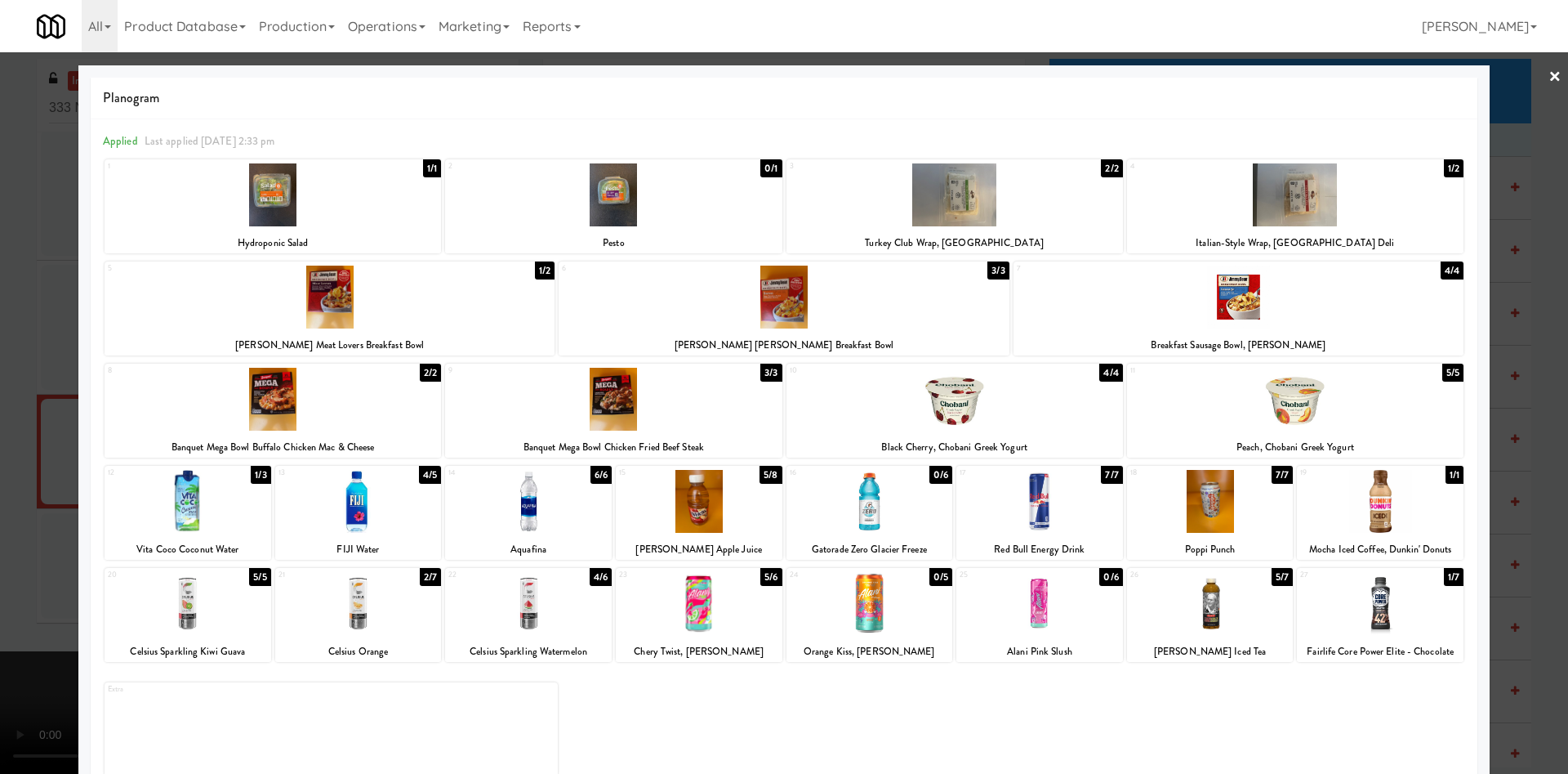
drag, startPoint x: 0, startPoint y: 264, endPoint x: 640, endPoint y: 397, distance: 653.7
click at [3, 263] on div at bounding box center [784, 387] width 1568 height 774
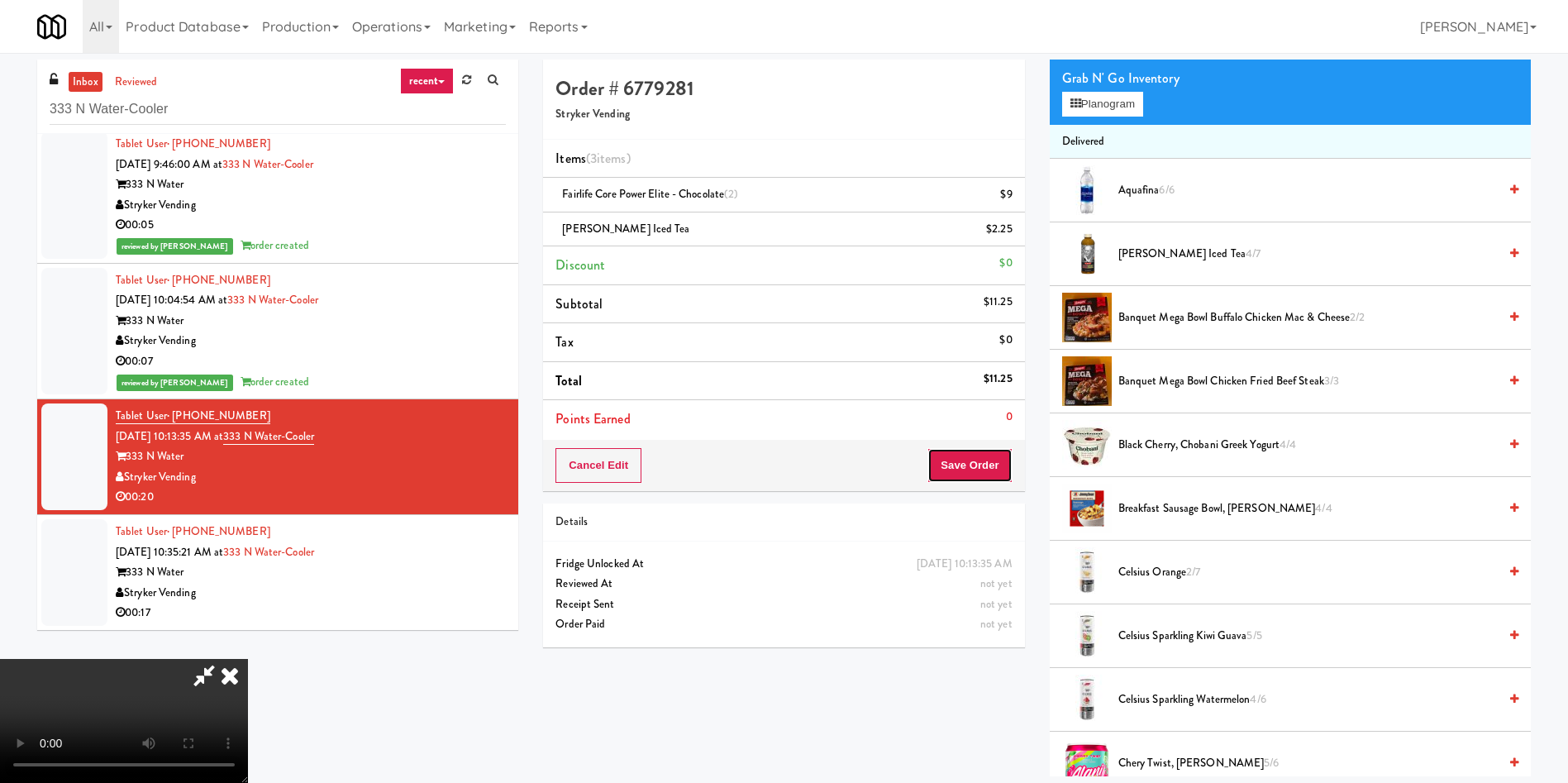
click at [995, 459] on button "Save Order" at bounding box center [969, 465] width 85 height 35
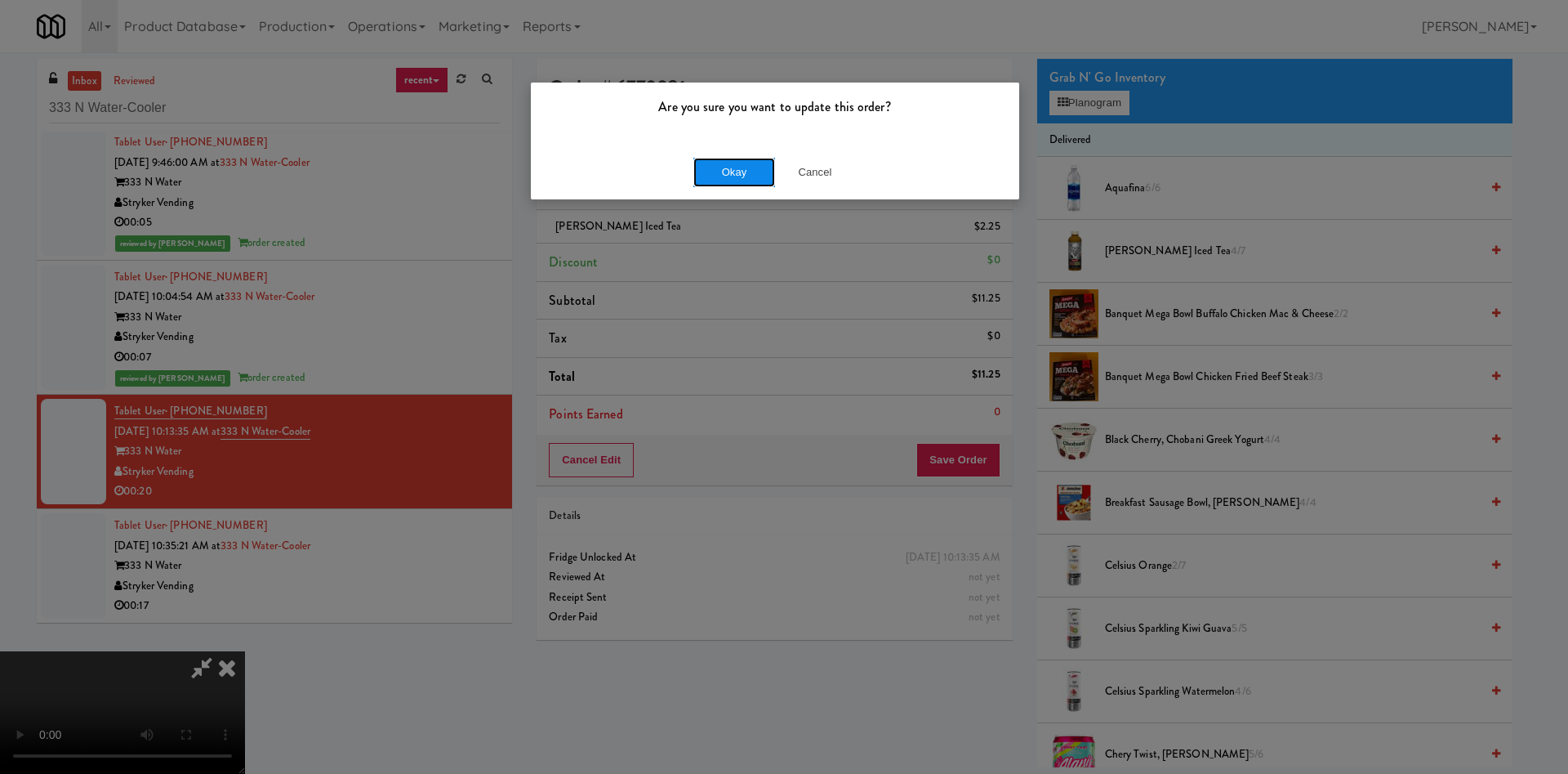
click at [755, 167] on button "Okay" at bounding box center [734, 173] width 82 height 29
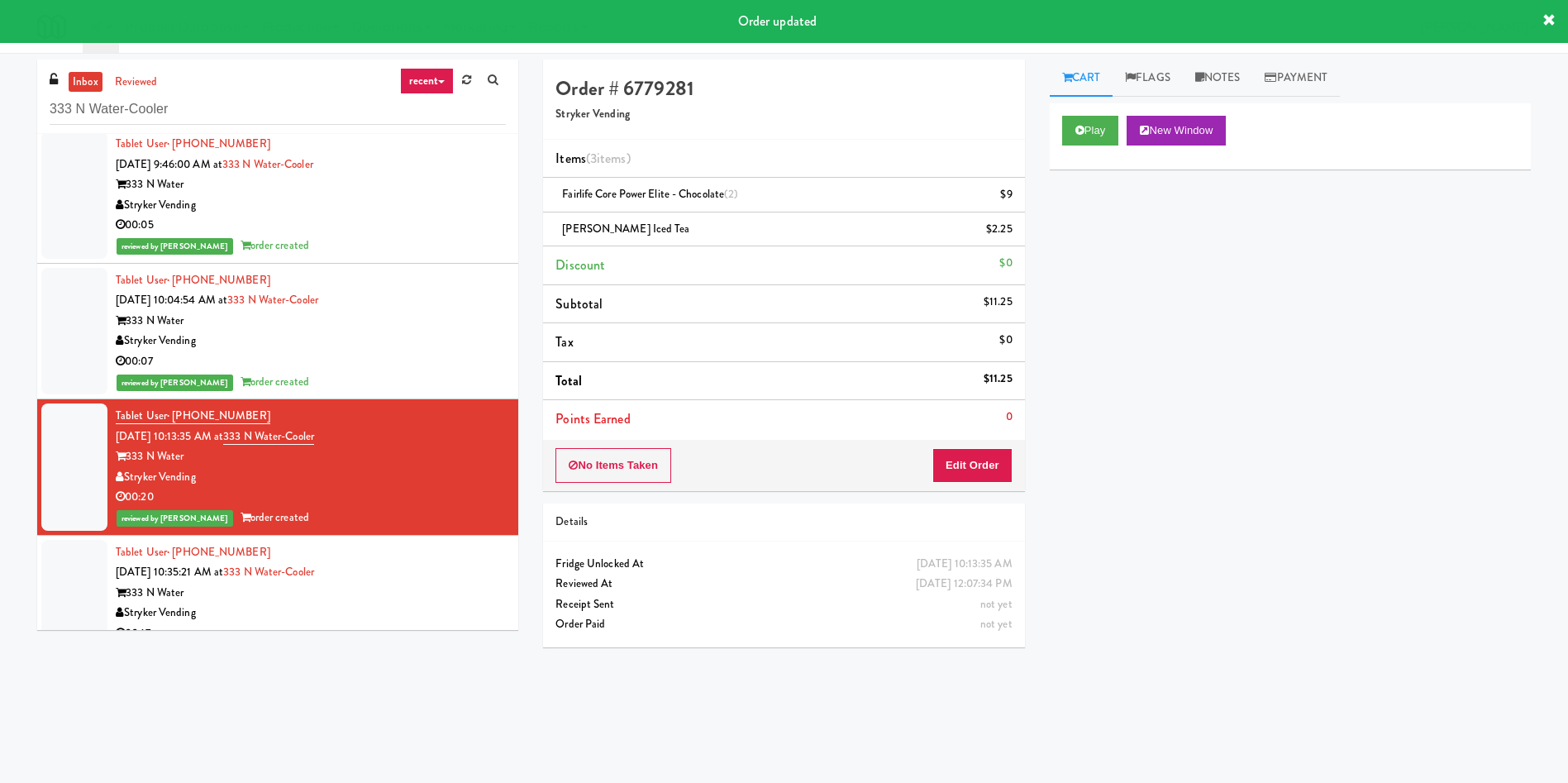
click at [54, 521] on div at bounding box center [74, 593] width 66 height 106
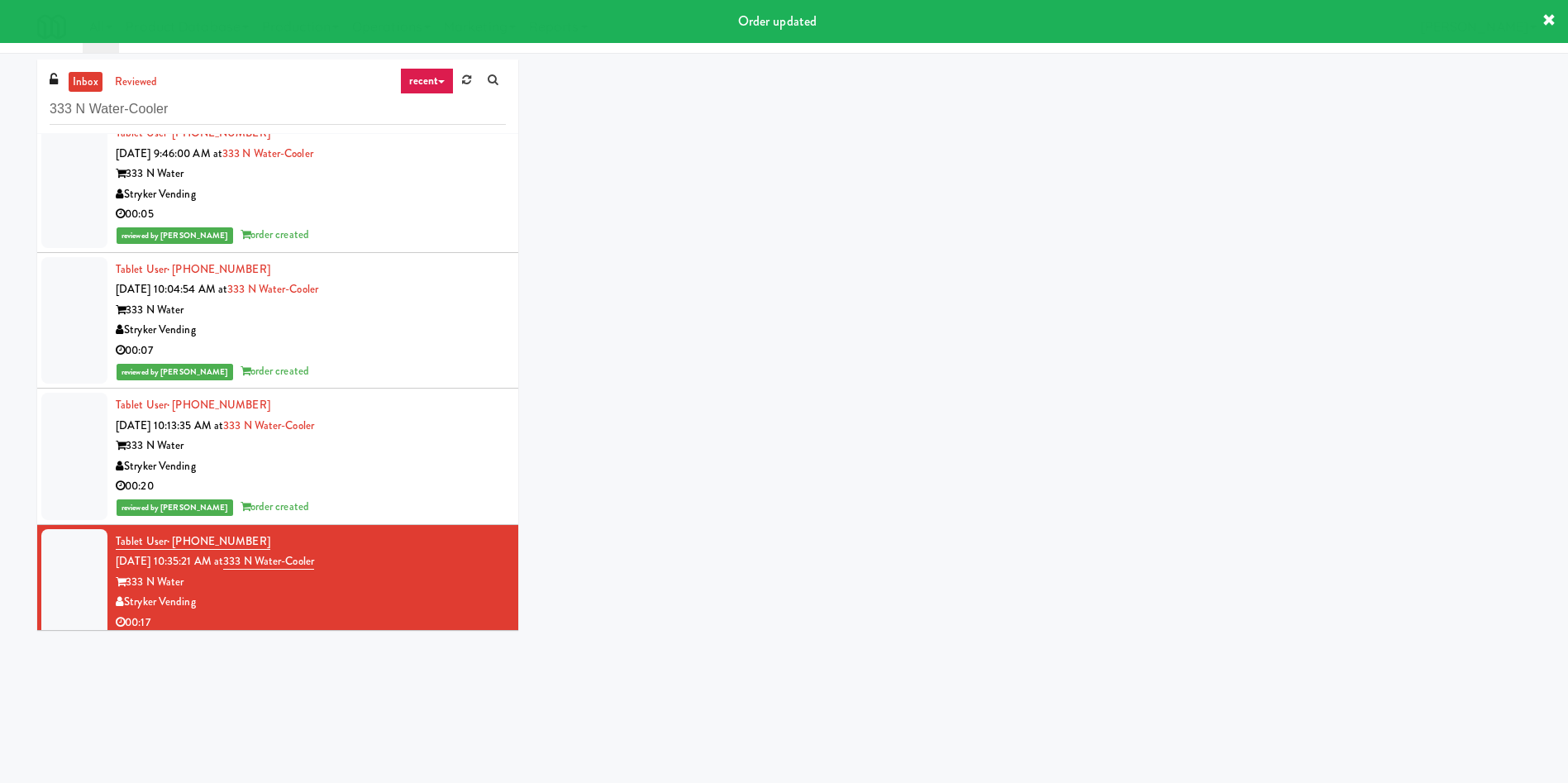
scroll to position [27, 0]
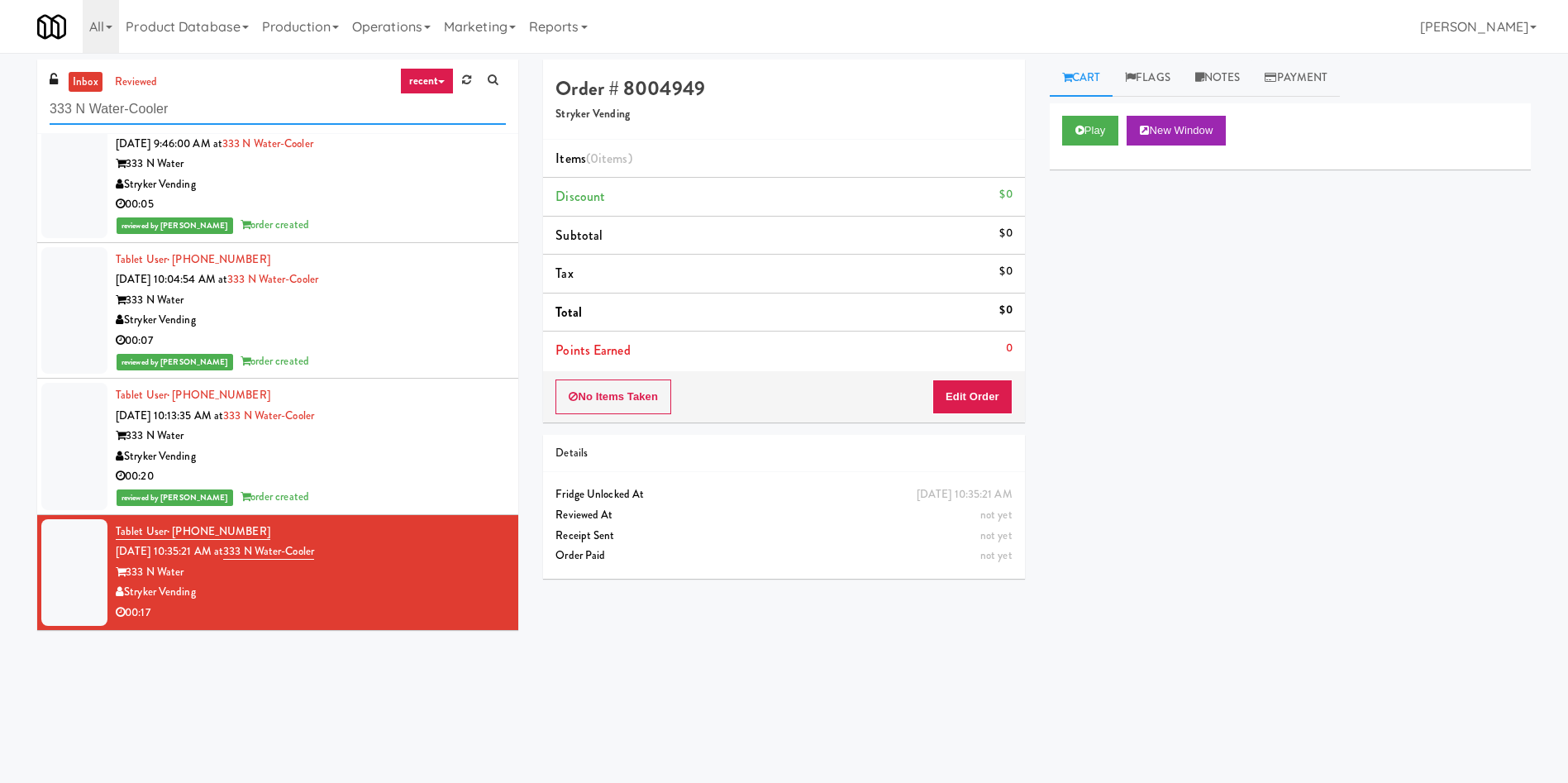
drag, startPoint x: 266, startPoint y: 101, endPoint x: 252, endPoint y: 102, distance: 14.0
click at [252, 102] on input "333 N Water-Cooler" at bounding box center [277, 109] width 456 height 31
click at [1044, 124] on button "Play" at bounding box center [1090, 131] width 57 height 30
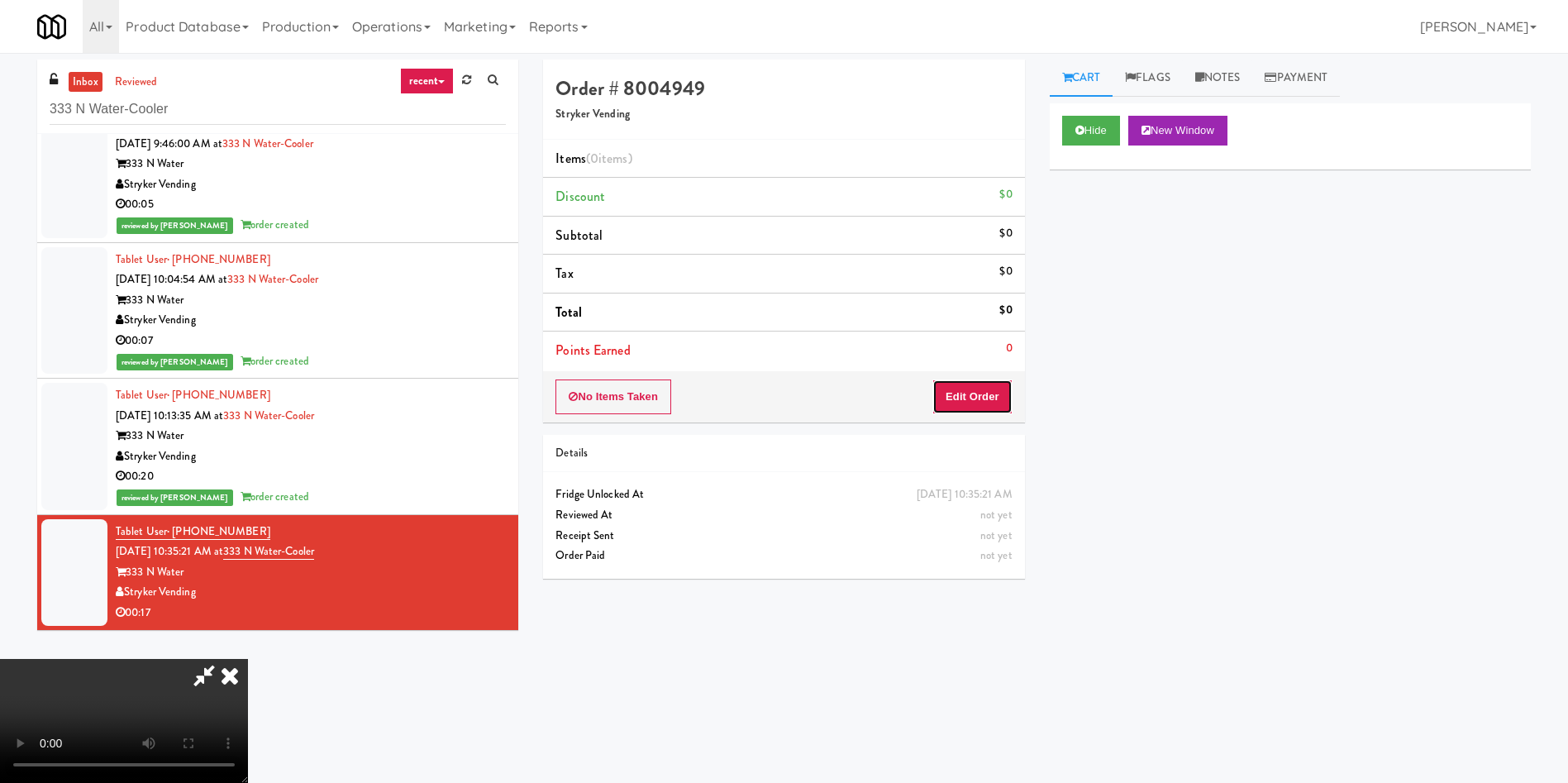
click at [1003, 396] on button "Edit Order" at bounding box center [972, 397] width 80 height 35
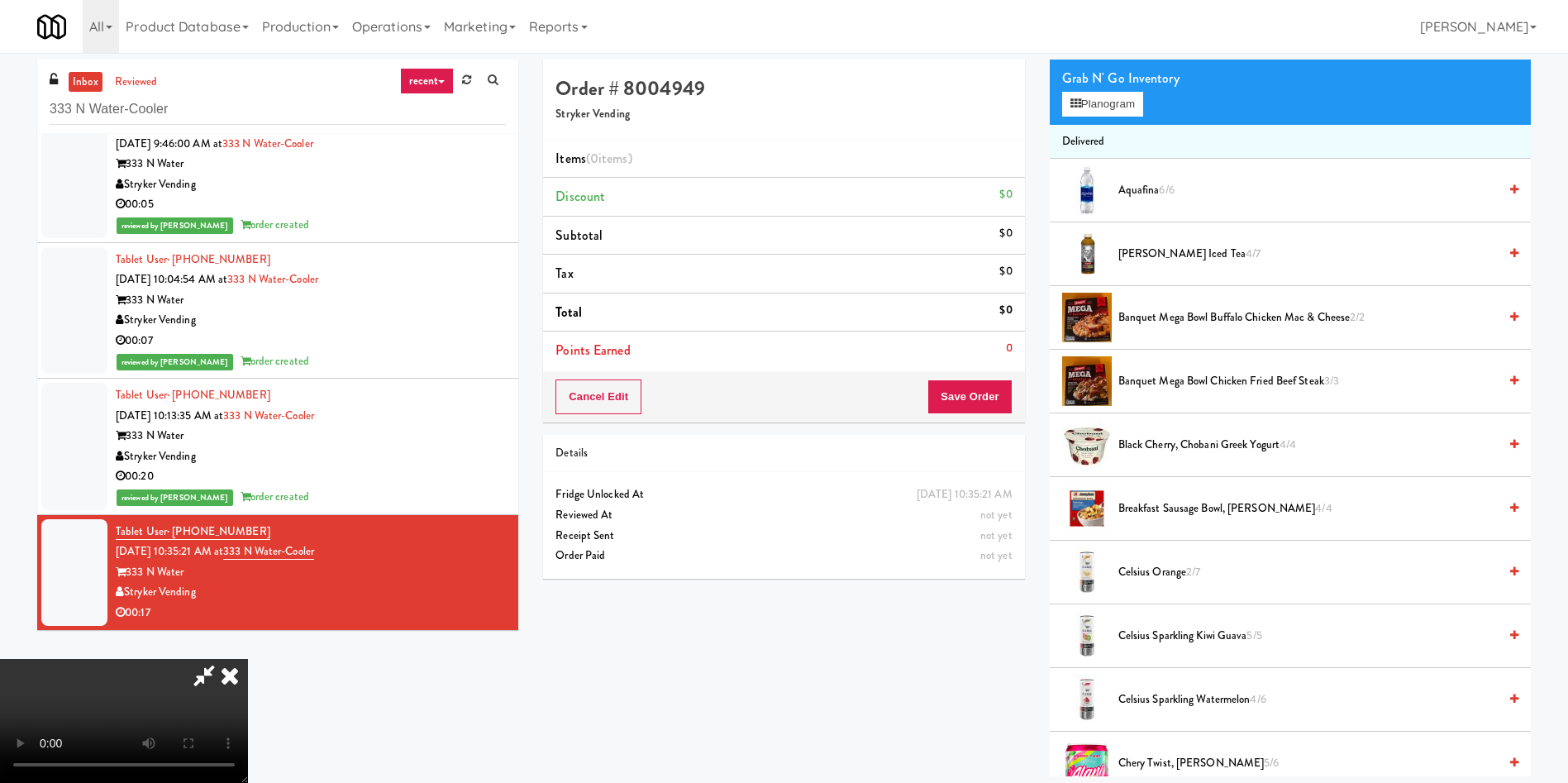
scroll to position [243, 0]
click at [1044, 521] on span "Celsius Sparkling Watermelon 4/6" at bounding box center [1307, 700] width 380 height 21
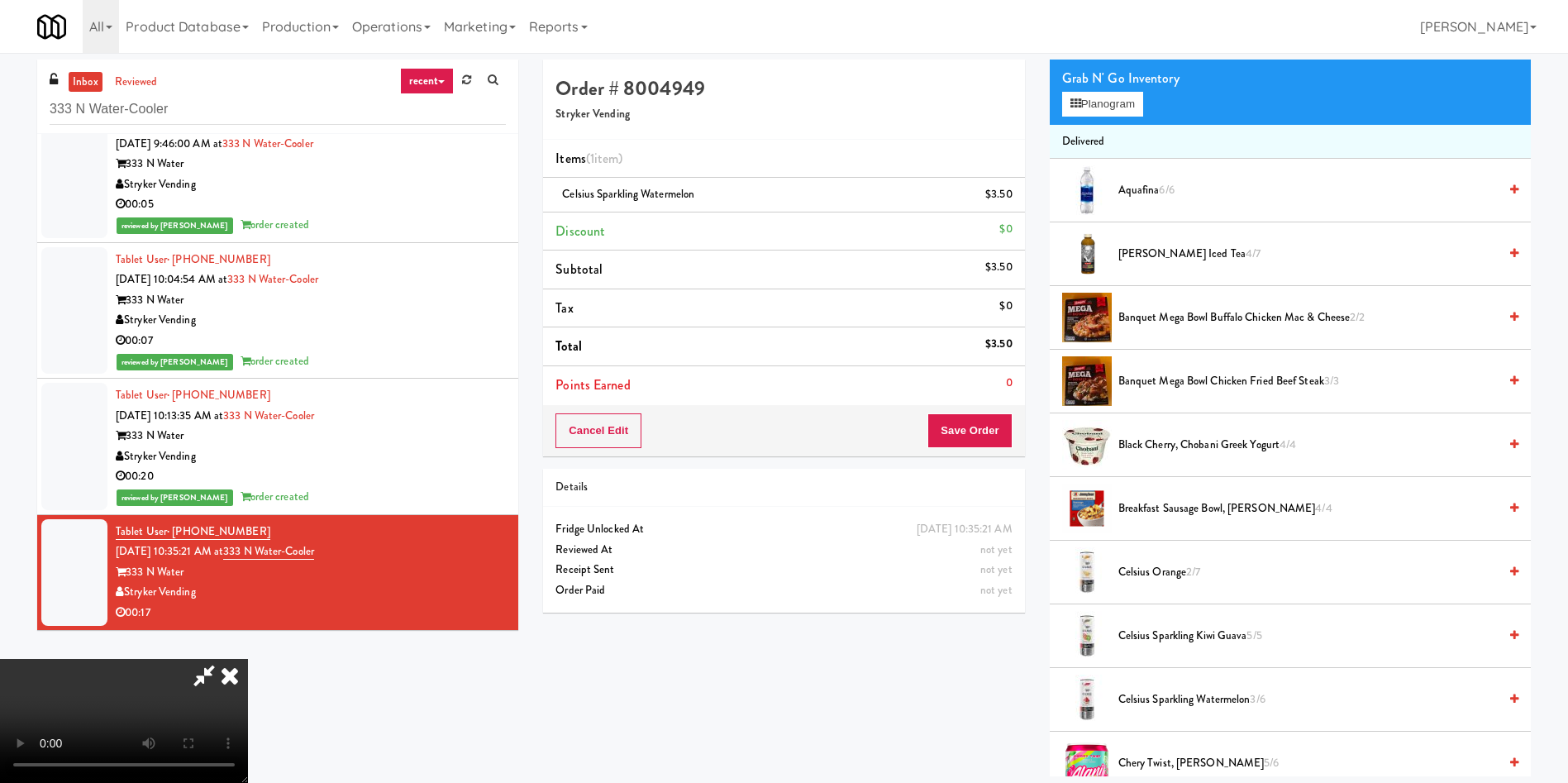
scroll to position [248, 0]
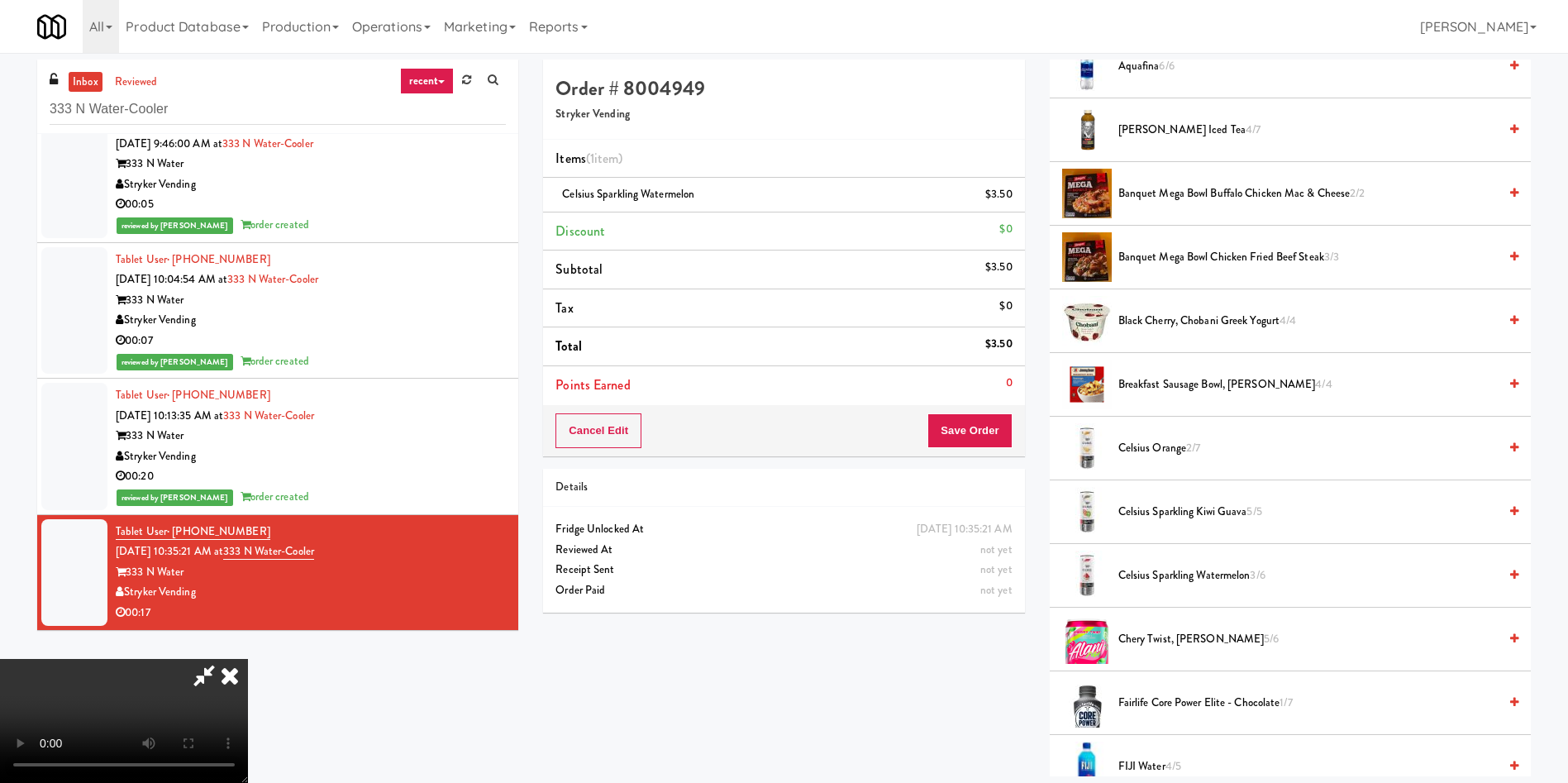
click at [248, 521] on video at bounding box center [124, 721] width 248 height 124
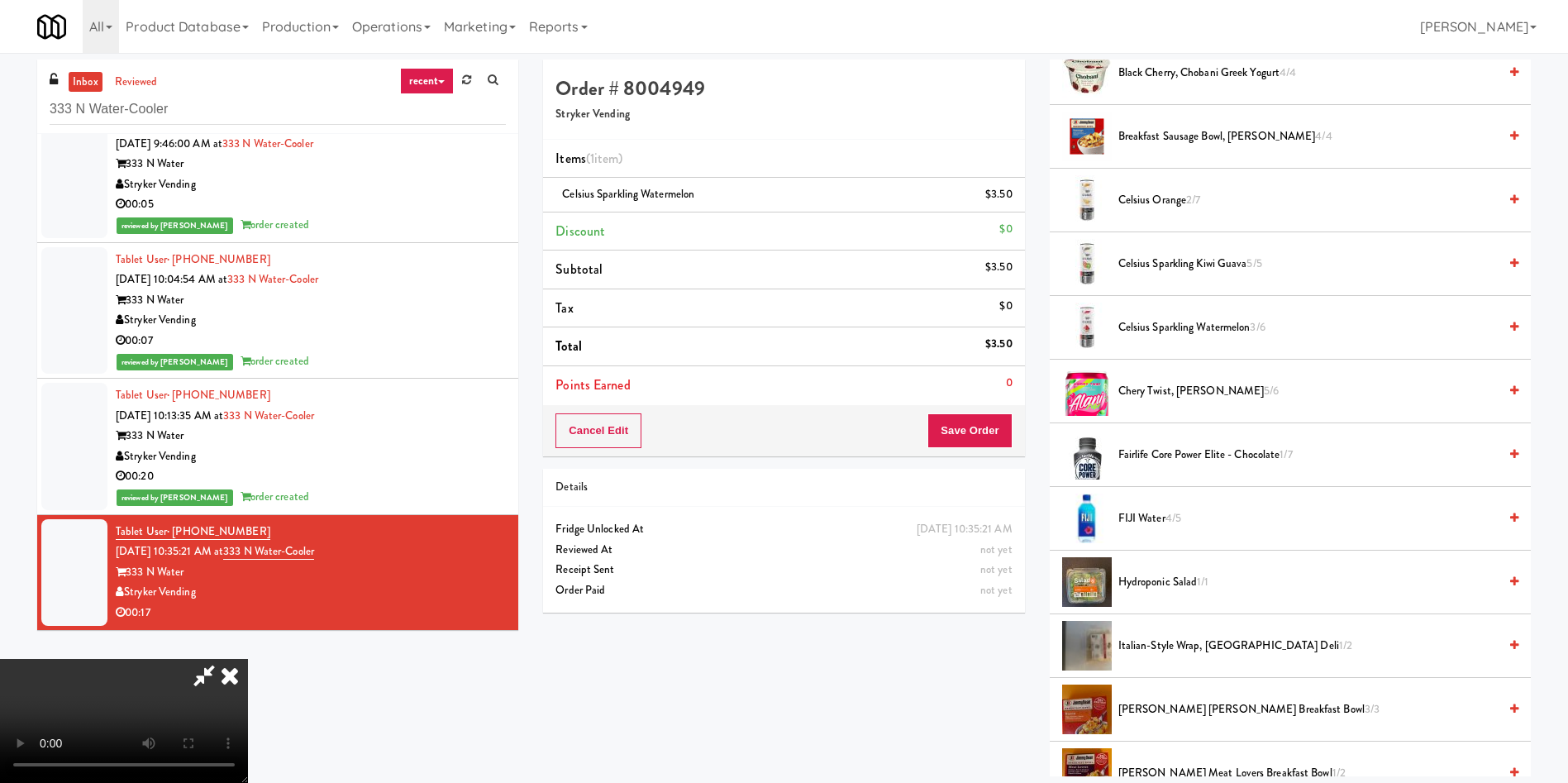
click at [1044, 521] on span "FIJI Water 4/5" at bounding box center [1307, 519] width 380 height 21
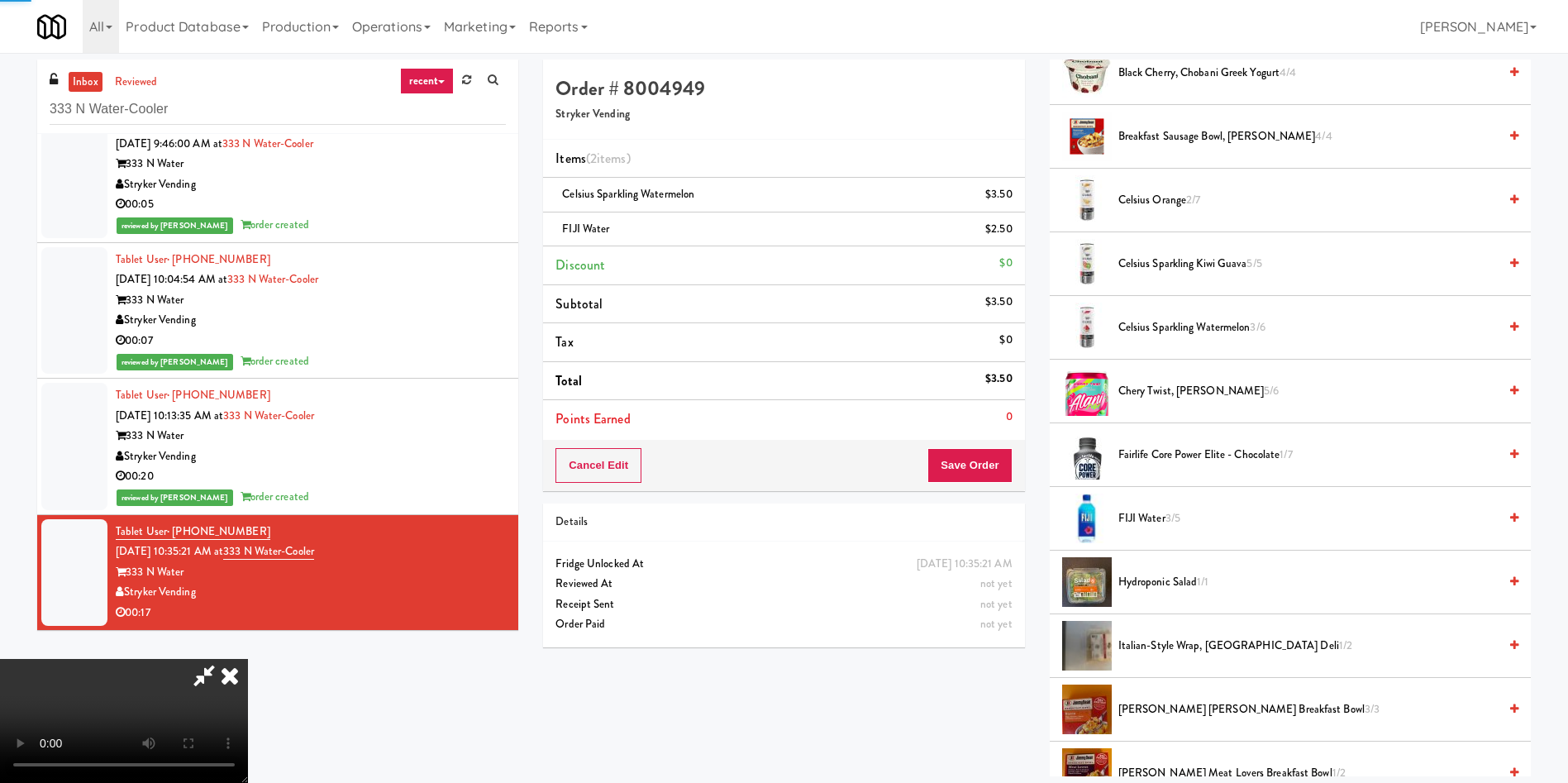
click at [248, 521] on video at bounding box center [124, 721] width 248 height 124
click at [1044, 514] on span "FIJI Water 3/5" at bounding box center [1307, 519] width 380 height 21
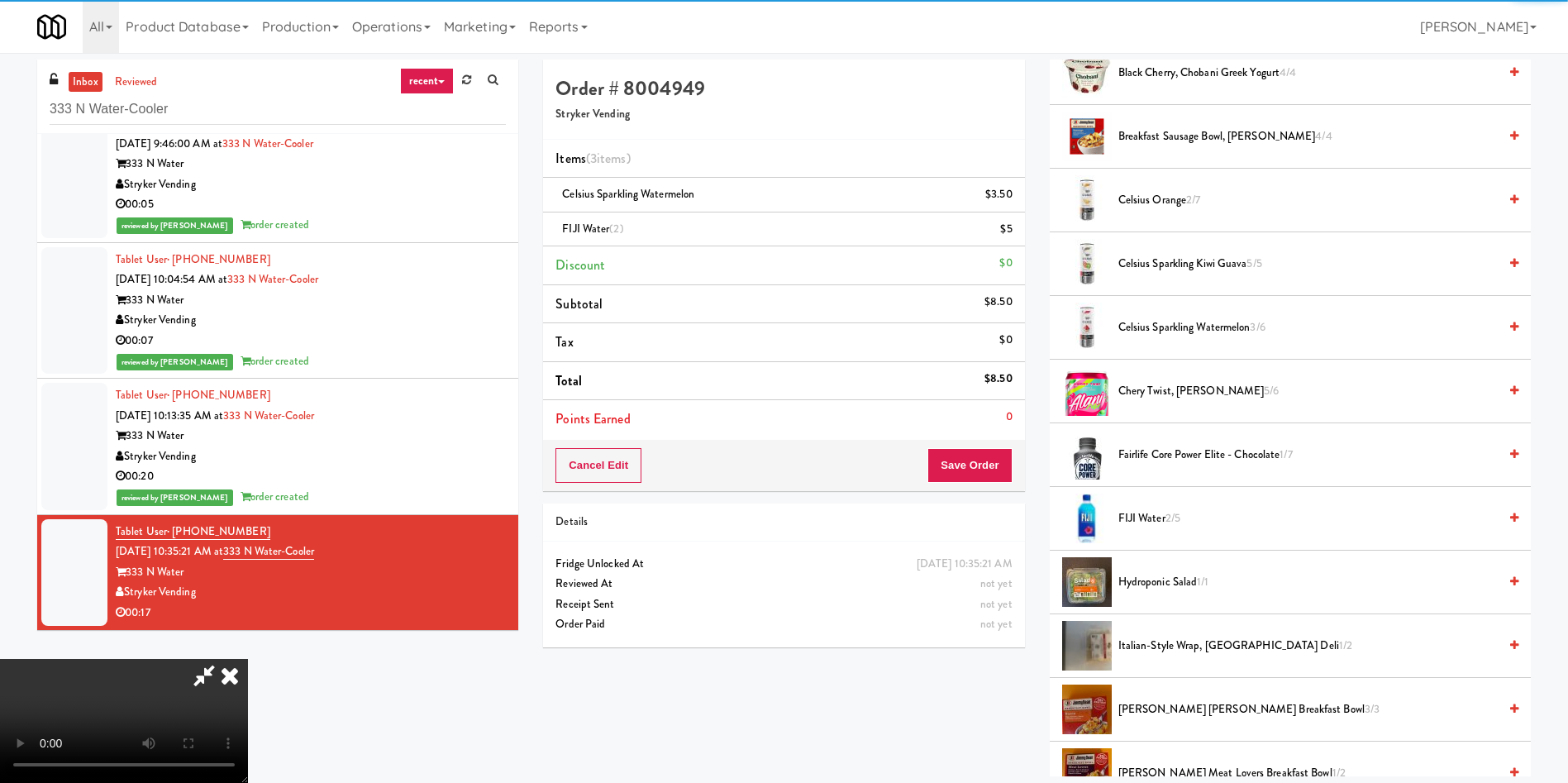
scroll to position [0, 0]
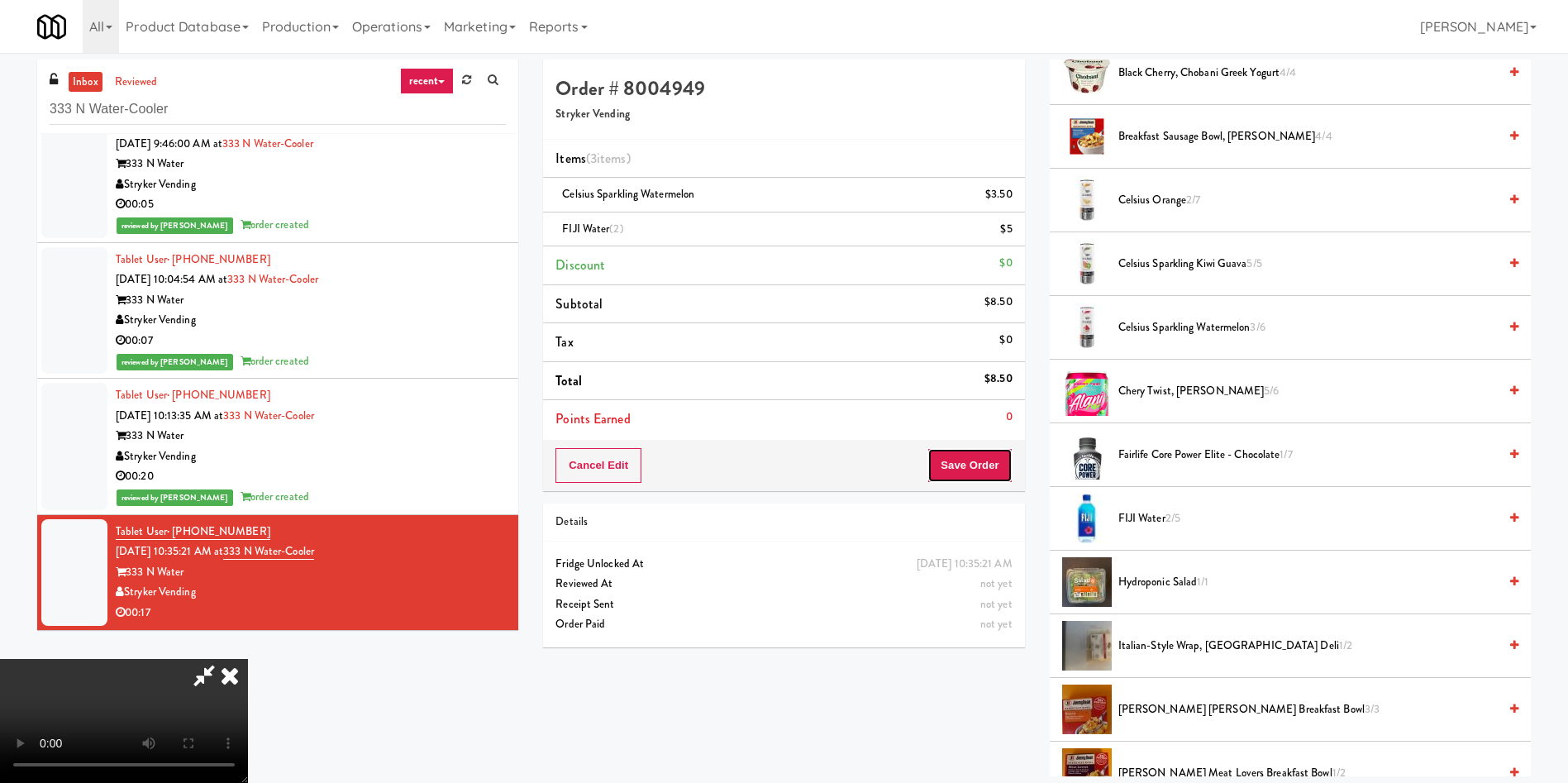
click at [1000, 465] on button "Save Order" at bounding box center [969, 465] width 85 height 35
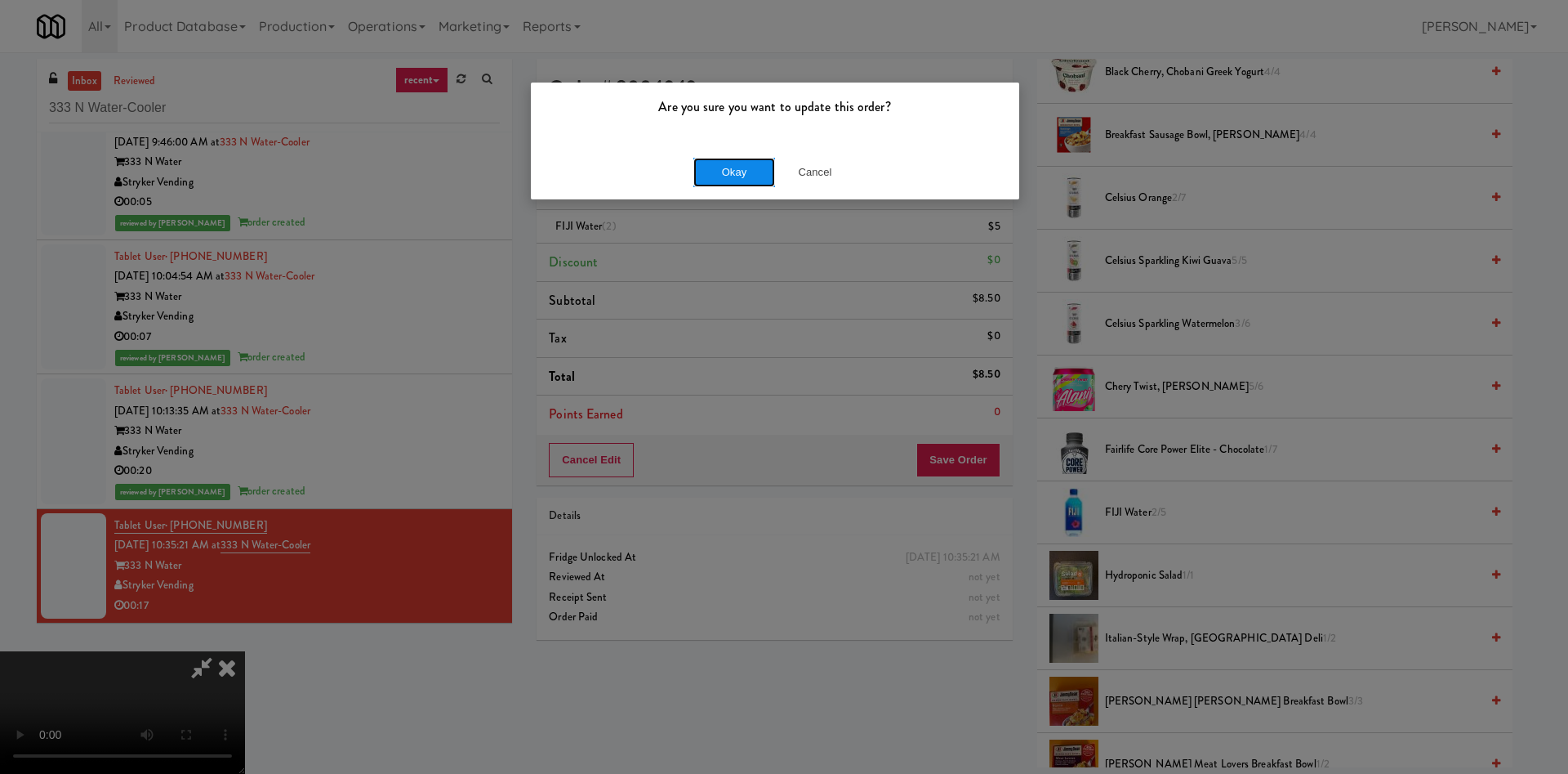
click at [744, 173] on button "Okay" at bounding box center [734, 173] width 82 height 29
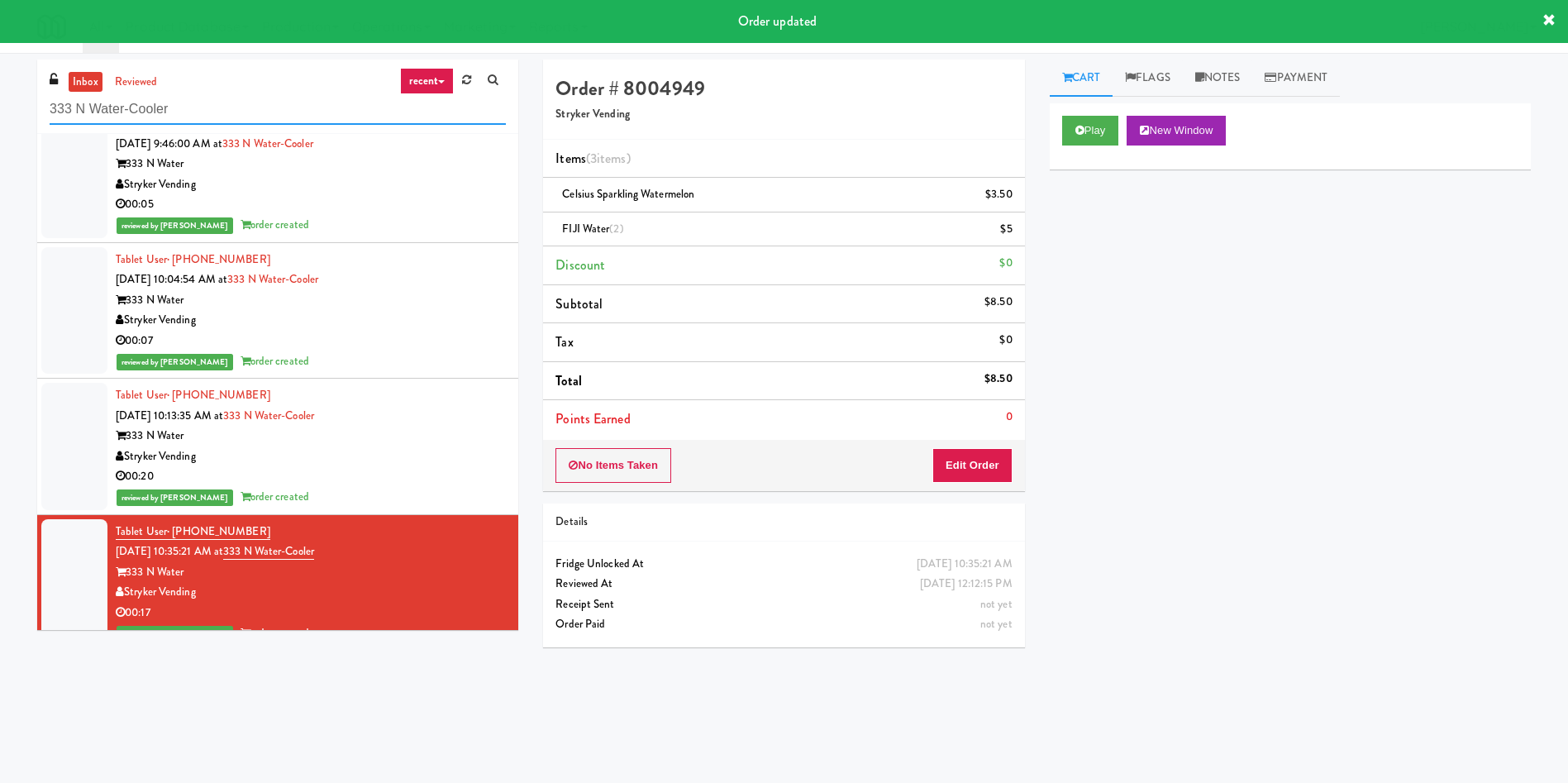
drag, startPoint x: 278, startPoint y: 100, endPoint x: 0, endPoint y: 94, distance: 278.1
click at [0, 94] on div "inbox reviewed recent all unclear take inventory issue suspicious failed recent…" at bounding box center [784, 391] width 1568 height 663
paste input "Museum Tower Ambient"
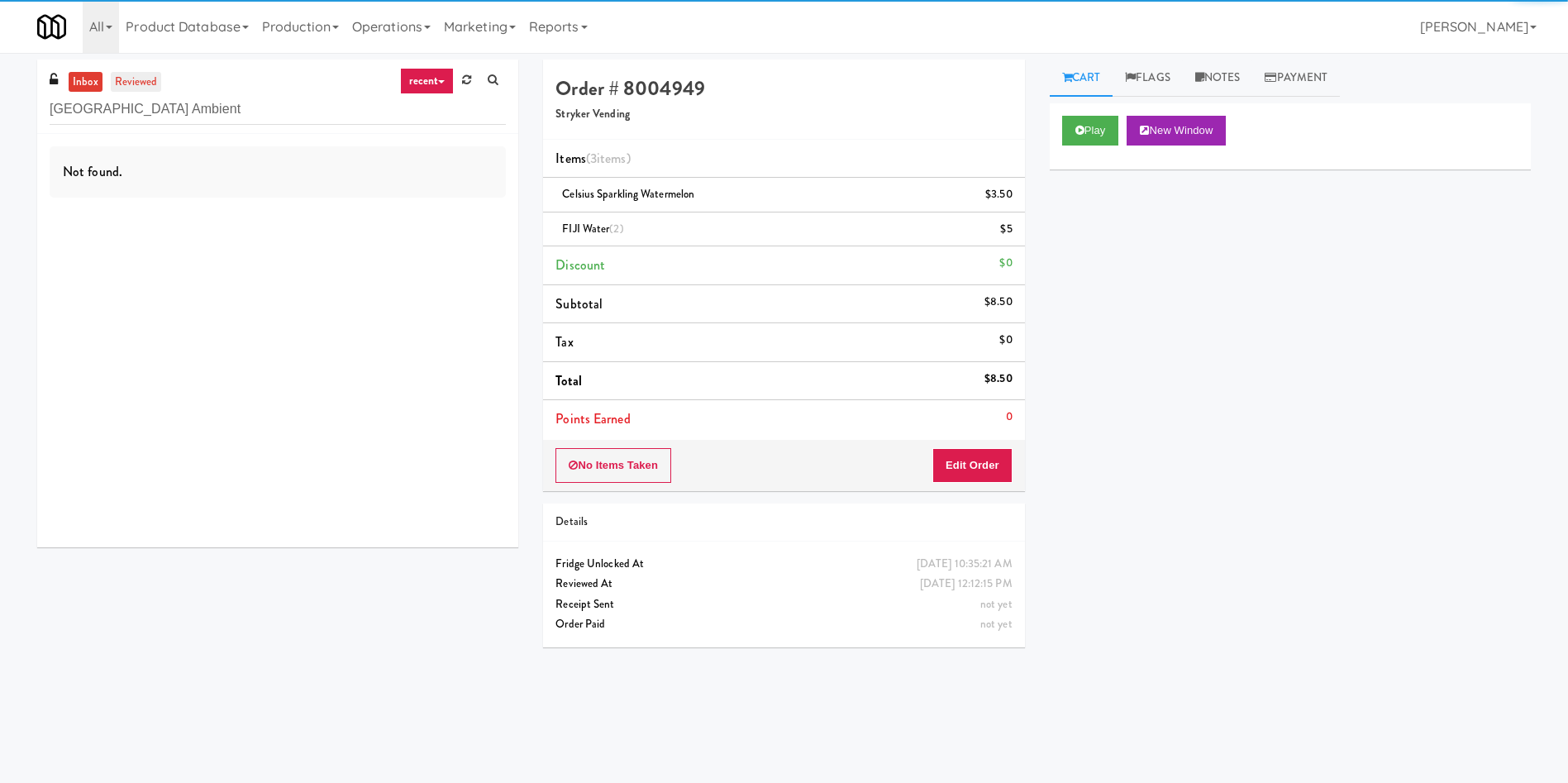
click at [141, 80] on link "reviewed" at bounding box center [136, 82] width 51 height 21
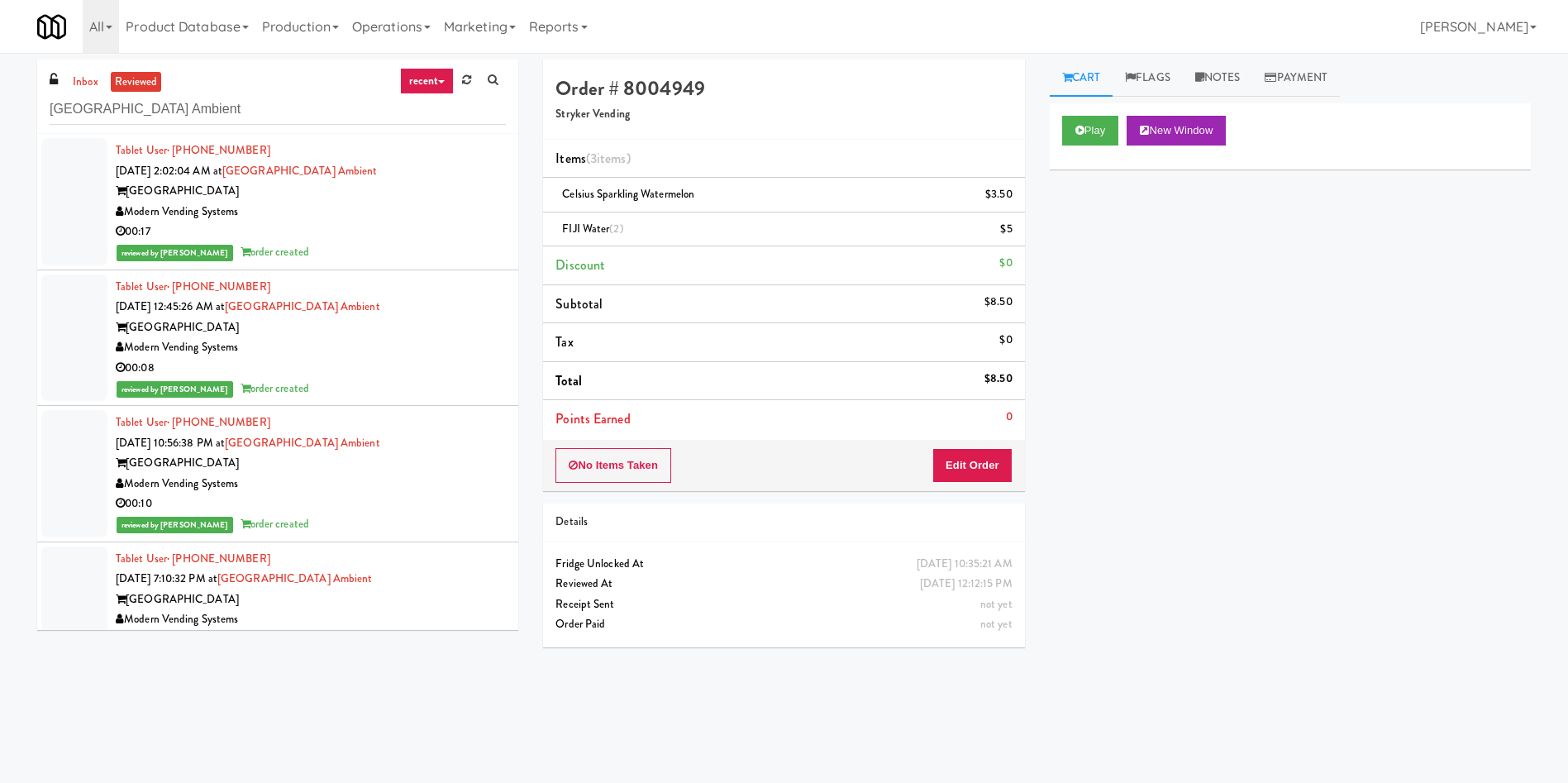
click at [105, 164] on div at bounding box center [74, 202] width 66 height 127
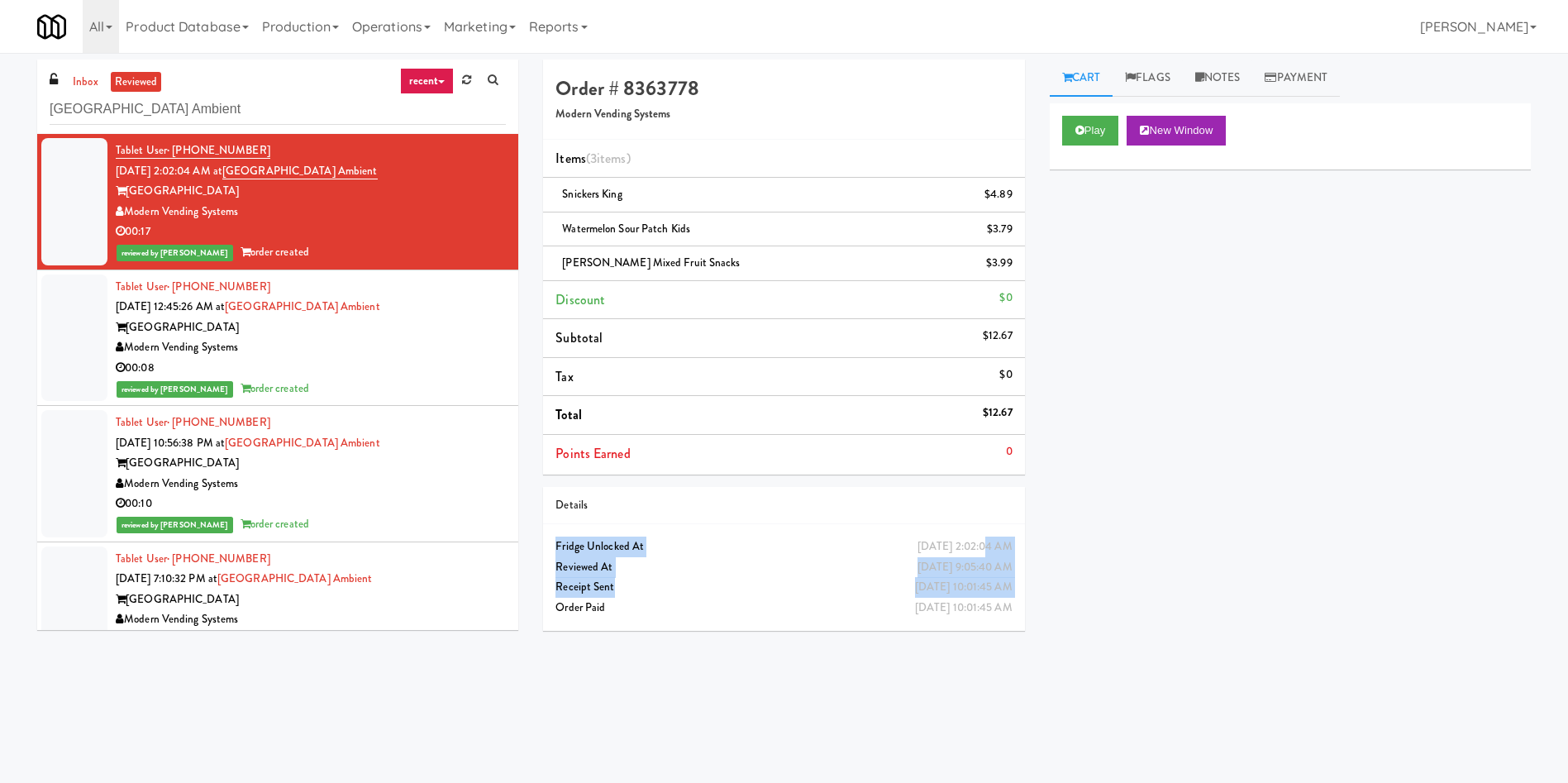
drag, startPoint x: 886, startPoint y: 589, endPoint x: 883, endPoint y: 553, distance: 36.1
click at [883, 521] on div "Sunday, September 14th 2025 2:02:04 AM Fridge Unlocked At Sep 14, 2025 9:05:40 …" at bounding box center [783, 576] width 481 height 106
click at [82, 79] on link "inbox" at bounding box center [86, 82] width 34 height 21
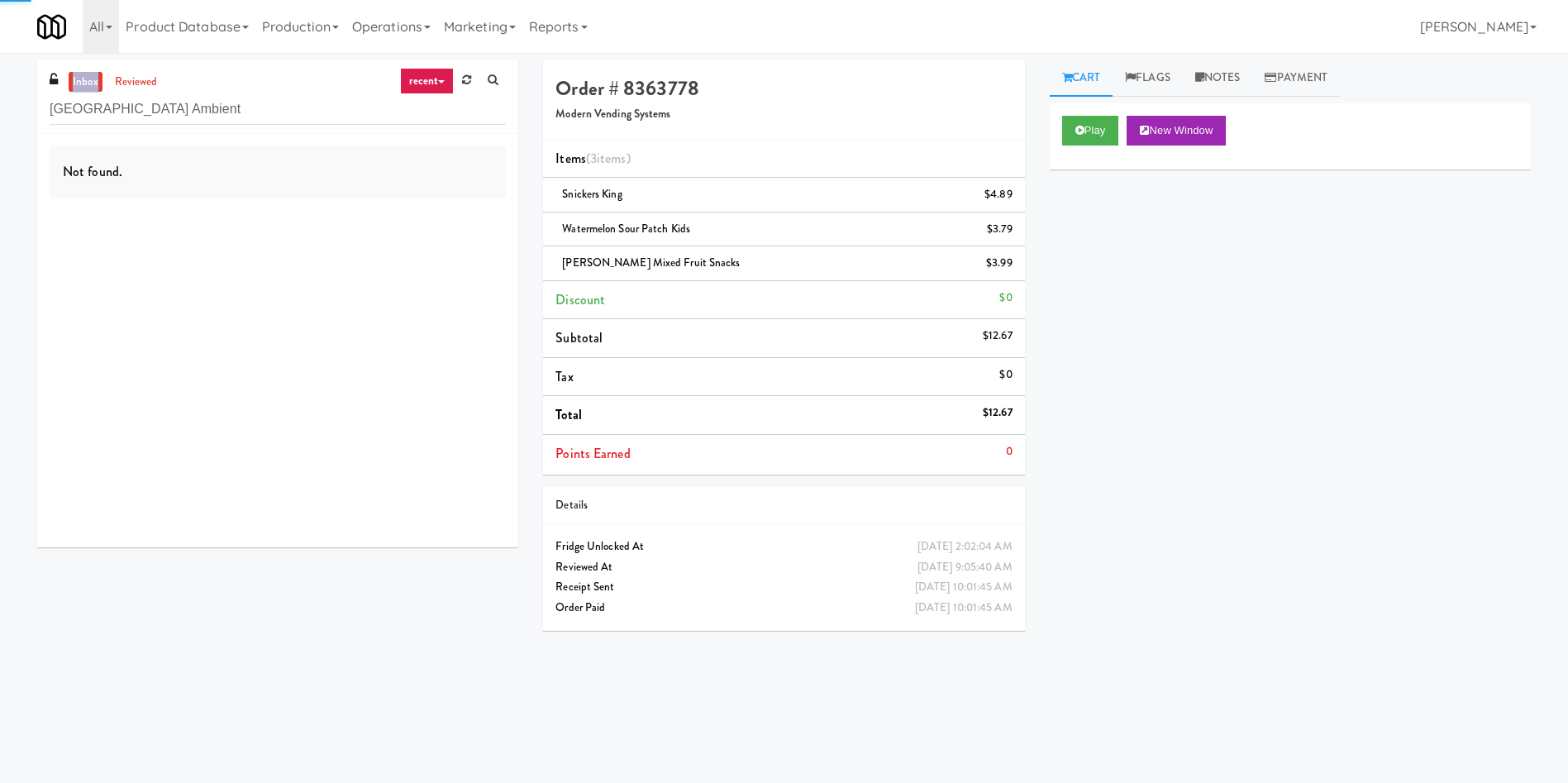
click at [82, 79] on link "inbox" at bounding box center [86, 82] width 34 height 21
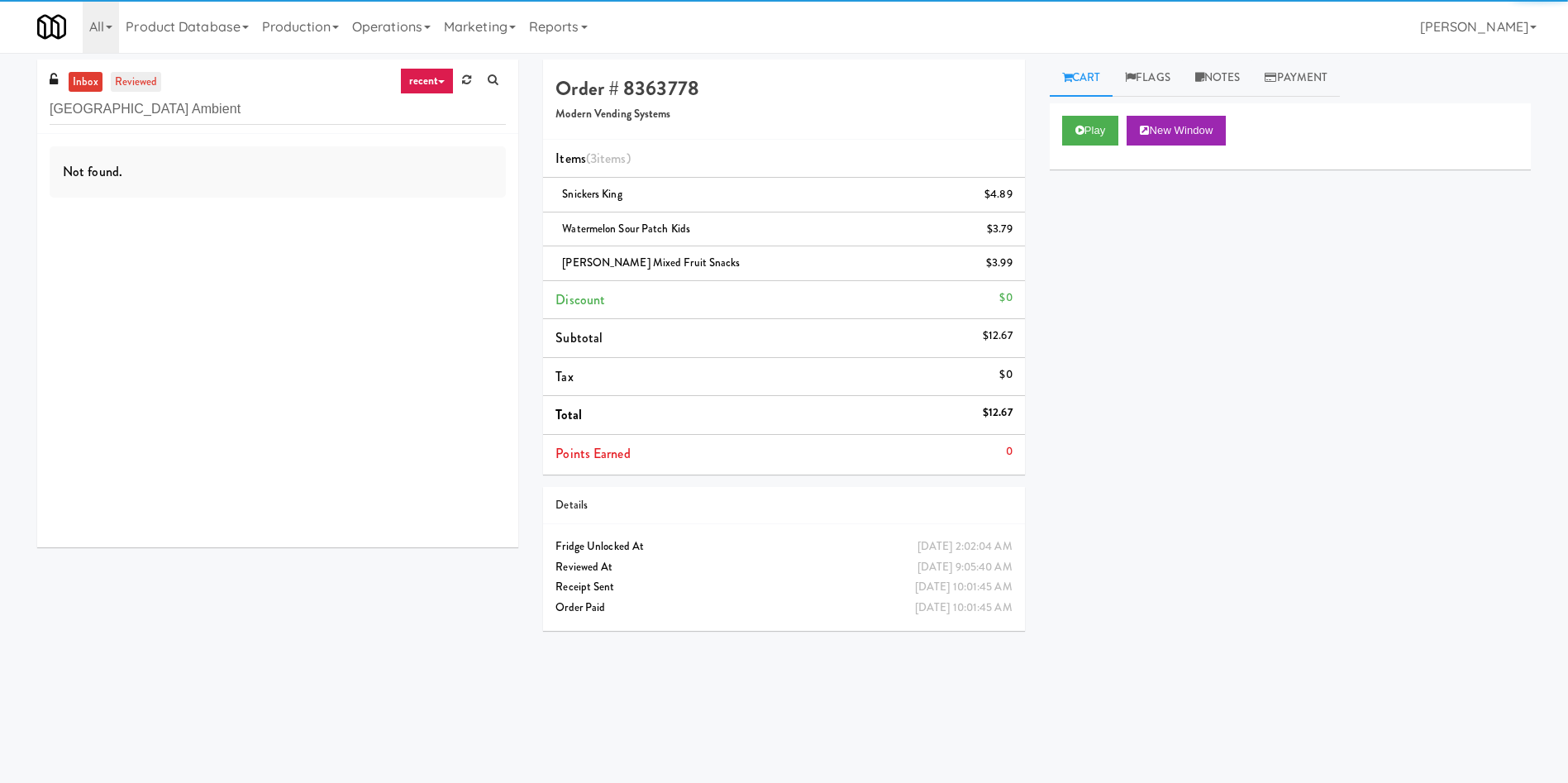
click at [147, 79] on link "reviewed" at bounding box center [136, 82] width 51 height 21
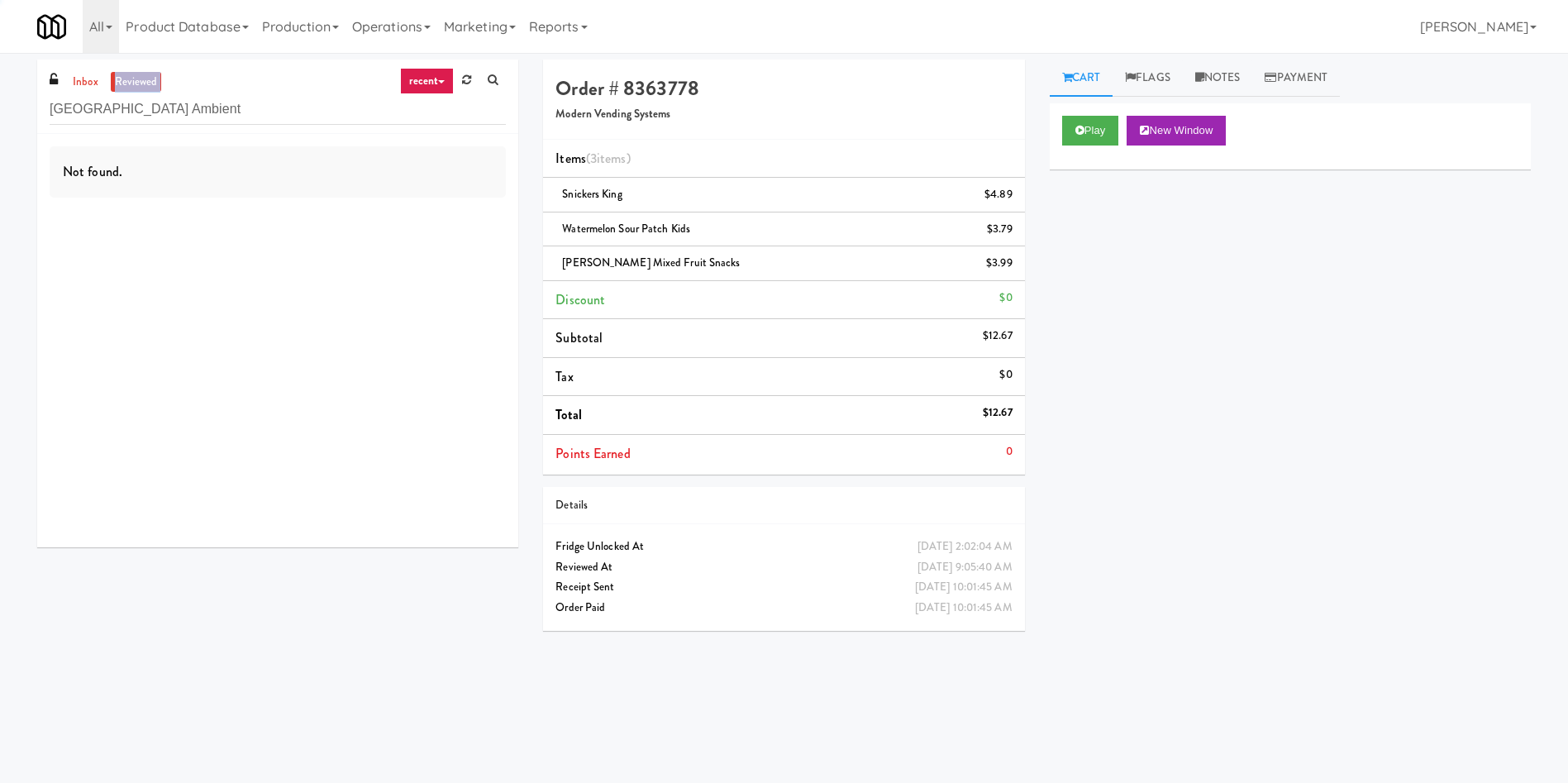
click at [147, 79] on link "reviewed" at bounding box center [136, 82] width 51 height 21
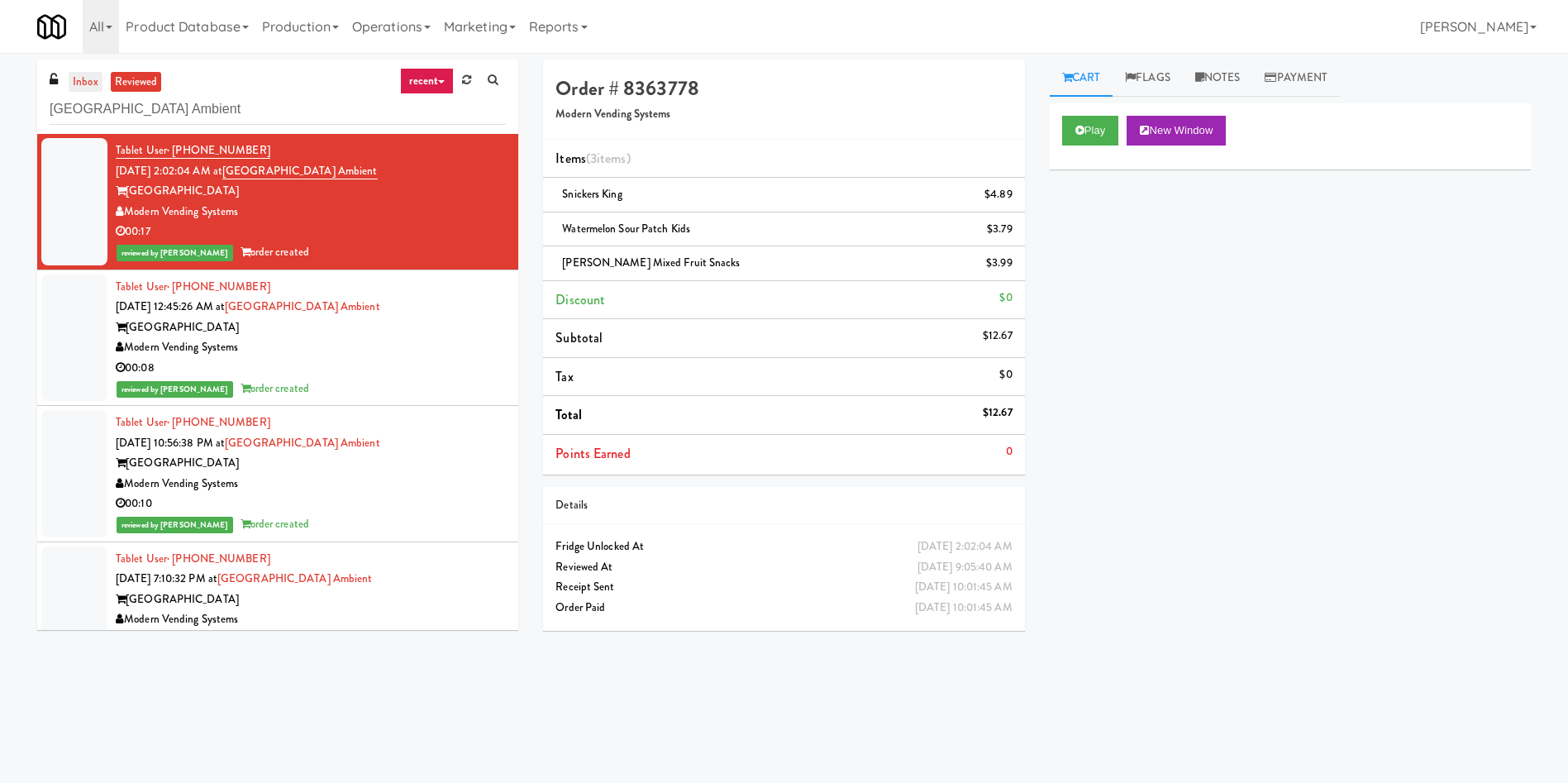
click at [86, 84] on link "inbox" at bounding box center [86, 82] width 34 height 21
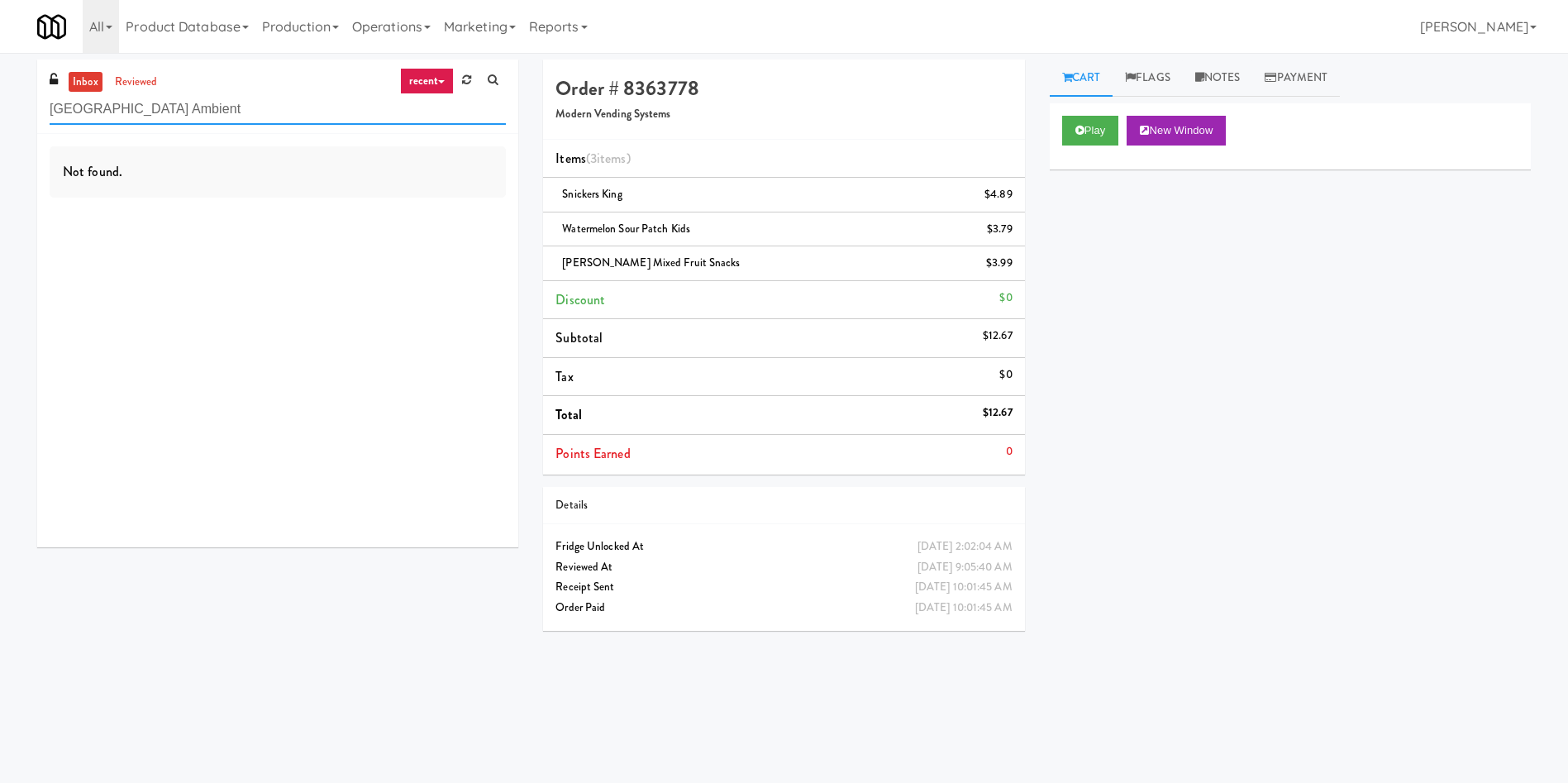
paste input "Upland - Combo Cooler"
click at [0, 113] on div "inbox reviewed recent all unclear take inventory issue suspicious failed recent…" at bounding box center [784, 391] width 1568 height 663
type input "Upland - Combo Cooler"
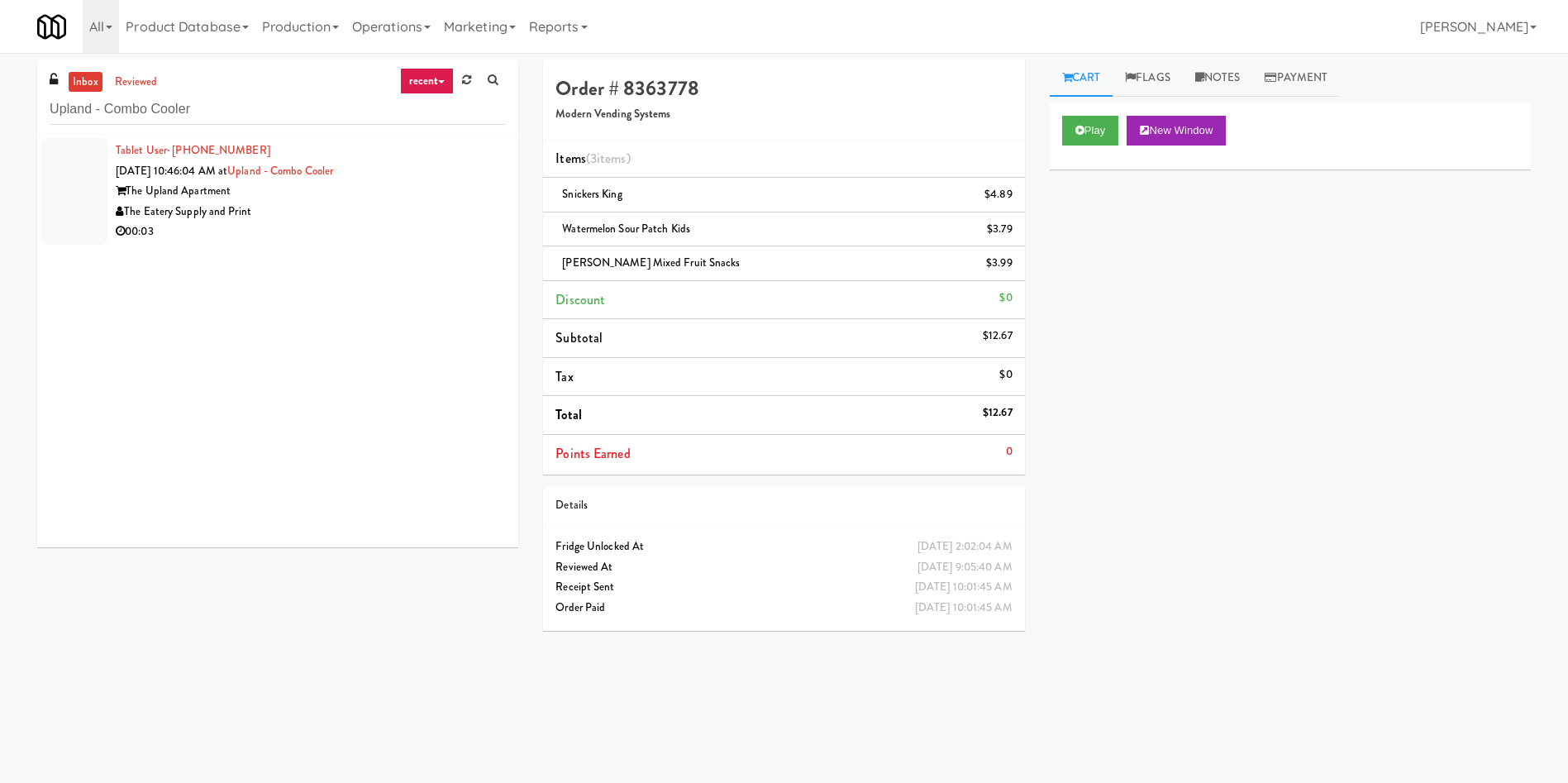
click at [84, 165] on div at bounding box center [74, 191] width 66 height 106
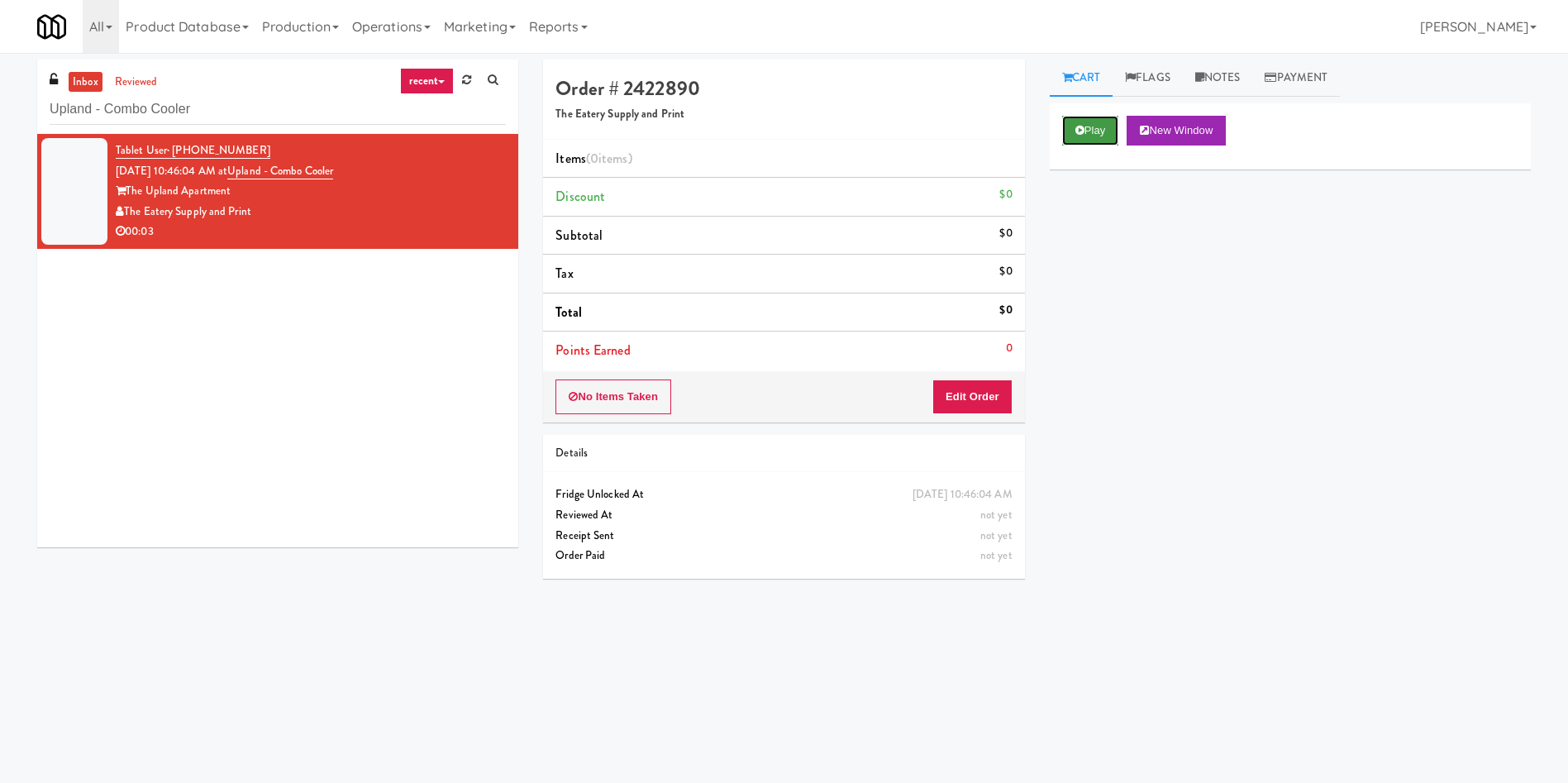
drag, startPoint x: 1107, startPoint y: 129, endPoint x: 960, endPoint y: 299, distance: 224.7
click at [1044, 129] on button "Play" at bounding box center [1090, 131] width 57 height 30
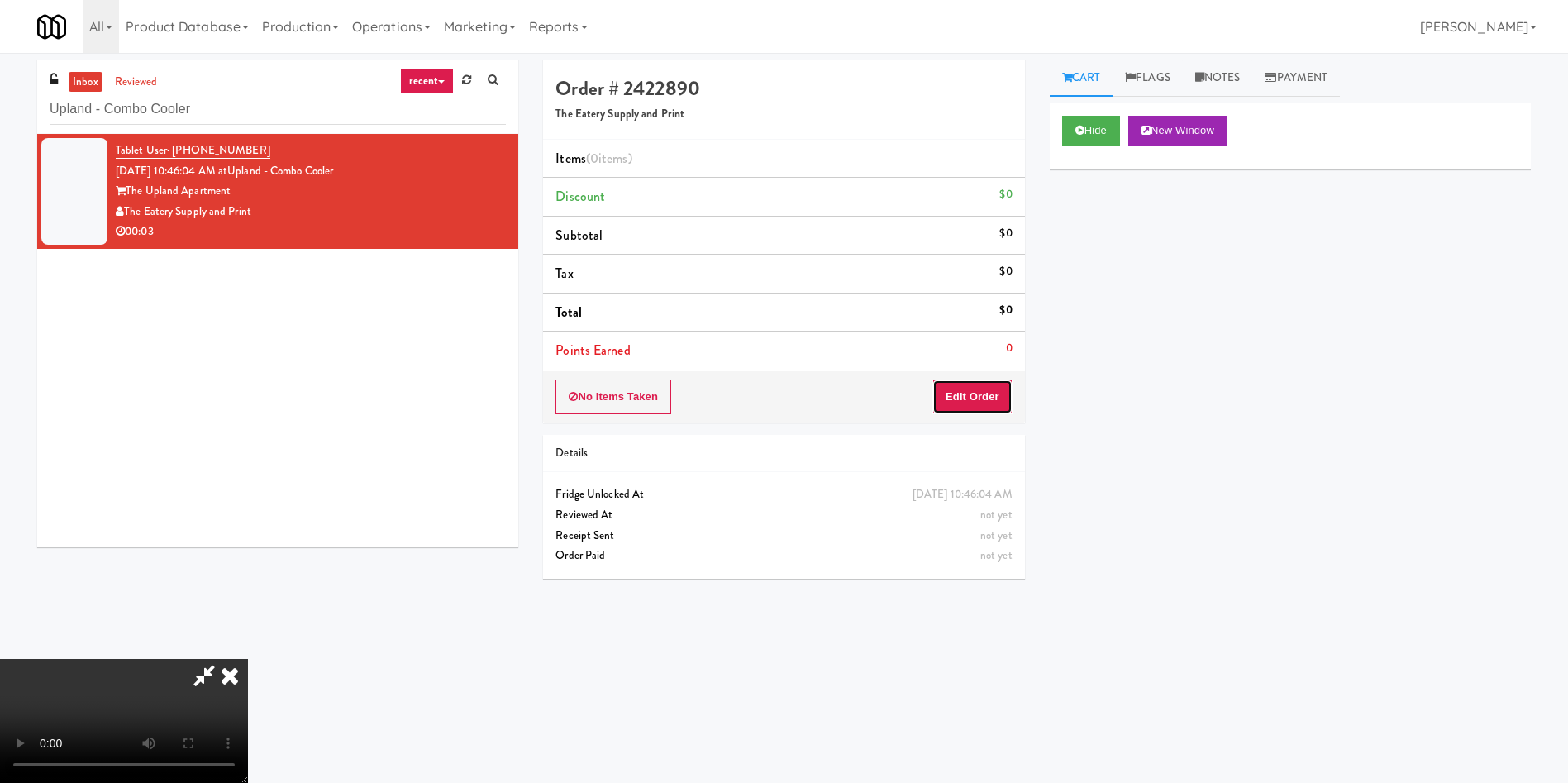
click at [969, 406] on button "Edit Order" at bounding box center [972, 397] width 80 height 35
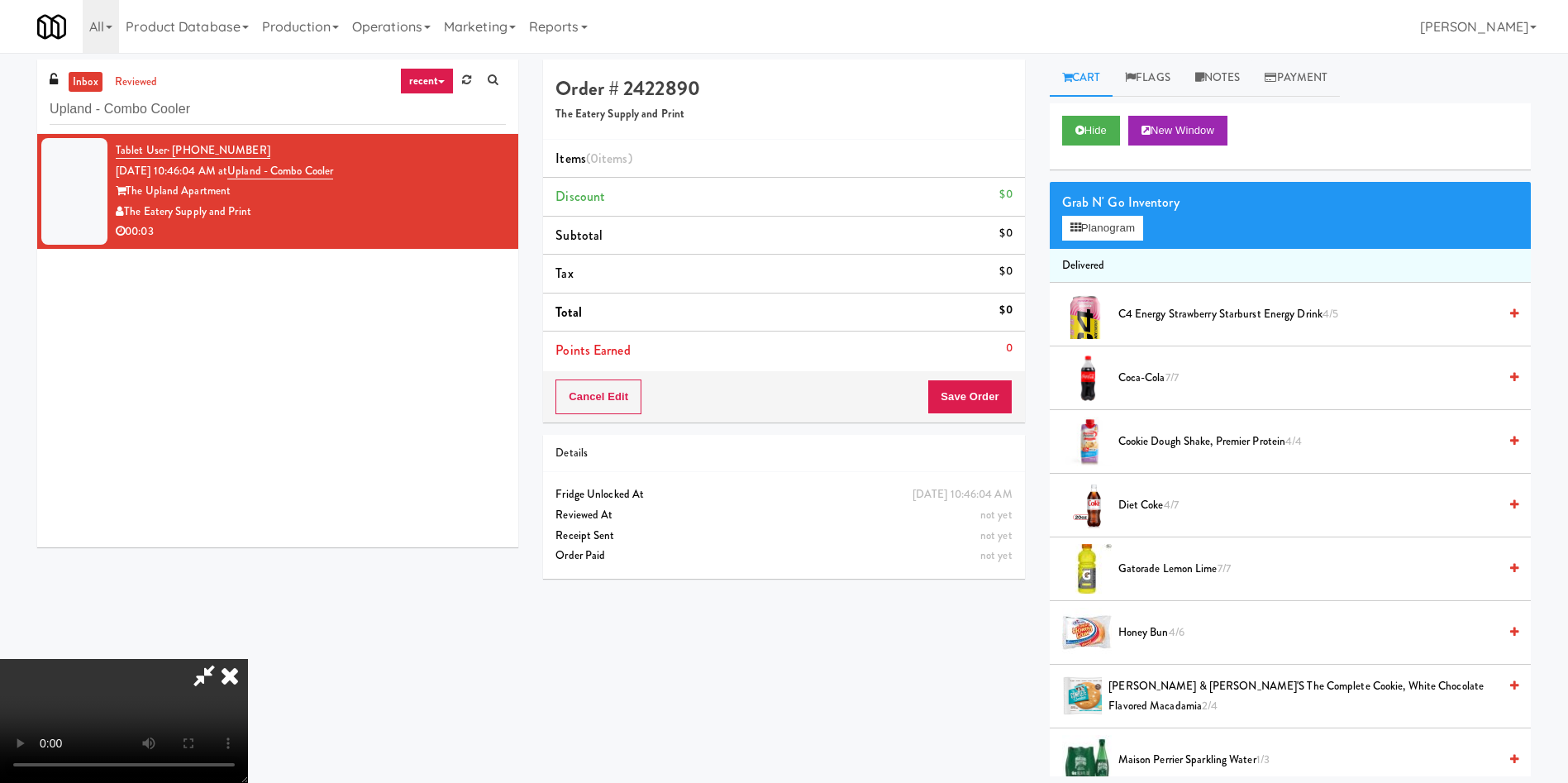
click at [1044, 500] on span "Diet Coke 4/7" at bounding box center [1307, 505] width 380 height 21
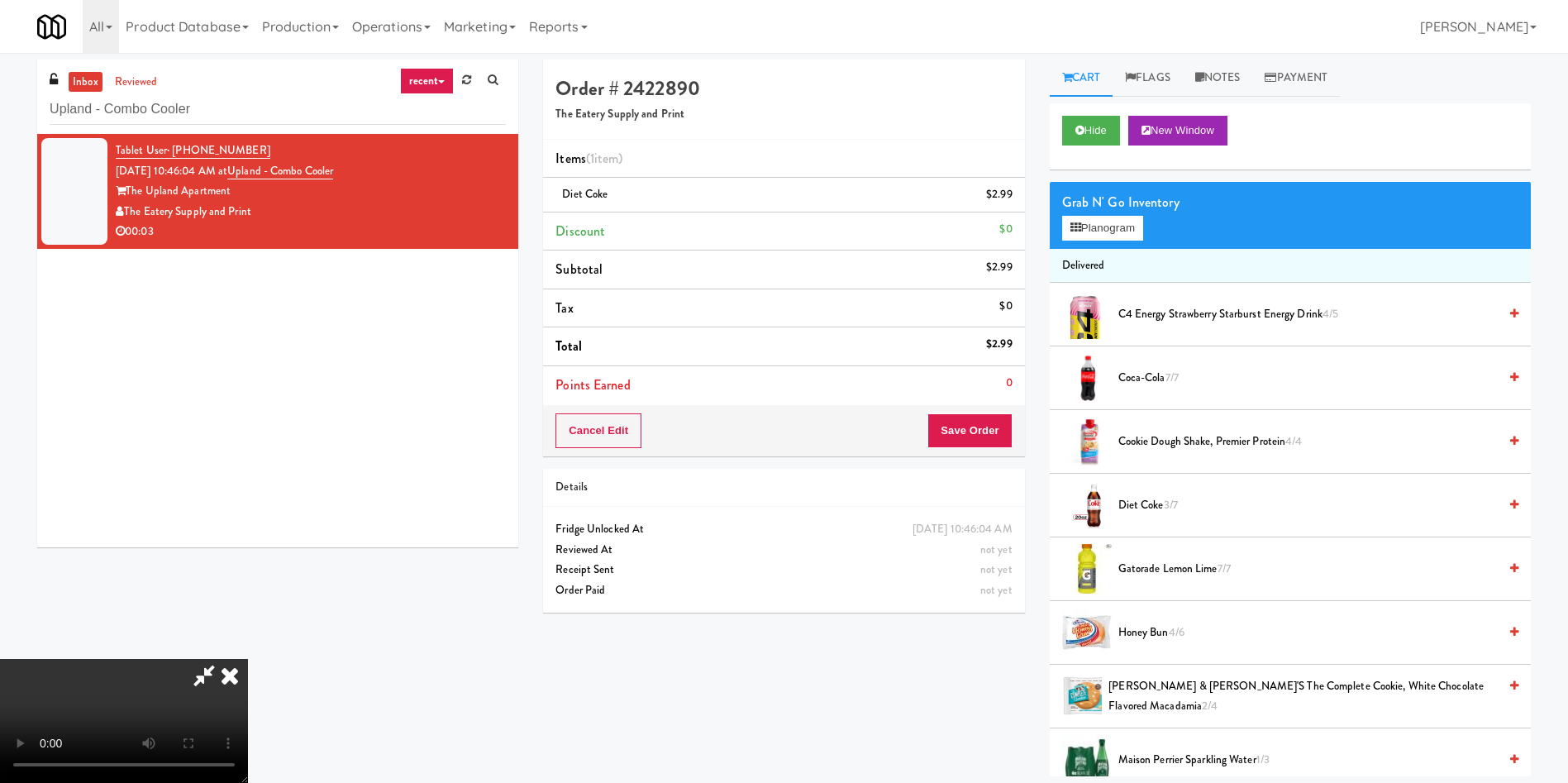
click at [248, 521] on video at bounding box center [124, 721] width 248 height 124
click at [985, 427] on button "Save Order" at bounding box center [969, 431] width 85 height 35
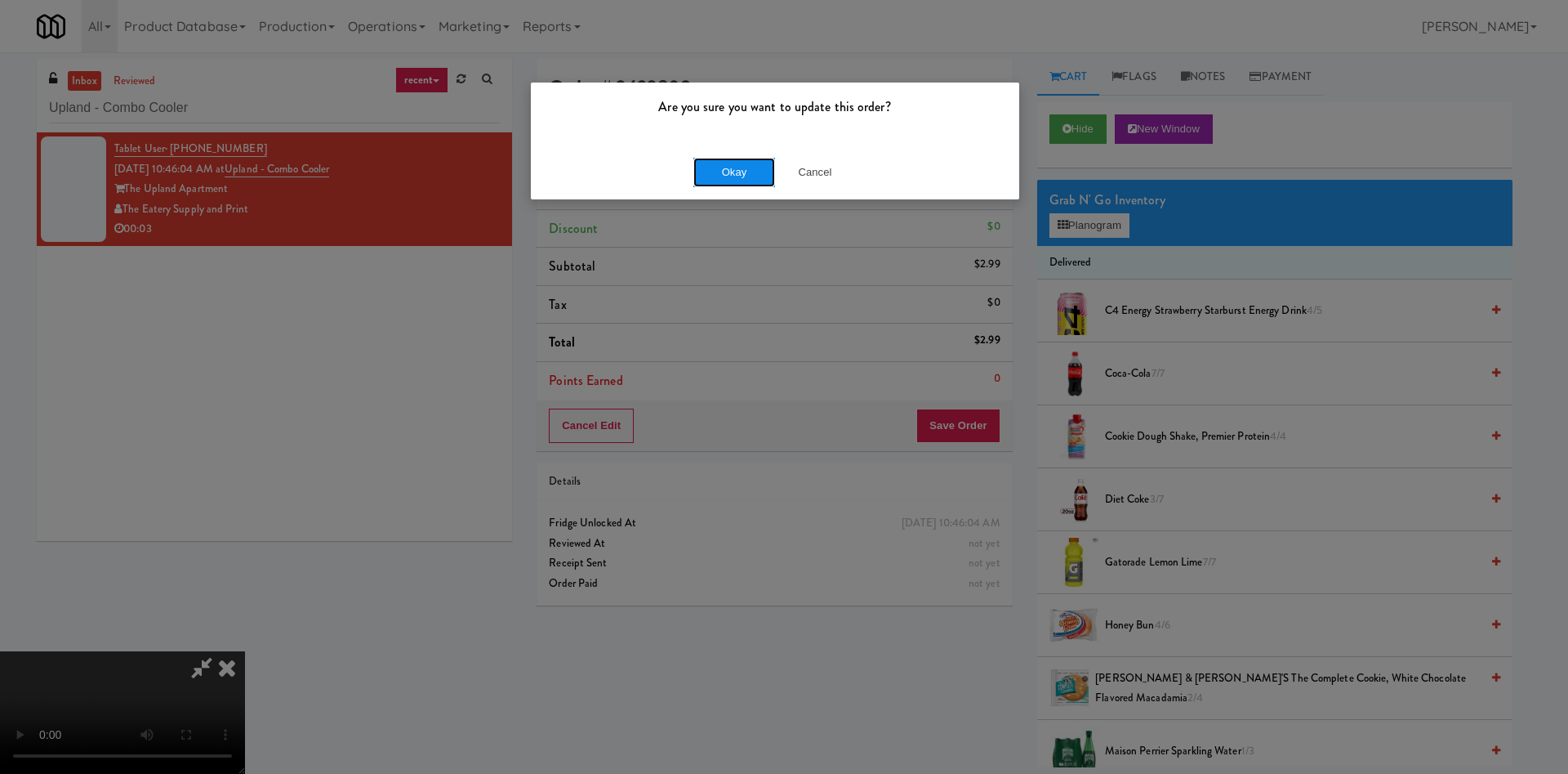
click at [749, 179] on button "Okay" at bounding box center [734, 173] width 82 height 29
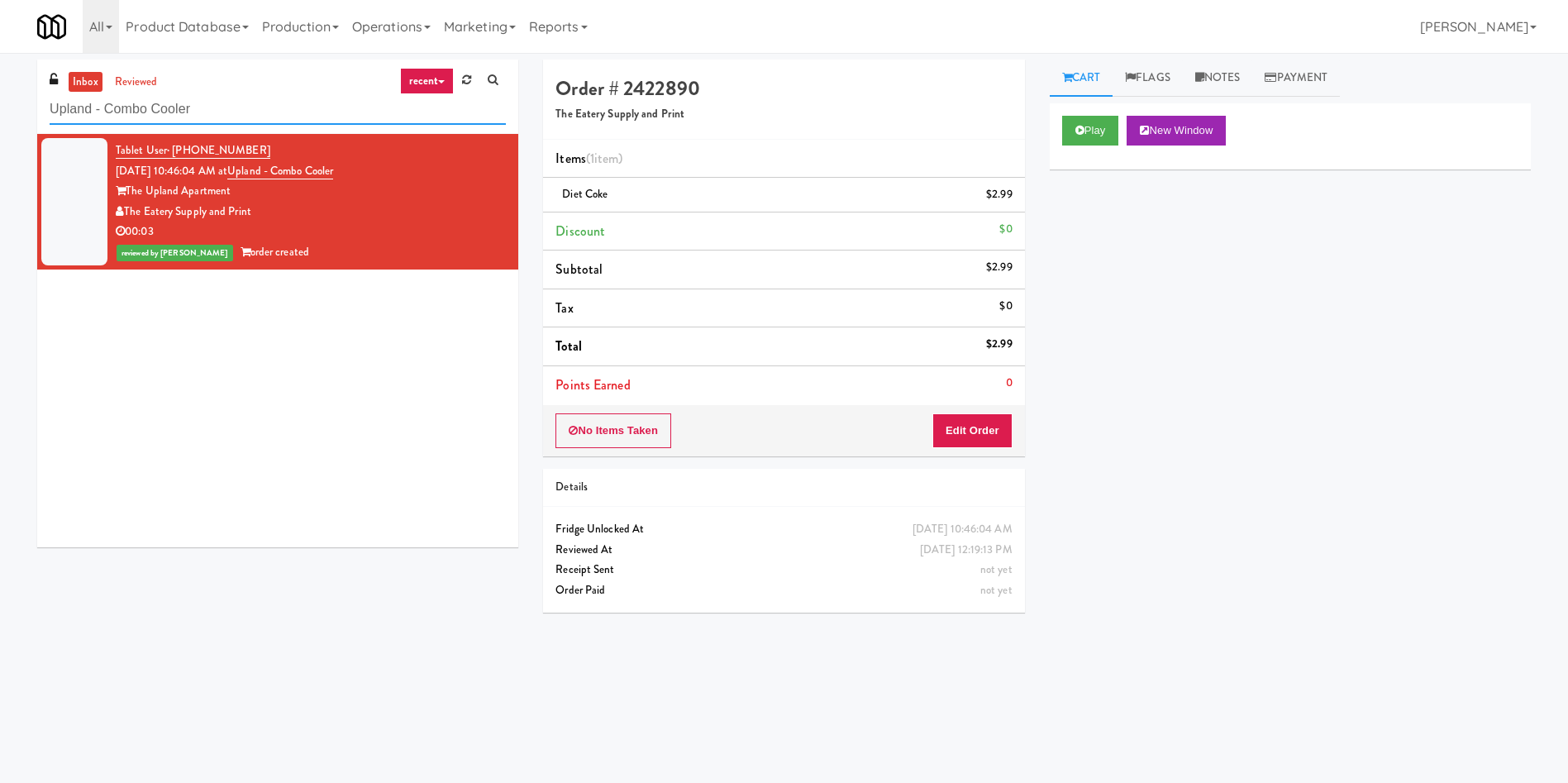
drag, startPoint x: 282, startPoint y: 119, endPoint x: 0, endPoint y: 79, distance: 284.8
click at [0, 79] on div "inbox reviewed recent all unclear take inventory issue suspicious failed recent…" at bounding box center [784, 391] width 1568 height 663
paste input "Fridge - Vantage - Pre Opening"
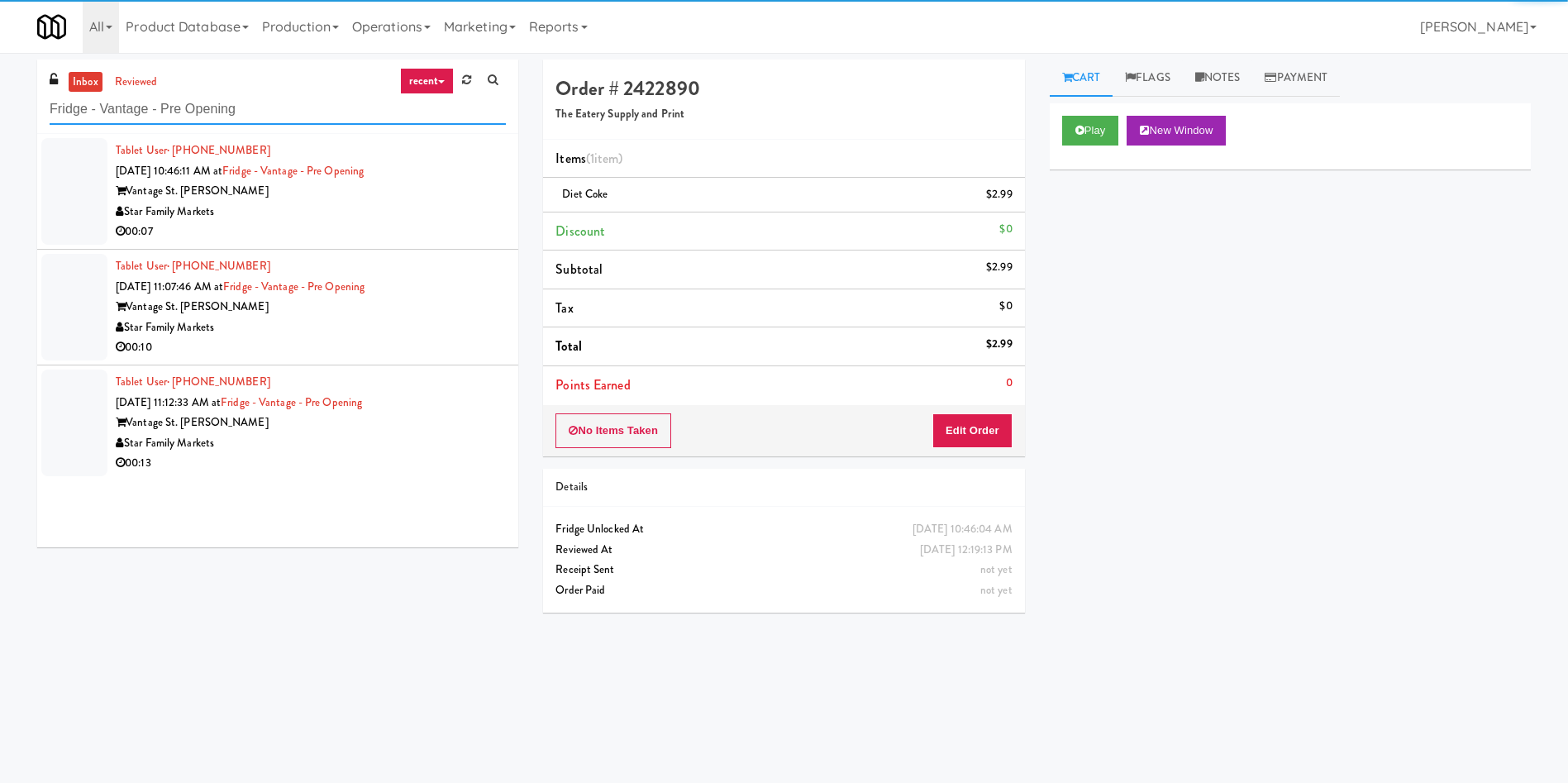
type input "Fridge - Vantage - Pre Opening"
click at [86, 167] on div at bounding box center [74, 191] width 66 height 106
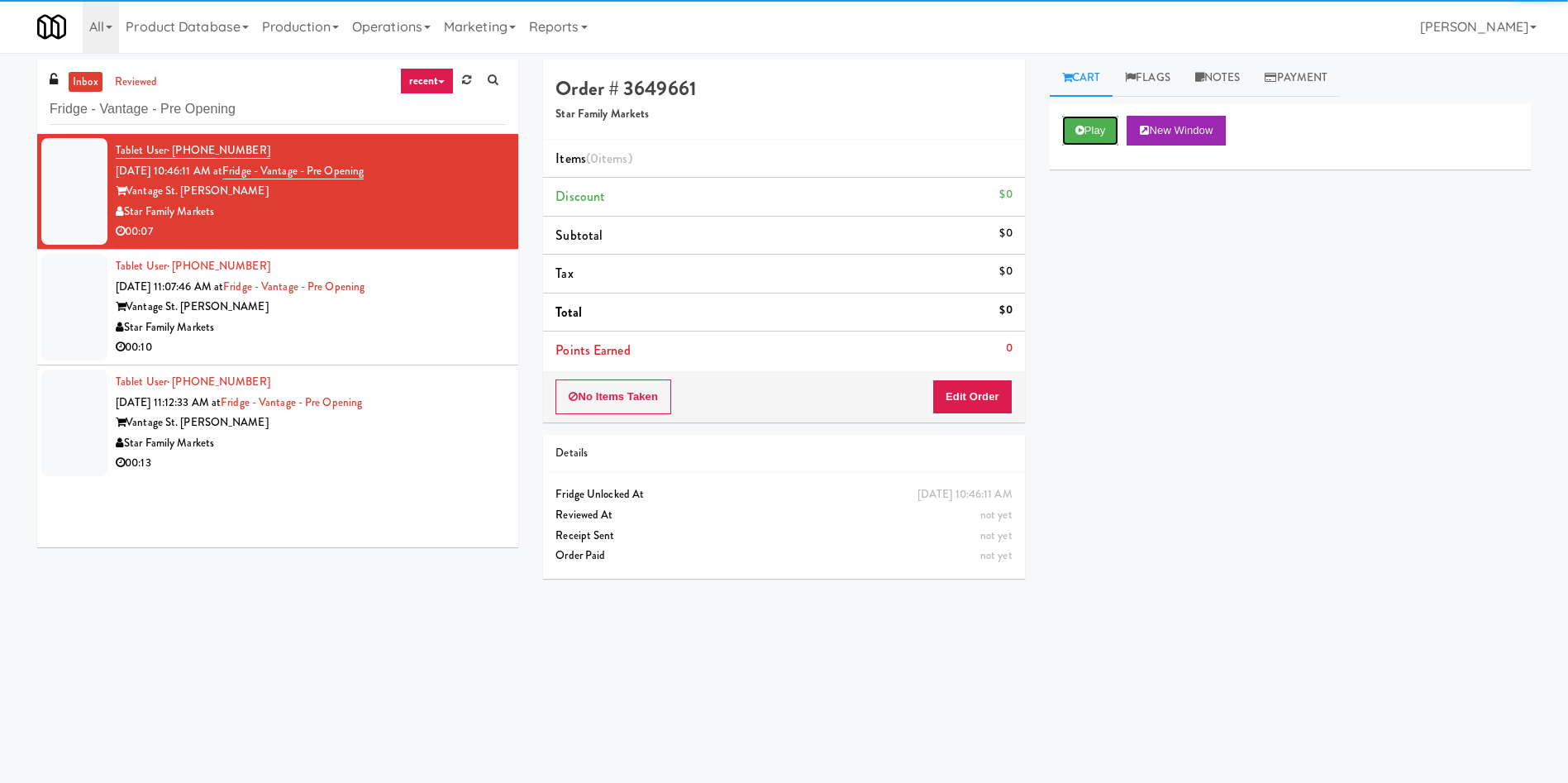
drag, startPoint x: 1088, startPoint y: 126, endPoint x: 1060, endPoint y: 184, distance: 64.4
click at [1044, 126] on button "Play" at bounding box center [1090, 131] width 57 height 30
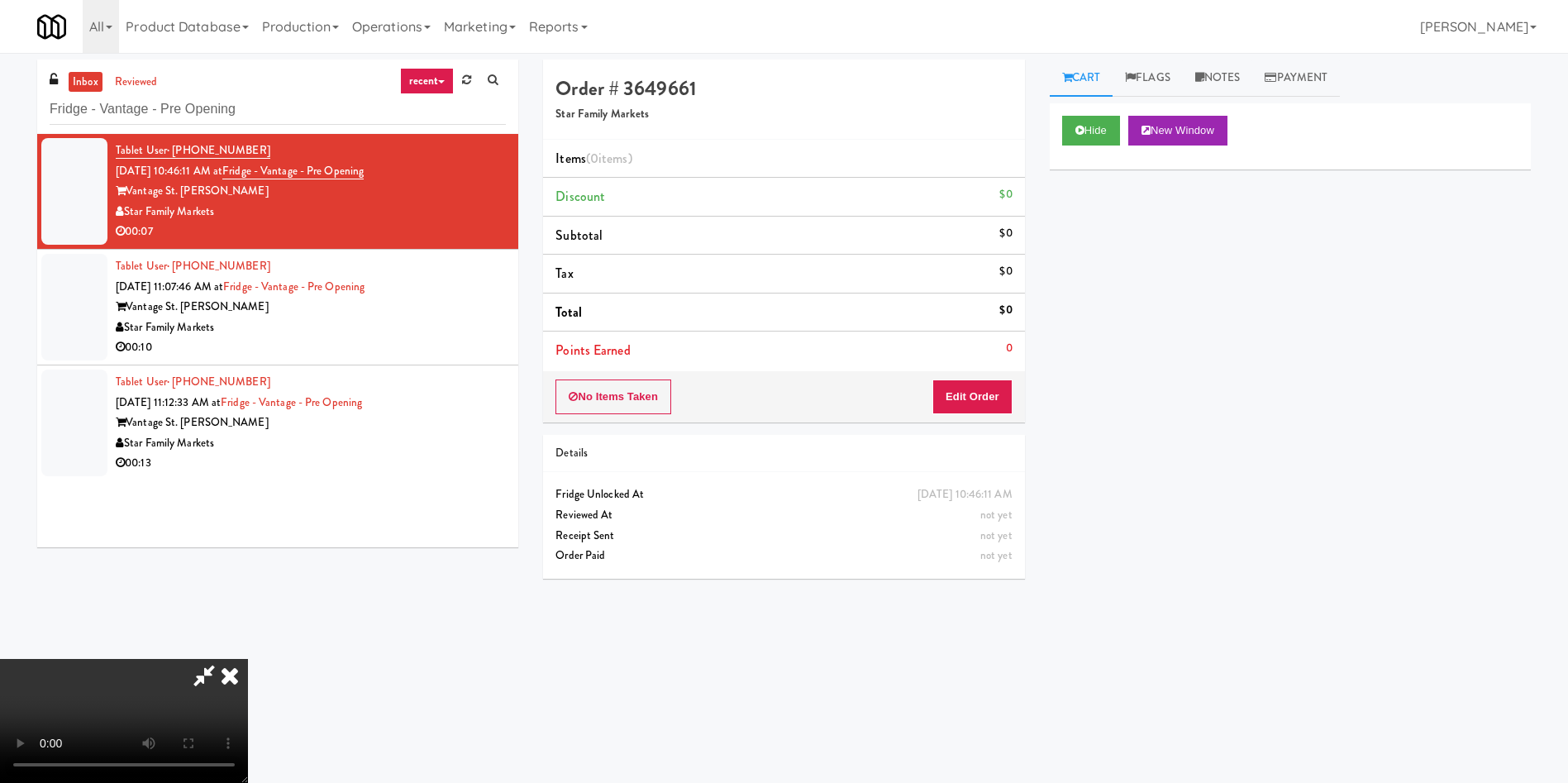
click at [967, 414] on div "No Items Taken Edit Order" at bounding box center [783, 396] width 481 height 52
click at [978, 403] on button "Edit Order" at bounding box center [972, 397] width 80 height 35
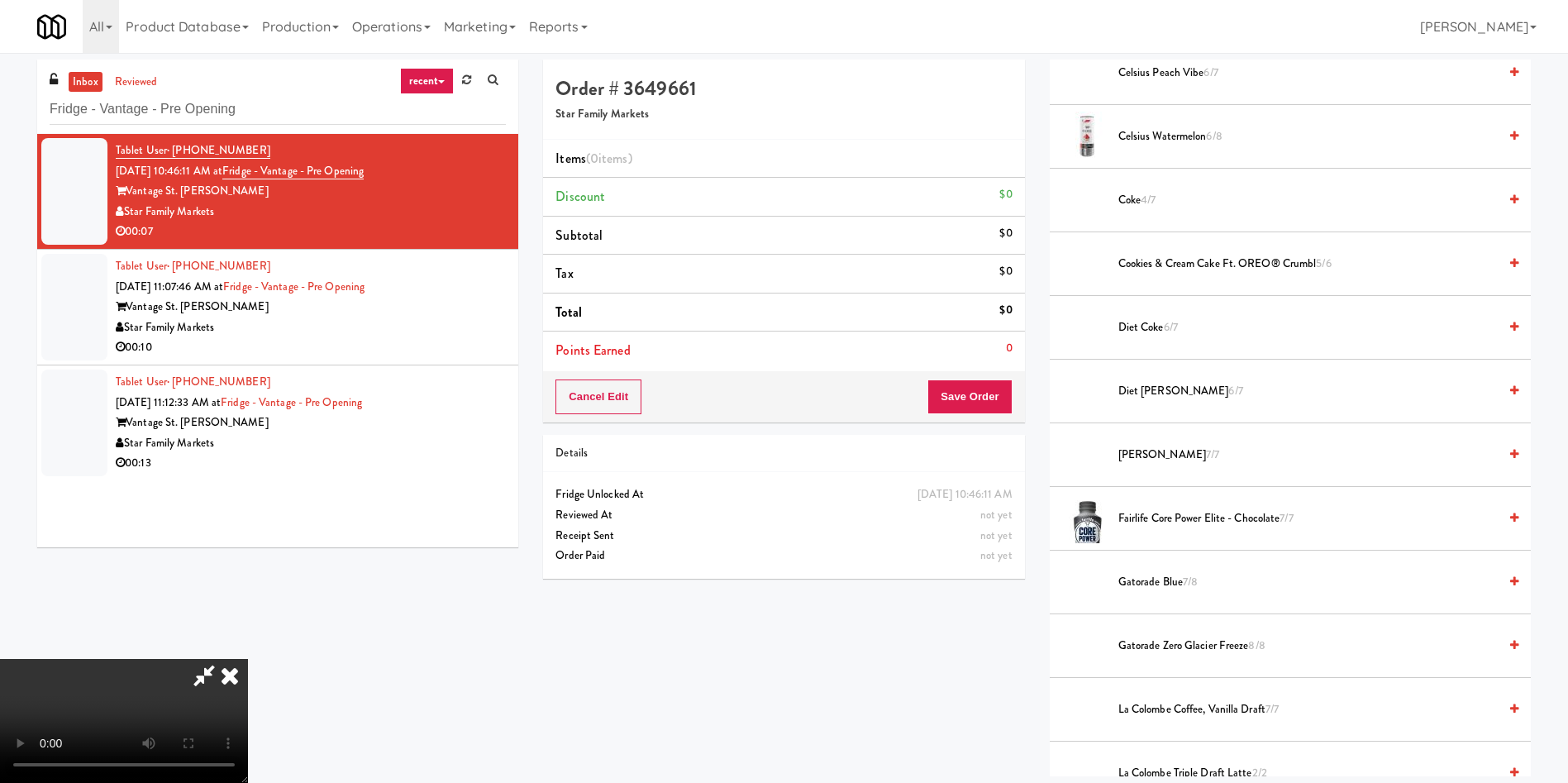
scroll to position [868, 0]
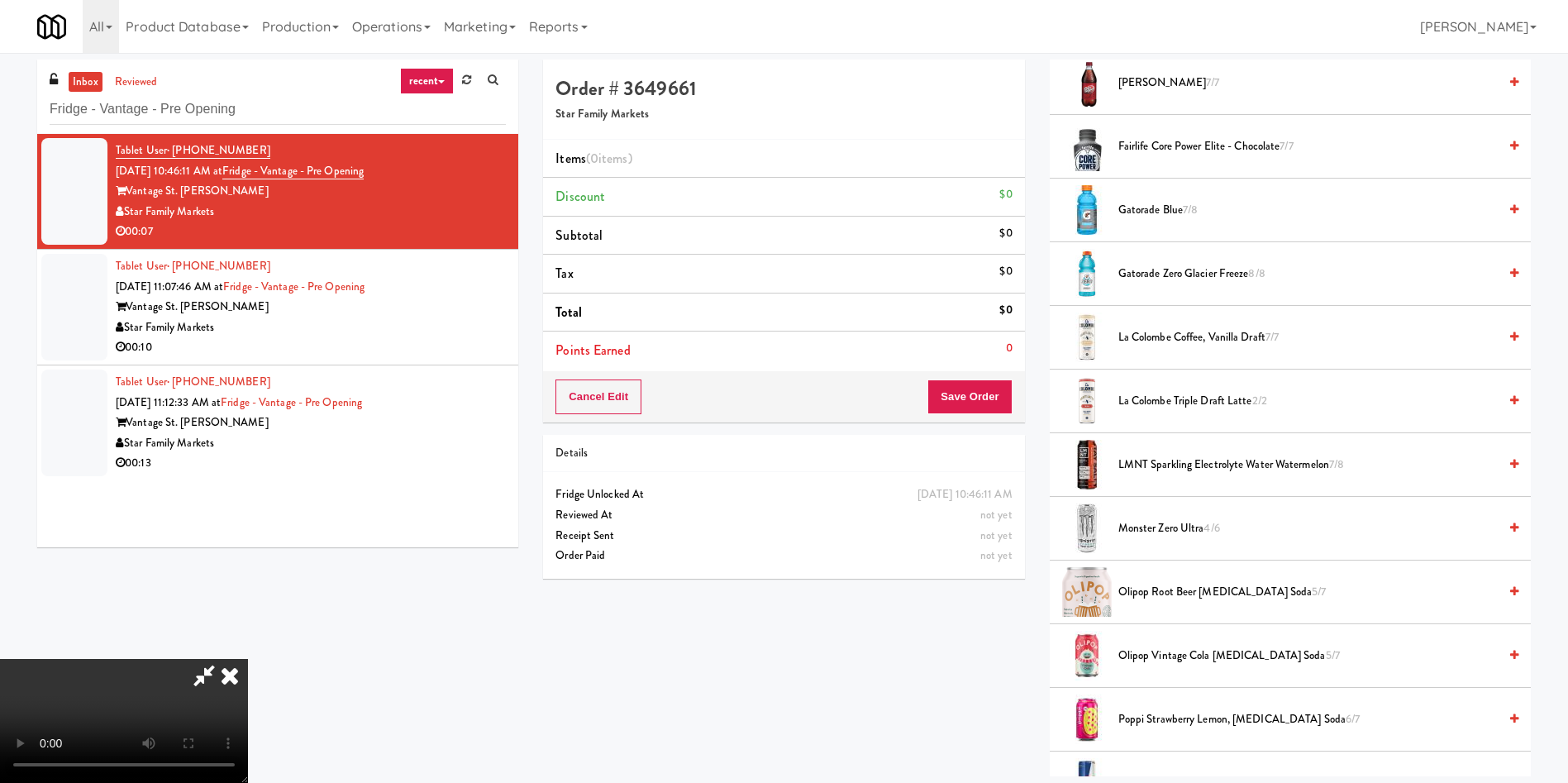
click at [1044, 208] on span "Gatorade Blue 7/8" at bounding box center [1307, 210] width 380 height 21
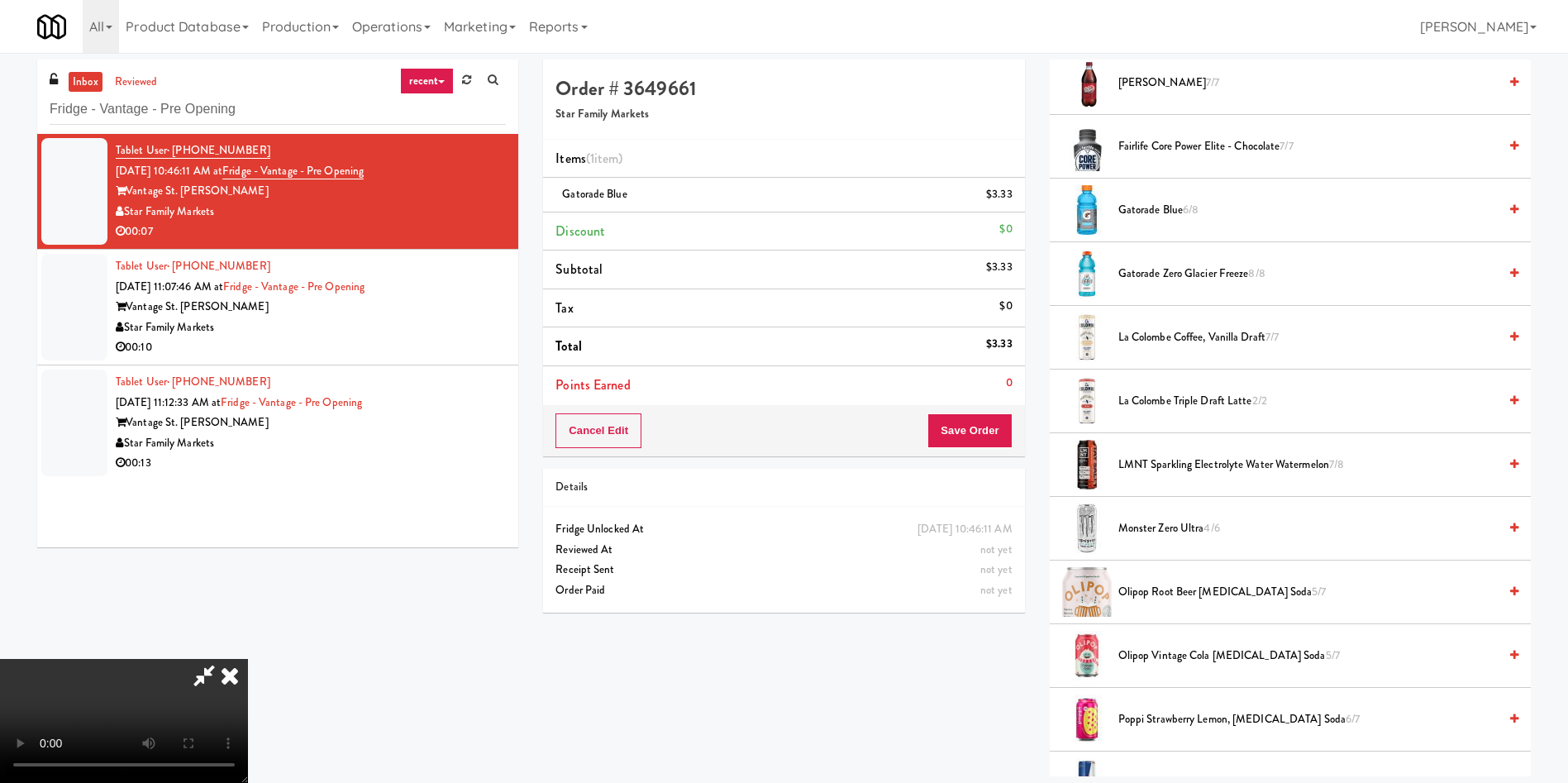
scroll to position [243, 0]
click at [248, 521] on video at bounding box center [124, 721] width 248 height 124
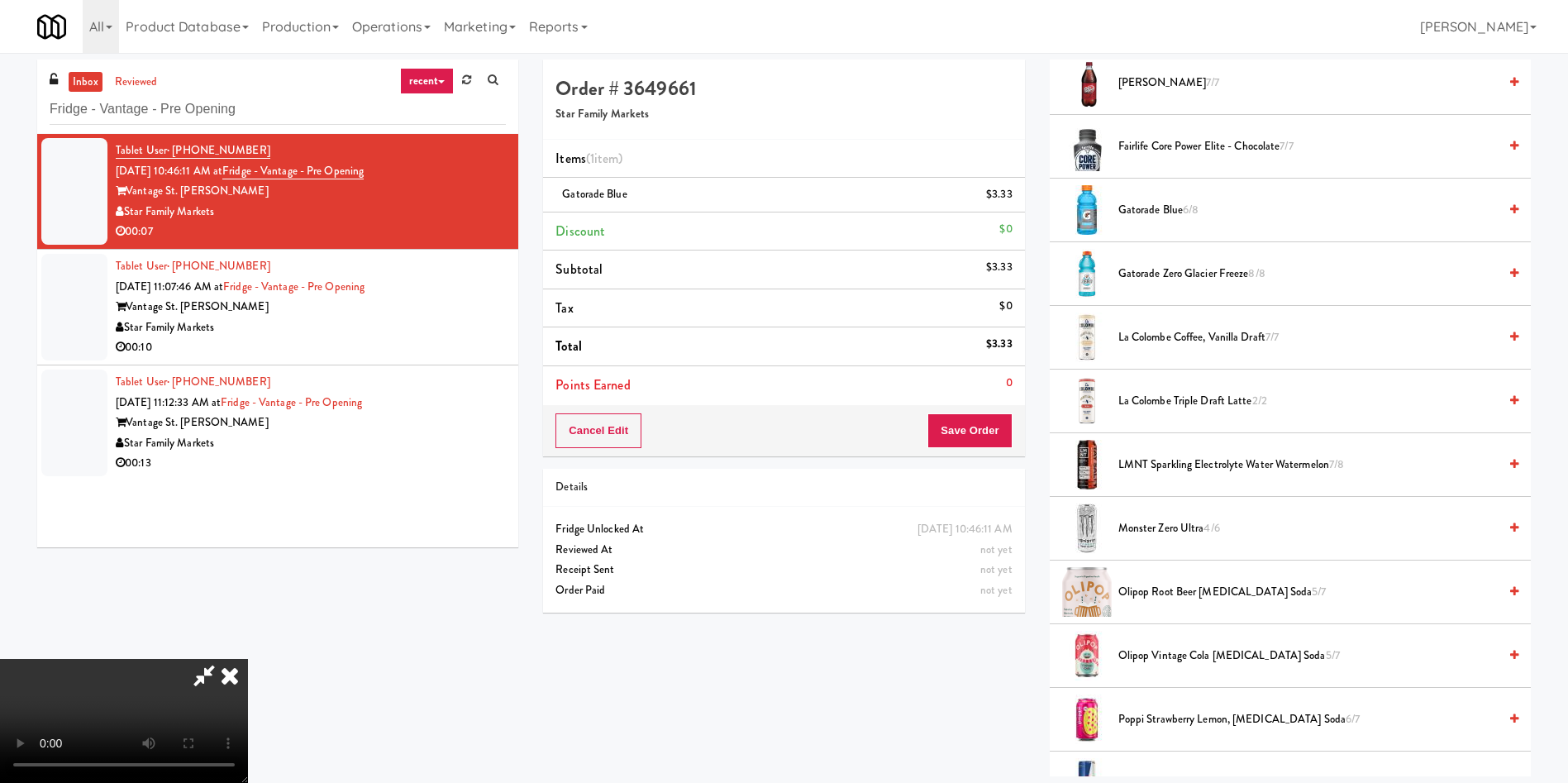
click at [248, 521] on video at bounding box center [124, 721] width 248 height 124
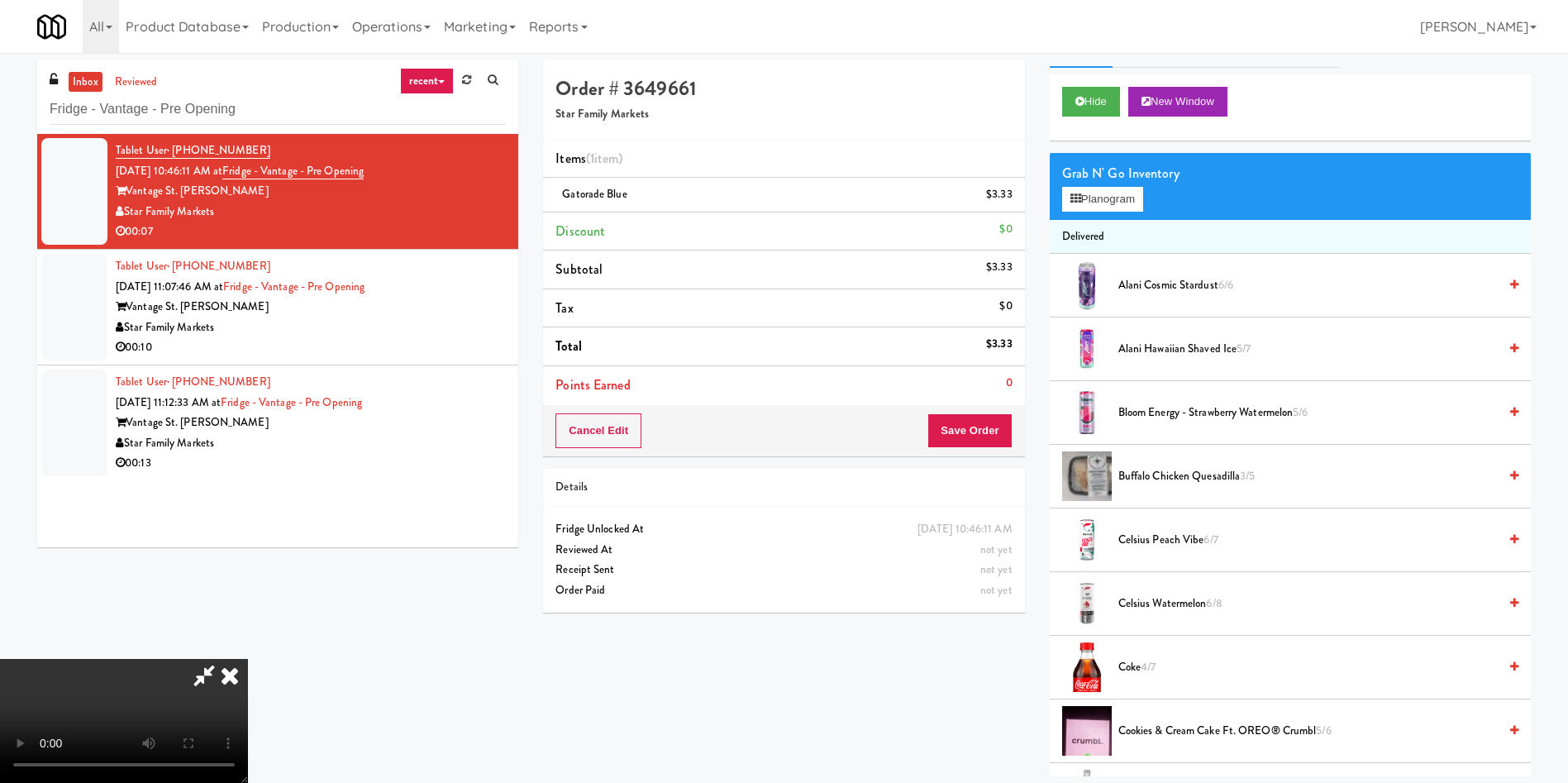
scroll to position [0, 0]
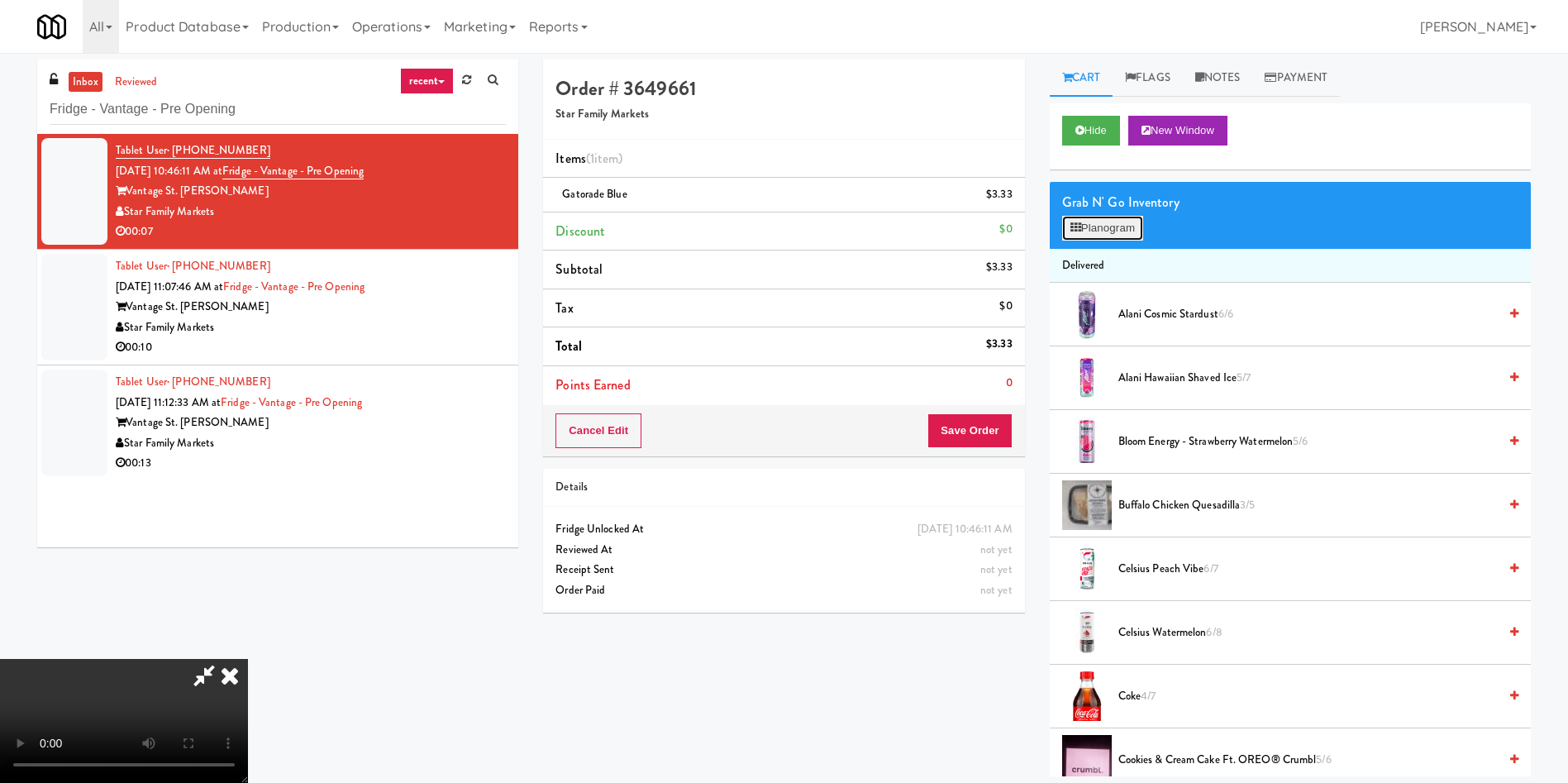
click at [1044, 230] on button "Planogram" at bounding box center [1102, 228] width 81 height 24
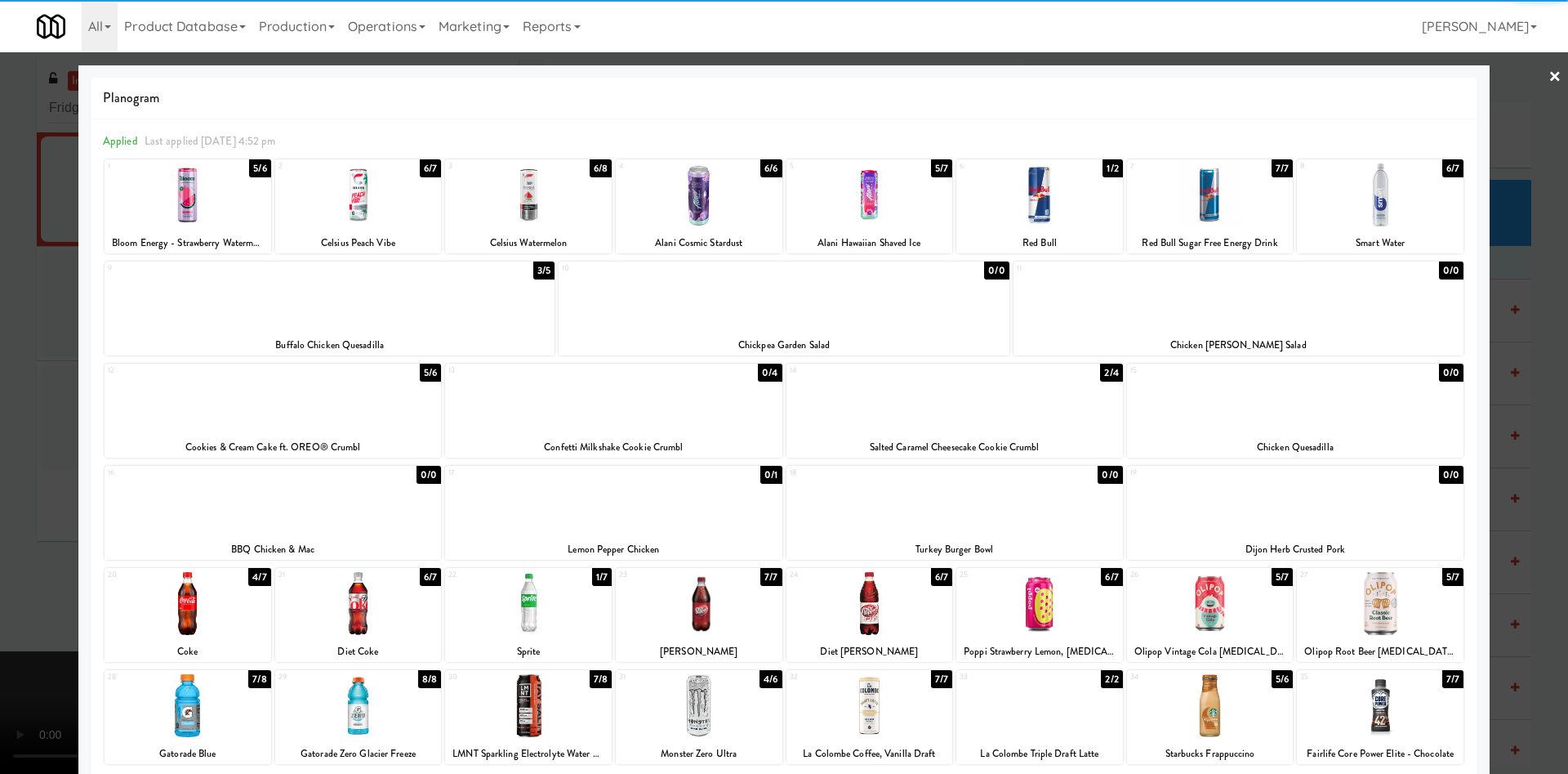
click at [550, 515] on div at bounding box center [528, 603] width 166 height 63
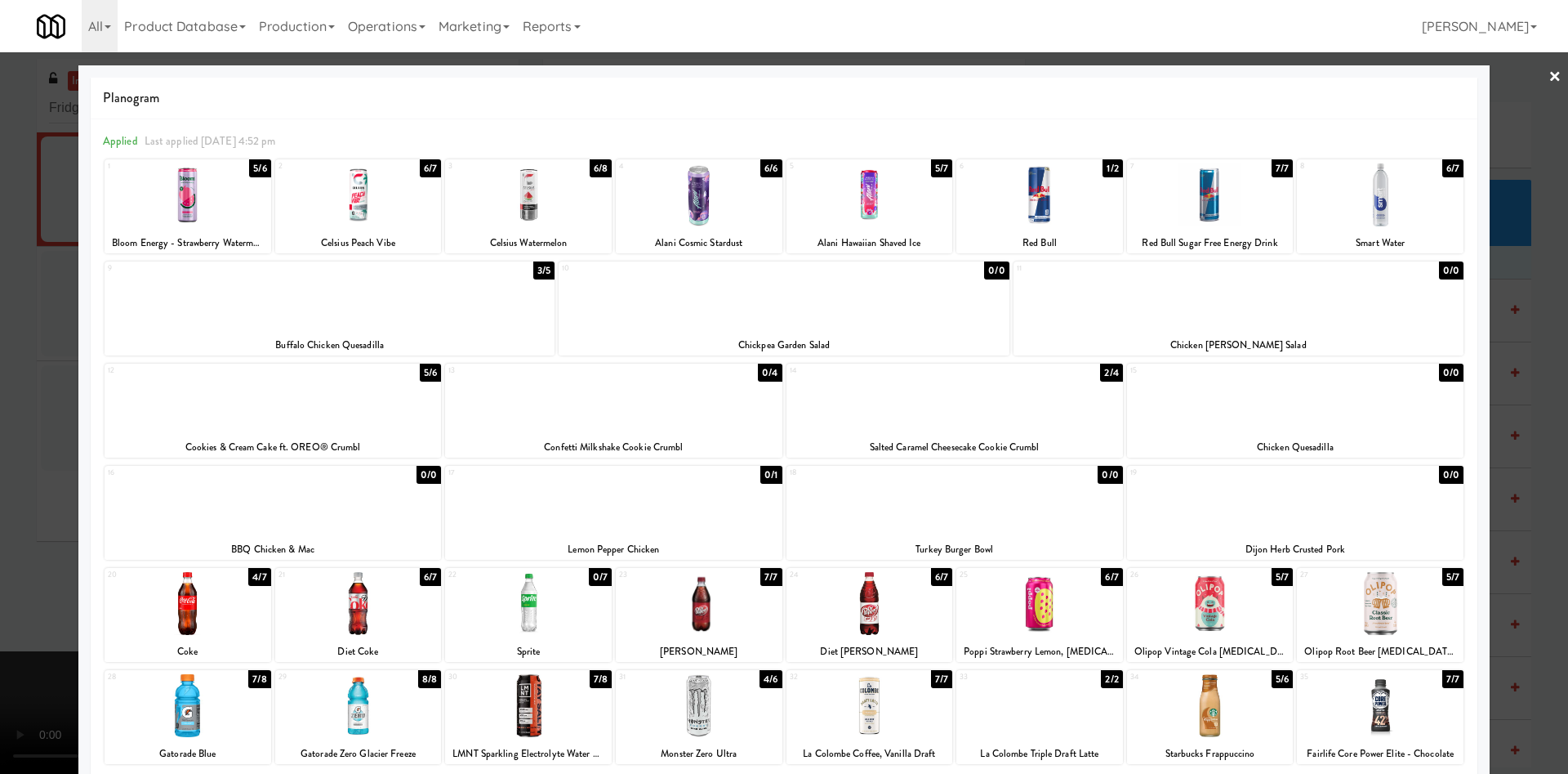
click at [0, 391] on div at bounding box center [784, 387] width 1568 height 774
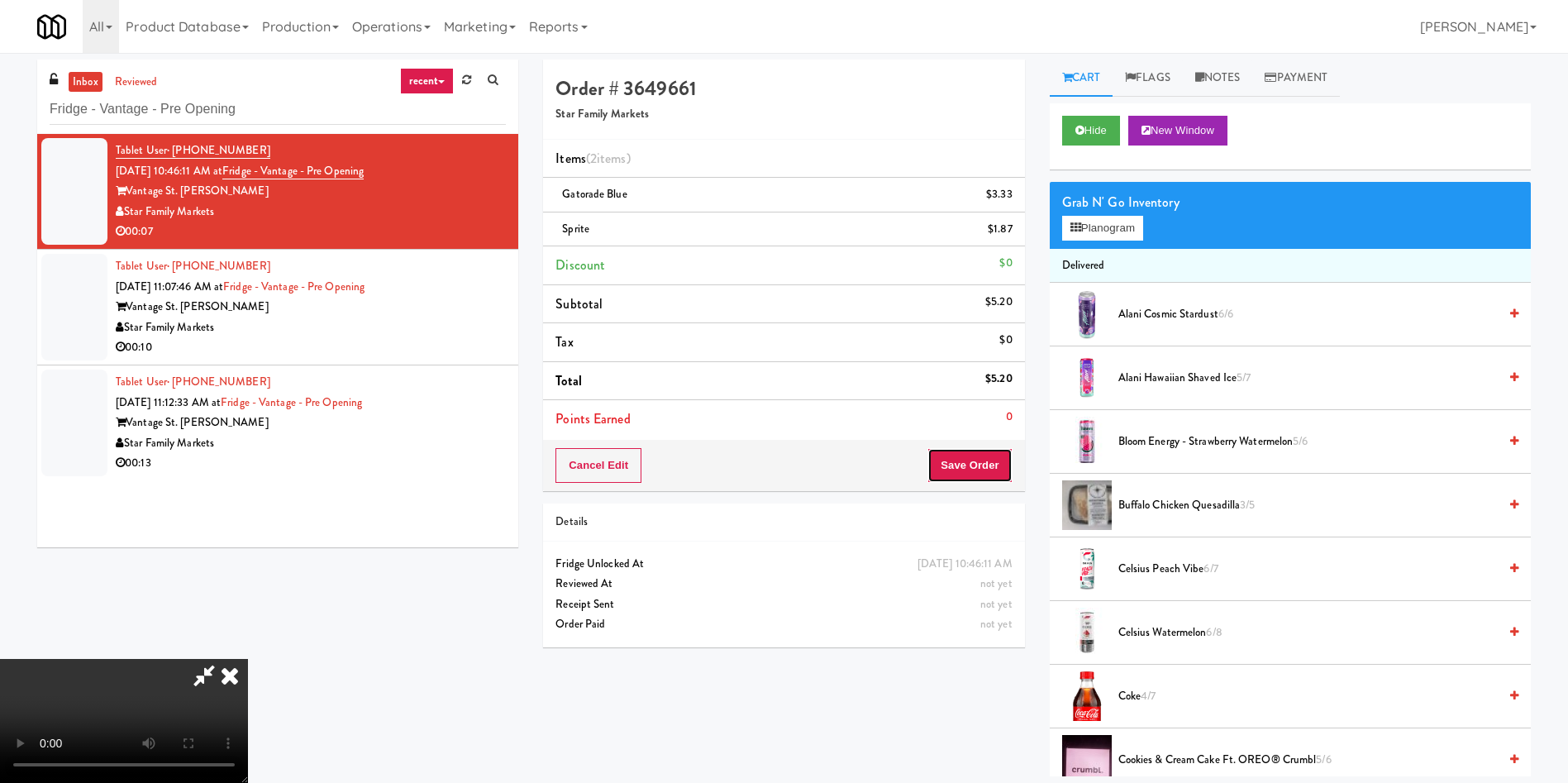
click at [960, 470] on button "Save Order" at bounding box center [969, 465] width 85 height 35
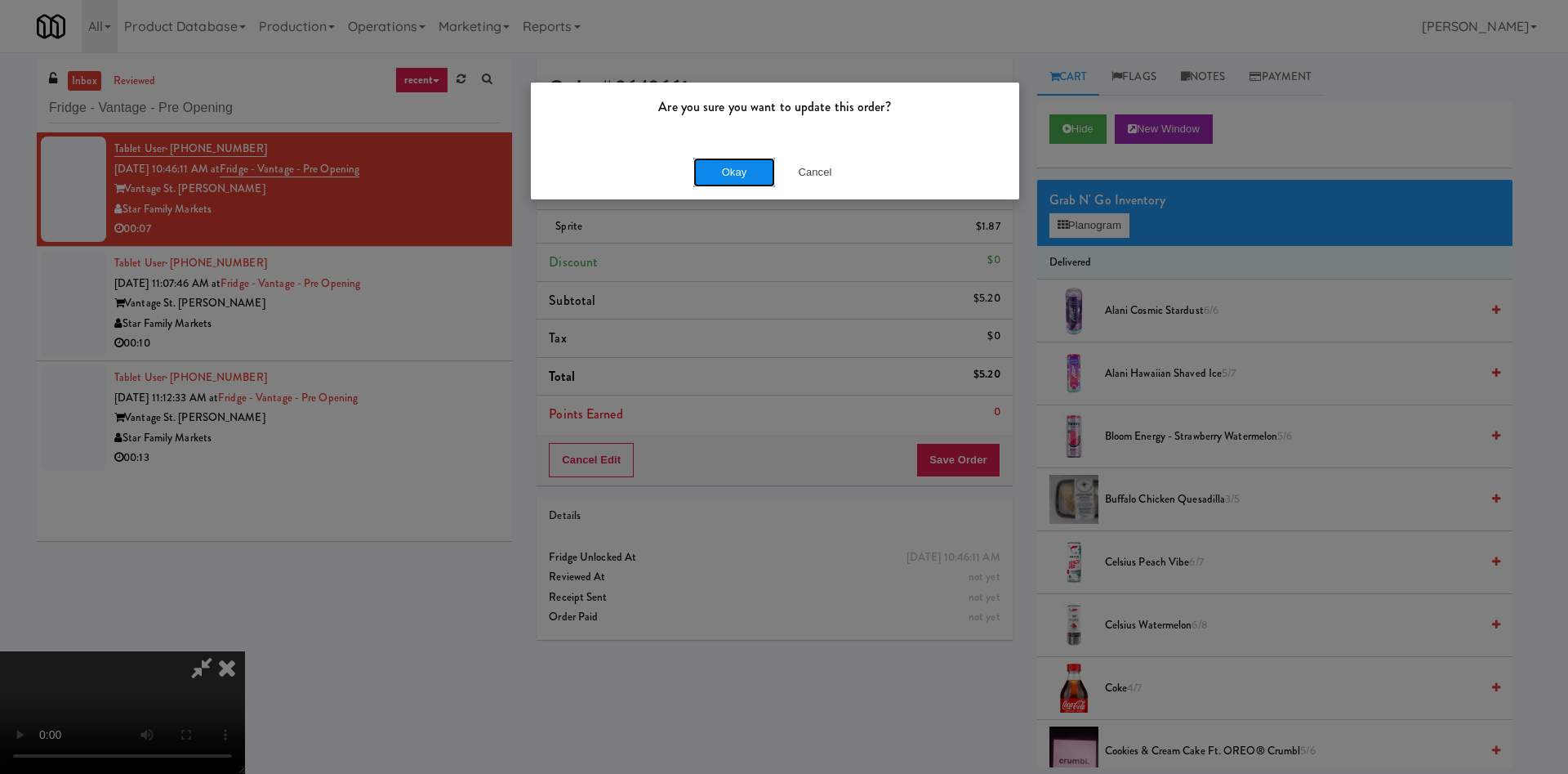
click at [737, 176] on button "Okay" at bounding box center [734, 173] width 82 height 29
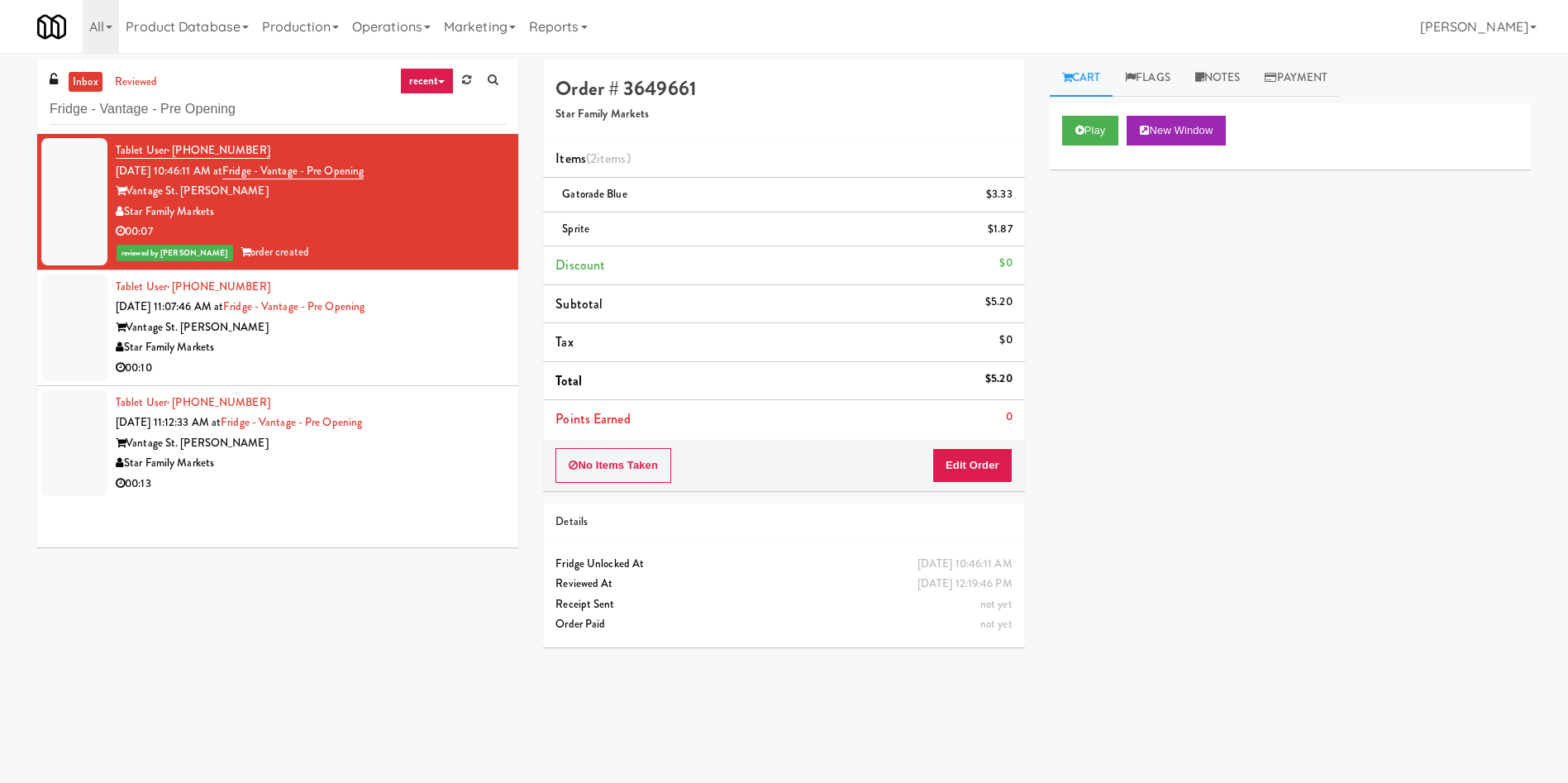
drag, startPoint x: 871, startPoint y: 128, endPoint x: 993, endPoint y: 141, distance: 122.7
click at [872, 127] on div "Order # 3649661 Star Family Markets" at bounding box center [783, 100] width 481 height 80
click at [1044, 70] on link "Notes" at bounding box center [1217, 78] width 70 height 38
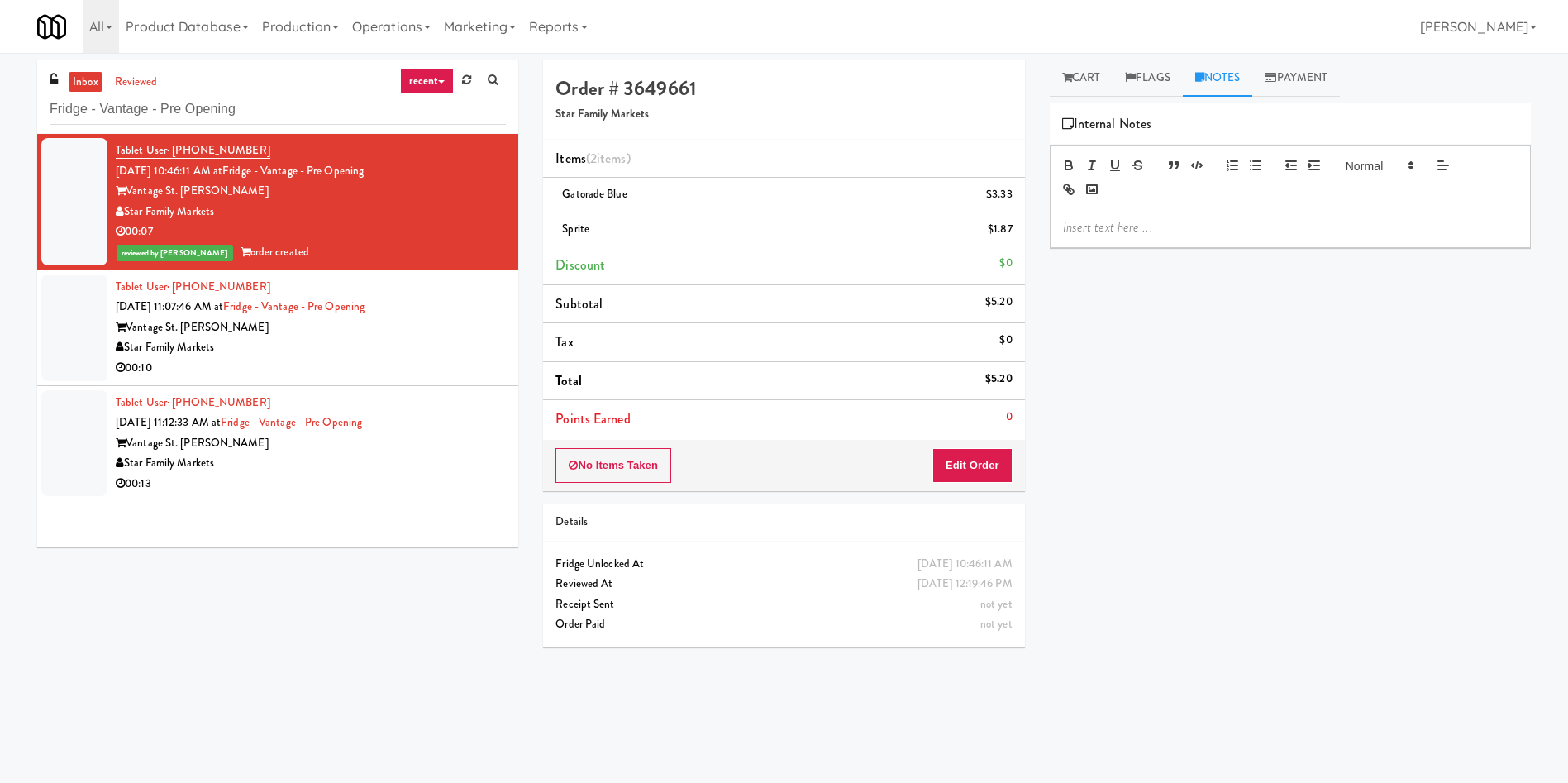
click at [1044, 216] on div at bounding box center [1290, 228] width 479 height 38
drag, startPoint x: 1328, startPoint y: 228, endPoint x: 1413, endPoint y: 226, distance: 85.0
click at [1044, 226] on p "Ela: Planogram/inventory discrepancy: A different Gatorade variant was taken. C…" at bounding box center [1290, 237] width 455 height 38
drag, startPoint x: 1393, startPoint y: 228, endPoint x: 1364, endPoint y: 223, distance: 29.4
click at [1044, 223] on p "Ela: Planogram/inventory discrepancy: A different size of Sprite was taken. Cha…" at bounding box center [1290, 237] width 455 height 38
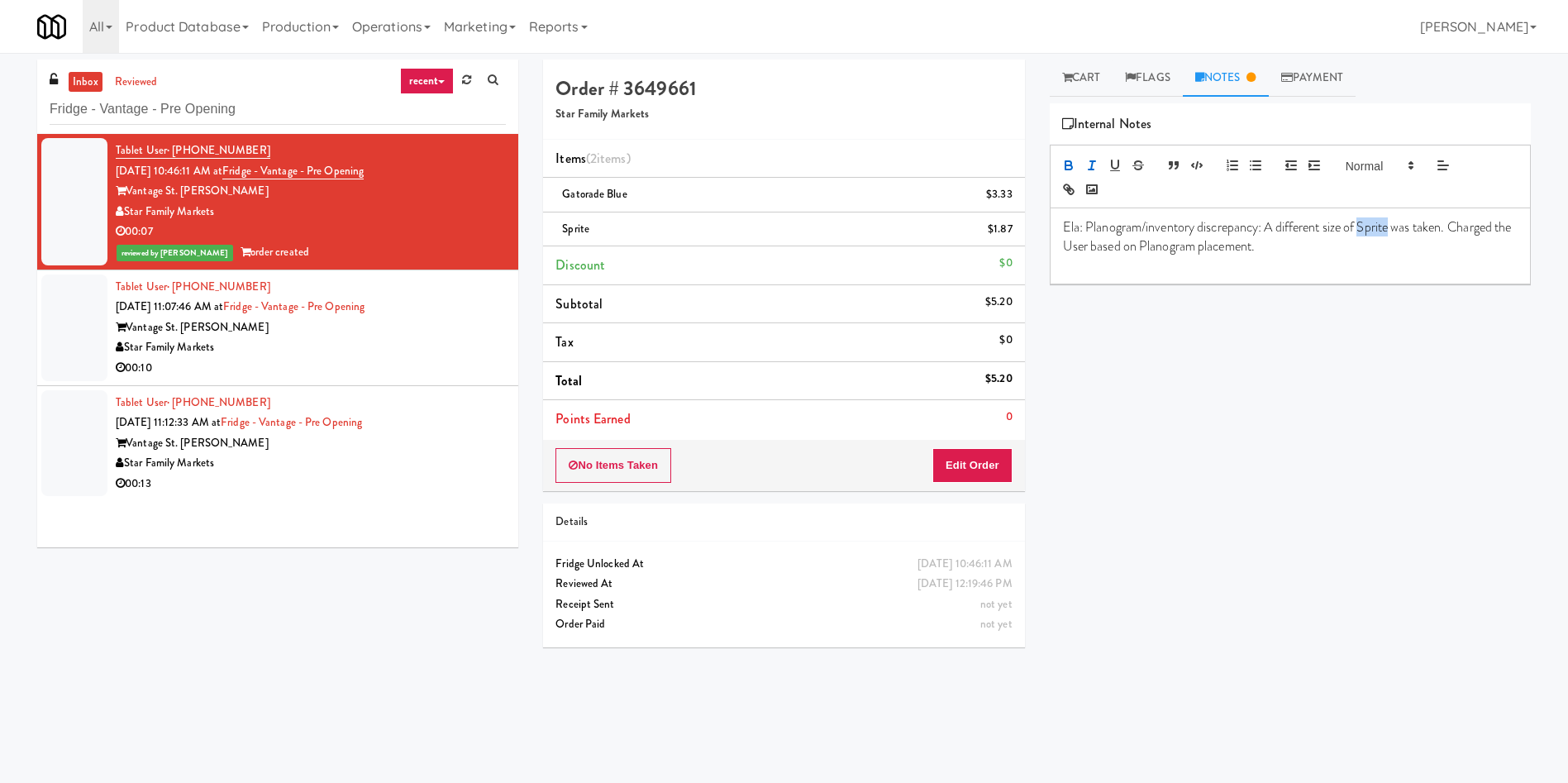
drag, startPoint x: 1067, startPoint y: 162, endPoint x: 1083, endPoint y: 161, distance: 16.0
click at [1044, 162] on icon "button" at bounding box center [1068, 165] width 15 height 15
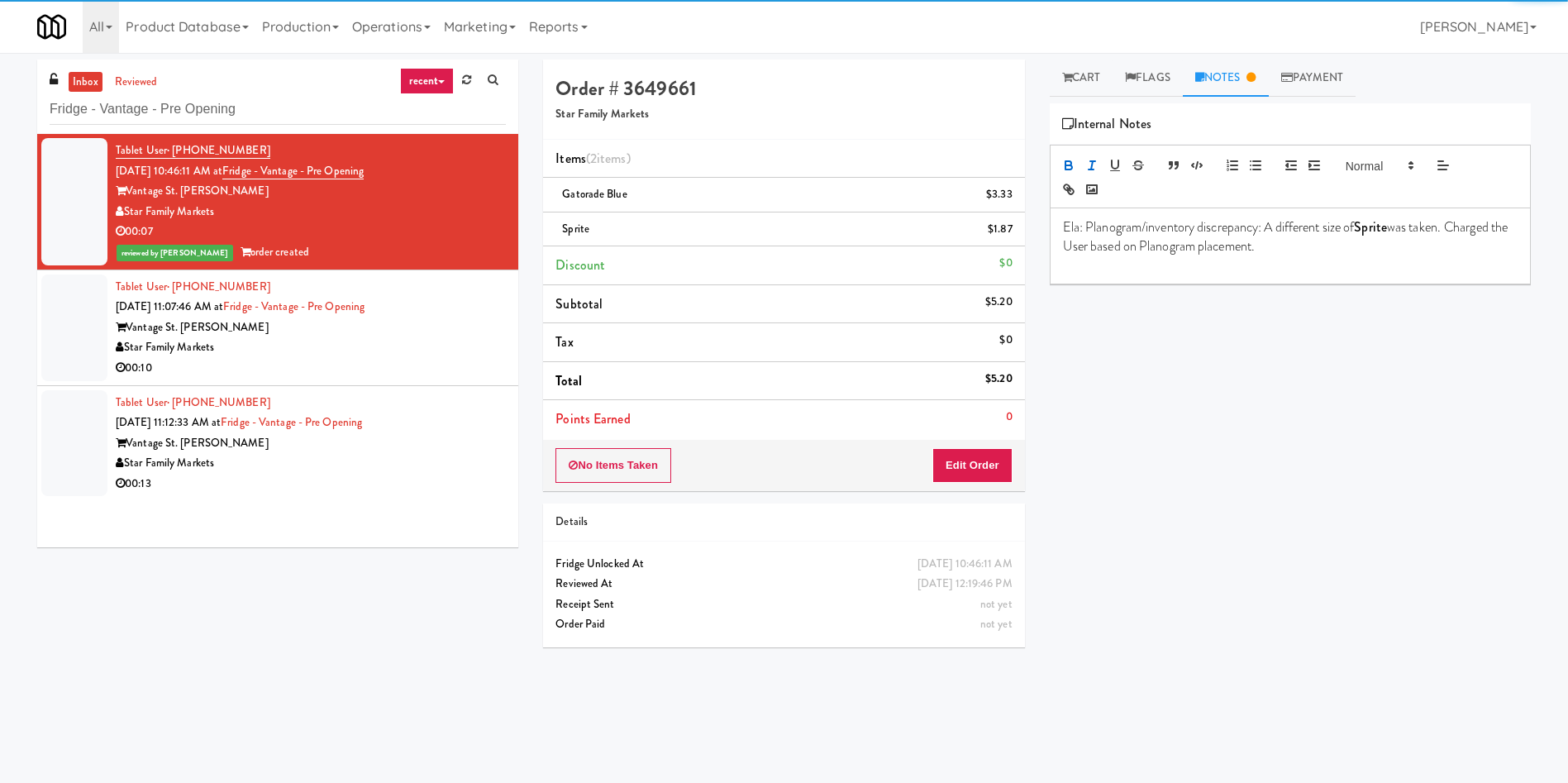
click at [1044, 161] on line "button" at bounding box center [1092, 161] width 5 height 0
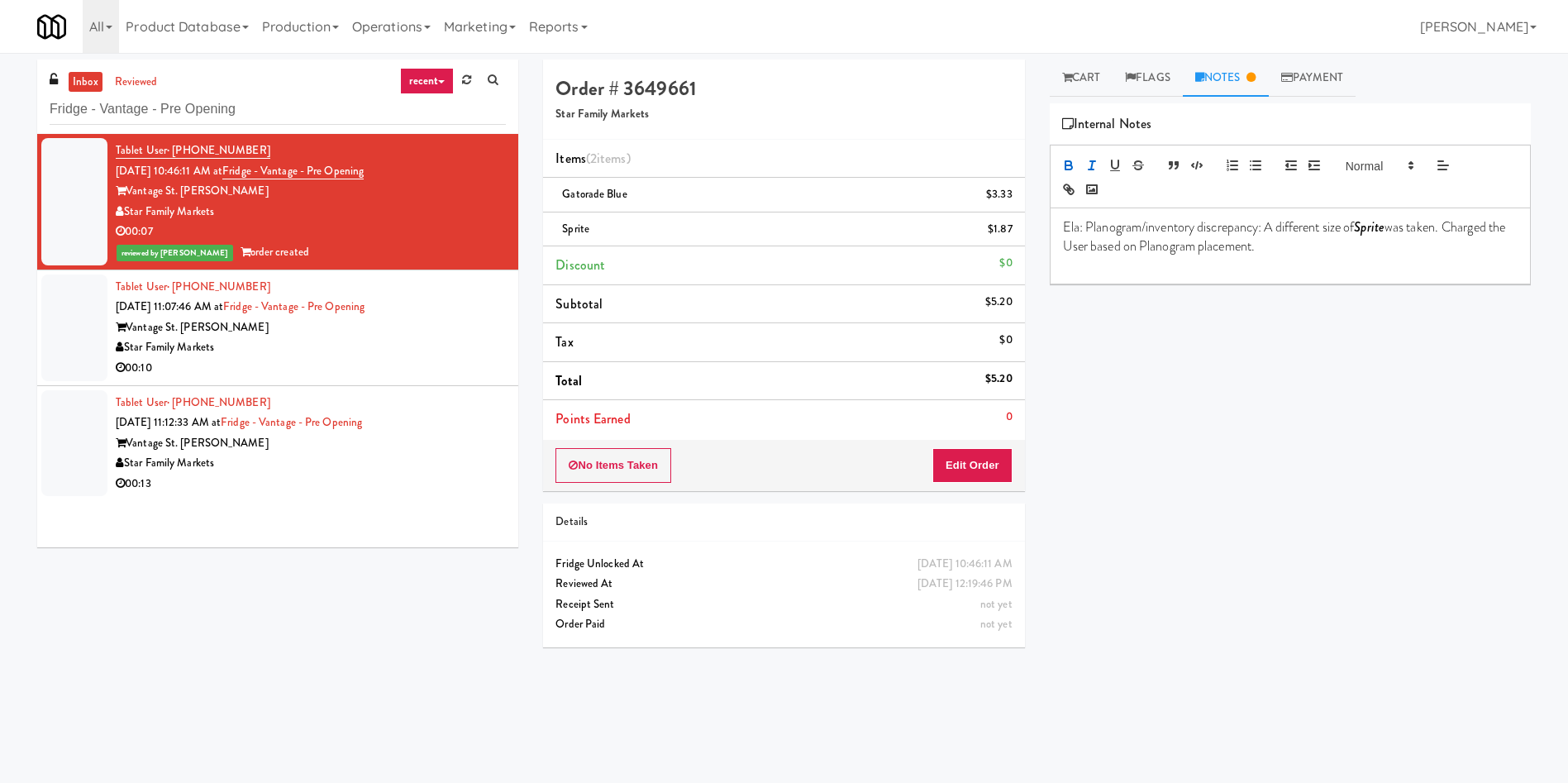
click at [1044, 260] on p at bounding box center [1290, 264] width 455 height 18
click at [68, 314] on div at bounding box center [74, 327] width 66 height 106
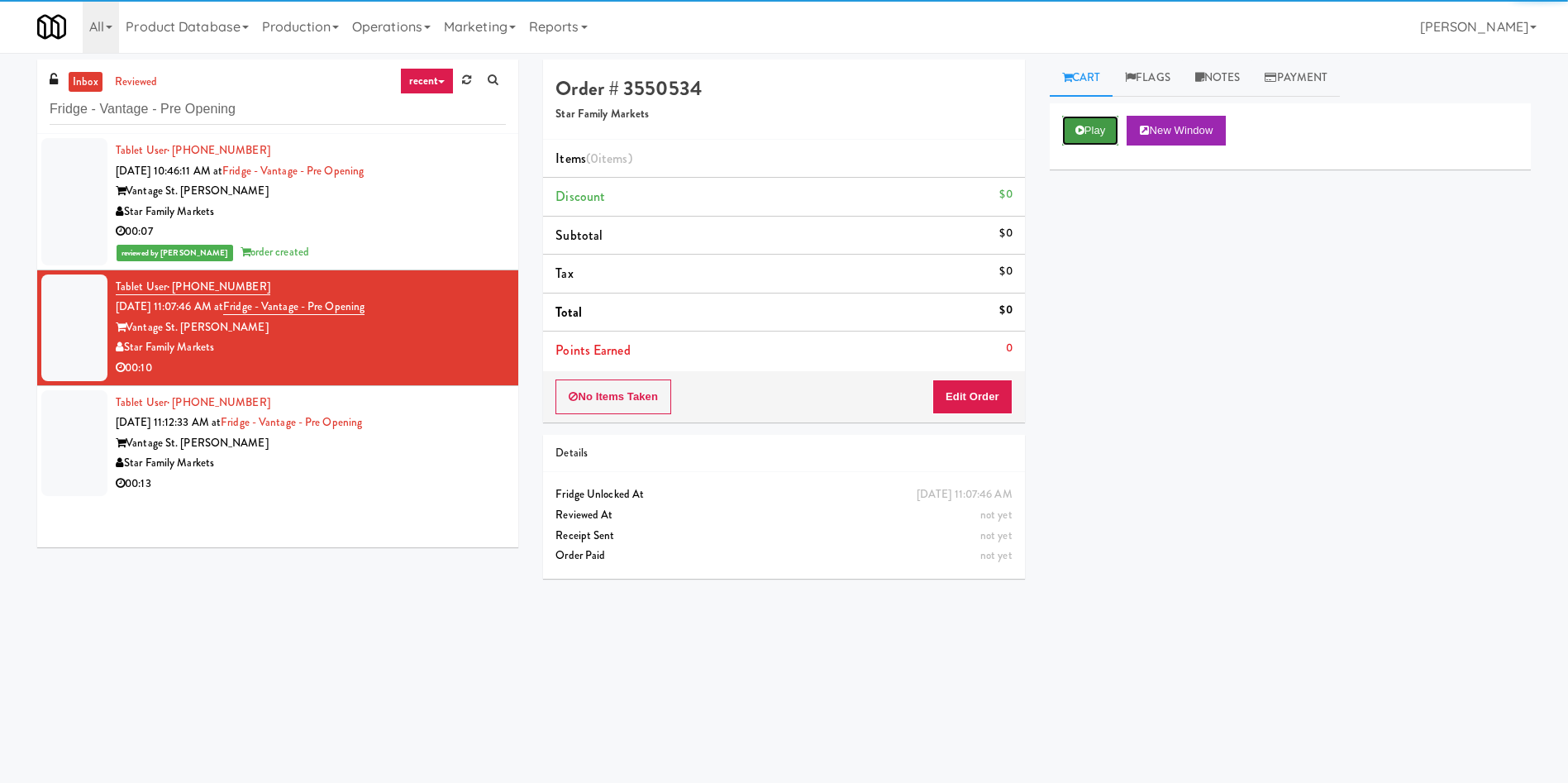
click at [1044, 134] on button "Play" at bounding box center [1090, 131] width 57 height 30
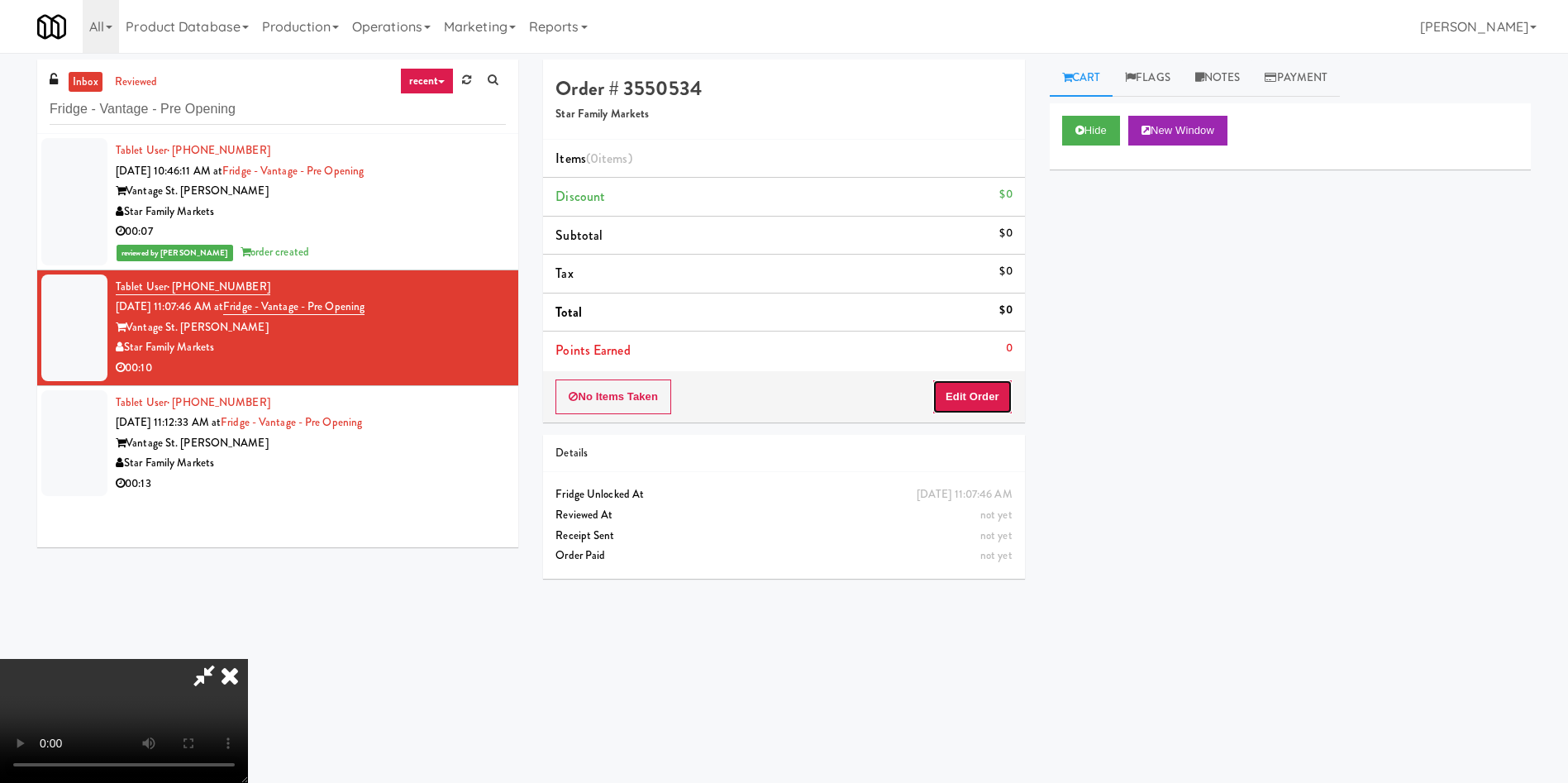
click at [975, 382] on button "Edit Order" at bounding box center [972, 397] width 80 height 35
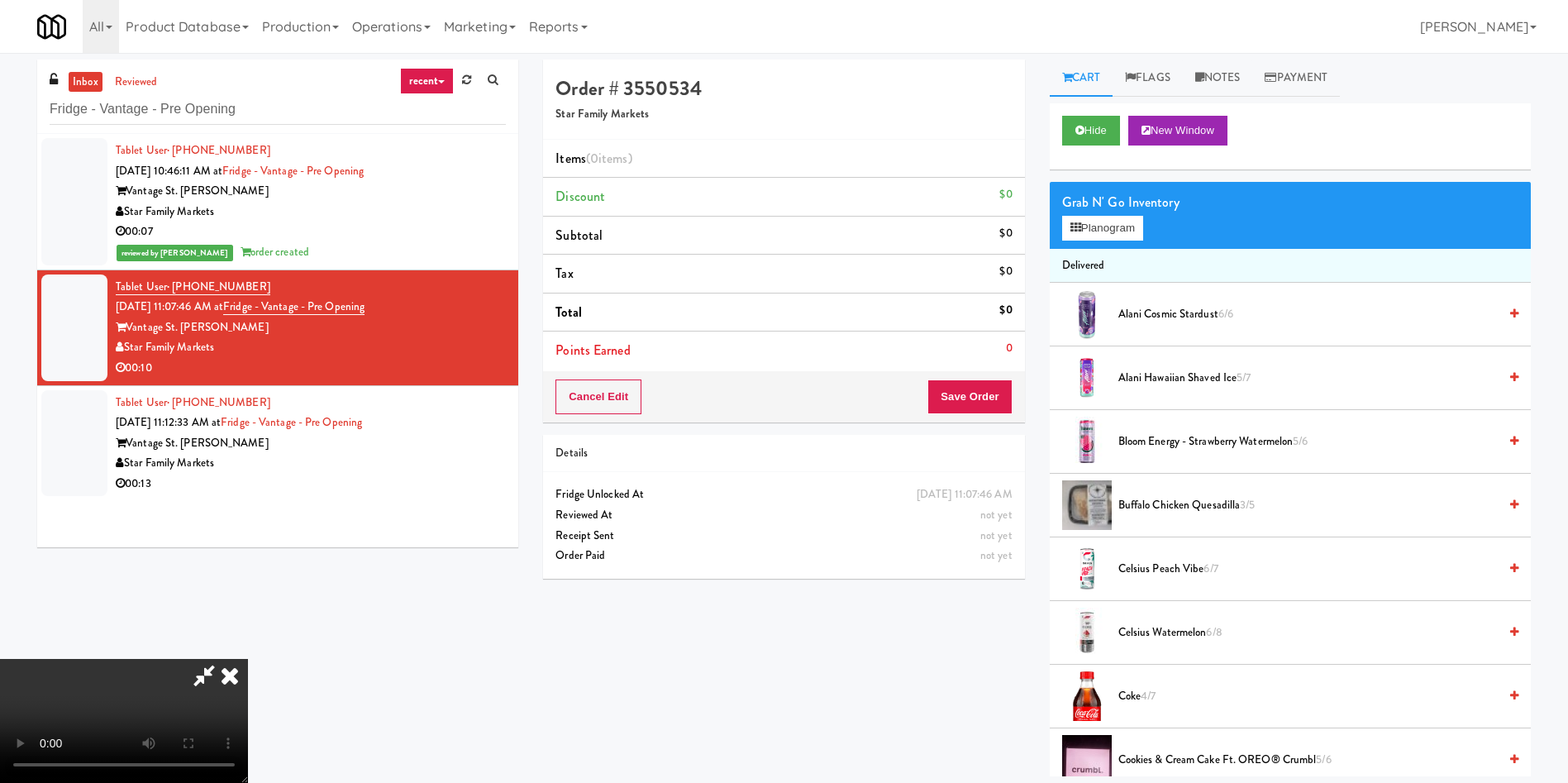
click at [1044, 311] on span "Alani Cosmic Stardust 6/6" at bounding box center [1307, 315] width 380 height 21
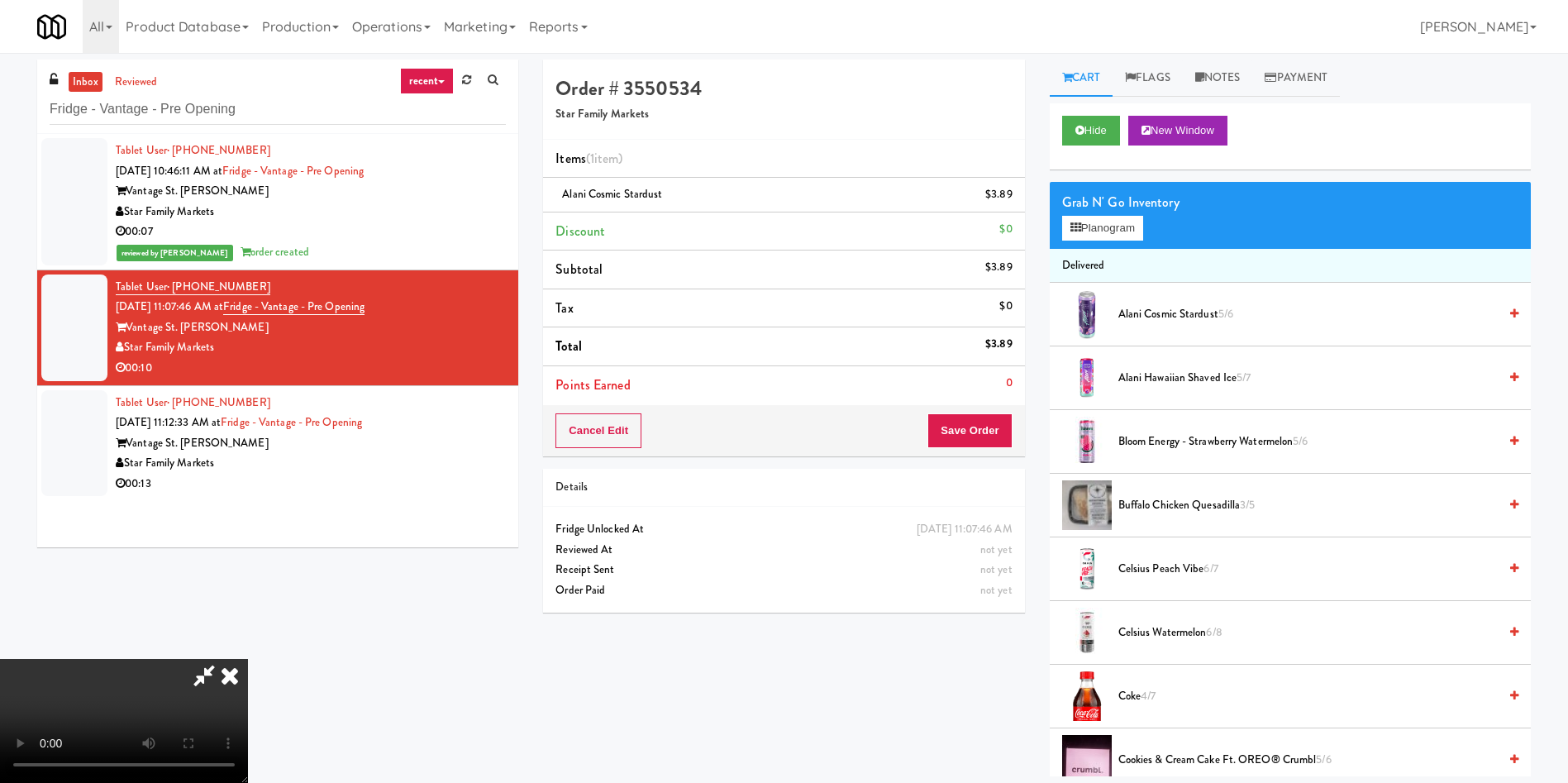
click at [1044, 521] on span "Celsius Peach Vibe 6/7" at bounding box center [1307, 569] width 380 height 21
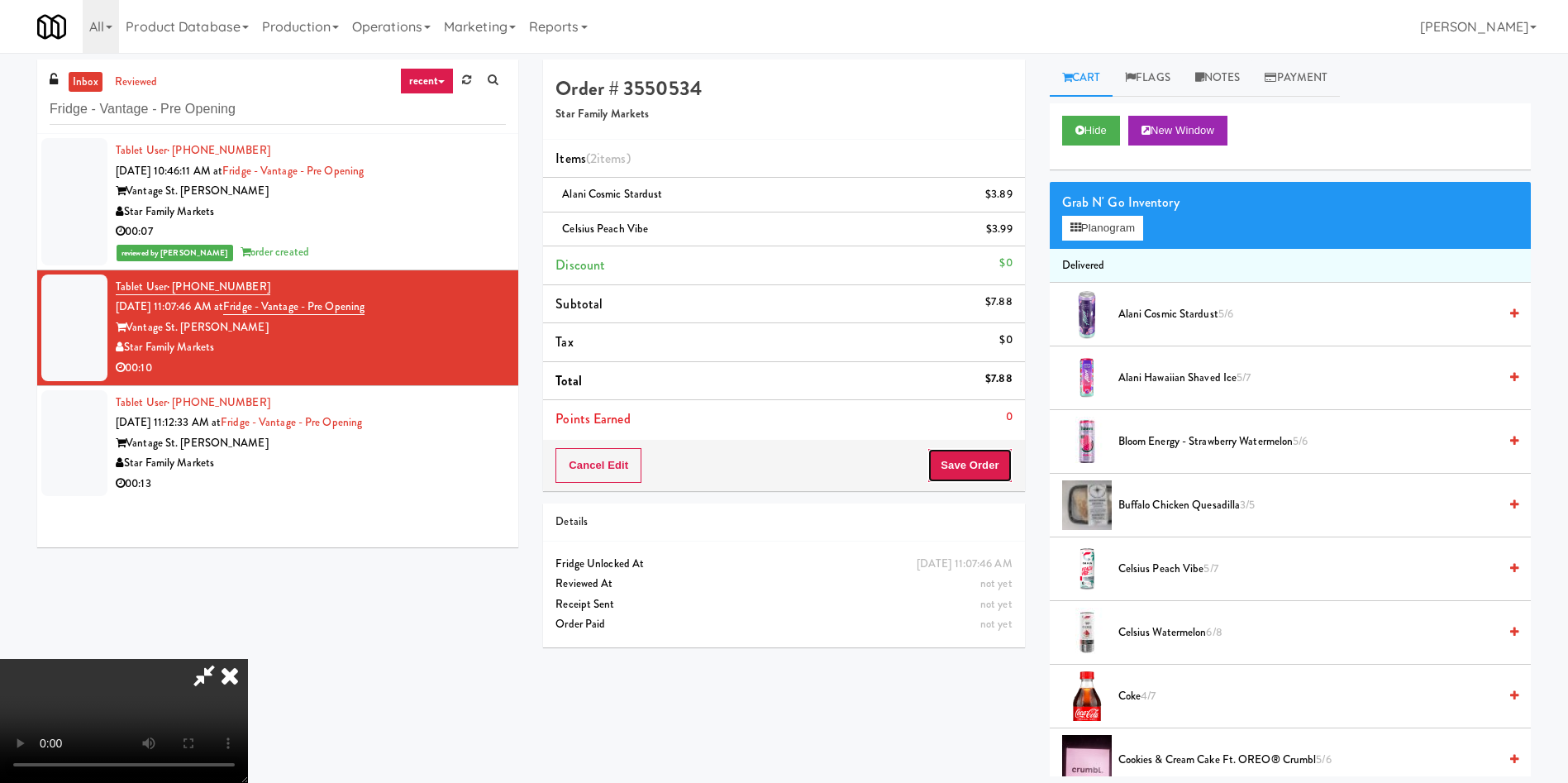
click at [966, 472] on button "Save Order" at bounding box center [969, 465] width 85 height 35
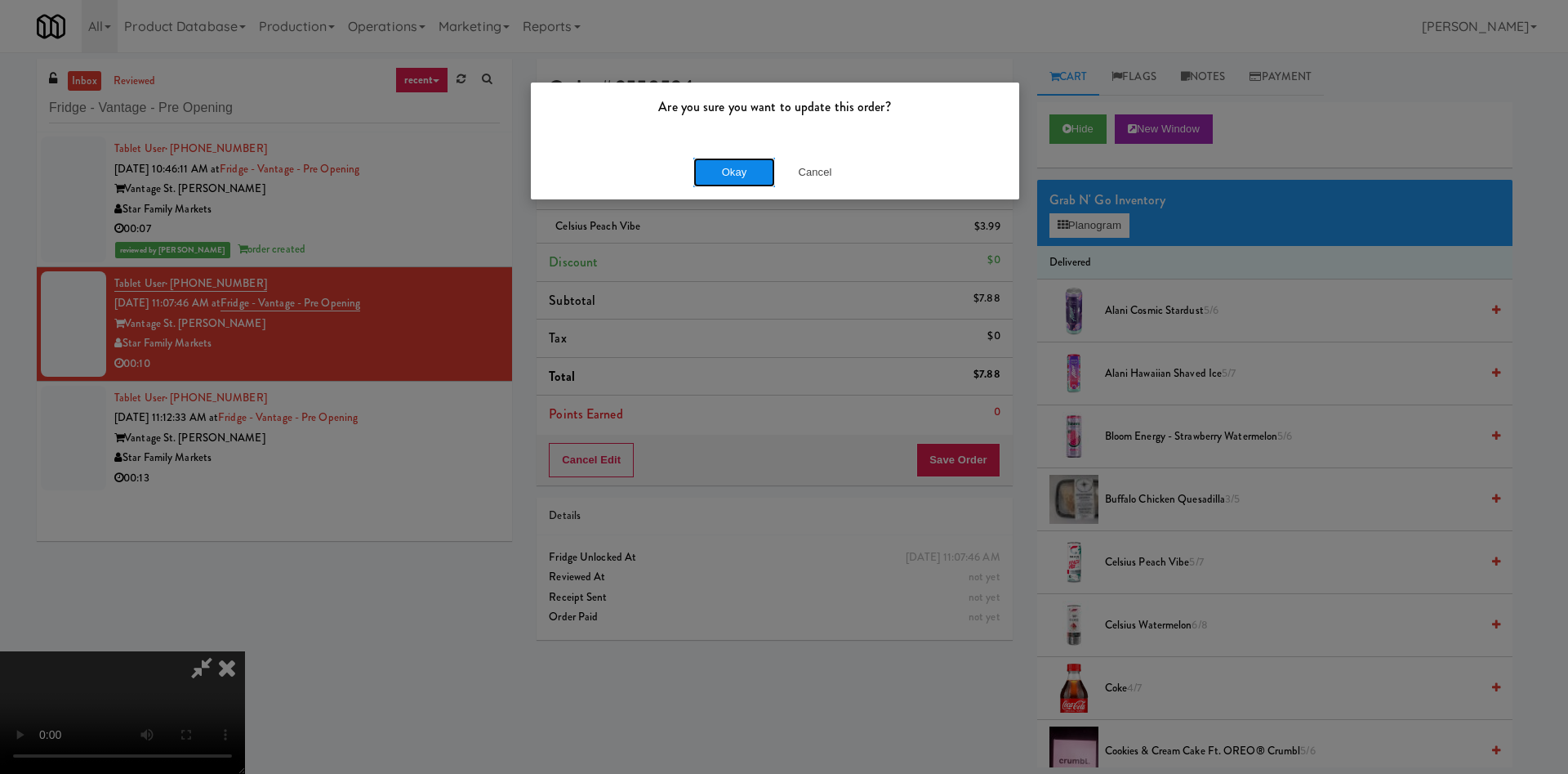
click at [738, 183] on button "Okay" at bounding box center [734, 173] width 82 height 29
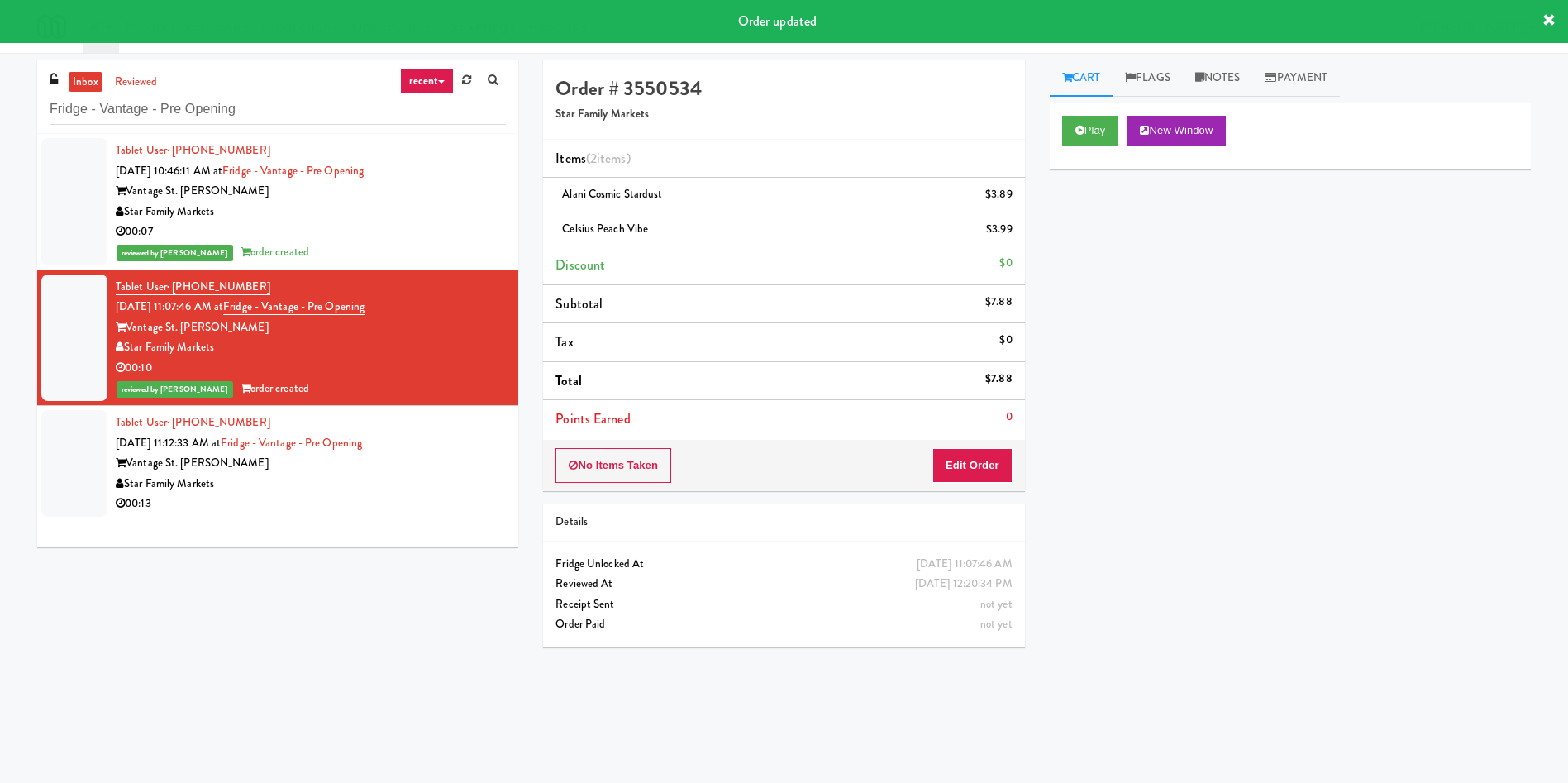
click at [43, 458] on div at bounding box center [74, 464] width 66 height 106
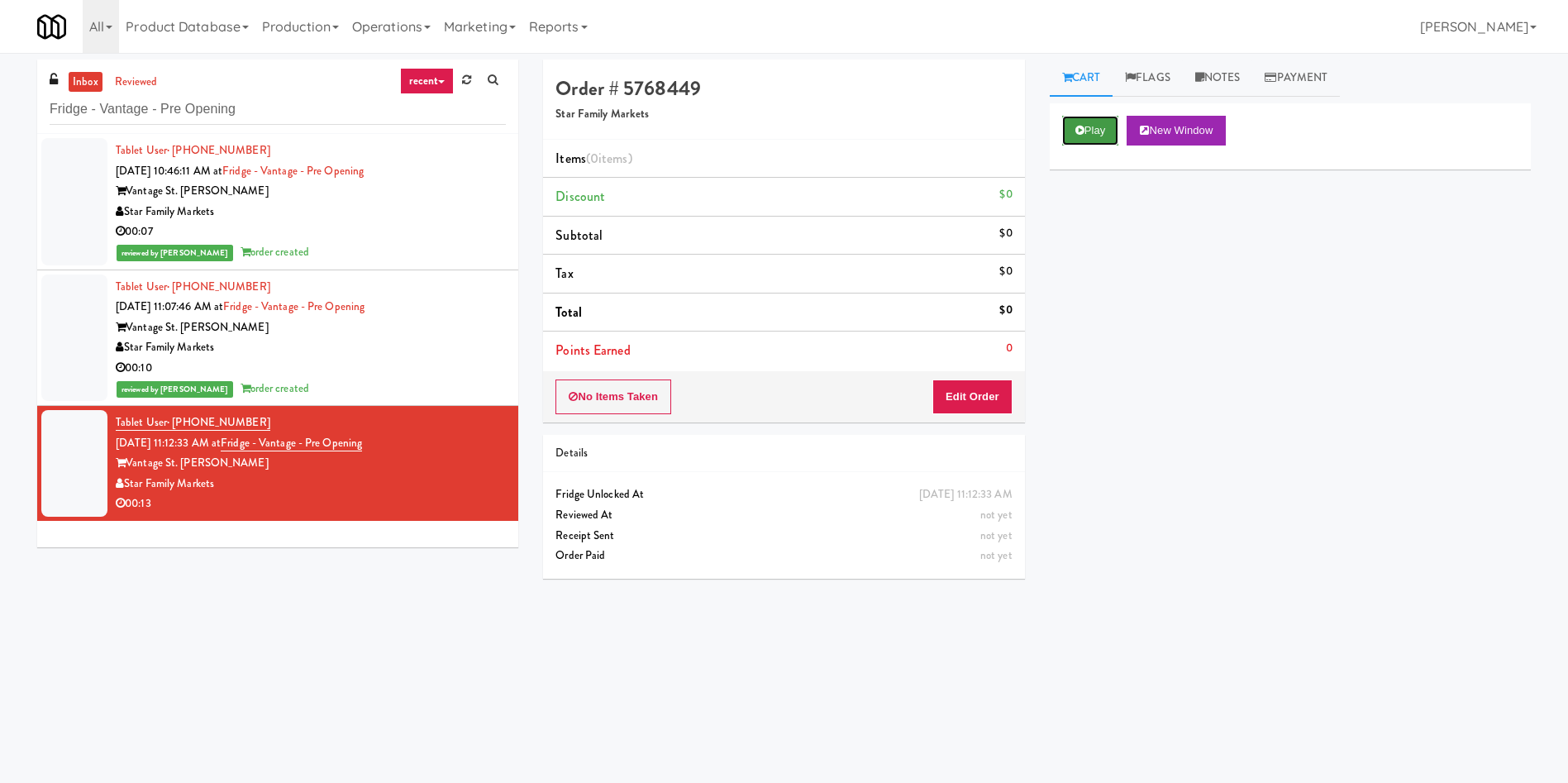
click at [1044, 120] on button "Play" at bounding box center [1090, 131] width 57 height 30
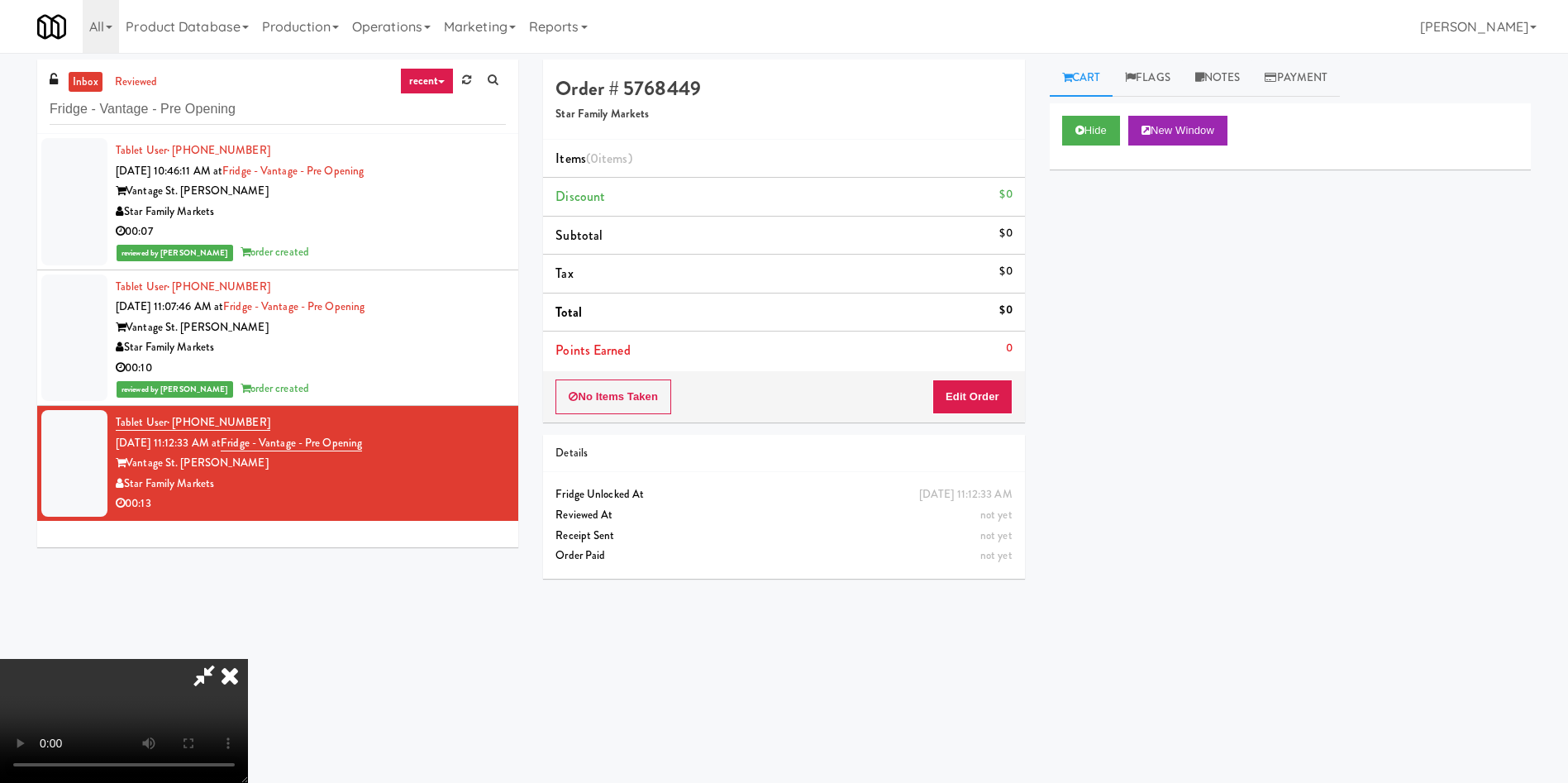
click at [248, 521] on video at bounding box center [124, 721] width 248 height 124
click at [988, 395] on button "Edit Order" at bounding box center [972, 397] width 80 height 35
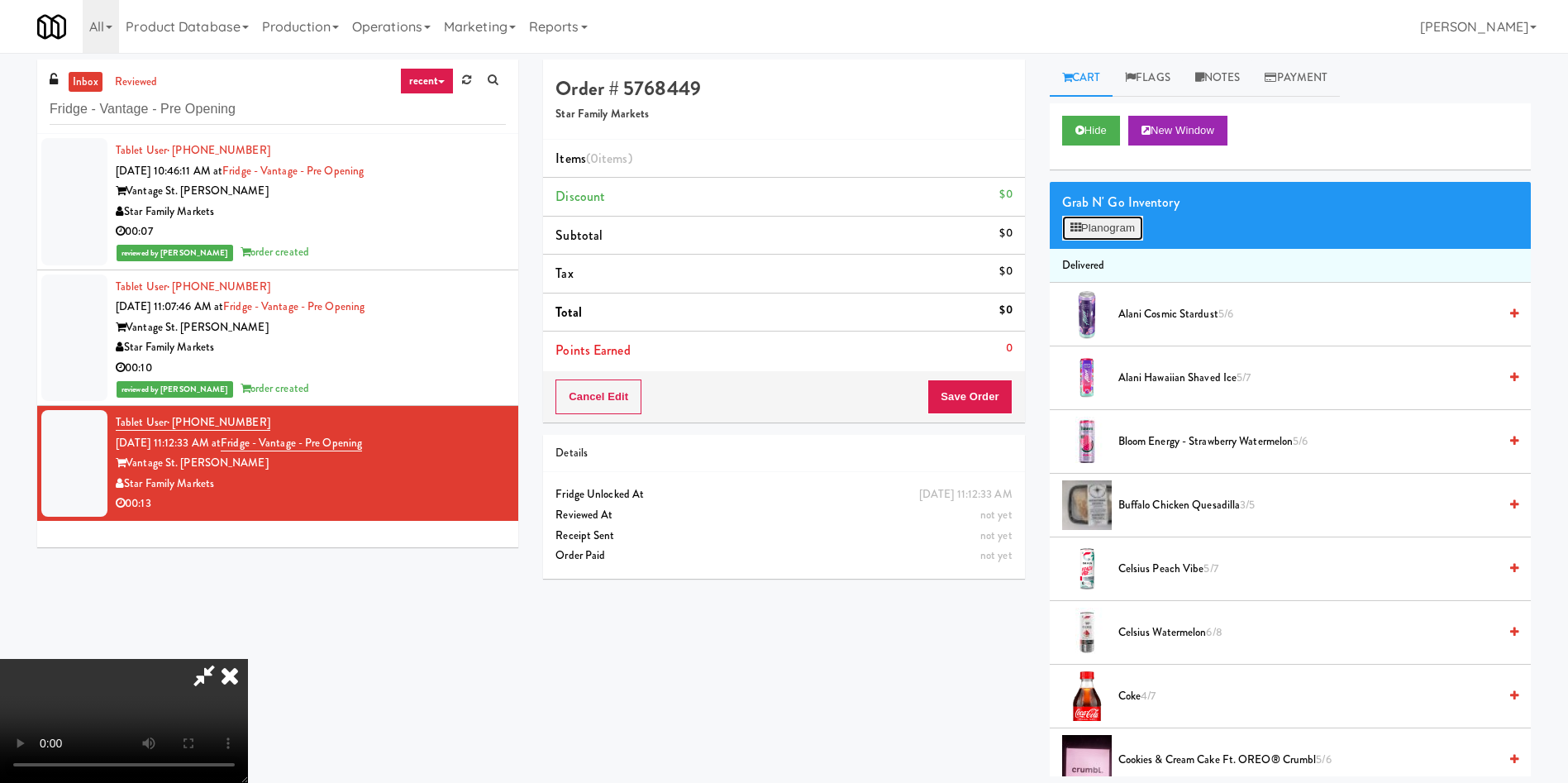
click at [1044, 236] on button "Planogram" at bounding box center [1102, 228] width 81 height 24
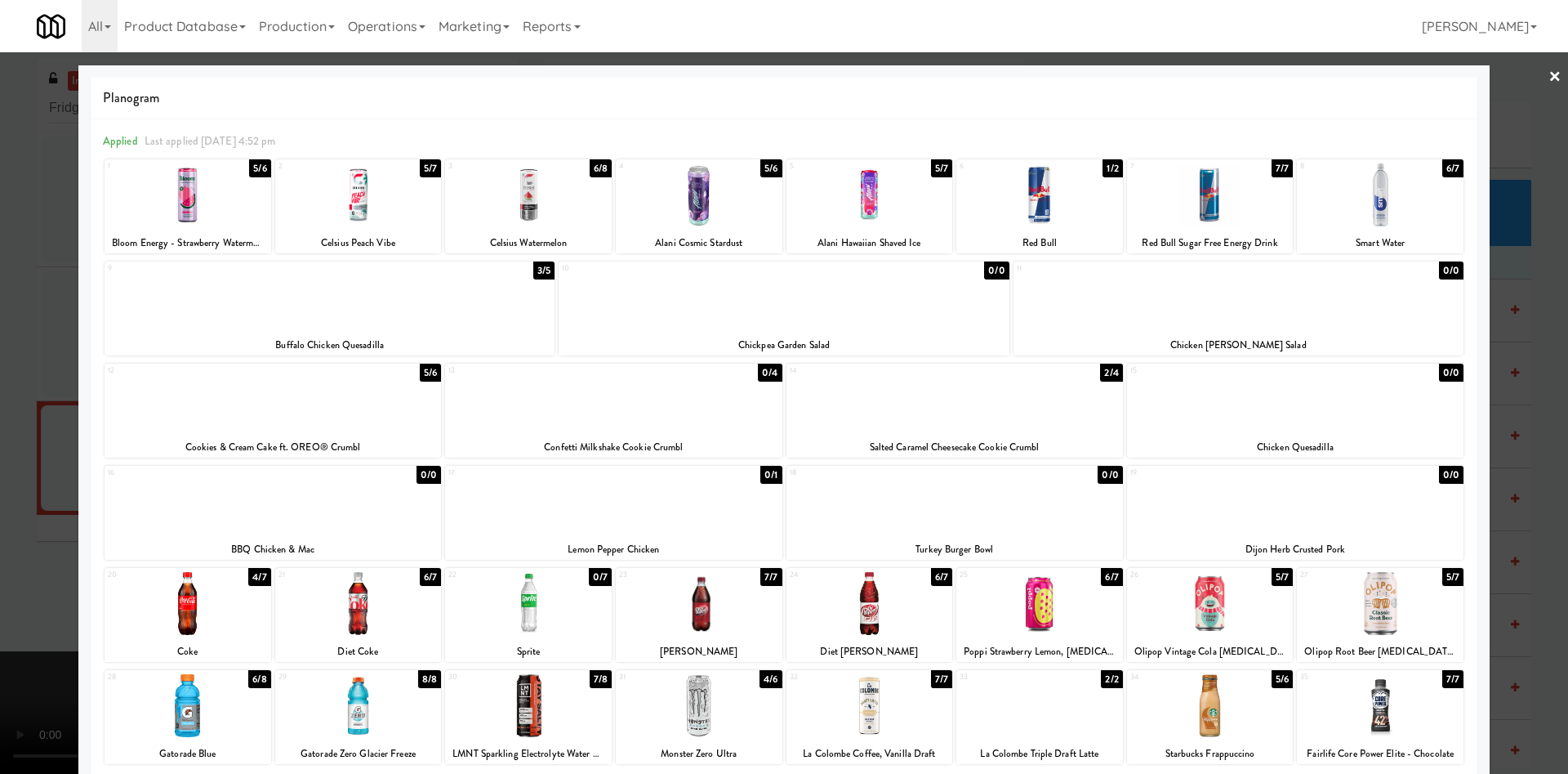
click at [1032, 515] on div at bounding box center [1380, 705] width 166 height 63
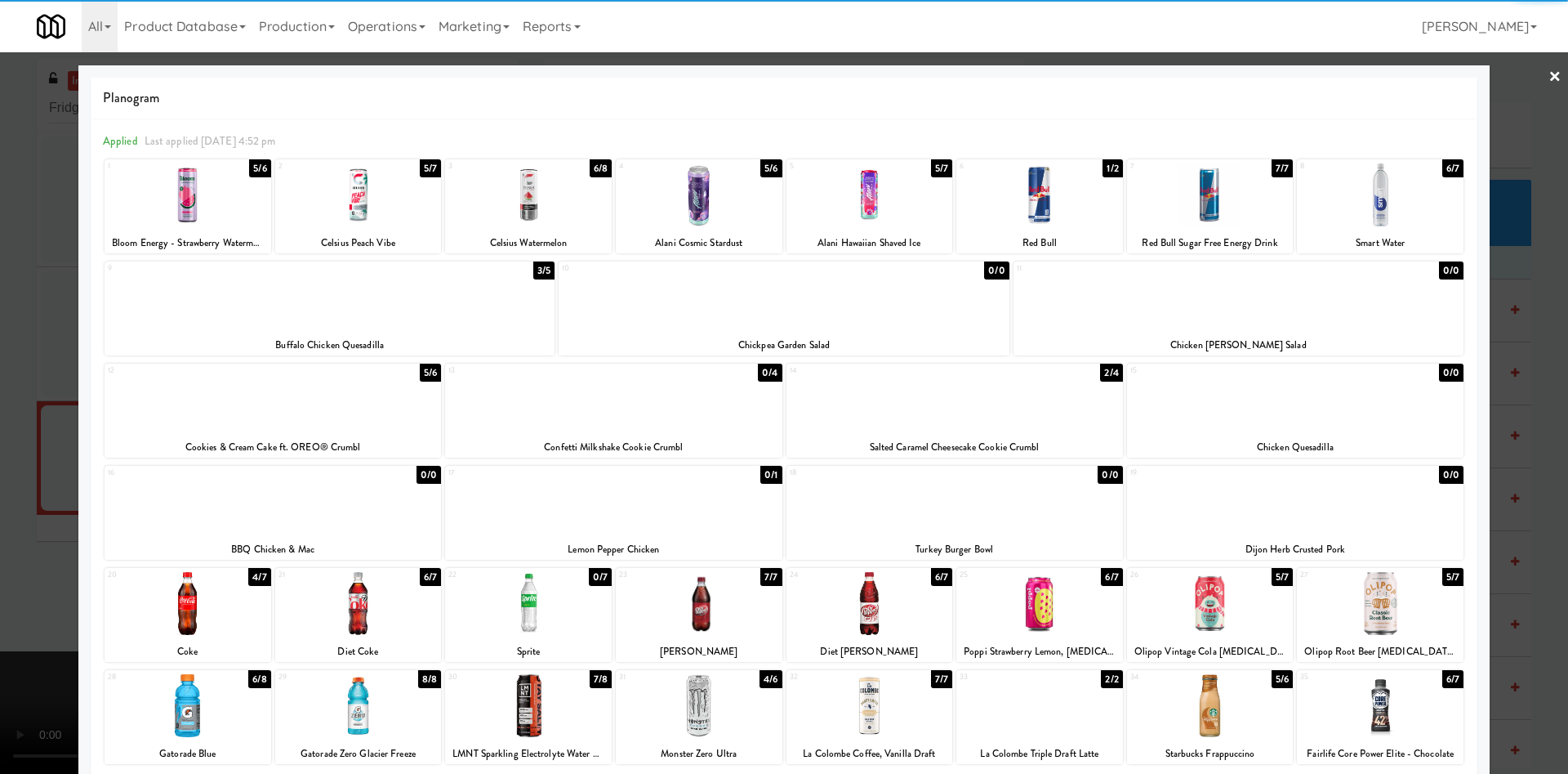
click at [1011, 515] on div at bounding box center [1039, 705] width 166 height 63
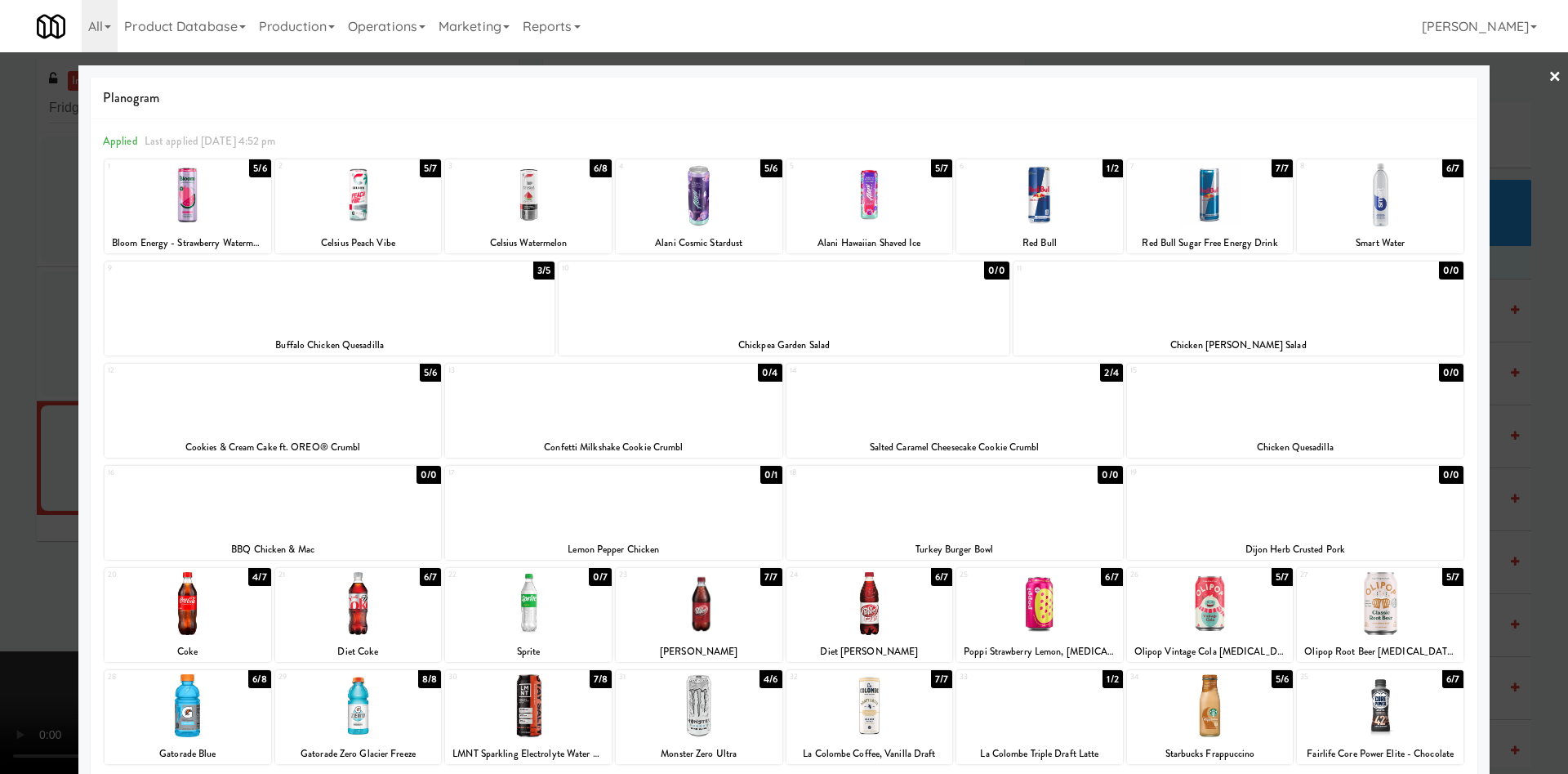
click at [18, 426] on div at bounding box center [784, 387] width 1568 height 774
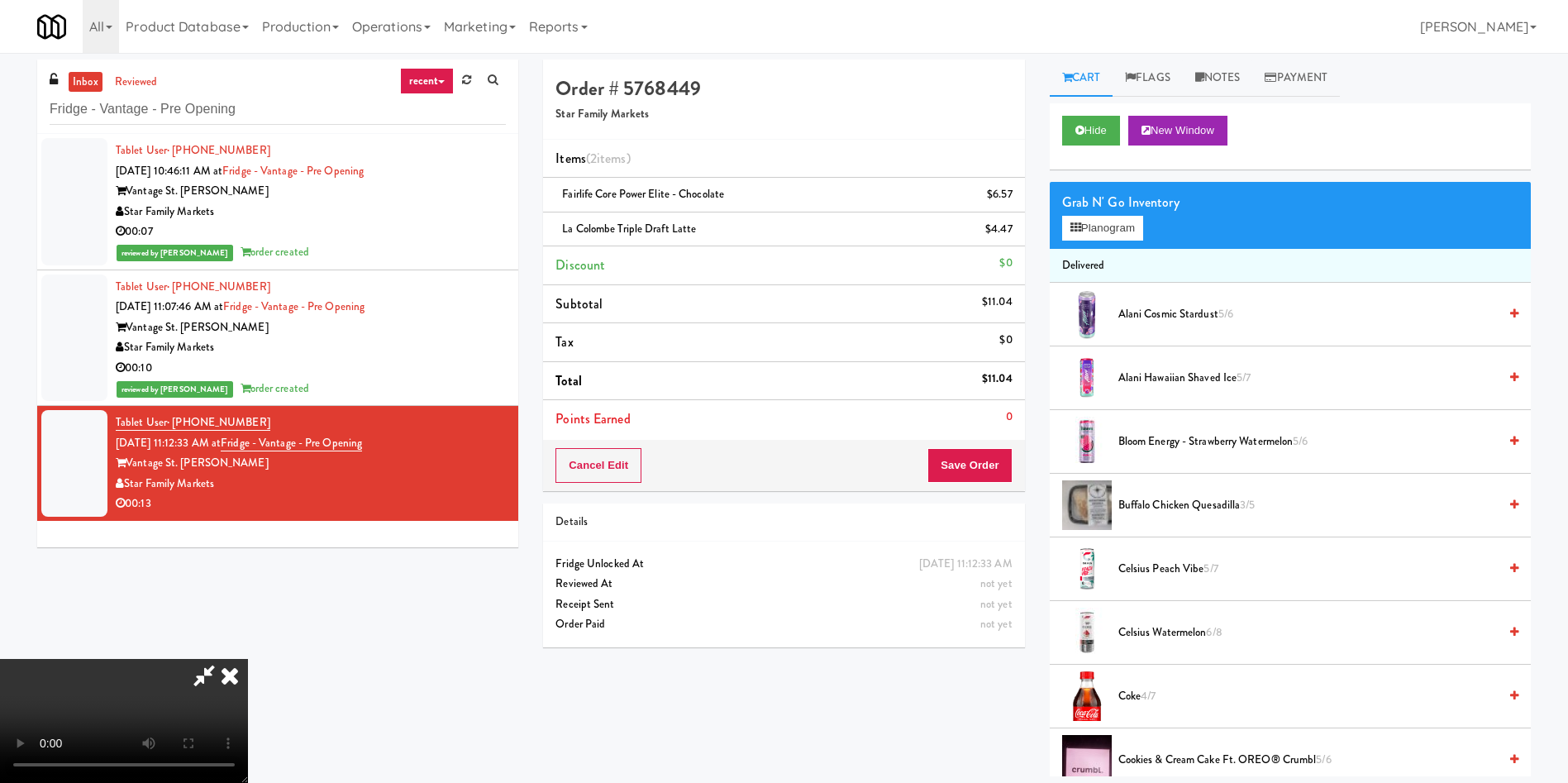
scroll to position [243, 0]
click at [248, 521] on video at bounding box center [124, 721] width 248 height 124
click at [997, 463] on button "Save Order" at bounding box center [969, 465] width 85 height 35
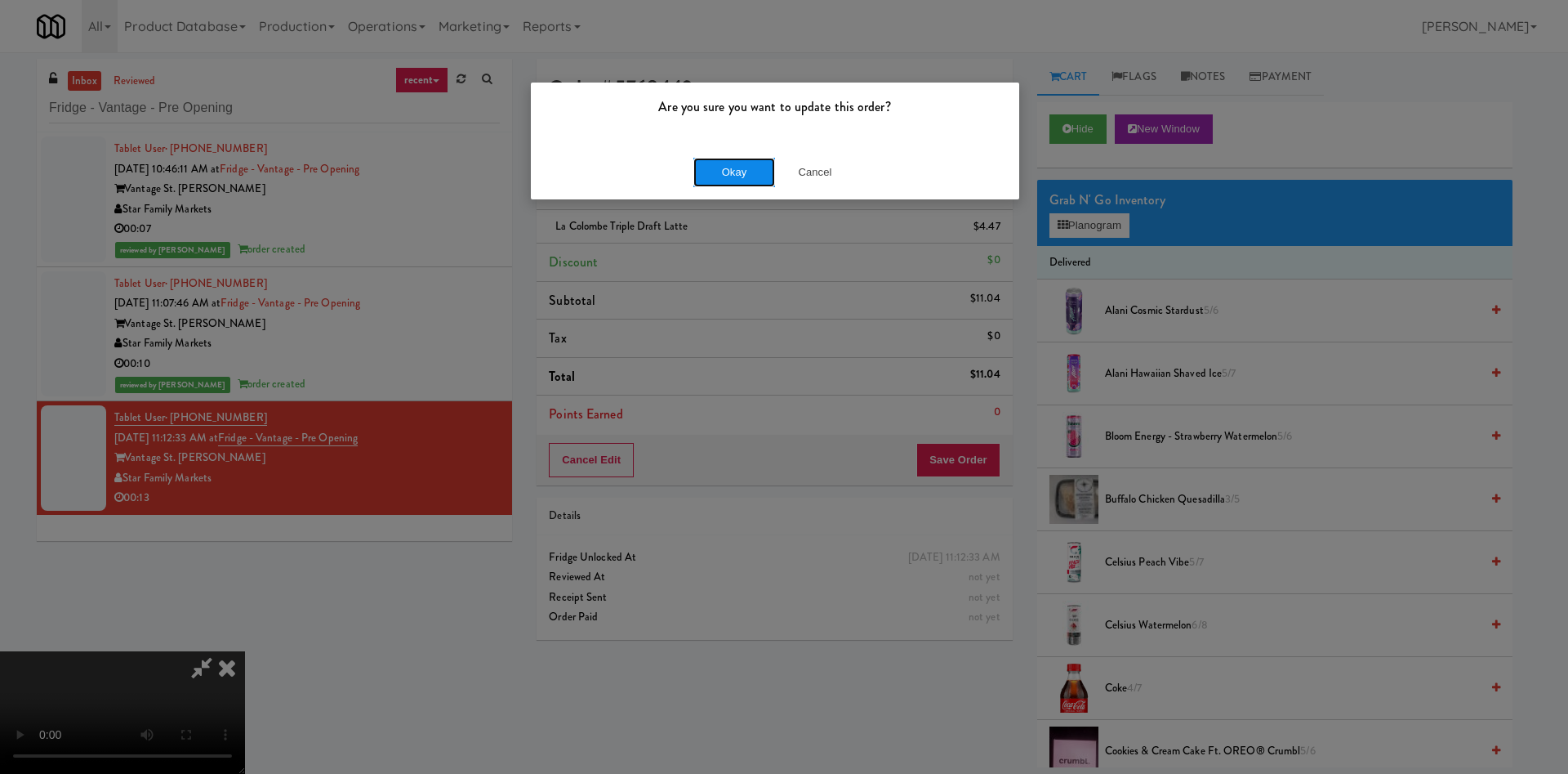
click at [719, 178] on button "Okay" at bounding box center [734, 173] width 82 height 29
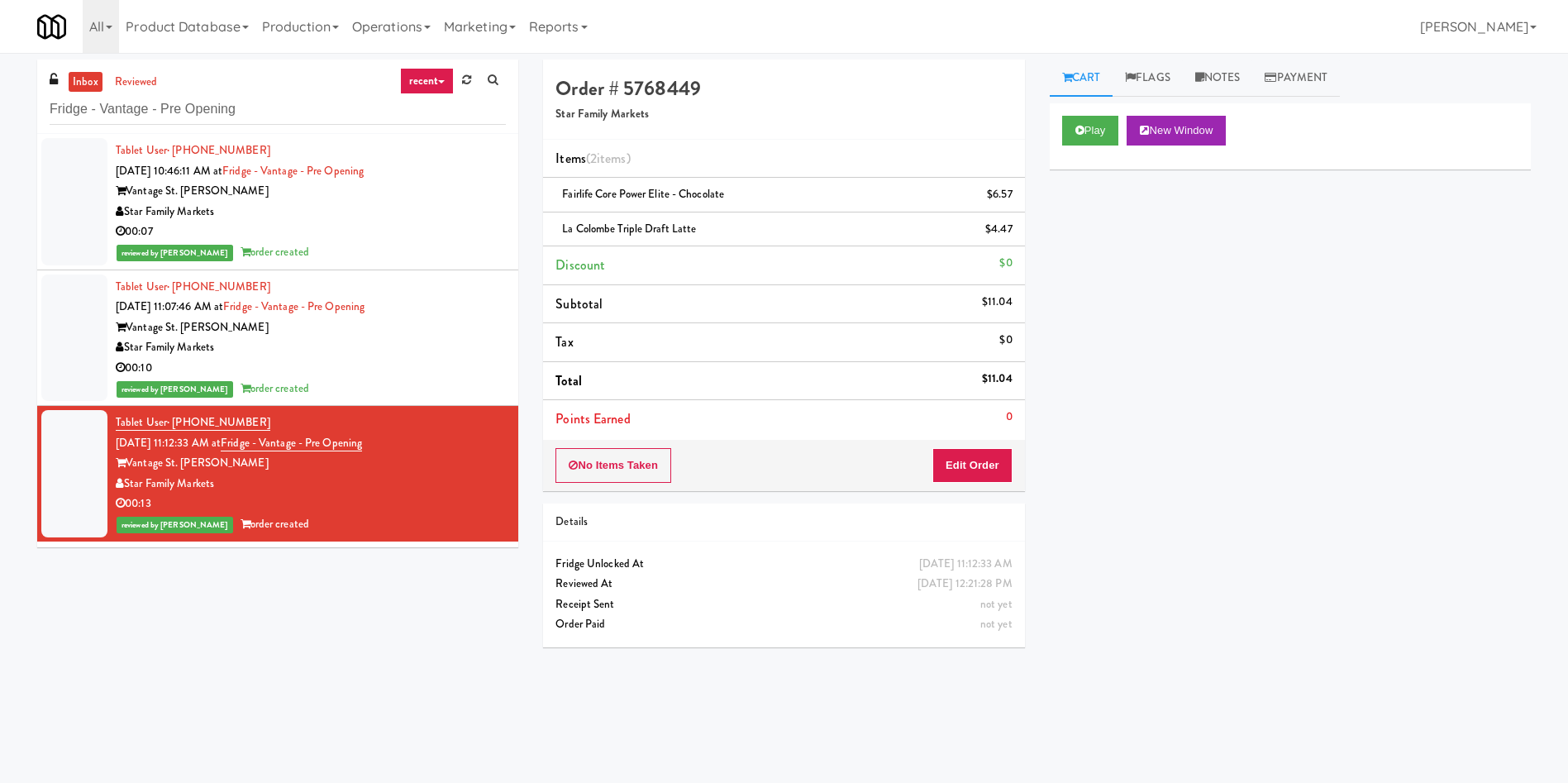
scroll to position [0, 0]
drag, startPoint x: 258, startPoint y: 104, endPoint x: 0, endPoint y: 64, distance: 261.1
click at [0, 64] on div "inbox reviewed recent all unclear take inventory issue suspicious failed recent…" at bounding box center [784, 391] width 1568 height 663
paste input "Rowan - Cooler - Left"
type input "Rowan - Cooler - Left"
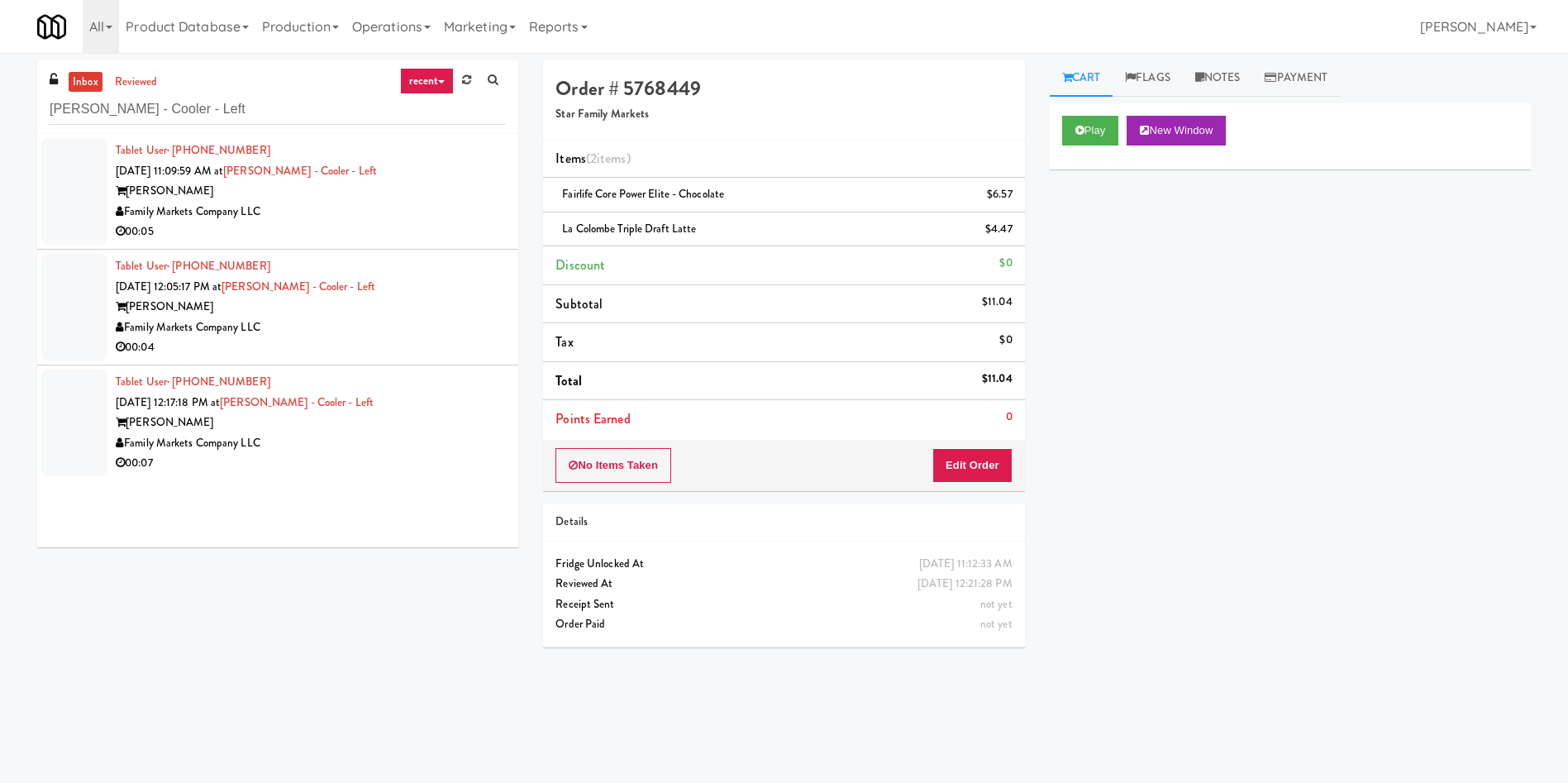
click at [39, 195] on li "Tablet User · (469) 728-4486 Sep 14, 2025 11:09:59 AM at Rowan - Cooler - Left …" at bounding box center [277, 191] width 481 height 116
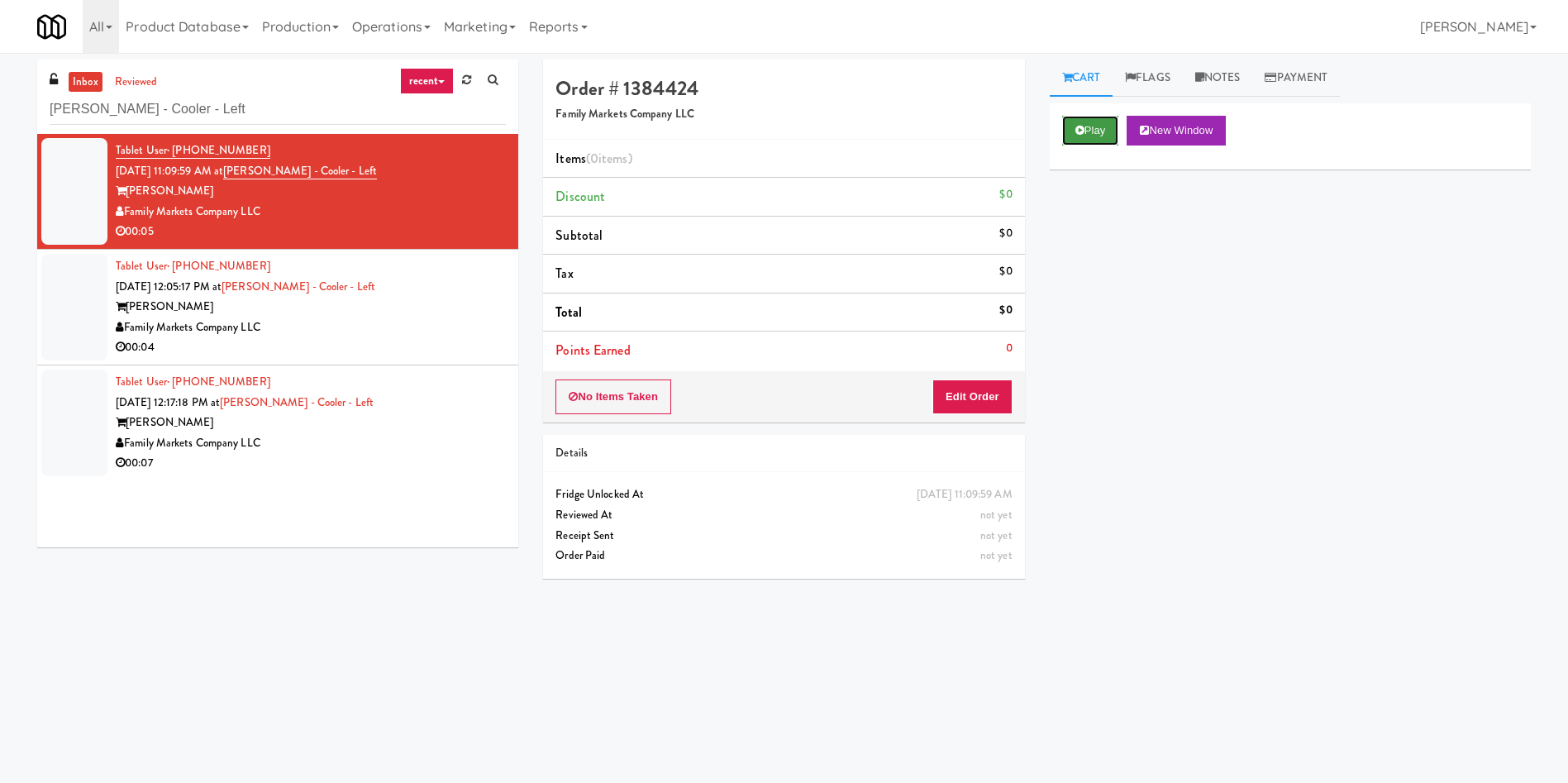
click at [1044, 138] on button "Play" at bounding box center [1090, 131] width 57 height 30
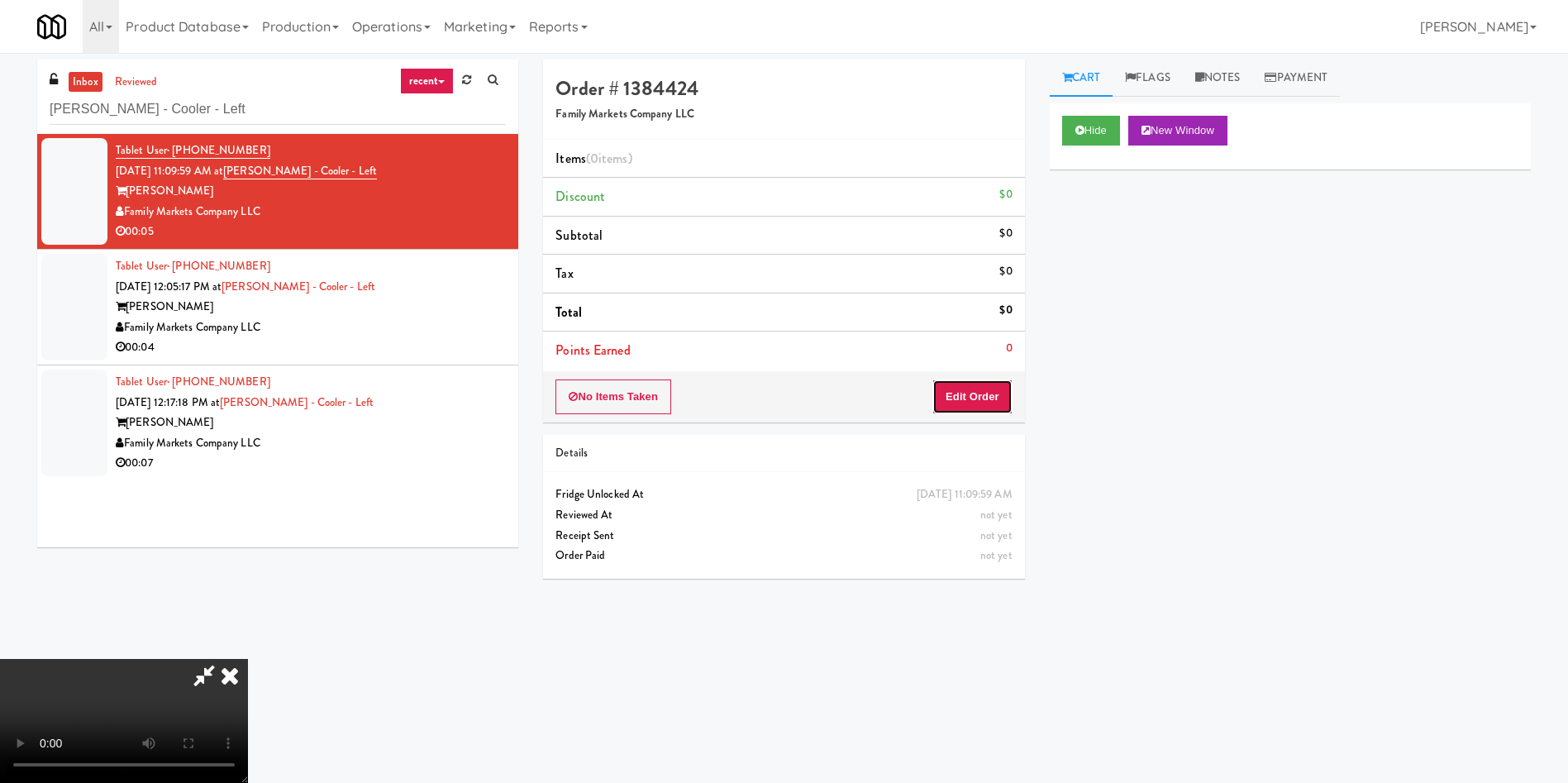
click at [946, 395] on button "Edit Order" at bounding box center [972, 397] width 80 height 35
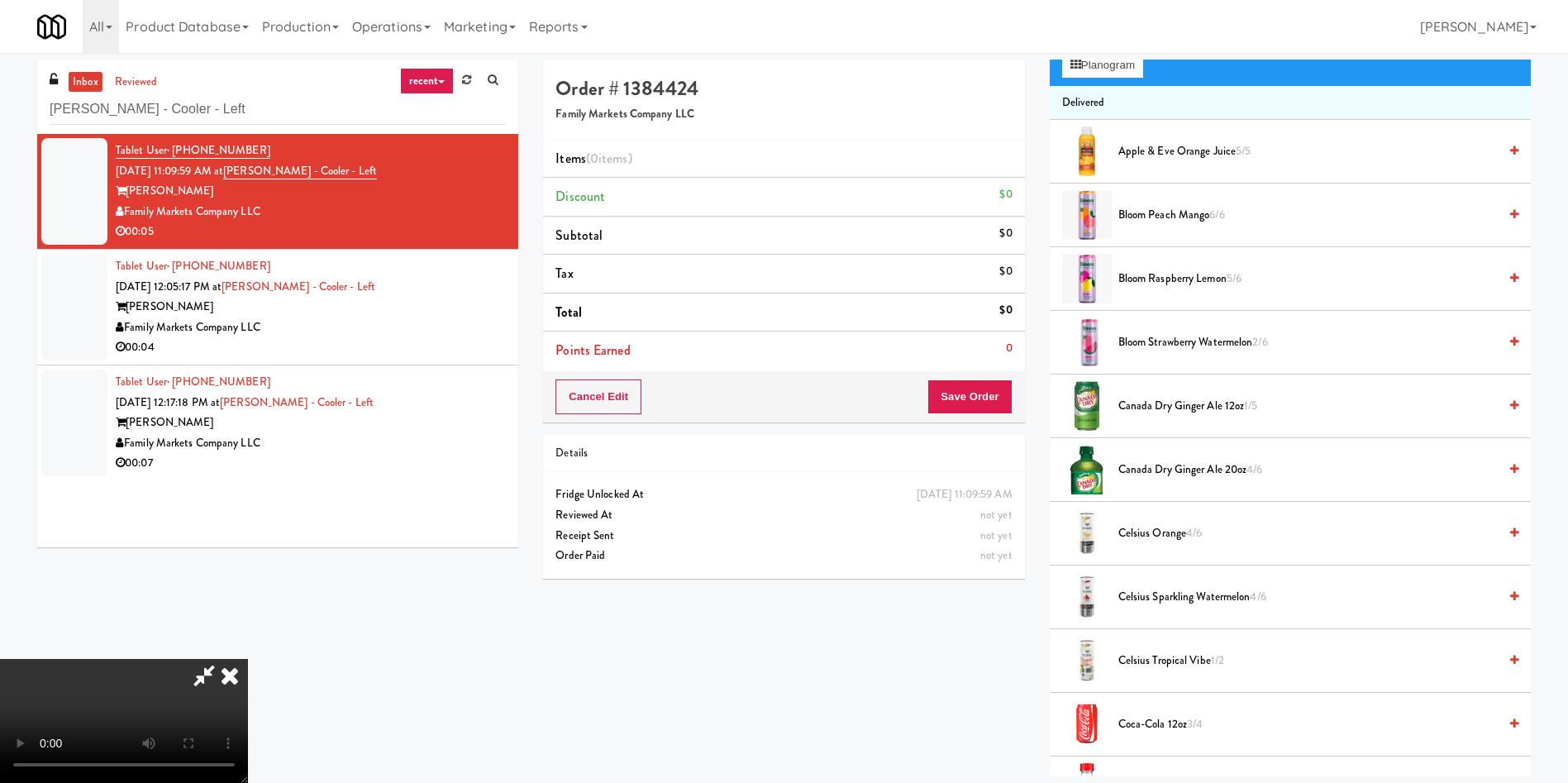
scroll to position [124, 0]
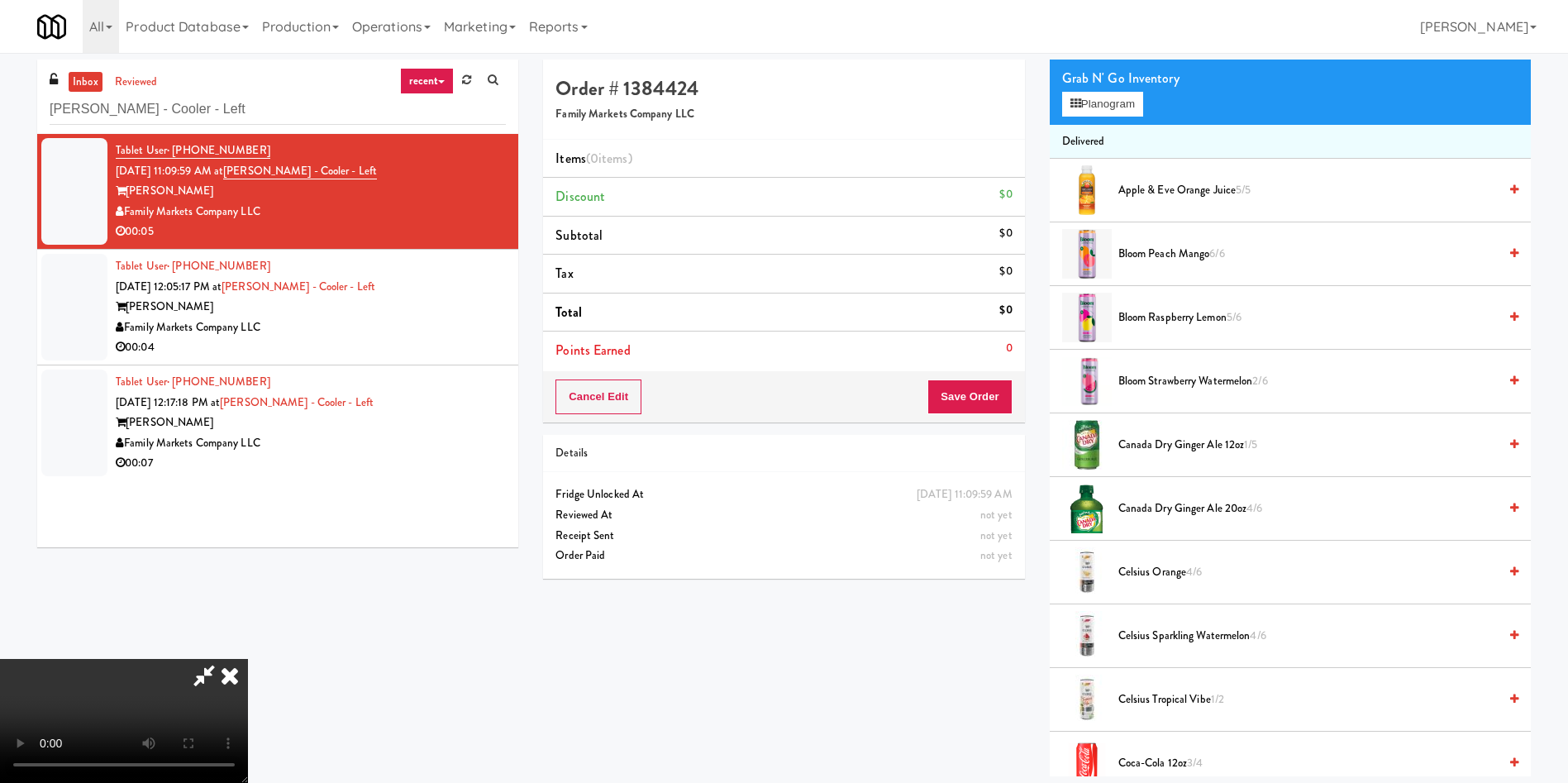
click at [248, 521] on video at bounding box center [124, 721] width 248 height 124
click at [1044, 92] on button "Planogram" at bounding box center [1102, 104] width 81 height 24
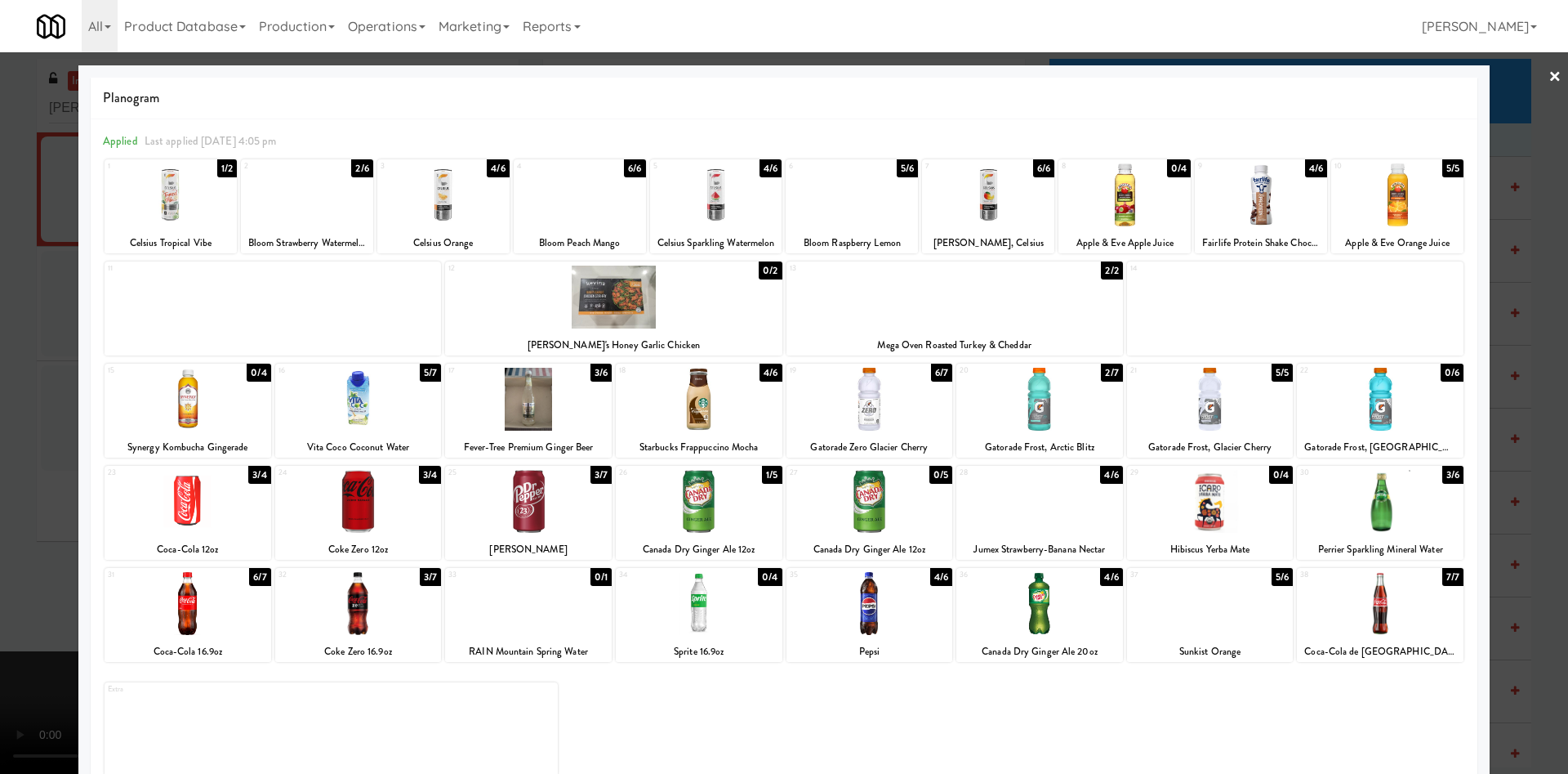
click at [280, 223] on div at bounding box center [306, 194] width 132 height 63
click at [22, 378] on div at bounding box center [784, 387] width 1568 height 774
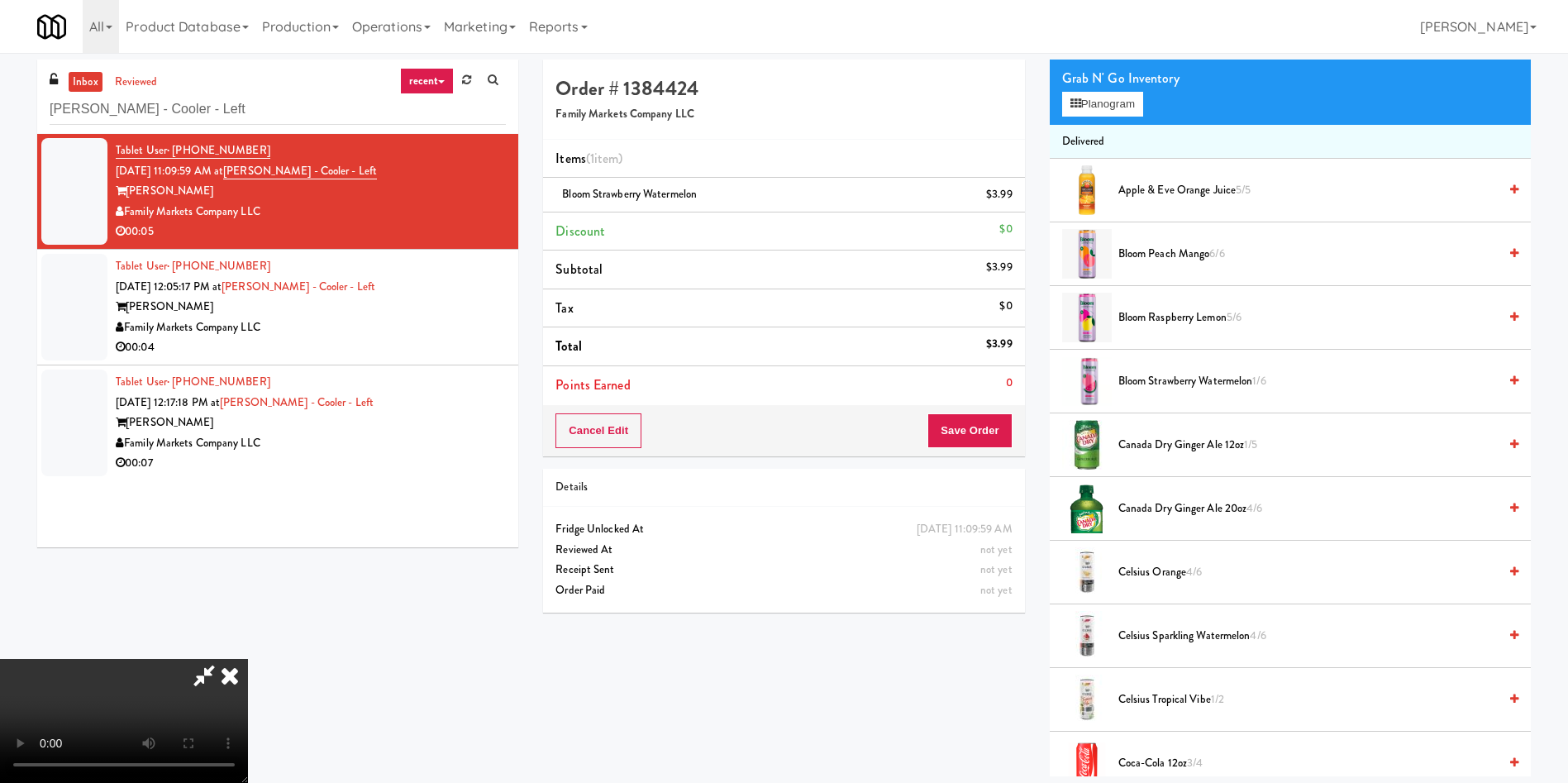
click at [248, 521] on video at bounding box center [124, 721] width 248 height 124
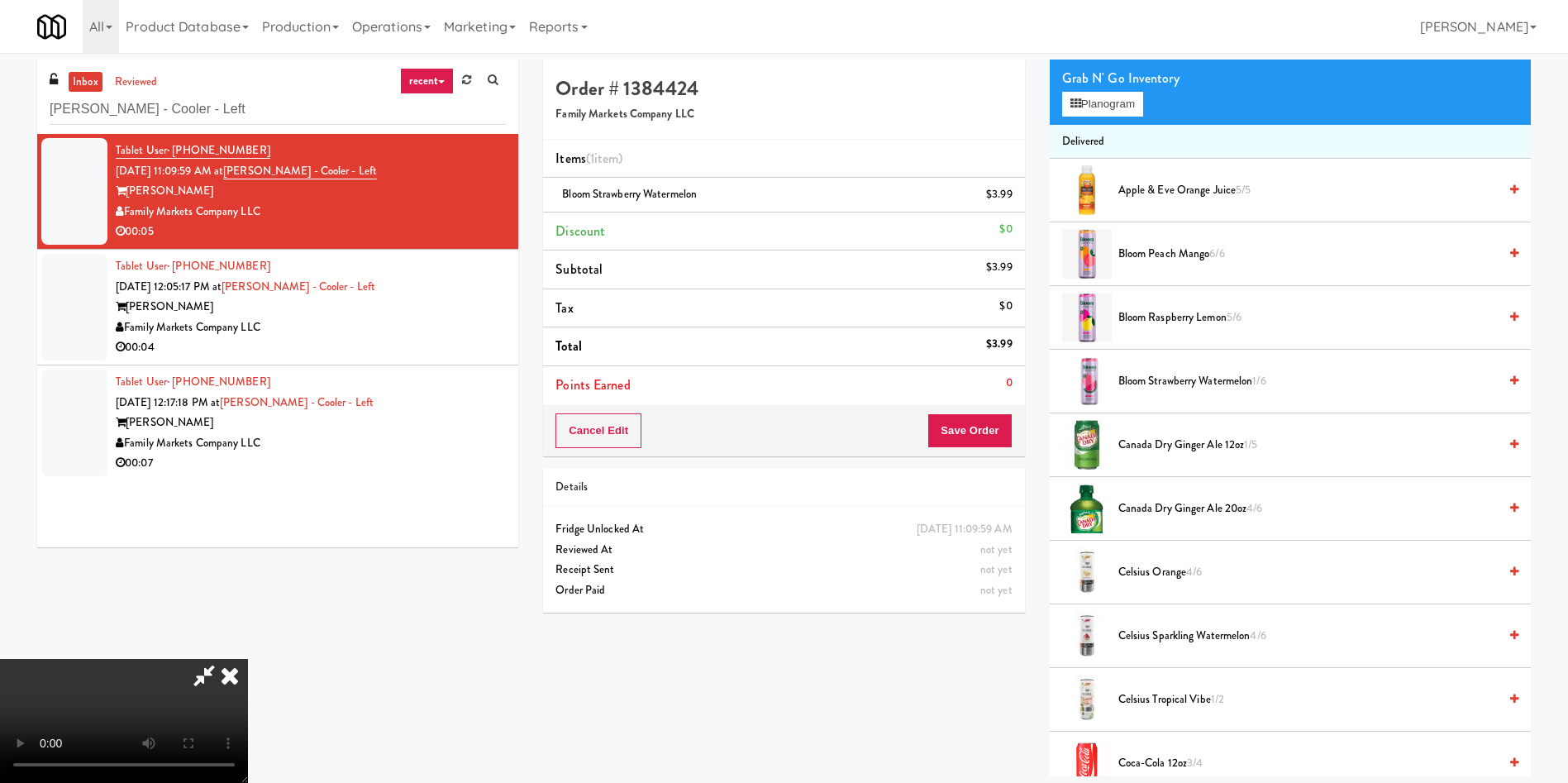
click at [248, 521] on video at bounding box center [124, 721] width 248 height 124
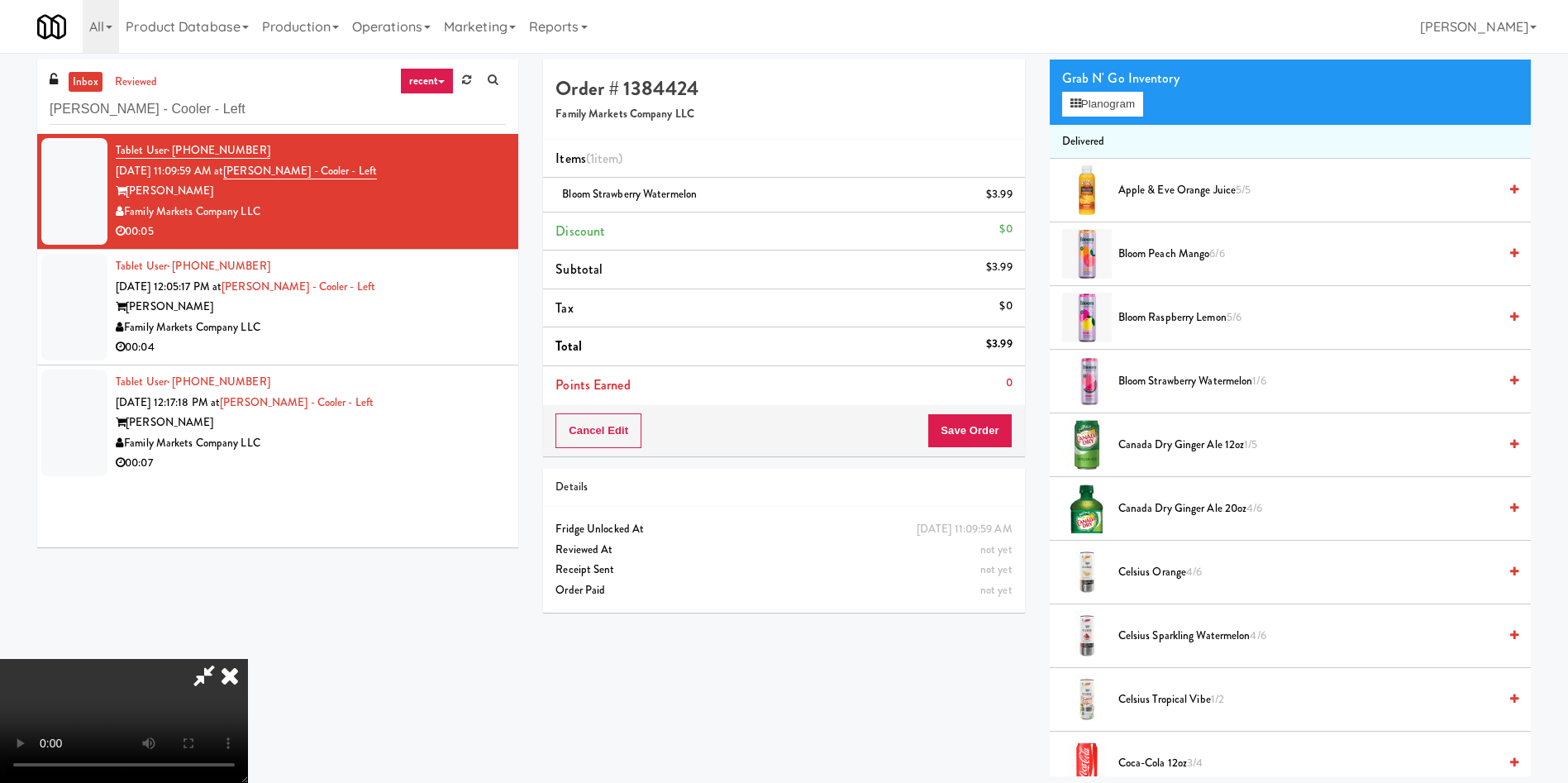
click at [248, 521] on video at bounding box center [124, 721] width 248 height 124
drag, startPoint x: 991, startPoint y: 431, endPoint x: 802, endPoint y: 416, distance: 189.6
click at [991, 433] on button "Save Order" at bounding box center [969, 431] width 85 height 35
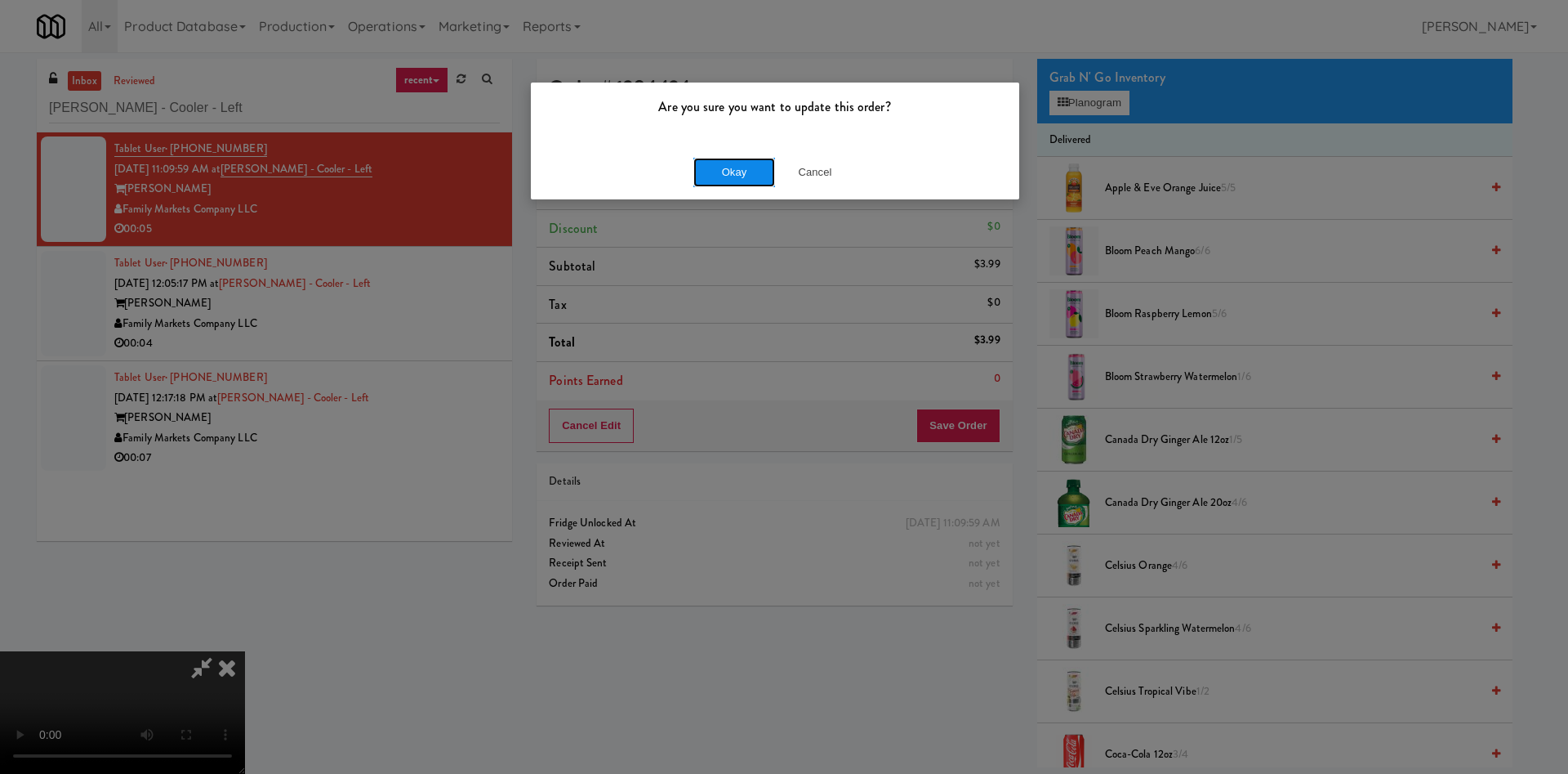
click at [726, 165] on button "Okay" at bounding box center [734, 173] width 82 height 29
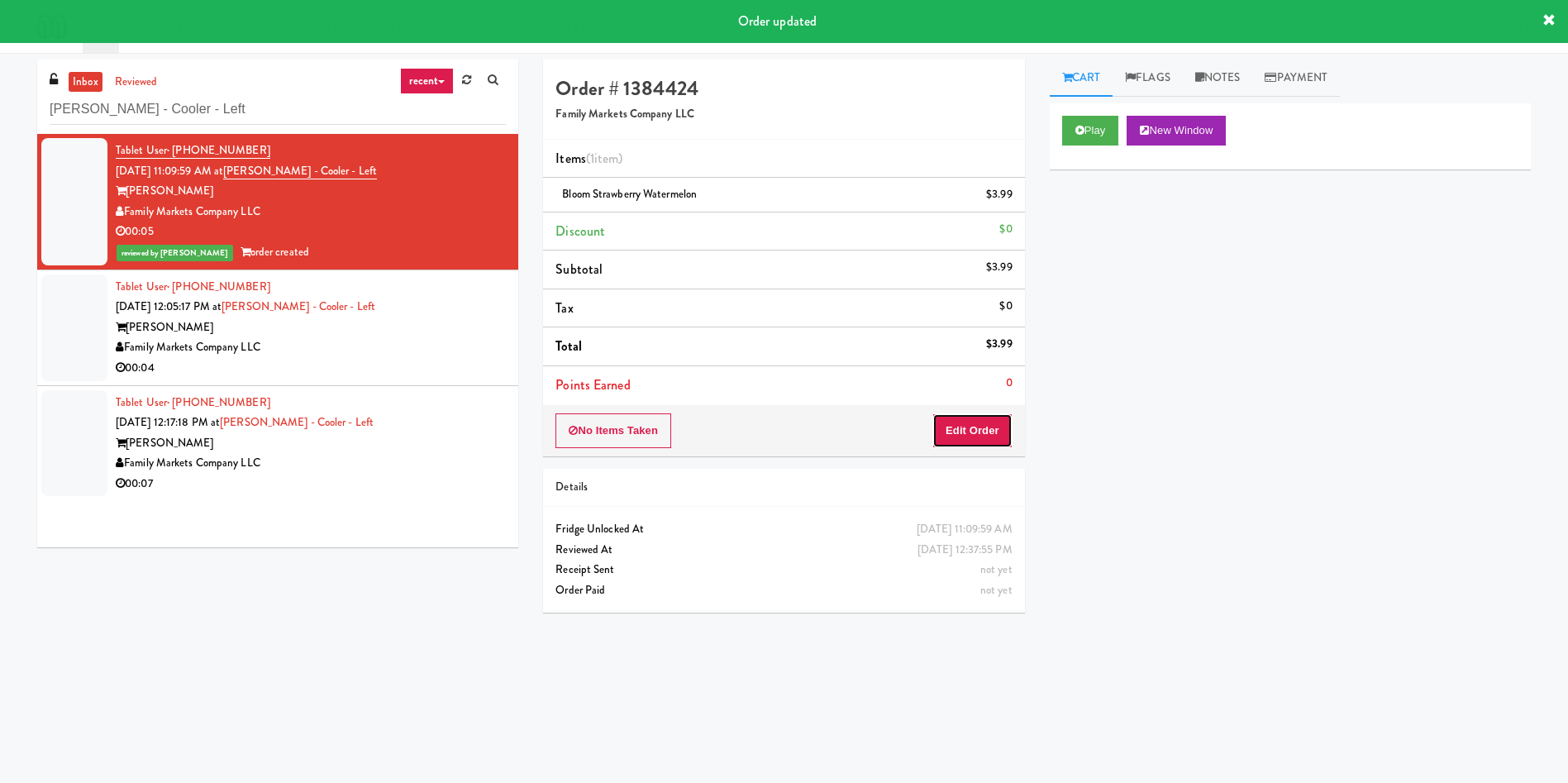
click at [977, 419] on button "Edit Order" at bounding box center [972, 431] width 80 height 35
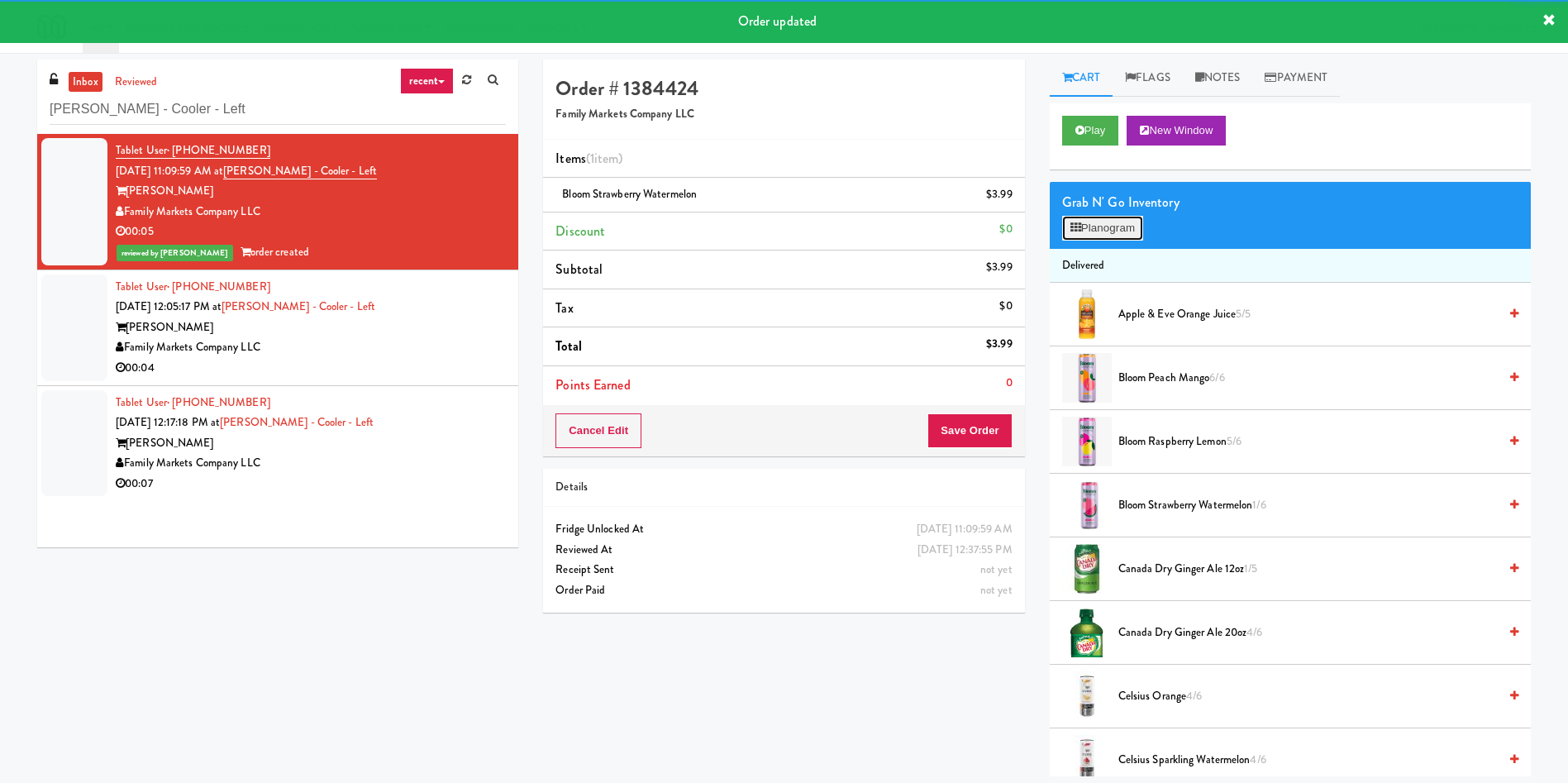
click at [1044, 226] on button "Planogram" at bounding box center [1102, 228] width 81 height 24
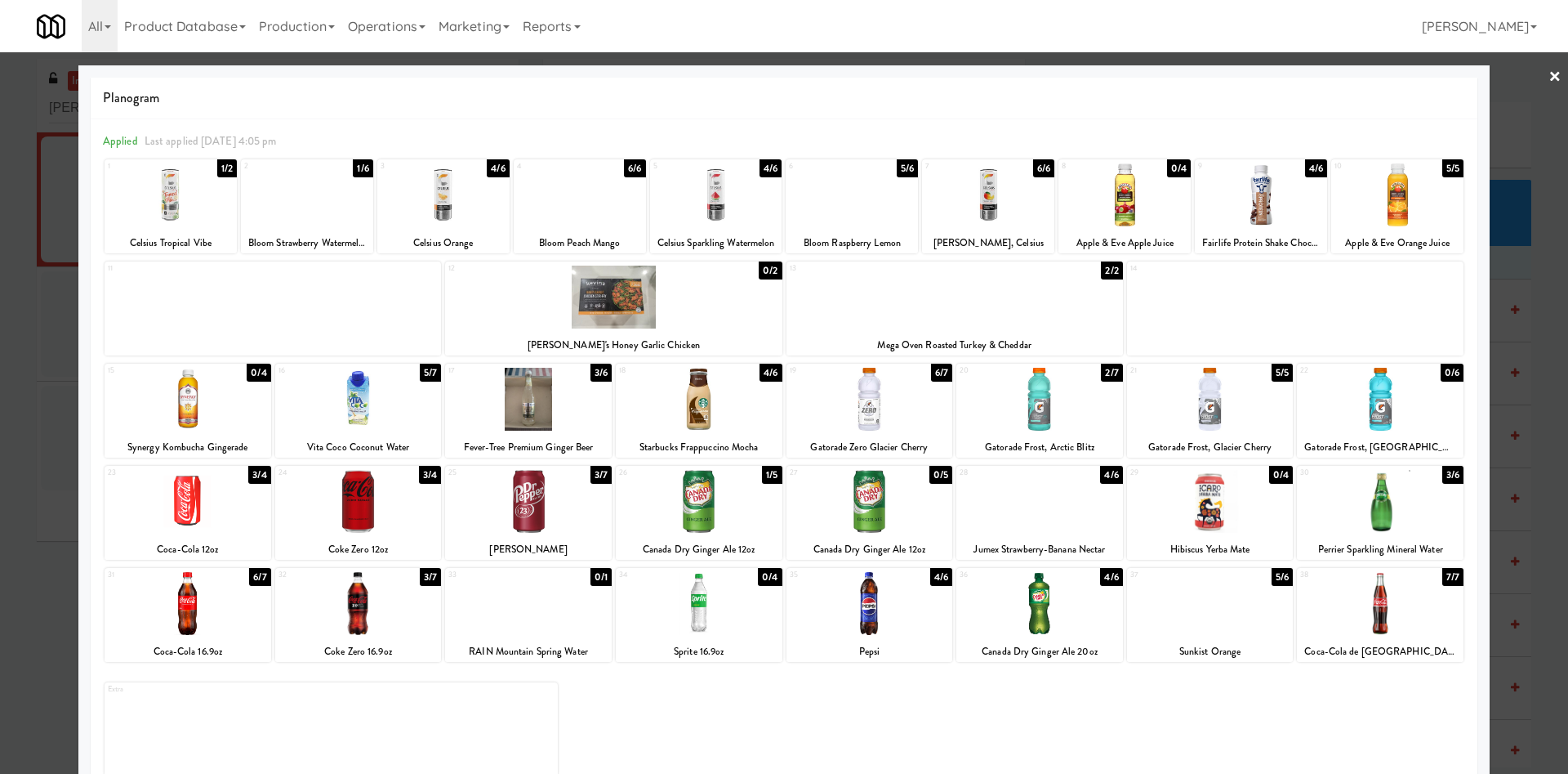
click at [1032, 128] on div at bounding box center [784, 387] width 1568 height 774
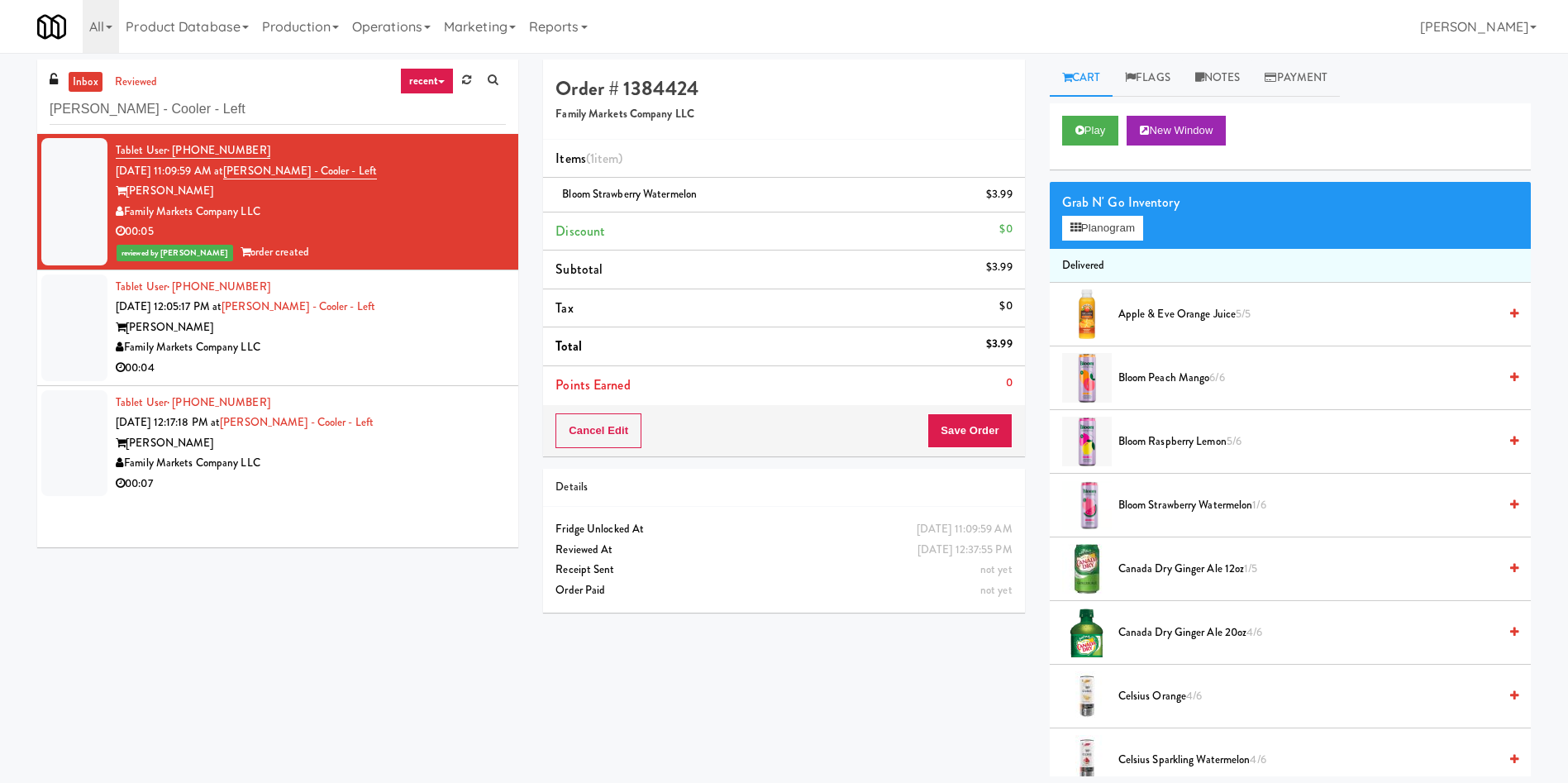
click at [64, 349] on div at bounding box center [74, 327] width 66 height 106
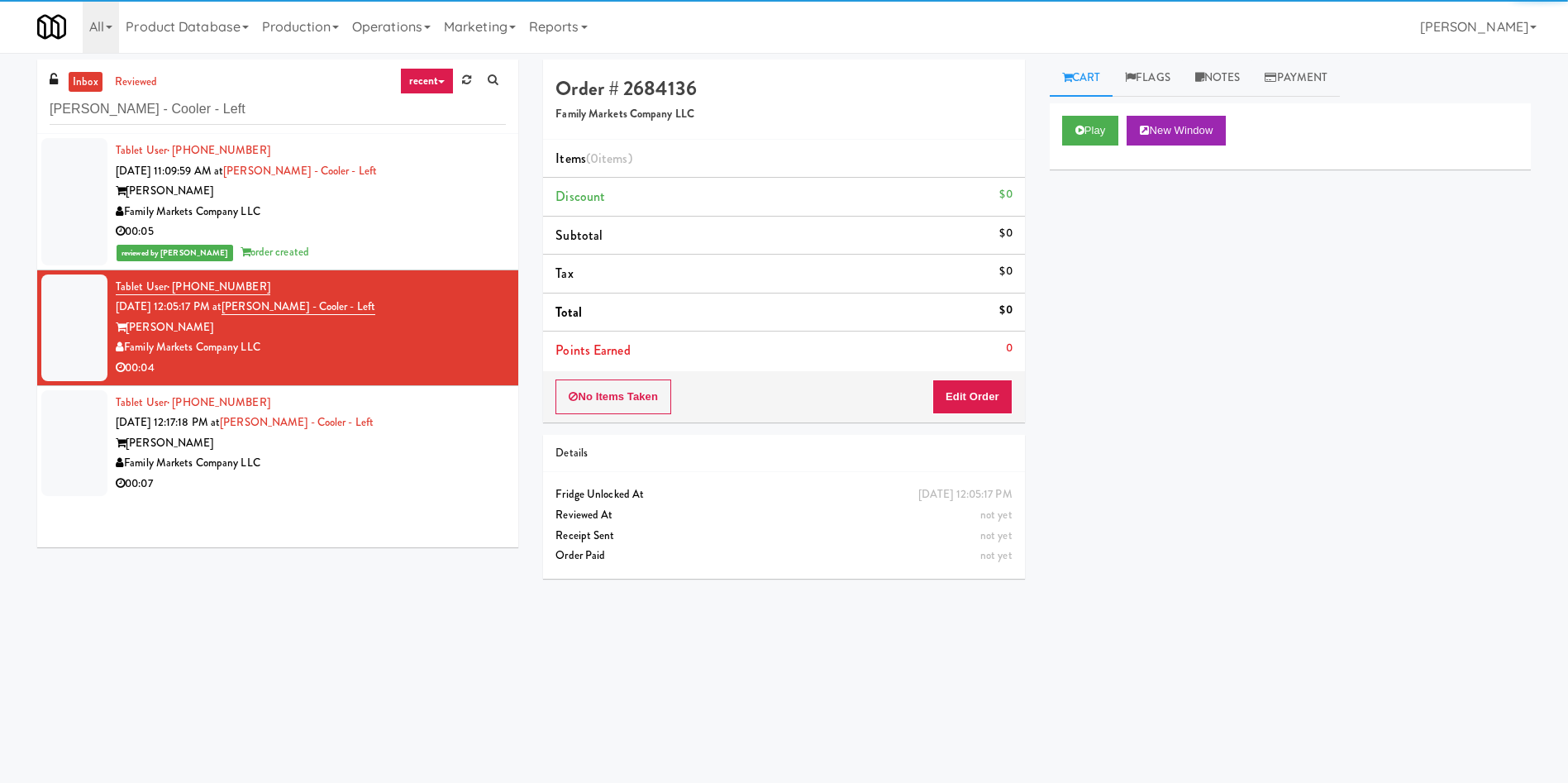
click at [1044, 148] on div "Play New Window" at bounding box center [1290, 136] width 481 height 66
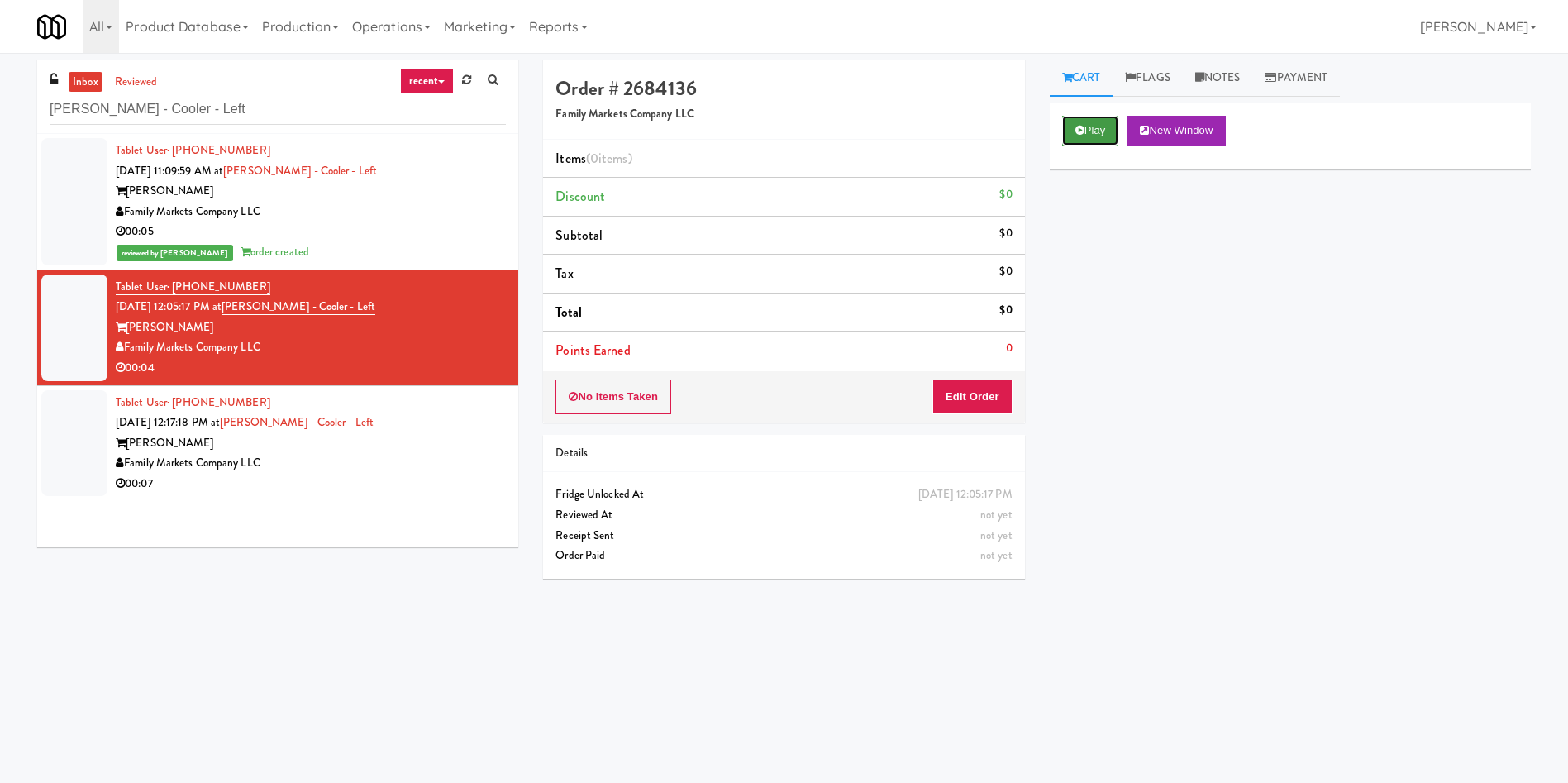
click at [1044, 133] on button "Play" at bounding box center [1090, 131] width 57 height 30
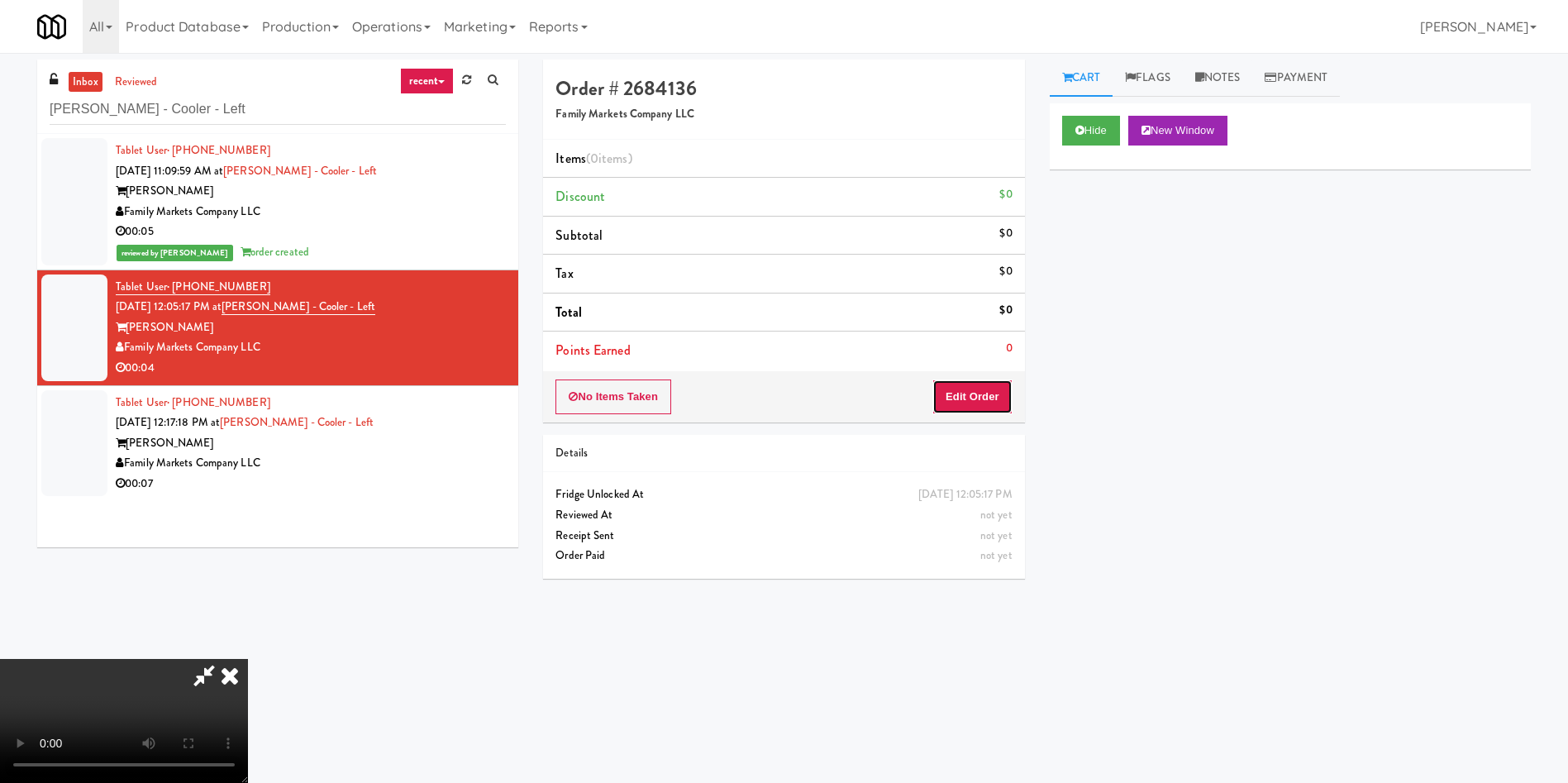
click at [967, 383] on button "Edit Order" at bounding box center [972, 397] width 80 height 35
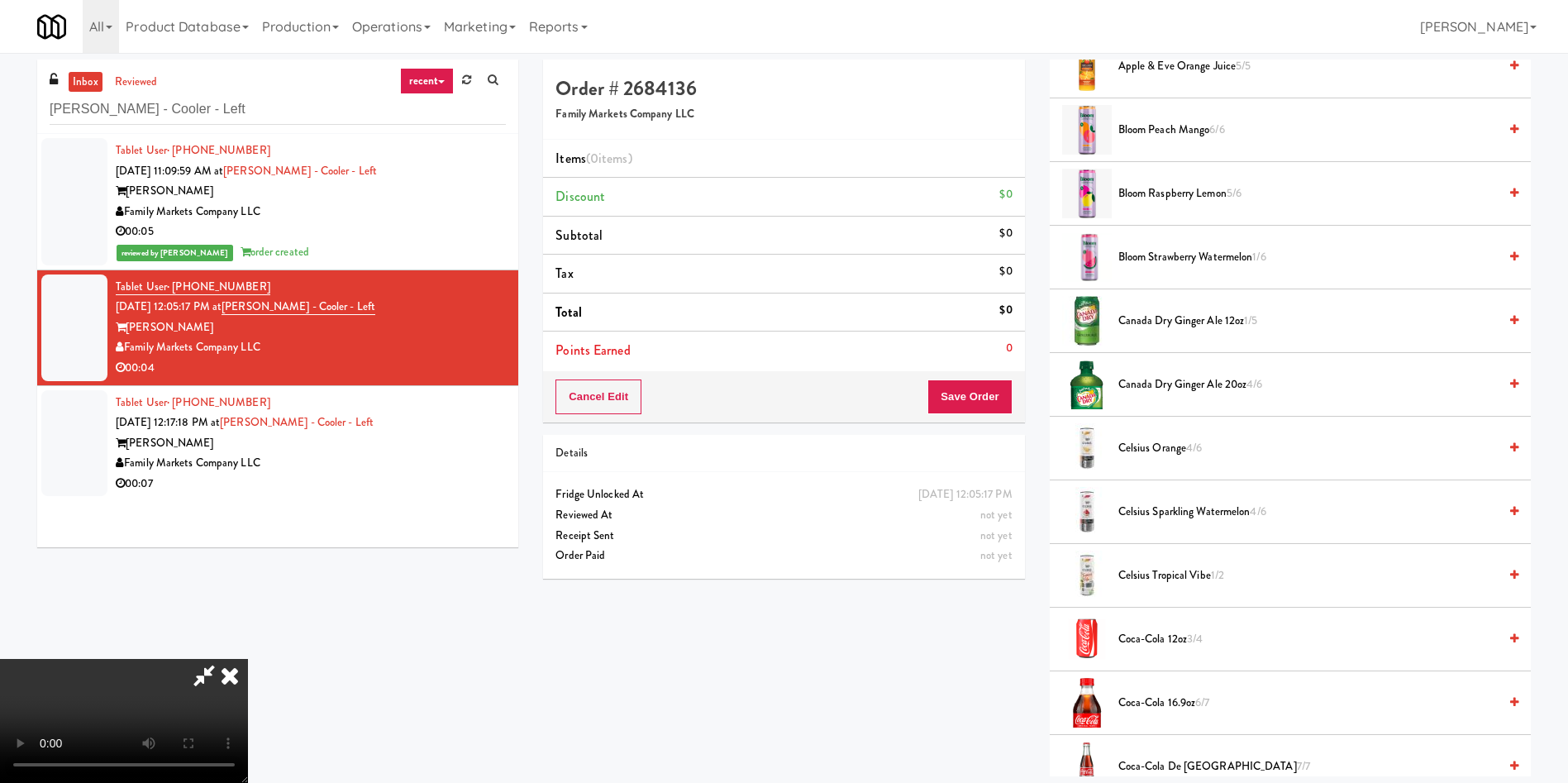
scroll to position [243, 0]
click at [248, 521] on video at bounding box center [124, 721] width 248 height 124
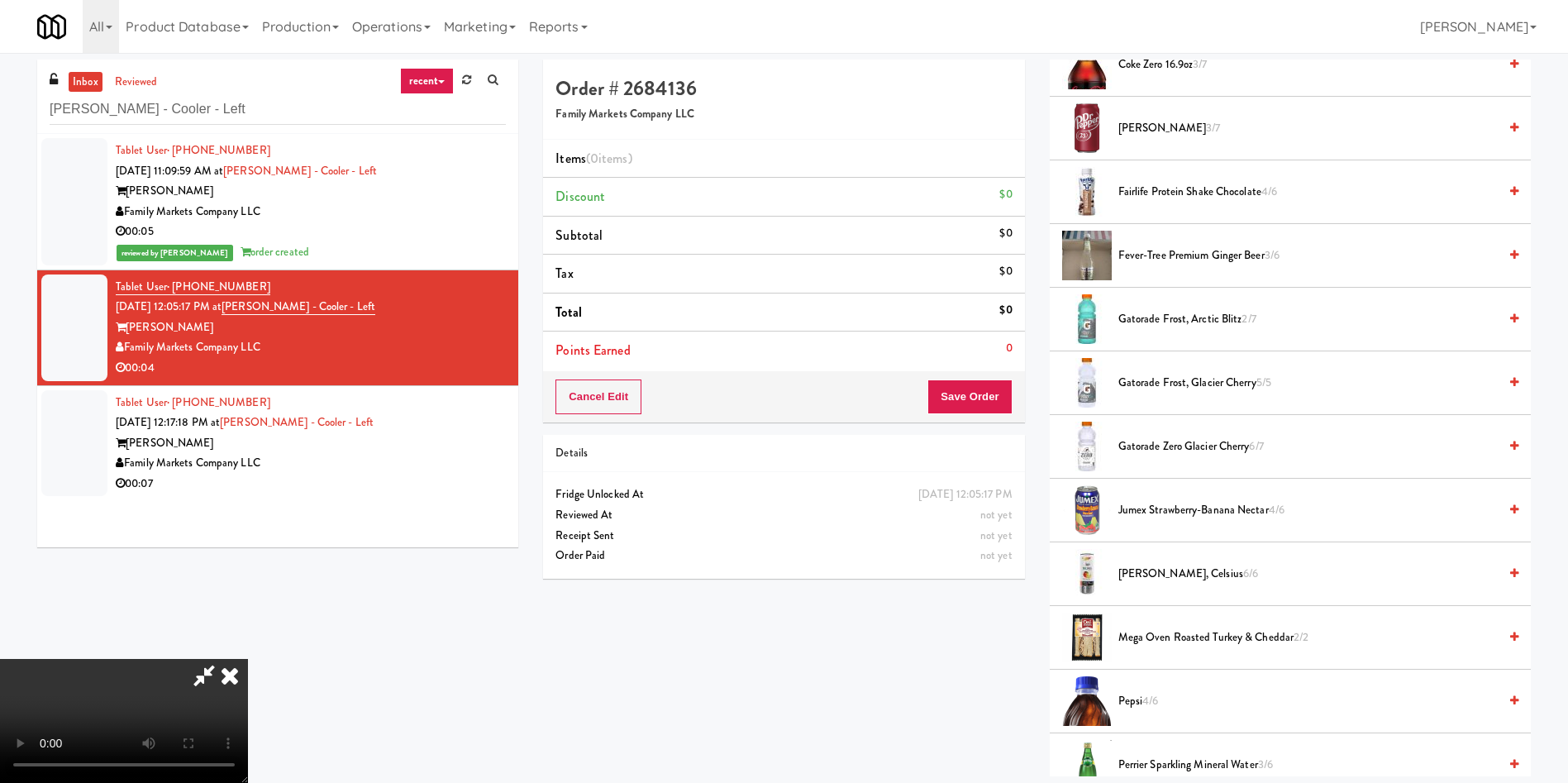
scroll to position [1116, 0]
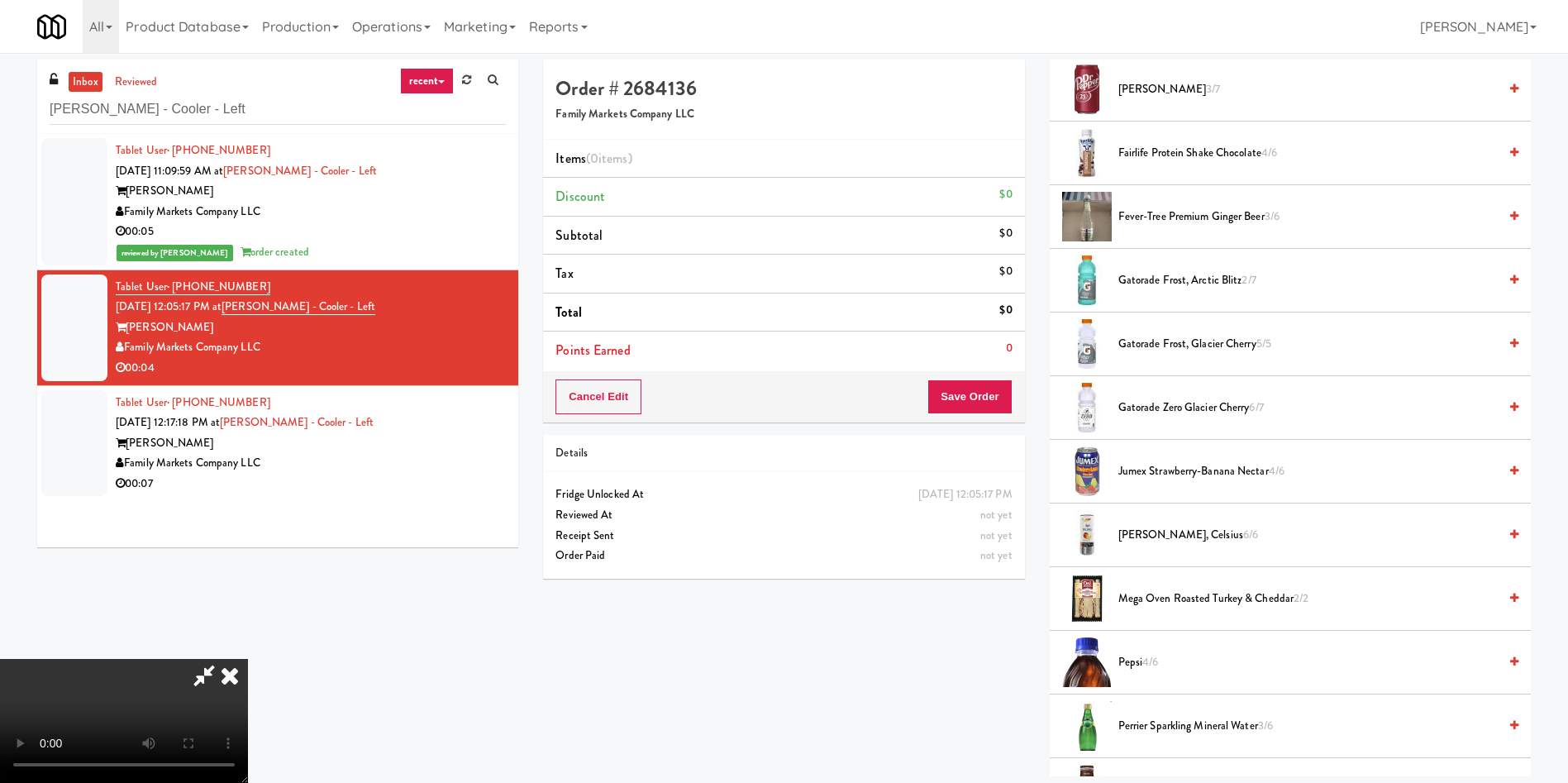
click at [1044, 271] on span "Gatorade Frost, Arctic Blitz 2/7" at bounding box center [1307, 281] width 380 height 21
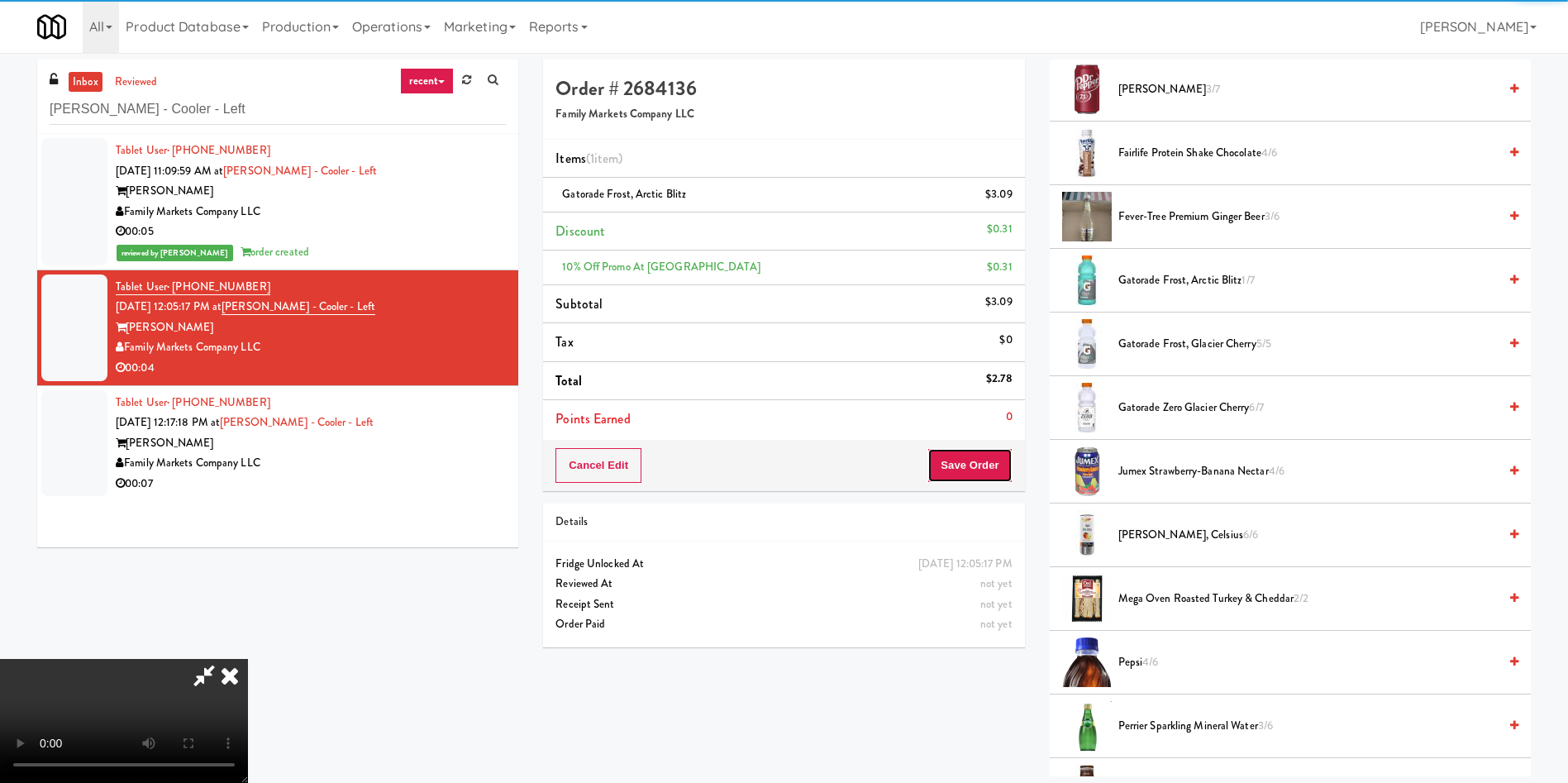
click at [987, 442] on div "Cancel Edit Save Order" at bounding box center [783, 465] width 481 height 52
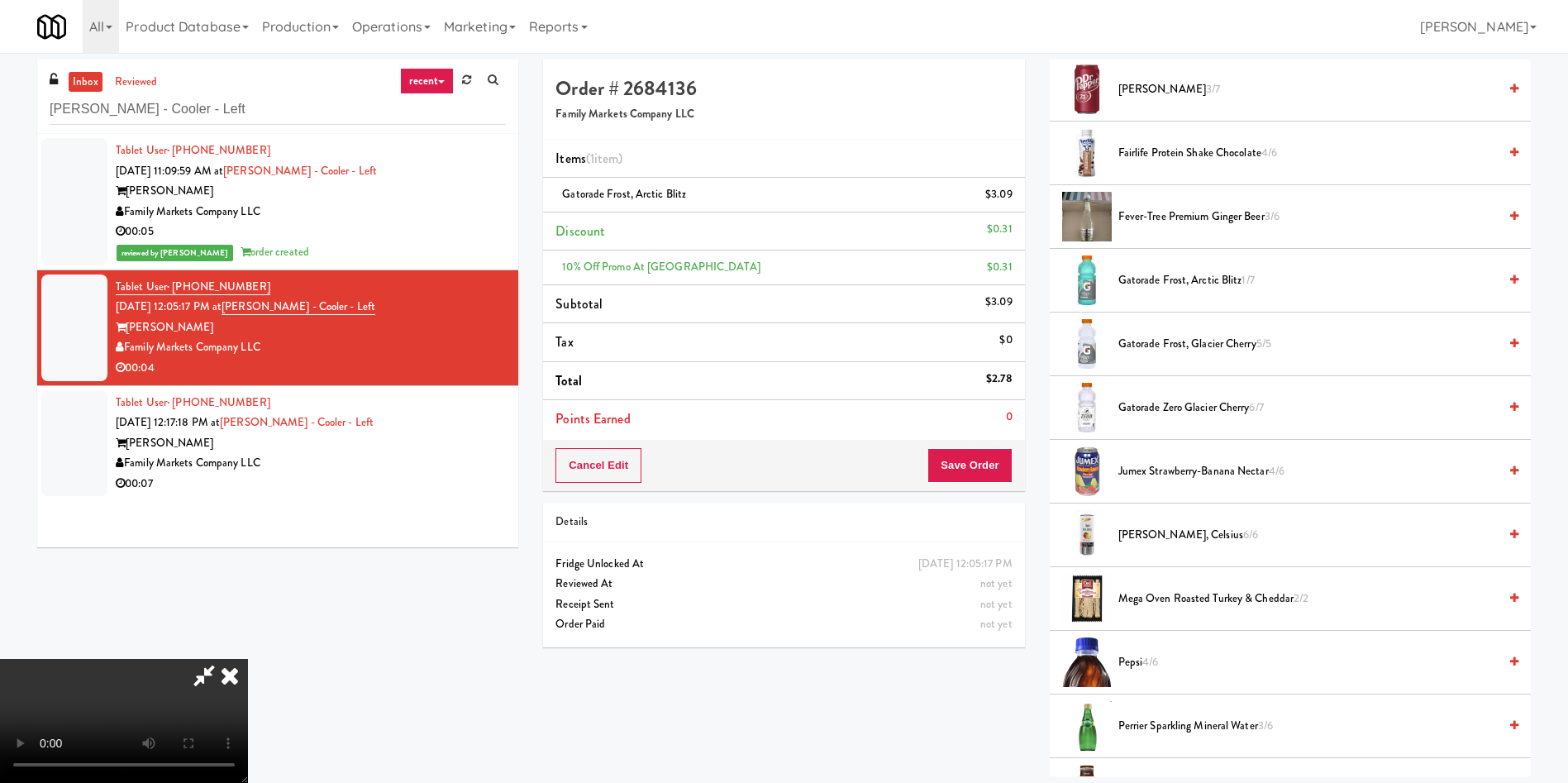
click at [978, 484] on div "Cancel Edit Save Order" at bounding box center [783, 465] width 481 height 52
click at [982, 475] on button "Save Order" at bounding box center [969, 465] width 85 height 35
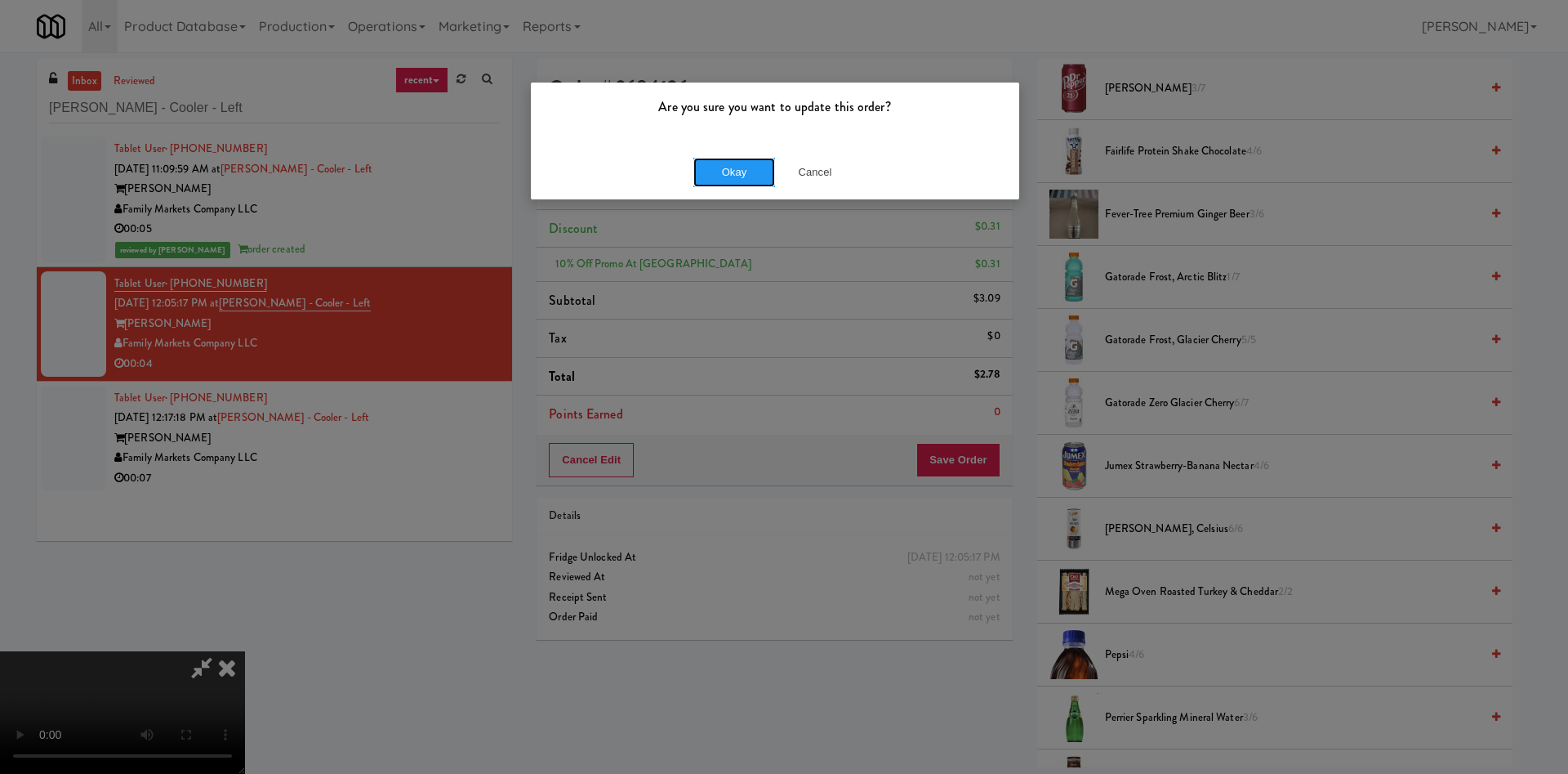
drag, startPoint x: 751, startPoint y: 173, endPoint x: 900, endPoint y: 443, distance: 308.4
click at [750, 173] on button "Okay" at bounding box center [734, 173] width 82 height 29
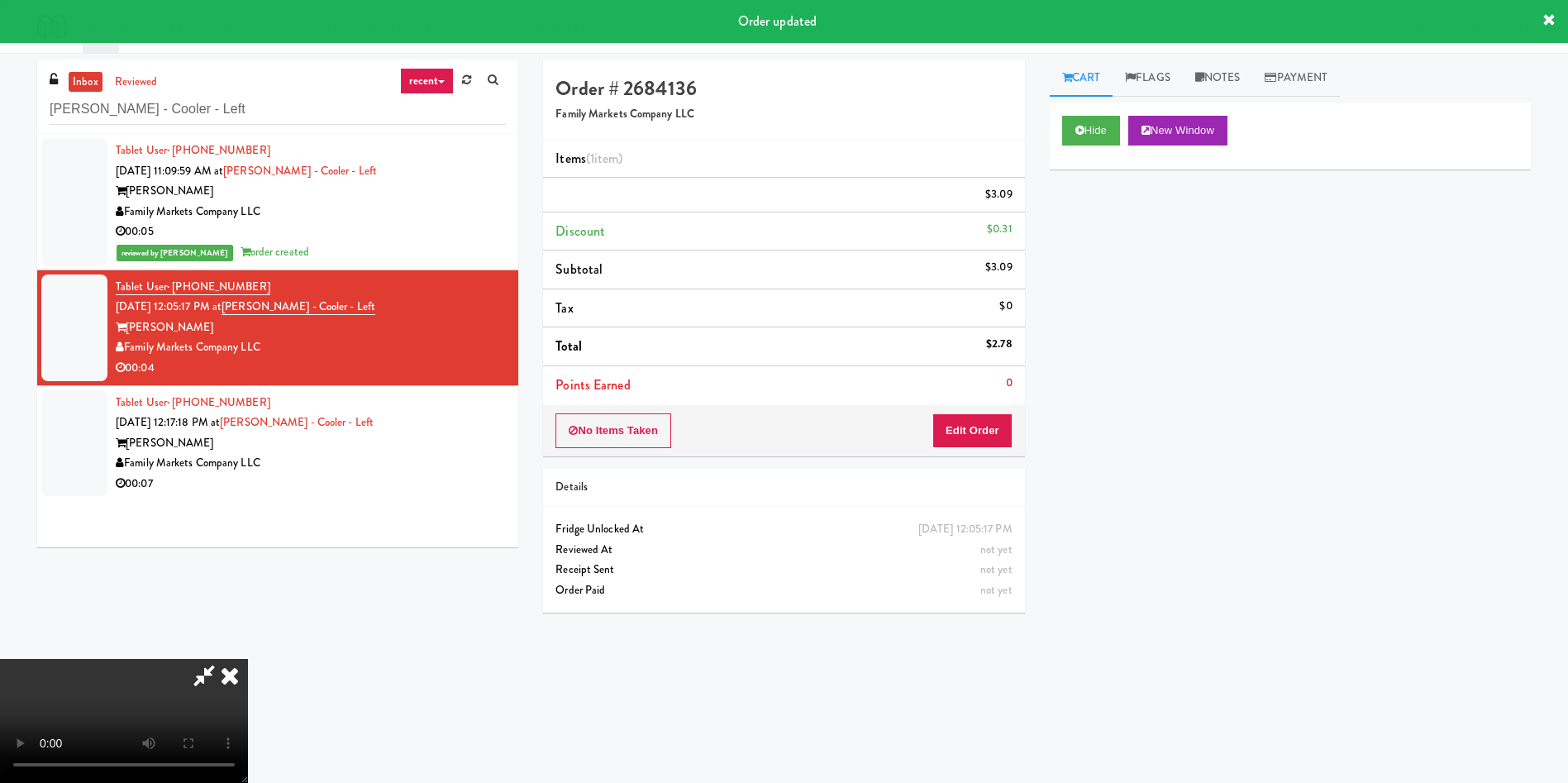
scroll to position [0, 0]
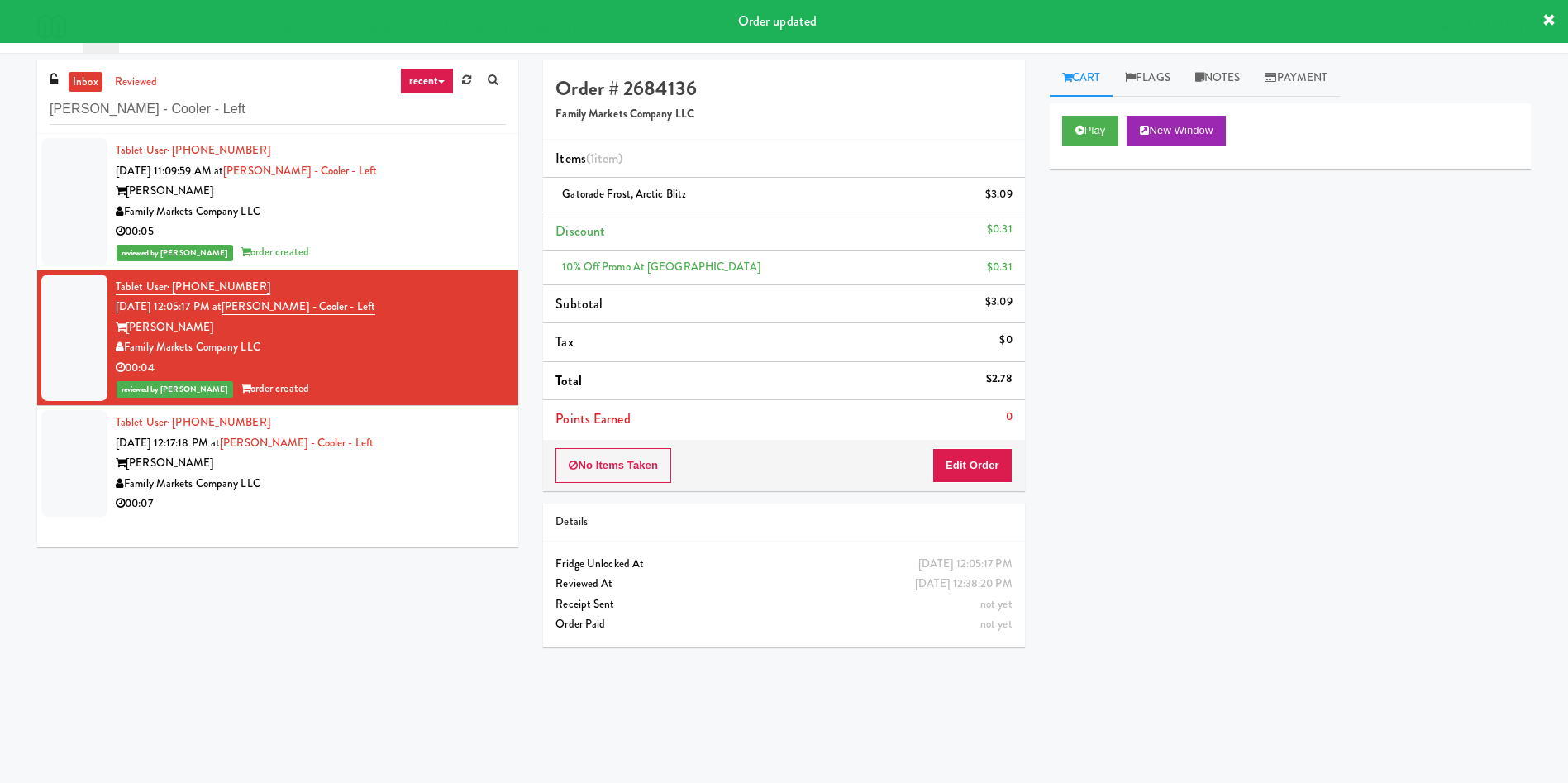
click at [65, 472] on div at bounding box center [74, 464] width 66 height 106
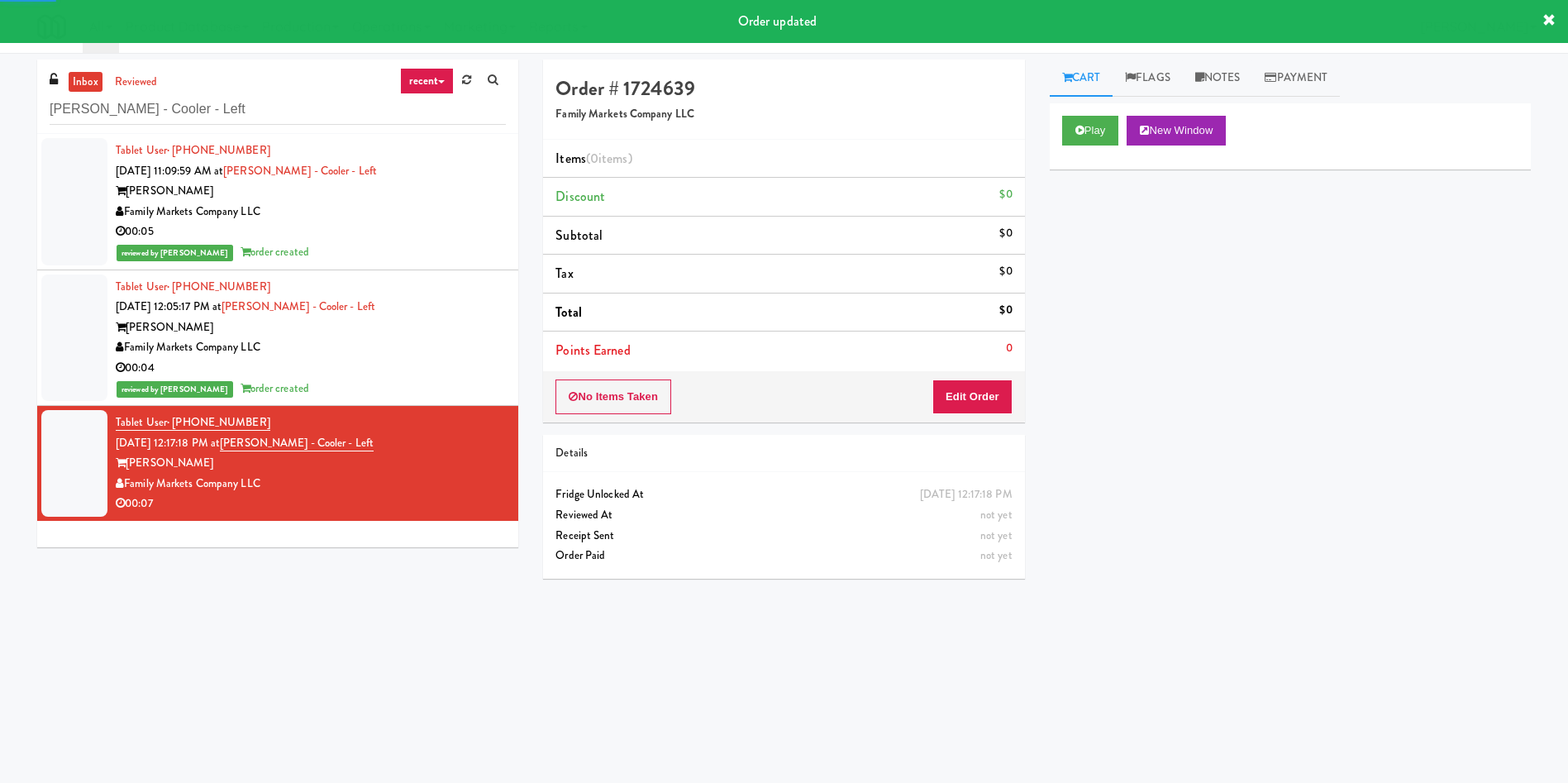
click at [1044, 129] on div "Play New Window" at bounding box center [1290, 136] width 481 height 66
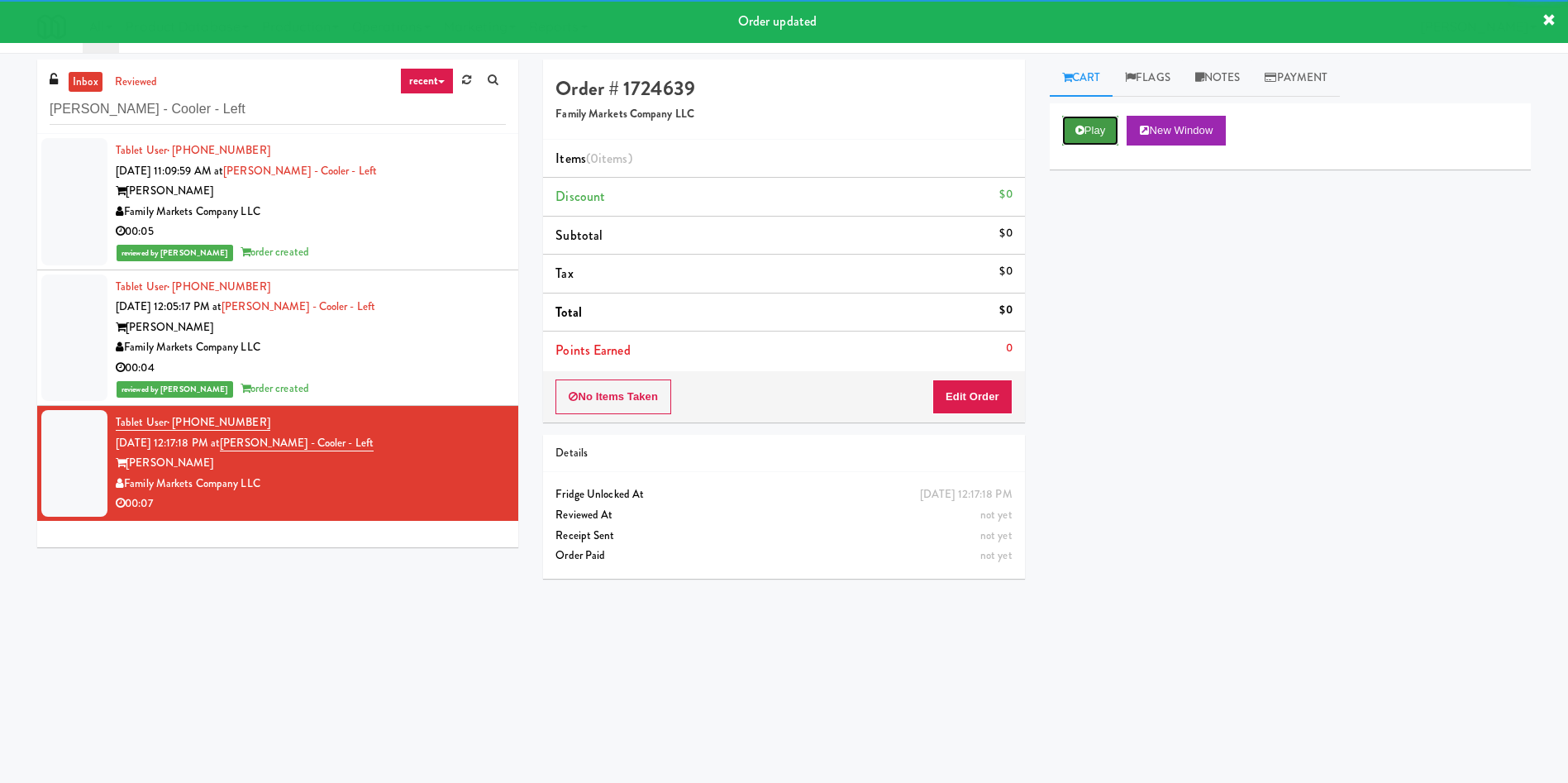
click at [1044, 138] on button "Play" at bounding box center [1090, 131] width 57 height 30
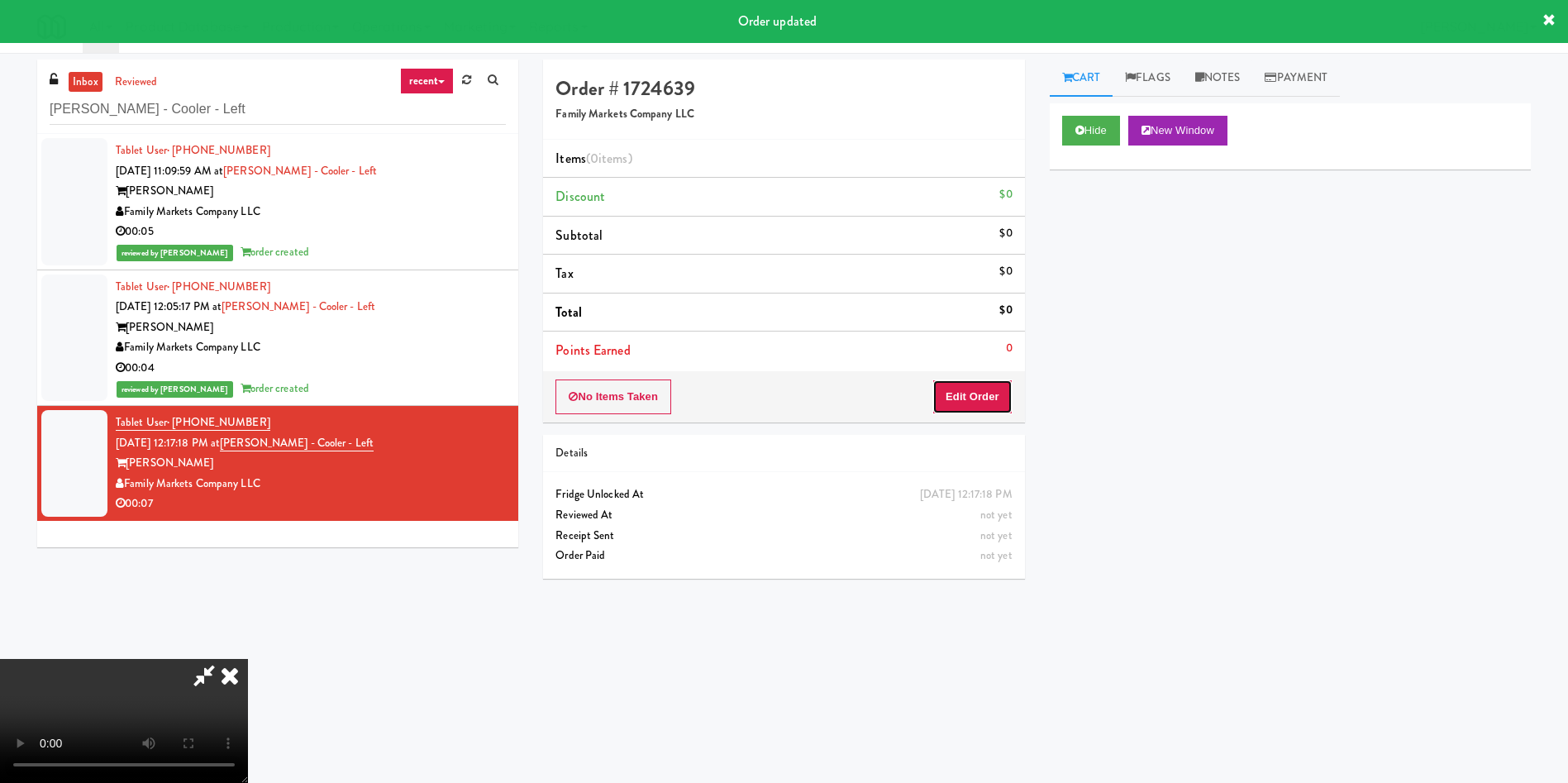
click at [956, 408] on button "Edit Order" at bounding box center [972, 397] width 80 height 35
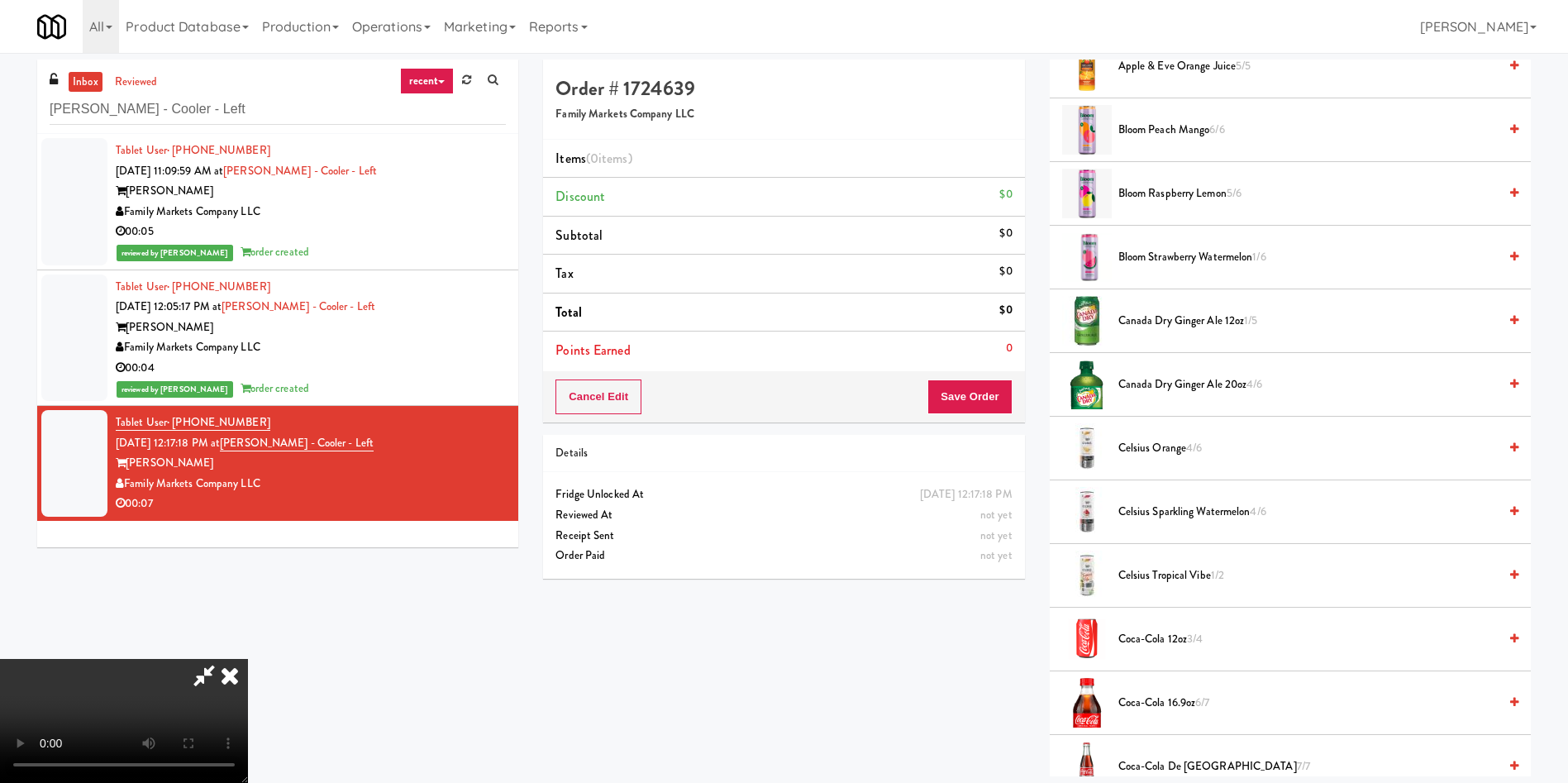
scroll to position [124, 0]
click at [248, 521] on video at bounding box center [124, 721] width 248 height 124
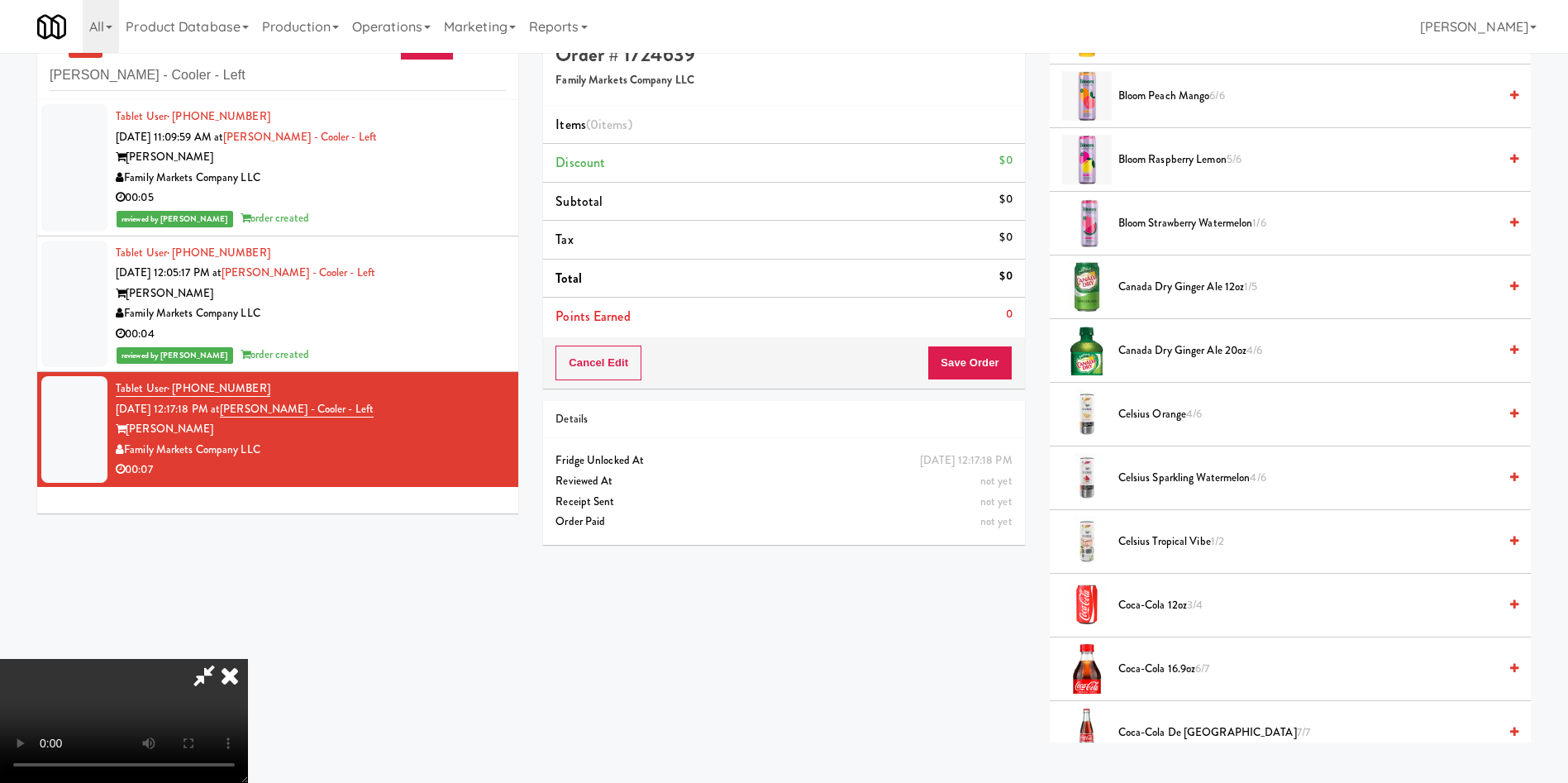
scroll to position [53, 0]
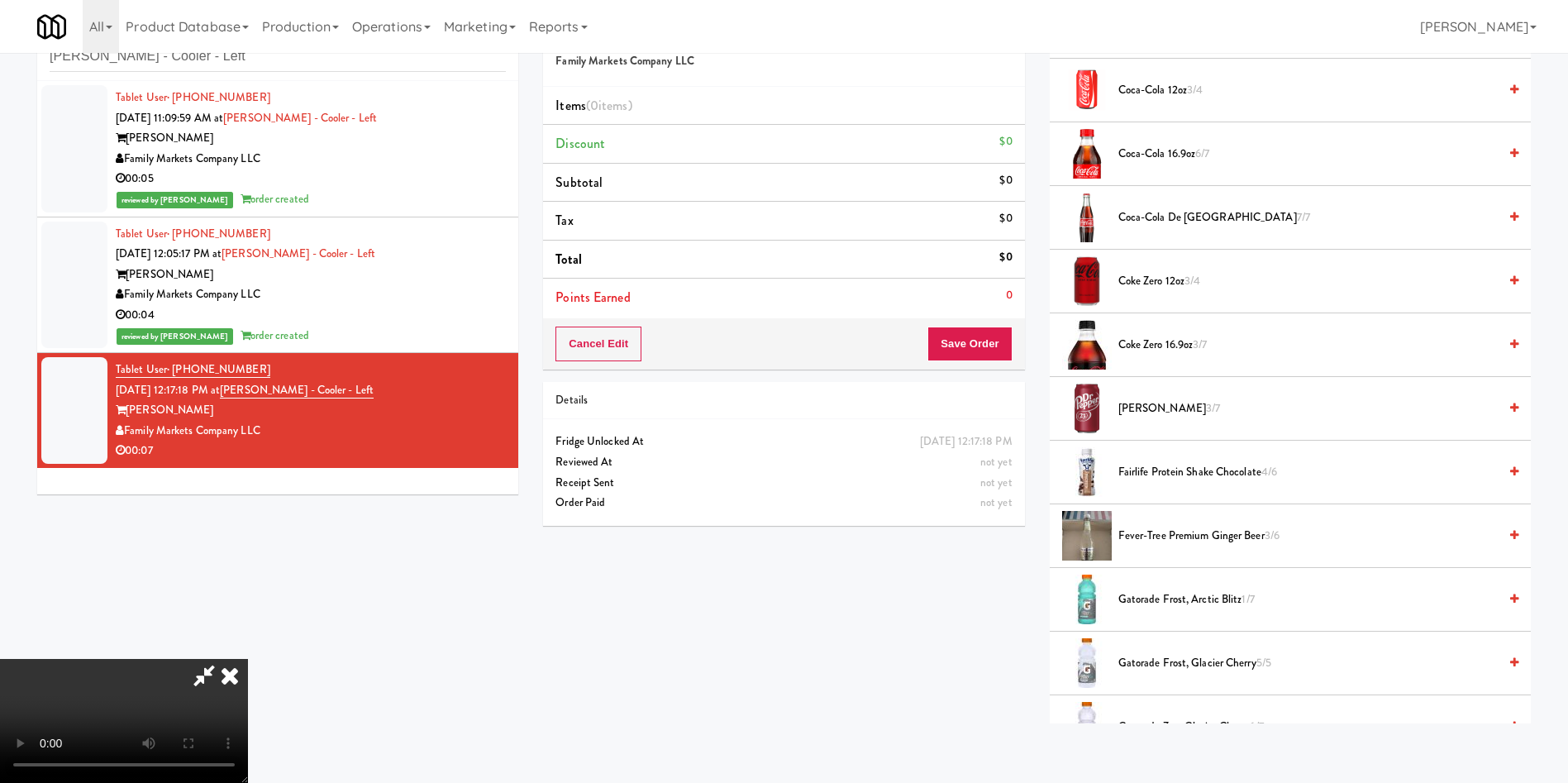
click at [248, 521] on video at bounding box center [124, 721] width 248 height 124
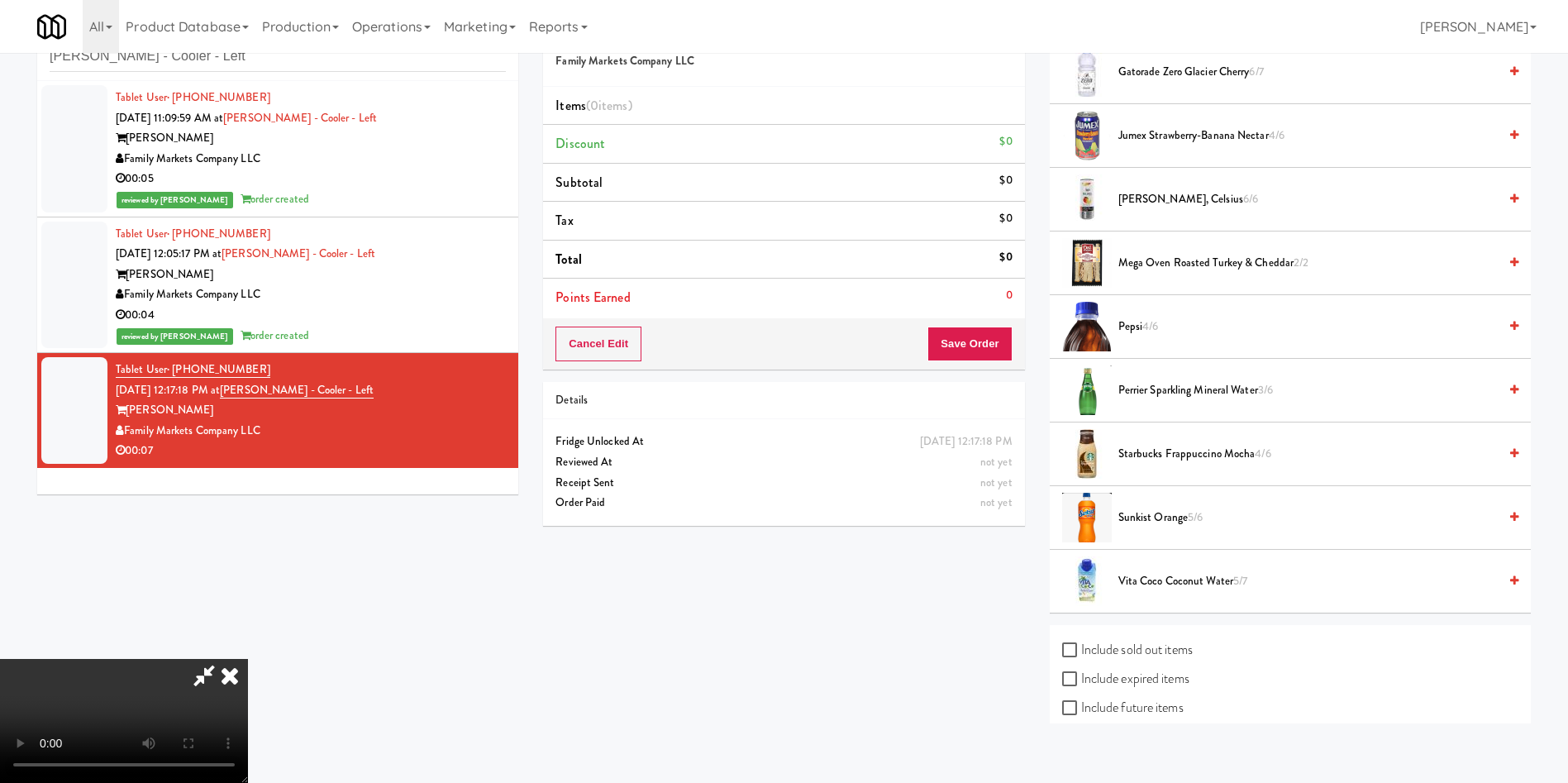
scroll to position [1480, 0]
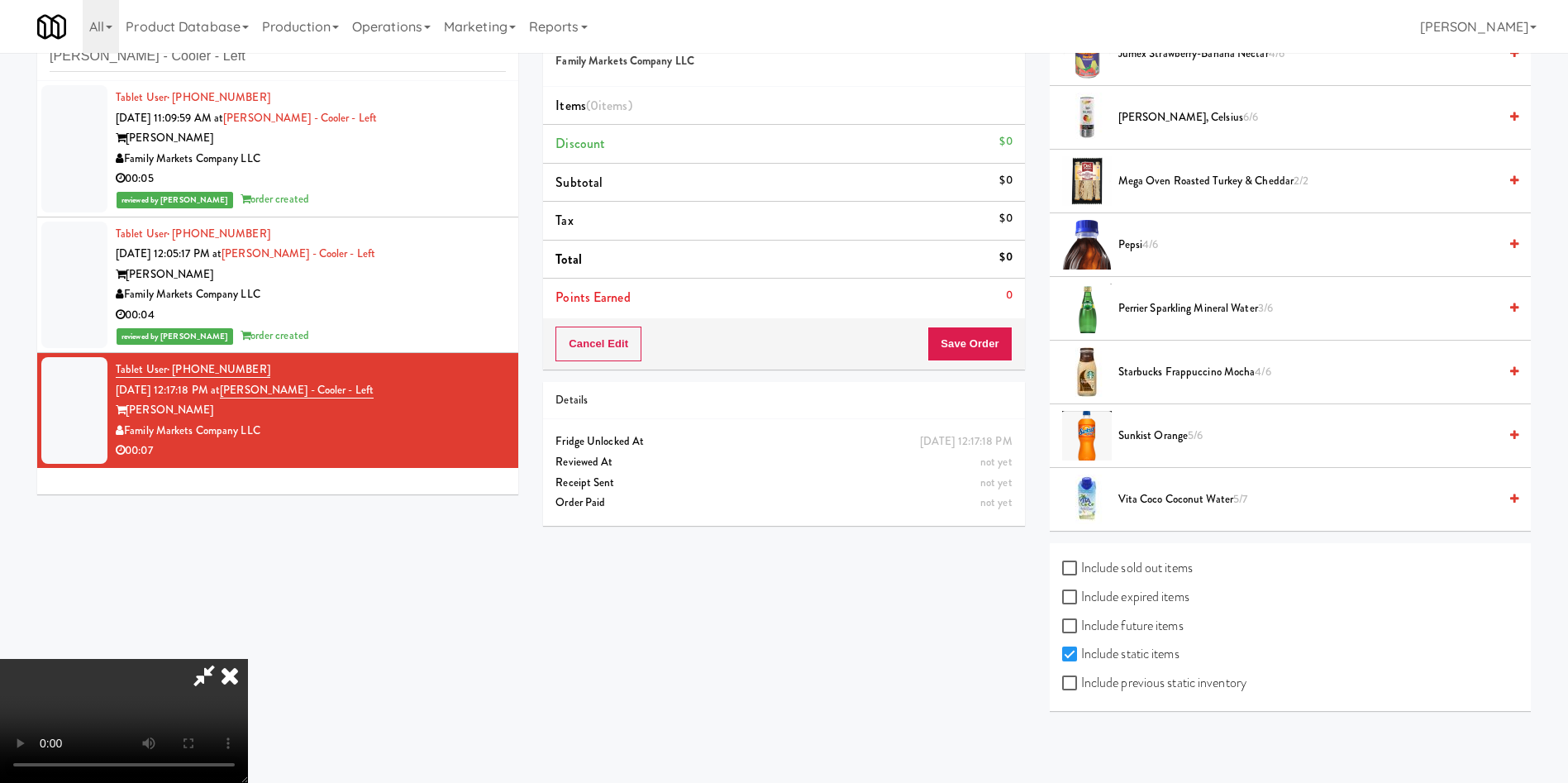
click at [1044, 501] on span "Vita Coco Coconut Water 5/7" at bounding box center [1307, 500] width 380 height 21
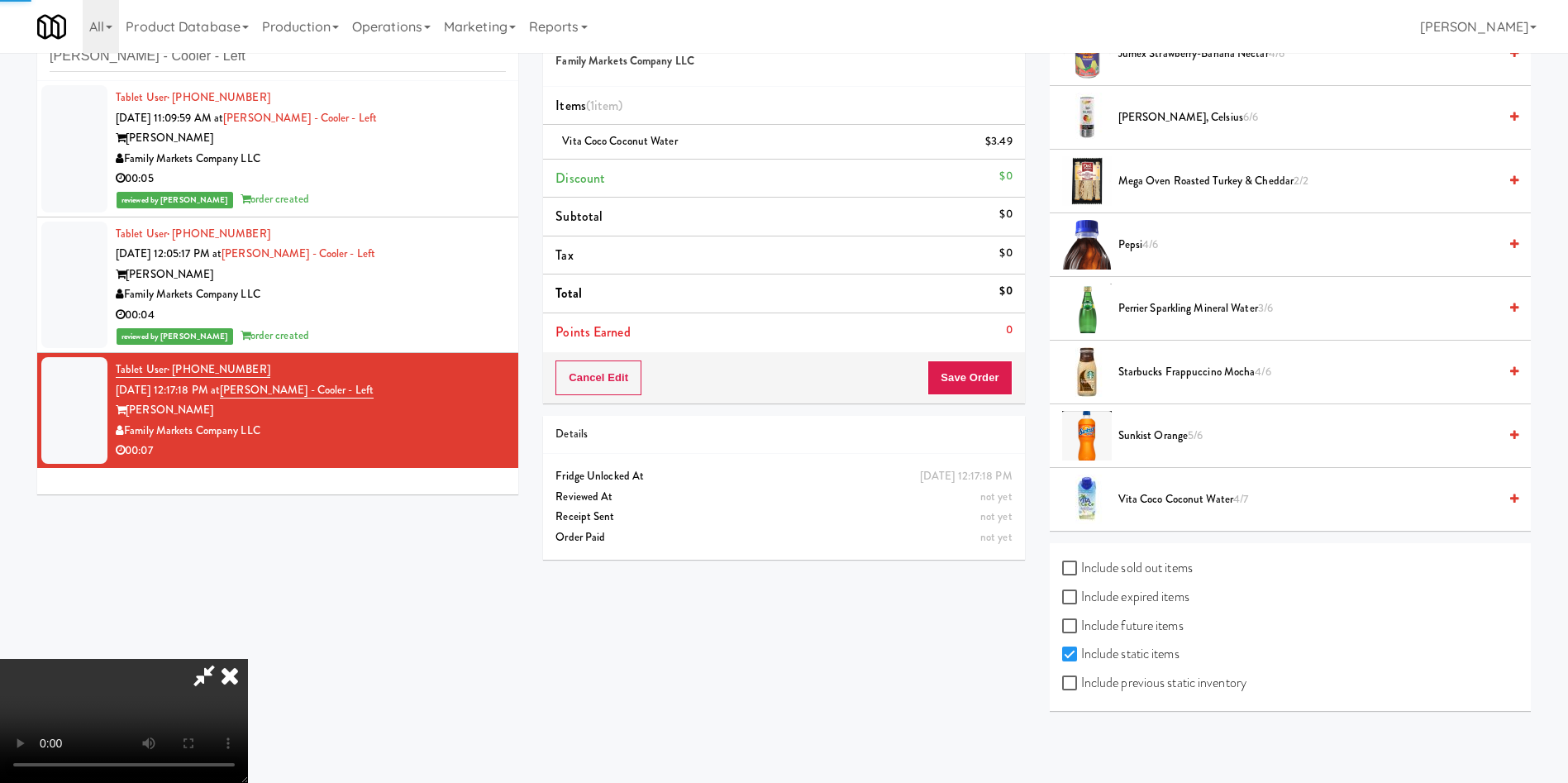
click at [248, 521] on video at bounding box center [124, 721] width 248 height 124
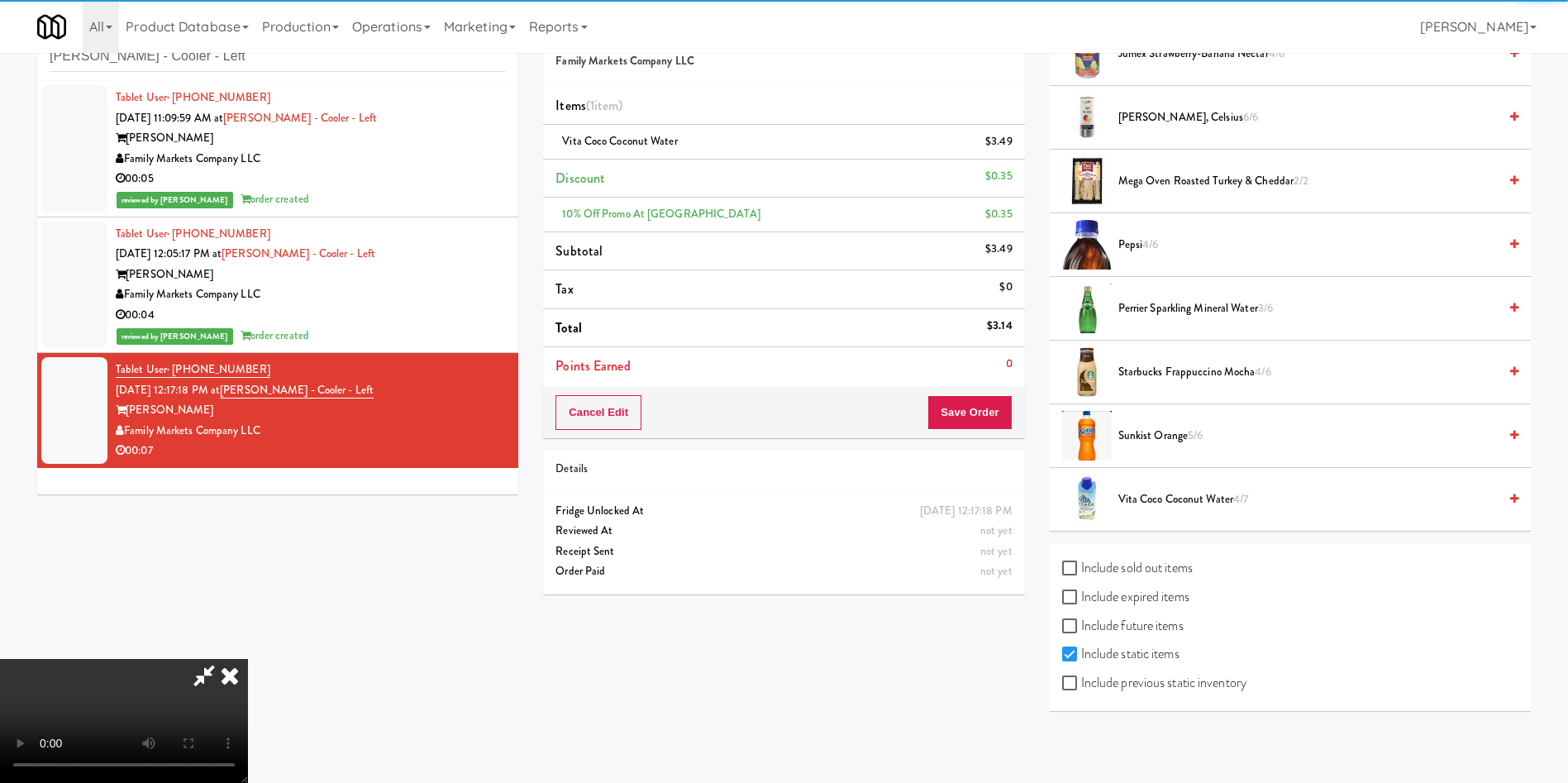
scroll to position [243, 0]
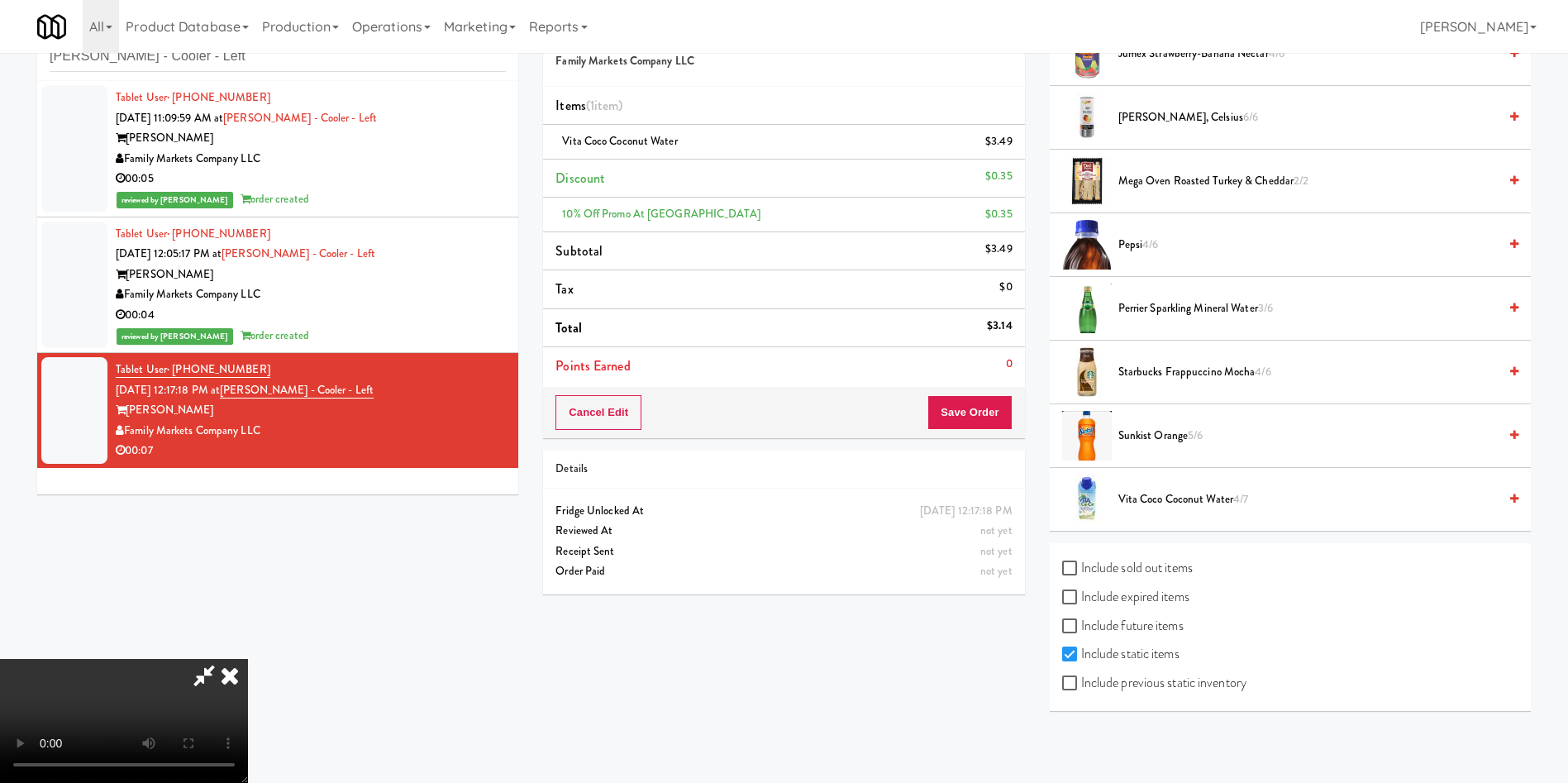
click at [248, 521] on video at bounding box center [124, 721] width 248 height 124
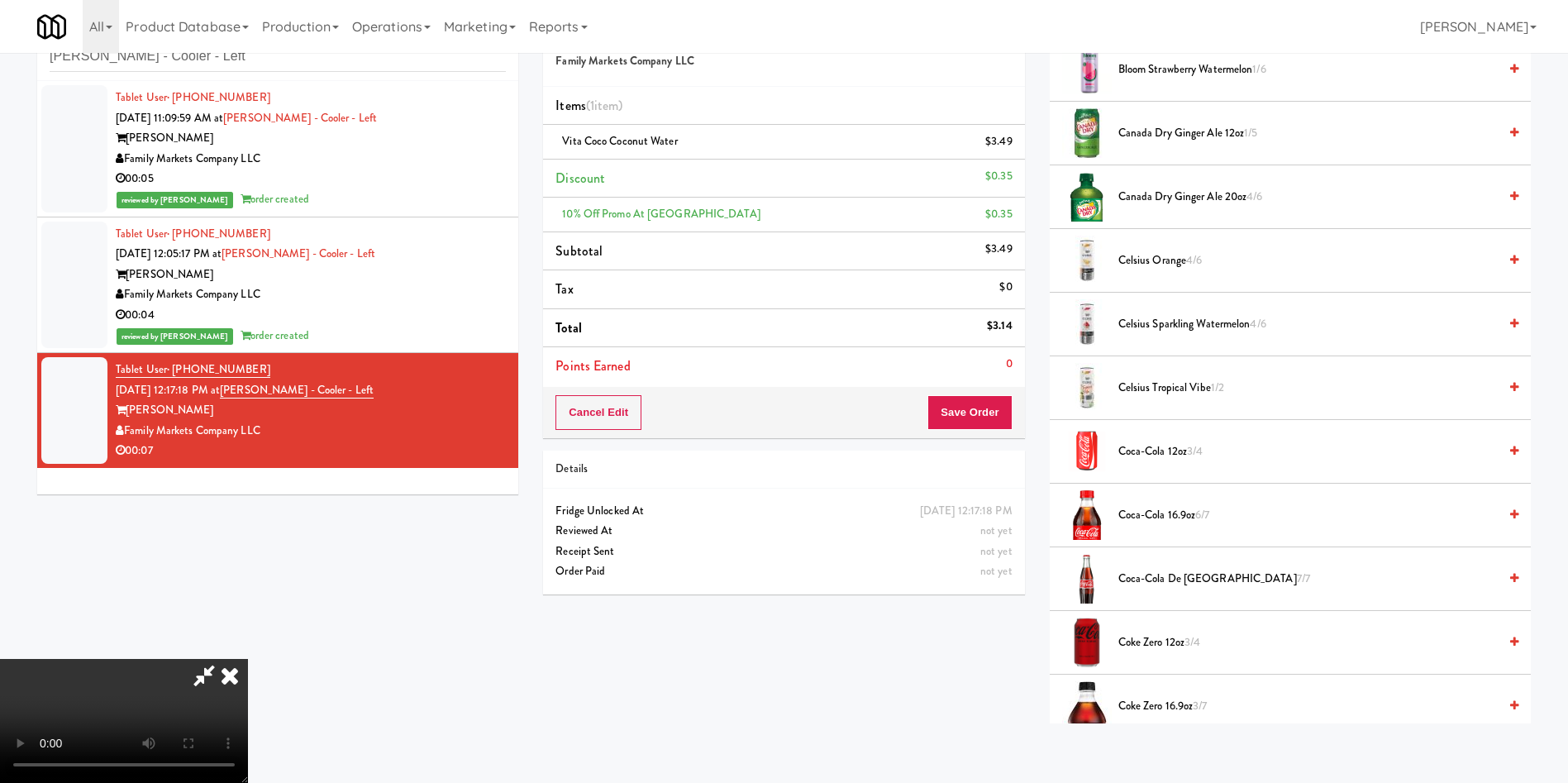
scroll to position [489, 0]
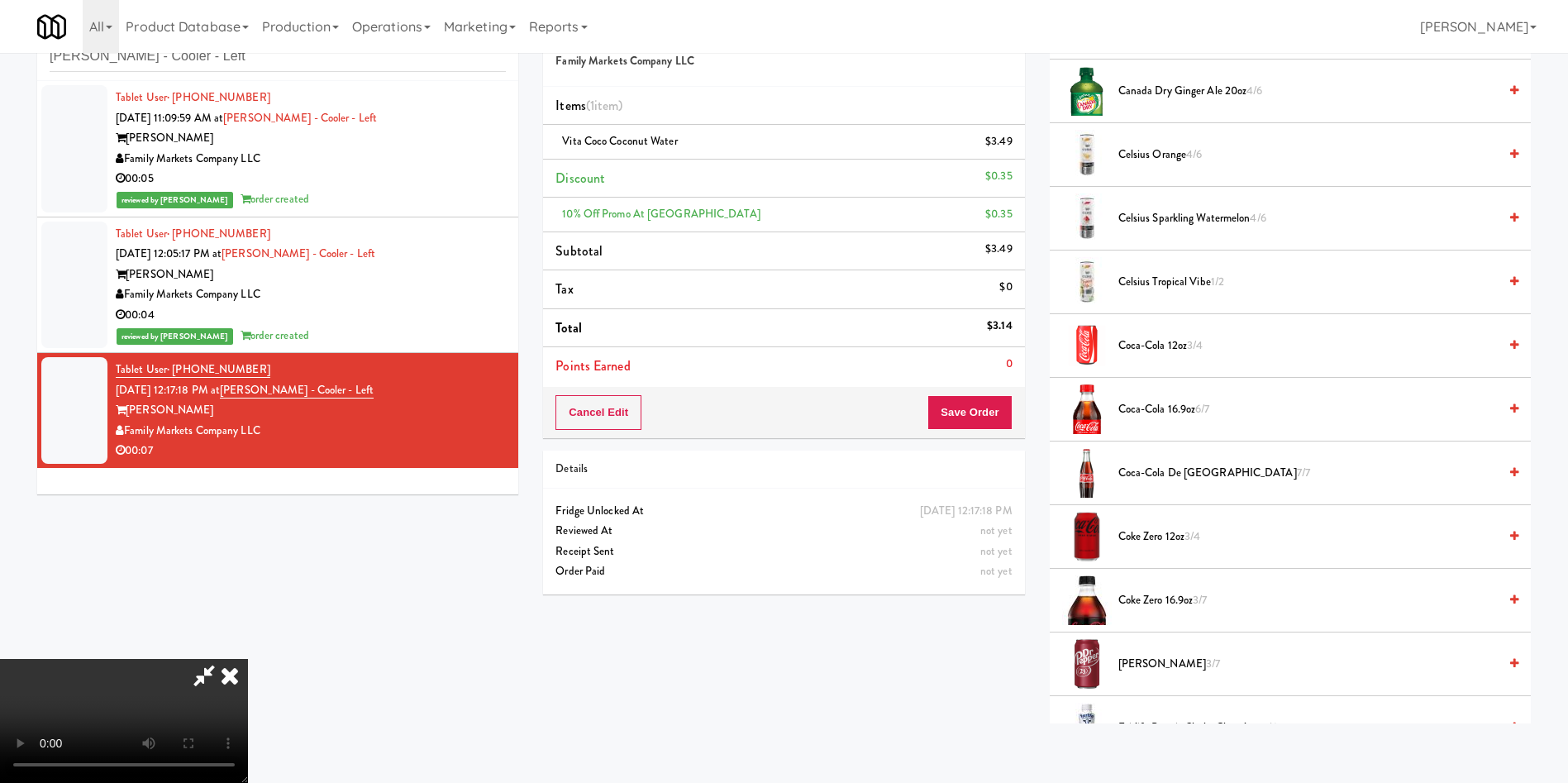
click at [1044, 470] on span "Coca-Cola de Mexico 7/7" at bounding box center [1307, 473] width 380 height 21
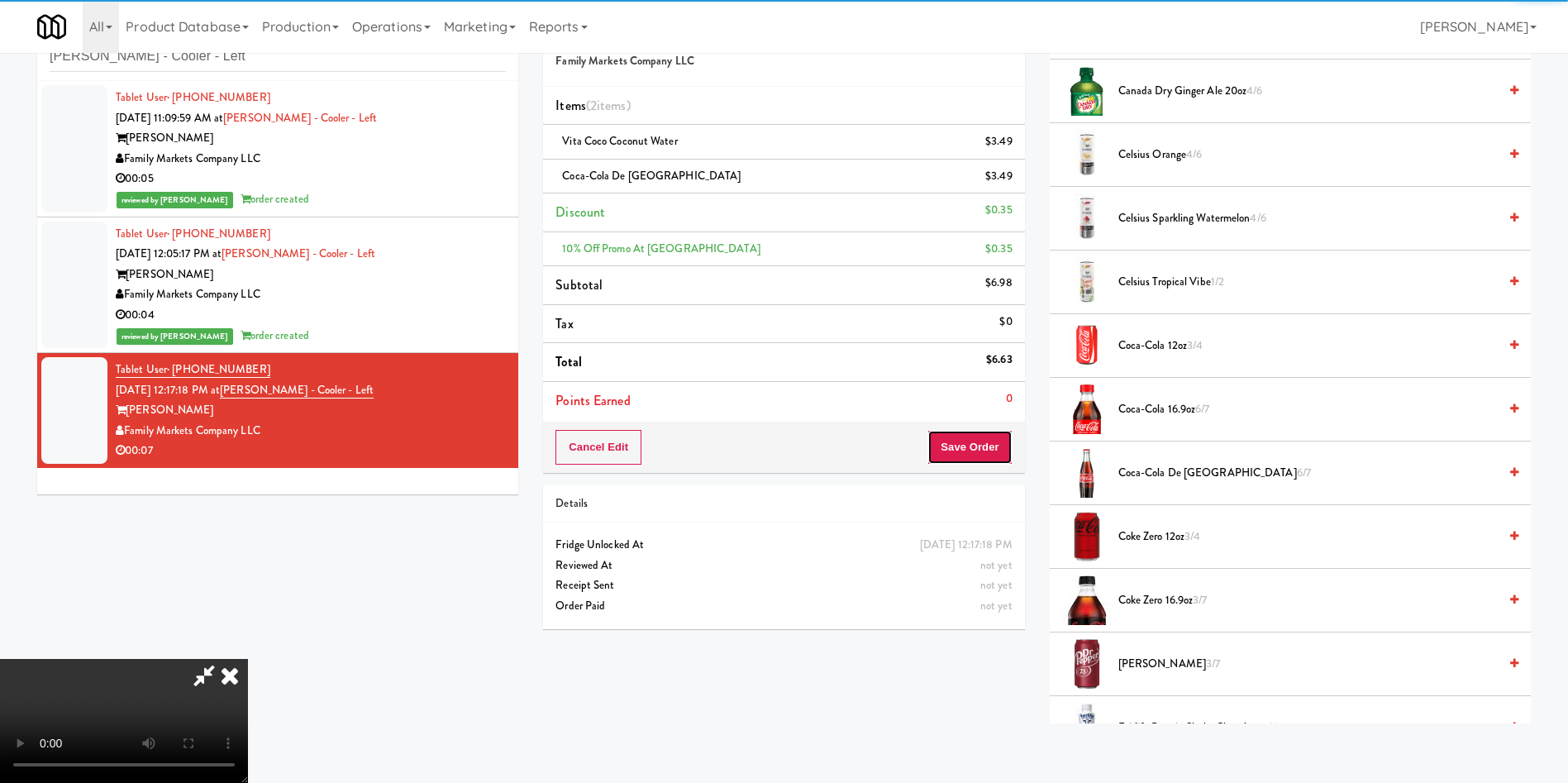
click at [966, 446] on button "Save Order" at bounding box center [969, 447] width 85 height 35
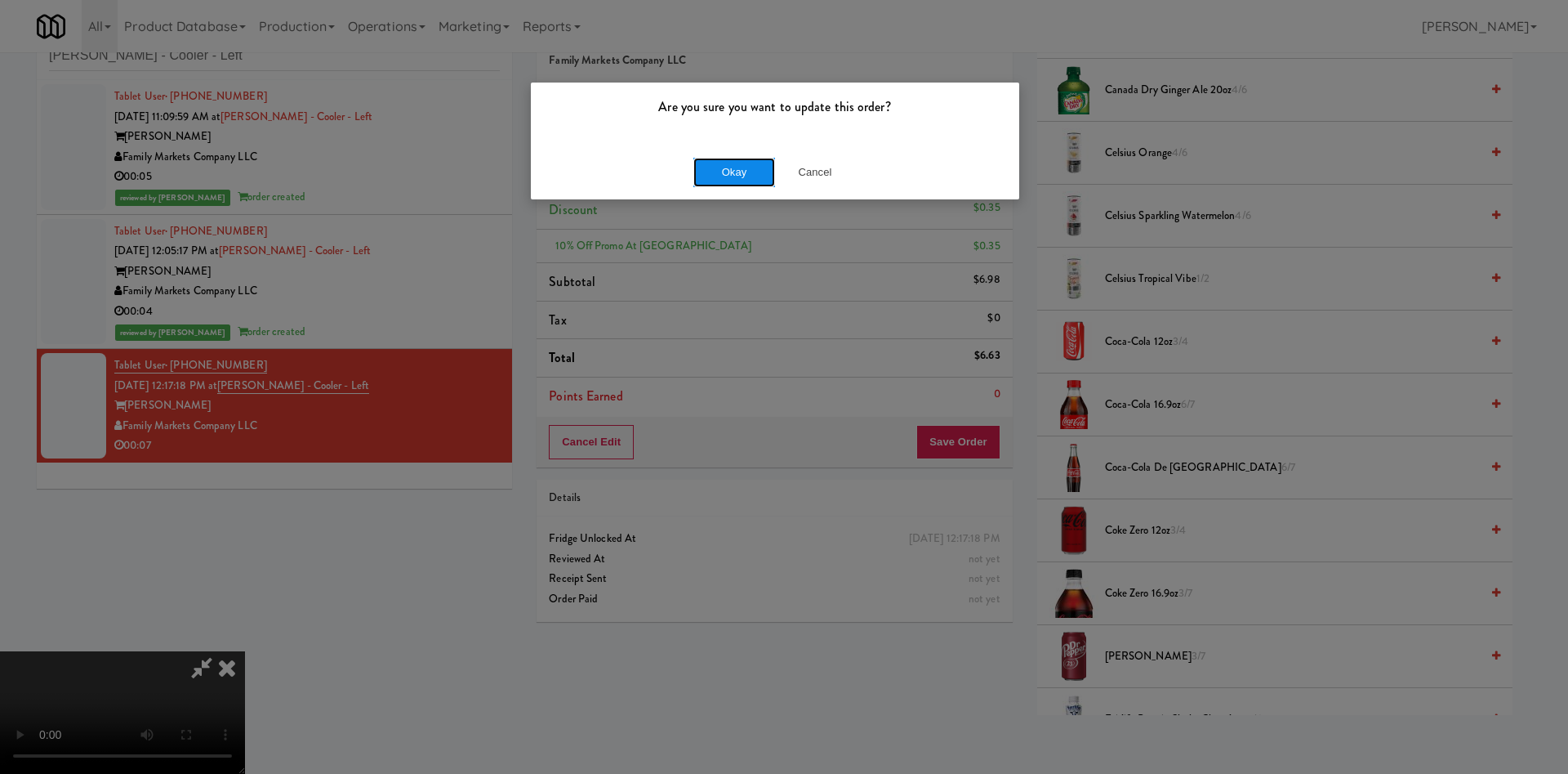
click at [710, 159] on button "Okay" at bounding box center [734, 173] width 82 height 29
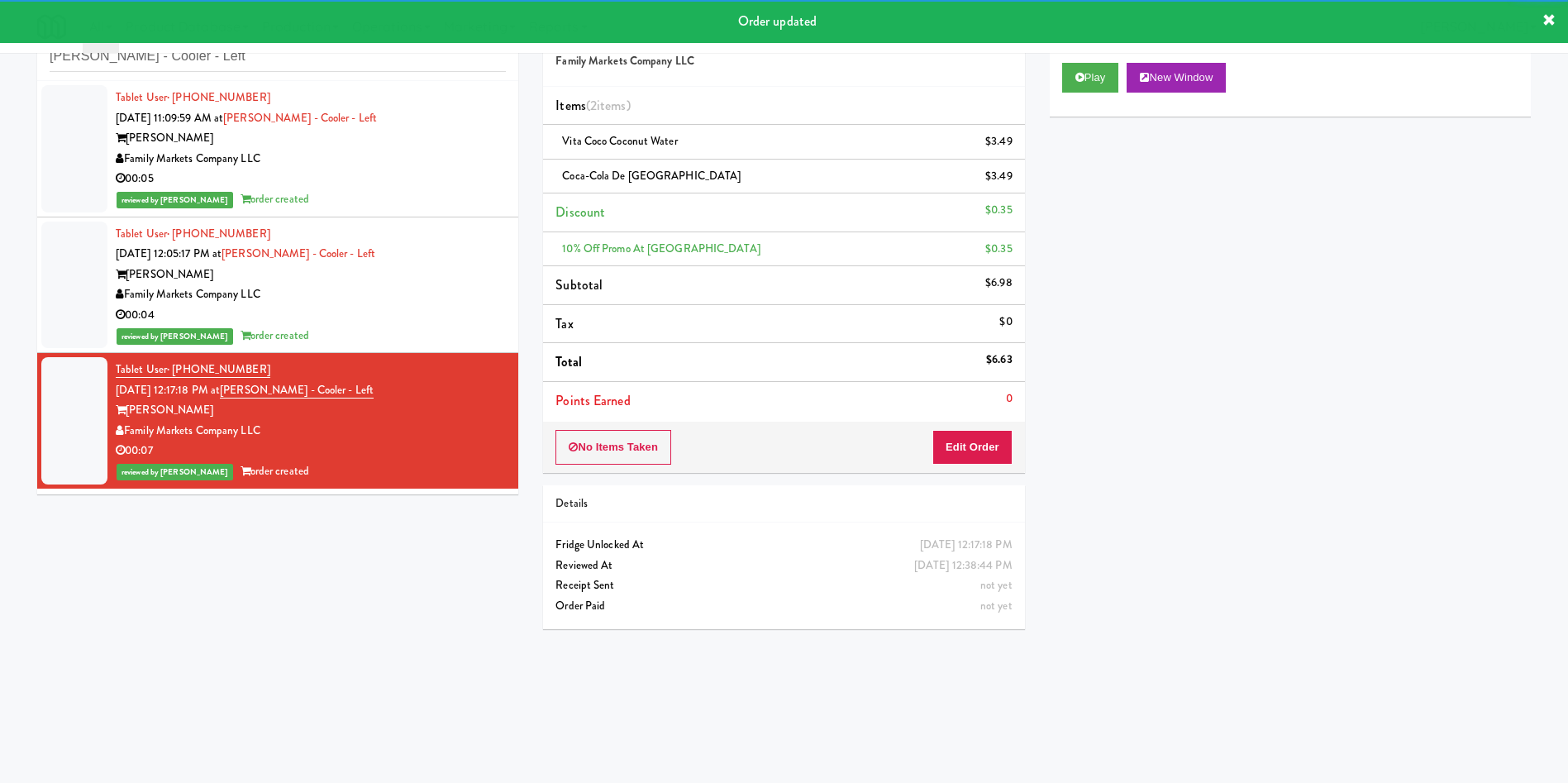
scroll to position [0, 0]
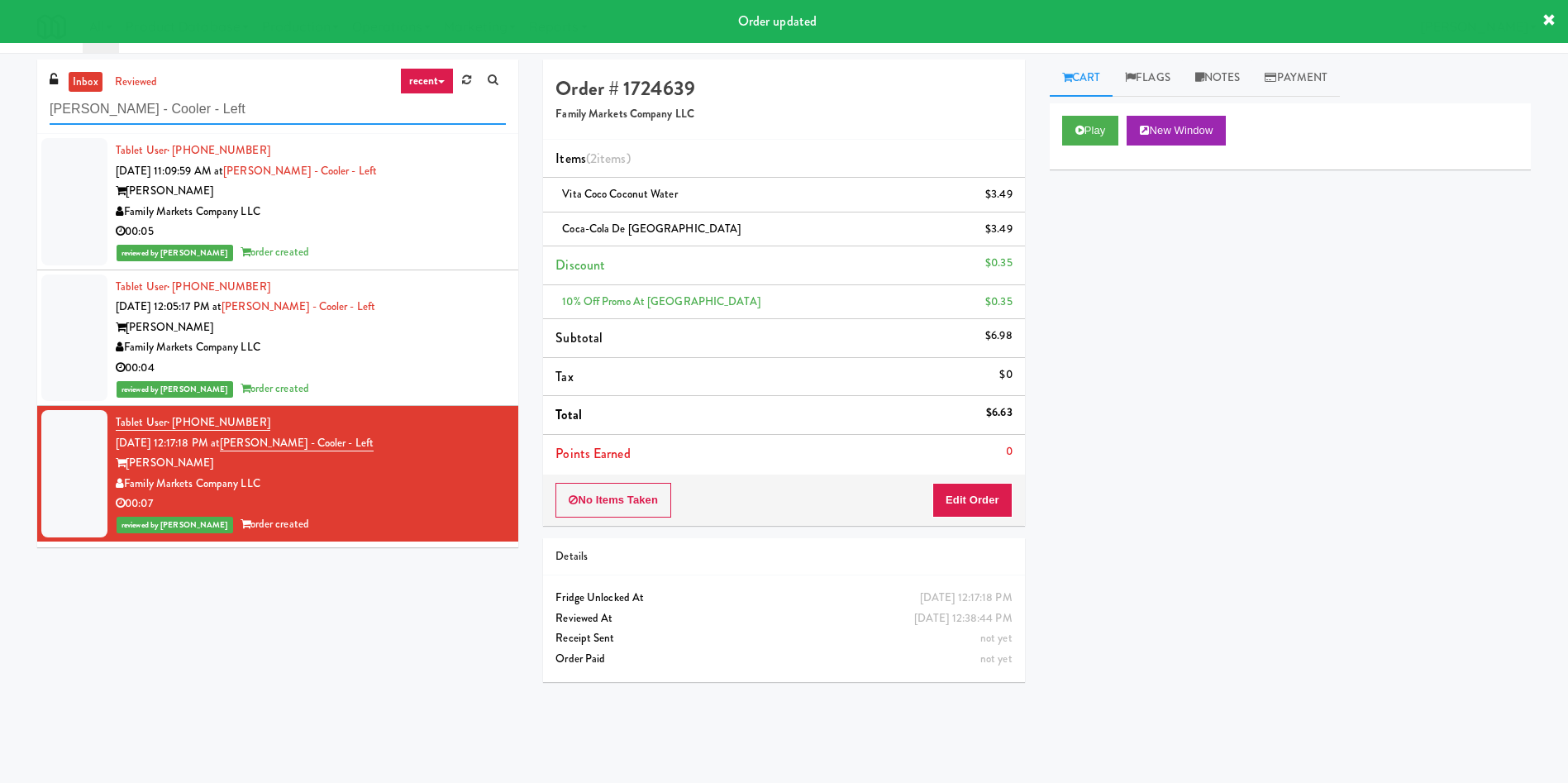
drag, startPoint x: 219, startPoint y: 113, endPoint x: 0, endPoint y: 70, distance: 223.2
click at [0, 70] on div "inbox reviewed recent all unclear take inventory issue suspicious failed recent…" at bounding box center [784, 391] width 1568 height 663
paste input "Savers"
type input "Savers"
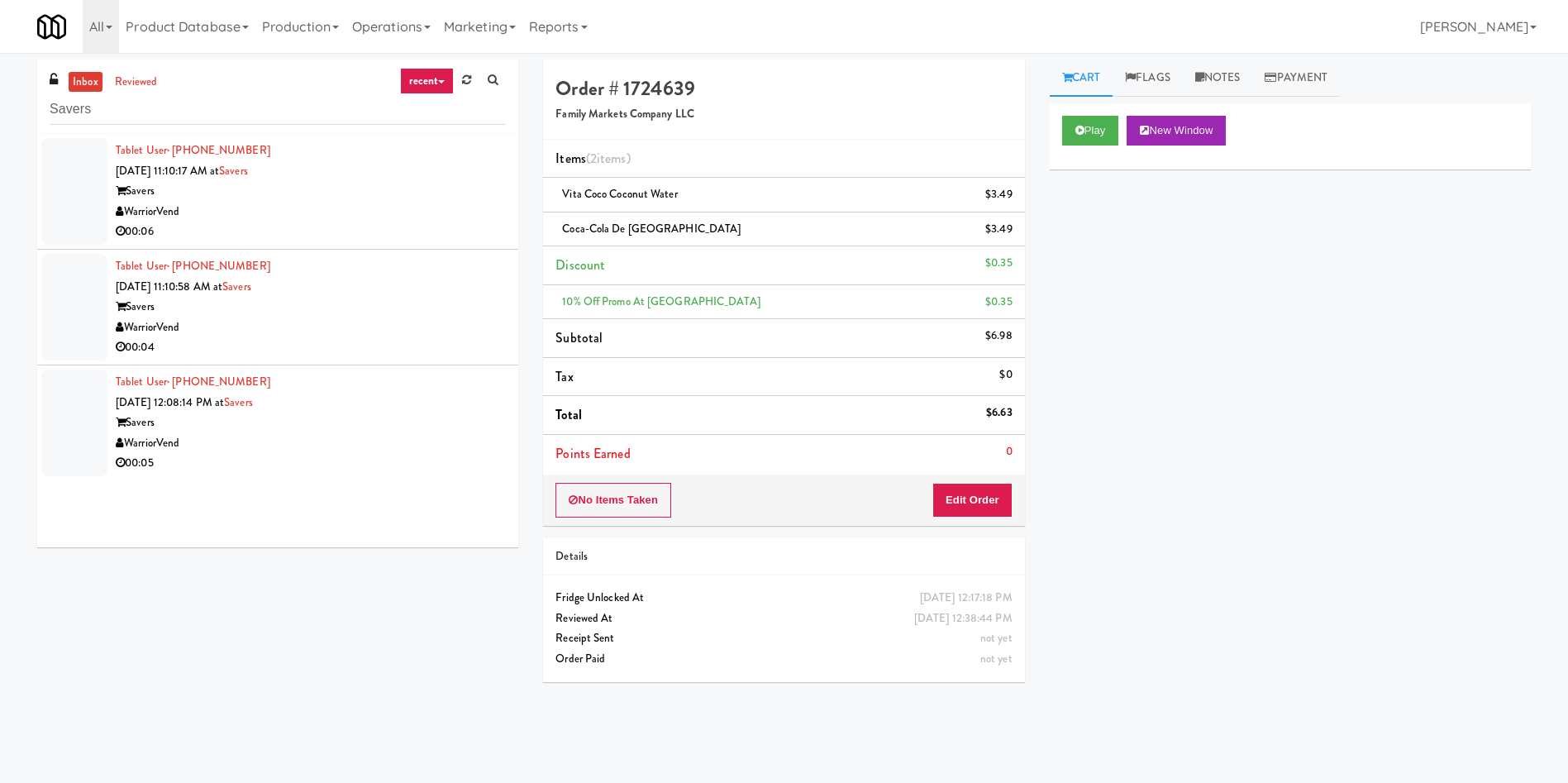
click at [47, 220] on div at bounding box center [74, 191] width 66 height 106
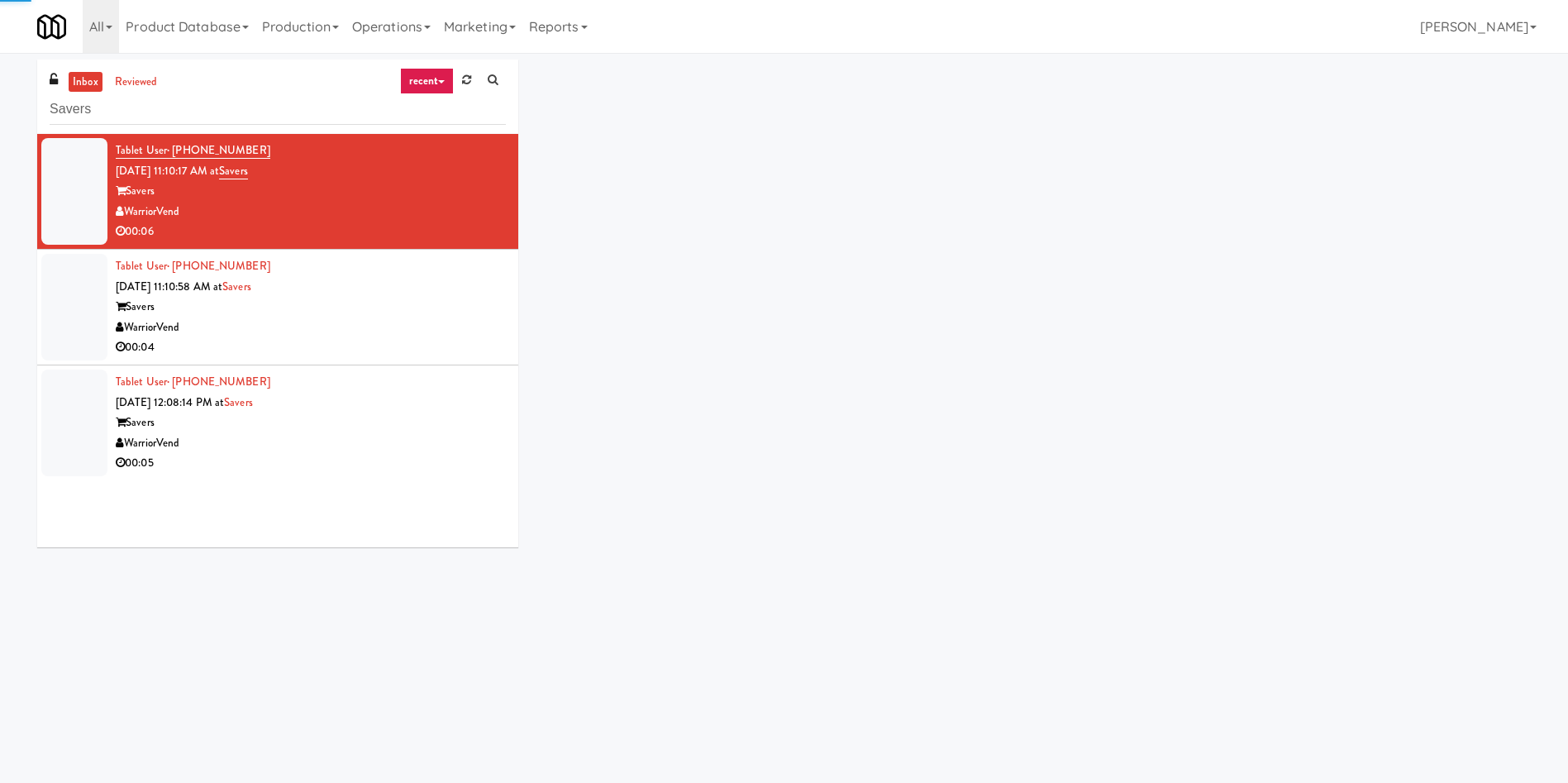
click at [86, 182] on div at bounding box center [74, 191] width 66 height 106
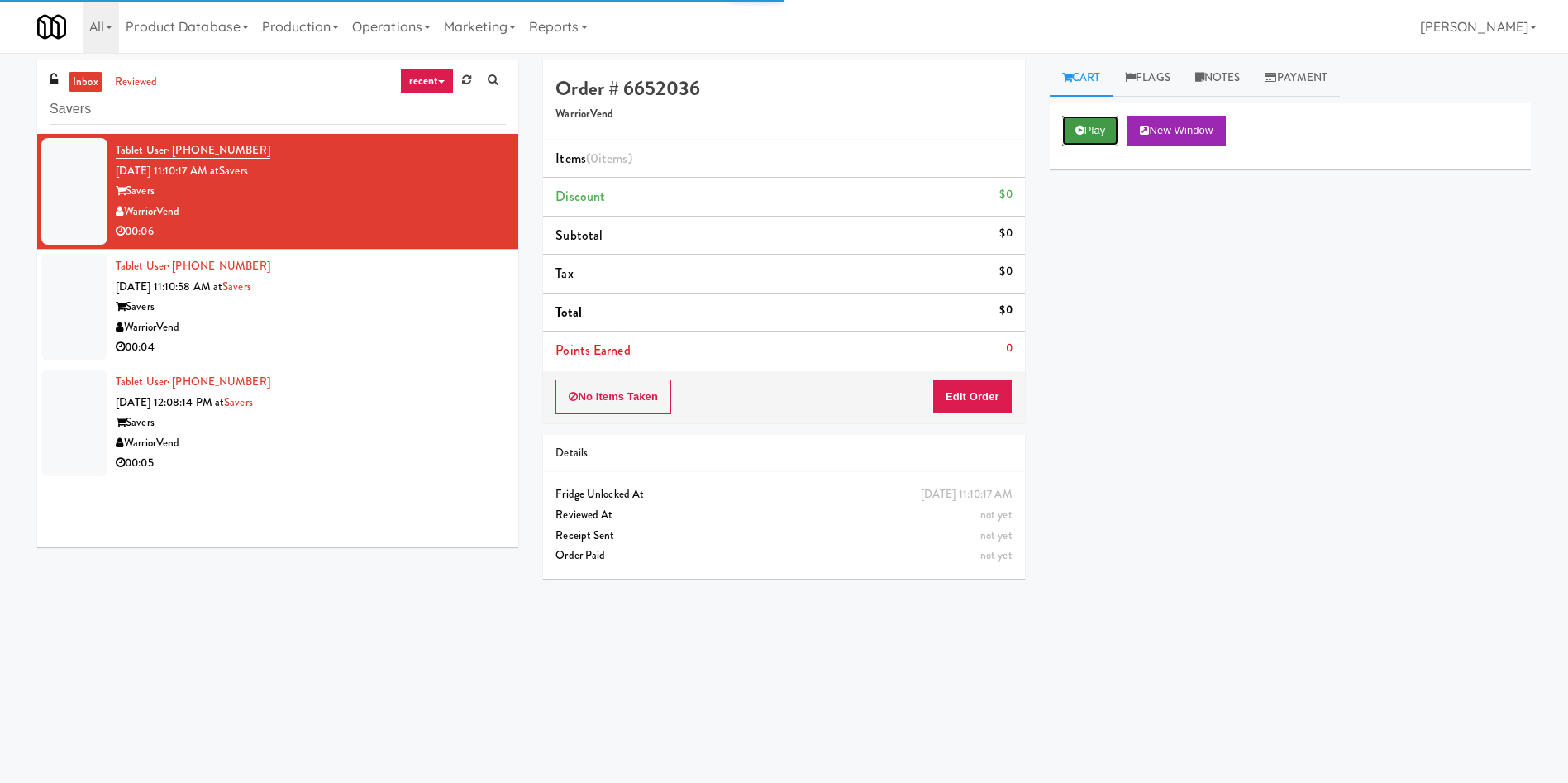
click at [1044, 137] on button "Play" at bounding box center [1090, 131] width 57 height 30
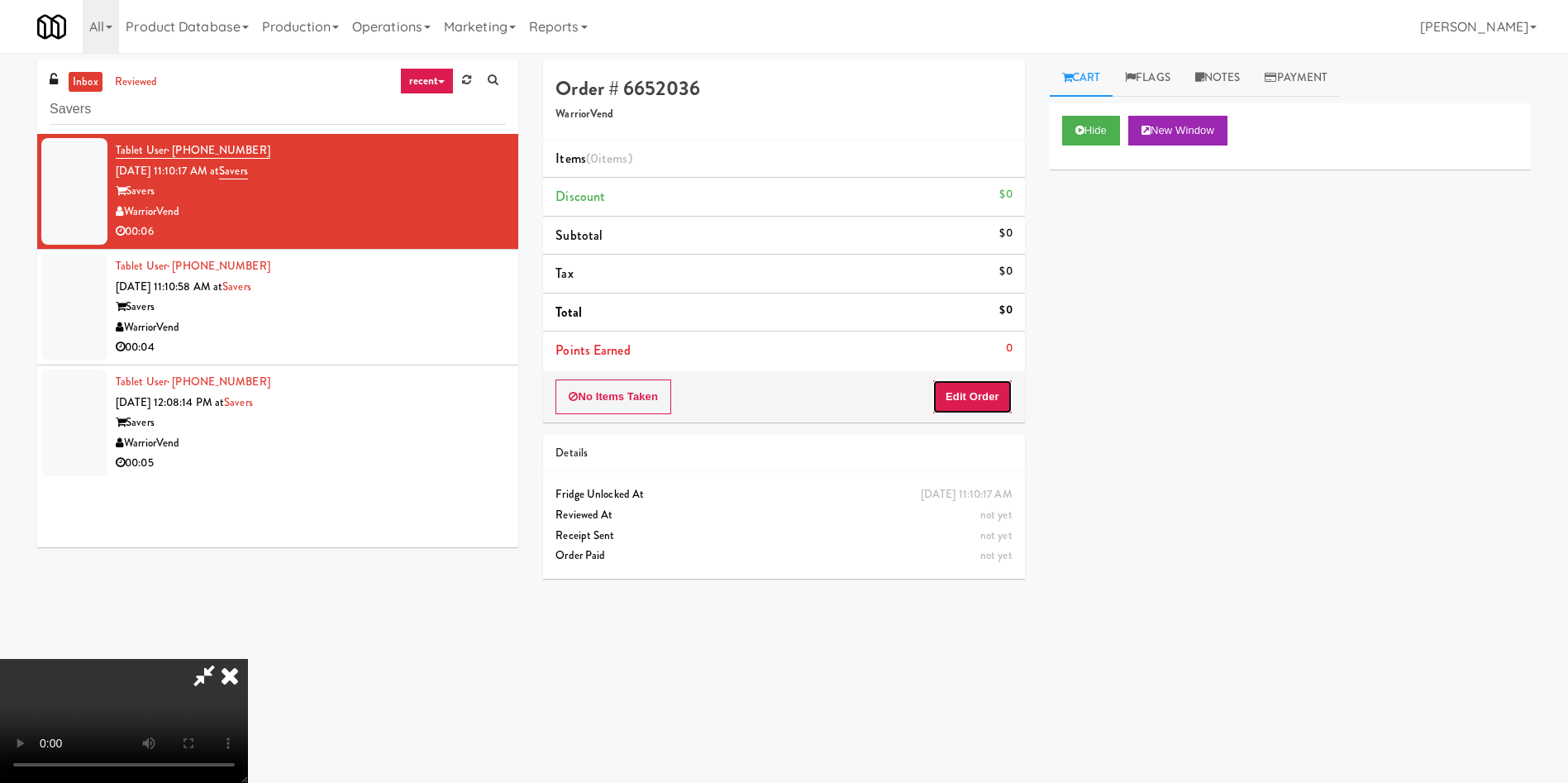
click at [1002, 402] on button "Edit Order" at bounding box center [972, 397] width 80 height 35
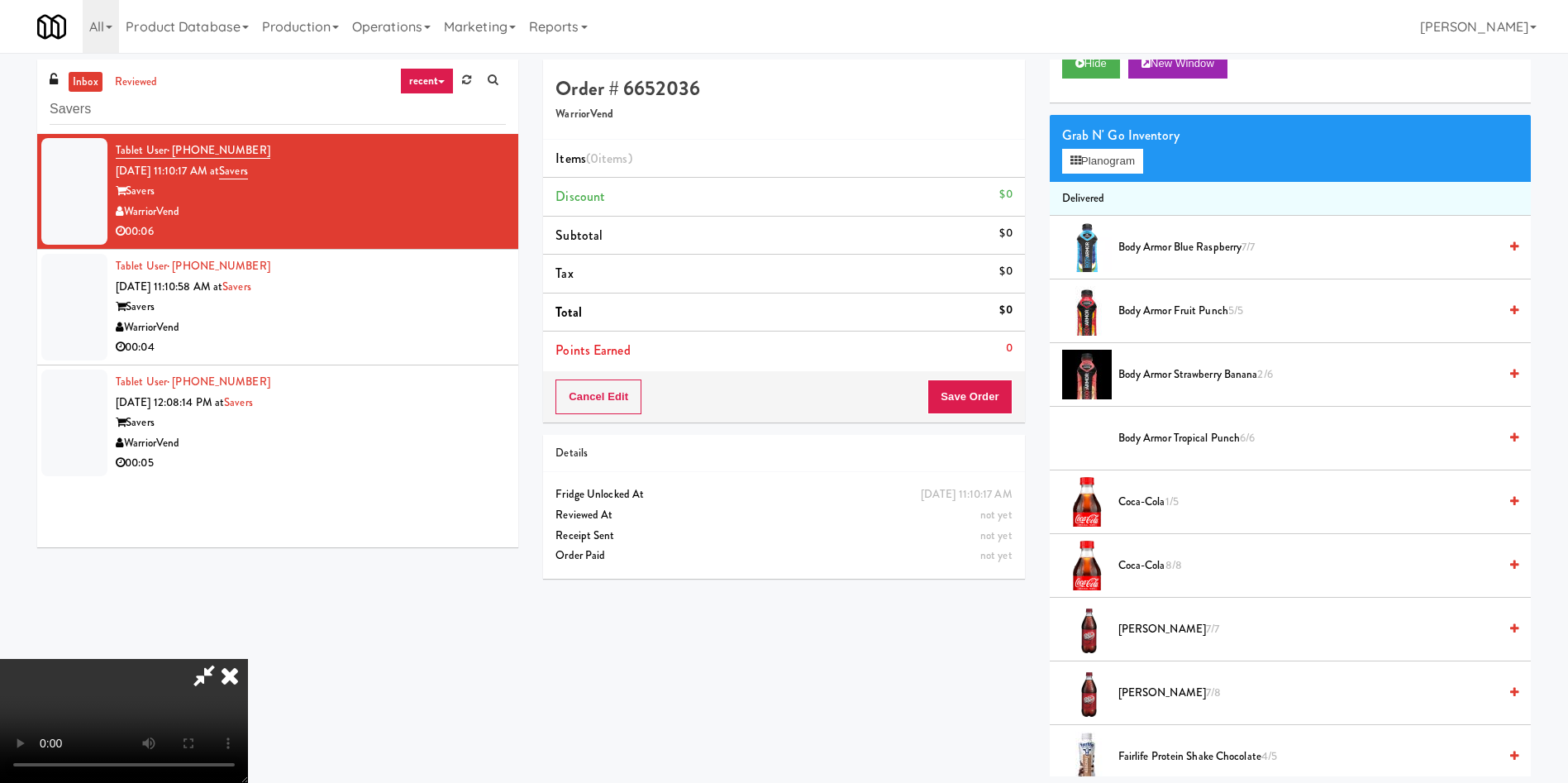
scroll to position [124, 0]
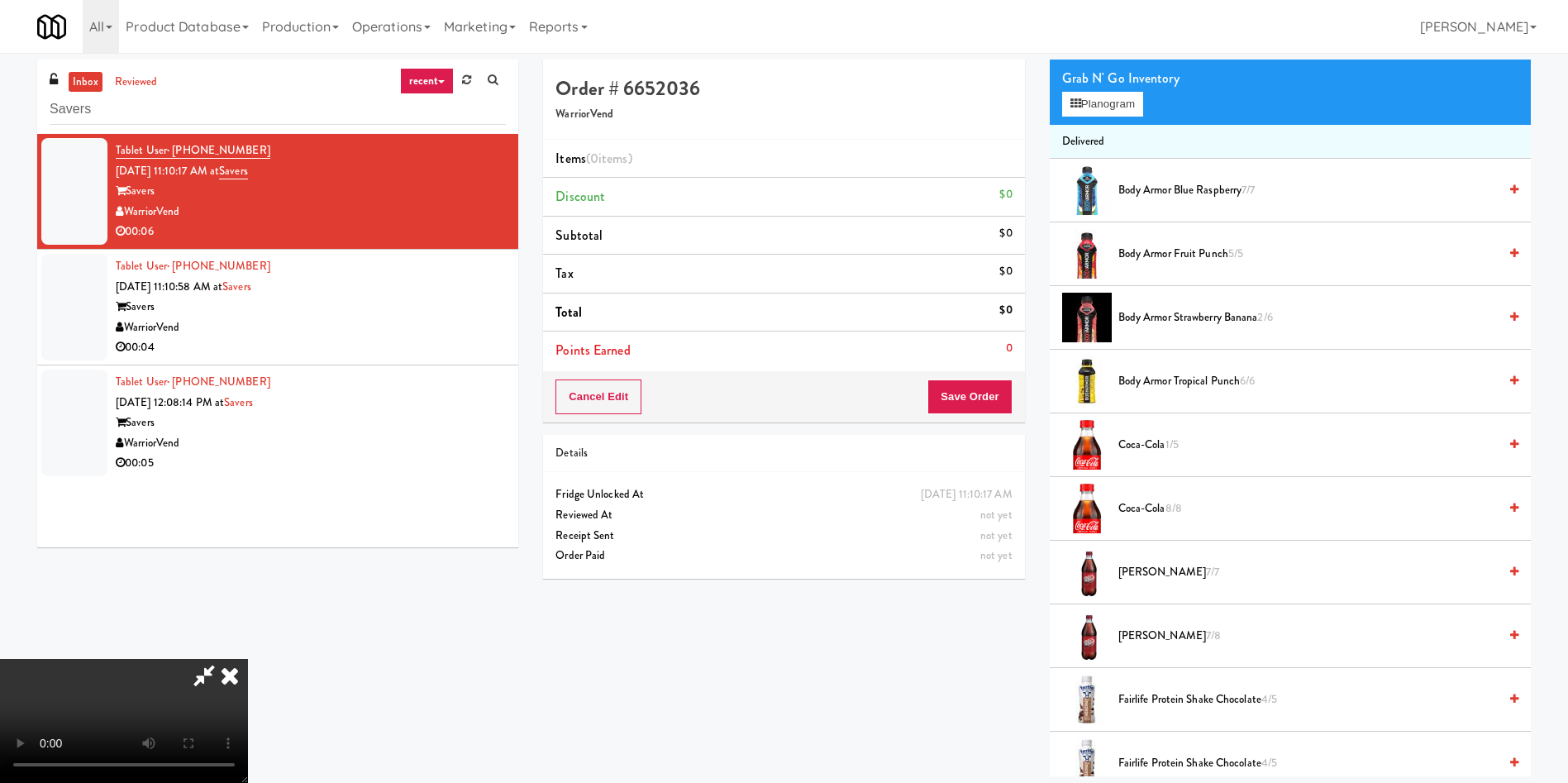
click at [248, 521] on video at bounding box center [124, 721] width 248 height 124
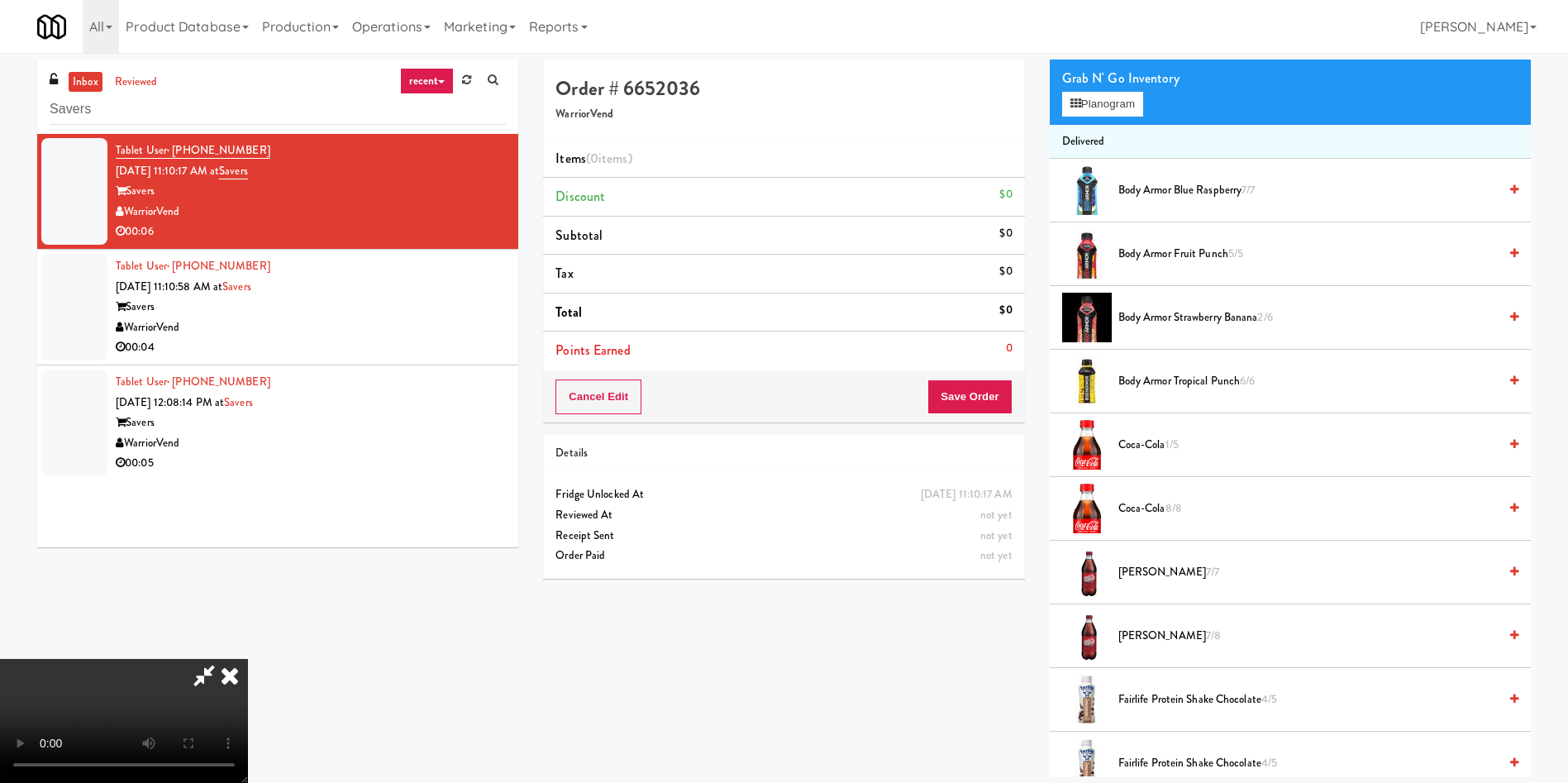
click at [248, 521] on video at bounding box center [124, 721] width 248 height 124
click at [1044, 108] on button "Planogram" at bounding box center [1102, 104] width 81 height 24
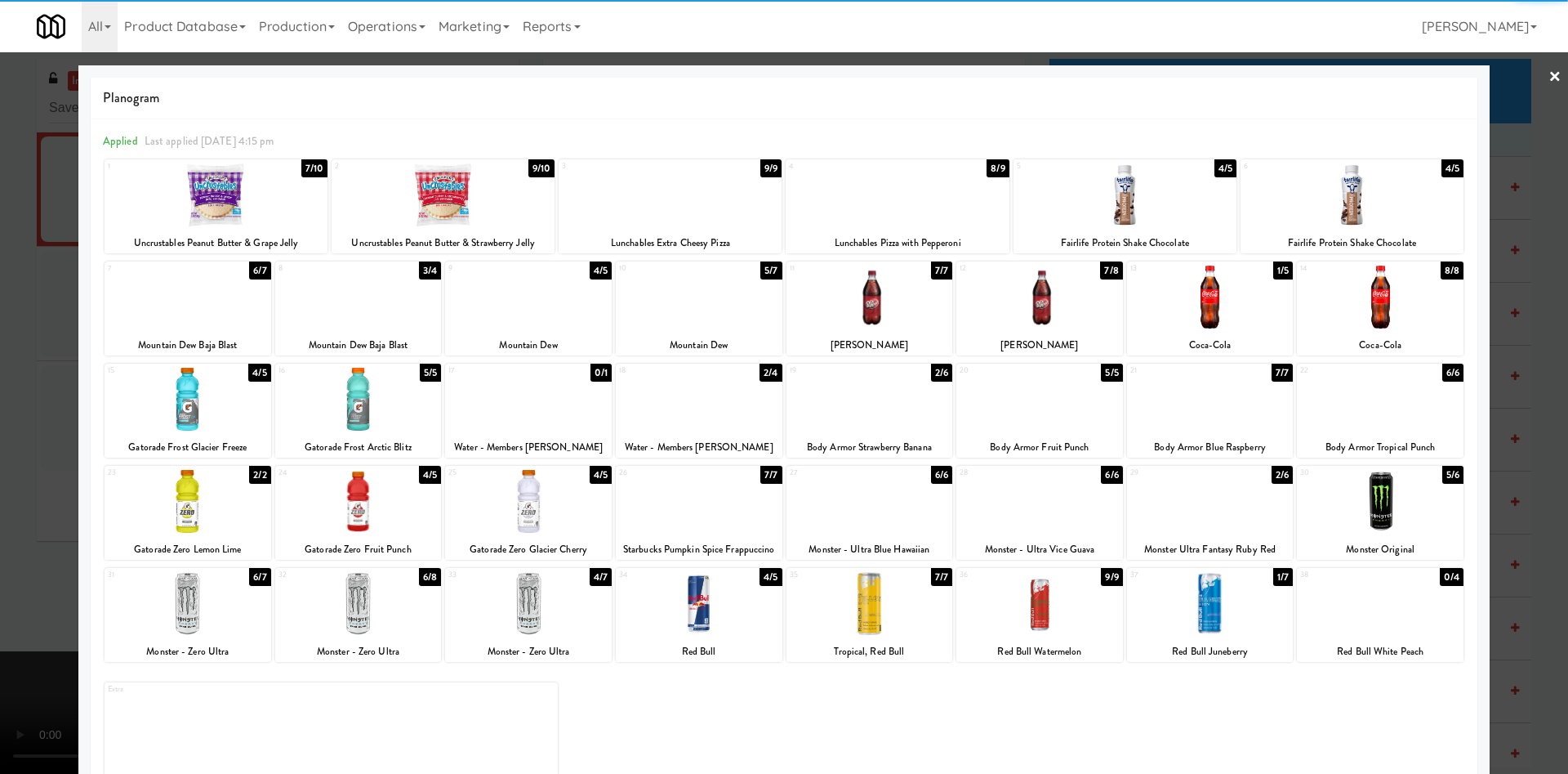
click at [1032, 507] on div at bounding box center [1380, 501] width 166 height 63
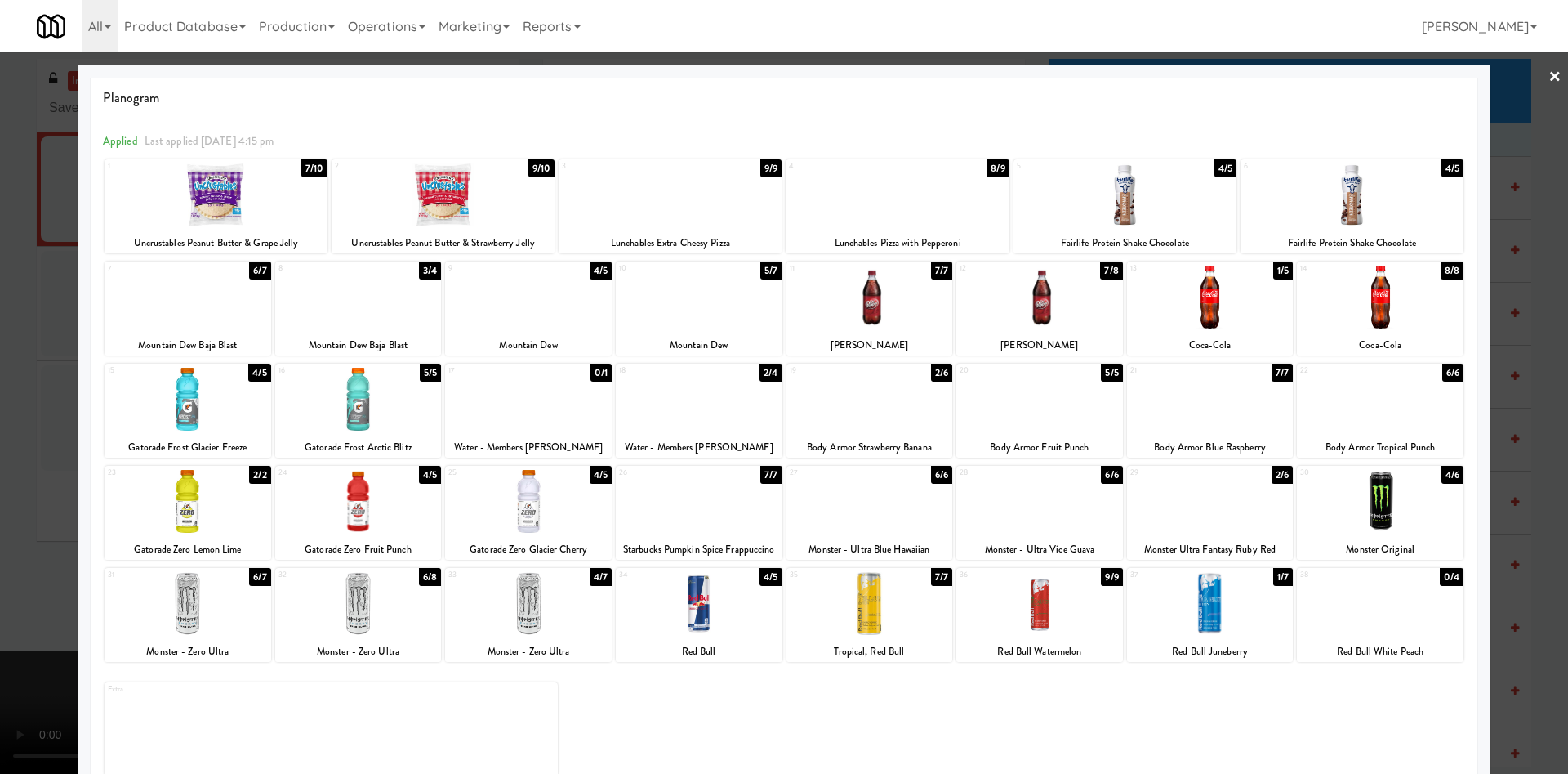
click at [37, 319] on div at bounding box center [784, 387] width 1568 height 774
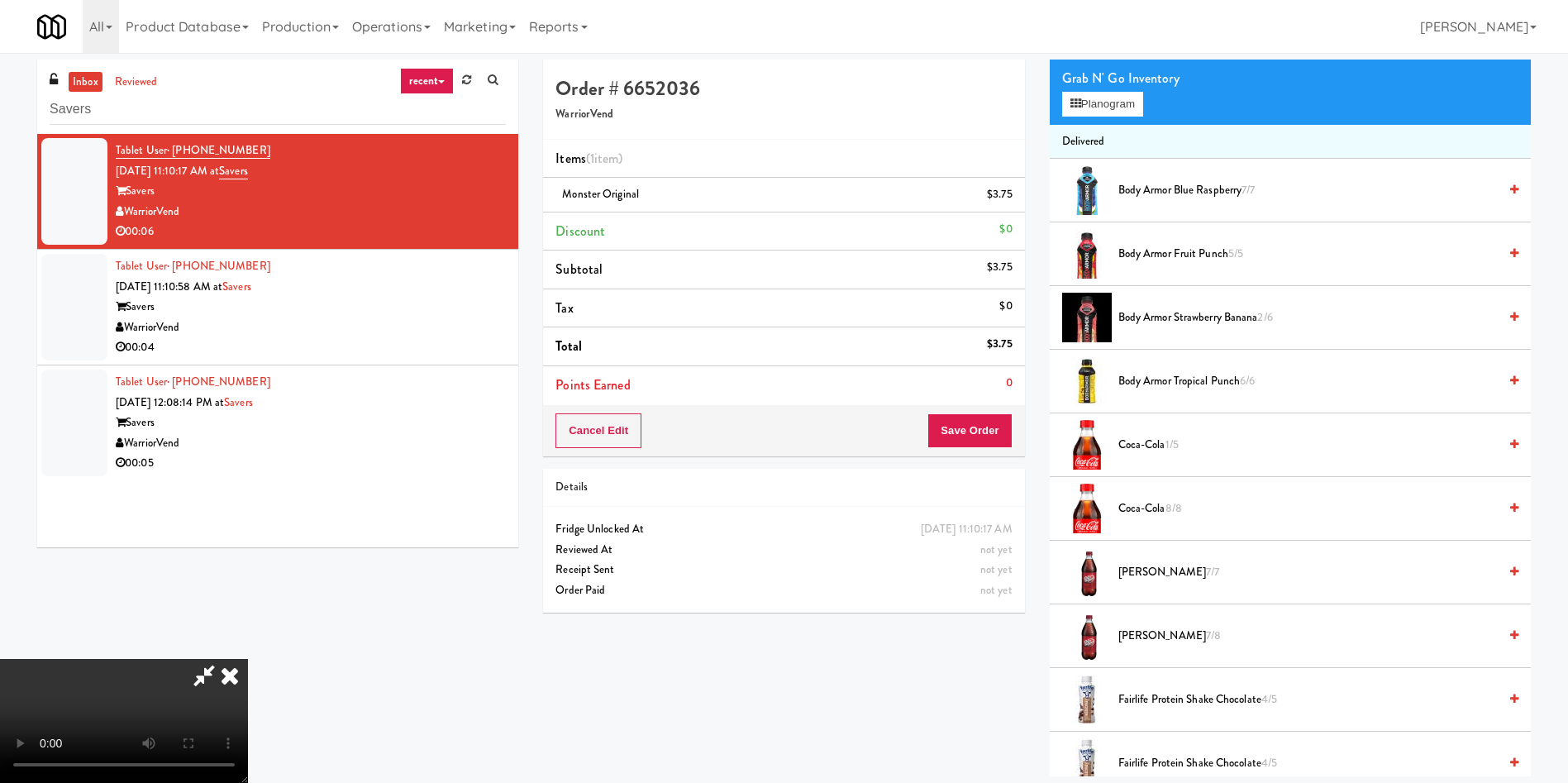
click at [248, 521] on video at bounding box center [124, 721] width 248 height 124
click at [976, 436] on button "Save Order" at bounding box center [969, 431] width 85 height 35
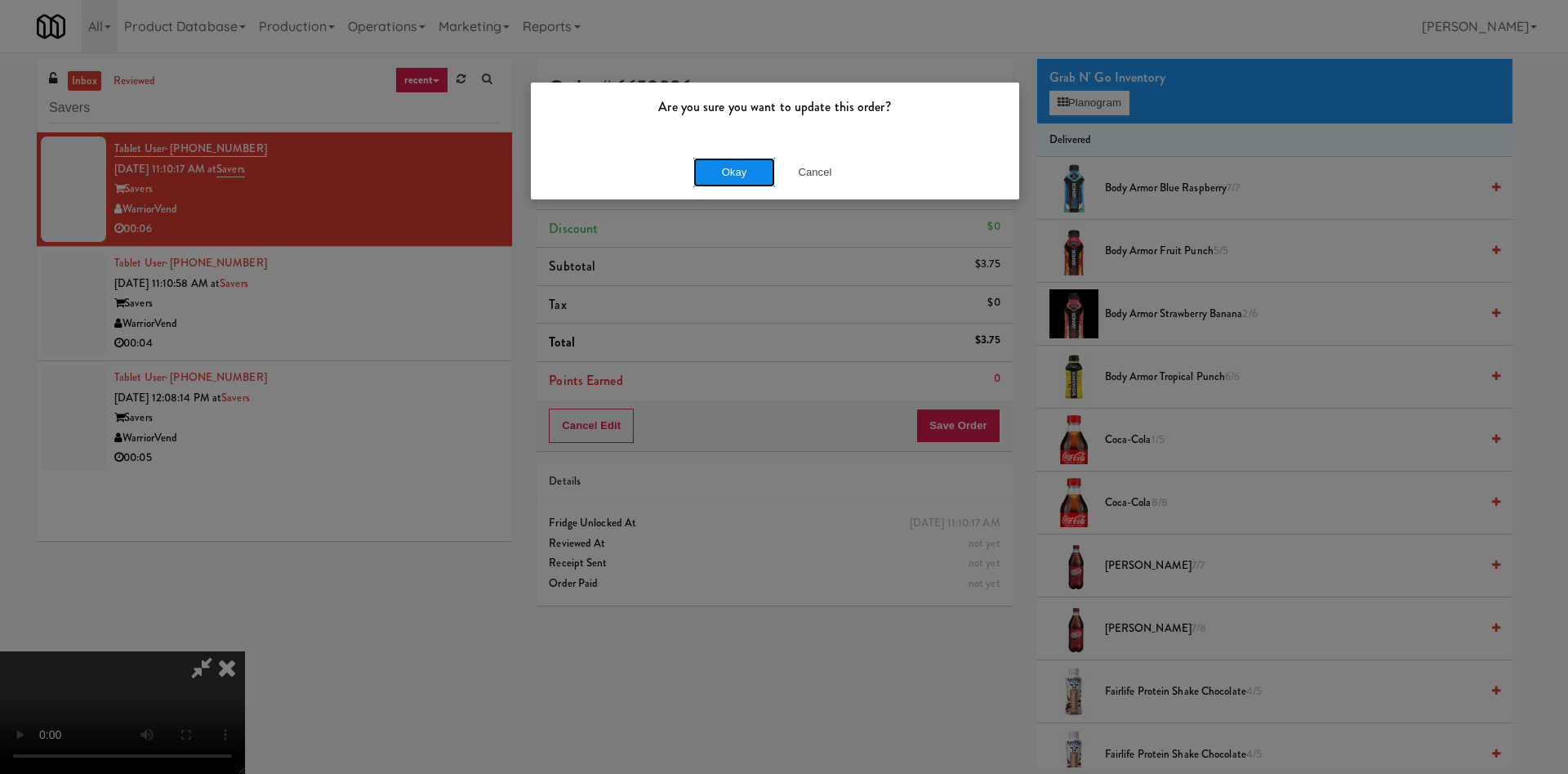
click at [733, 172] on button "Okay" at bounding box center [734, 173] width 82 height 29
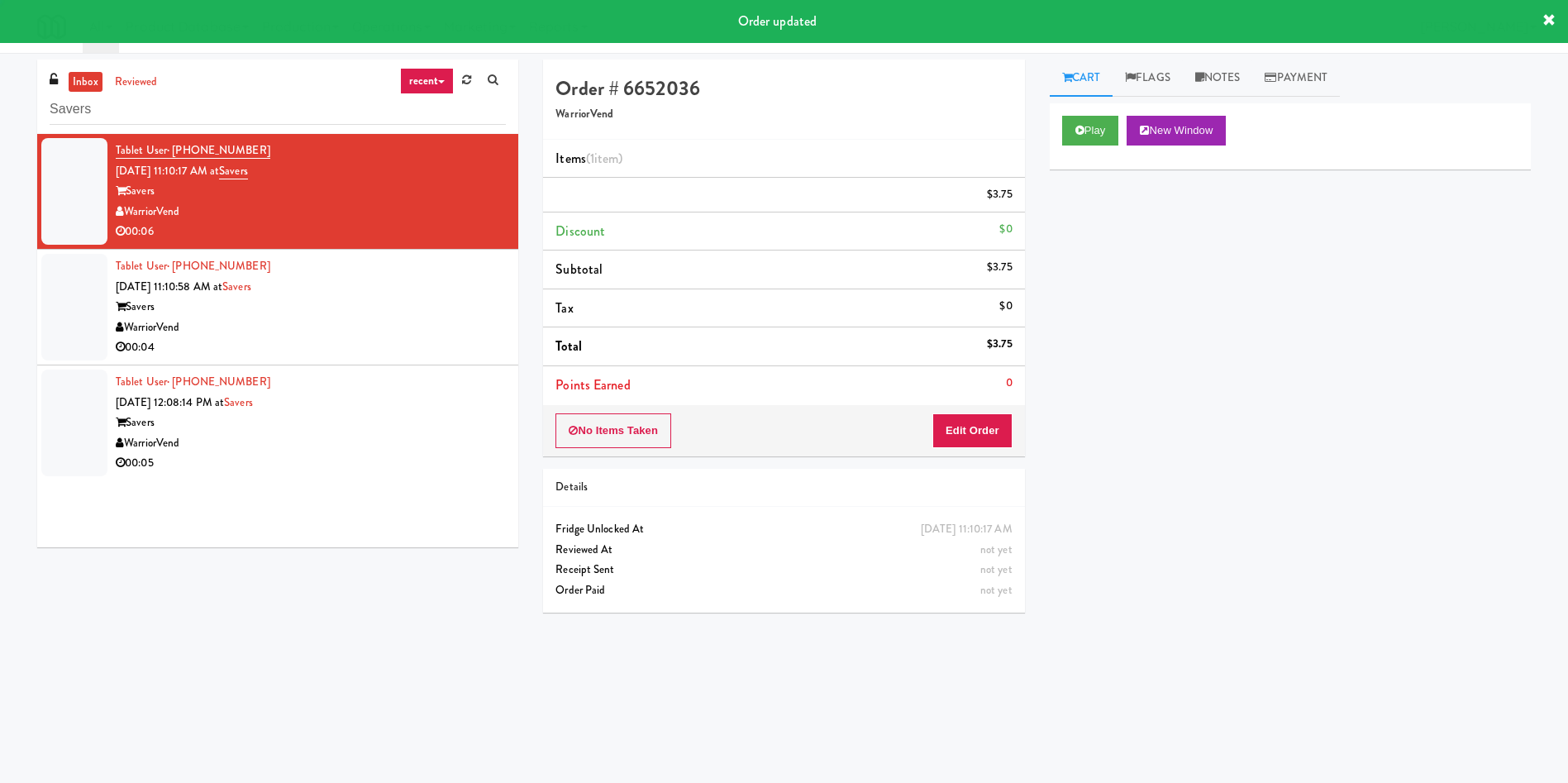
scroll to position [0, 0]
click at [51, 306] on div at bounding box center [74, 307] width 66 height 106
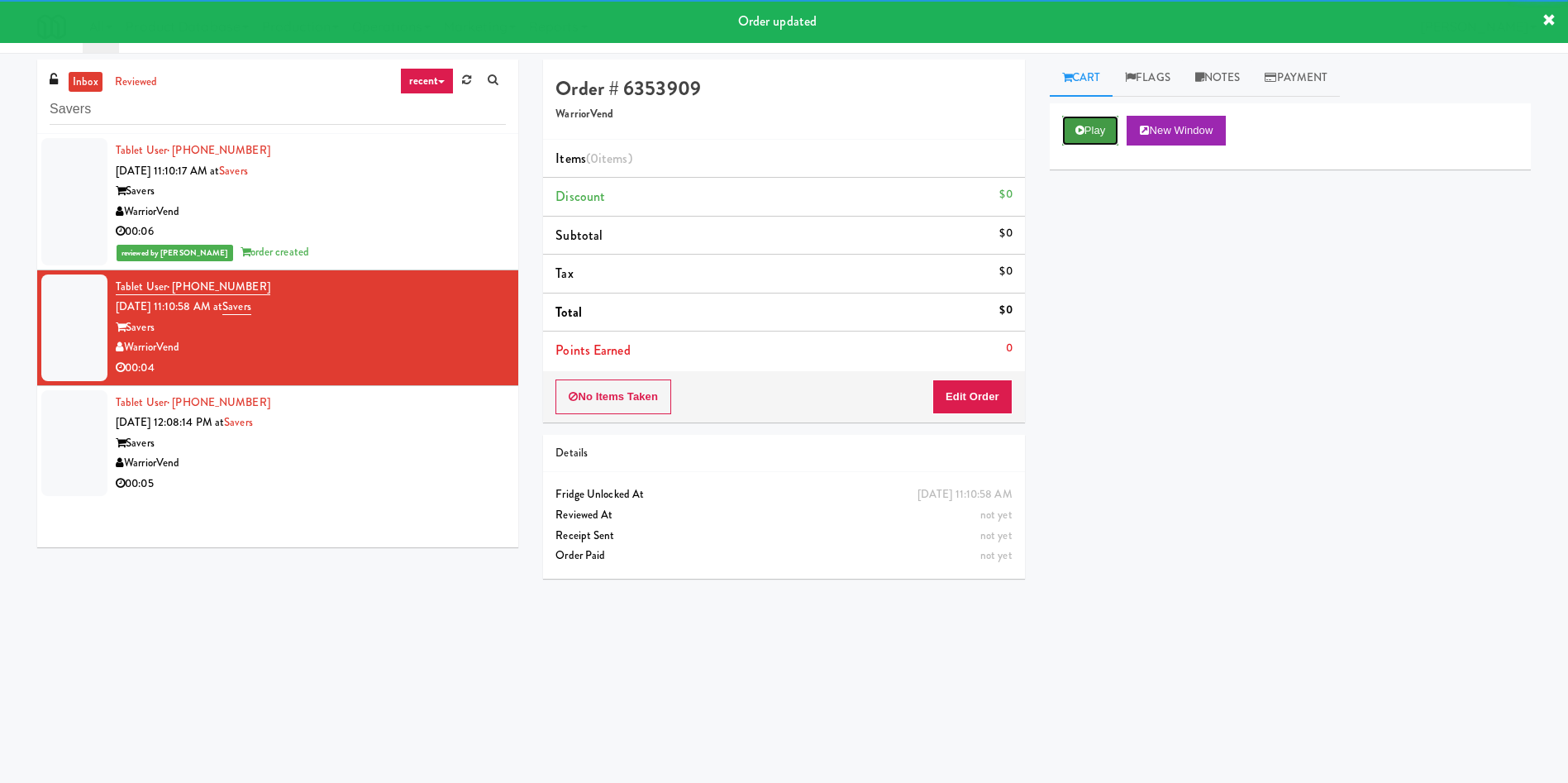
click at [1044, 136] on button "Play" at bounding box center [1090, 131] width 57 height 30
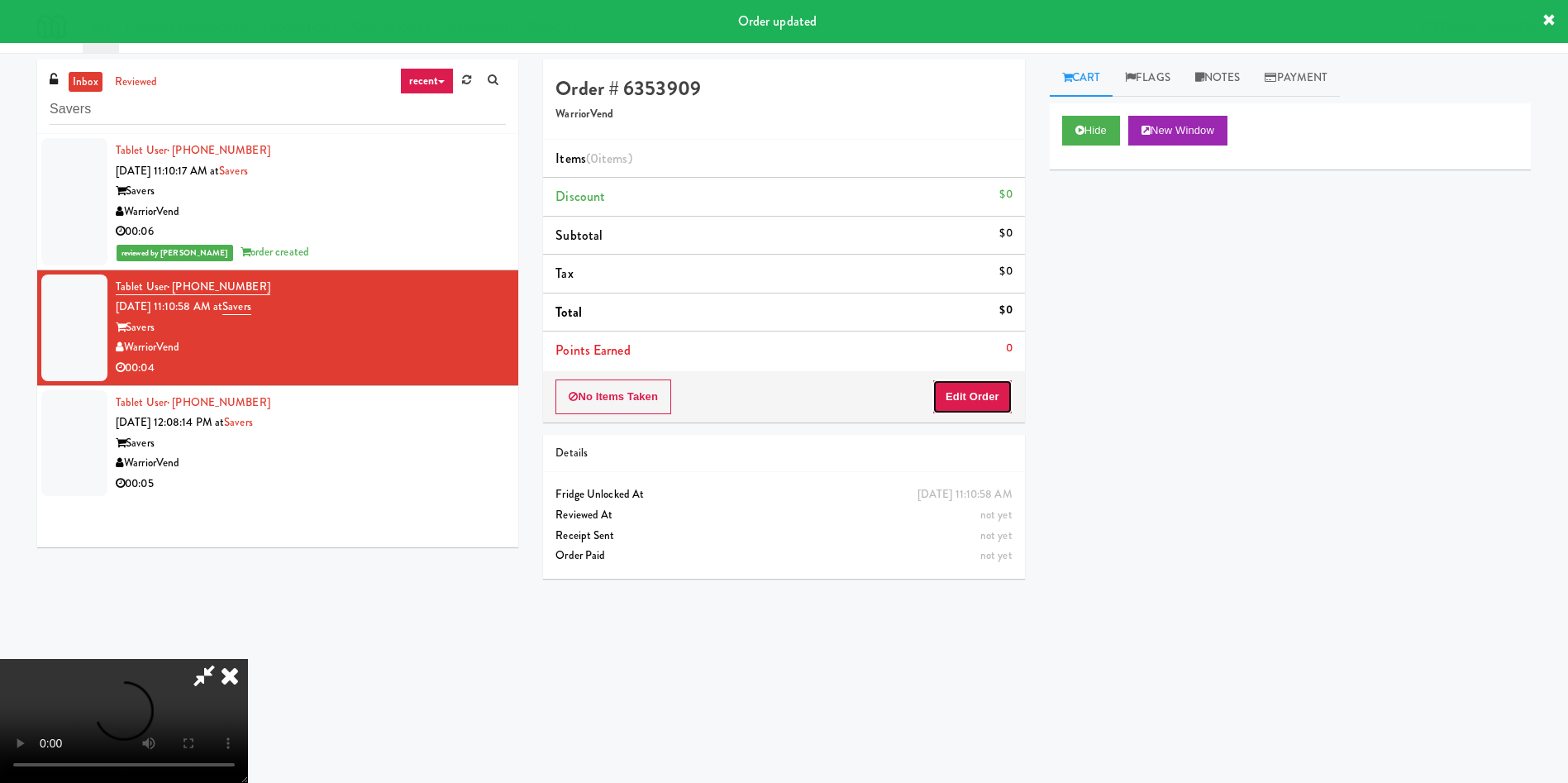
click at [990, 388] on button "Edit Order" at bounding box center [972, 397] width 80 height 35
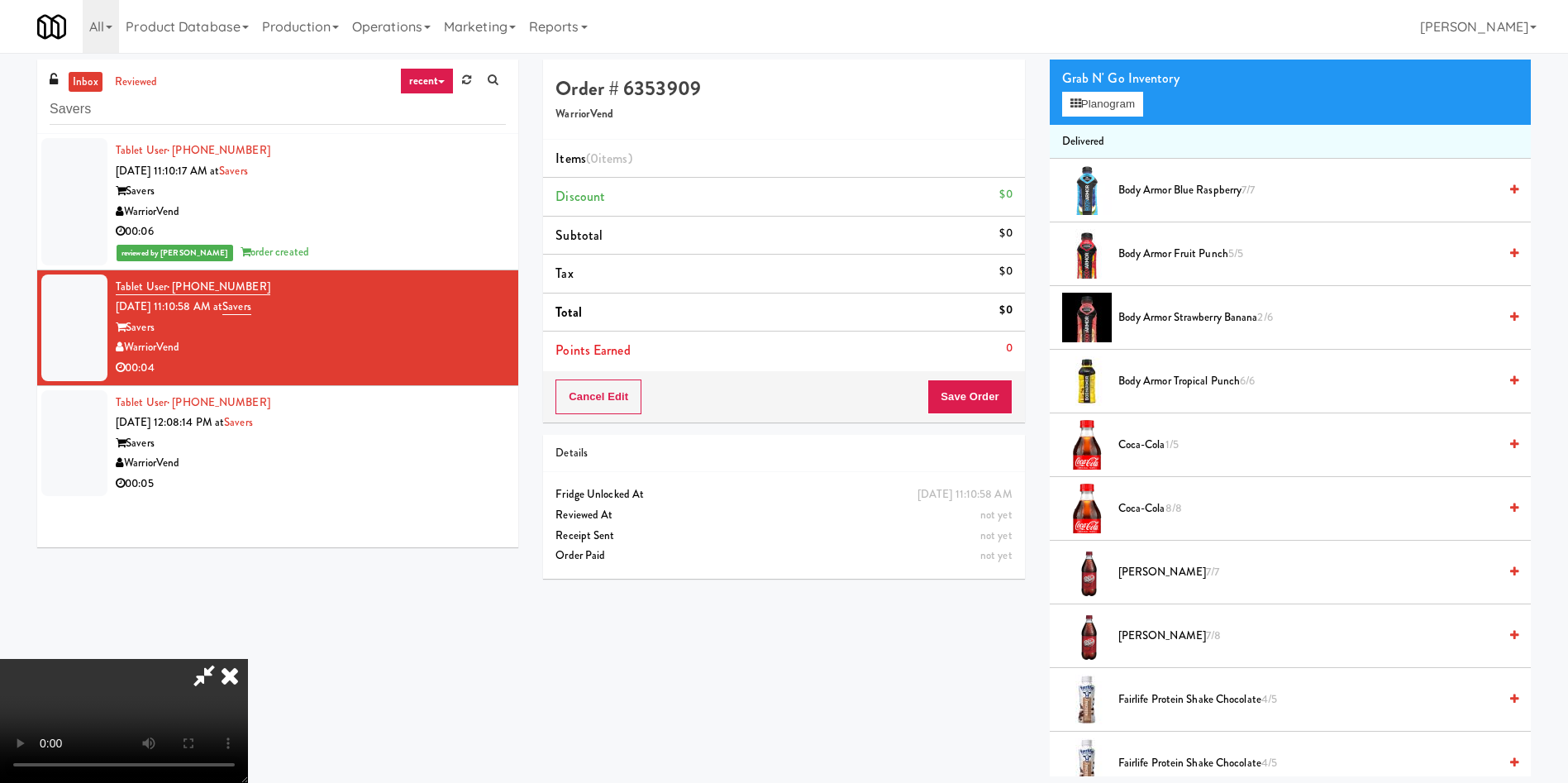
scroll to position [124, 0]
click at [248, 521] on video at bounding box center [124, 721] width 248 height 124
click at [1044, 105] on button "Planogram" at bounding box center [1102, 104] width 81 height 24
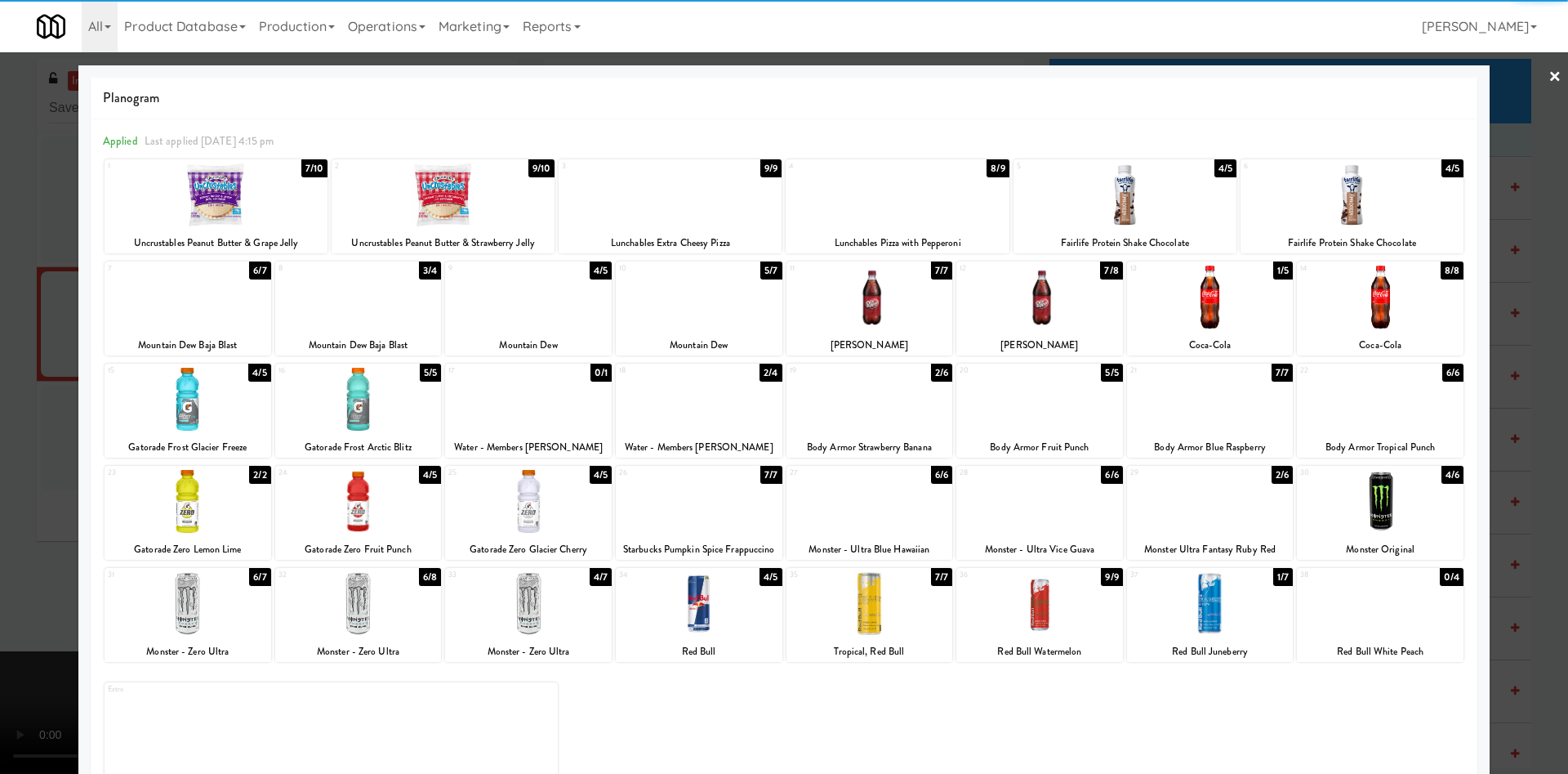
click at [556, 515] on div at bounding box center [528, 603] width 166 height 63
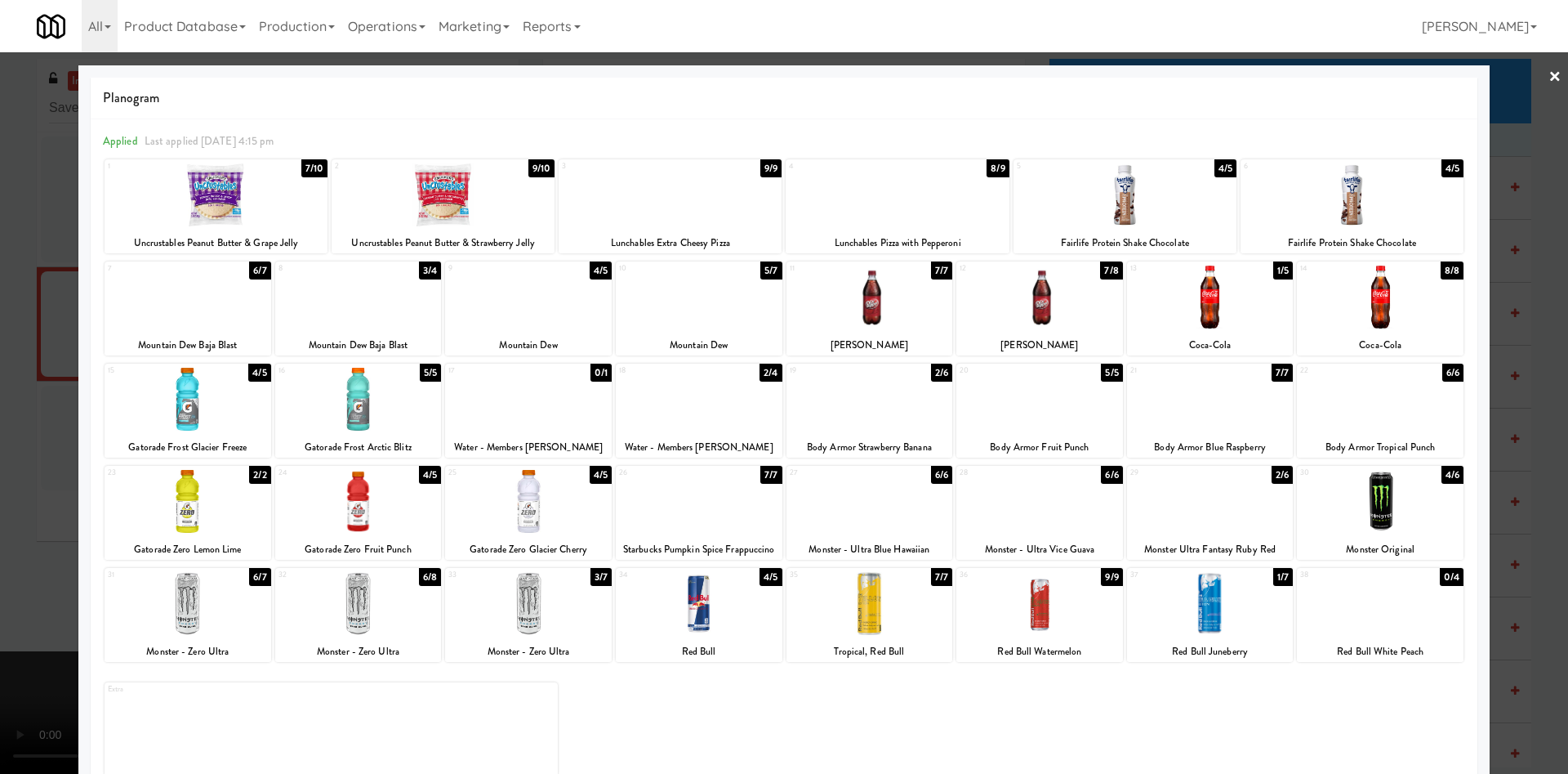
drag, startPoint x: 10, startPoint y: 343, endPoint x: 169, endPoint y: 378, distance: 162.8
click at [12, 343] on div at bounding box center [784, 387] width 1568 height 774
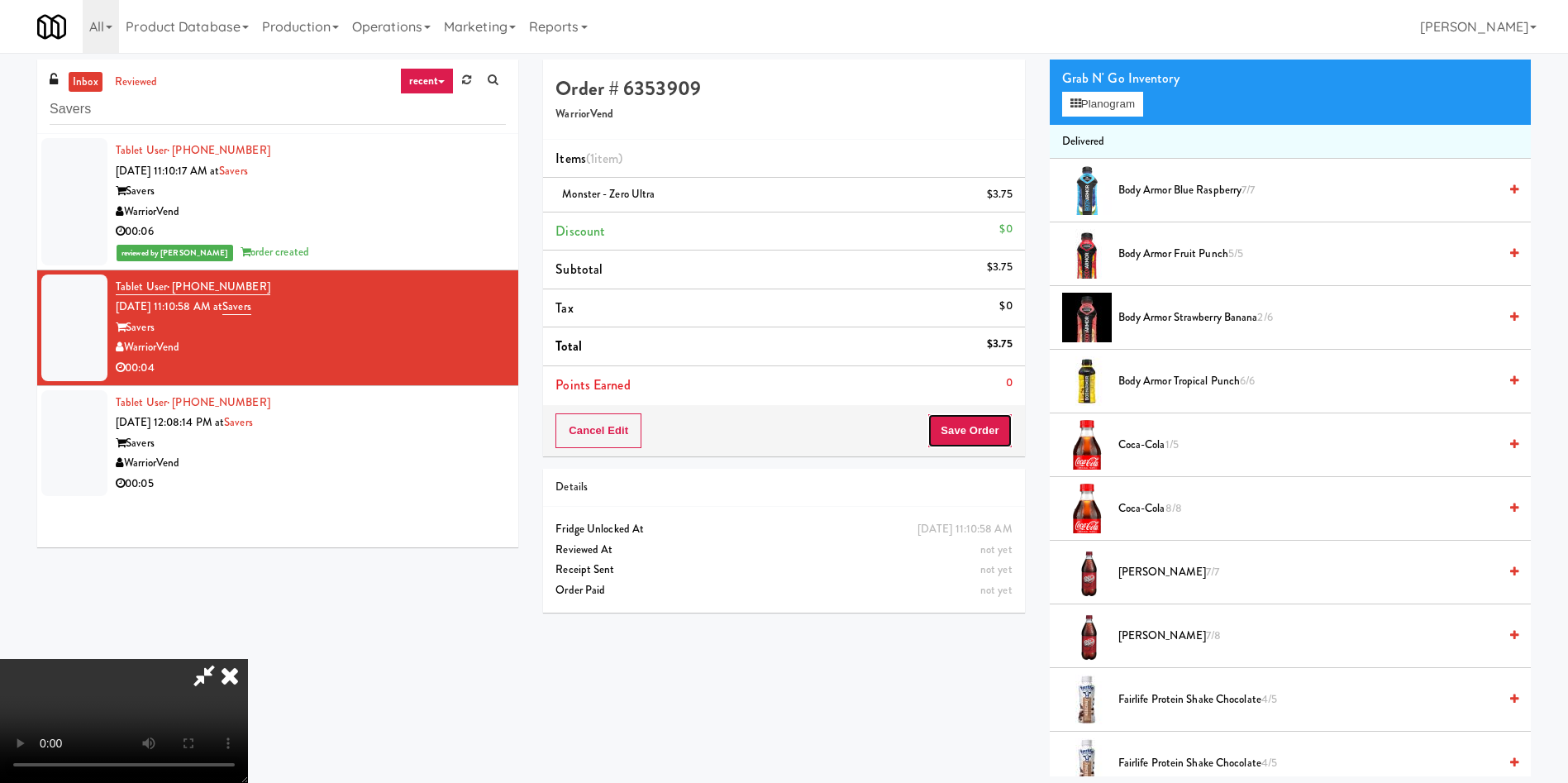
click at [1003, 427] on button "Save Order" at bounding box center [969, 431] width 85 height 35
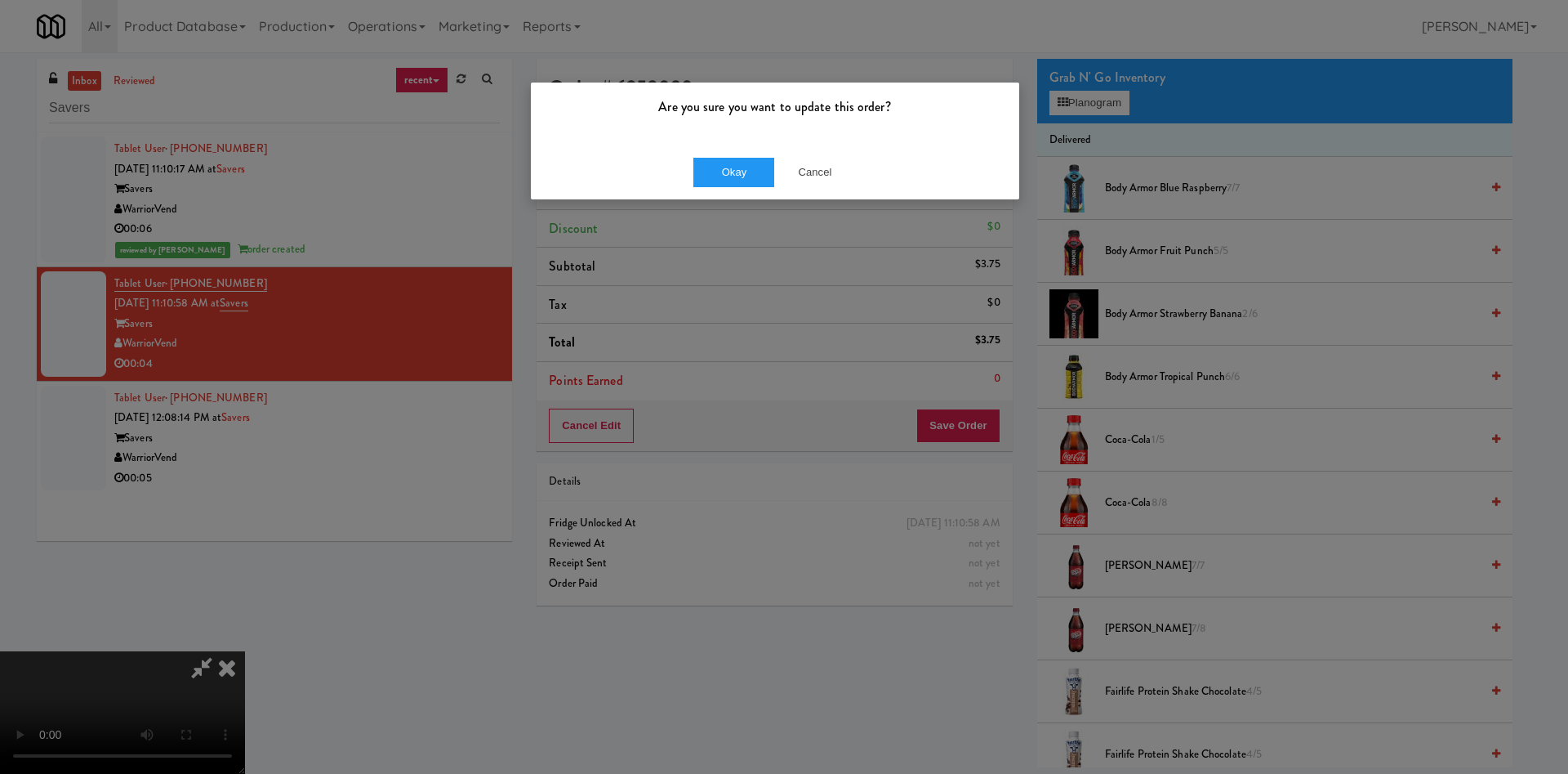
click at [762, 154] on div "Okay Cancel" at bounding box center [775, 172] width 488 height 54
click at [753, 170] on button "Okay" at bounding box center [734, 173] width 82 height 29
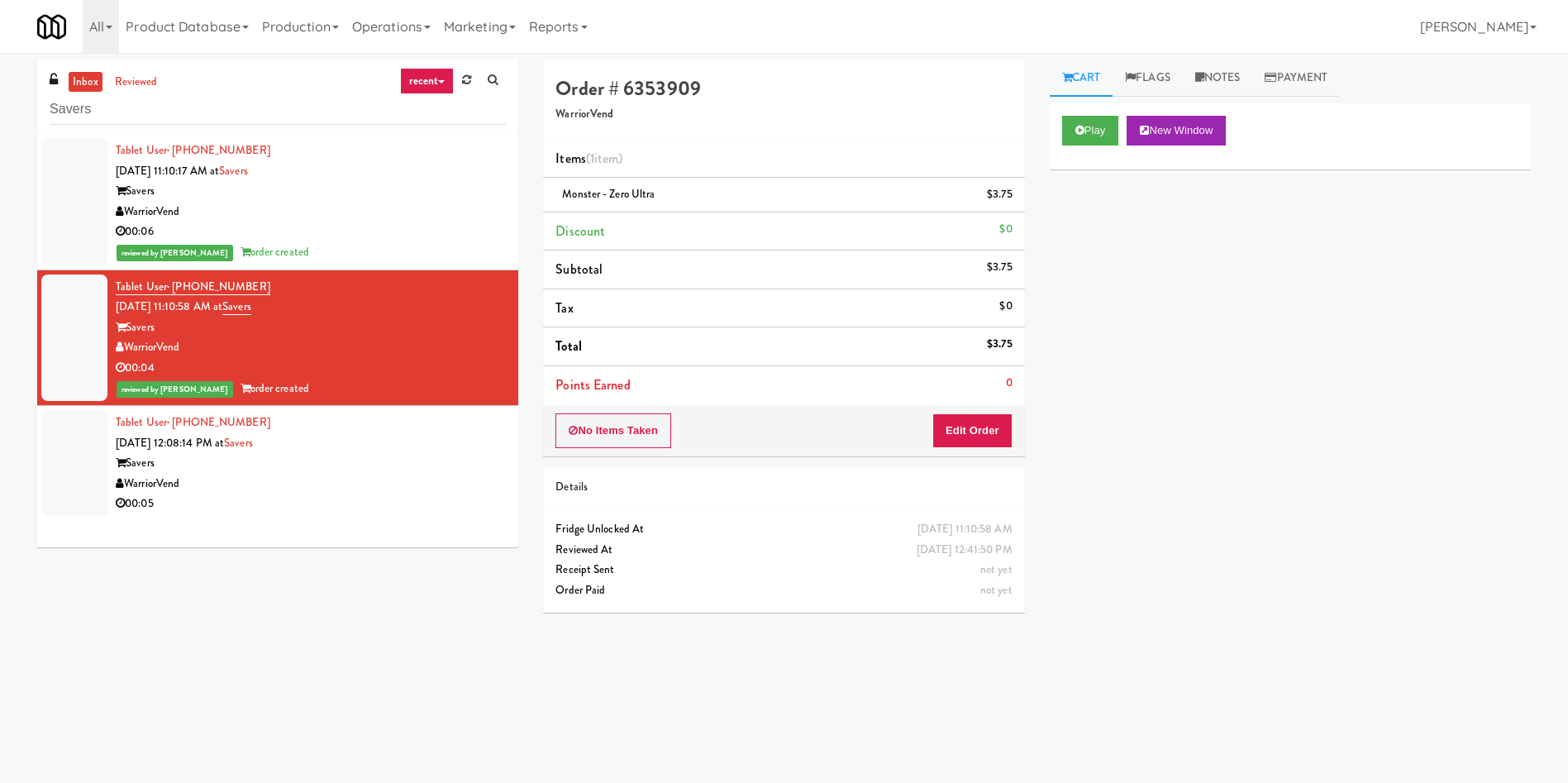
click at [77, 450] on div at bounding box center [74, 464] width 66 height 106
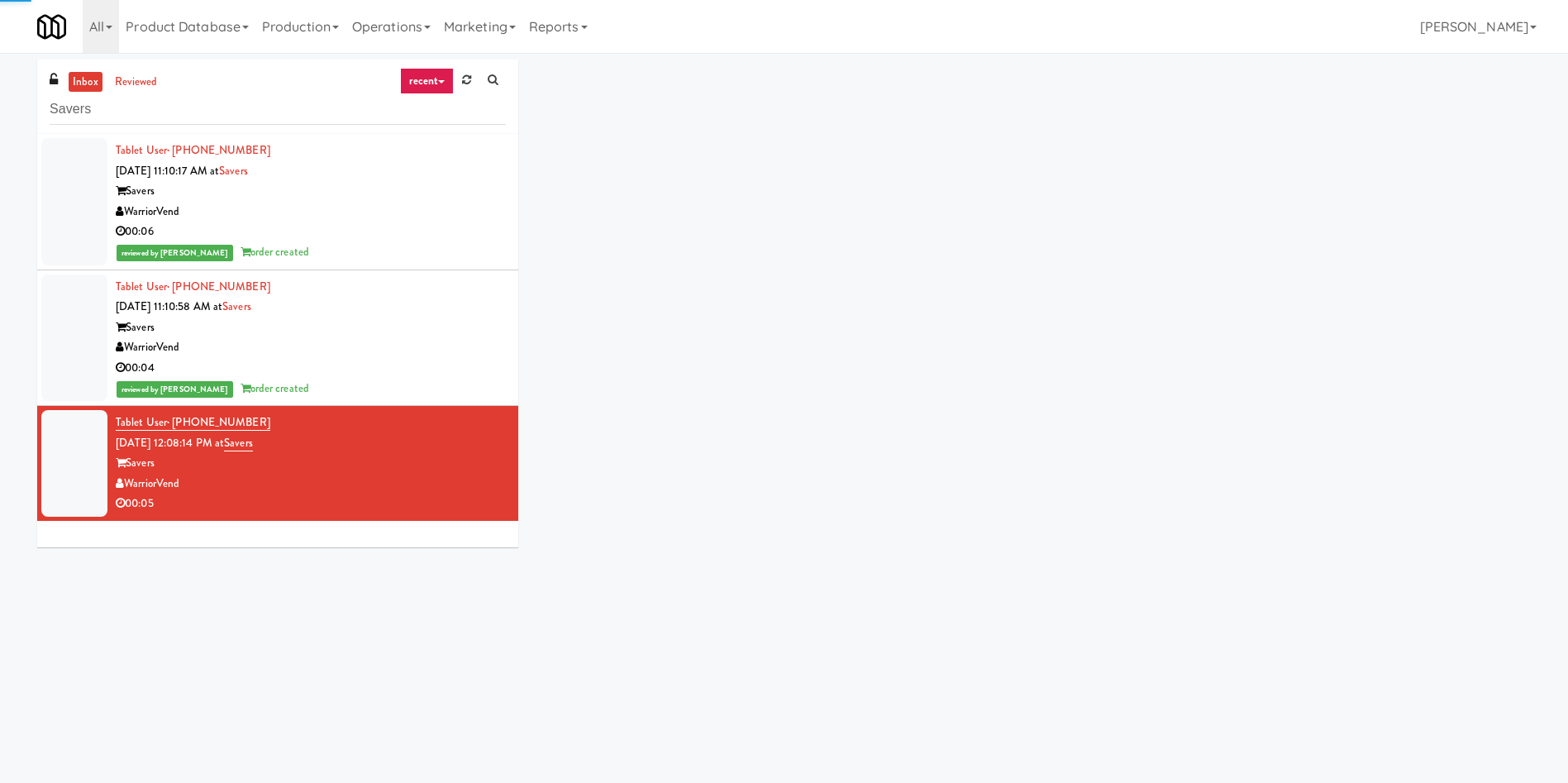
scroll to position [53, 0]
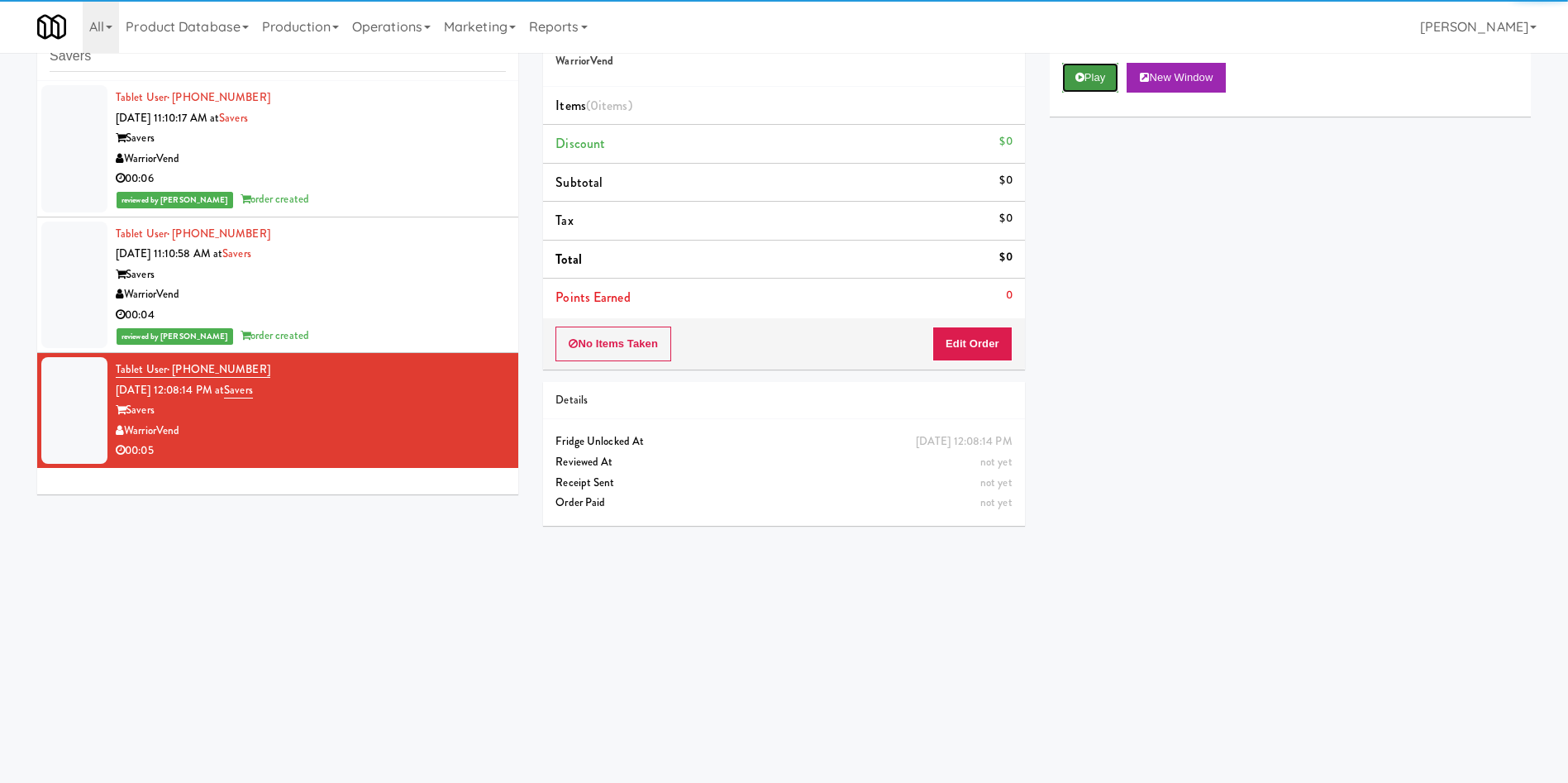
click at [1044, 86] on button "Play" at bounding box center [1090, 78] width 57 height 30
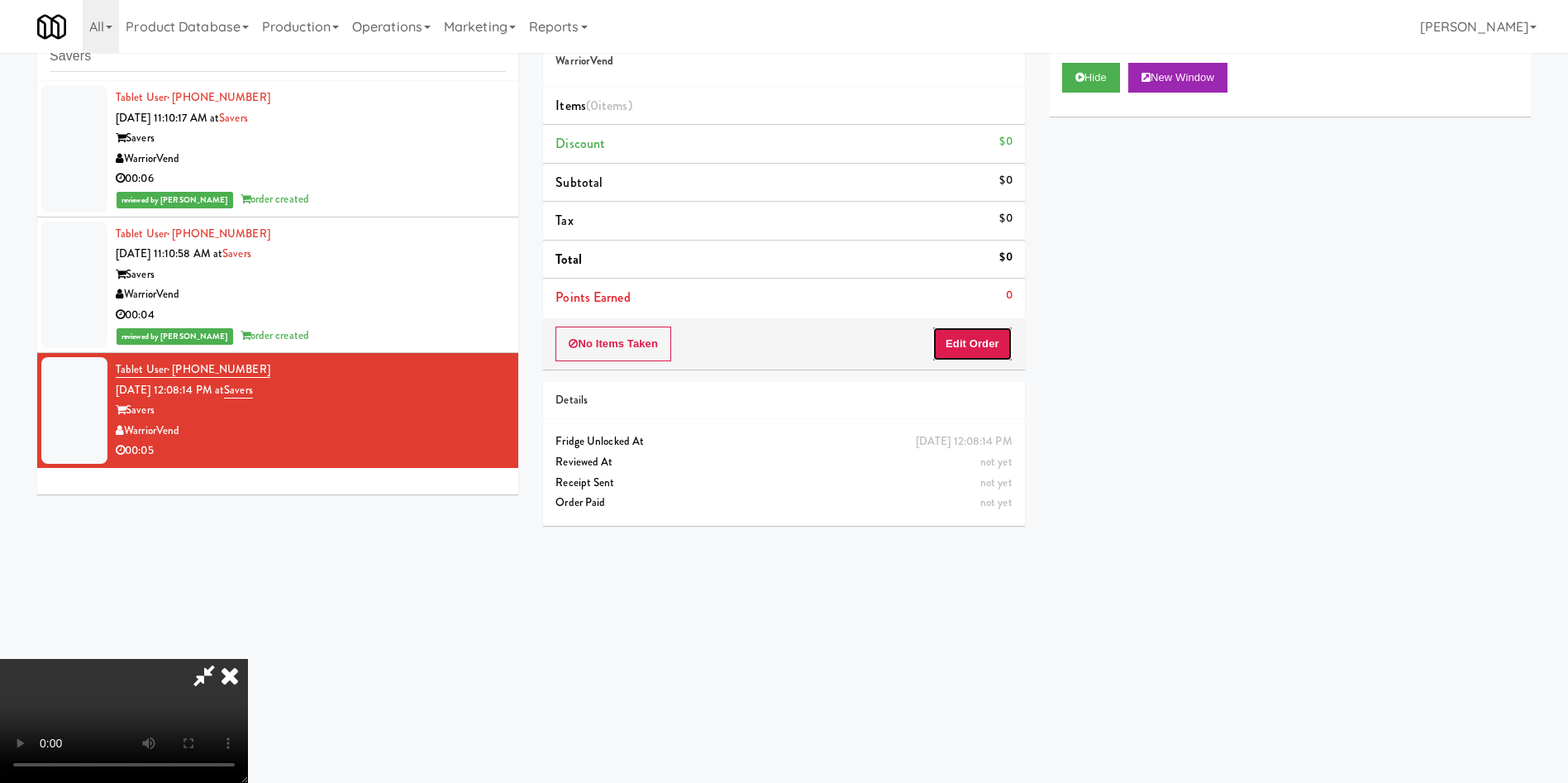
click at [996, 337] on button "Edit Order" at bounding box center [972, 344] width 80 height 35
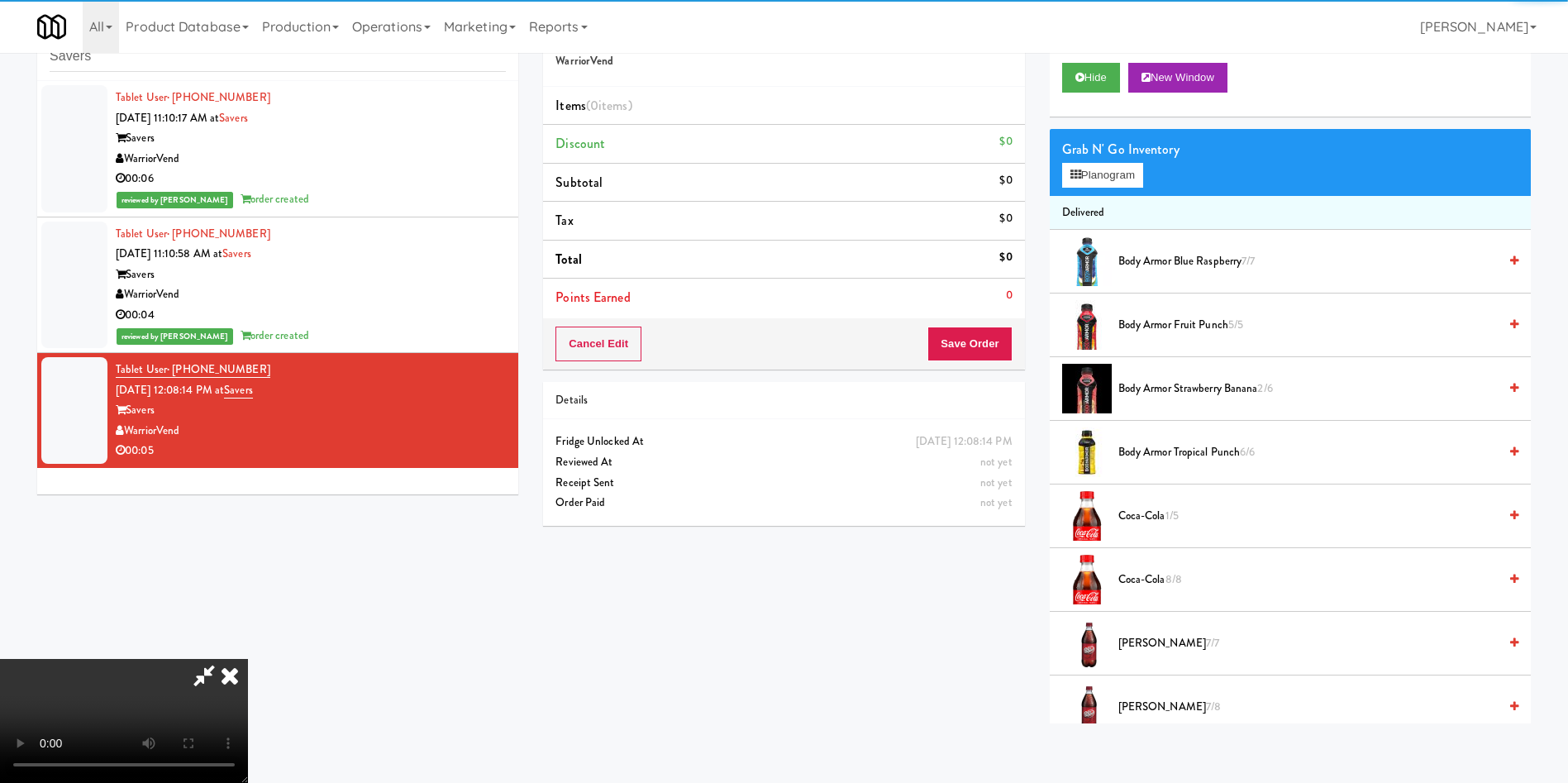
scroll to position [124, 0]
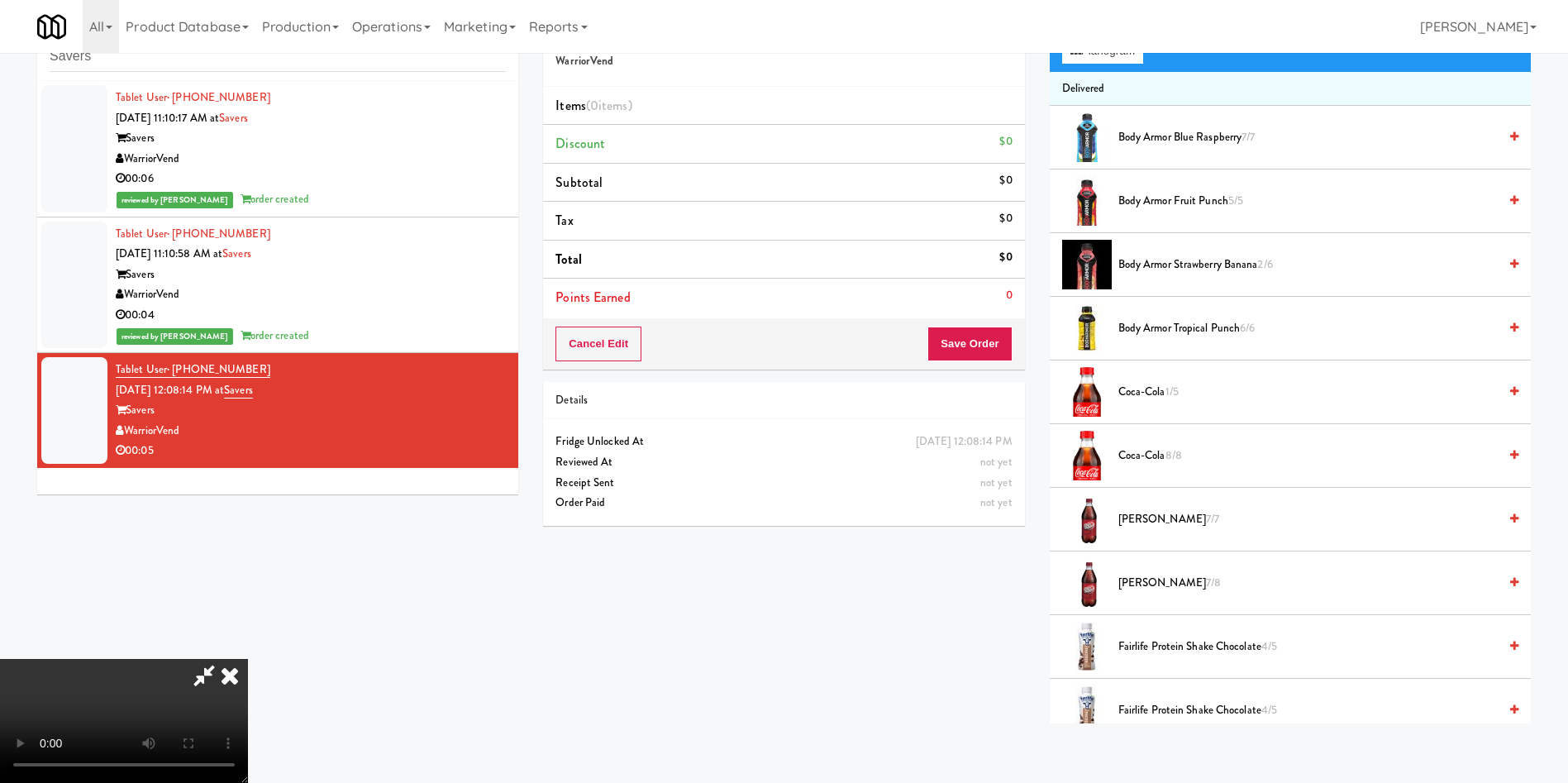
click at [248, 521] on video at bounding box center [124, 721] width 248 height 124
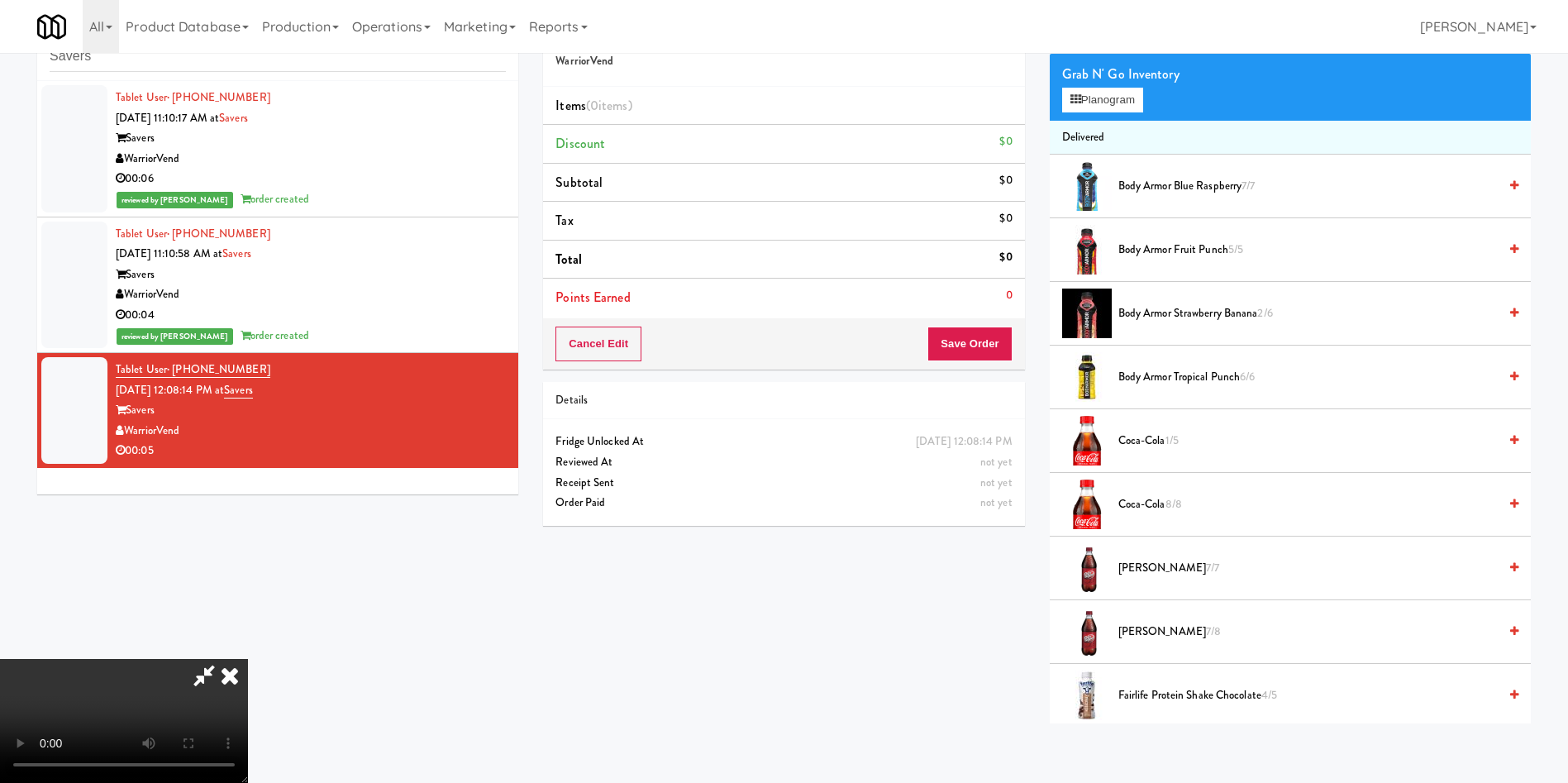
scroll to position [0, 0]
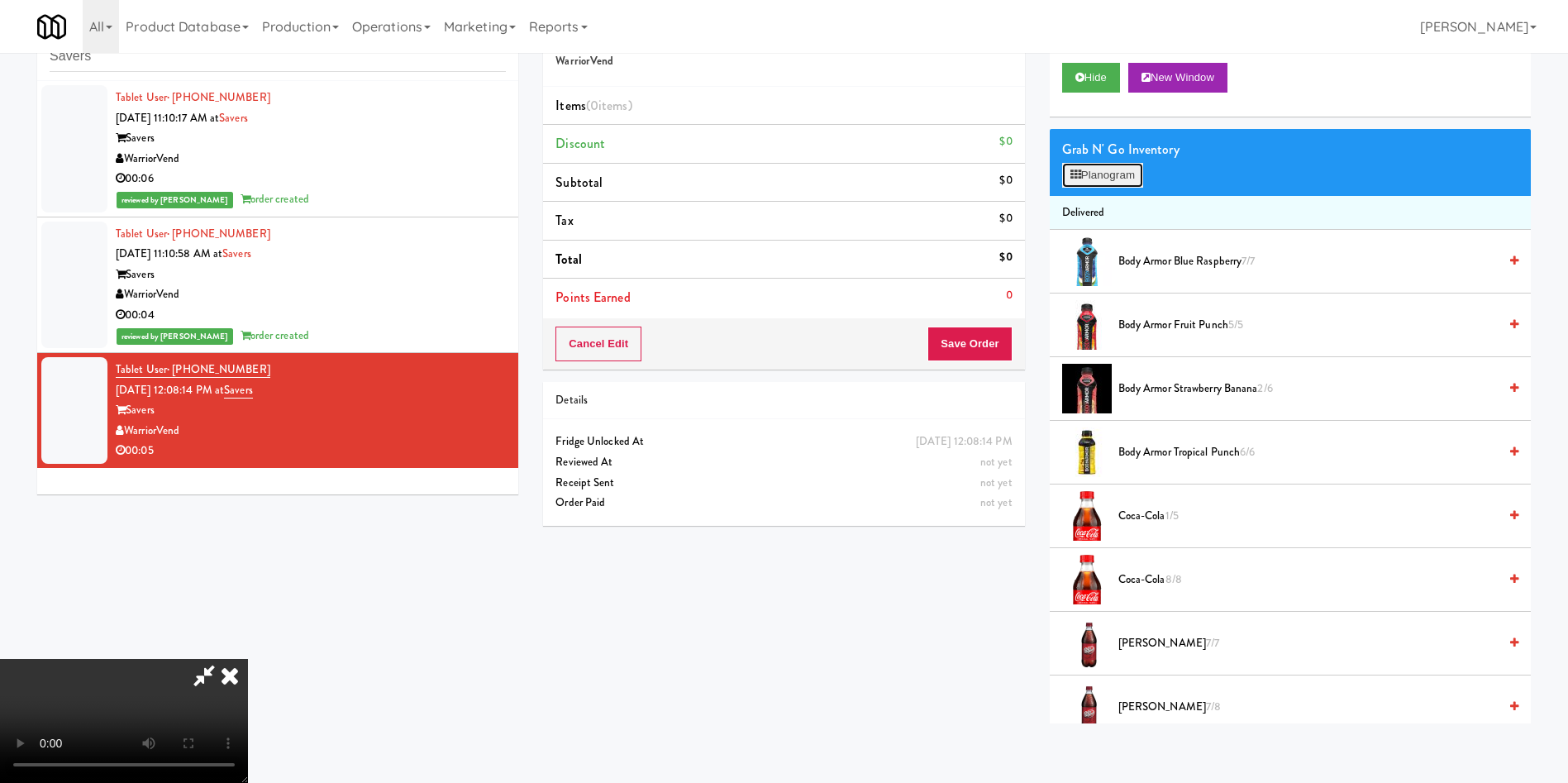
click at [1044, 168] on button "Planogram" at bounding box center [1102, 175] width 81 height 24
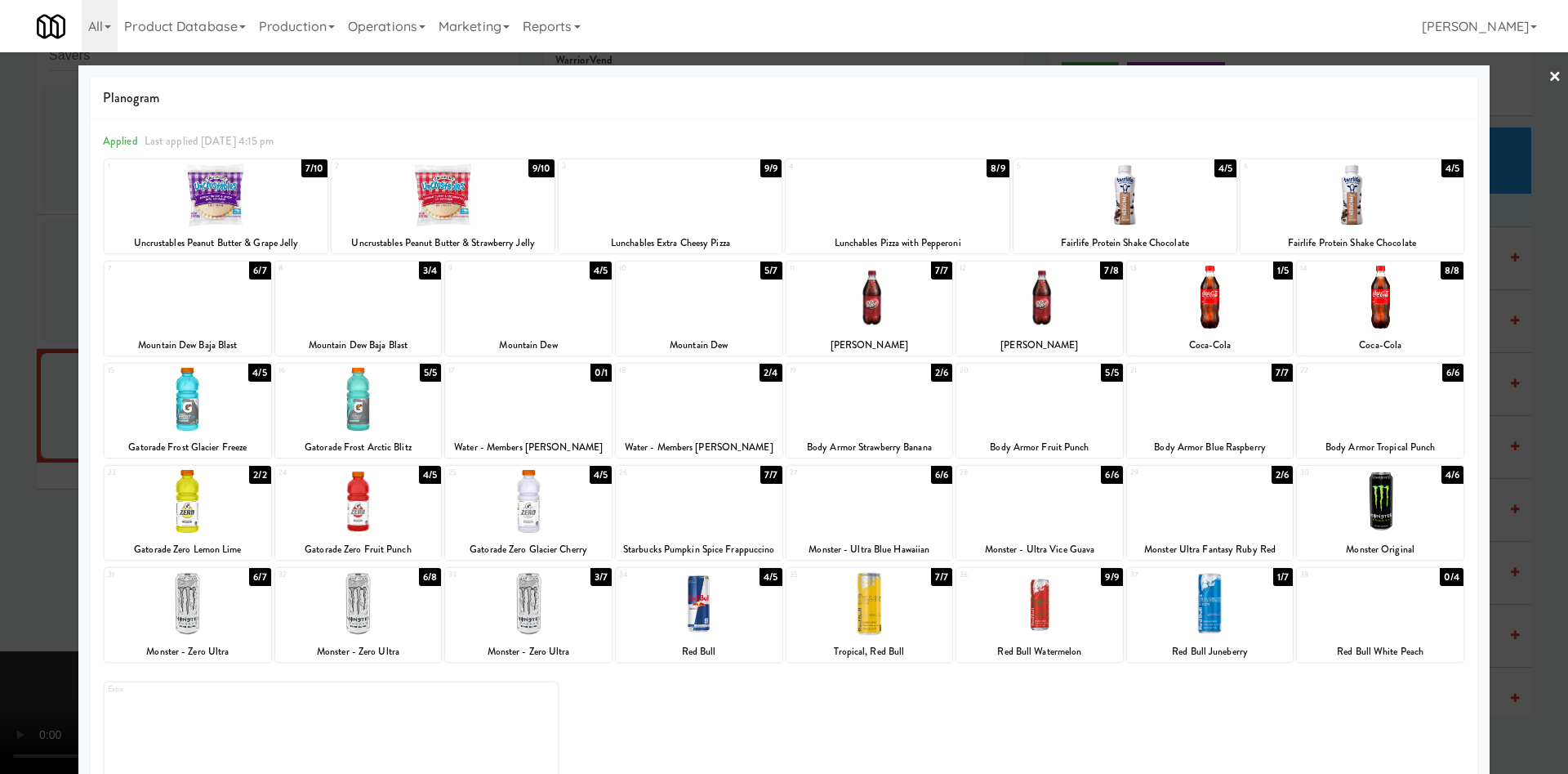
click at [511, 284] on div at bounding box center [528, 297] width 166 height 63
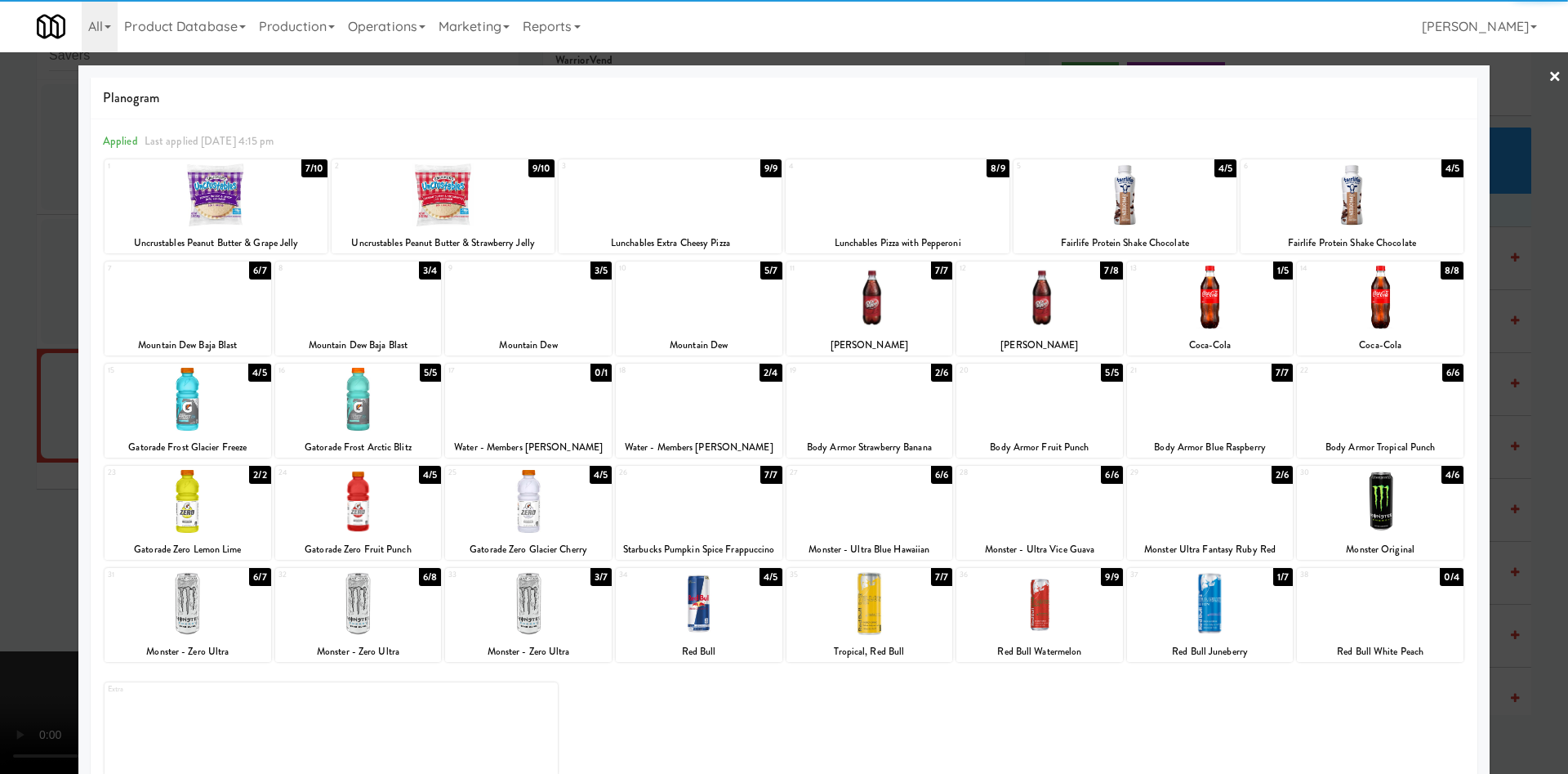
click at [0, 319] on div at bounding box center [784, 387] width 1568 height 774
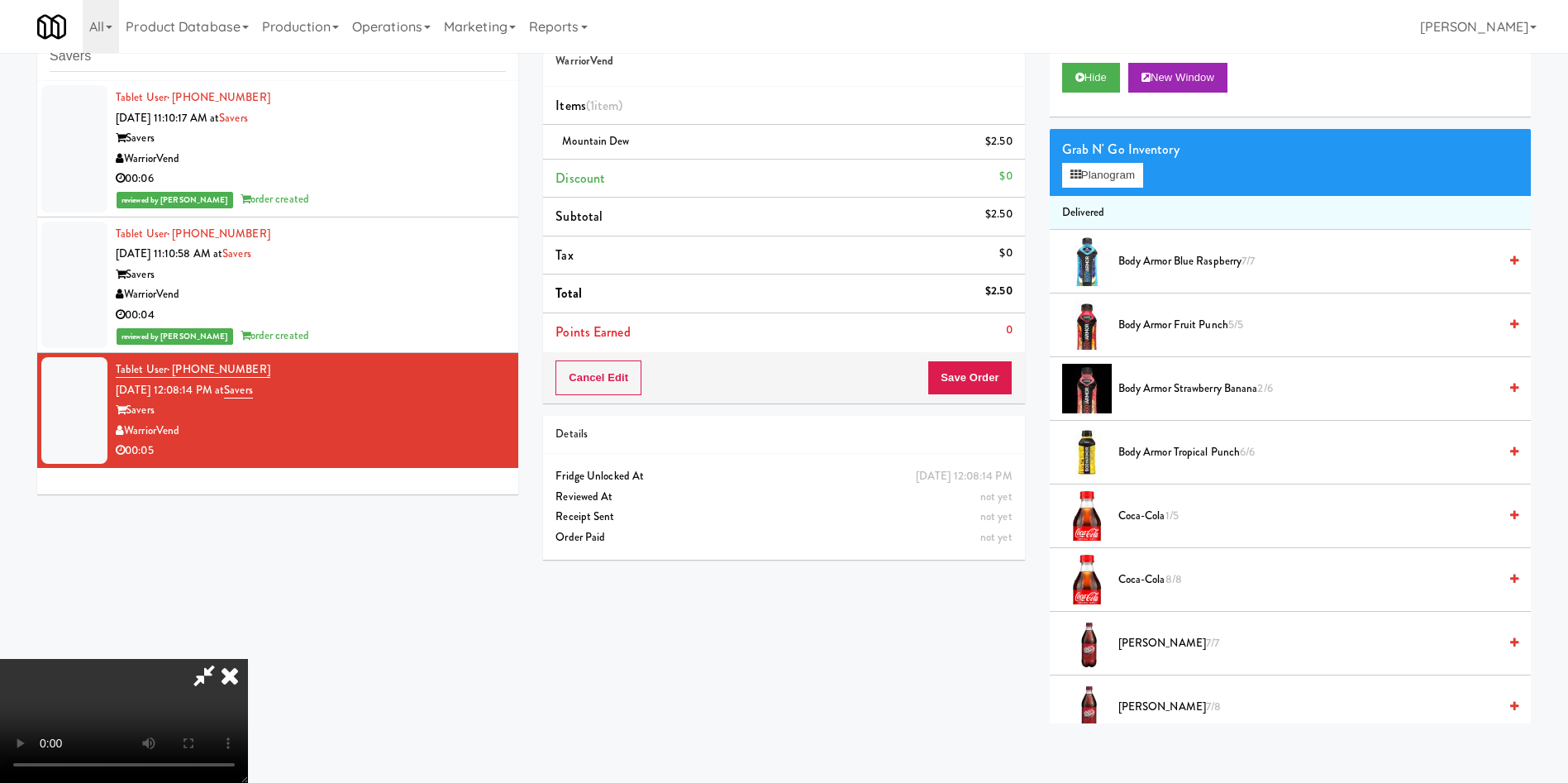
click at [248, 521] on video at bounding box center [124, 721] width 248 height 124
click at [1006, 383] on button "Save Order" at bounding box center [969, 378] width 85 height 35
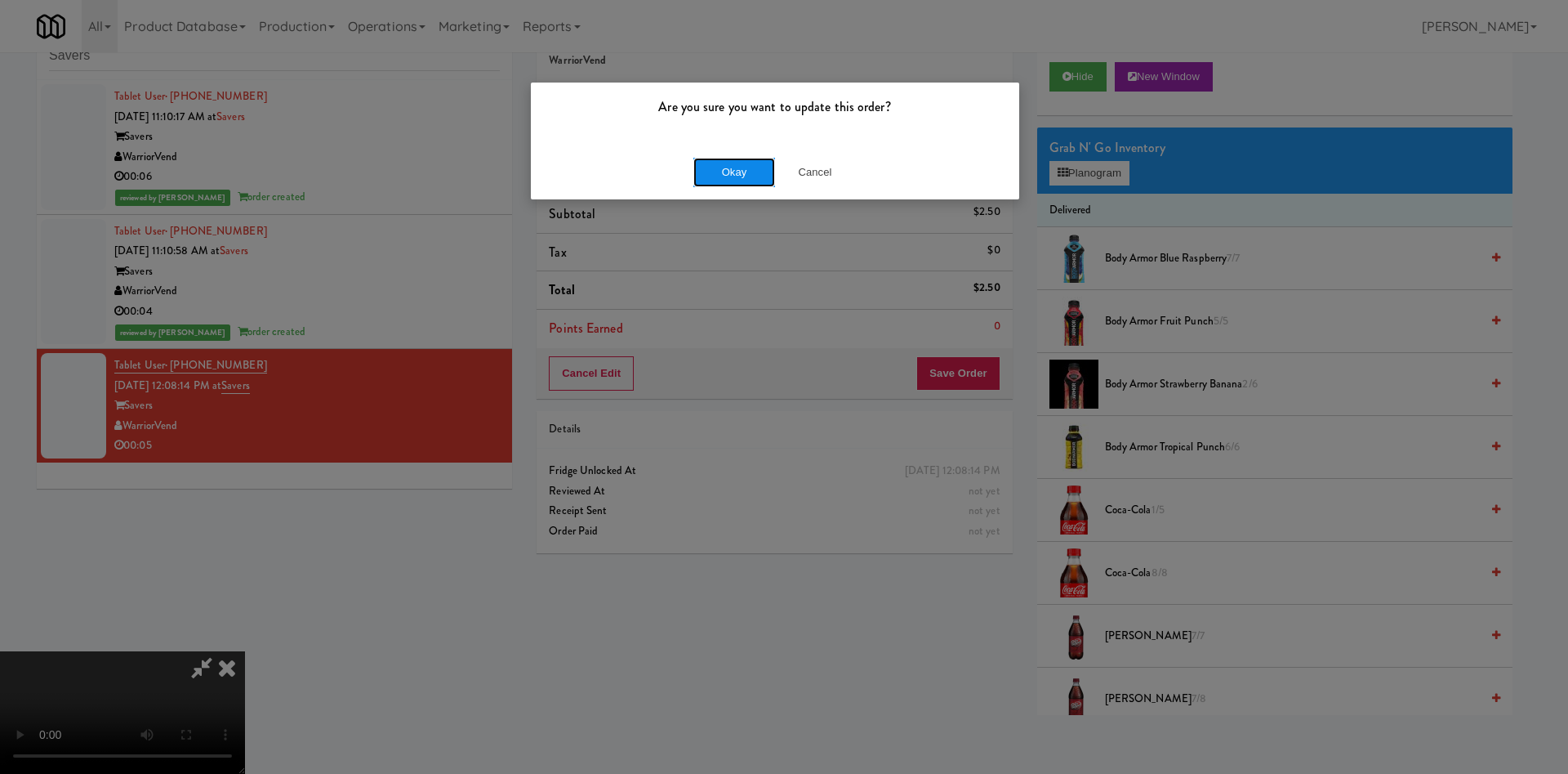
click at [734, 178] on button "Okay" at bounding box center [734, 173] width 82 height 29
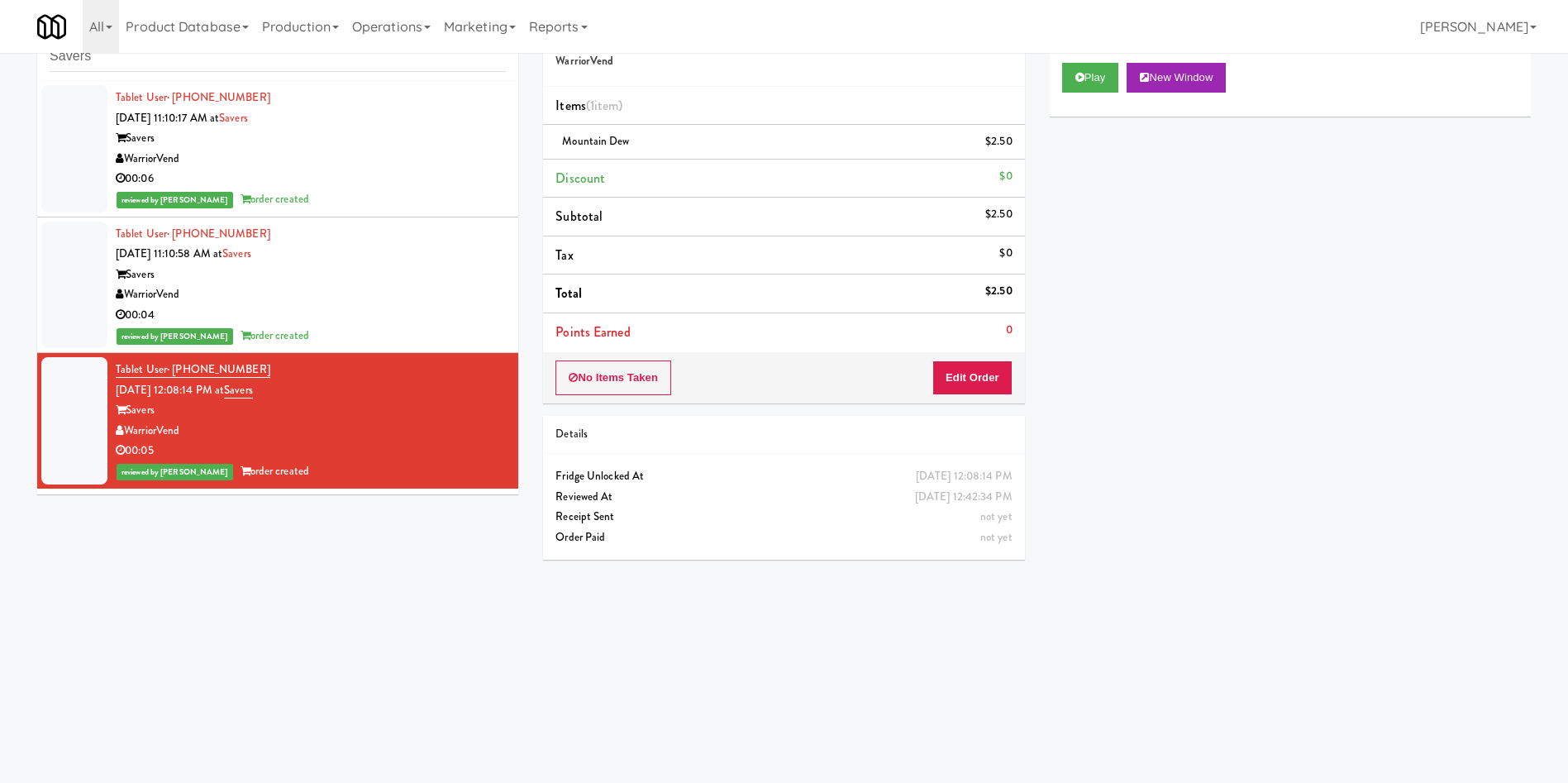
click at [1044, 398] on div "Play New Window Primary Flag Clear Flag if unable to determine what was taken o…" at bounding box center [1290, 361] width 481 height 620
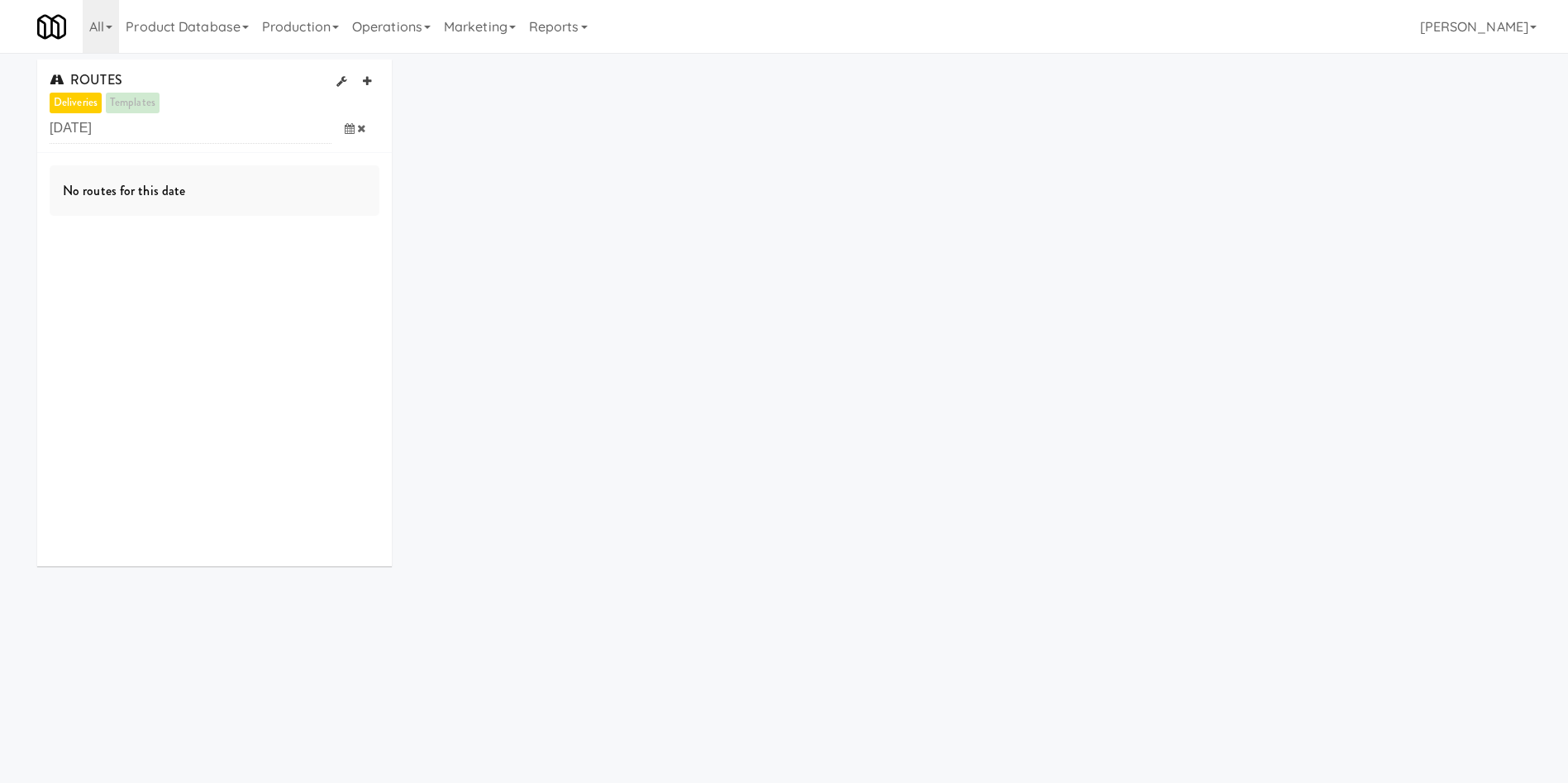
click at [342, 131] on span at bounding box center [355, 128] width 48 height 31
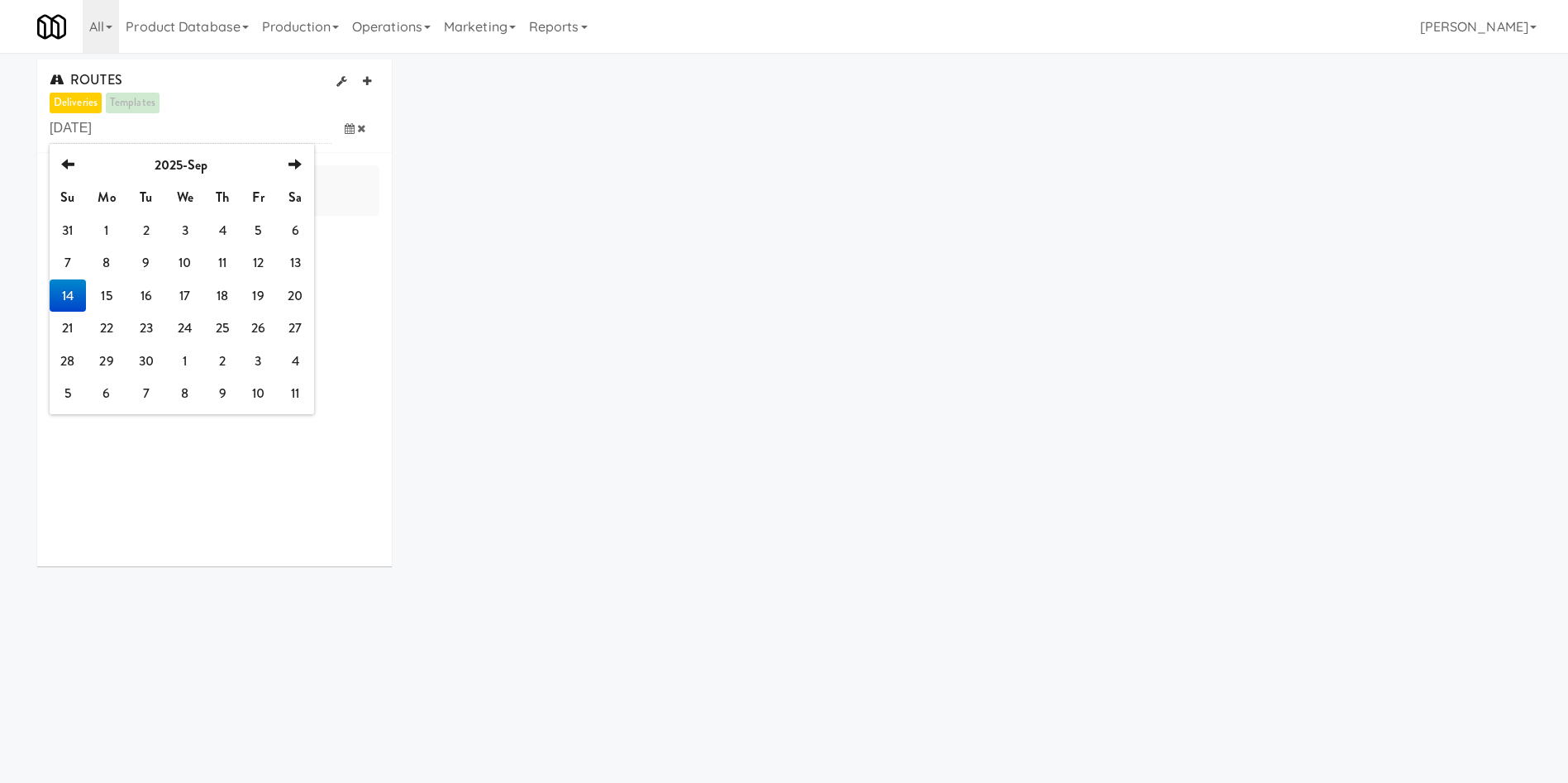
click at [70, 295] on td "14" at bounding box center [68, 296] width 37 height 33
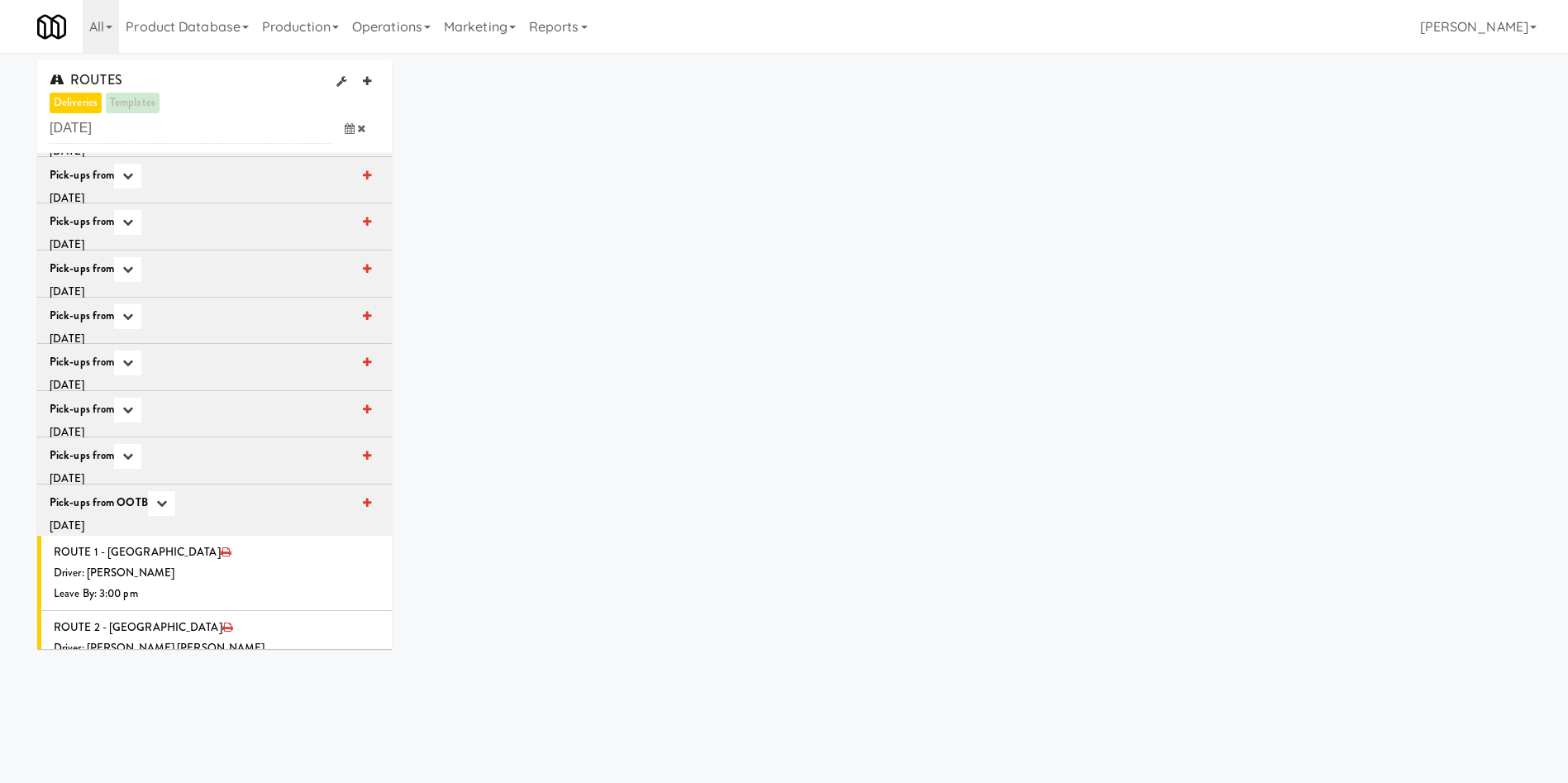
scroll to position [931, 0]
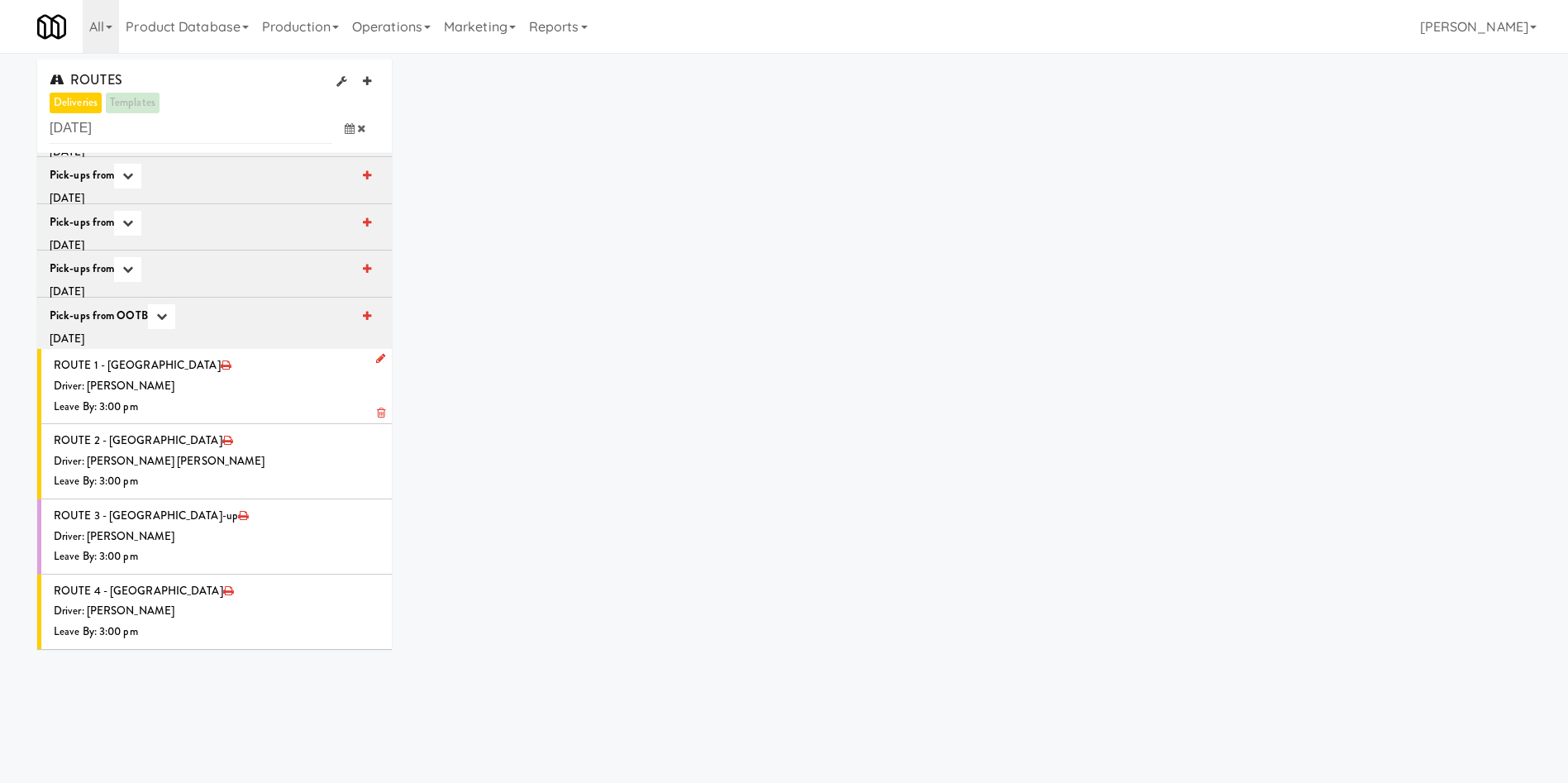
click at [256, 369] on li "ROUTE 1 - Idle Driver: [PERSON_NAME] Leave By: 3:00 pm" at bounding box center [215, 387] width 354 height 75
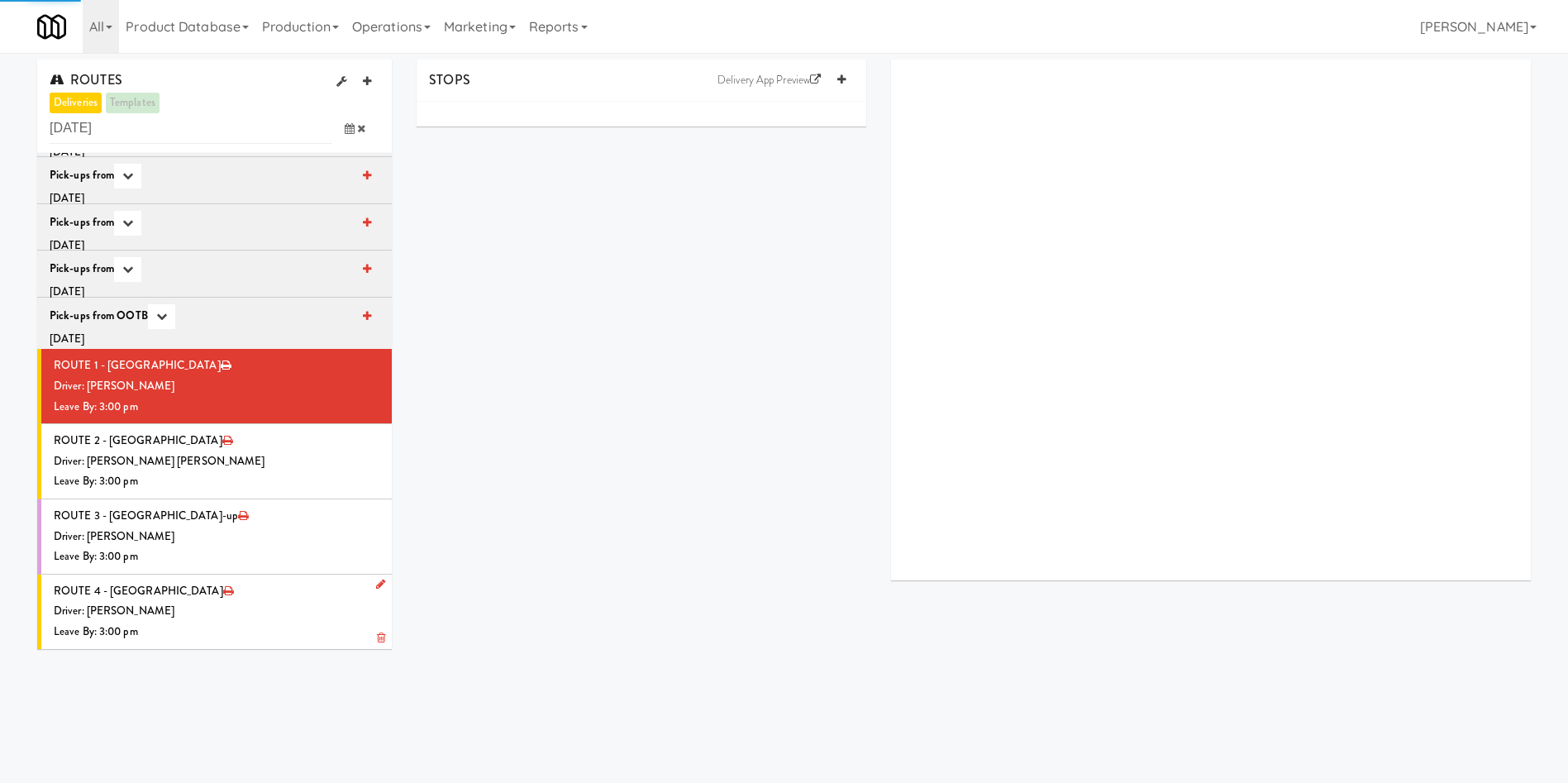
click at [240, 521] on div "Driver: [PERSON_NAME]" at bounding box center [216, 612] width 325 height 21
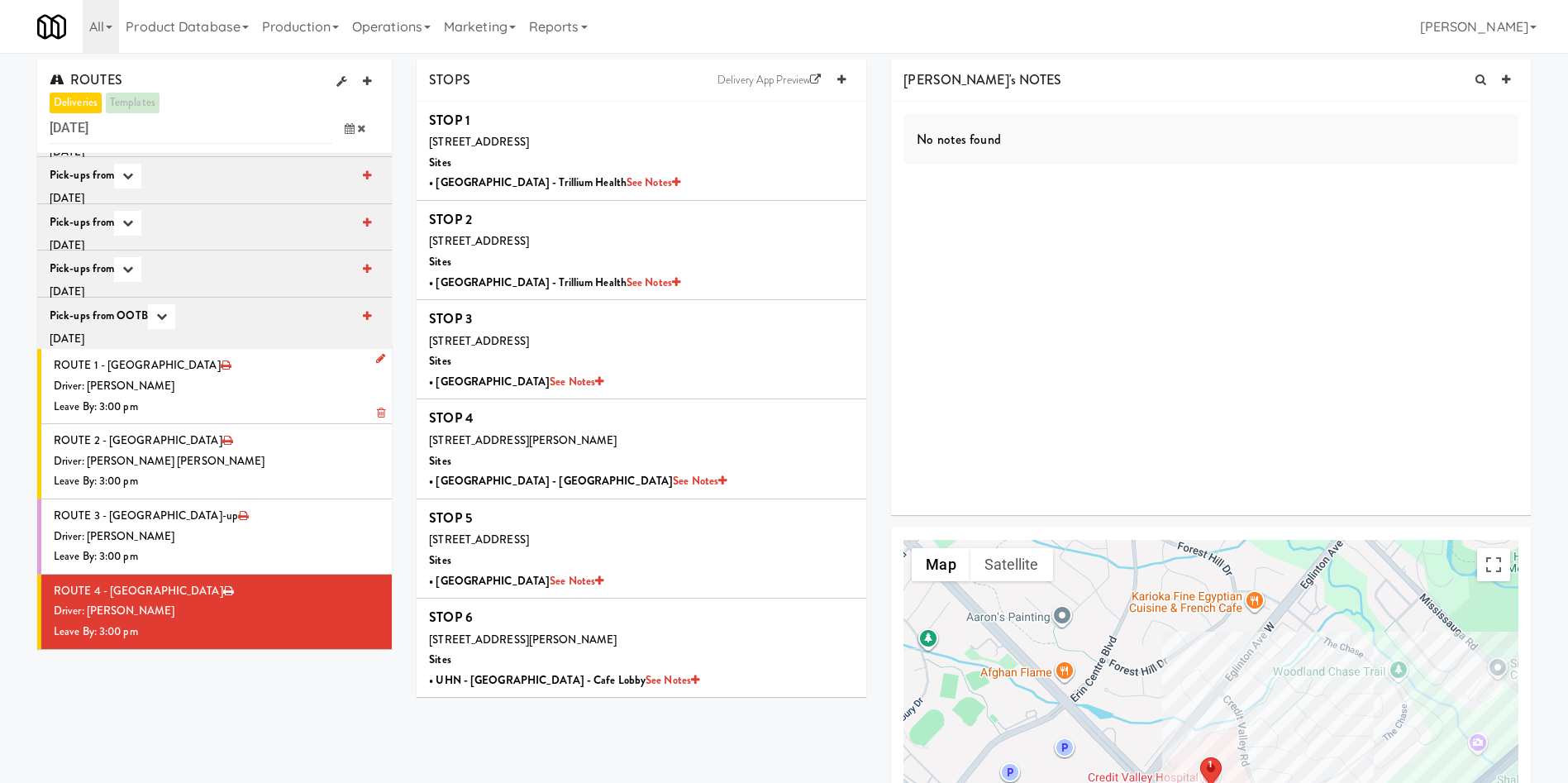
click at [261, 409] on div "Leave By: 3:00 pm" at bounding box center [216, 408] width 325 height 21
